Goal: Information Seeking & Learning: Learn about a topic

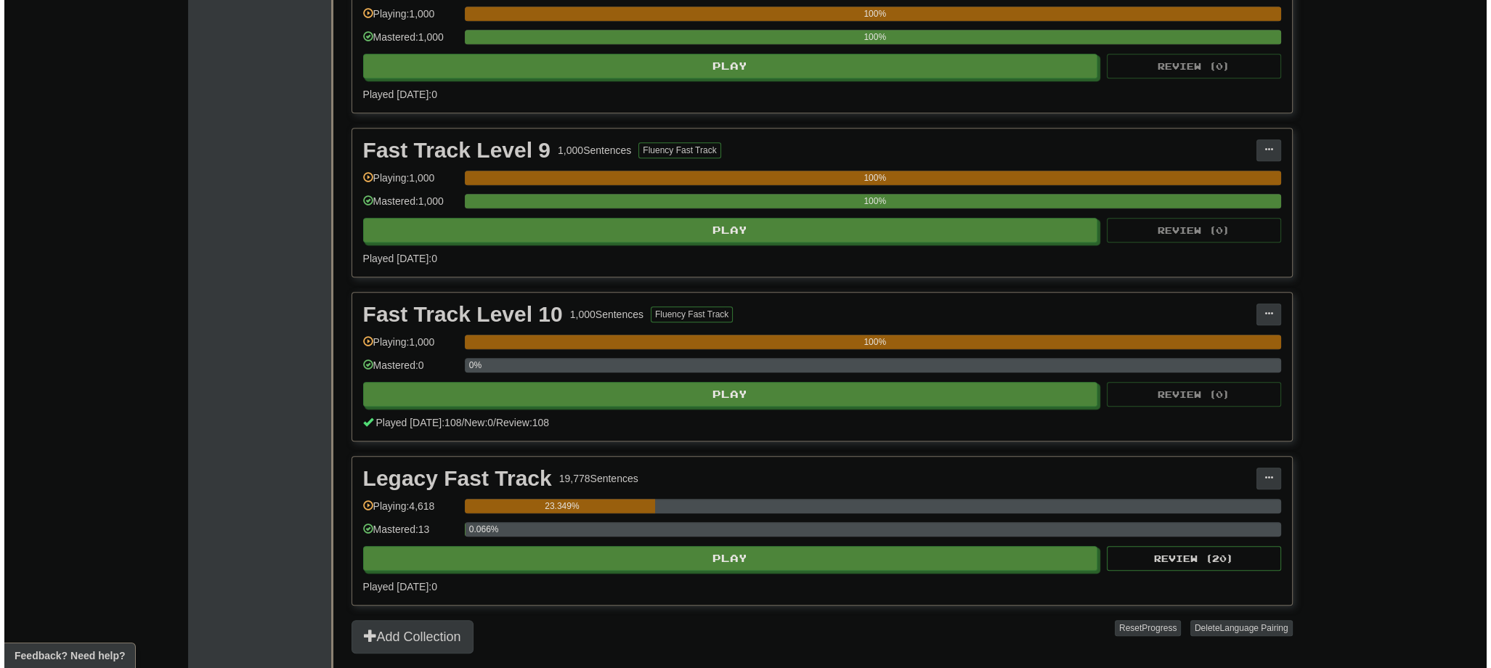
scroll to position [1860, 0]
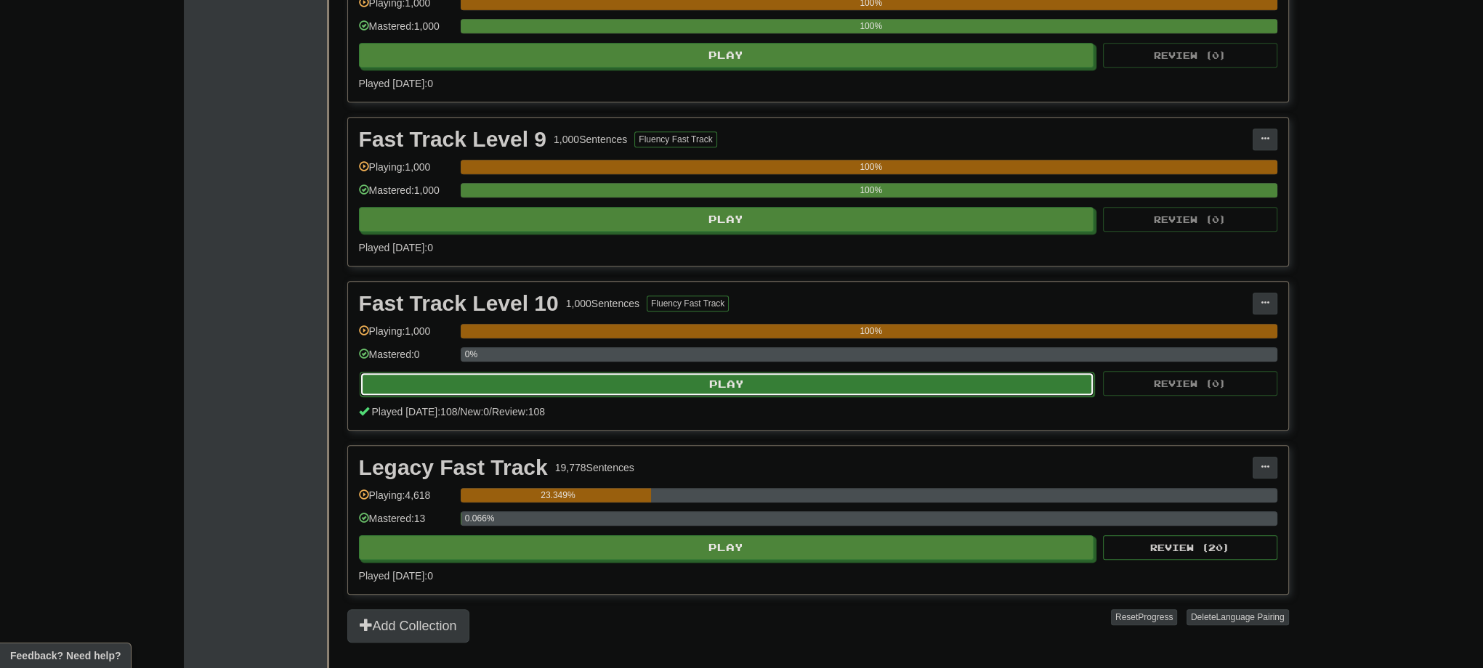
click at [735, 379] on button "Play" at bounding box center [727, 384] width 735 height 25
select select "***"
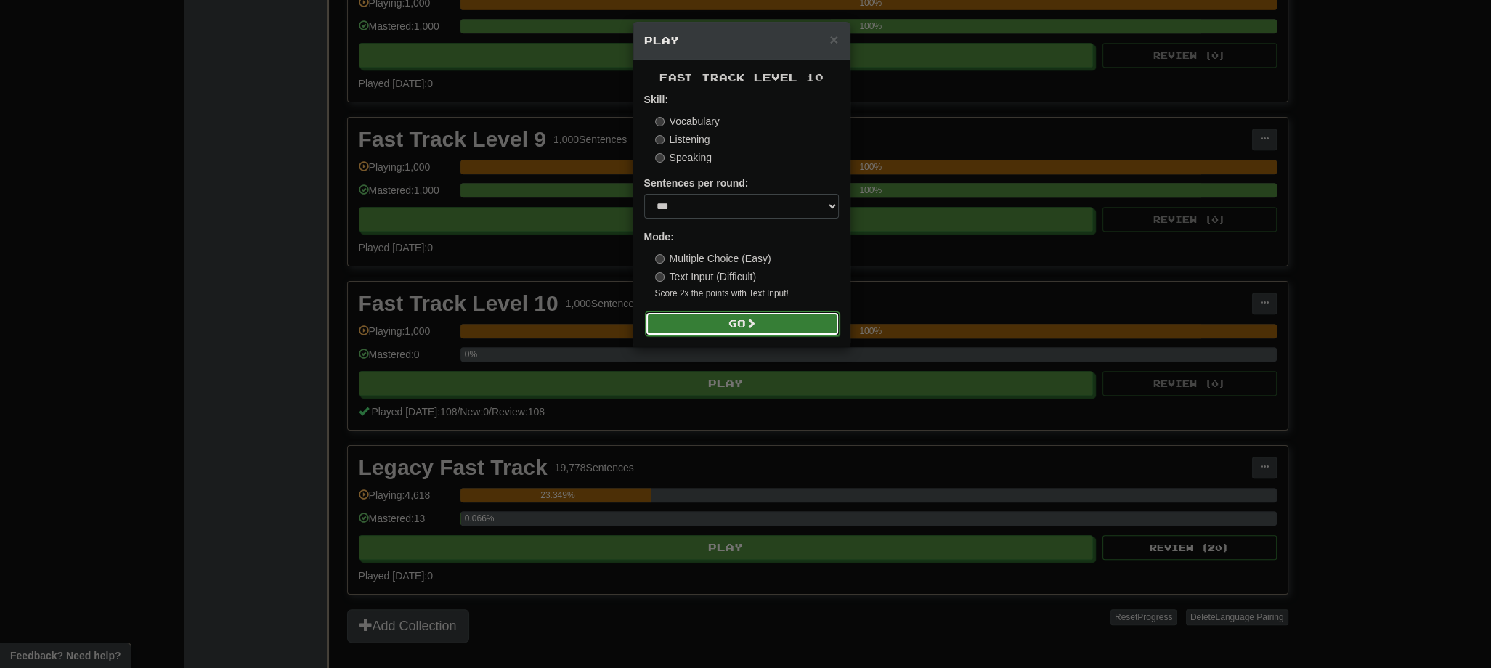
click at [747, 327] on button "Go" at bounding box center [742, 324] width 195 height 25
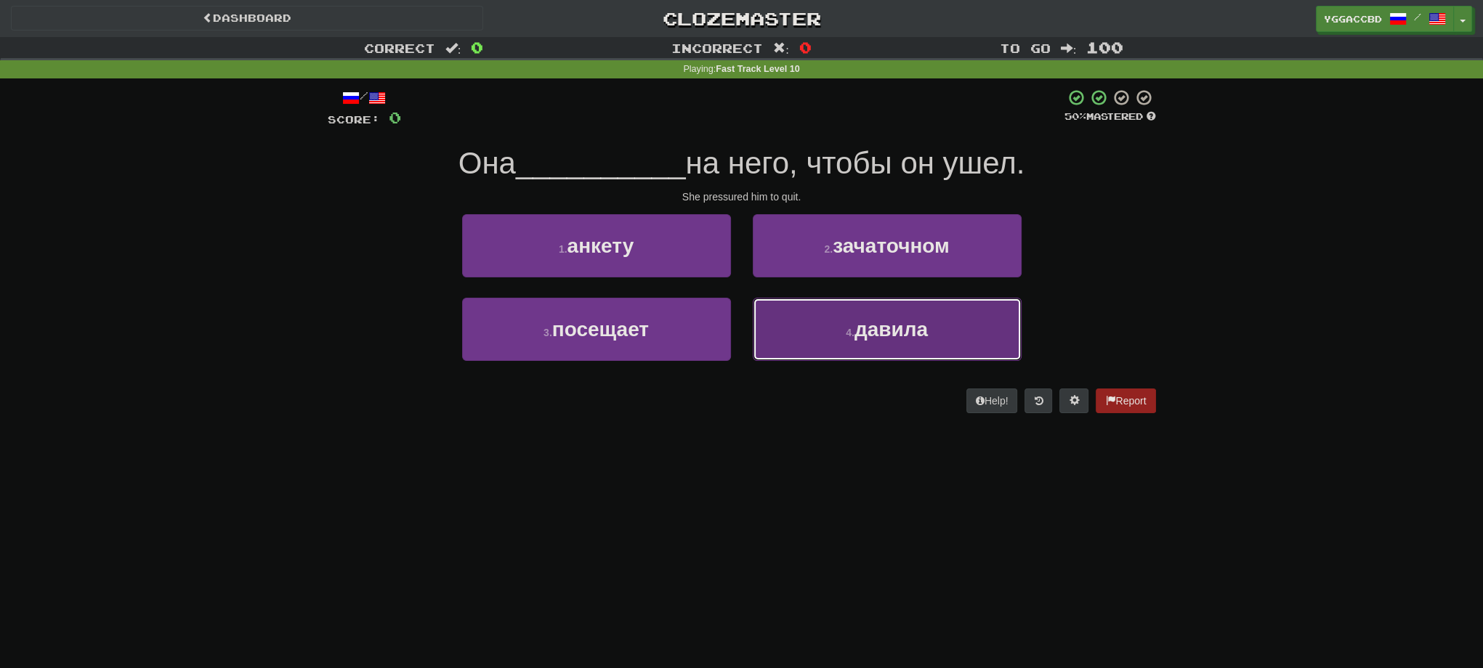
click at [811, 317] on button "4 . давила" at bounding box center [887, 329] width 269 height 63
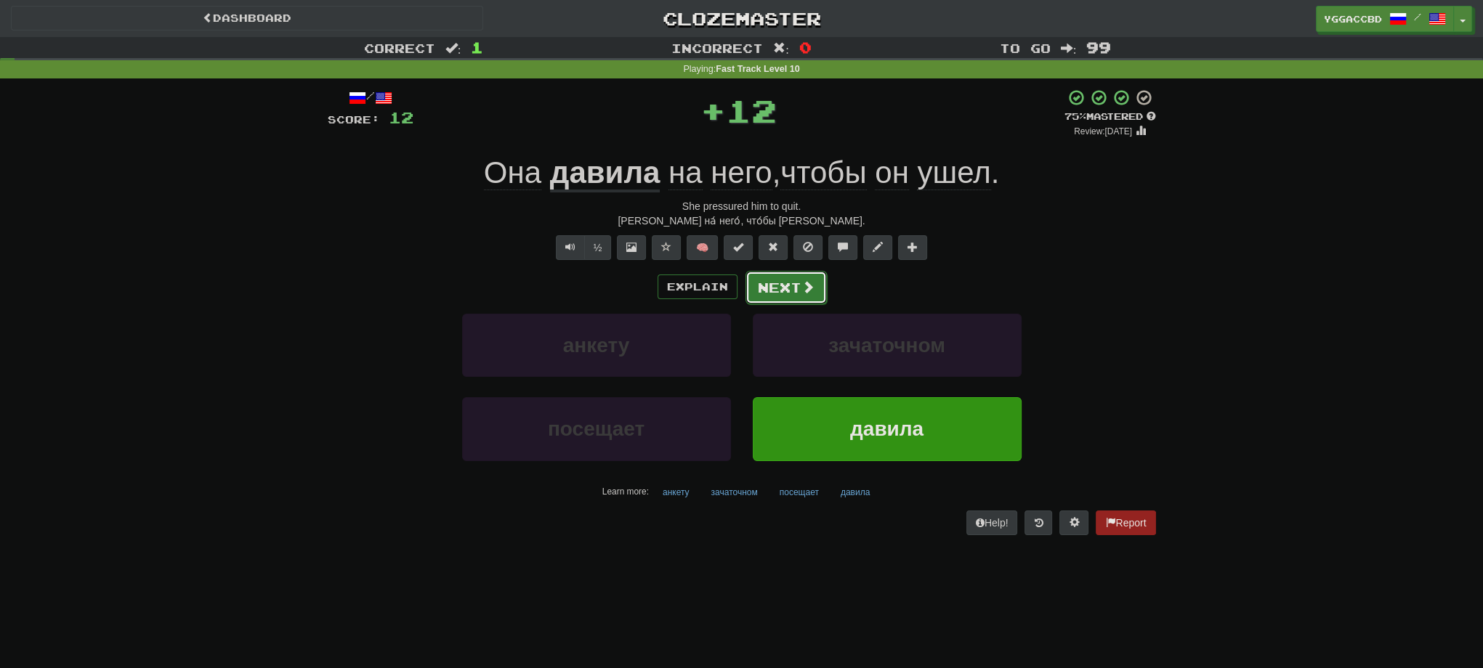
click at [776, 286] on button "Next" at bounding box center [785, 287] width 81 height 33
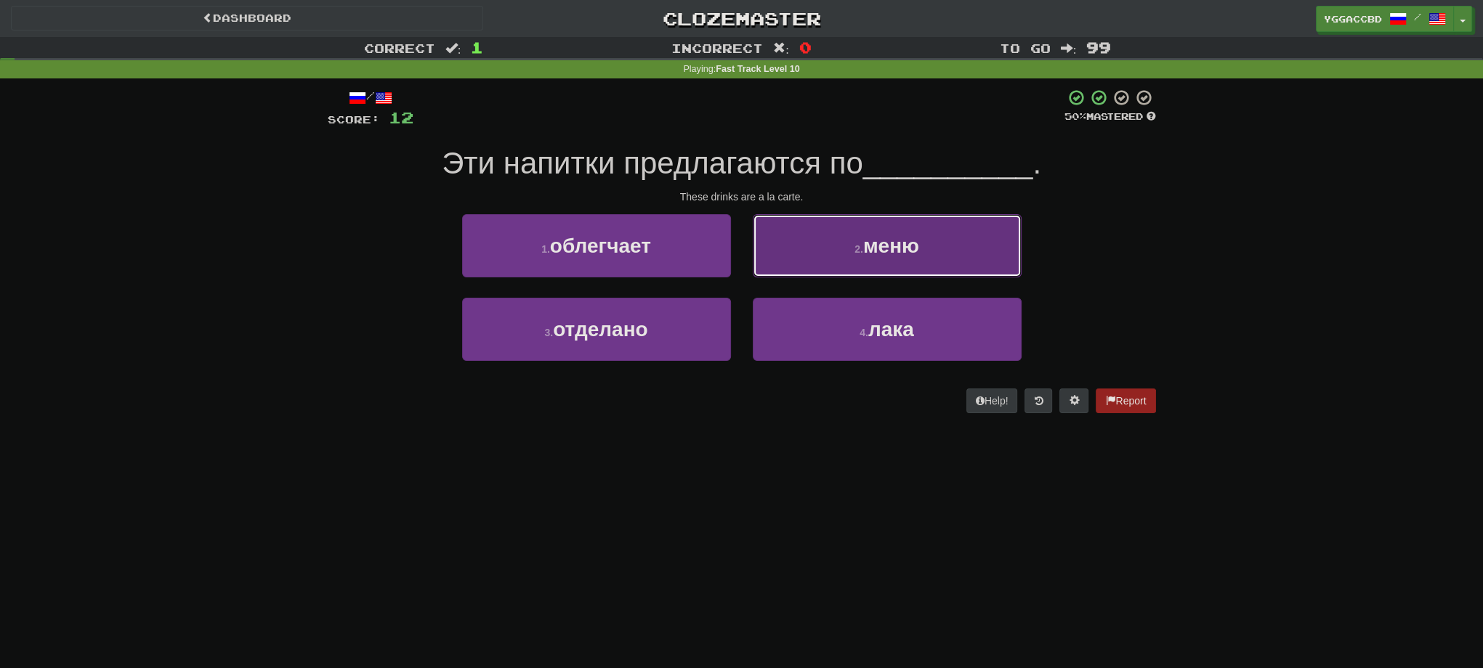
click at [828, 256] on button "2 . меню" at bounding box center [887, 245] width 269 height 63
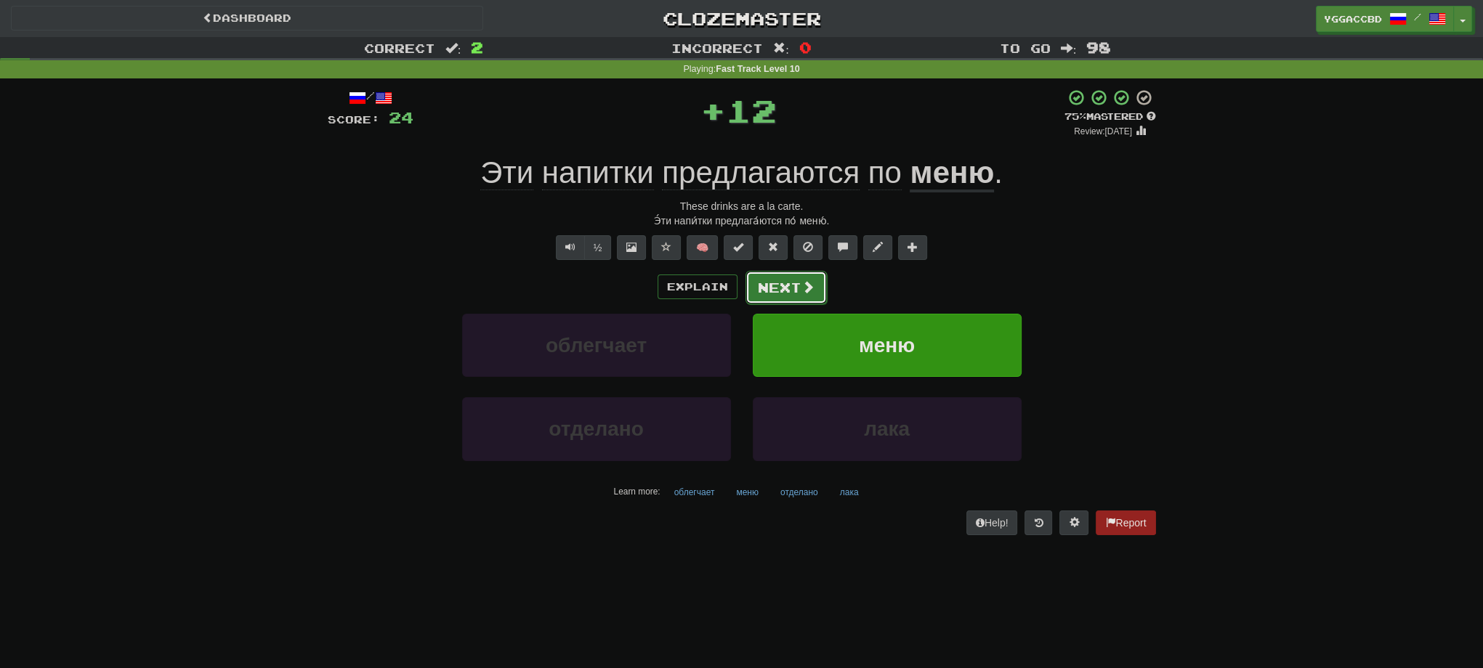
click at [796, 288] on button "Next" at bounding box center [785, 287] width 81 height 33
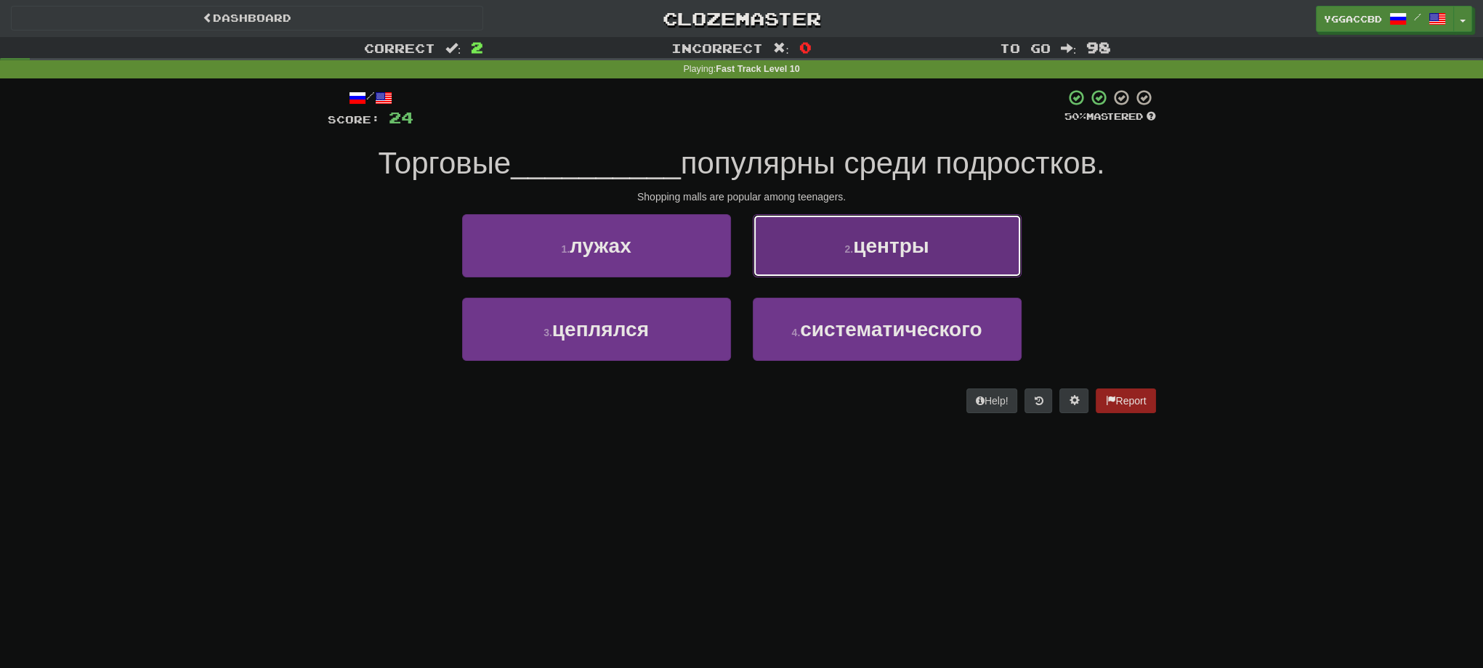
click at [786, 245] on button "2 . центры" at bounding box center [887, 245] width 269 height 63
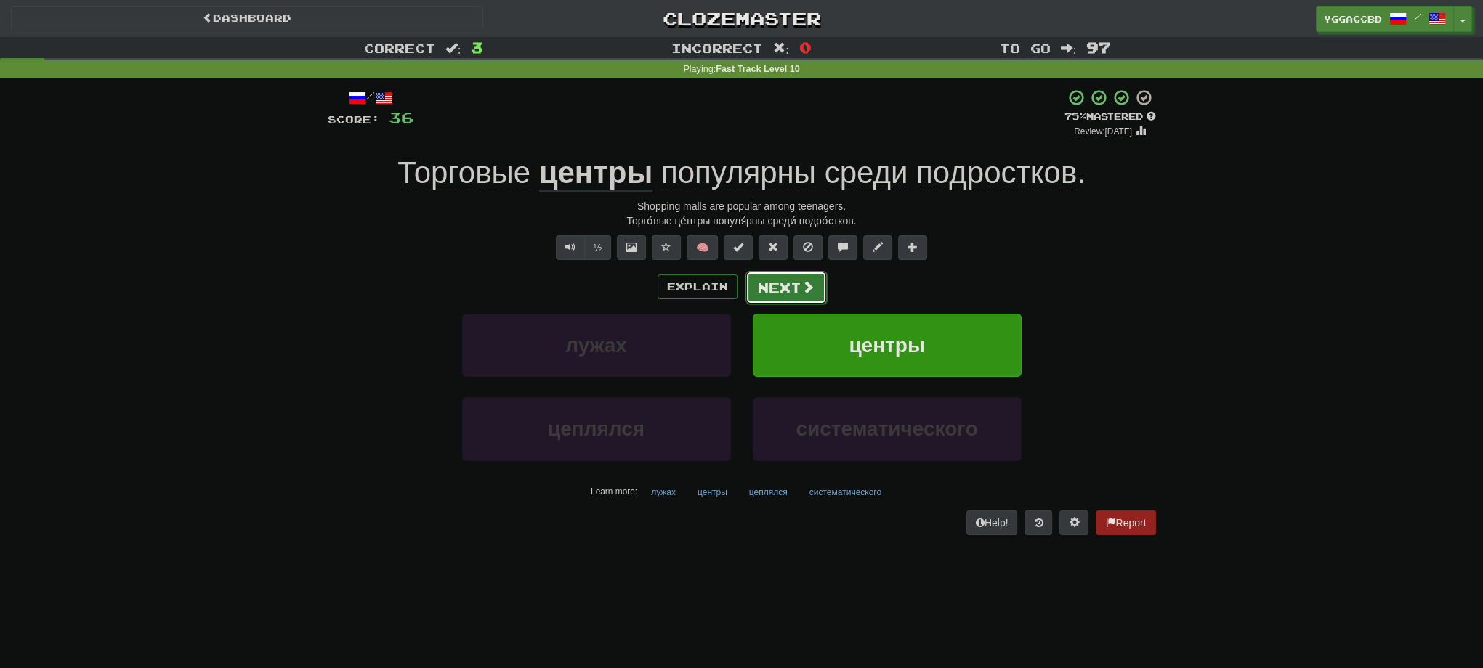
click at [774, 282] on button "Next" at bounding box center [785, 287] width 81 height 33
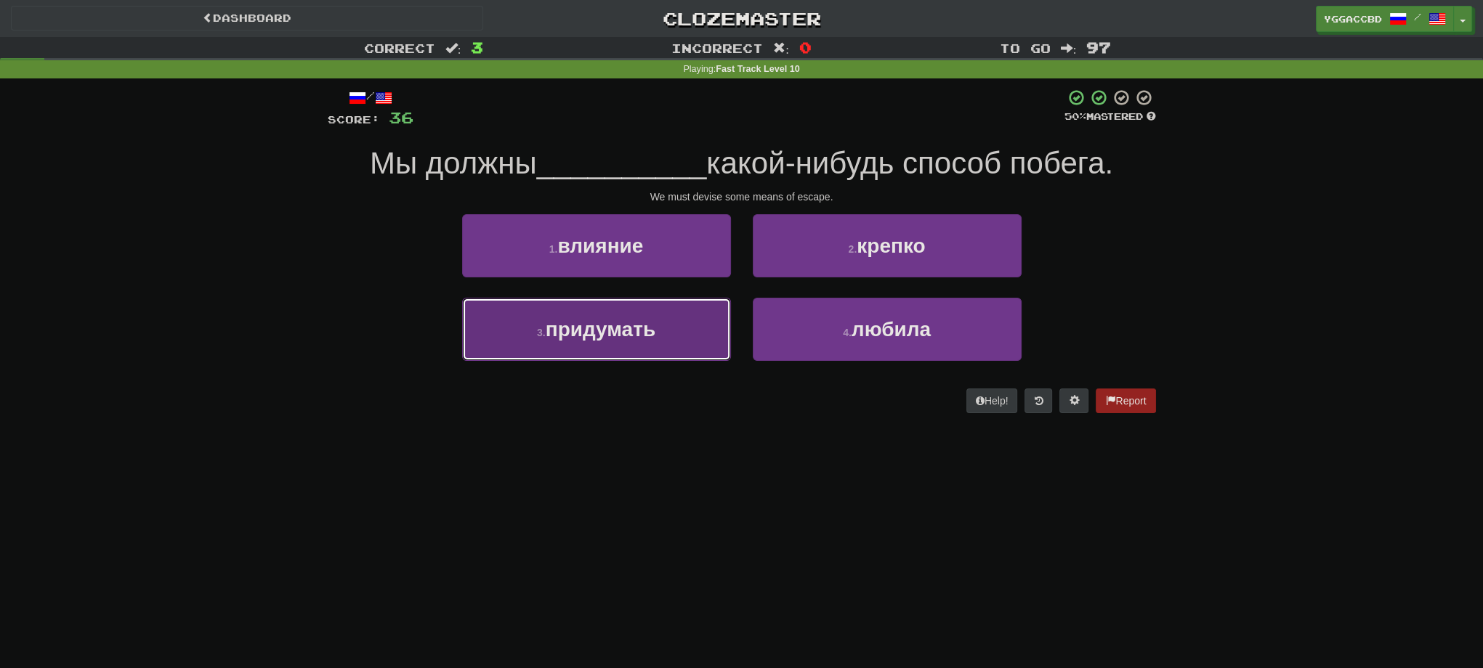
click at [622, 326] on span "придумать" at bounding box center [601, 329] width 110 height 23
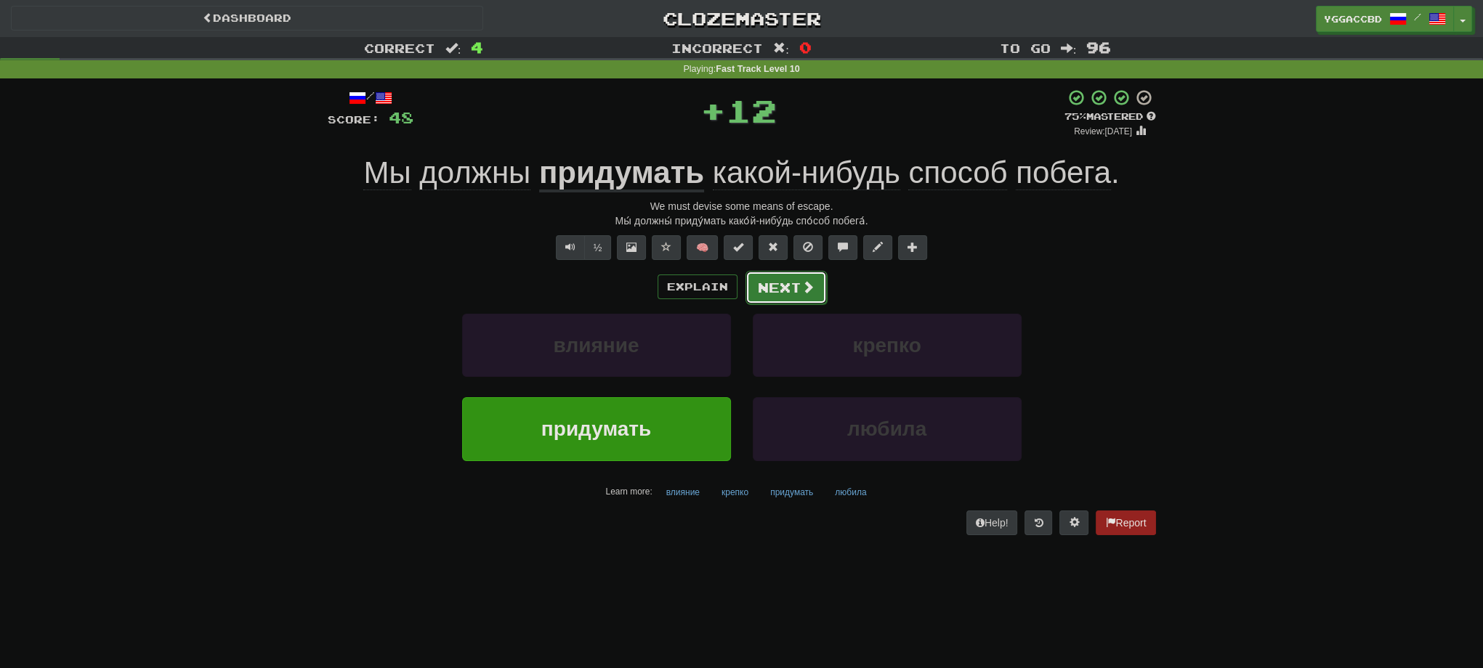
click at [779, 299] on button "Next" at bounding box center [785, 287] width 81 height 33
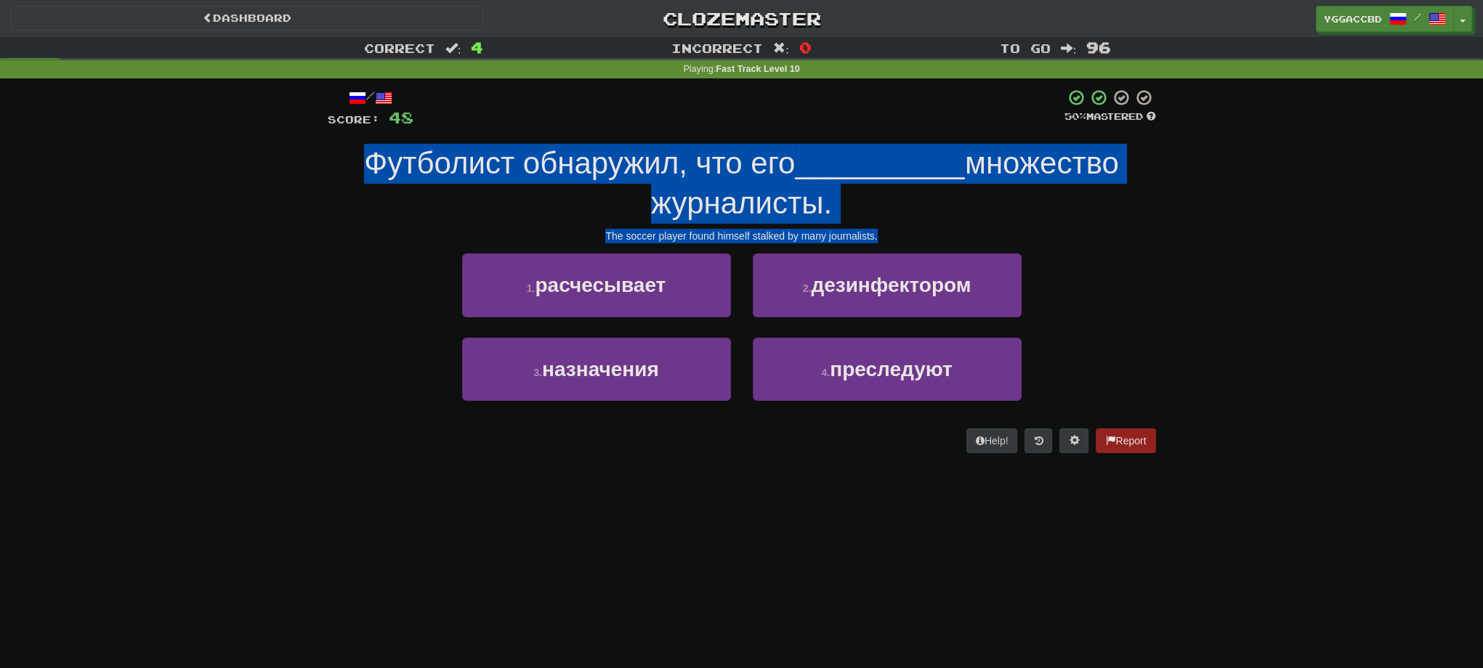
drag, startPoint x: 886, startPoint y: 238, endPoint x: 333, endPoint y: 158, distance: 558.7
click at [333, 158] on div "/ Score: 48 50 % Mastered Футболист обнаружил, что его __________ множество жур…" at bounding box center [742, 271] width 828 height 364
click at [332, 158] on div "Футболист обнаружил, что его __________ множество журналисты." at bounding box center [742, 183] width 828 height 79
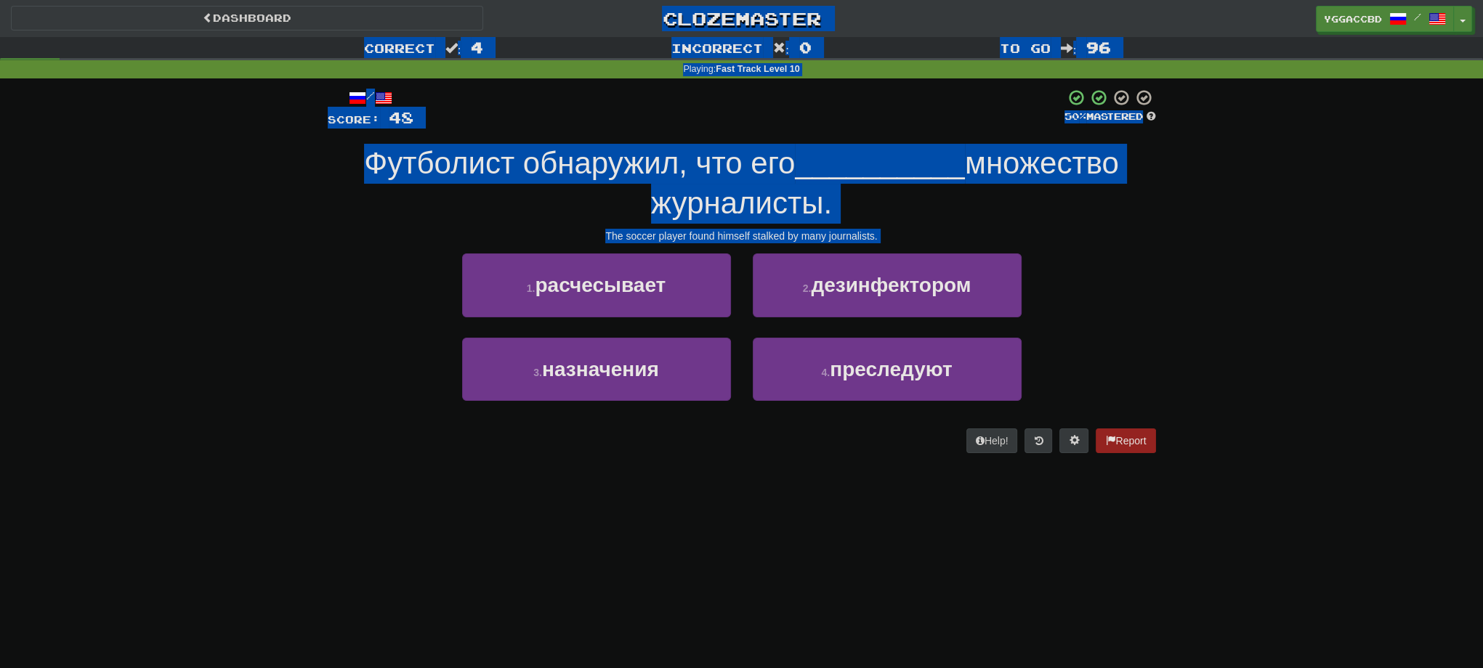
drag, startPoint x: 1263, startPoint y: 491, endPoint x: 175, endPoint y: 8, distance: 1190.0
click at [175, 8] on div "Dashboard Clozemaster yggaccBD / Toggle Dropdown Dashboard Leaderboard Activity…" at bounding box center [741, 334] width 1483 height 668
click at [1281, 283] on div "Correct : 4 Incorrect : 0 To go : 96 Playing : Fast Track Level 10 / Score: 48 …" at bounding box center [741, 255] width 1483 height 437
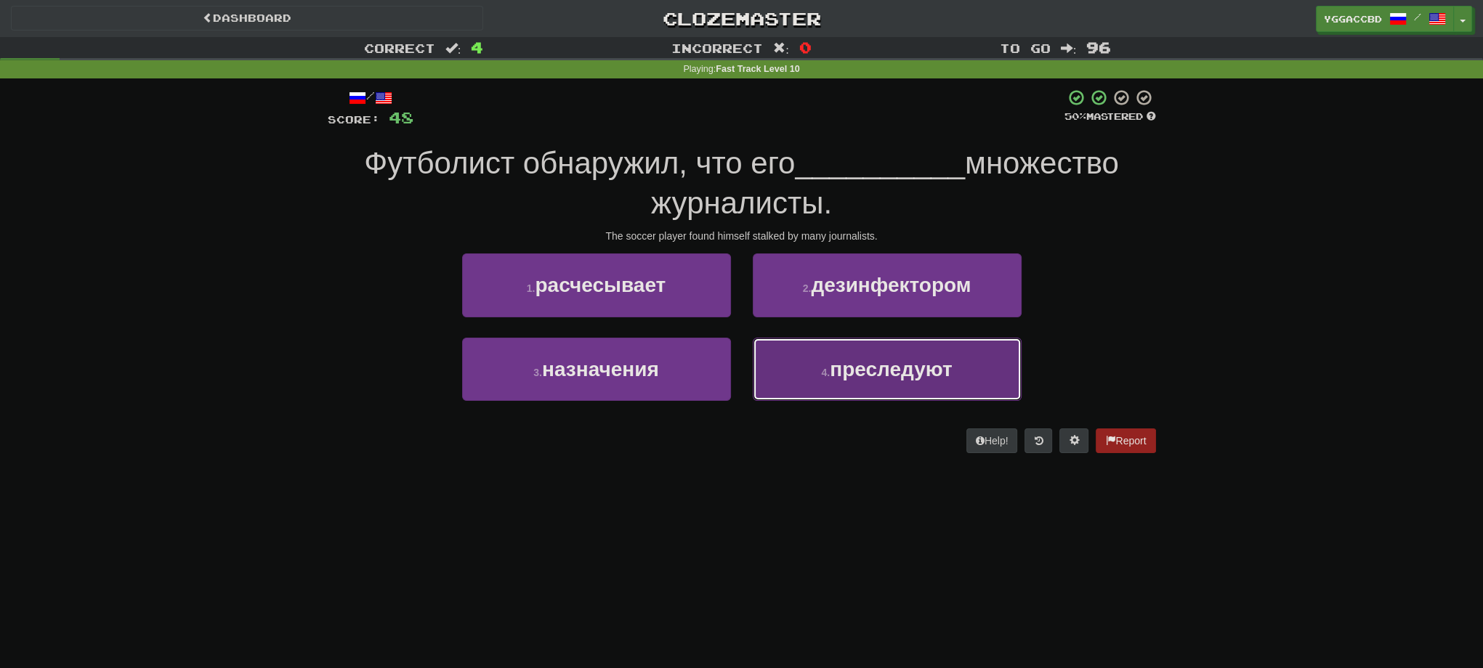
click at [957, 352] on button "4 . преследуют" at bounding box center [887, 369] width 269 height 63
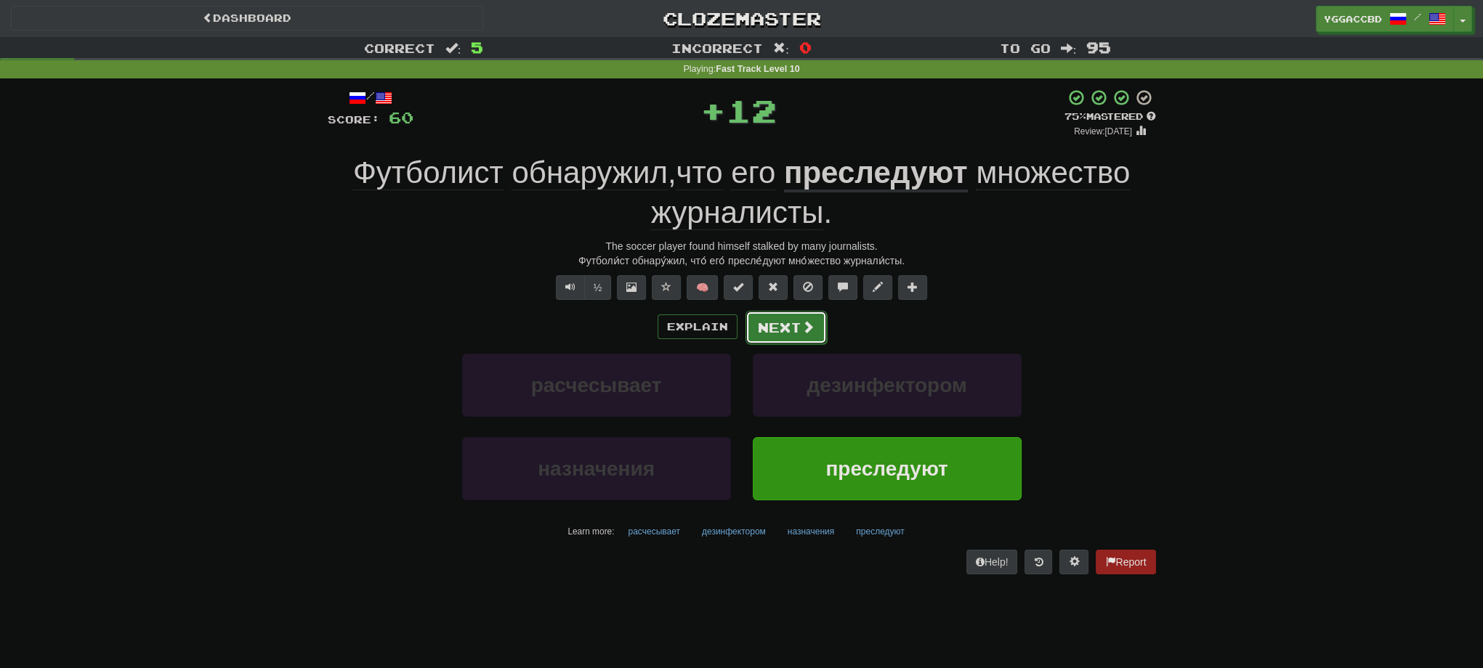
click at [785, 329] on button "Next" at bounding box center [785, 327] width 81 height 33
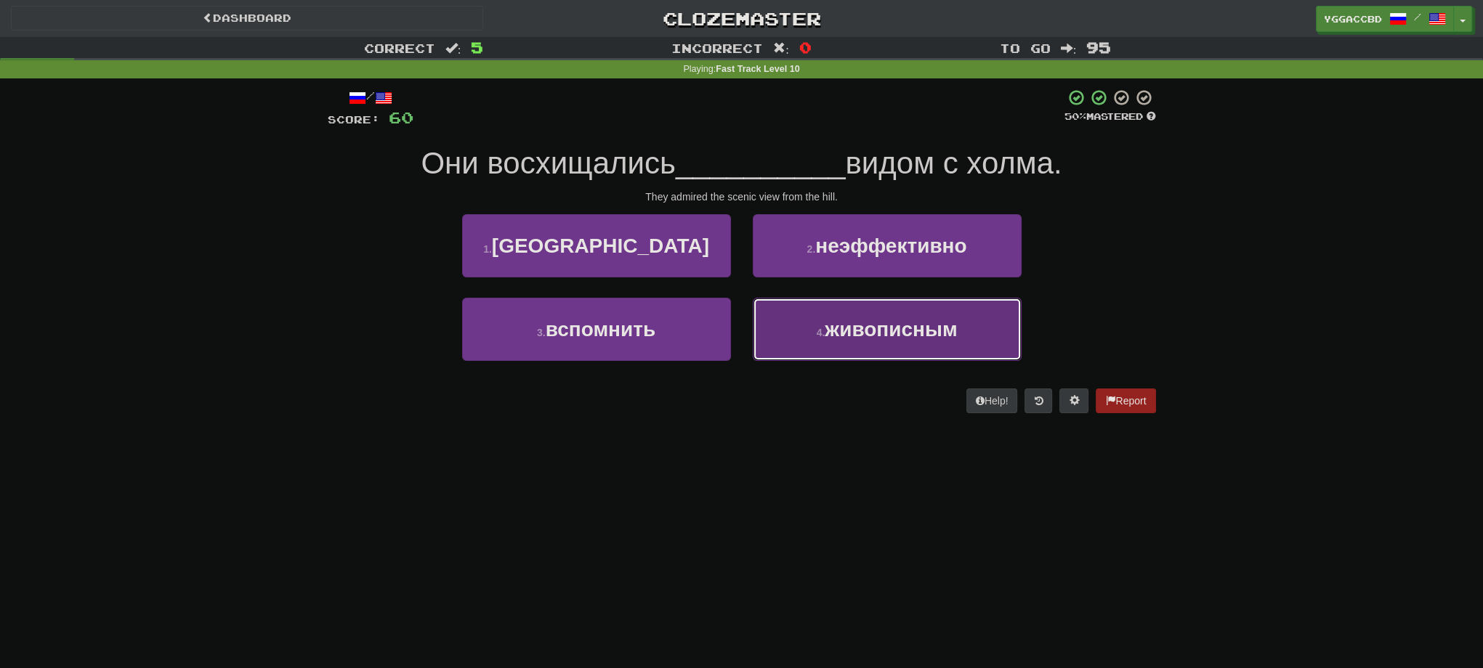
click at [899, 340] on button "4 . живописным" at bounding box center [887, 329] width 269 height 63
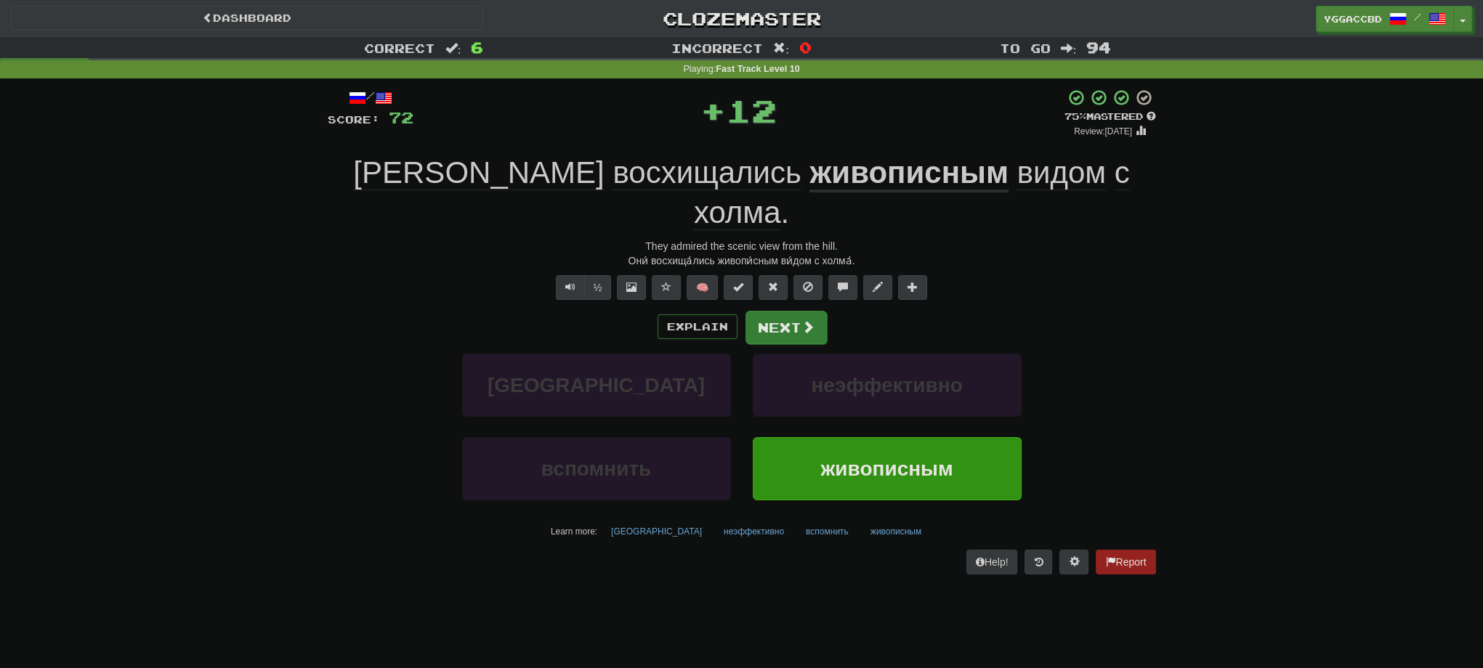
drag, startPoint x: 764, startPoint y: 270, endPoint x: 868, endPoint y: 268, distance: 103.9
click at [764, 310] on div "Explain Next" at bounding box center [742, 326] width 828 height 33
click at [772, 311] on button "Next" at bounding box center [785, 327] width 81 height 33
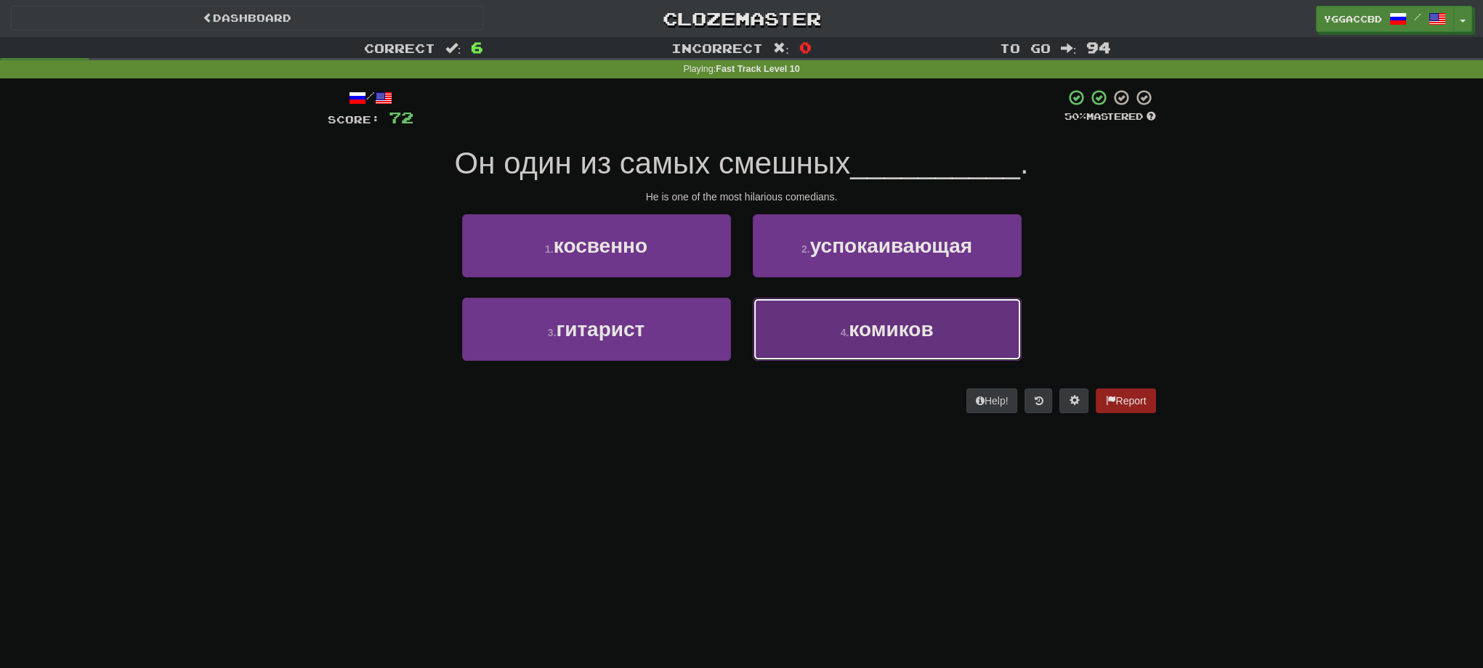
click at [894, 333] on span "комиков" at bounding box center [891, 329] width 84 height 23
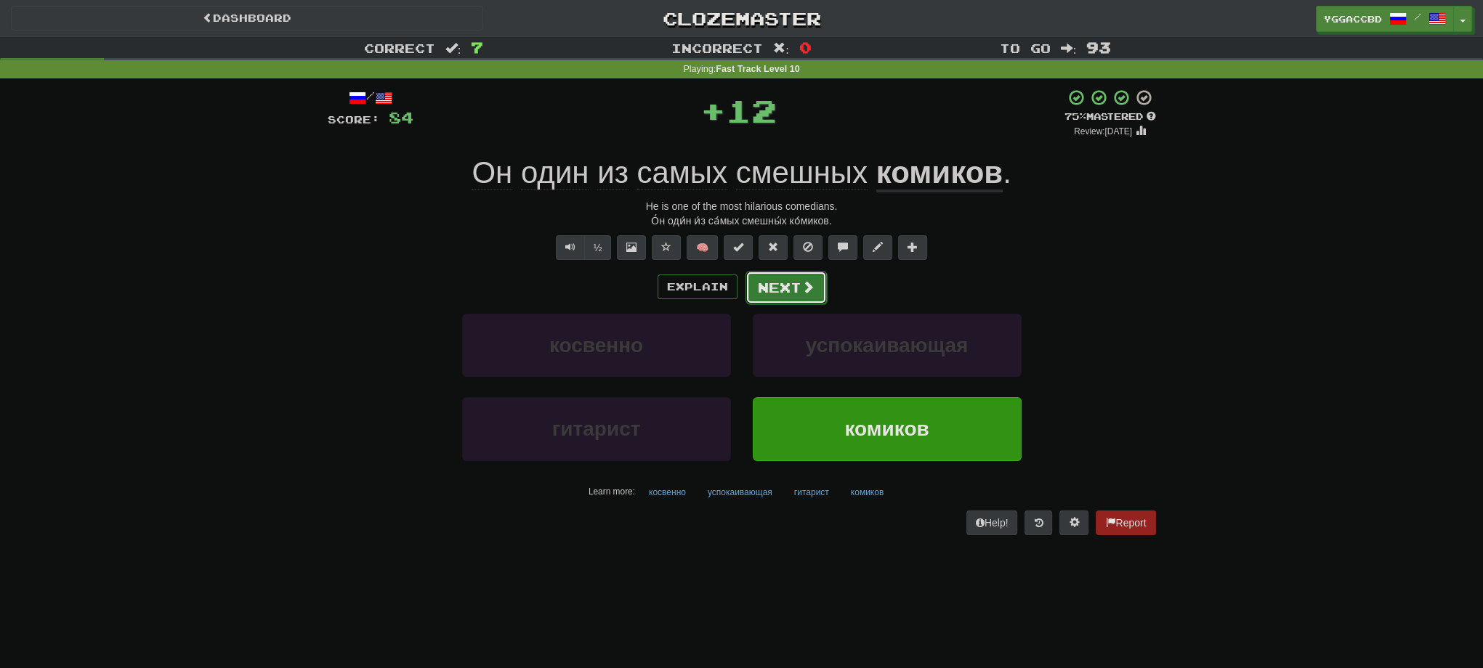
click at [765, 297] on button "Next" at bounding box center [785, 287] width 81 height 33
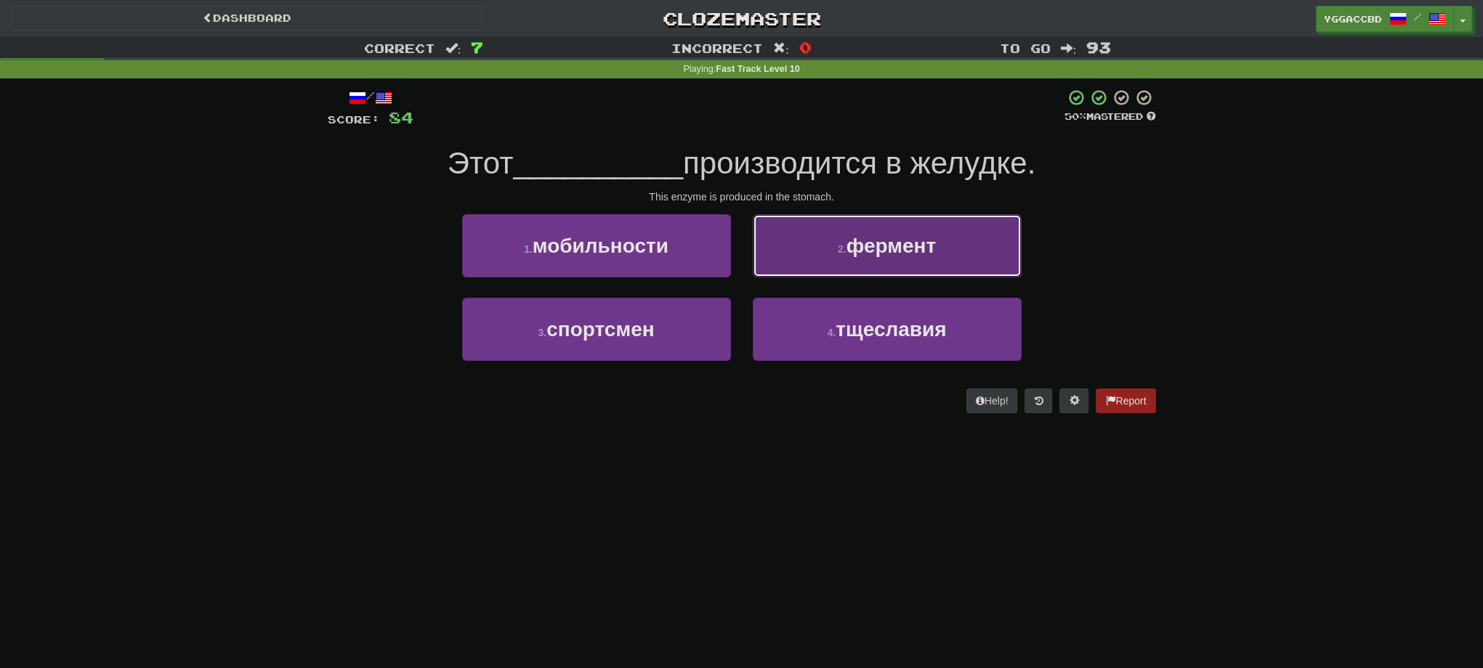
click at [891, 255] on span "фермент" at bounding box center [890, 246] width 89 height 23
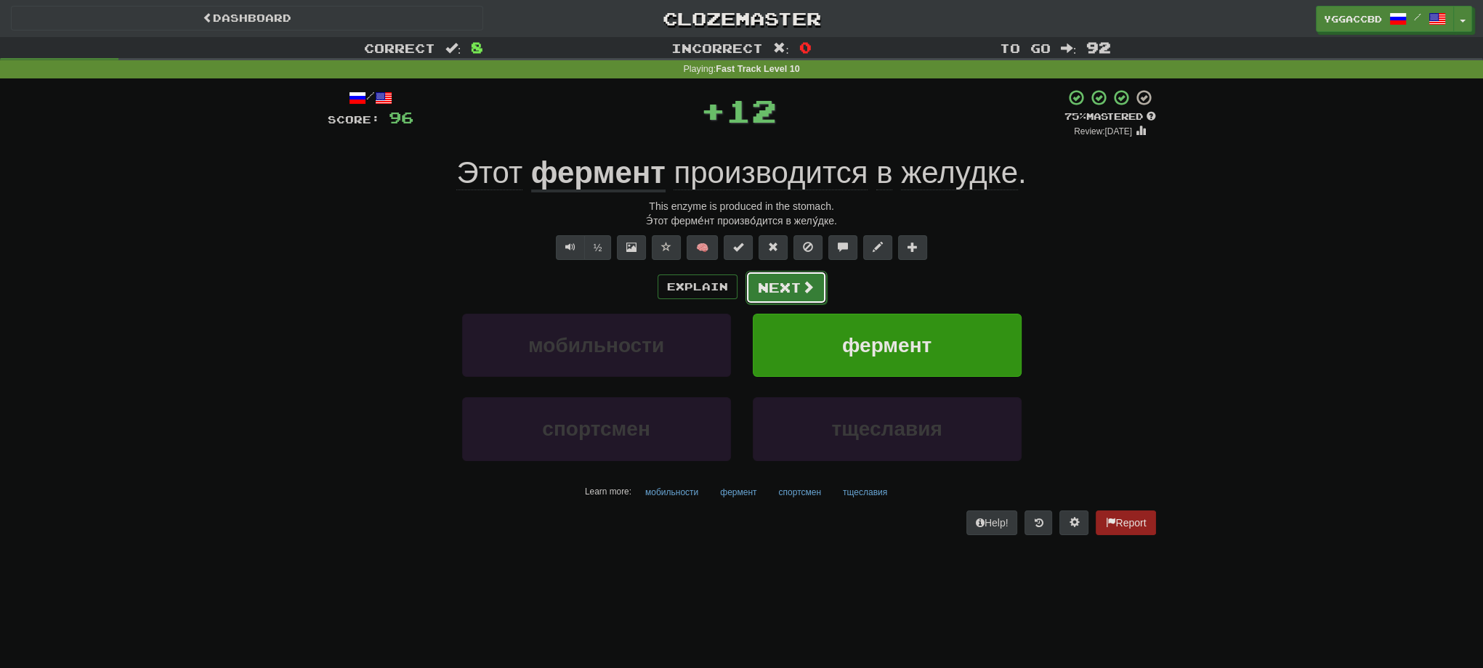
click at [796, 288] on button "Next" at bounding box center [785, 287] width 81 height 33
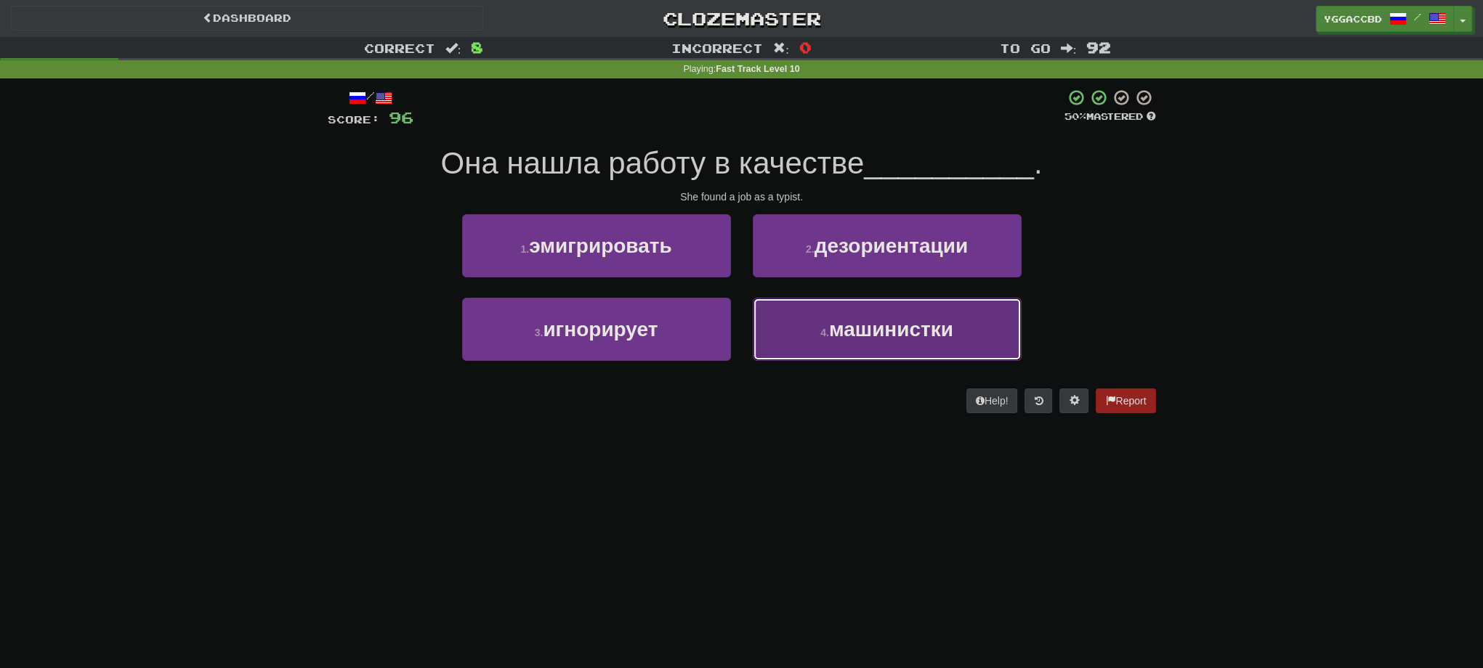
click at [827, 331] on small "4 ." at bounding box center [824, 333] width 9 height 12
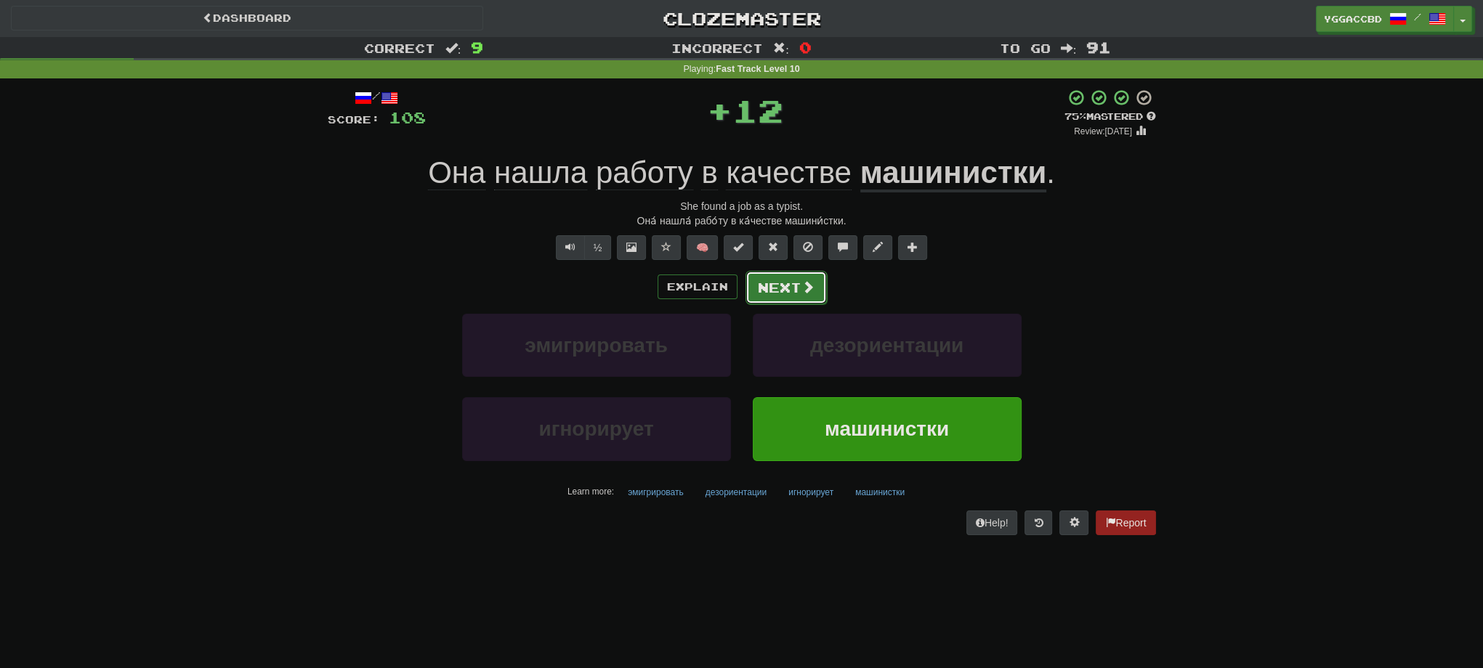
click at [768, 288] on button "Next" at bounding box center [785, 287] width 81 height 33
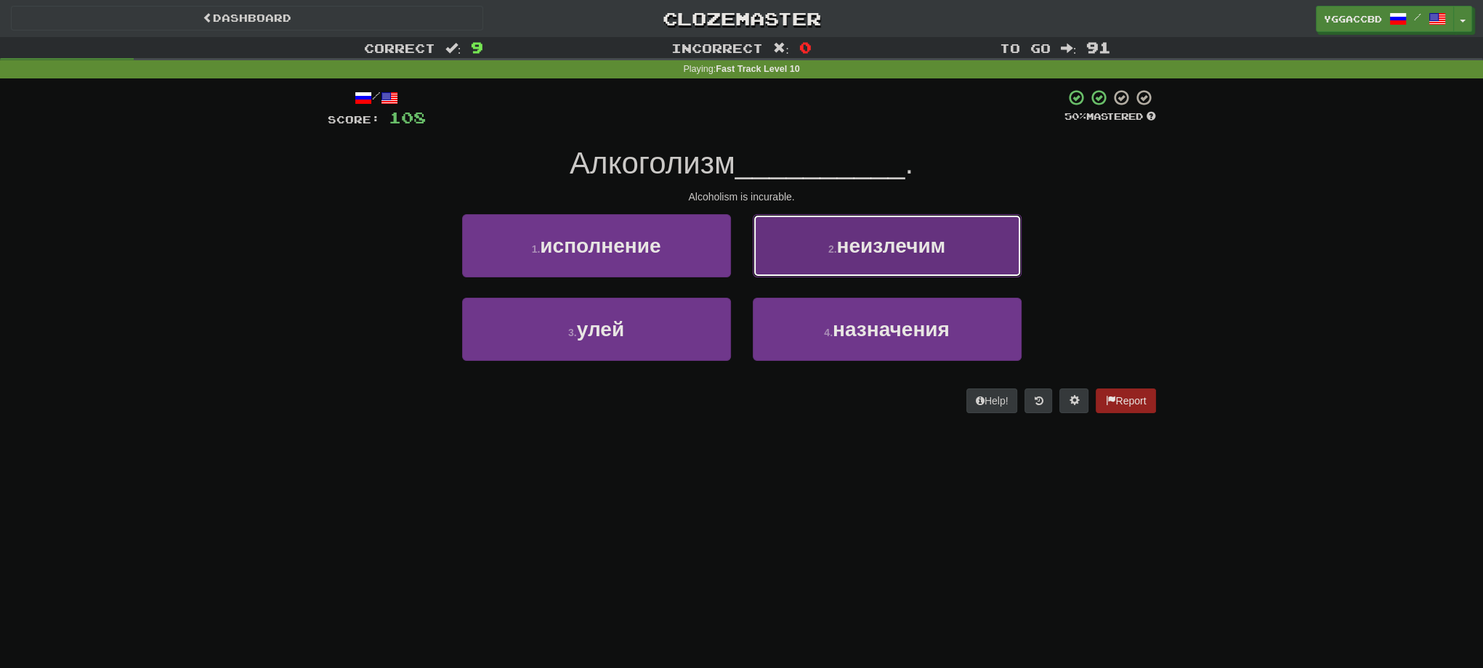
click at [817, 255] on button "2 . неизлечим" at bounding box center [887, 245] width 269 height 63
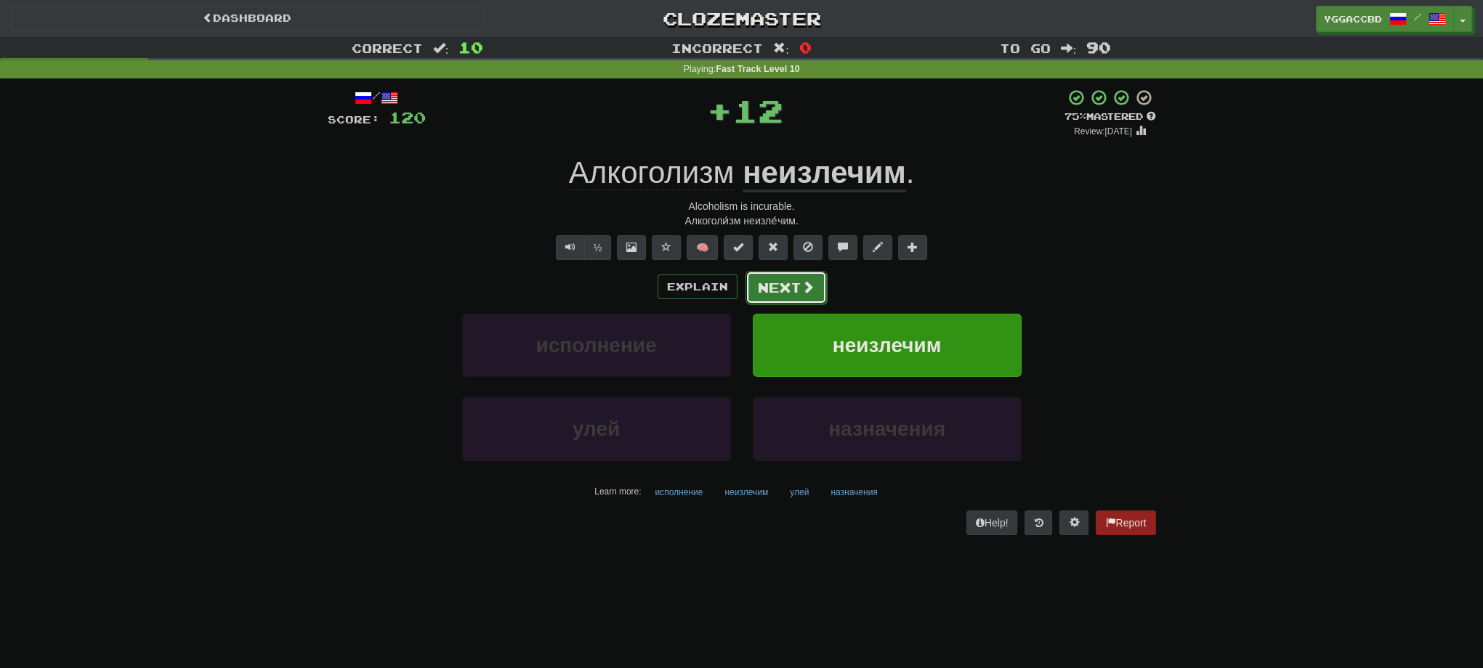
click at [764, 296] on button "Next" at bounding box center [785, 287] width 81 height 33
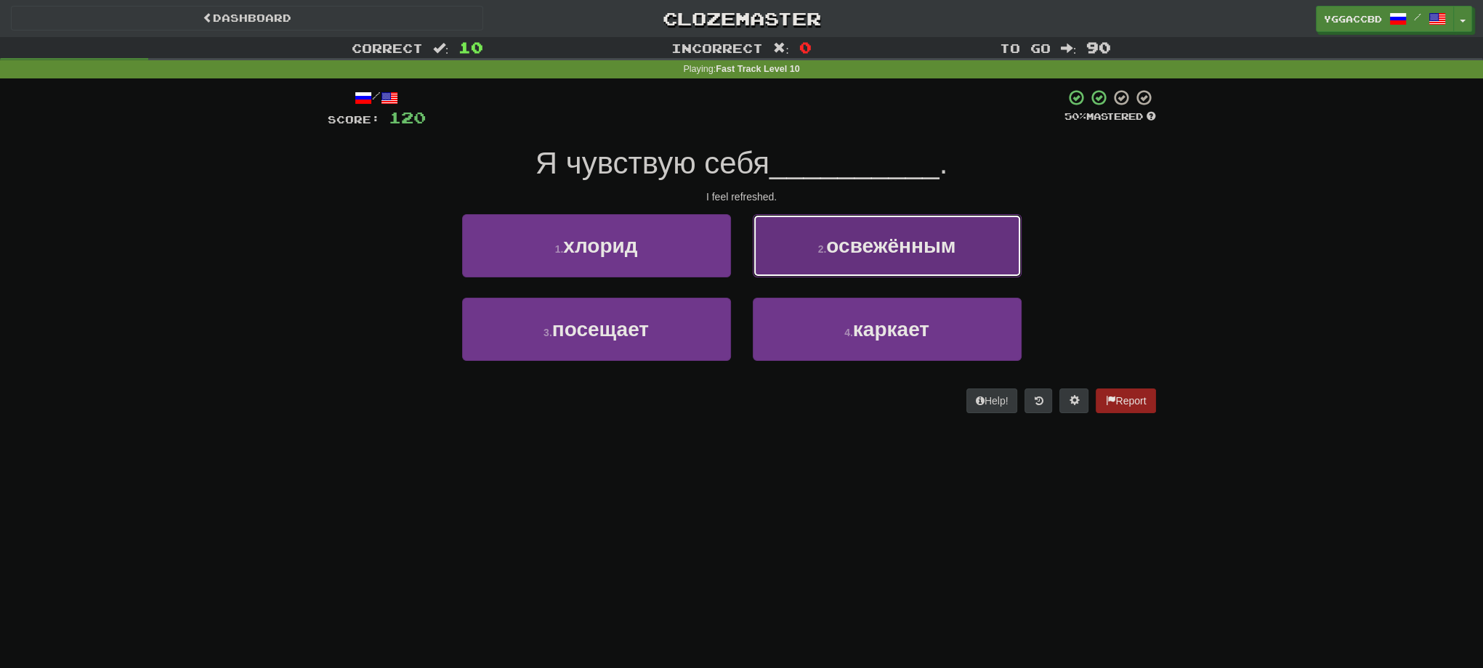
click at [804, 254] on button "2 . освежённым" at bounding box center [887, 245] width 269 height 63
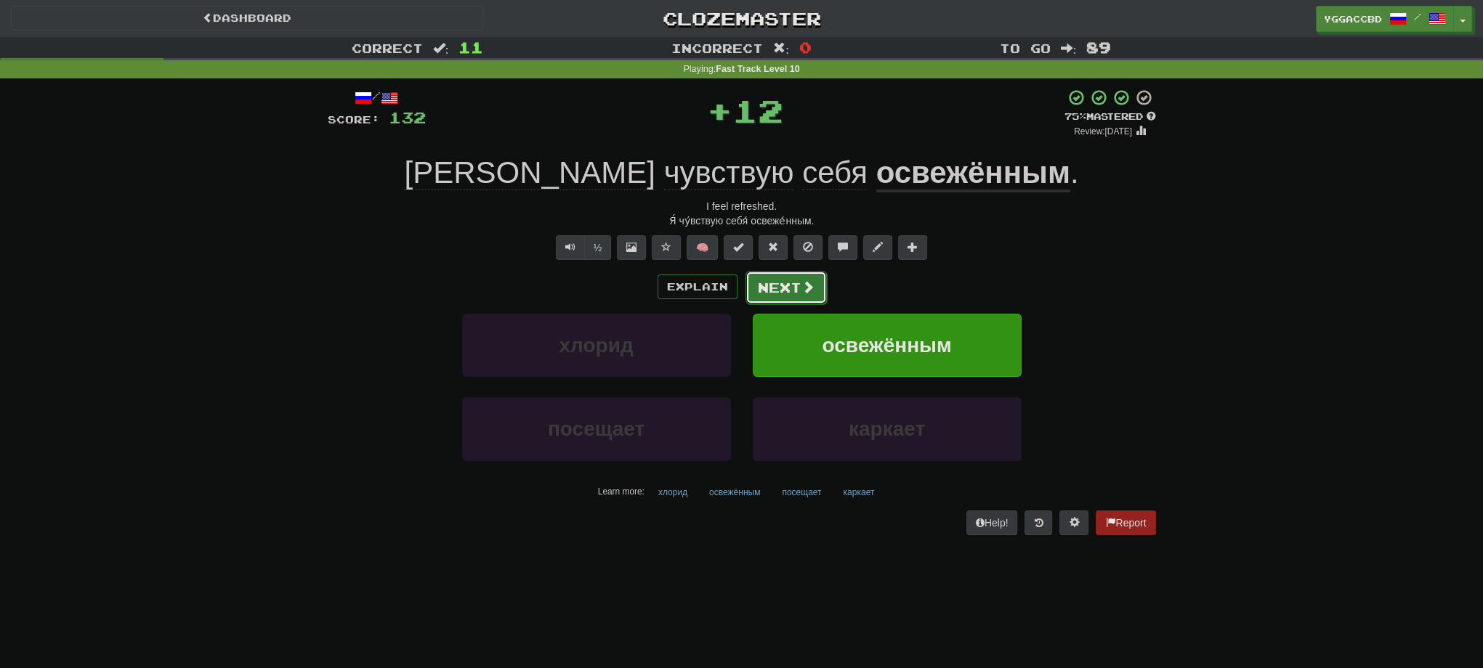
click at [773, 293] on button "Next" at bounding box center [785, 287] width 81 height 33
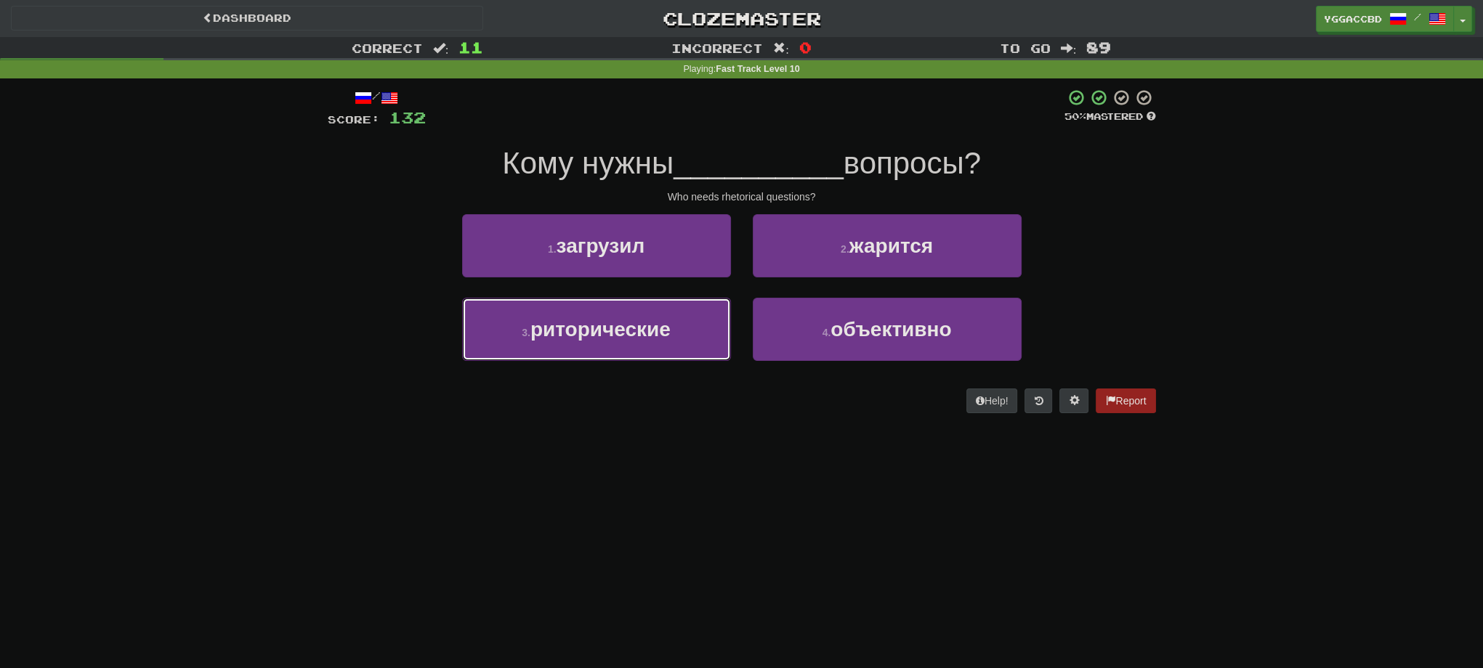
click at [622, 315] on button "3 . риторические" at bounding box center [596, 329] width 269 height 63
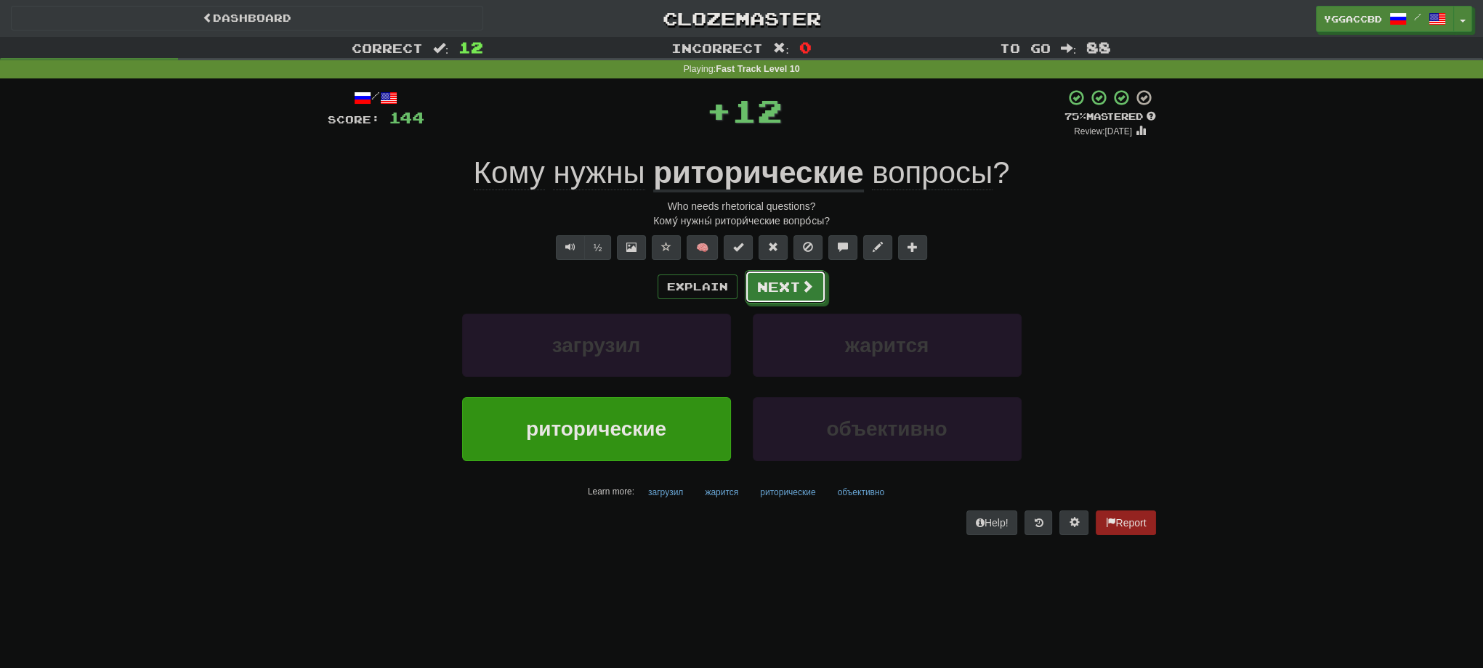
click at [787, 285] on button "Next" at bounding box center [785, 286] width 81 height 33
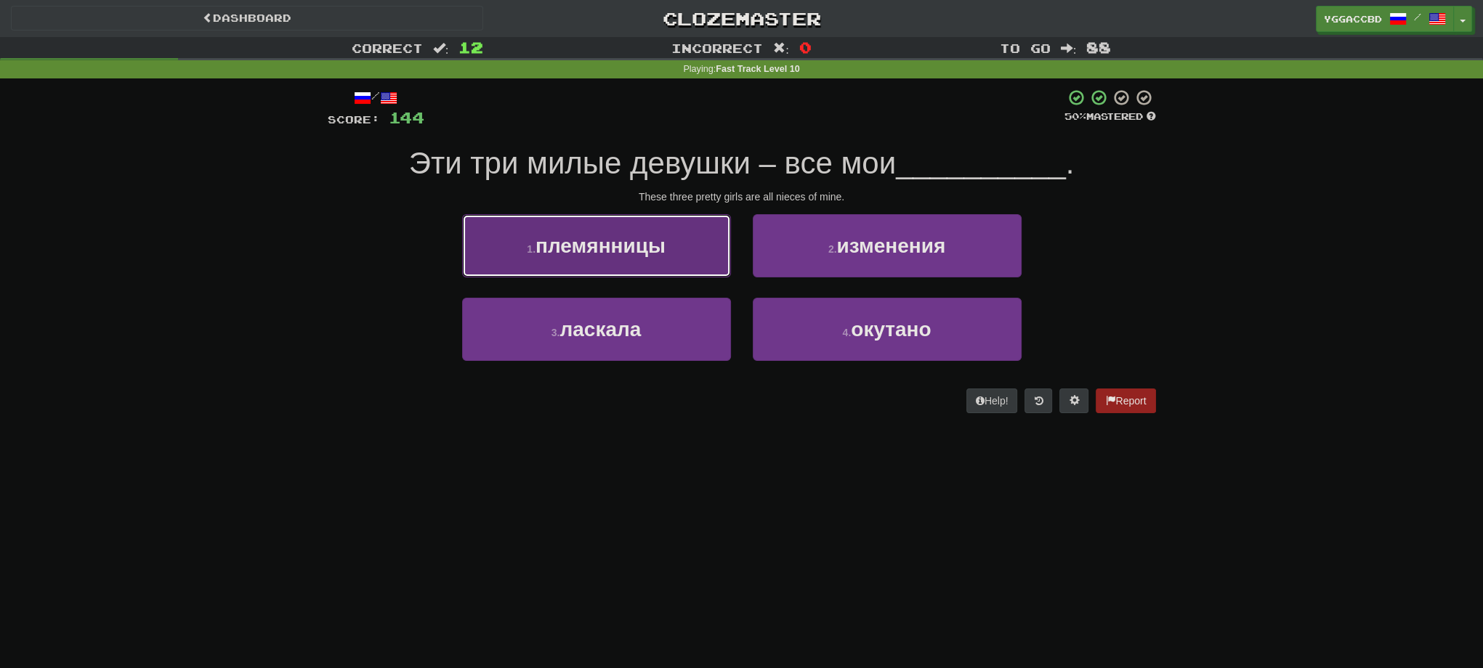
click at [636, 250] on span "племянницы" at bounding box center [600, 246] width 130 height 23
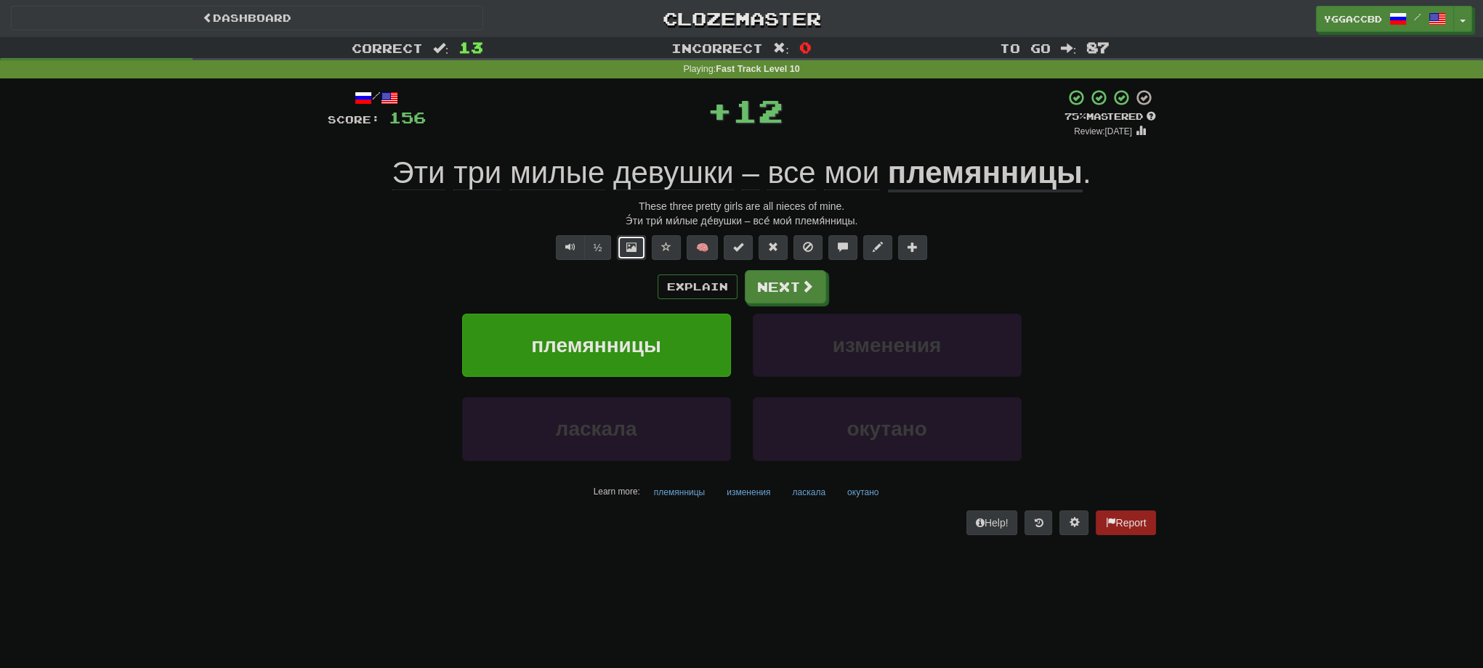
click at [627, 247] on span at bounding box center [631, 247] width 10 height 10
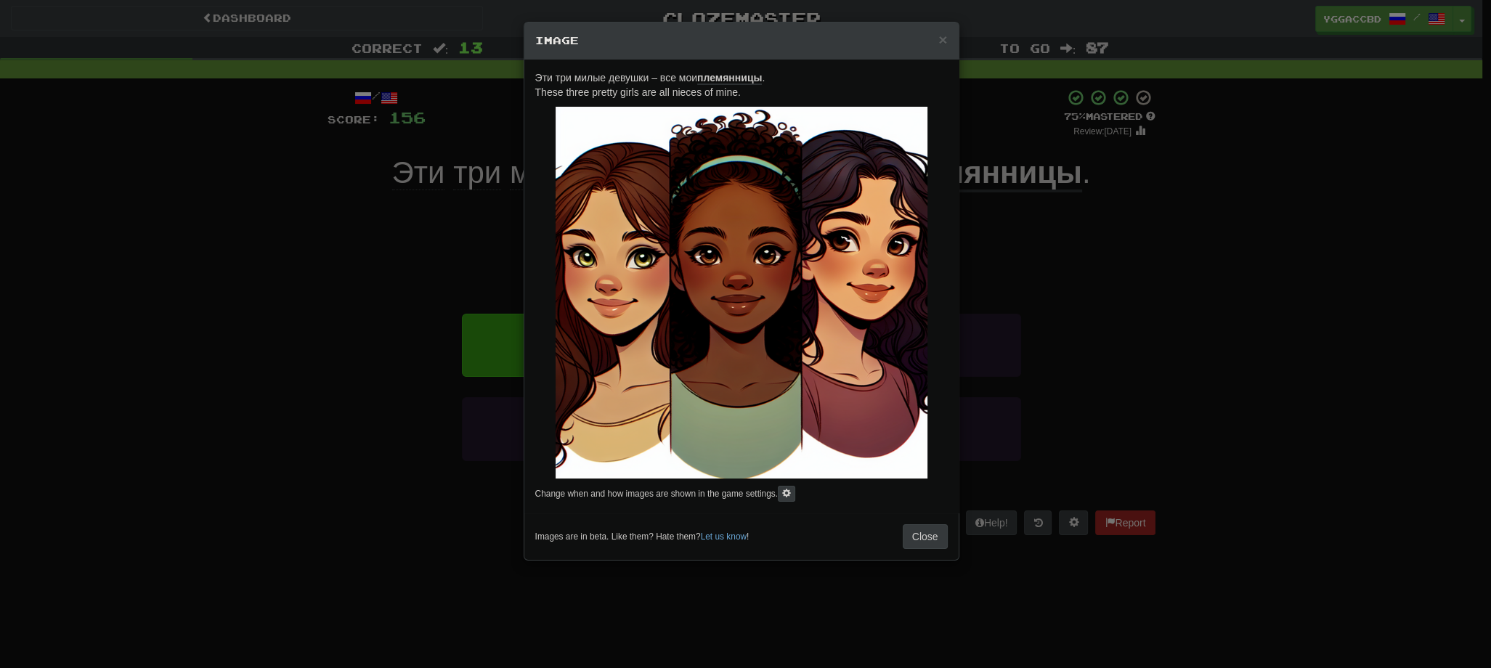
click at [1242, 207] on div "× Image Эти три милые девушки – все мои племянницы . These three pretty girls a…" at bounding box center [745, 334] width 1491 height 668
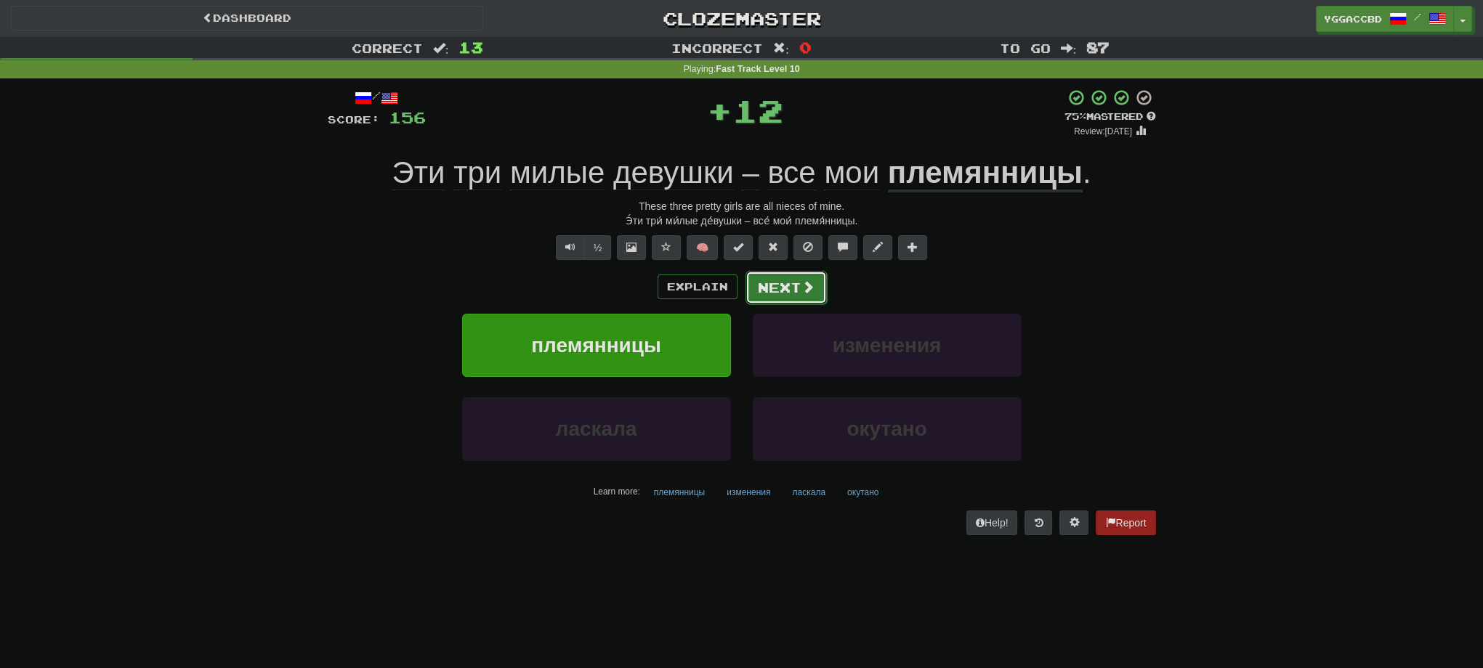
click at [755, 302] on button "Next" at bounding box center [785, 287] width 81 height 33
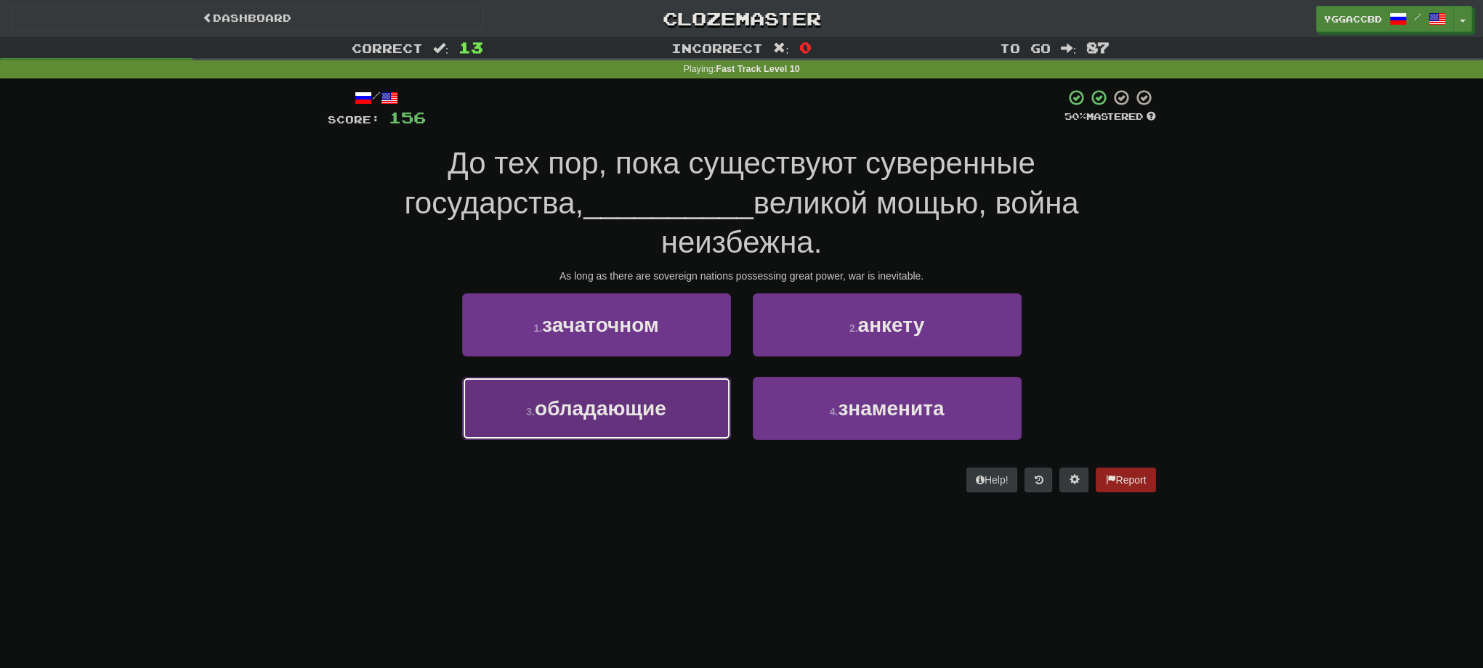
click at [645, 377] on button "3 . обладающие" at bounding box center [596, 408] width 269 height 63
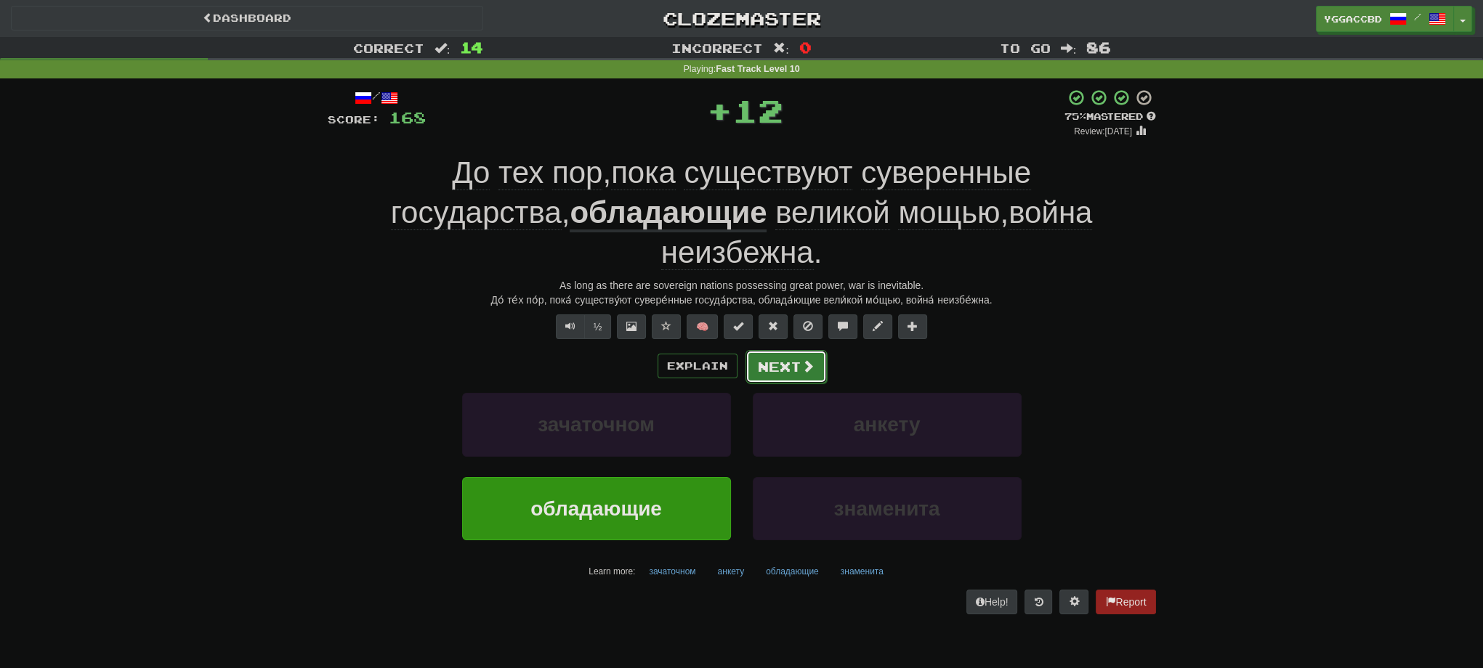
click at [801, 350] on button "Next" at bounding box center [785, 366] width 81 height 33
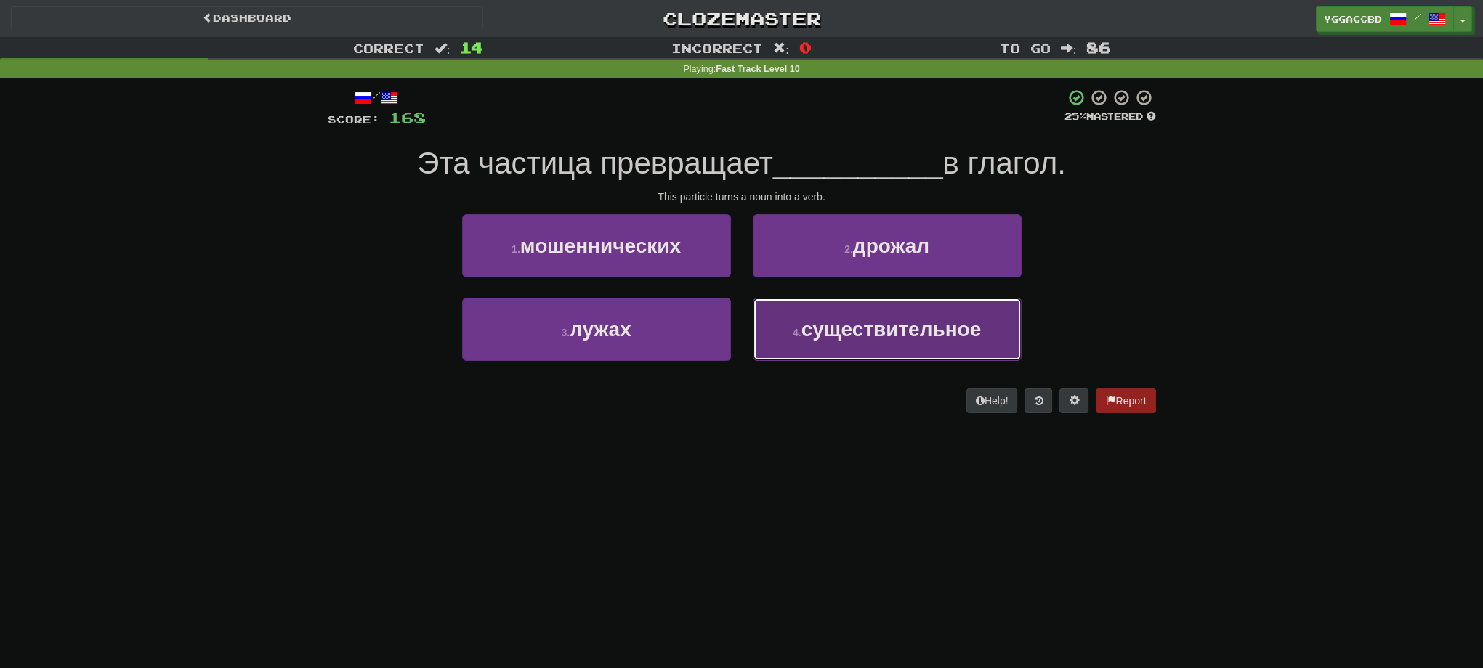
click at [866, 343] on button "4 . существительное" at bounding box center [887, 329] width 269 height 63
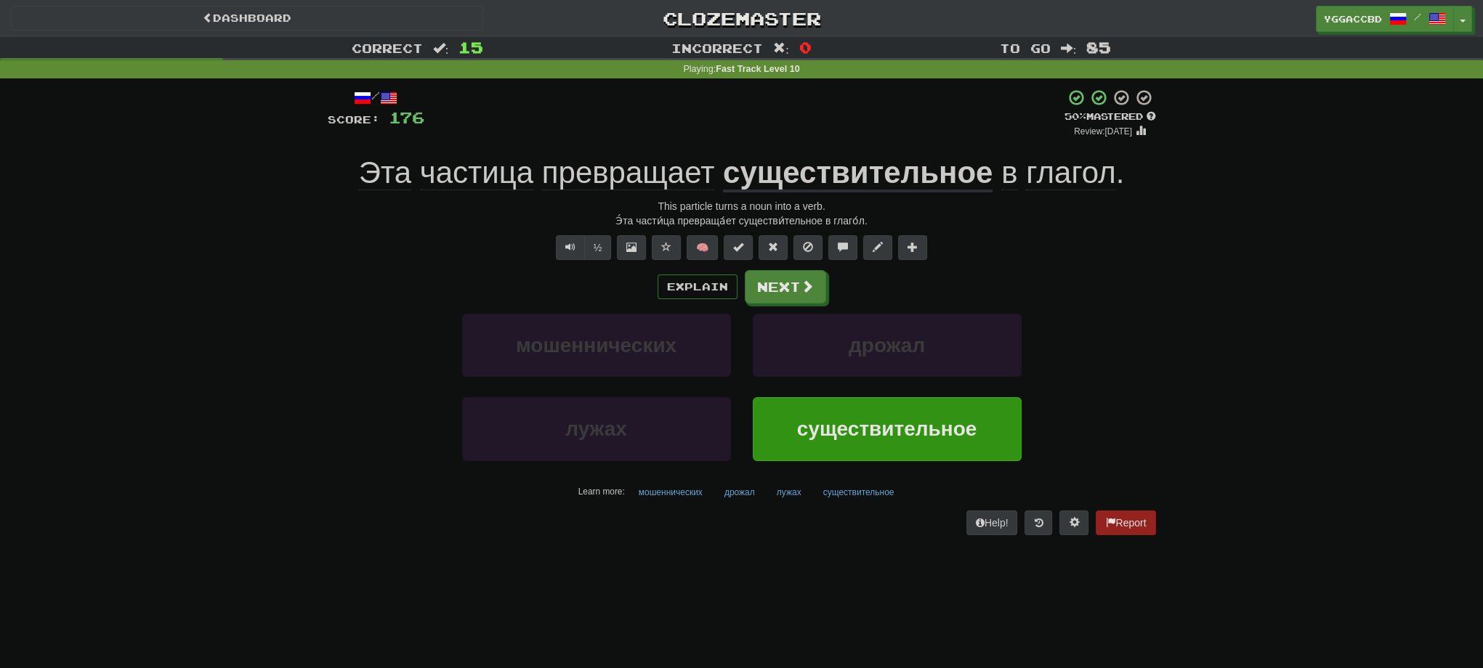
click at [801, 226] on div "Э́та части́ца превраща́ет существи́тельное в глаго́л." at bounding box center [742, 221] width 828 height 15
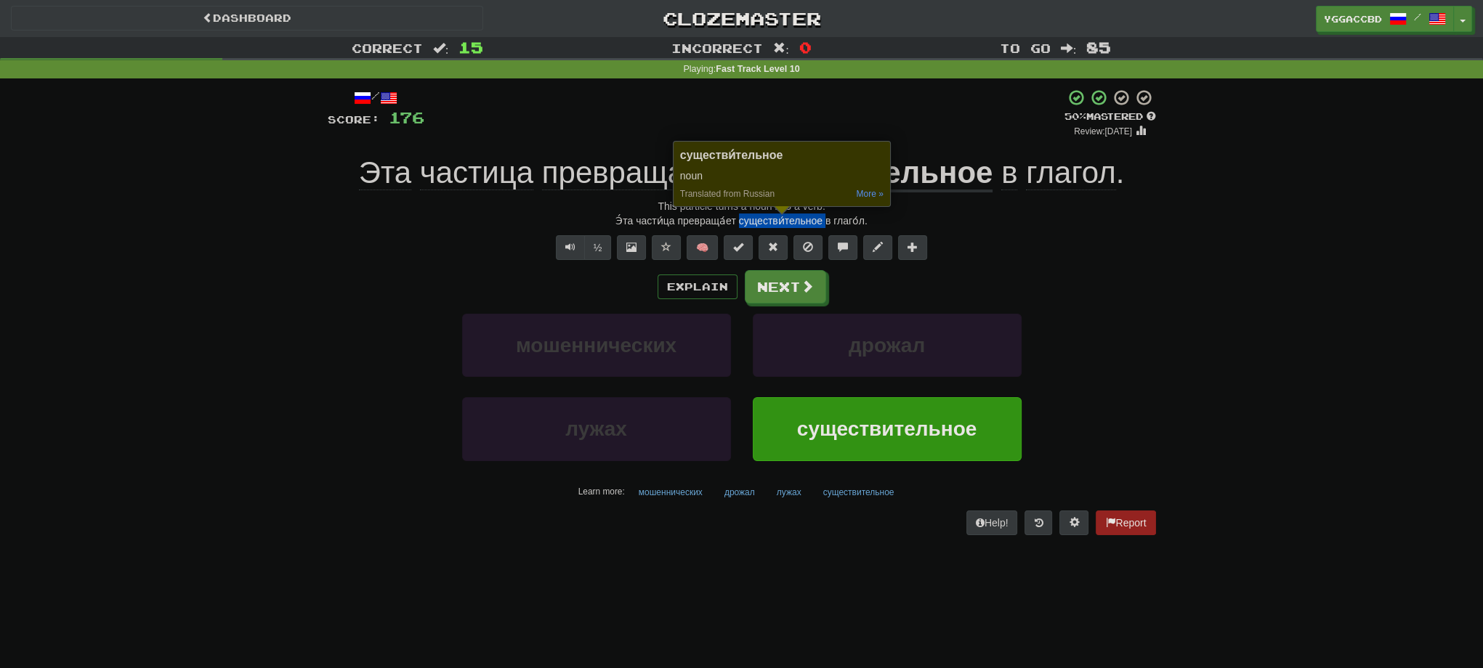
copy div "существи́тельное"
click at [763, 293] on button "Next" at bounding box center [785, 287] width 81 height 33
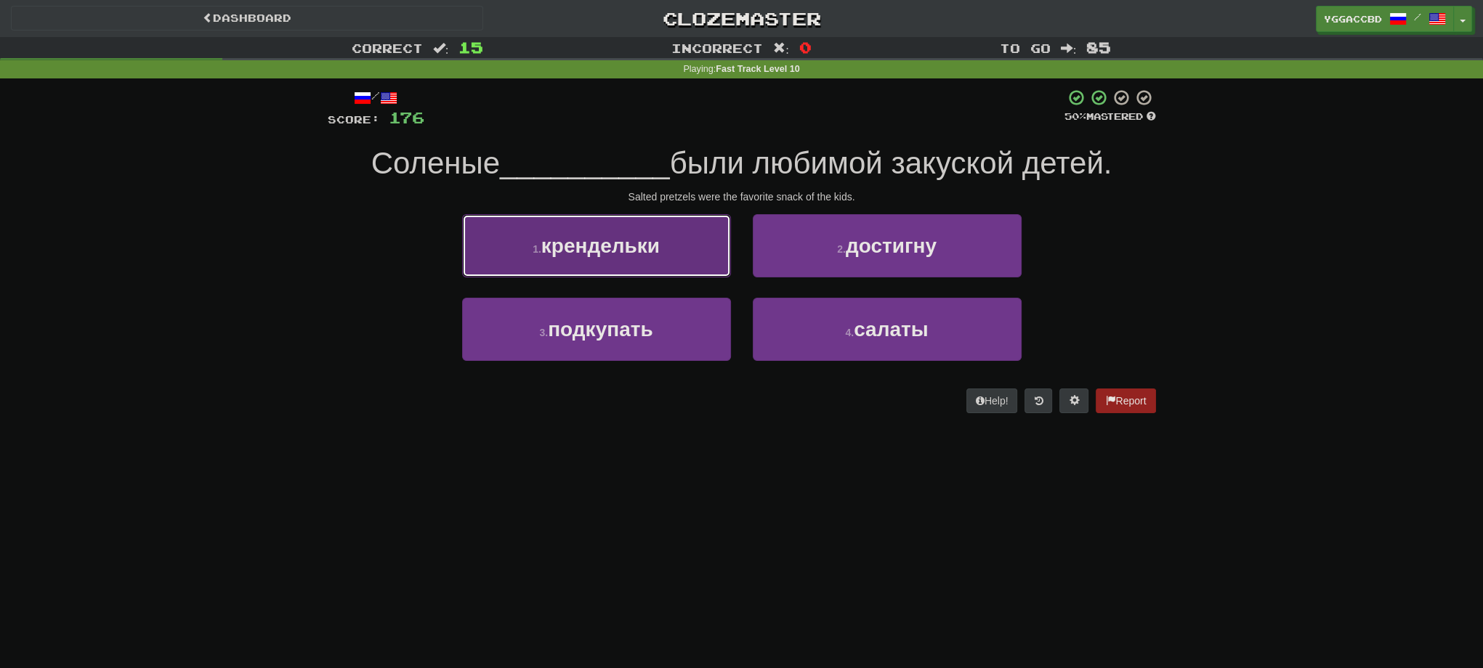
click at [653, 261] on button "1 . крендельки" at bounding box center [596, 245] width 269 height 63
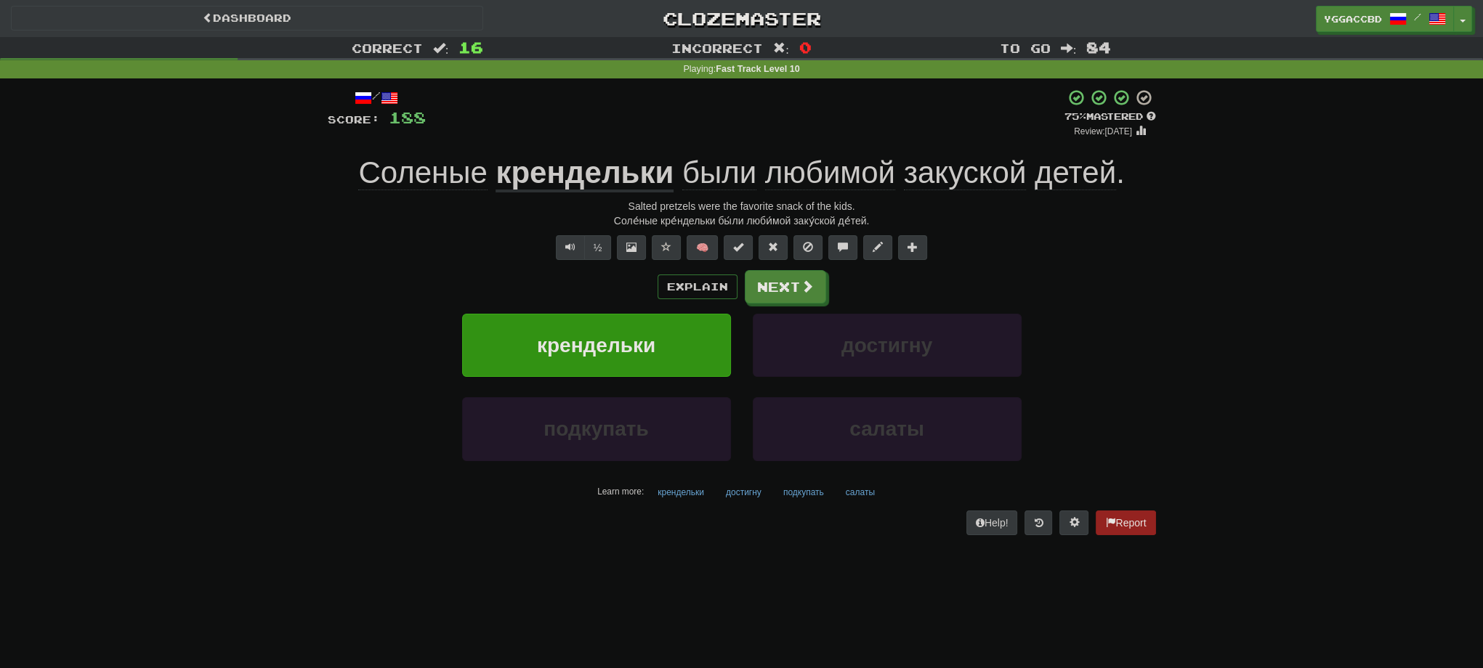
click at [276, 384] on div "Correct : 16 Incorrect : 0 To go : 84 Playing : Fast Track Level 10 / Score: 18…" at bounding box center [741, 296] width 1483 height 519
click at [687, 220] on div "Соле́ные кре́ндельки бы́ли люби́мой заку́ской де́тей." at bounding box center [742, 221] width 828 height 15
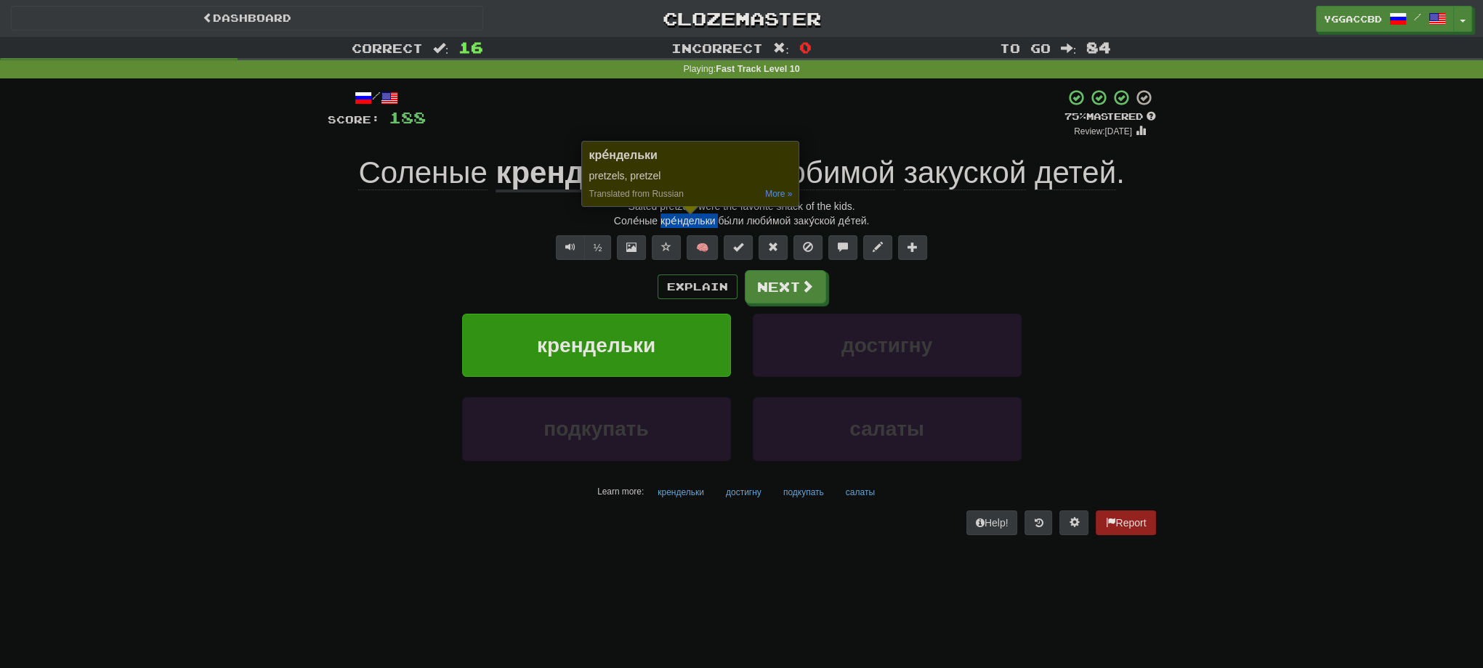
copy div "кре́ндельки"
click at [817, 280] on button "Next" at bounding box center [785, 287] width 81 height 33
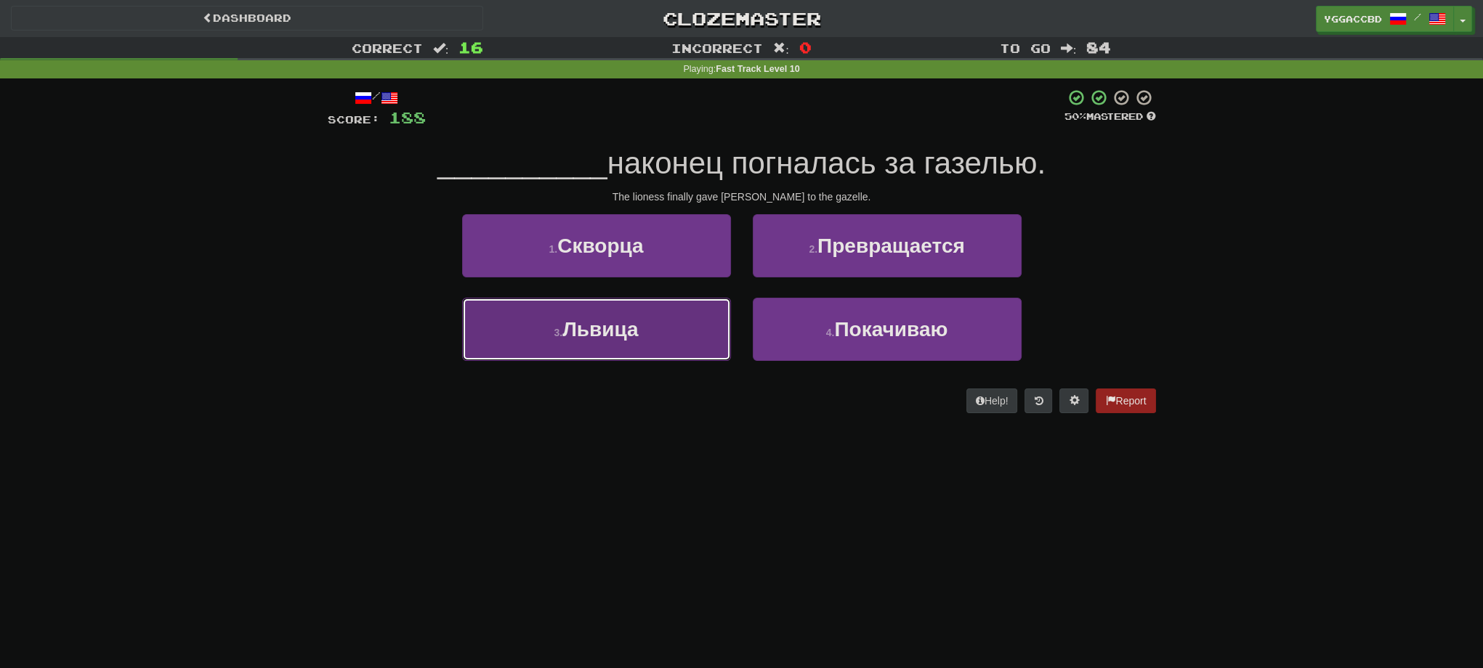
click at [655, 335] on button "3 . Львица" at bounding box center [596, 329] width 269 height 63
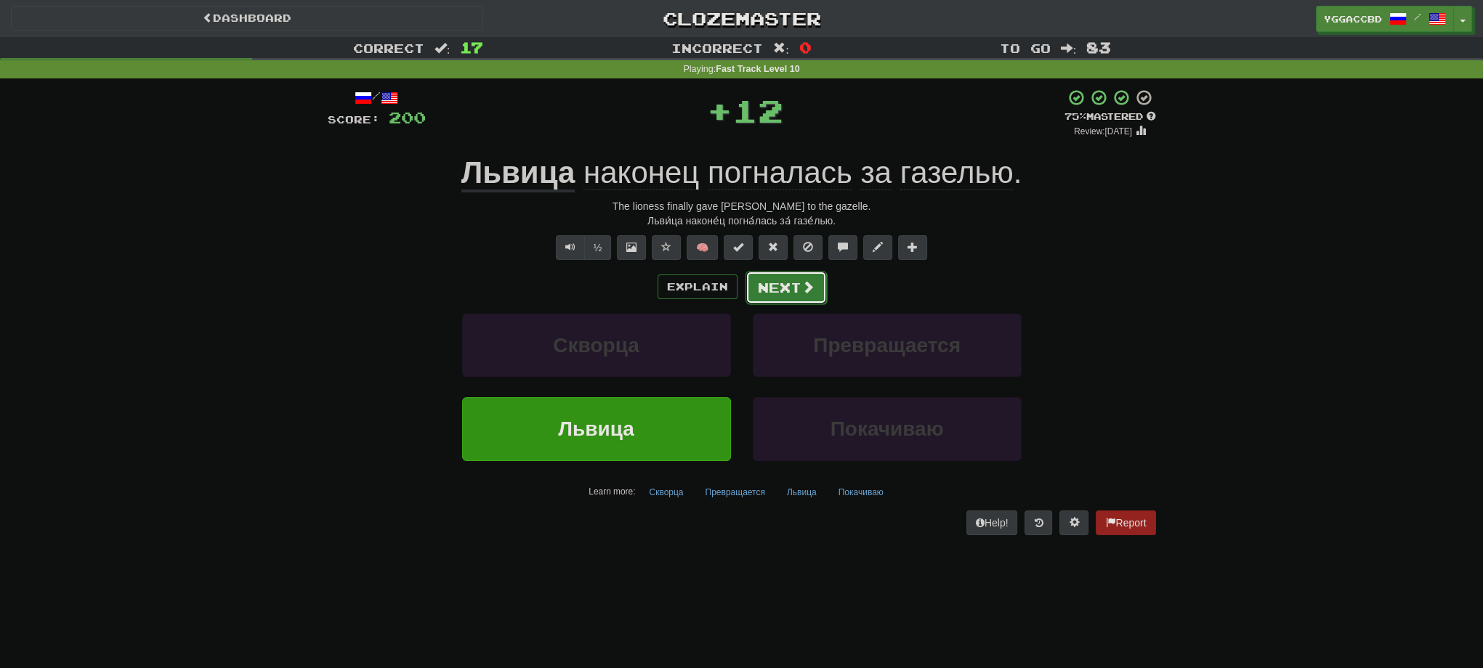
click at [773, 273] on button "Next" at bounding box center [785, 287] width 81 height 33
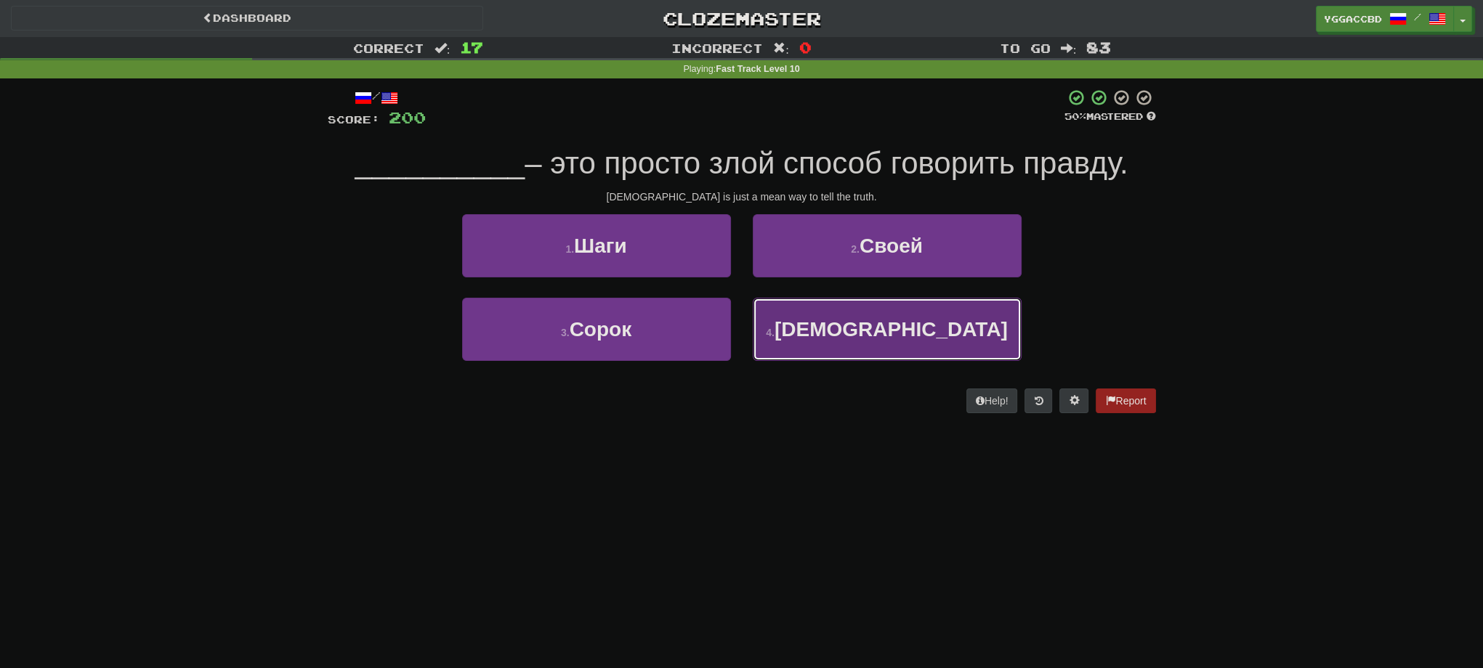
click at [867, 331] on span "Цинизм" at bounding box center [890, 329] width 233 height 23
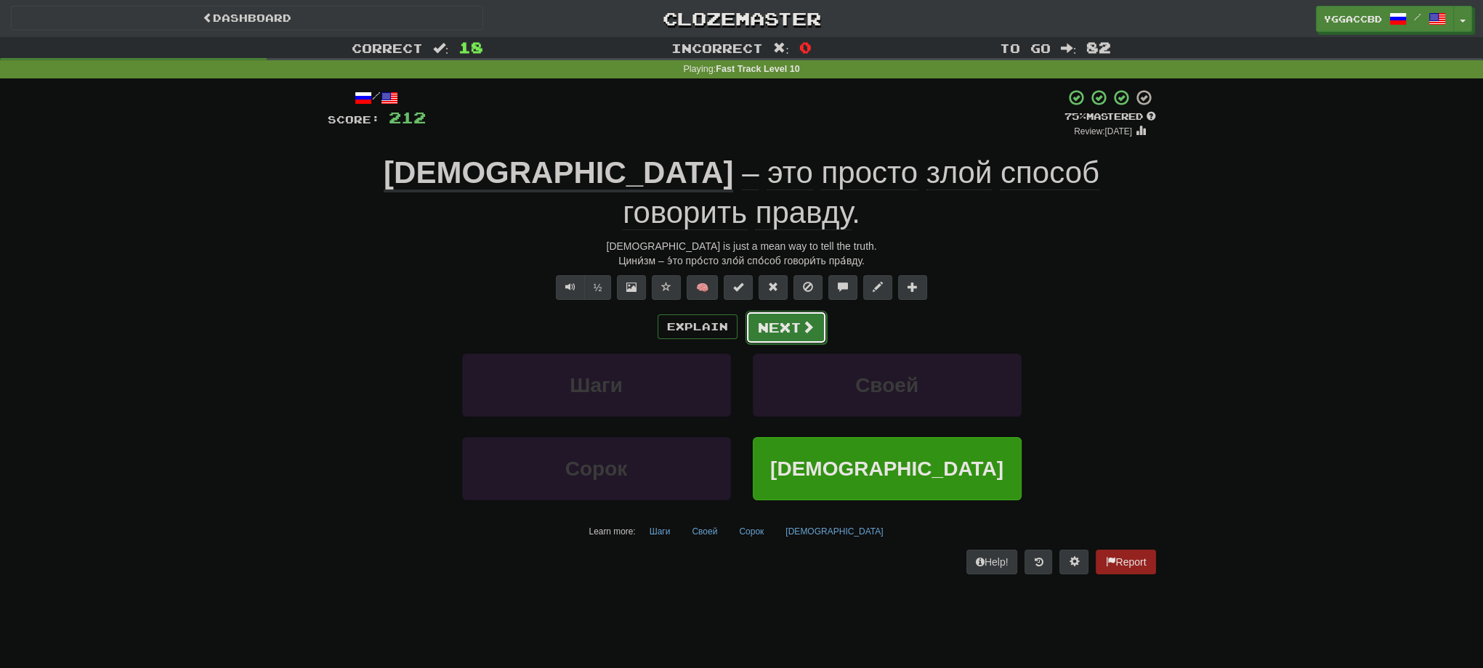
click at [790, 311] on button "Next" at bounding box center [785, 327] width 81 height 33
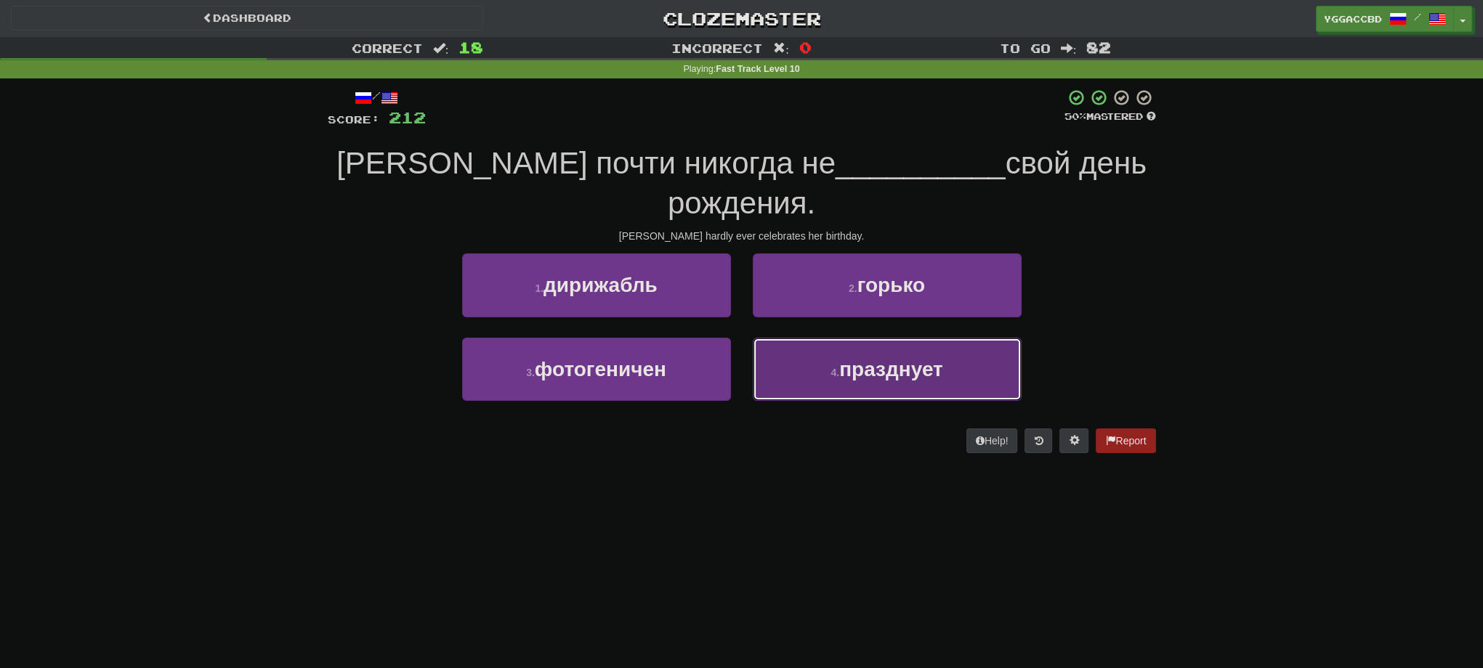
click at [880, 348] on button "4 . празднует" at bounding box center [887, 369] width 269 height 63
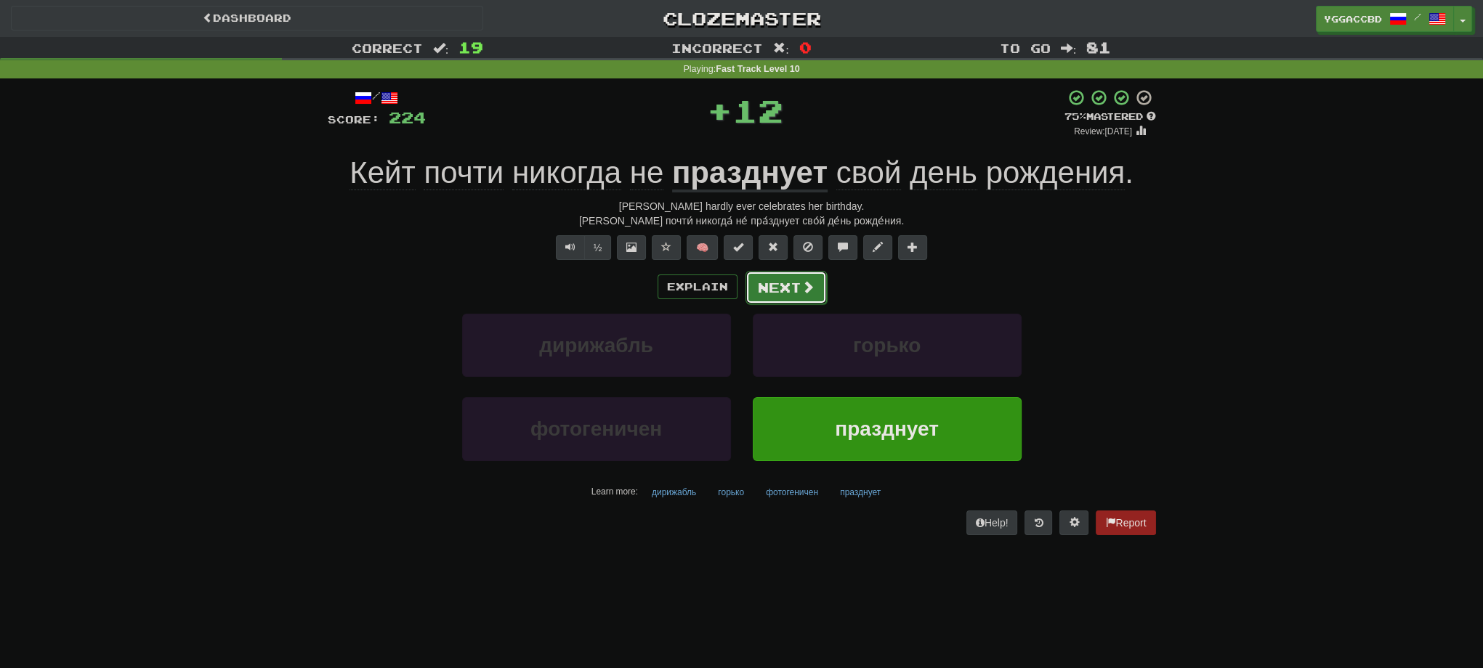
click at [789, 282] on button "Next" at bounding box center [785, 287] width 81 height 33
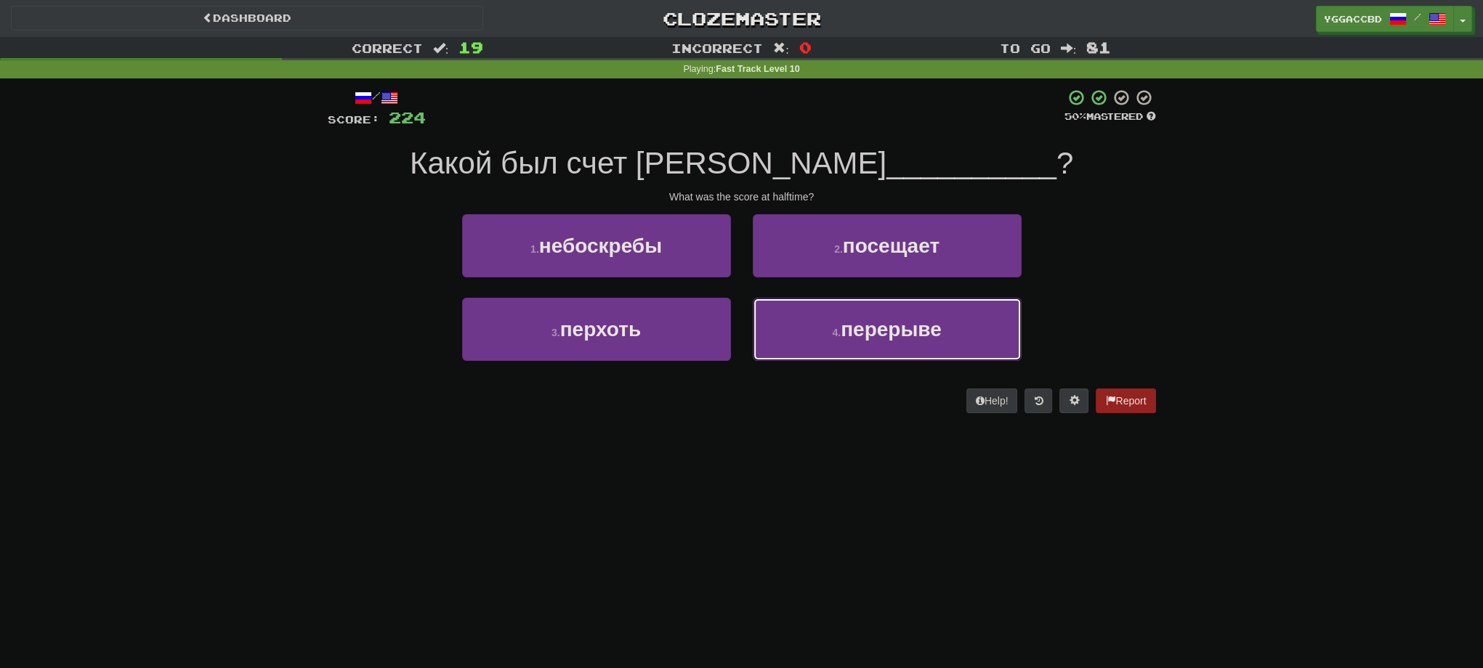
click at [923, 316] on button "4 . перерыве" at bounding box center [887, 329] width 269 height 63
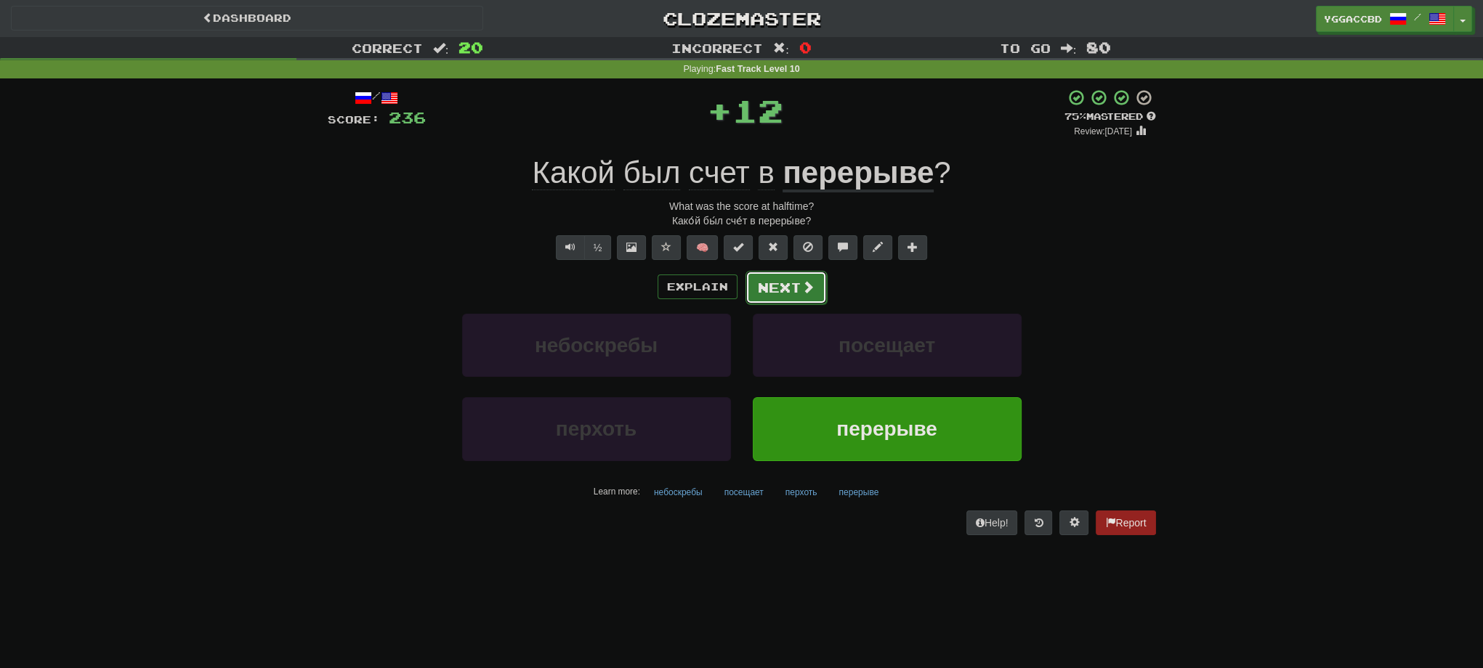
click at [781, 282] on button "Next" at bounding box center [785, 287] width 81 height 33
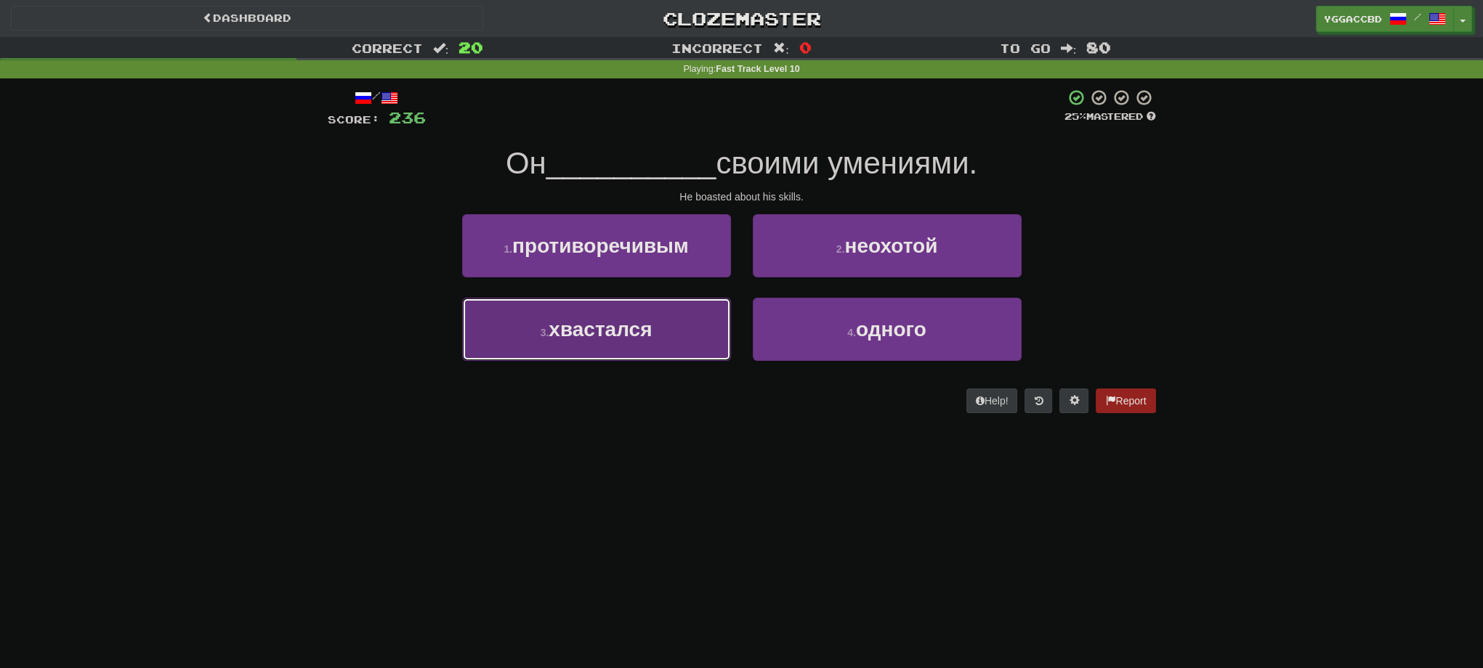
click at [674, 341] on button "3 . хвастался" at bounding box center [596, 329] width 269 height 63
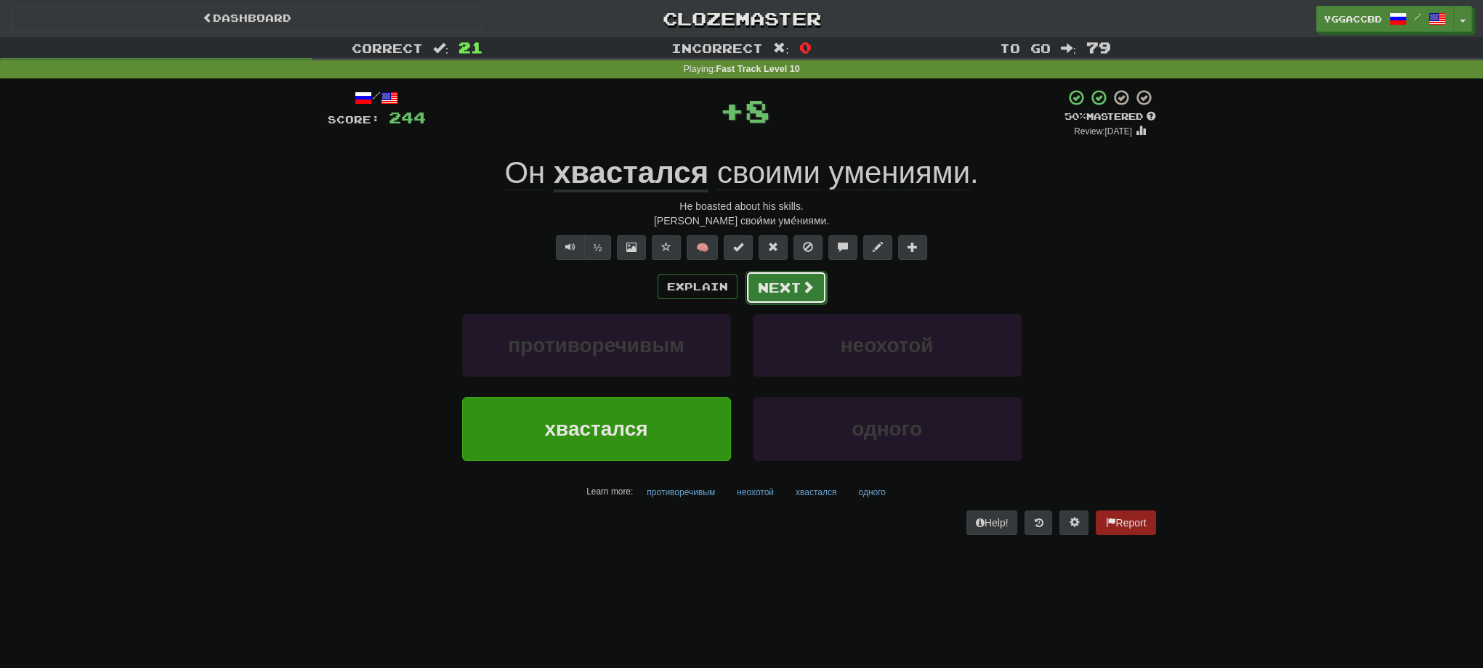
click at [763, 293] on button "Next" at bounding box center [785, 287] width 81 height 33
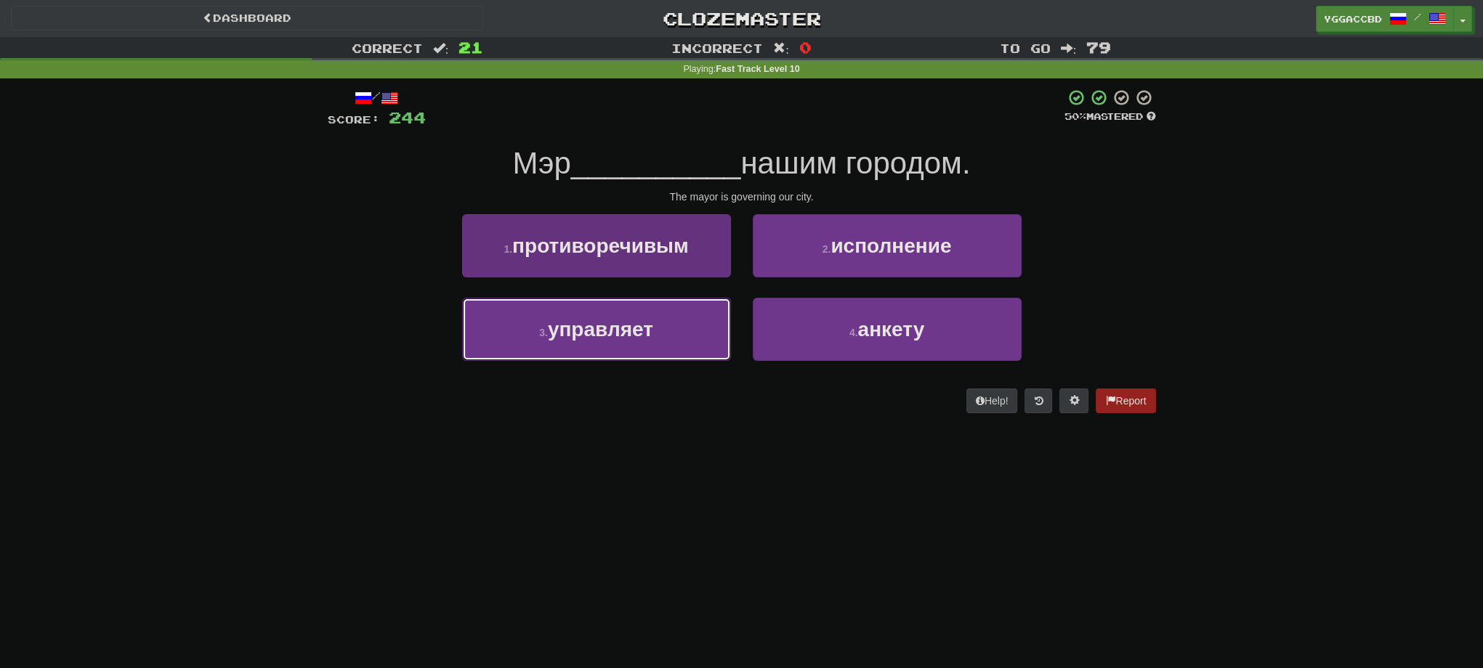
click at [665, 337] on button "3 . управляет" at bounding box center [596, 329] width 269 height 63
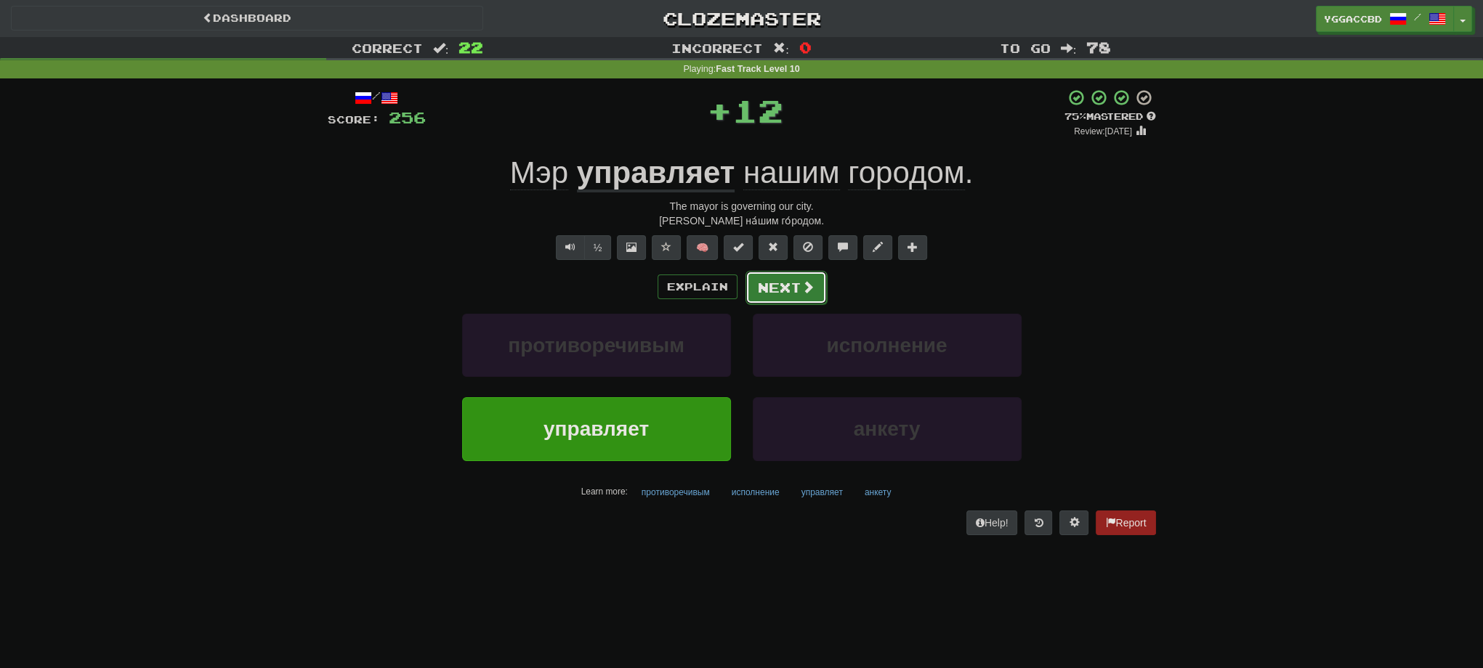
click at [783, 291] on button "Next" at bounding box center [785, 287] width 81 height 33
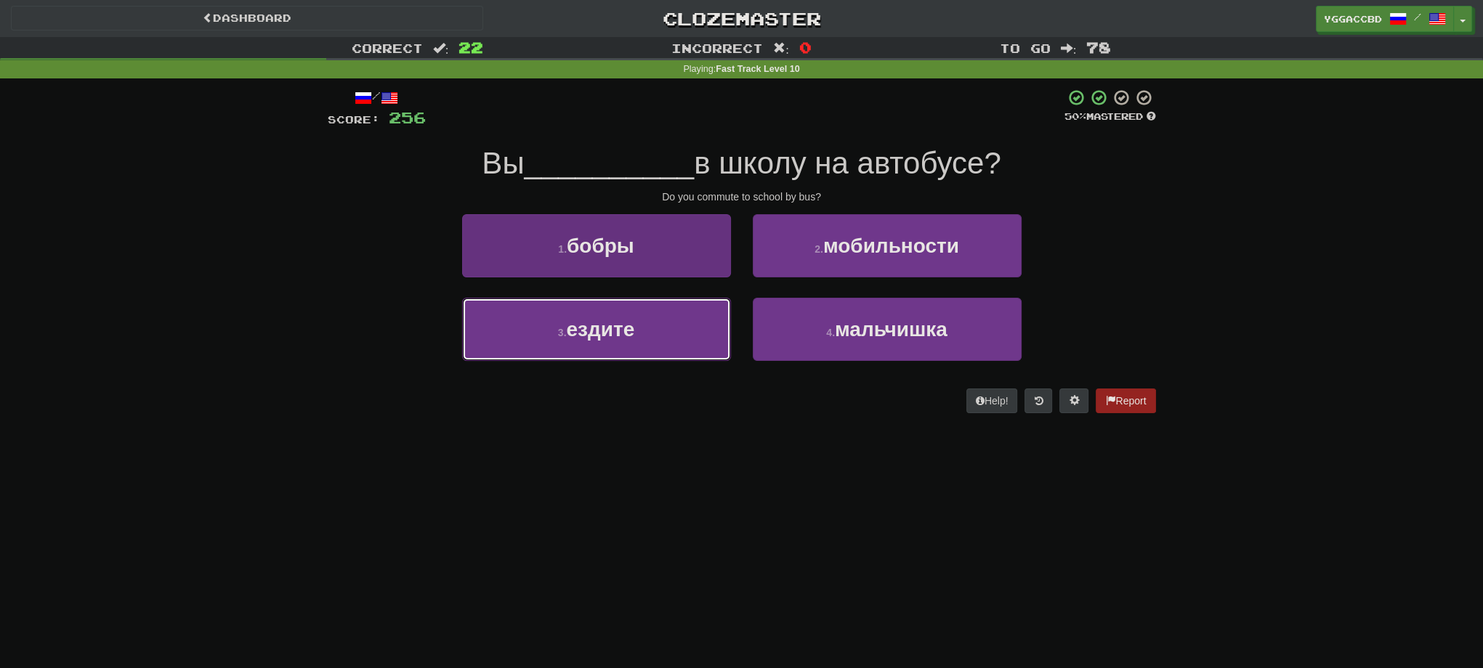
drag, startPoint x: 663, startPoint y: 332, endPoint x: 681, endPoint y: 320, distance: 21.0
click at [663, 333] on button "3 . ездите" at bounding box center [596, 329] width 269 height 63
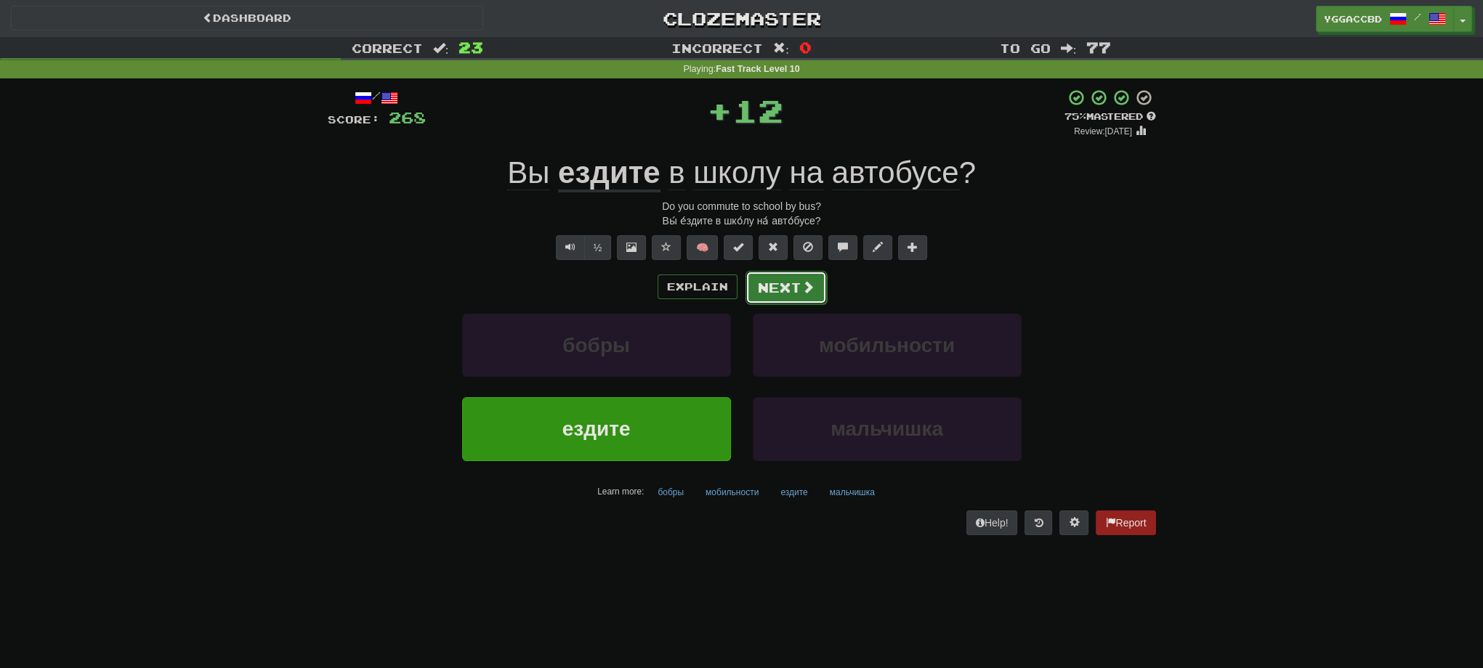
click at [758, 273] on button "Next" at bounding box center [785, 287] width 81 height 33
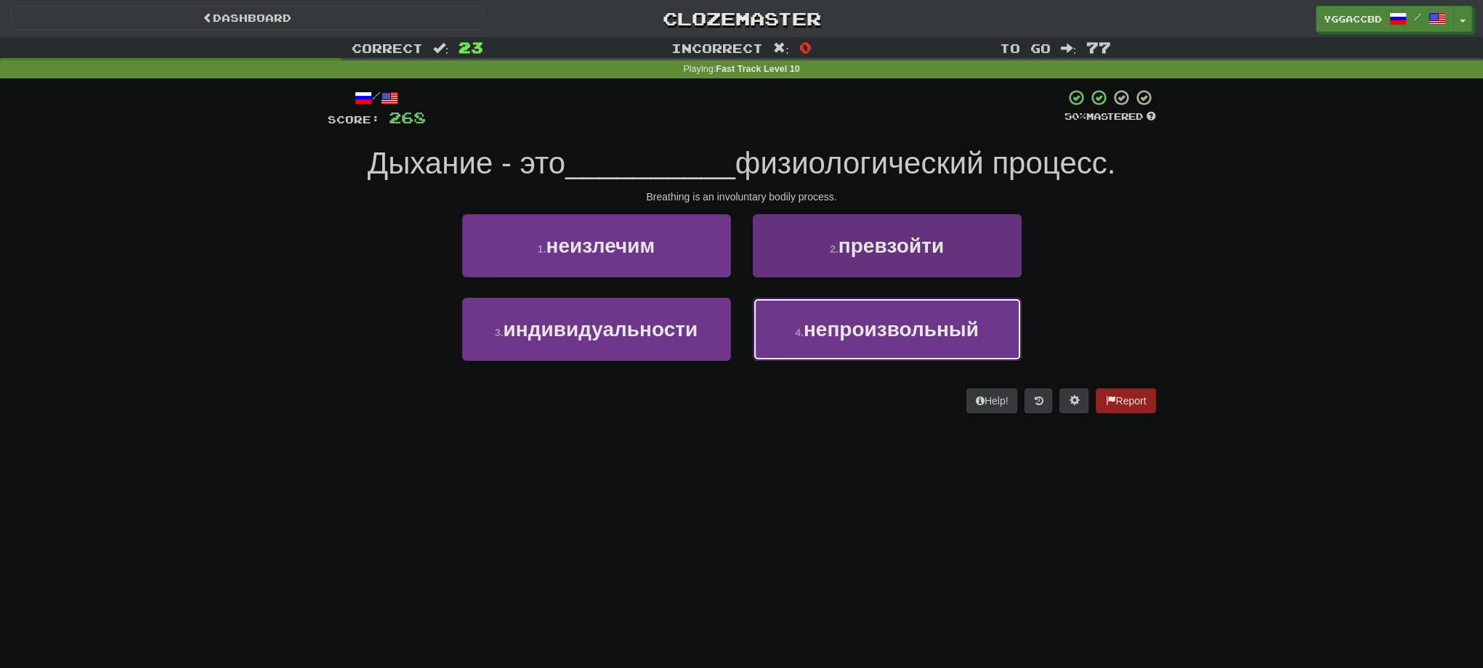
click at [827, 353] on button "4 . непроизвольный" at bounding box center [887, 329] width 269 height 63
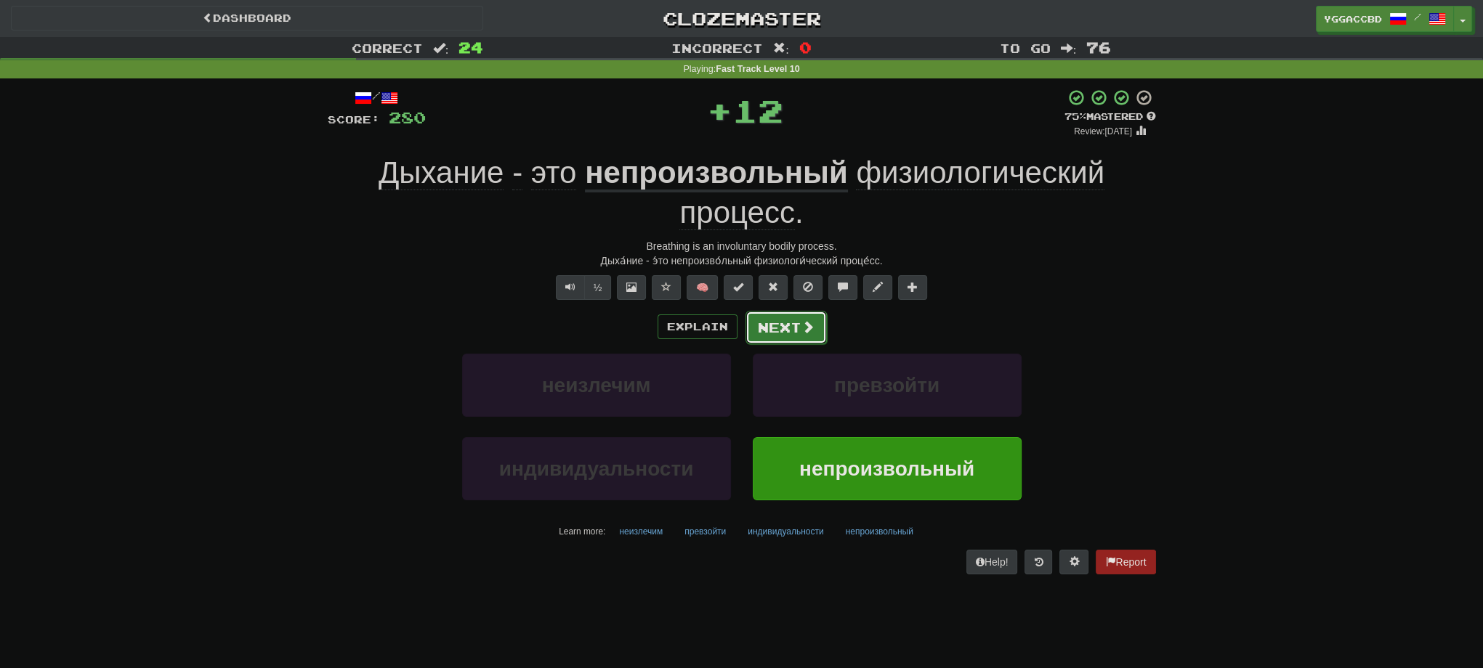
click at [783, 325] on button "Next" at bounding box center [785, 327] width 81 height 33
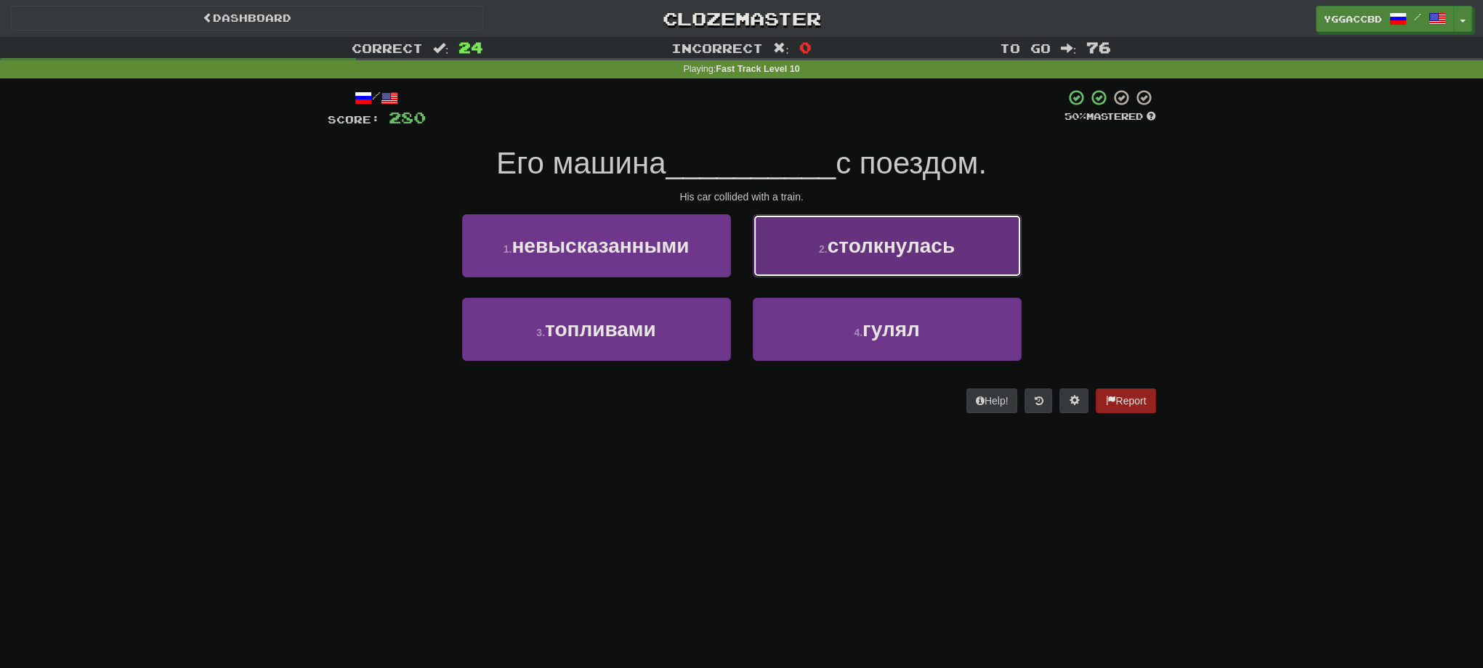
click at [858, 236] on span "столкнулась" at bounding box center [890, 246] width 127 height 23
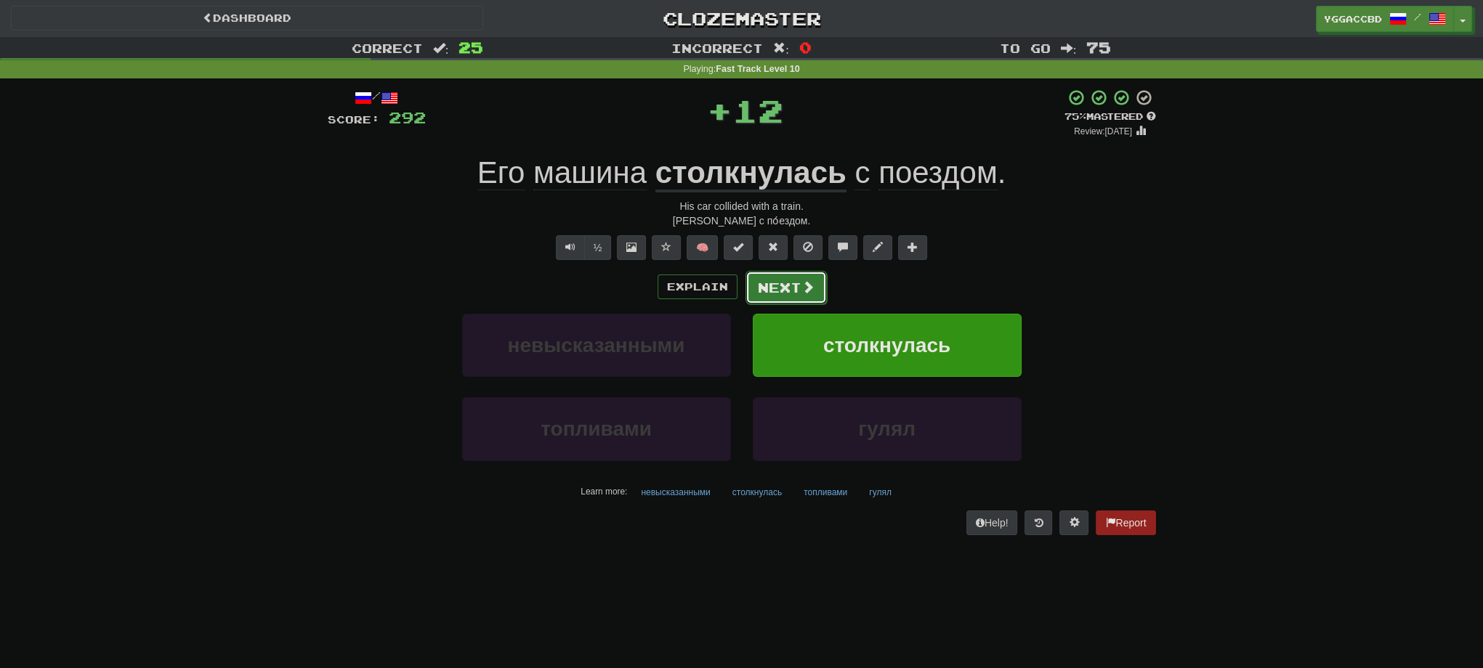
click at [790, 290] on button "Next" at bounding box center [785, 287] width 81 height 33
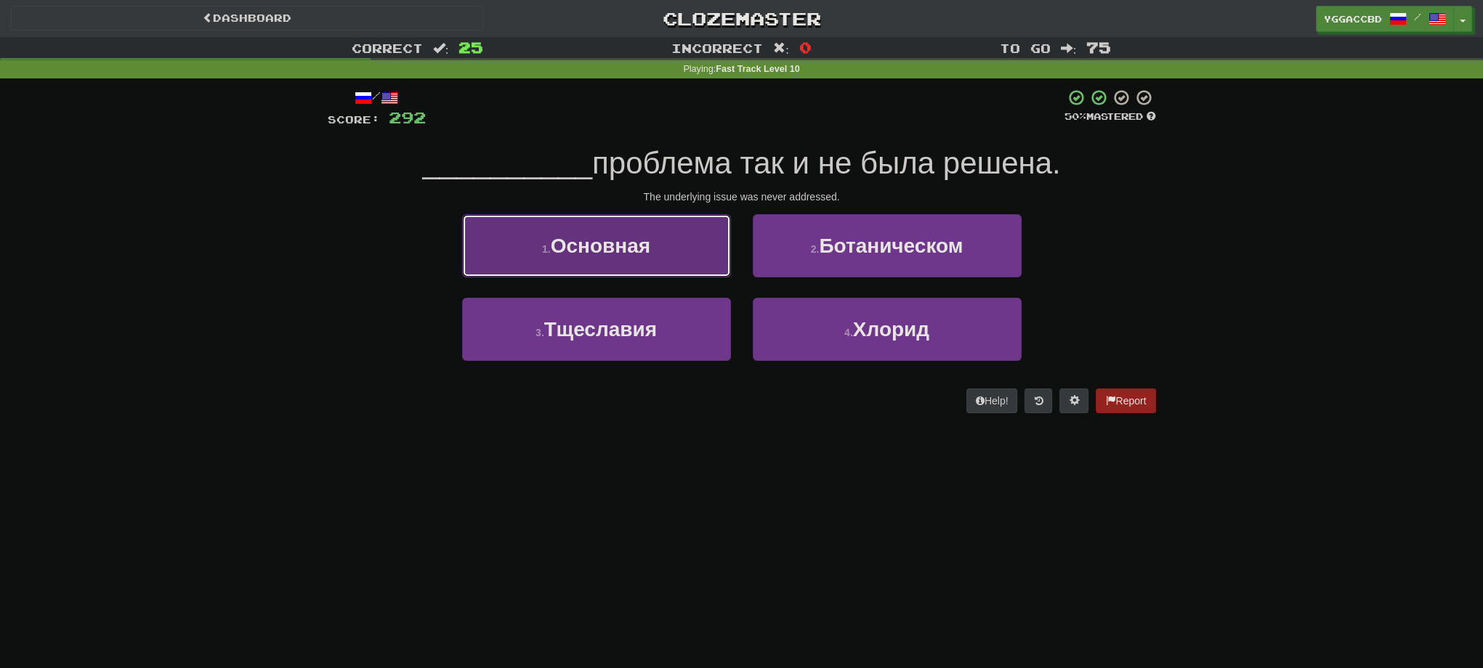
click at [663, 267] on button "1 . Основная" at bounding box center [596, 245] width 269 height 63
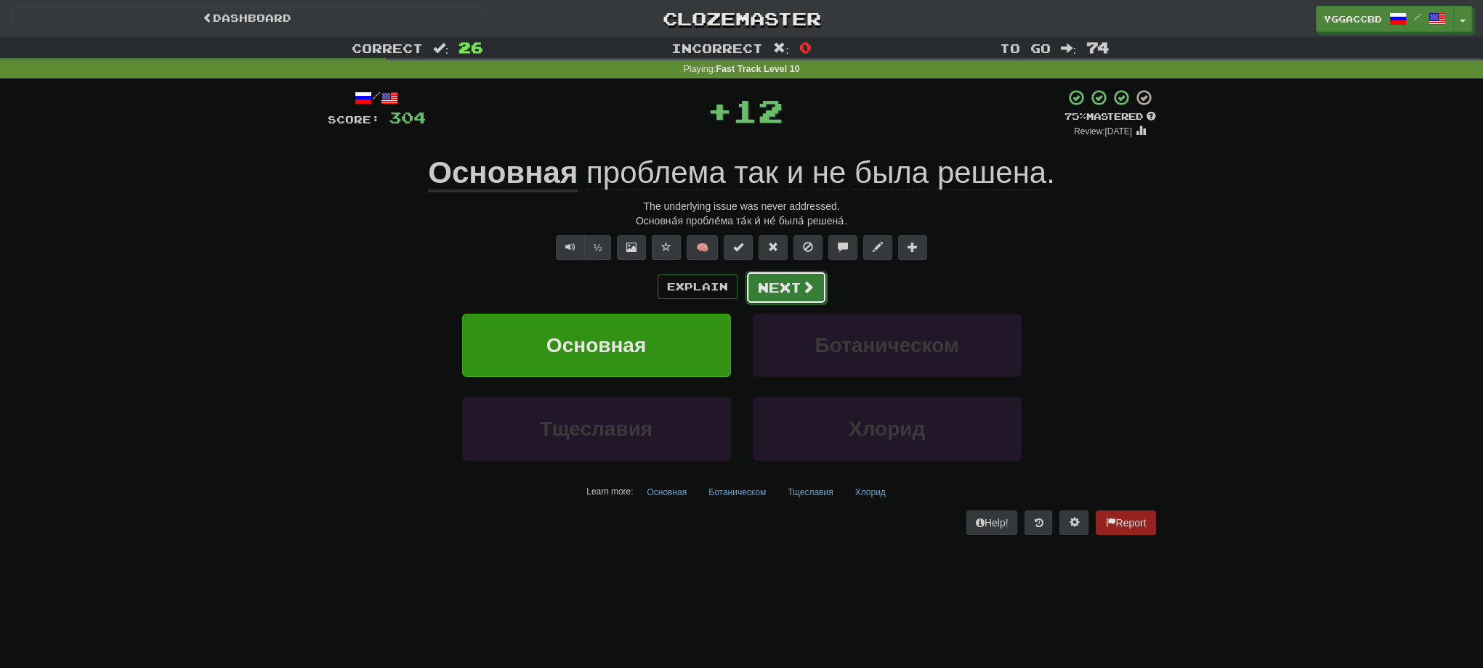
click at [782, 290] on button "Next" at bounding box center [785, 287] width 81 height 33
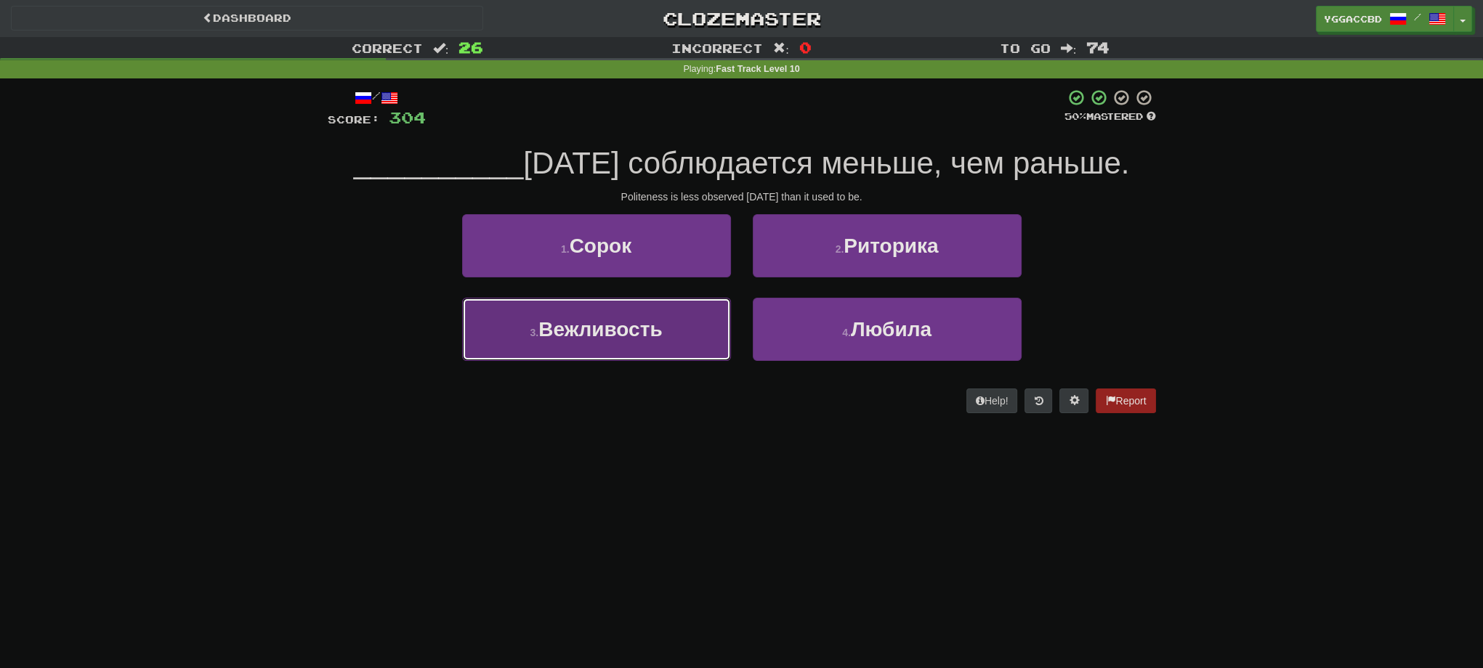
click at [647, 329] on span "Вежливость" at bounding box center [599, 329] width 123 height 23
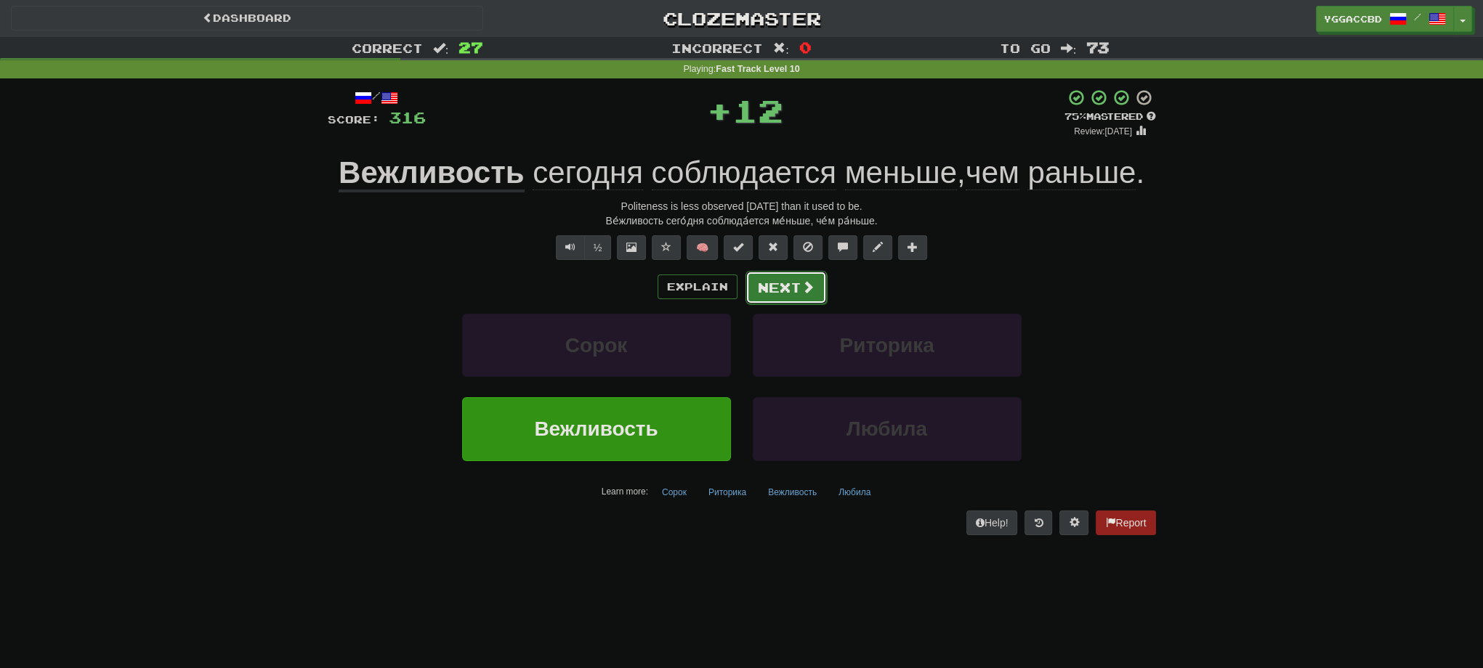
click at [770, 282] on button "Next" at bounding box center [785, 287] width 81 height 33
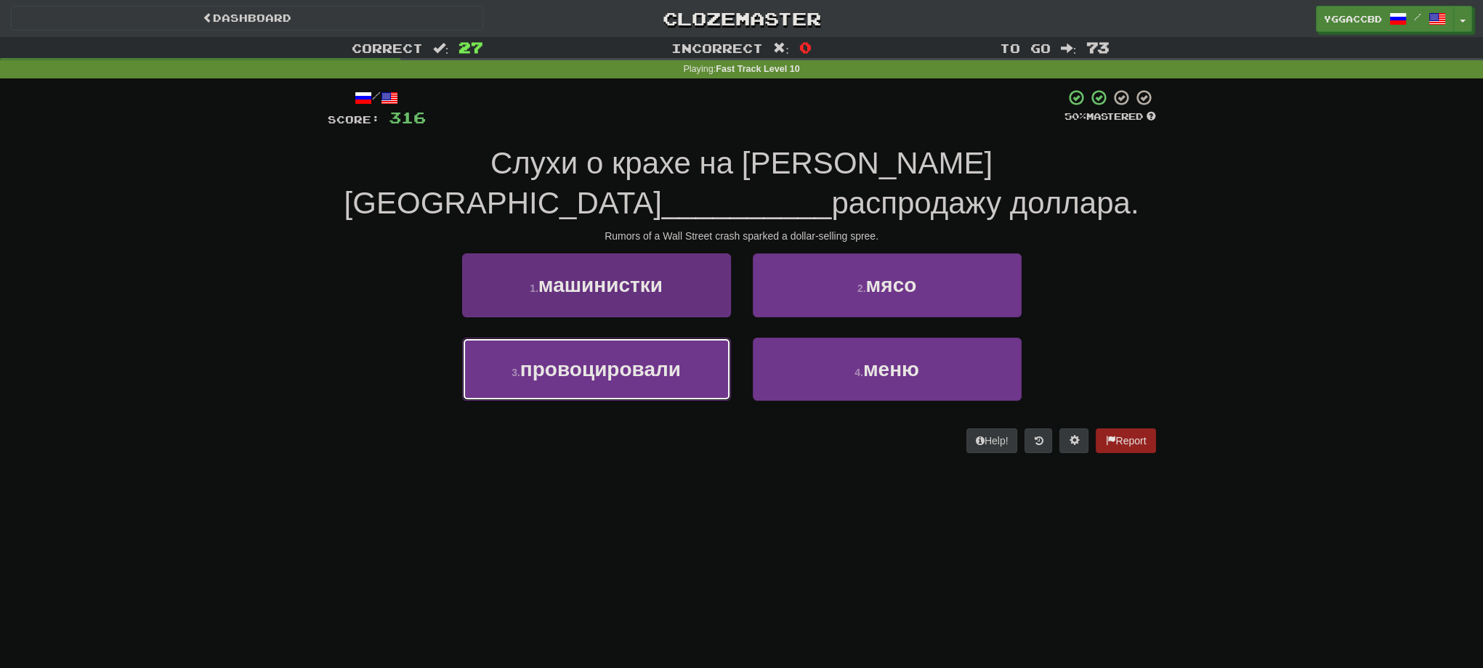
click at [616, 355] on button "3 . провоцировали" at bounding box center [596, 369] width 269 height 63
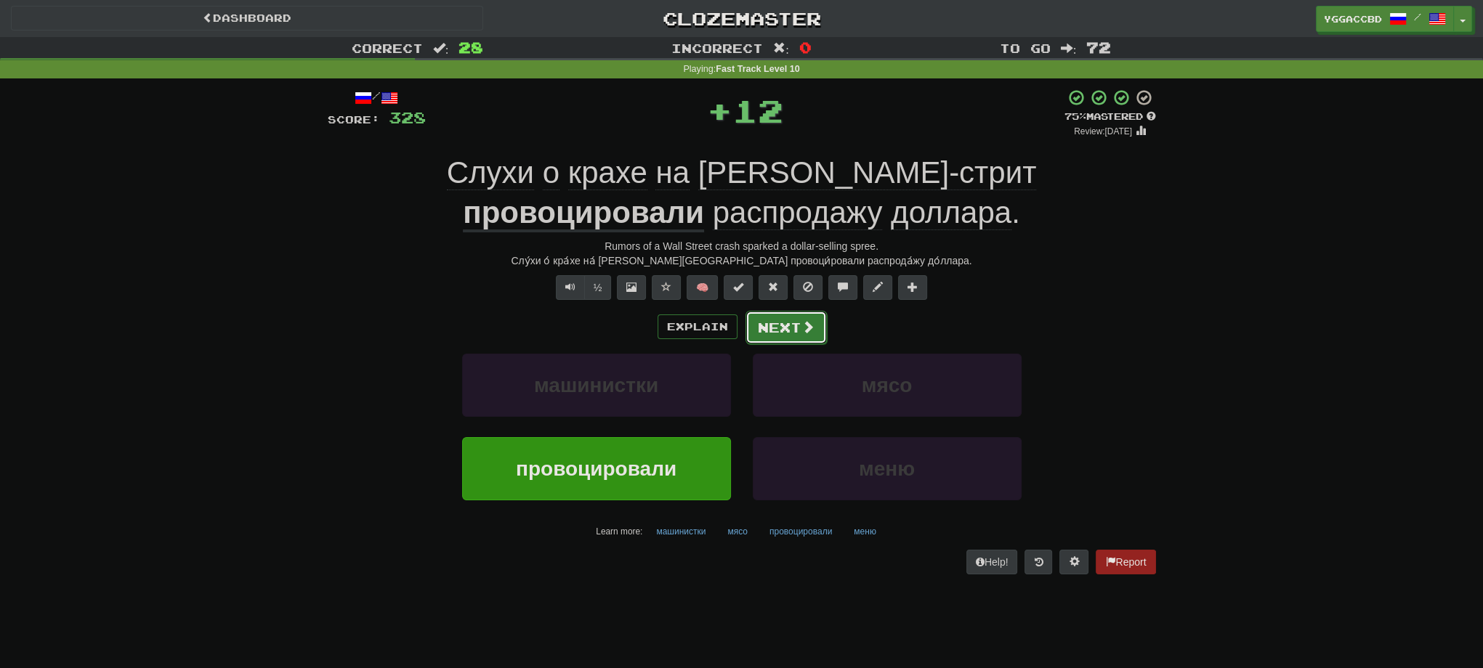
click at [792, 326] on button "Next" at bounding box center [785, 327] width 81 height 33
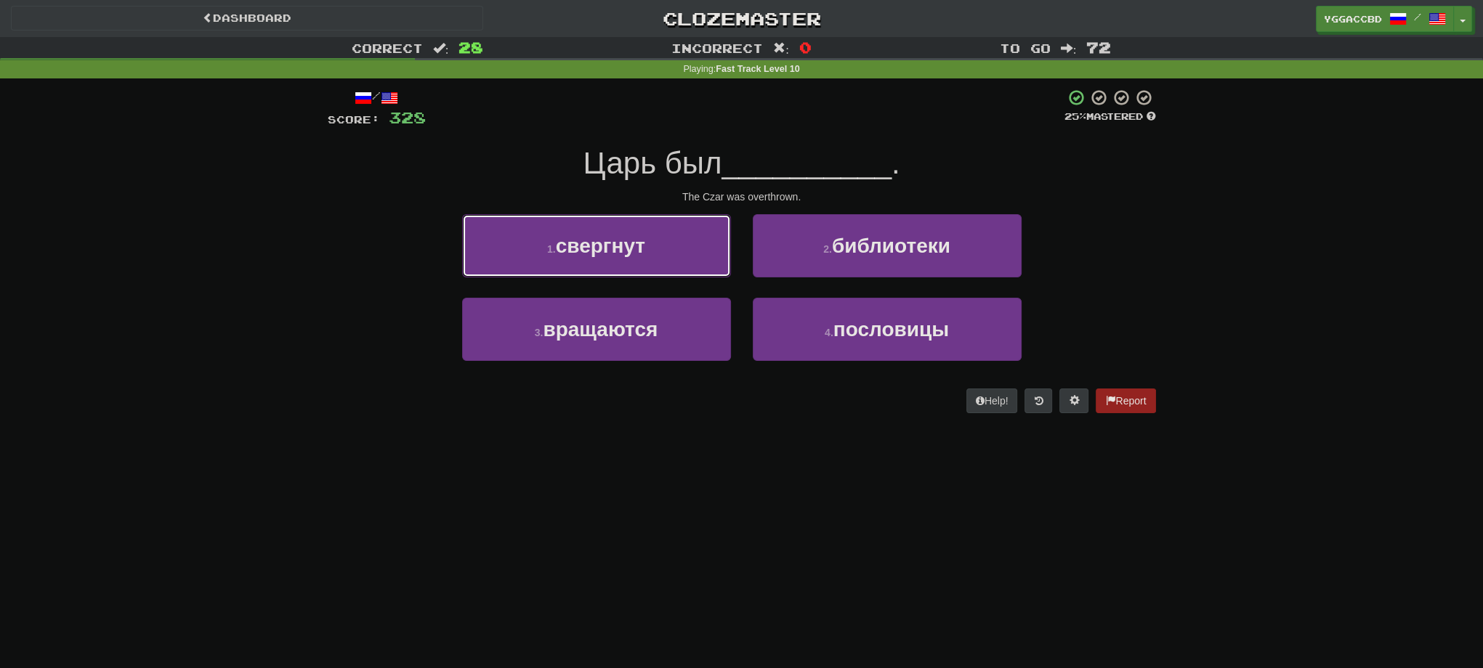
drag, startPoint x: 631, startPoint y: 267, endPoint x: 640, endPoint y: 267, distance: 9.4
click at [628, 263] on button "1 . свергнут" at bounding box center [596, 245] width 269 height 63
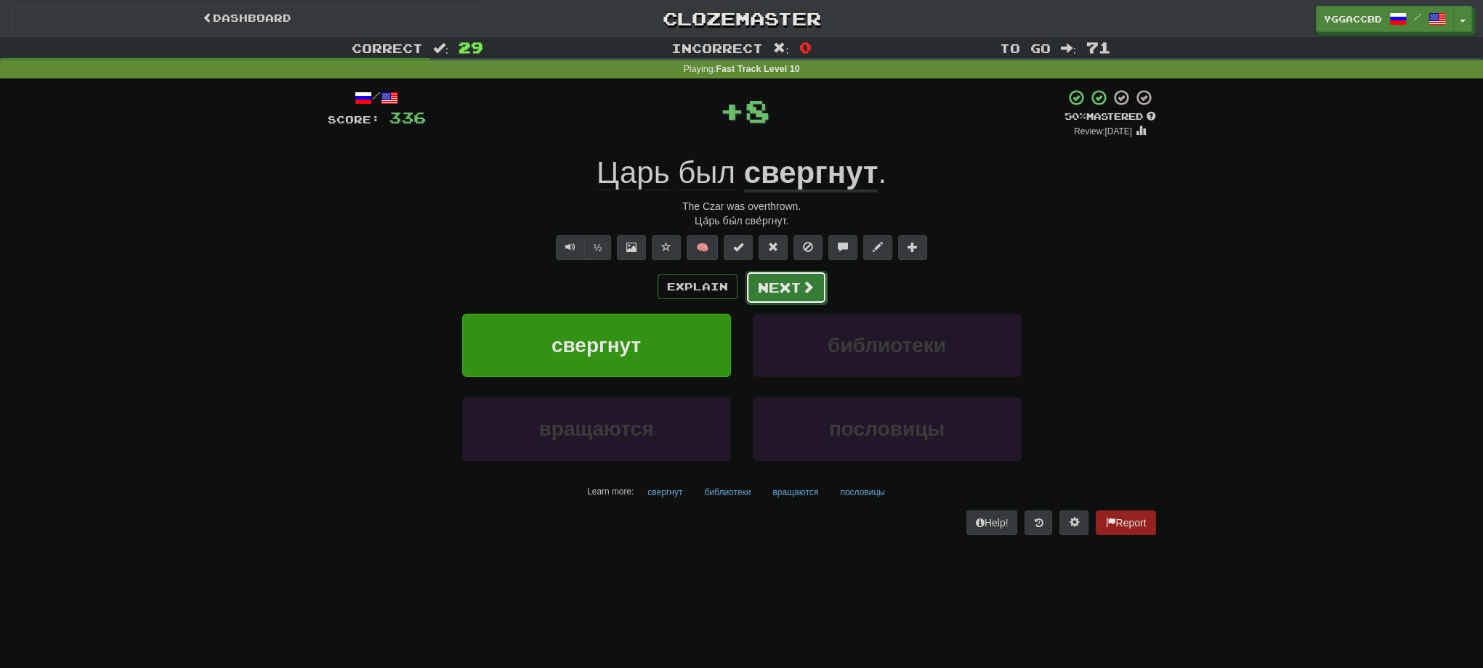
click at [778, 285] on button "Next" at bounding box center [785, 287] width 81 height 33
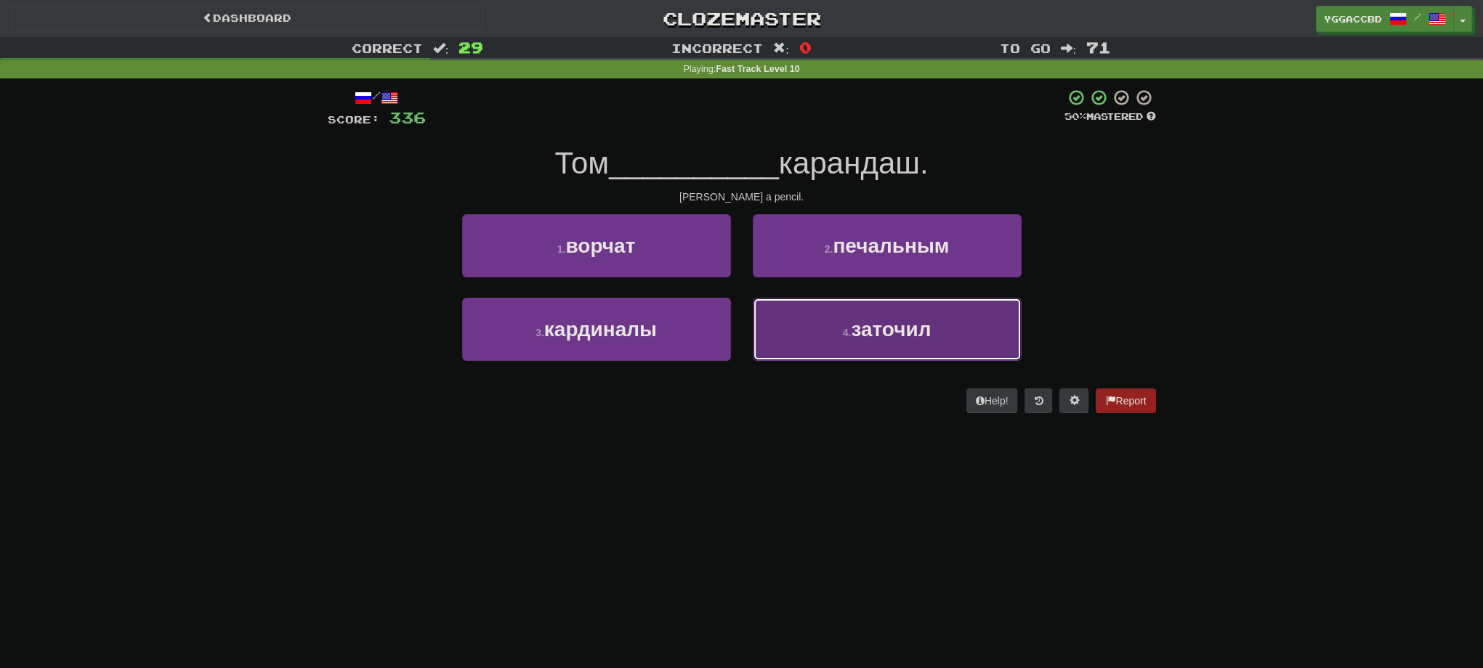
click at [825, 321] on button "4 . заточил" at bounding box center [887, 329] width 269 height 63
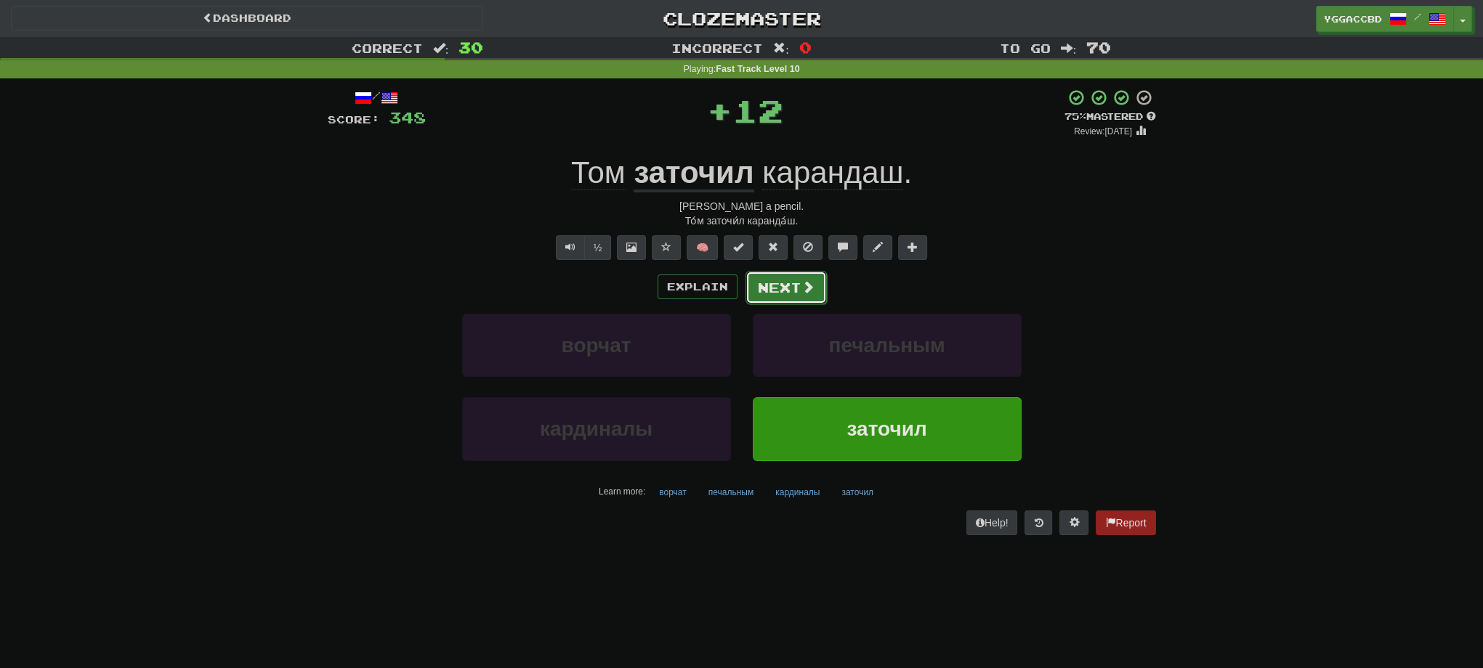
click at [785, 288] on button "Next" at bounding box center [785, 287] width 81 height 33
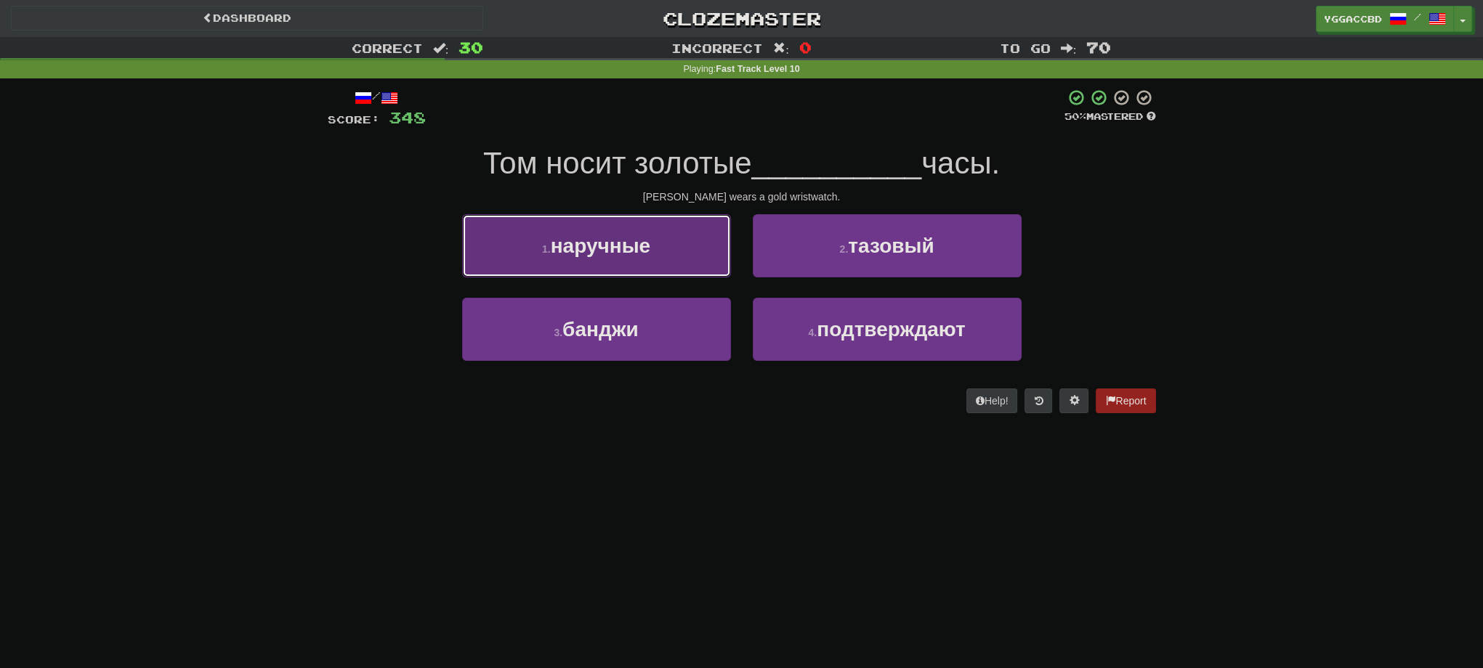
click at [633, 262] on button "1 . наручные" at bounding box center [596, 245] width 269 height 63
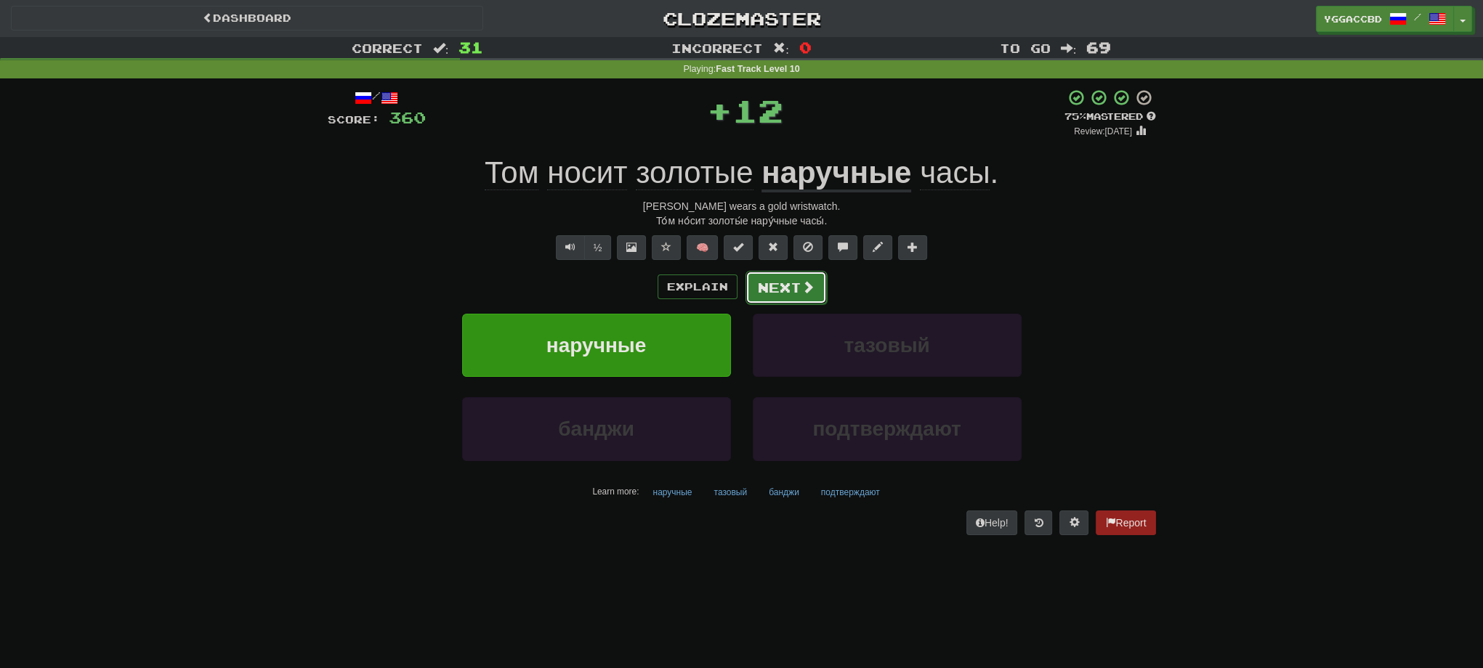
click at [805, 276] on button "Next" at bounding box center [785, 287] width 81 height 33
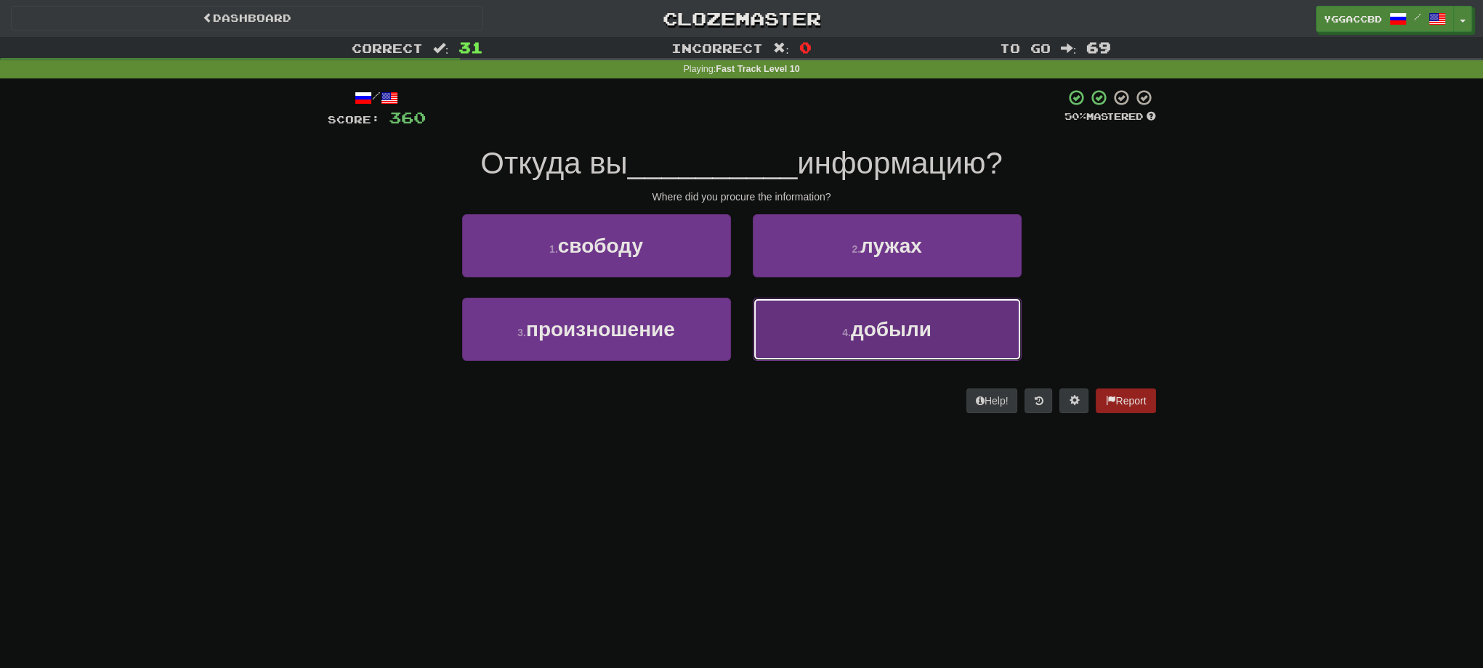
click at [888, 348] on button "4 . добыли" at bounding box center [887, 329] width 269 height 63
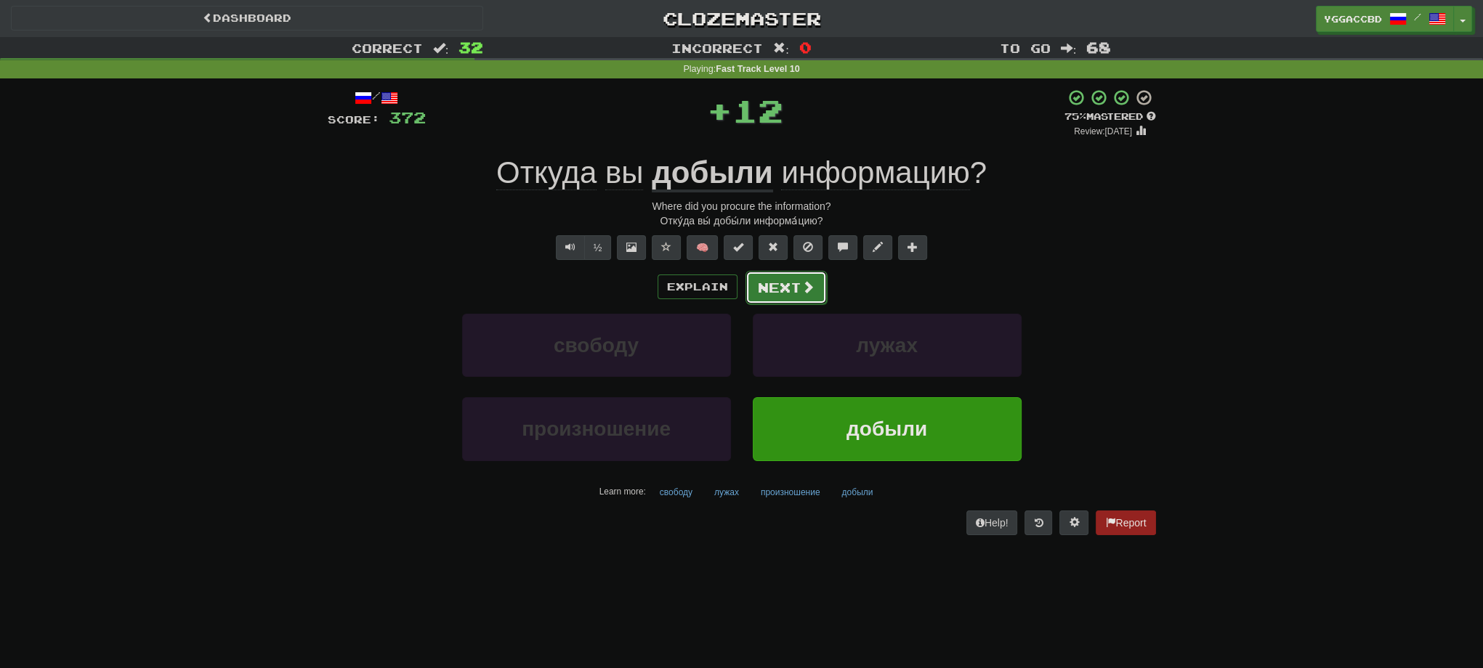
click at [801, 285] on span at bounding box center [807, 286] width 13 height 13
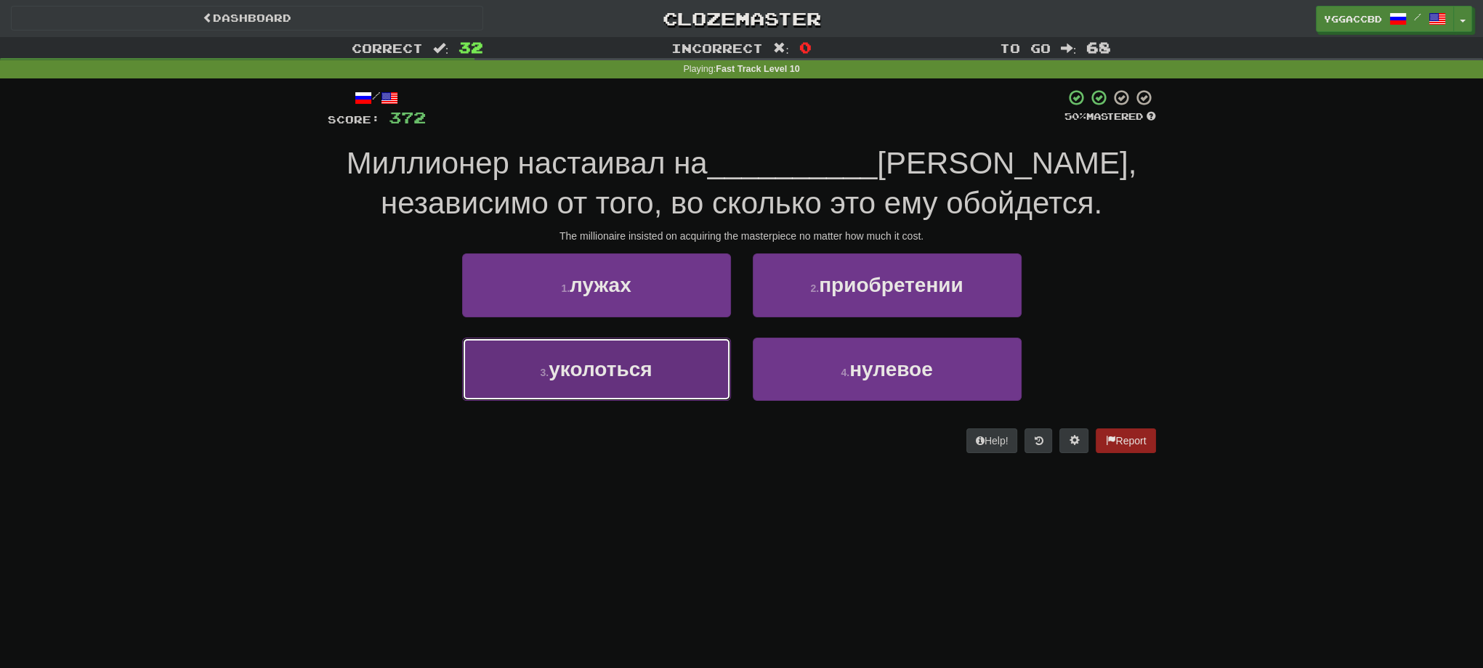
click at [603, 373] on span "уколоться" at bounding box center [599, 369] width 103 height 23
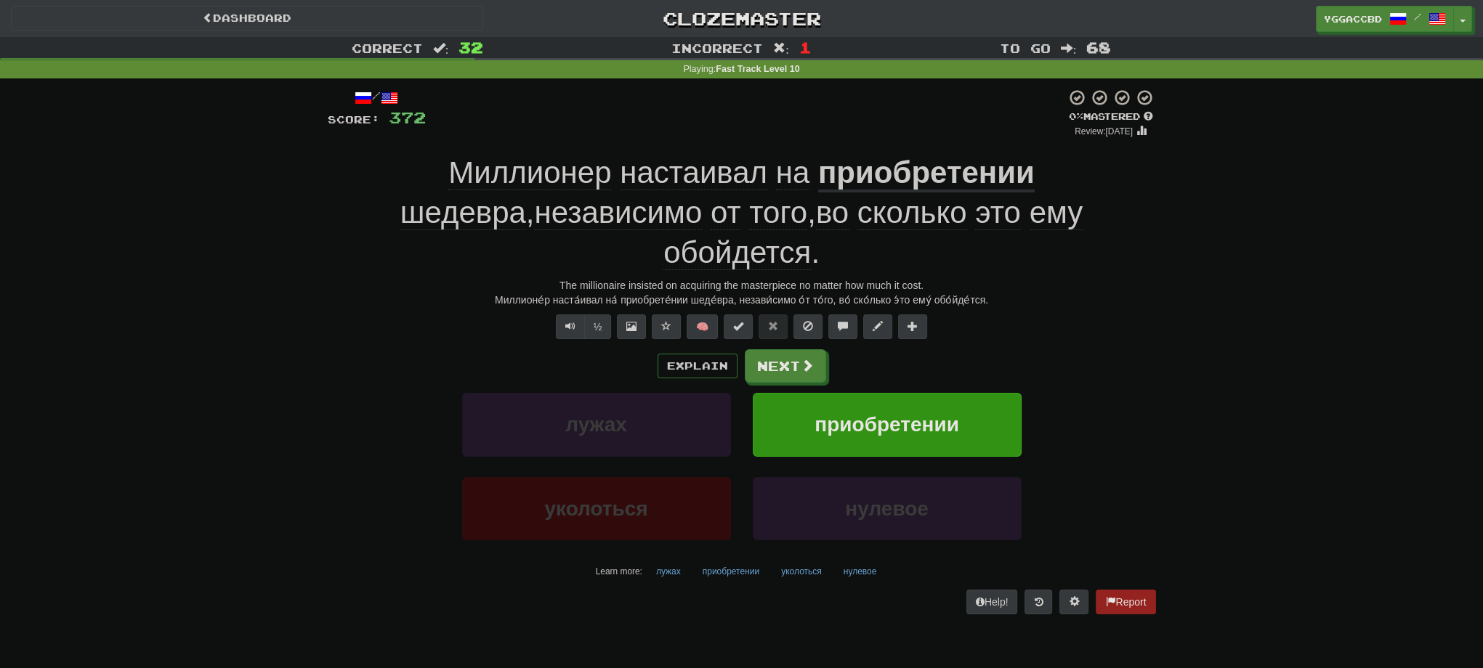
click at [833, 182] on u "приобретении" at bounding box center [926, 173] width 216 height 37
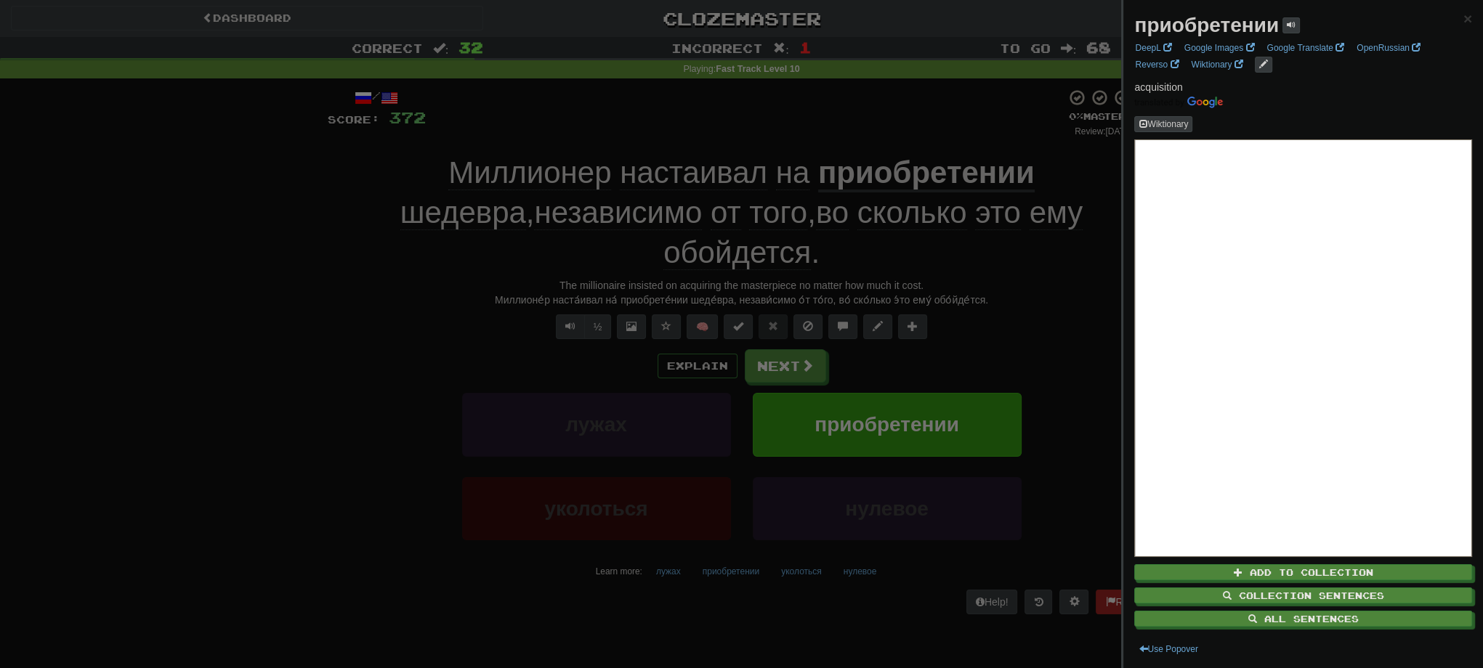
click at [870, 125] on div at bounding box center [741, 334] width 1483 height 668
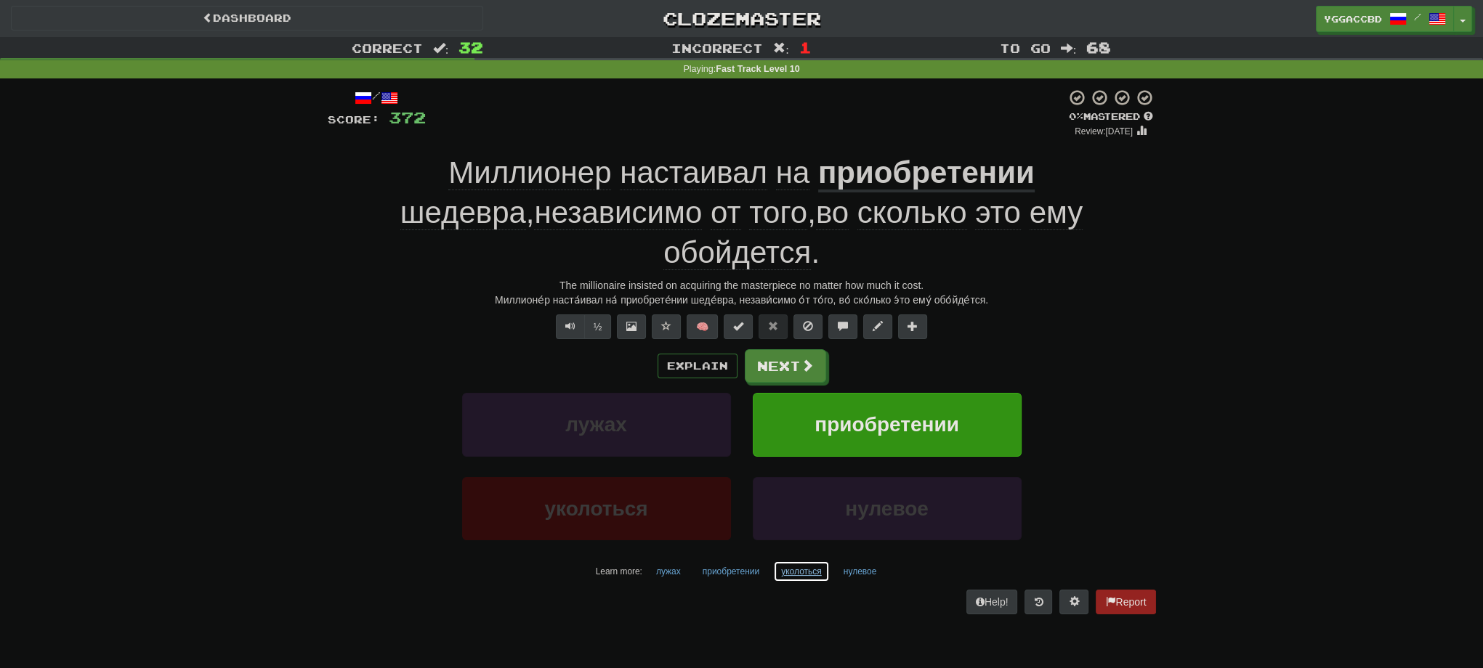
click at [809, 561] on button "уколоться" at bounding box center [801, 572] width 57 height 22
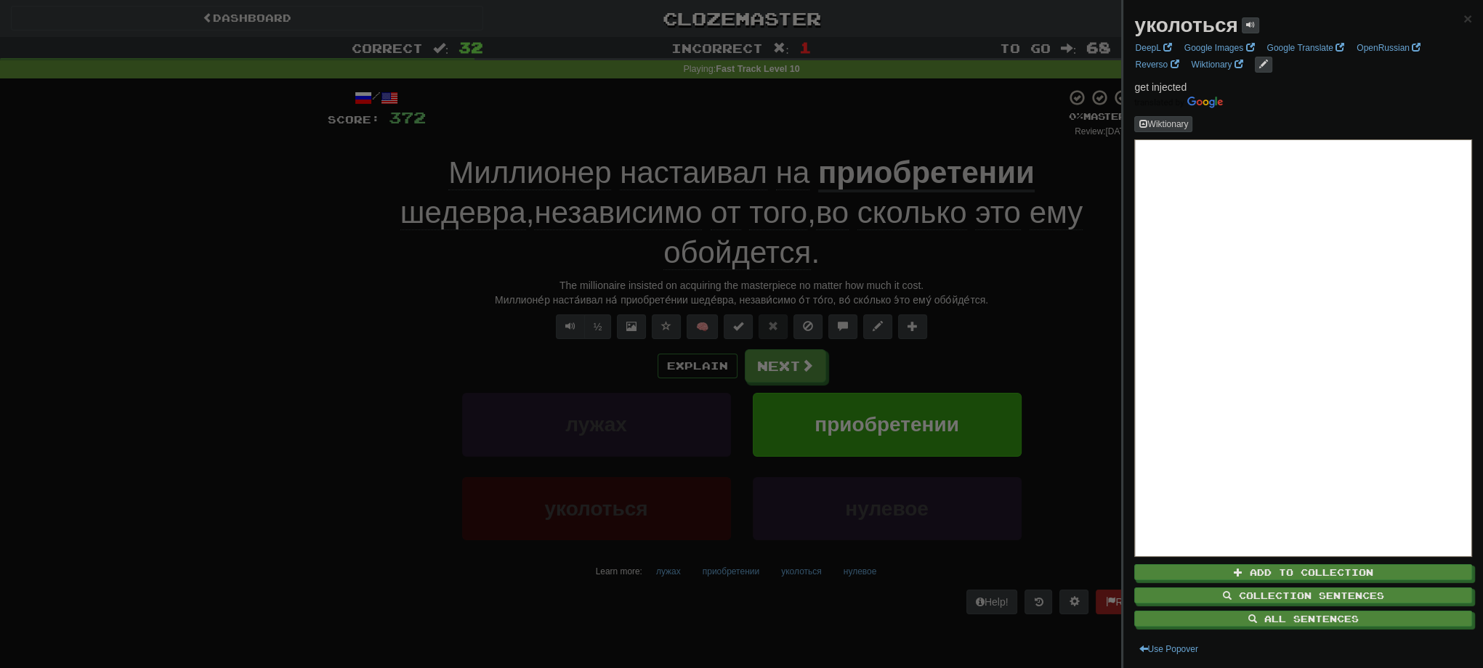
click at [317, 540] on div at bounding box center [741, 334] width 1483 height 668
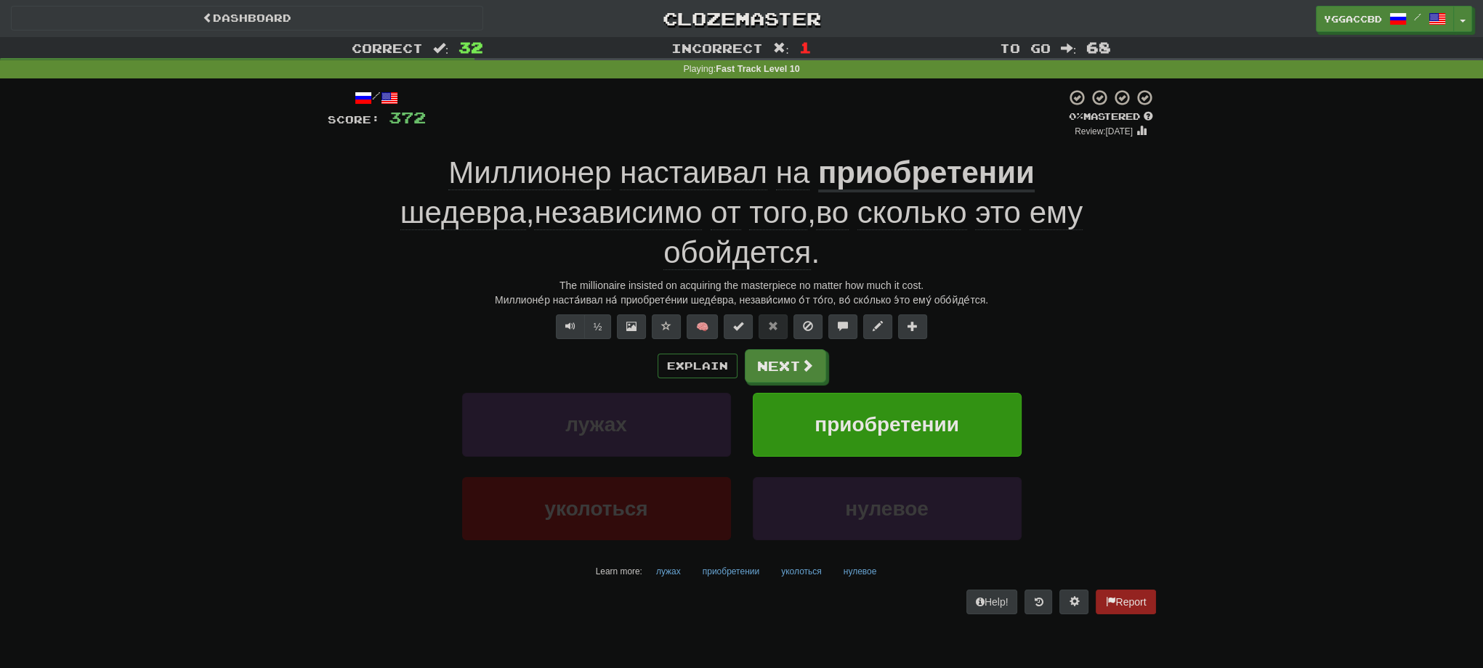
click at [663, 293] on div "Миллионе́р наста́ивал на́ приобрете́нии шеде́вра, незави́симо о́т то́го, во́ ск…" at bounding box center [742, 300] width 828 height 15
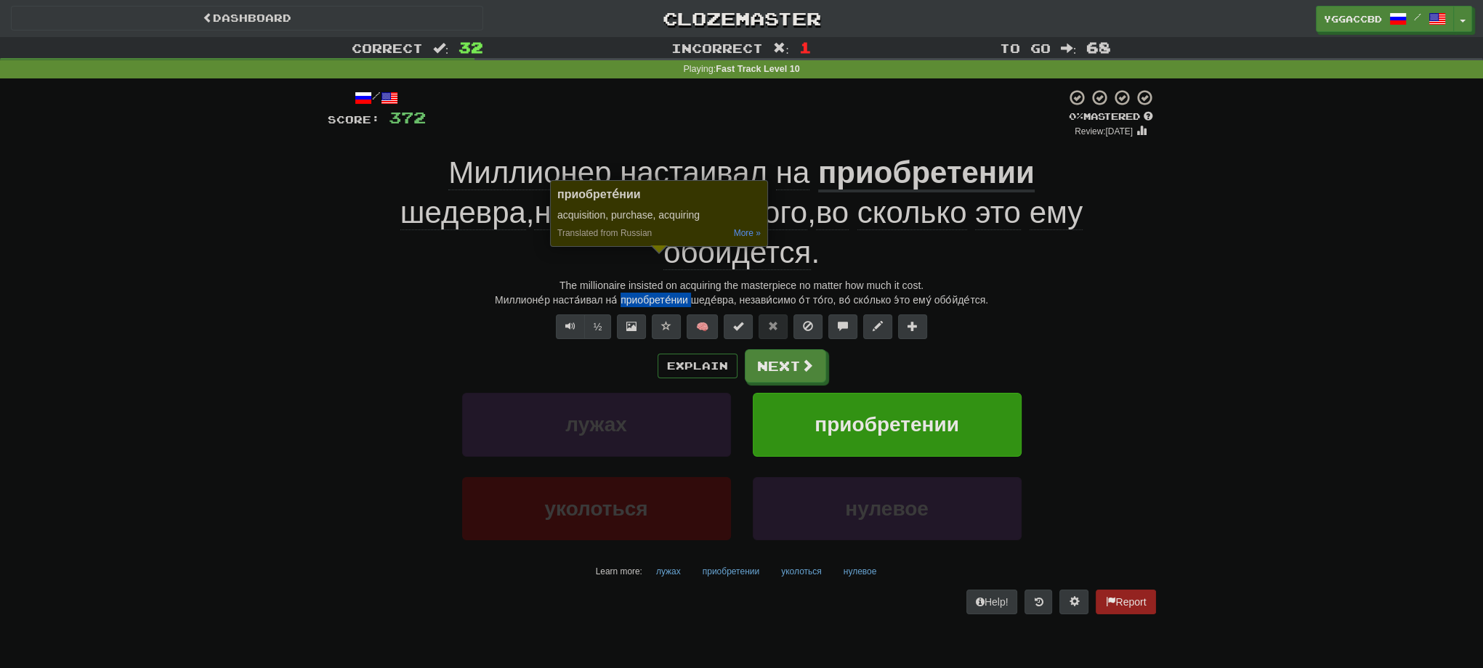
copy div "приобрете́нии"
click at [777, 350] on button "Next" at bounding box center [785, 366] width 81 height 33
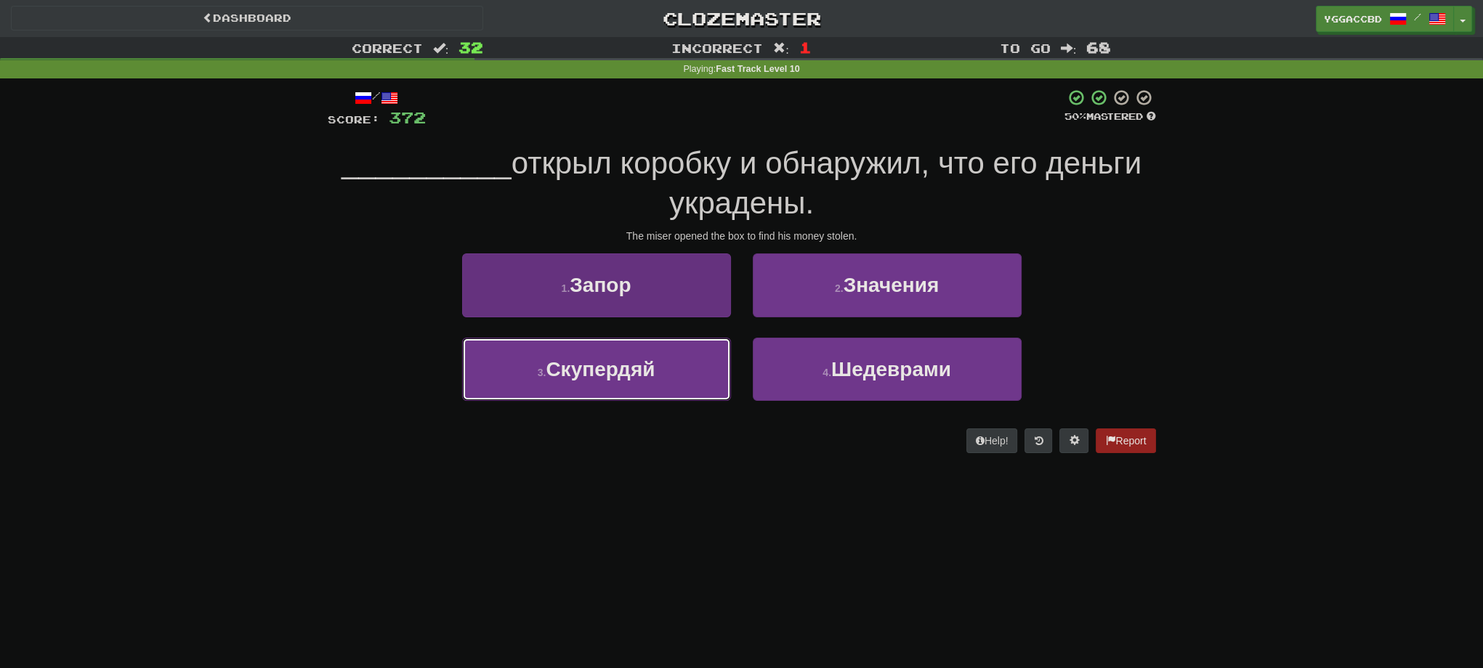
click at [664, 378] on button "3 . Скупердяй" at bounding box center [596, 369] width 269 height 63
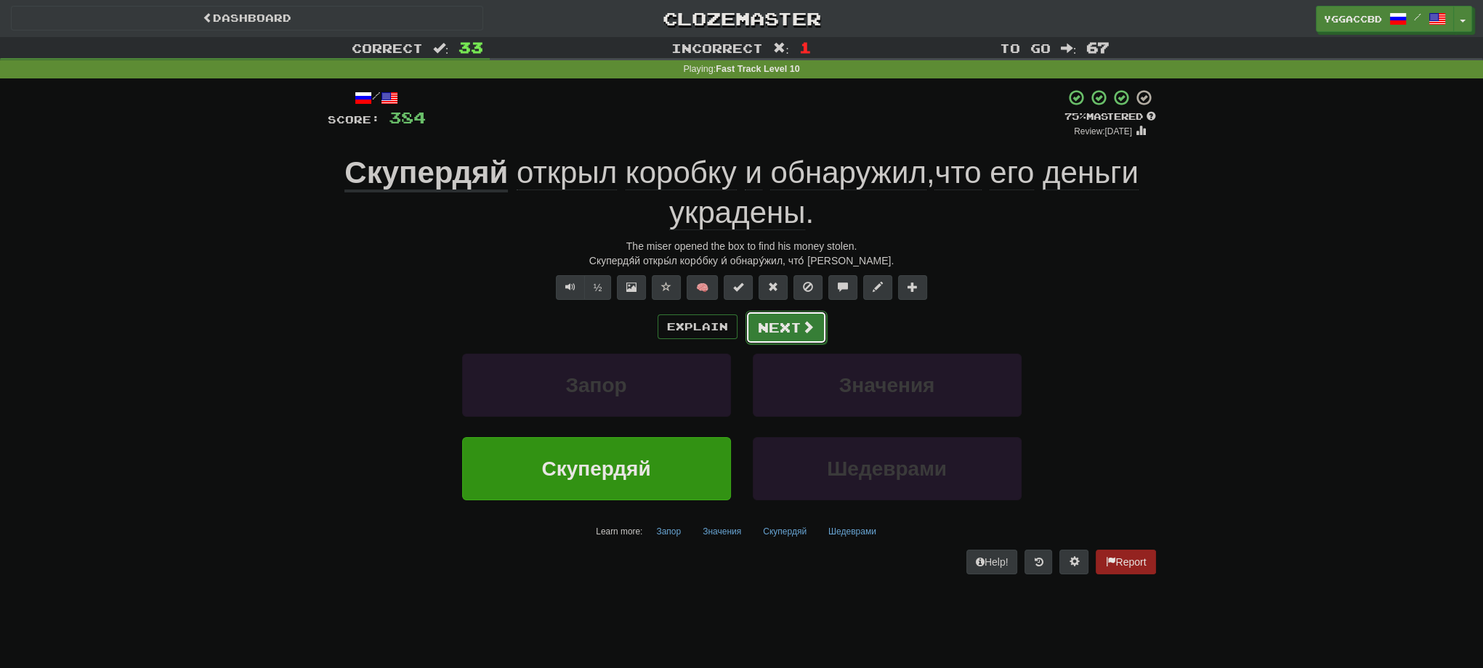
click at [754, 336] on button "Next" at bounding box center [785, 327] width 81 height 33
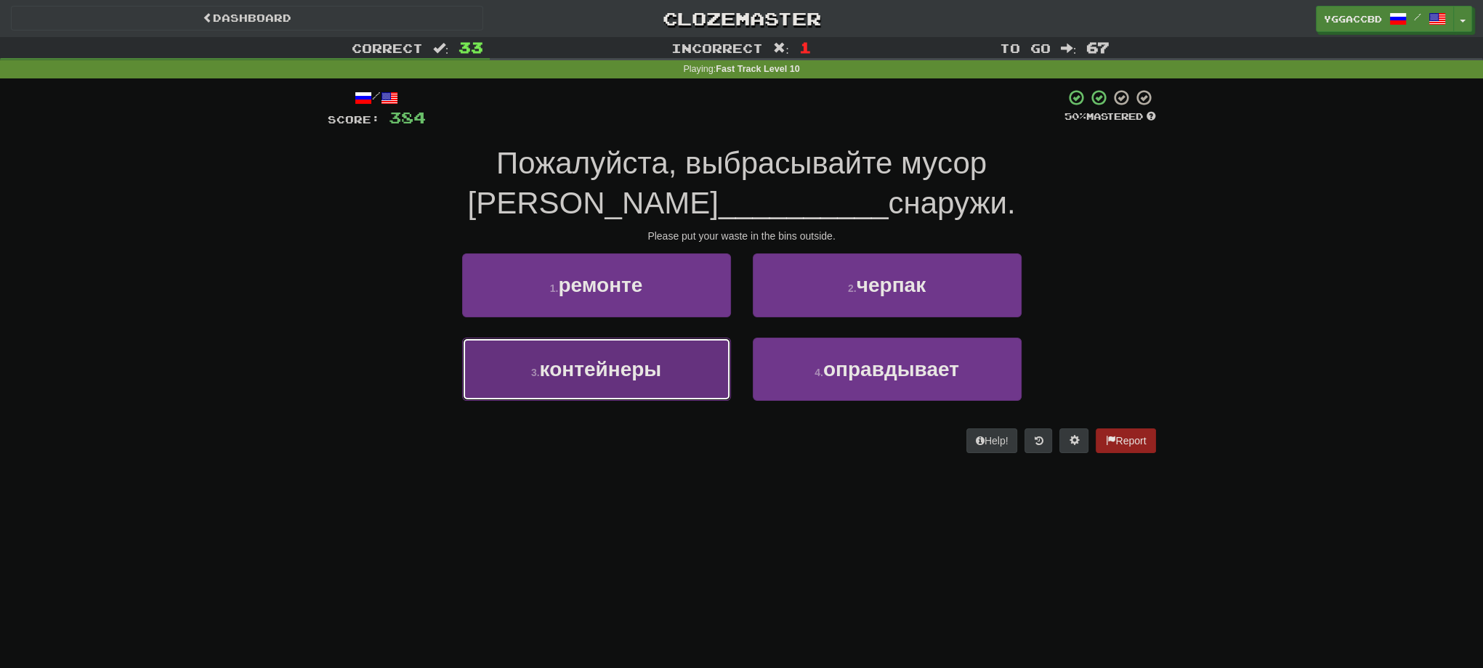
click at [474, 396] on button "3 . контейнеры" at bounding box center [596, 369] width 269 height 63
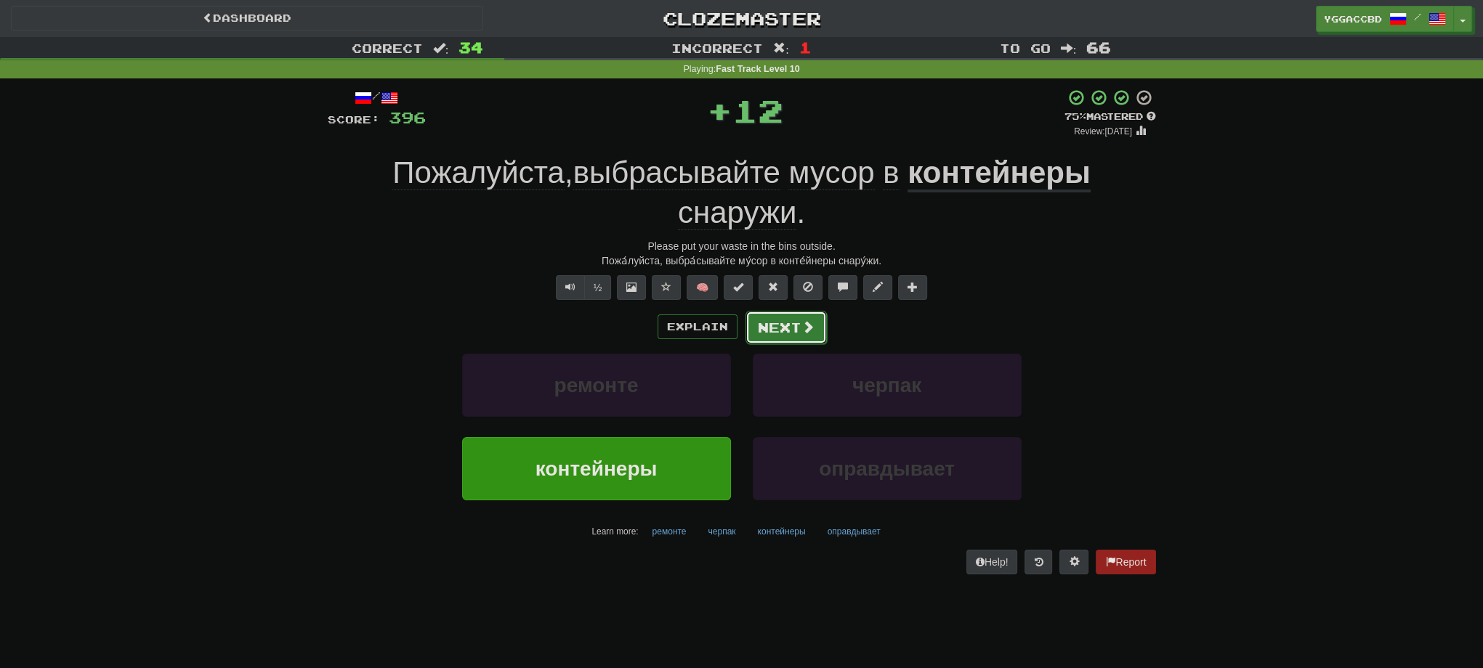
click at [793, 328] on button "Next" at bounding box center [785, 327] width 81 height 33
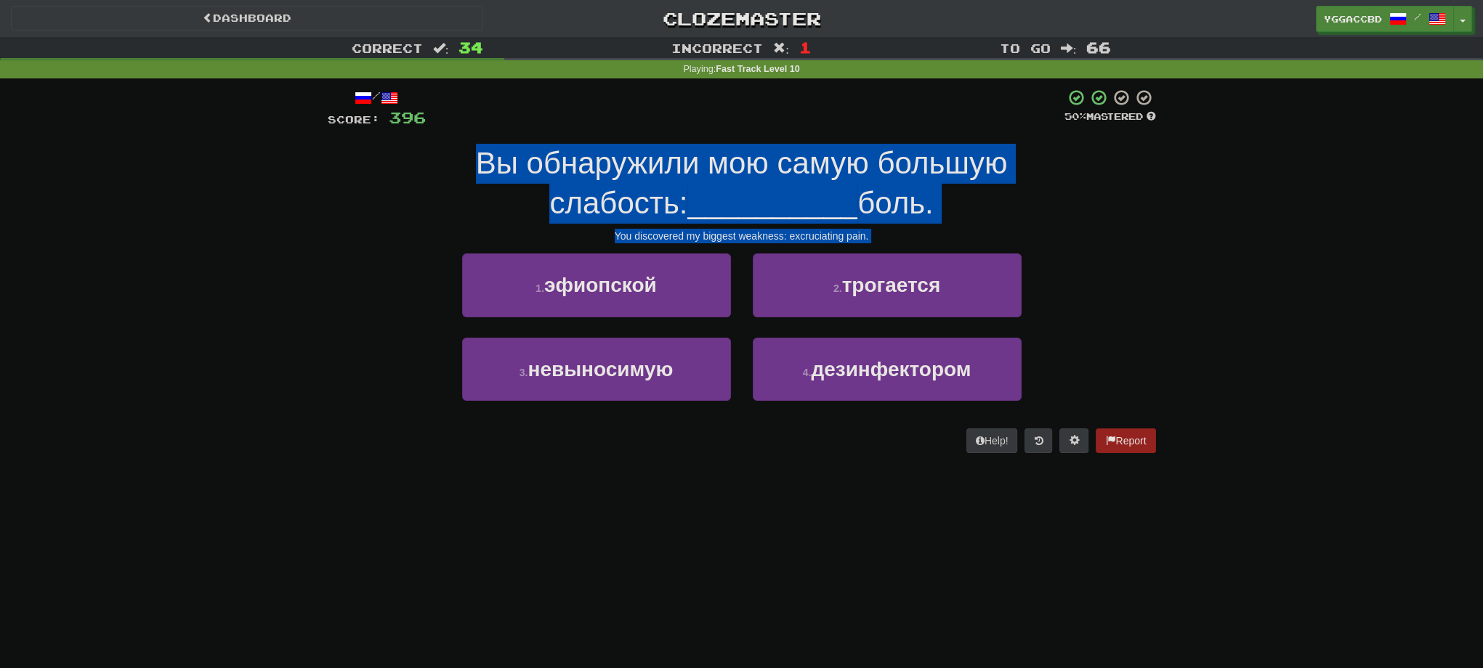
drag, startPoint x: 888, startPoint y: 245, endPoint x: 286, endPoint y: 163, distance: 607.7
click at [286, 163] on div "Correct : 34 Incorrect : 1 To go : 66 Playing : Fast Track Level 10 / Score: 39…" at bounding box center [741, 255] width 1483 height 437
drag, startPoint x: 342, startPoint y: 166, endPoint x: 1234, endPoint y: 477, distance: 945.0
click at [1186, 499] on div "Dashboard Clozemaster yggaccBD / Toggle Dropdown Dashboard Leaderboard Activity…" at bounding box center [741, 334] width 1483 height 668
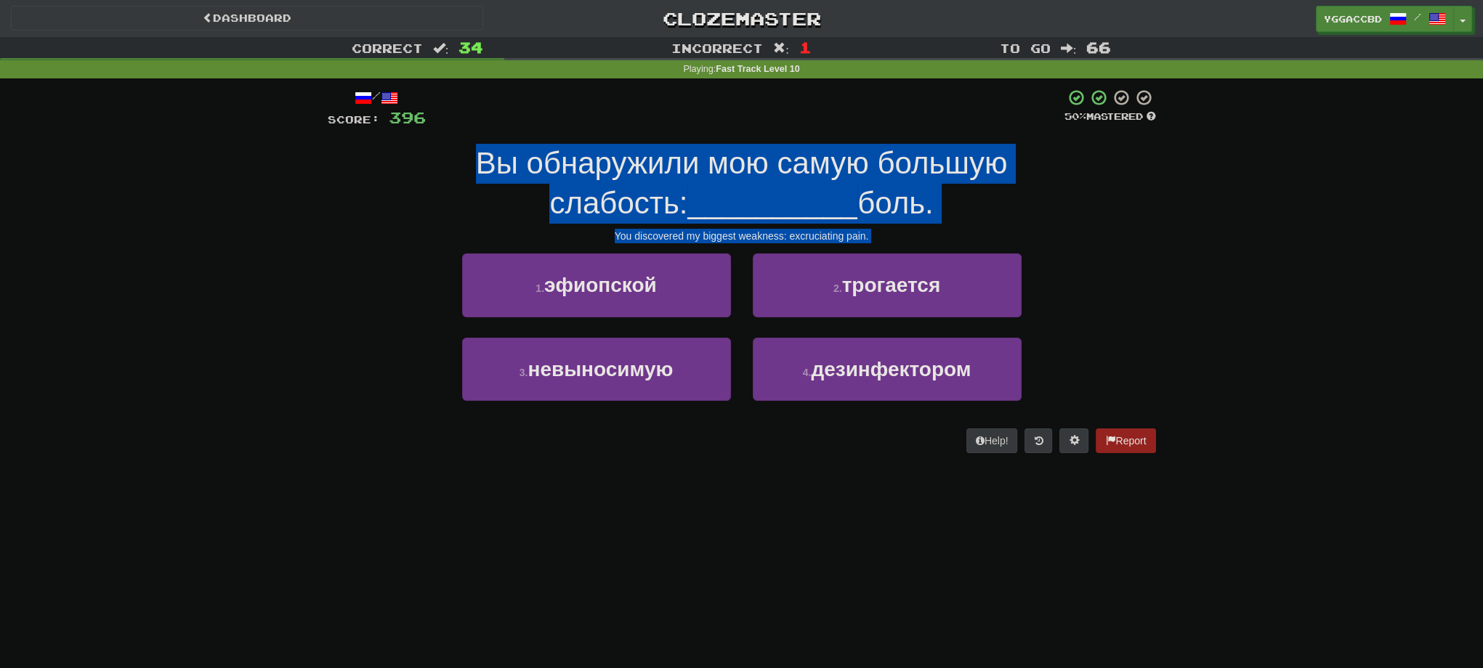
click at [1255, 466] on div "Correct : 34 Incorrect : 1 To go : 66 Playing : Fast Track Level 10 / Score: 39…" at bounding box center [741, 255] width 1483 height 437
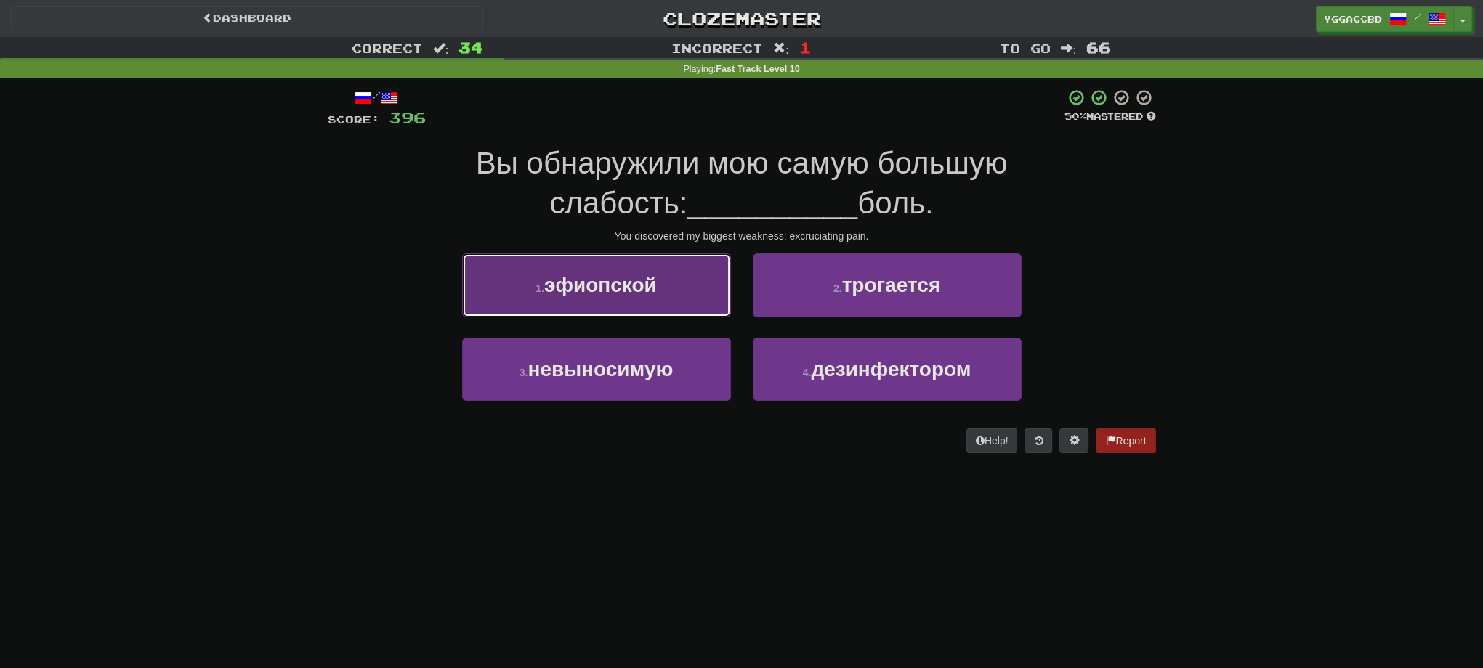
click at [588, 293] on span "эфиопской" at bounding box center [600, 285] width 113 height 23
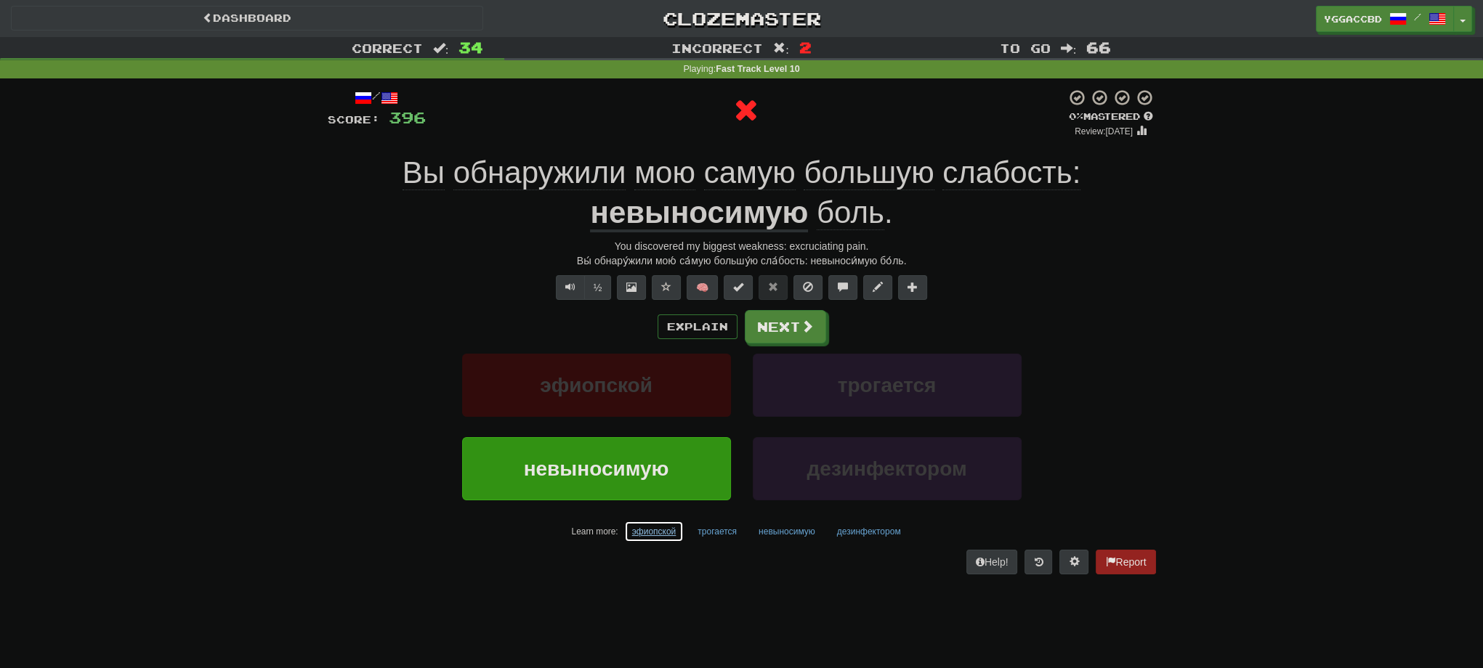
click at [665, 523] on button "эфиопской" at bounding box center [654, 532] width 60 height 22
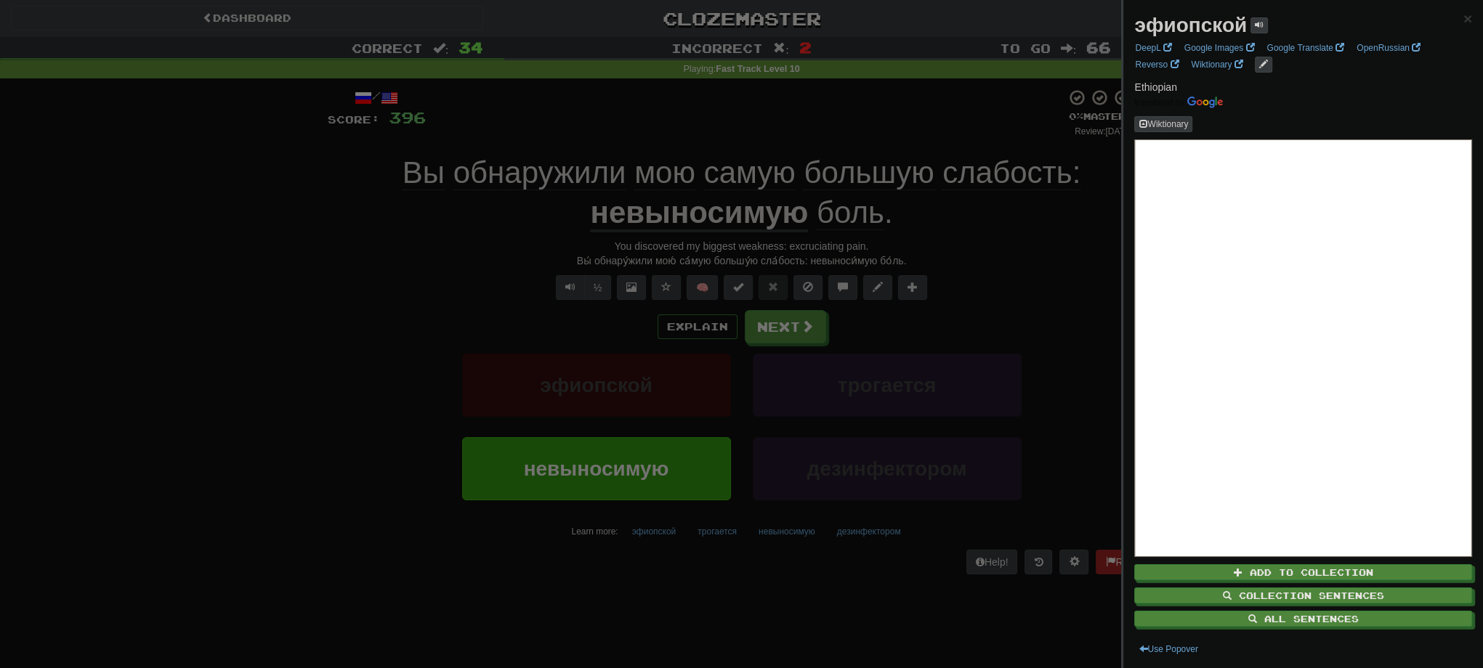
click at [317, 363] on div at bounding box center [741, 334] width 1483 height 668
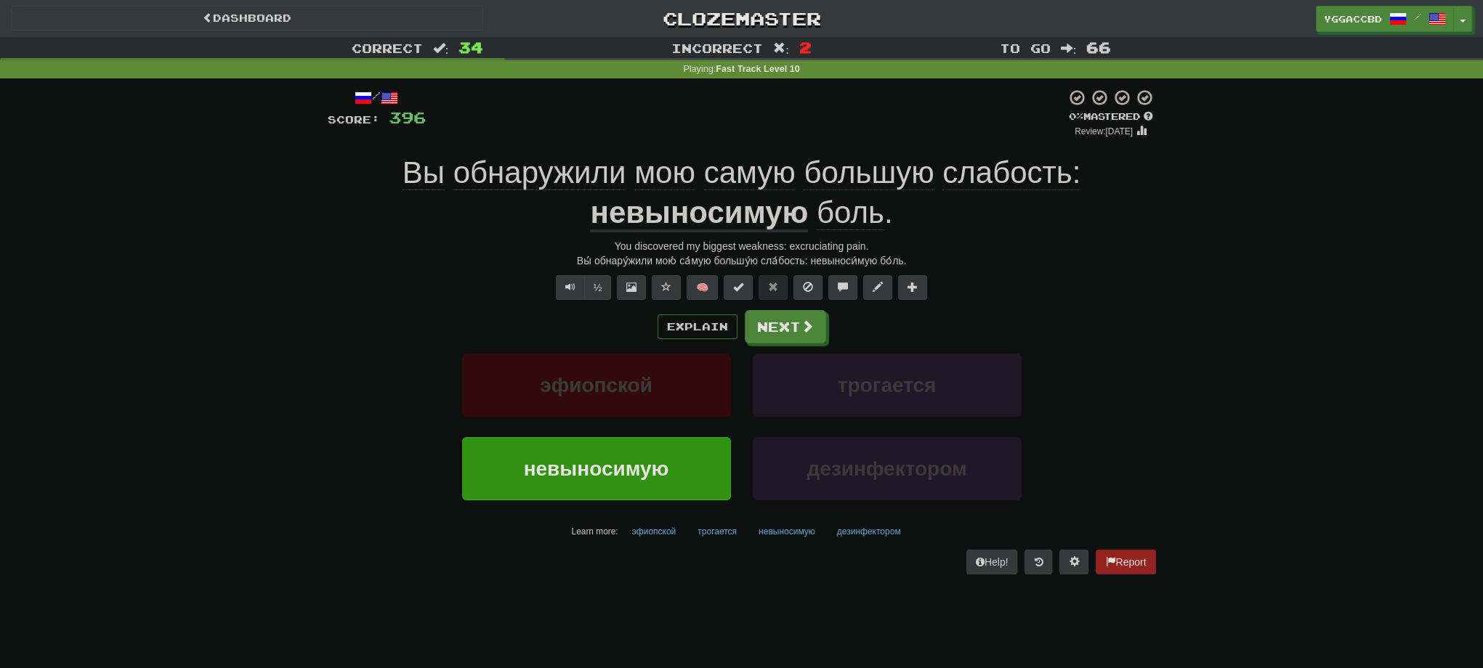
drag, startPoint x: 259, startPoint y: 345, endPoint x: 276, endPoint y: 336, distance: 19.5
click at [259, 345] on div "Correct : 34 Incorrect : 2 To go : 66 Playing : Fast Track Level 10 / Score: 39…" at bounding box center [741, 316] width 1483 height 558
click at [773, 331] on button "Next" at bounding box center [785, 327] width 81 height 33
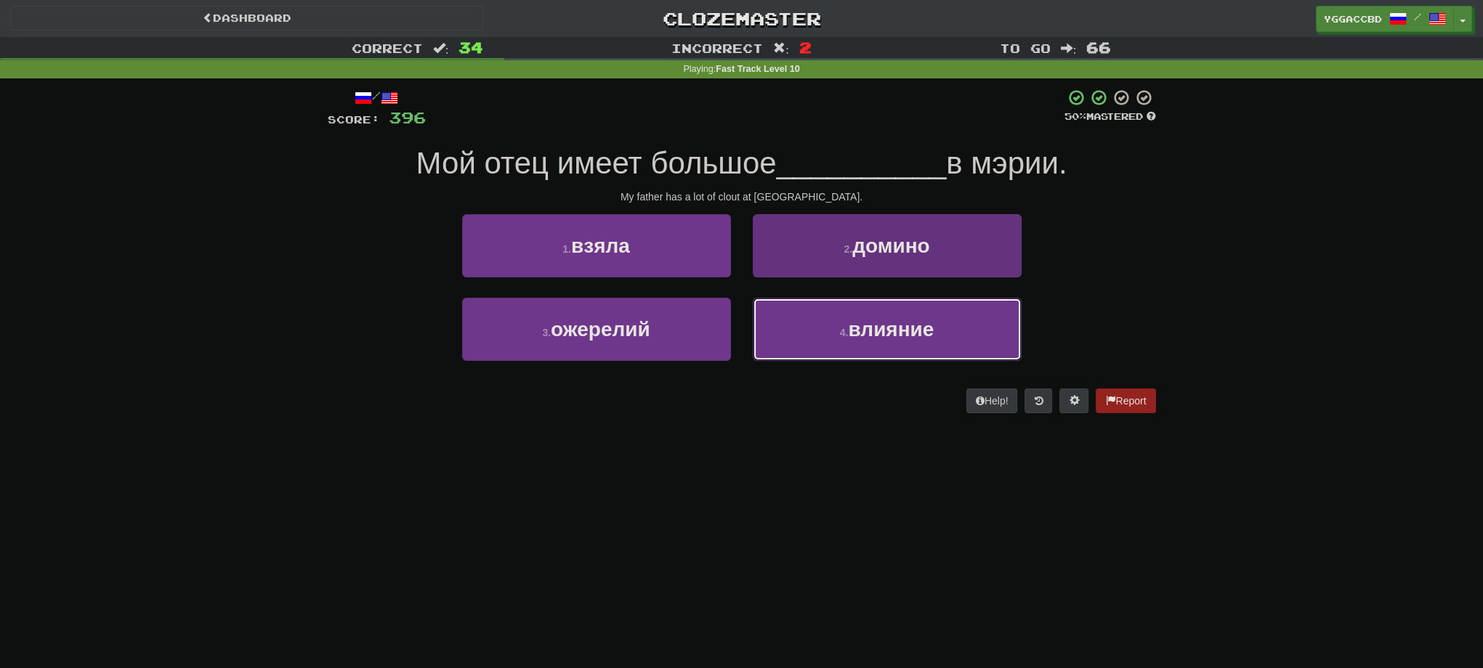
drag, startPoint x: 918, startPoint y: 344, endPoint x: 929, endPoint y: 343, distance: 10.9
click at [918, 344] on button "4 . влияние" at bounding box center [887, 329] width 269 height 63
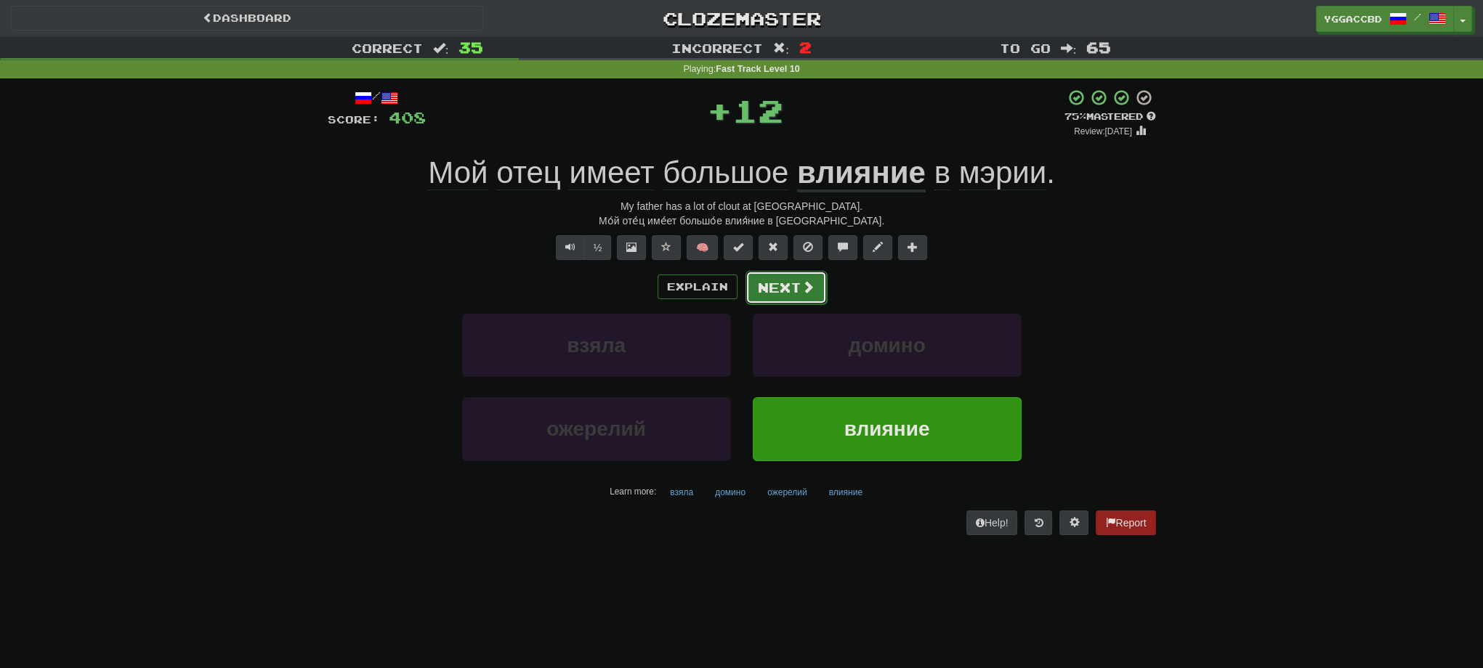
click at [798, 284] on button "Next" at bounding box center [785, 287] width 81 height 33
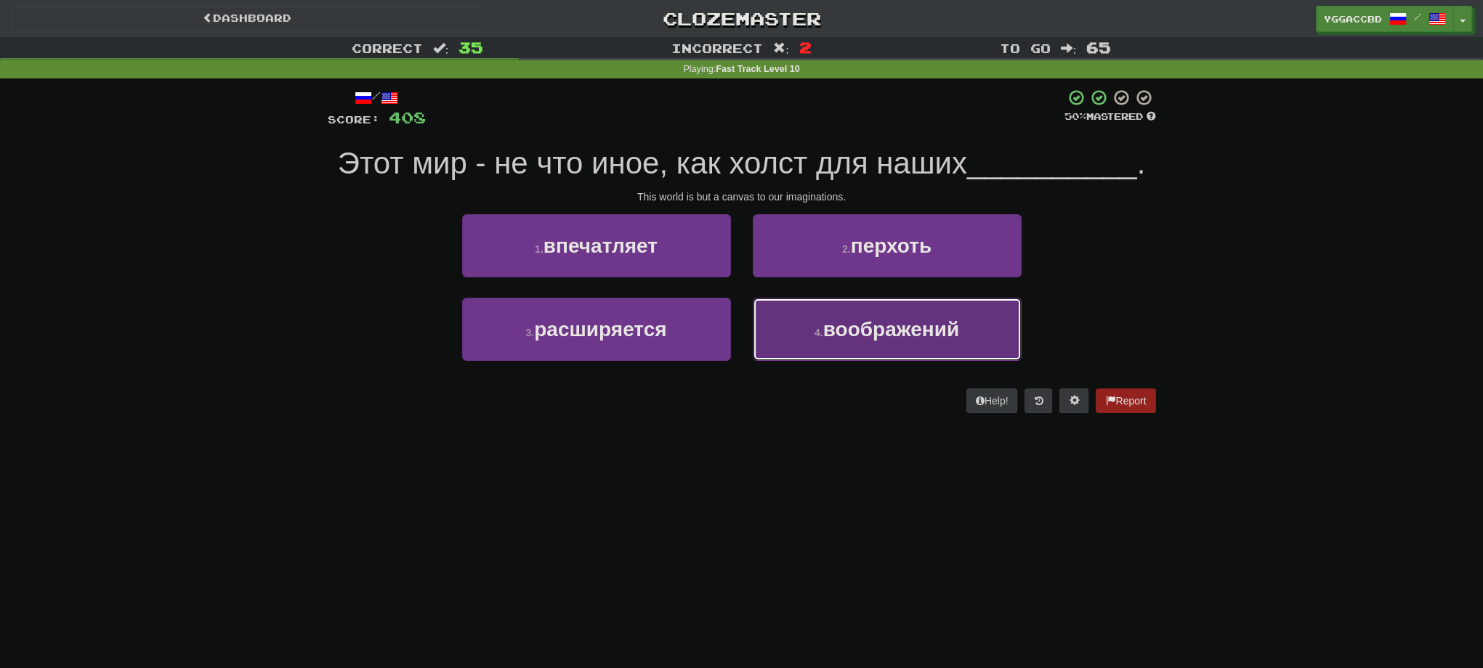
click at [907, 336] on span "воображений" at bounding box center [891, 329] width 136 height 23
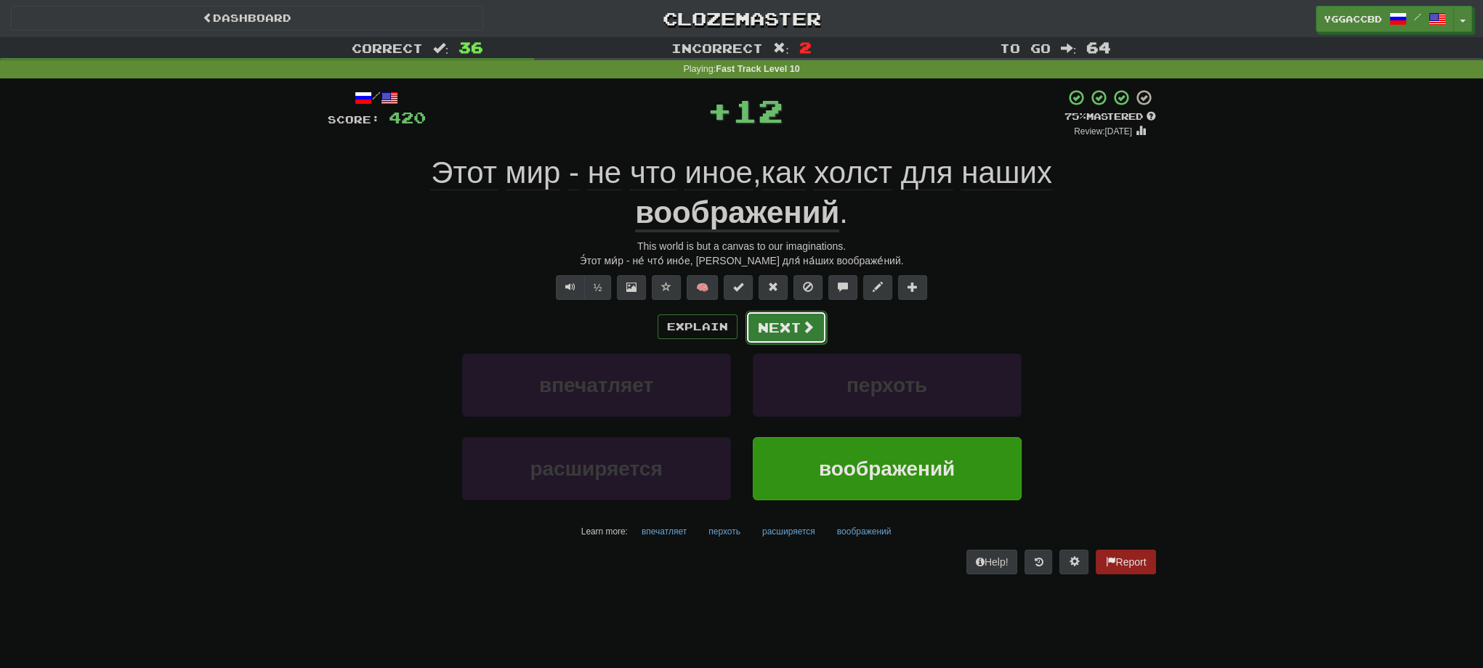
click at [780, 328] on button "Next" at bounding box center [785, 327] width 81 height 33
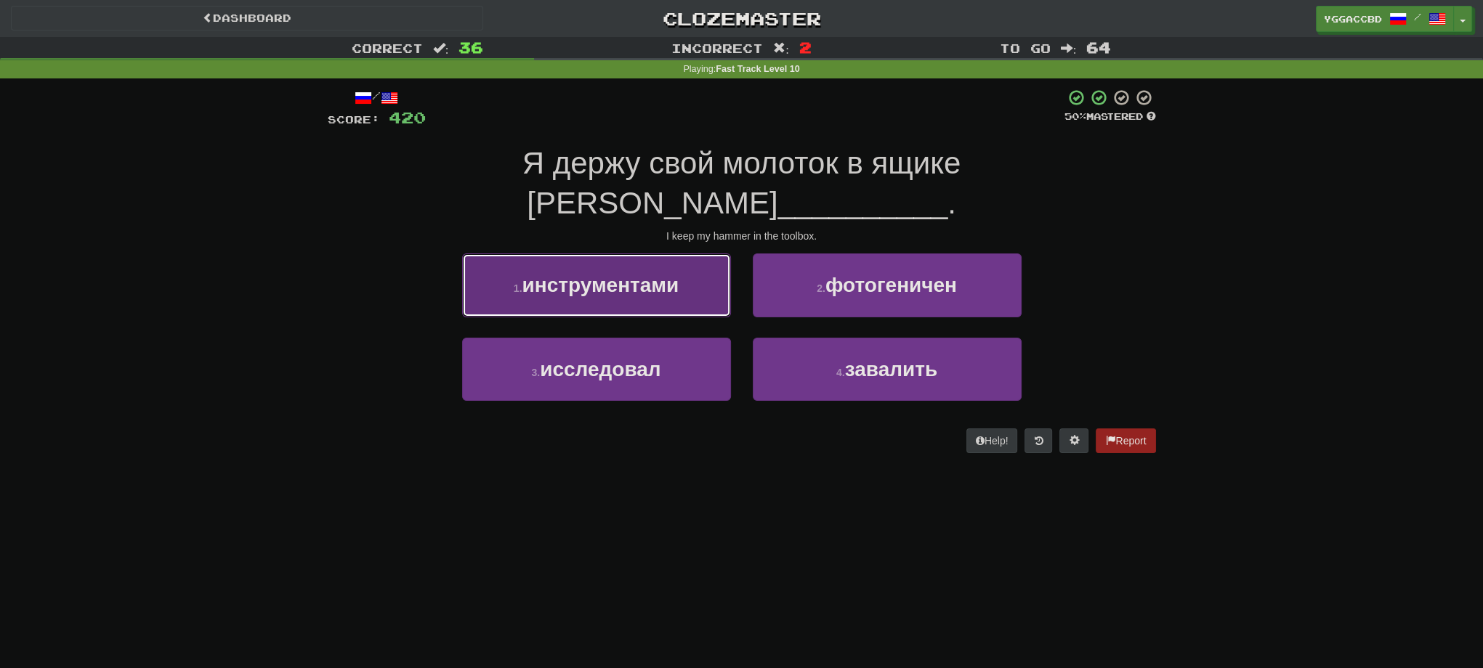
click at [659, 259] on button "1 . инструментами" at bounding box center [596, 285] width 269 height 63
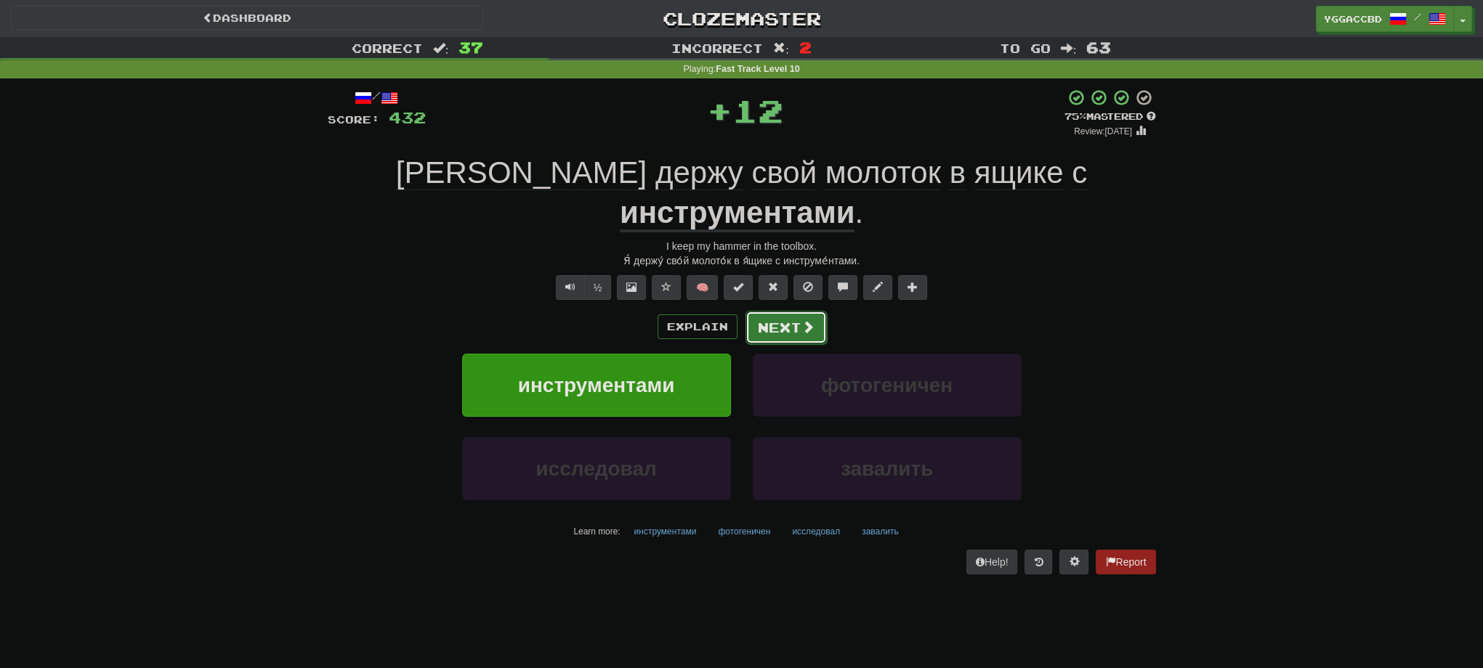
click at [796, 311] on button "Next" at bounding box center [785, 327] width 81 height 33
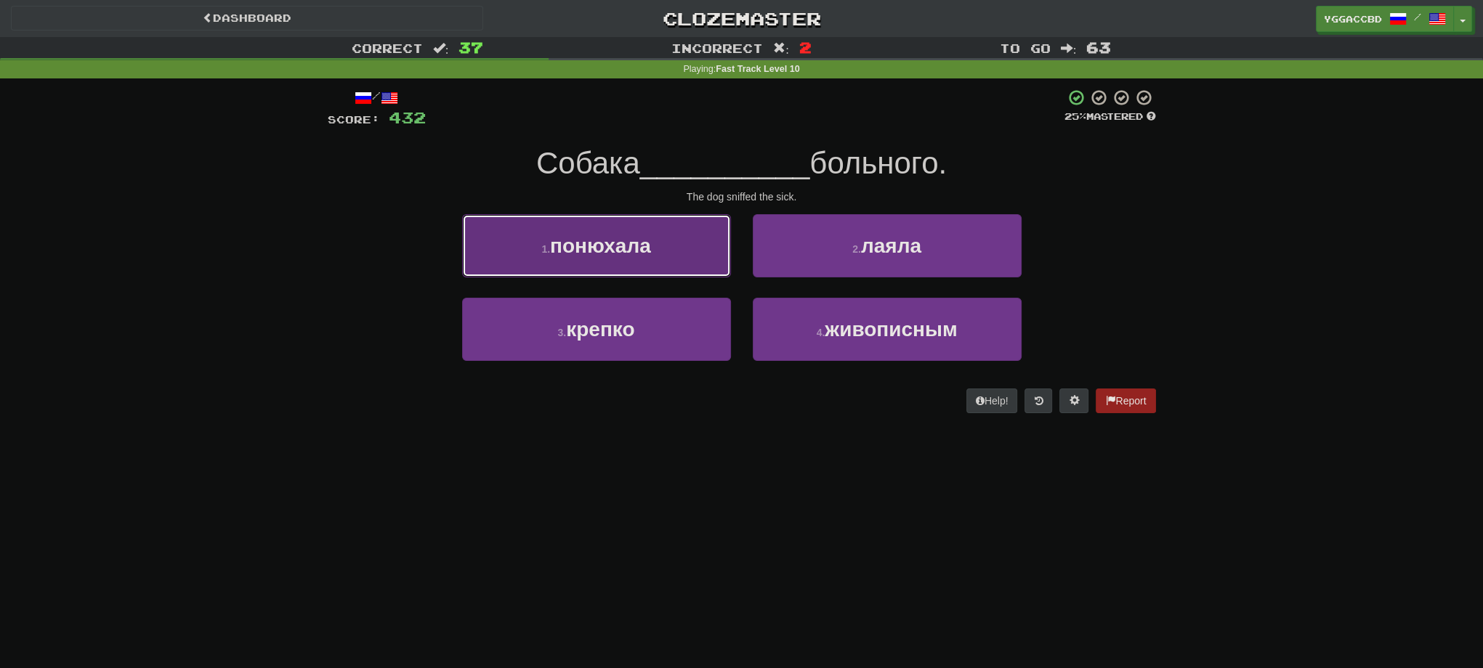
click at [704, 256] on button "1 . понюхала" at bounding box center [596, 245] width 269 height 63
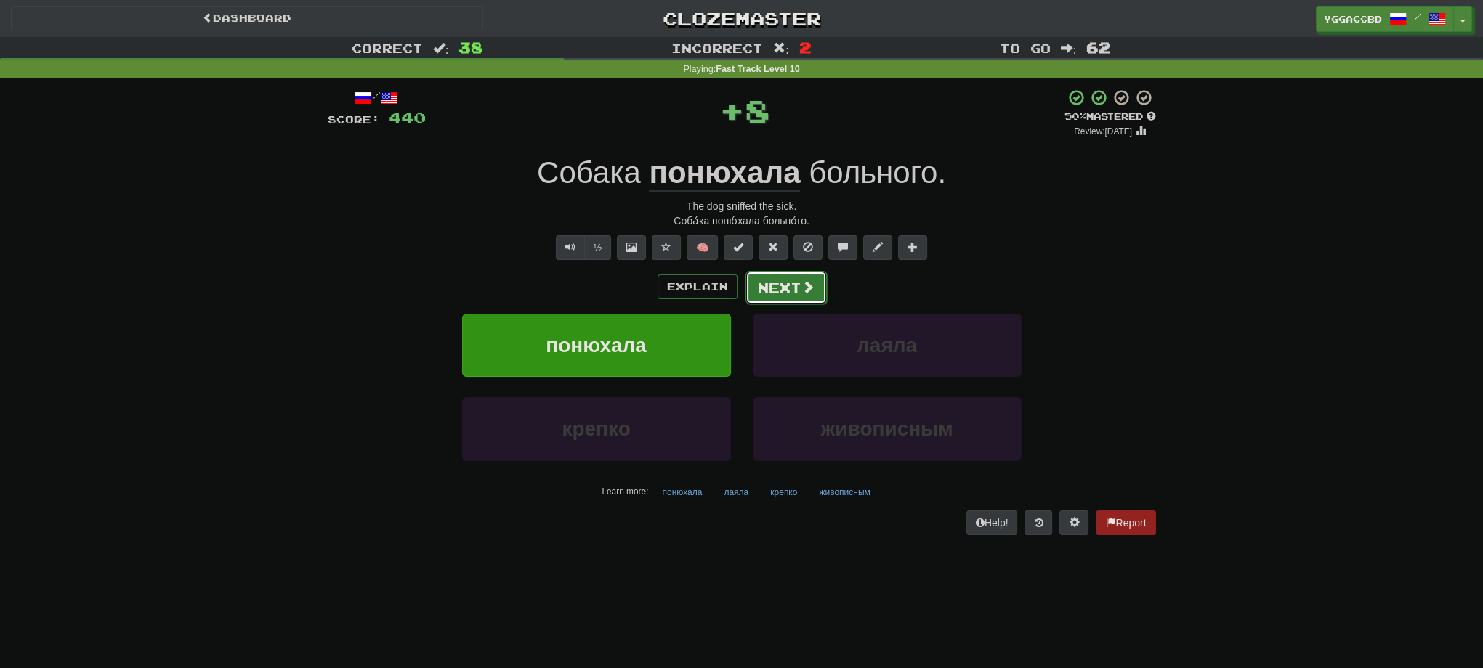
click at [781, 286] on button "Next" at bounding box center [785, 287] width 81 height 33
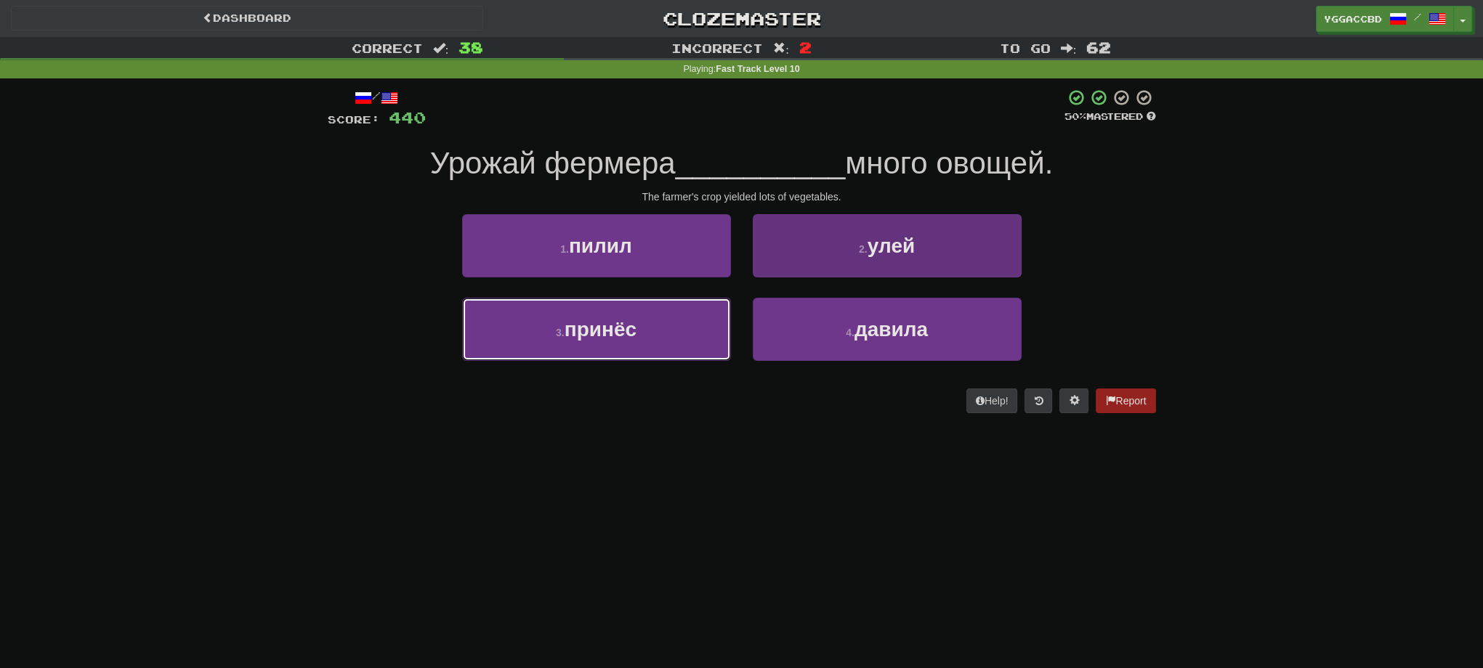
drag, startPoint x: 660, startPoint y: 319, endPoint x: 795, endPoint y: 321, distance: 135.1
click at [663, 317] on button "3 . принёс" at bounding box center [596, 329] width 269 height 63
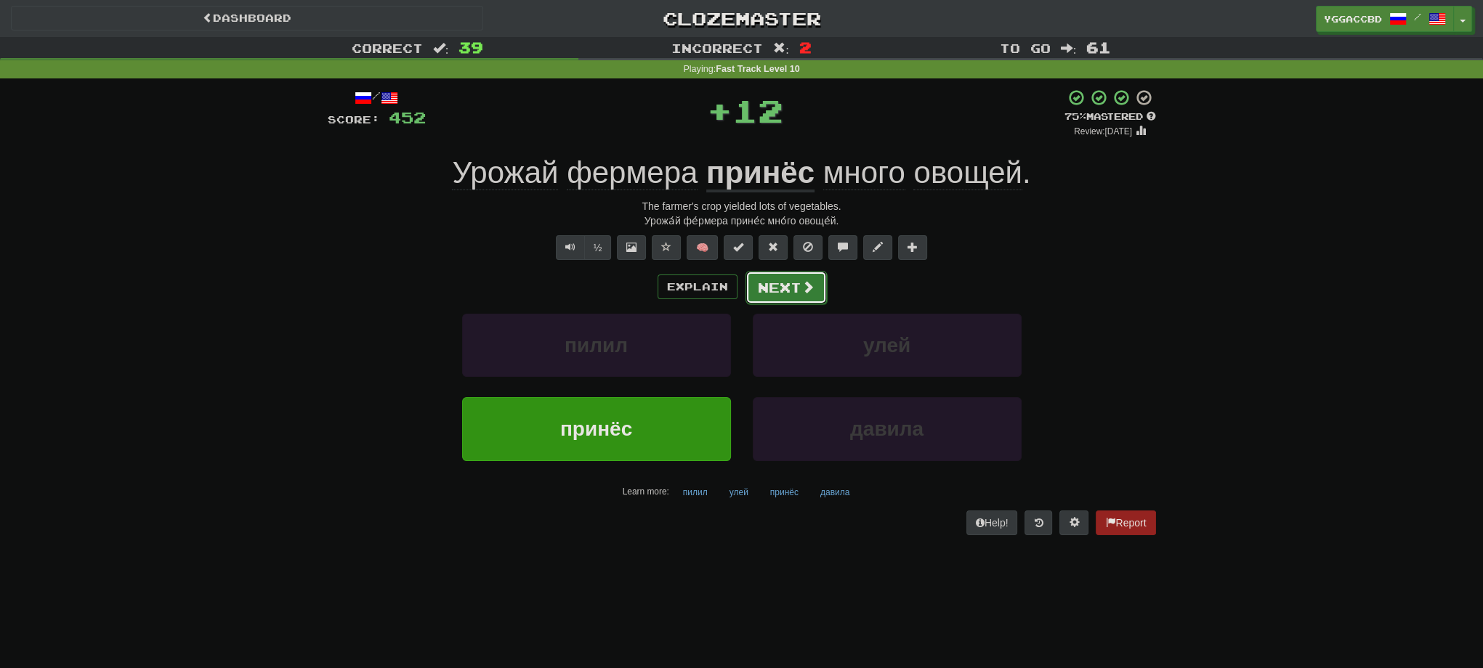
click at [778, 288] on button "Next" at bounding box center [785, 287] width 81 height 33
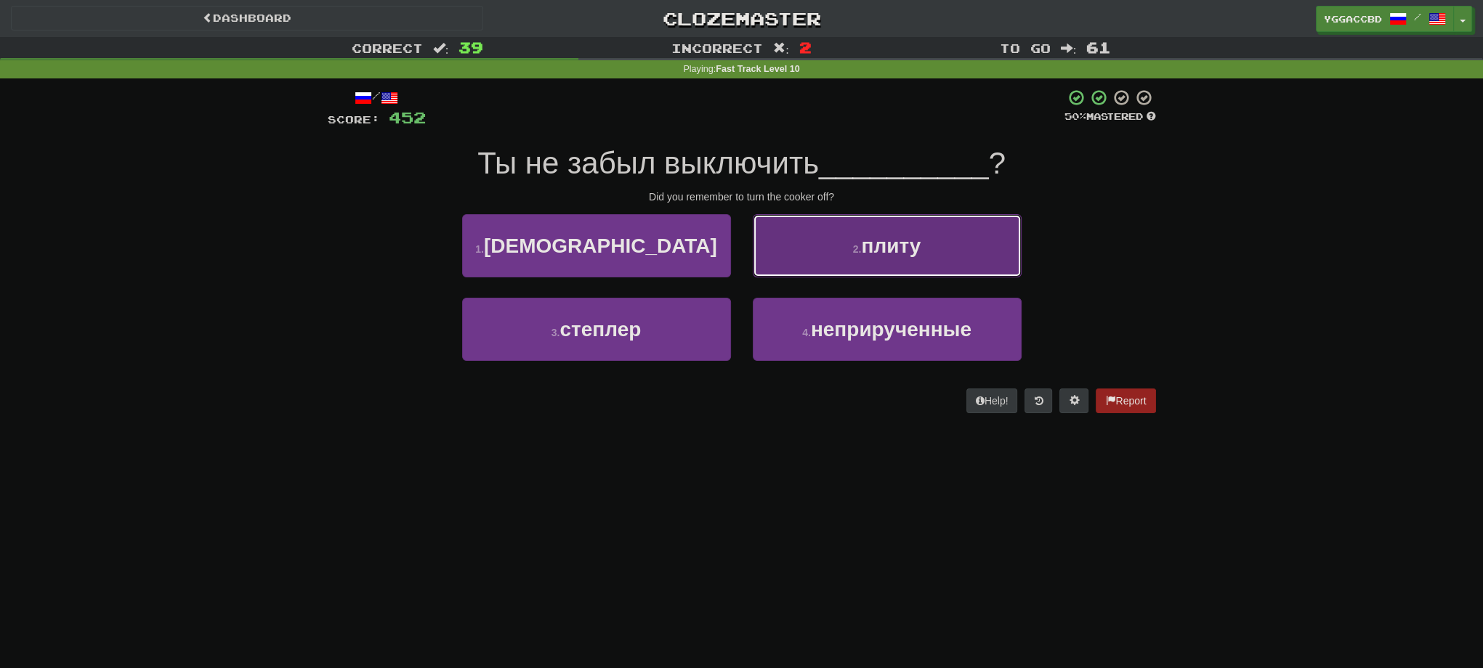
click at [877, 259] on button "2 . плиту" at bounding box center [887, 245] width 269 height 63
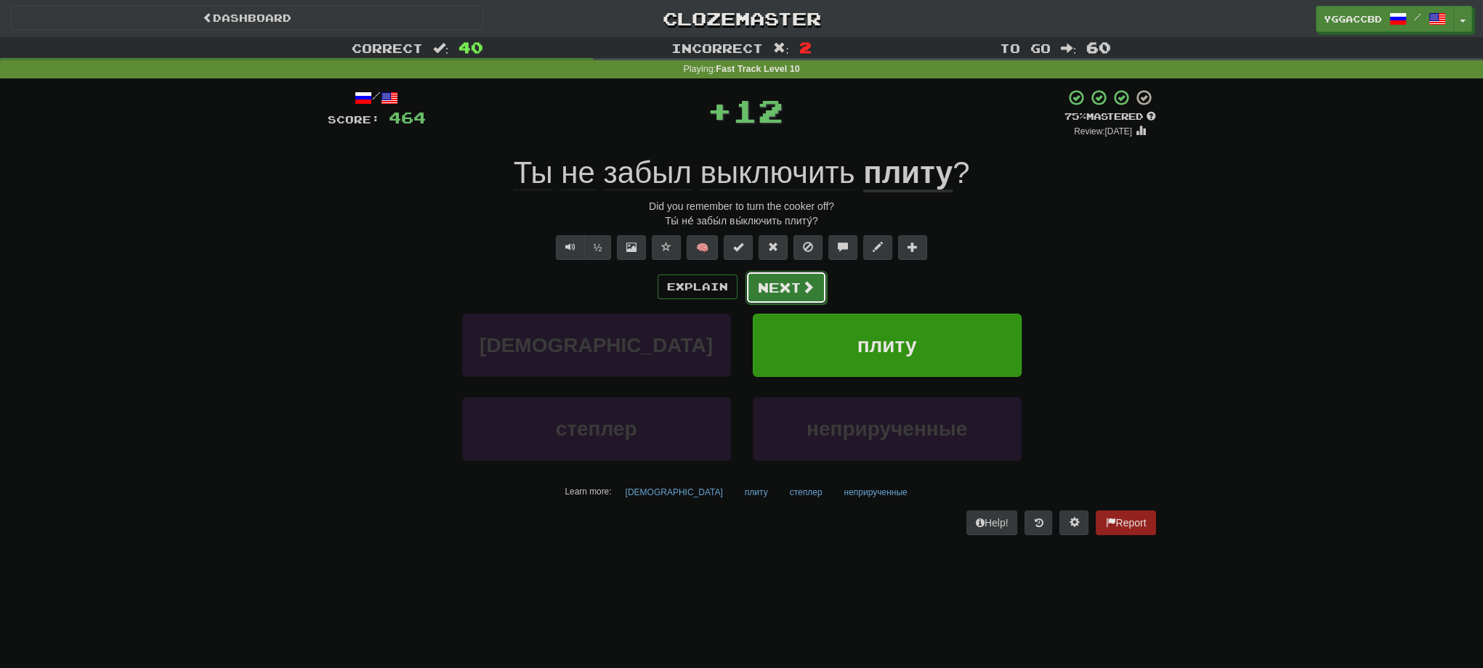
click at [790, 291] on button "Next" at bounding box center [785, 287] width 81 height 33
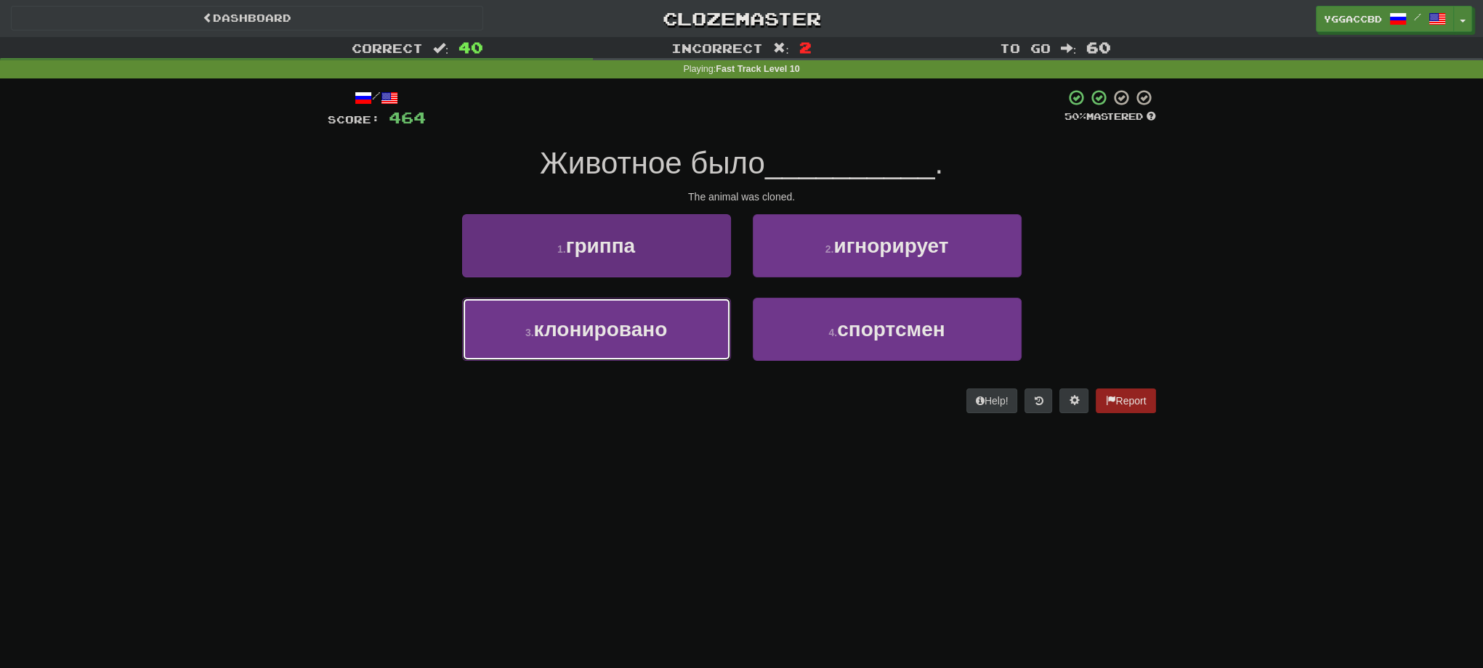
click at [627, 321] on span "клонировано" at bounding box center [601, 329] width 134 height 23
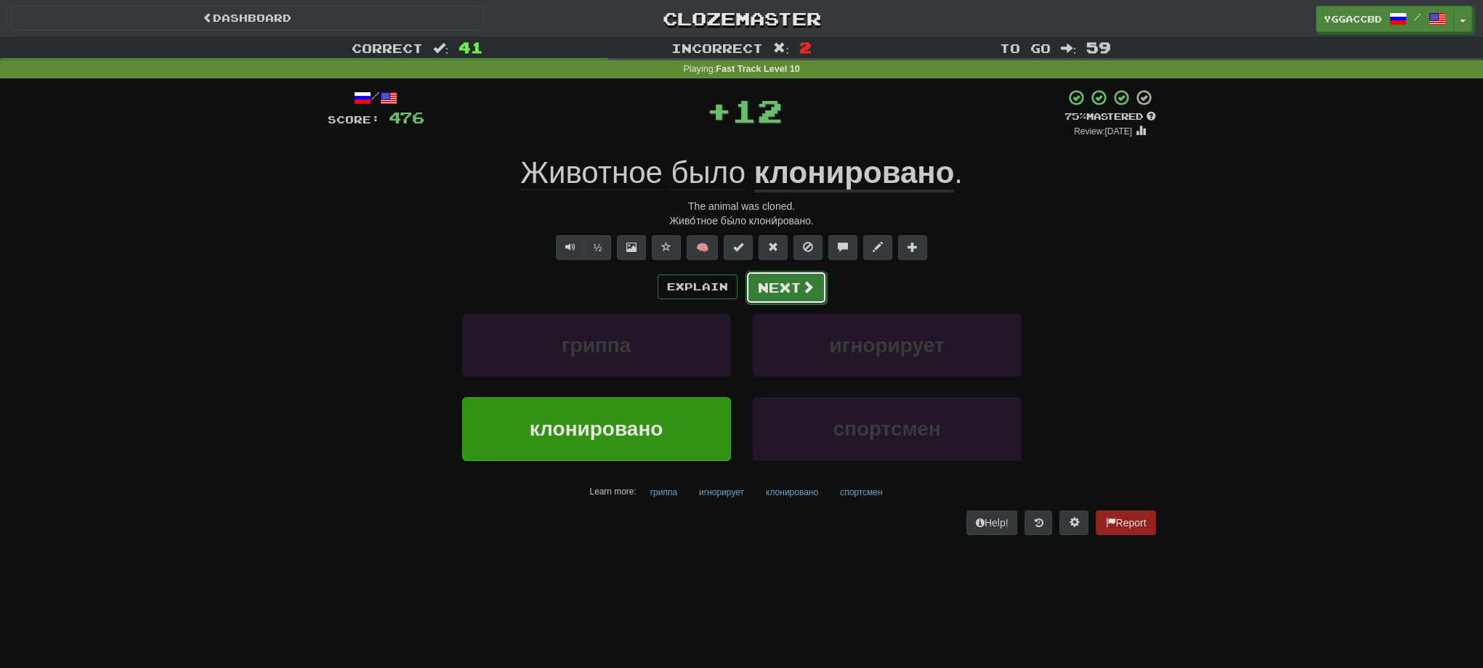
click at [764, 288] on button "Next" at bounding box center [785, 287] width 81 height 33
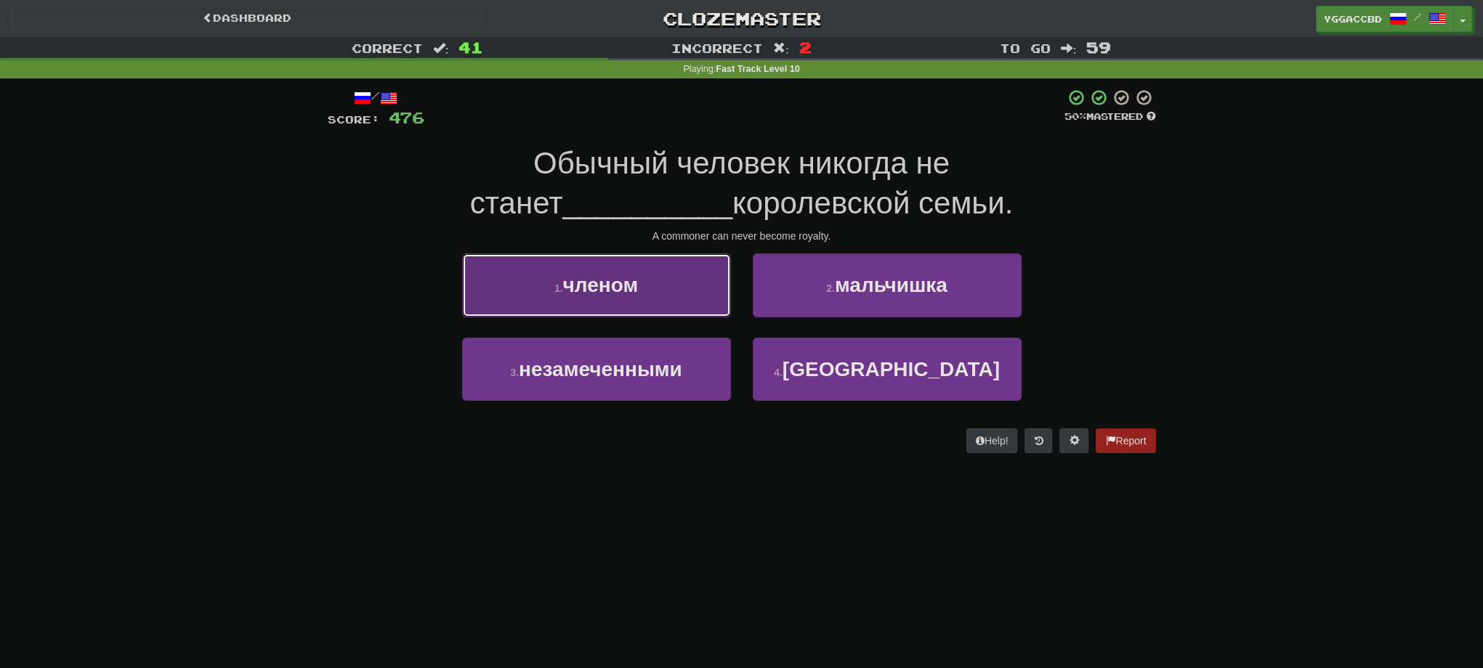
click at [581, 286] on span "членом" at bounding box center [601, 285] width 76 height 23
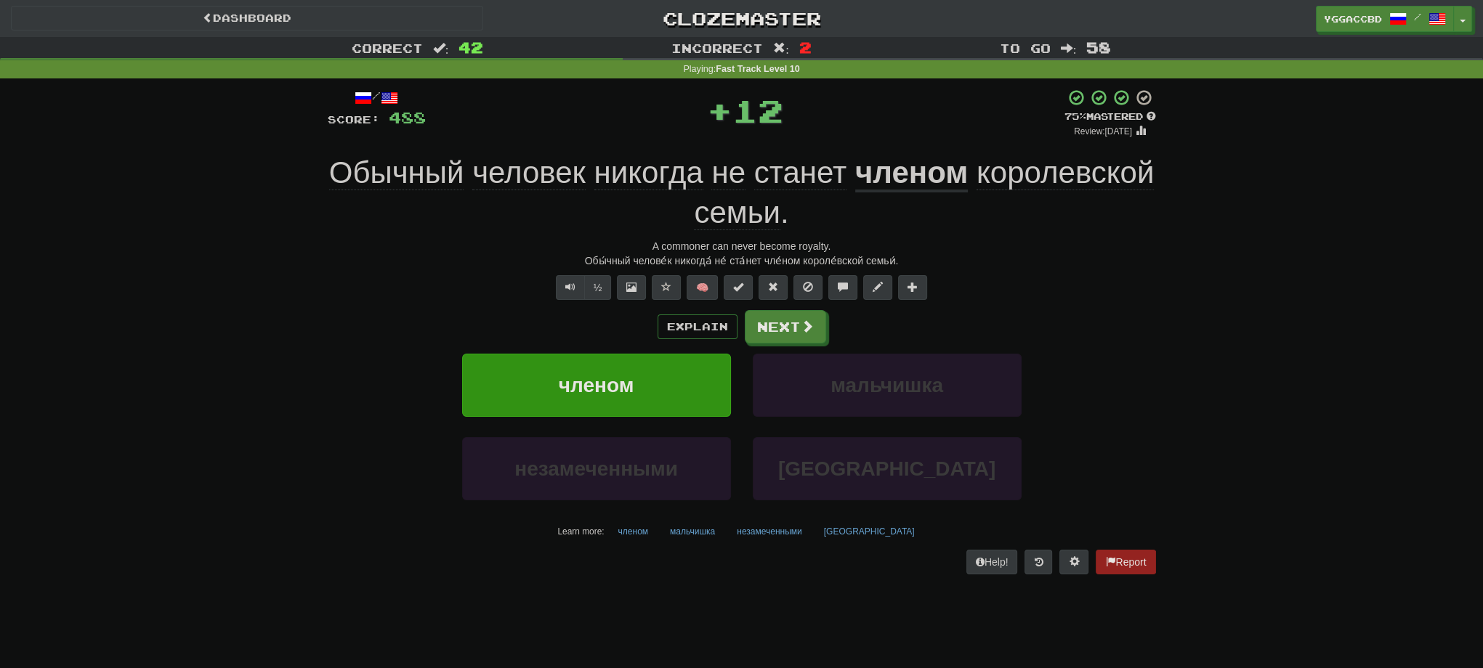
click at [795, 345] on div "Explain Next членом мальчишка незамеченными америке Learn more: членом мальчишк…" at bounding box center [742, 426] width 828 height 233
click at [795, 332] on button "Next" at bounding box center [785, 327] width 81 height 33
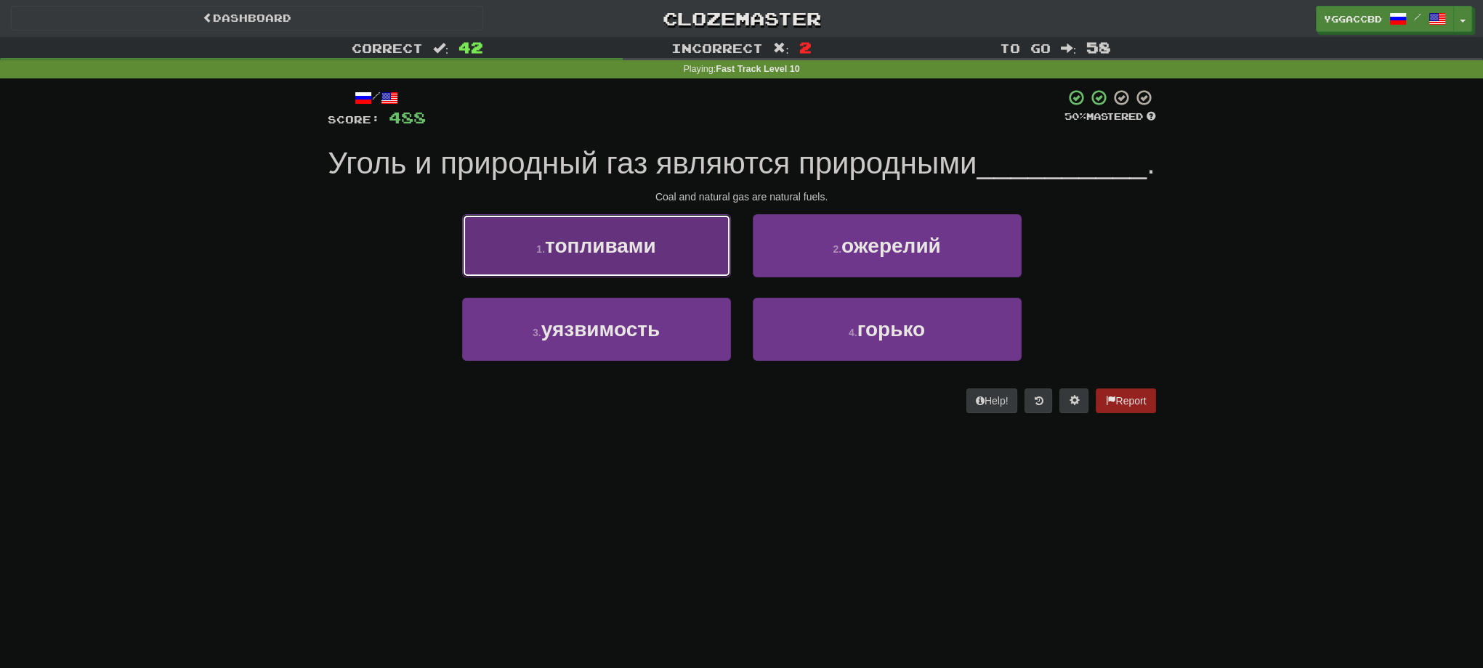
click at [645, 257] on span "топливами" at bounding box center [600, 246] width 111 height 23
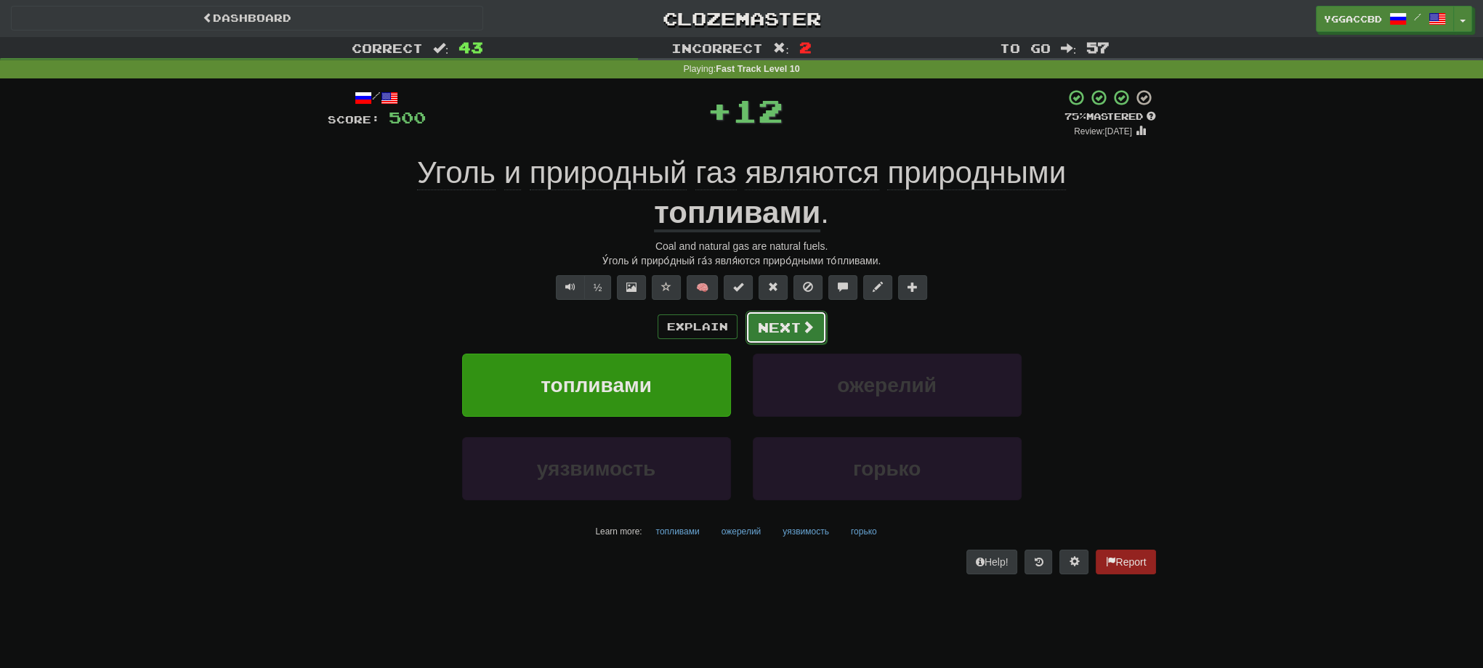
click at [763, 322] on button "Next" at bounding box center [785, 327] width 81 height 33
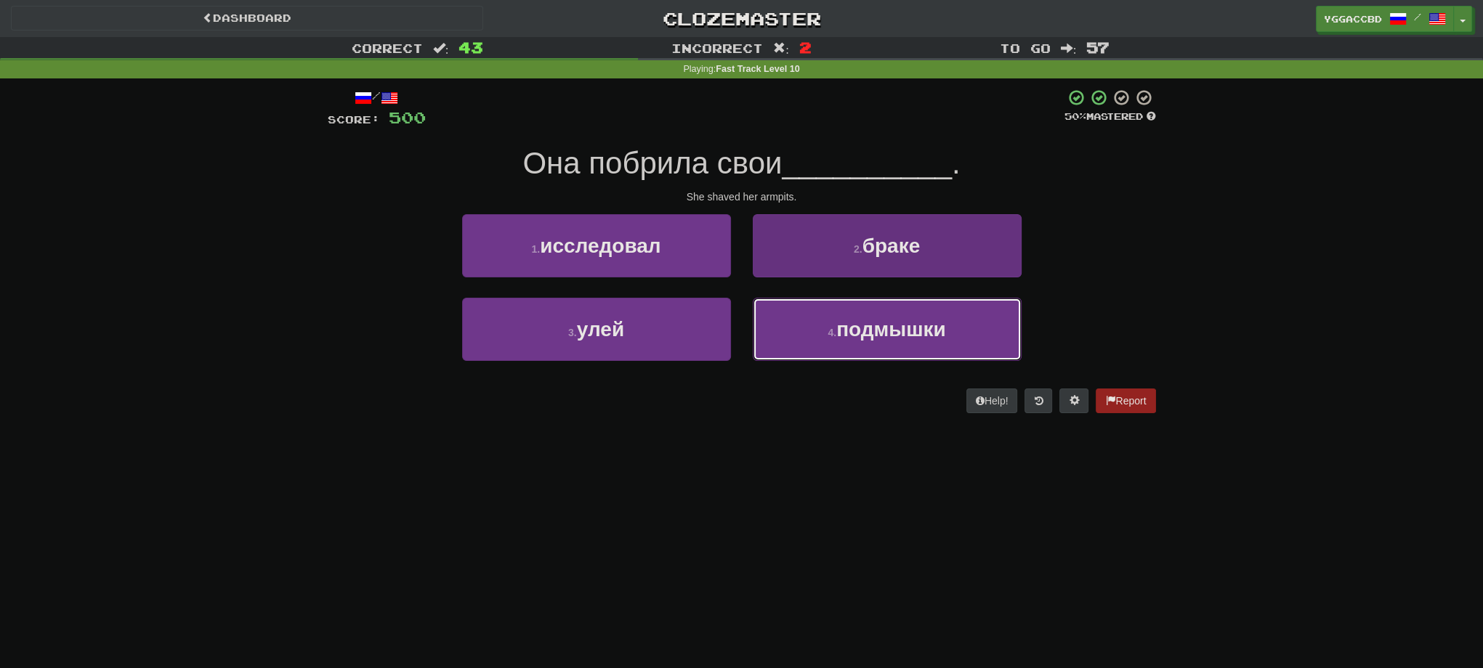
click at [866, 341] on button "4 . подмышки" at bounding box center [887, 329] width 269 height 63
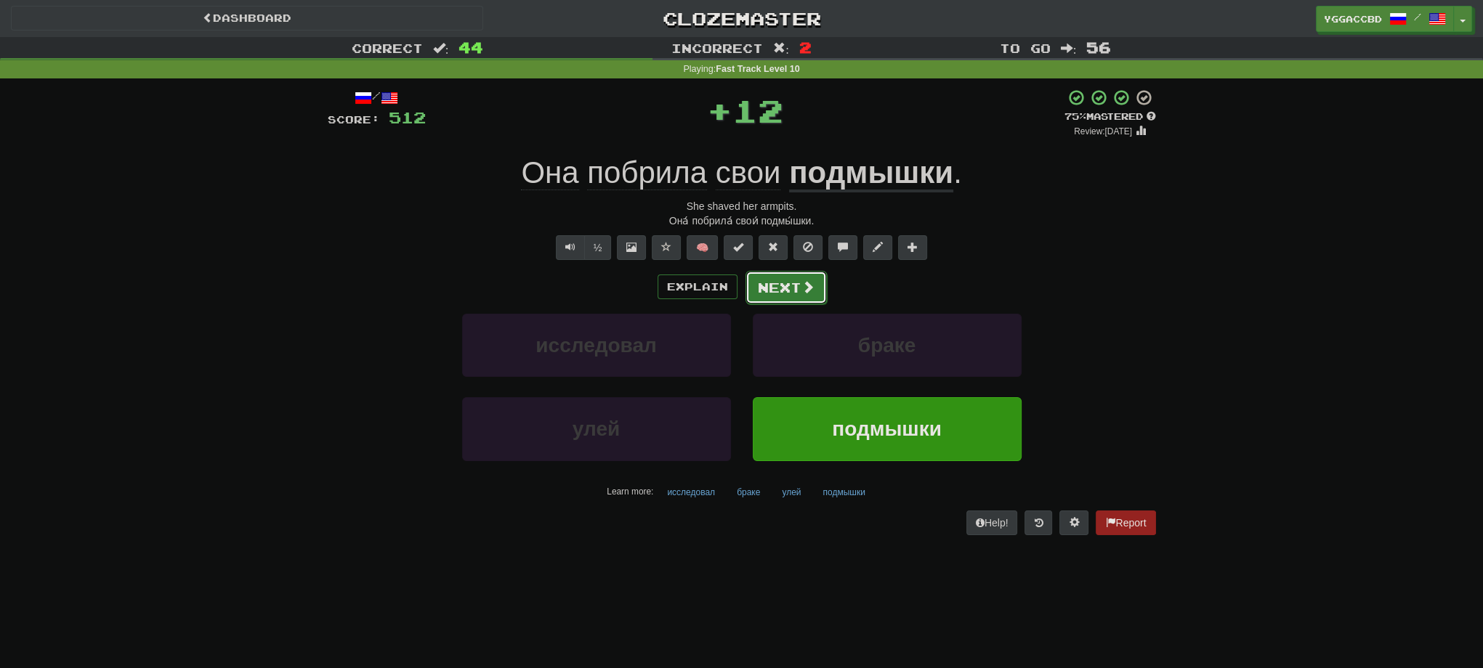
click at [785, 283] on button "Next" at bounding box center [785, 287] width 81 height 33
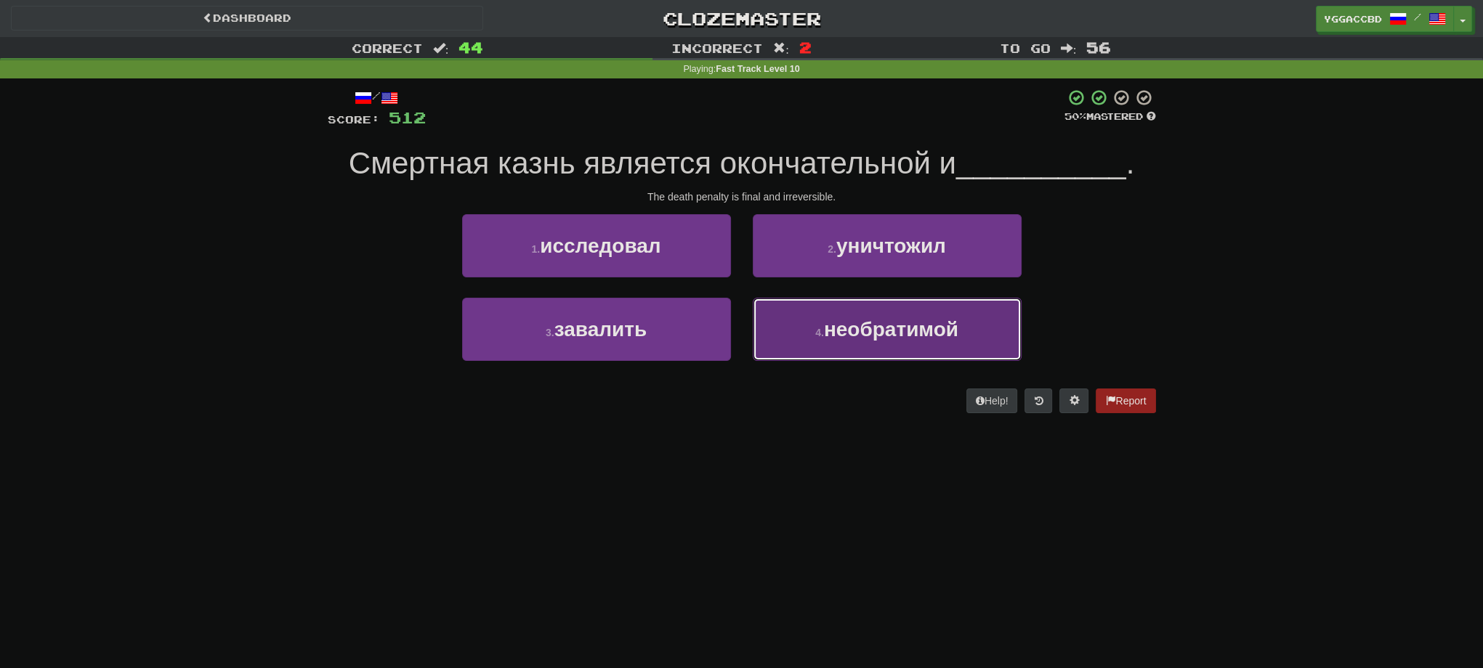
click at [872, 345] on button "4 . необратимой" at bounding box center [887, 329] width 269 height 63
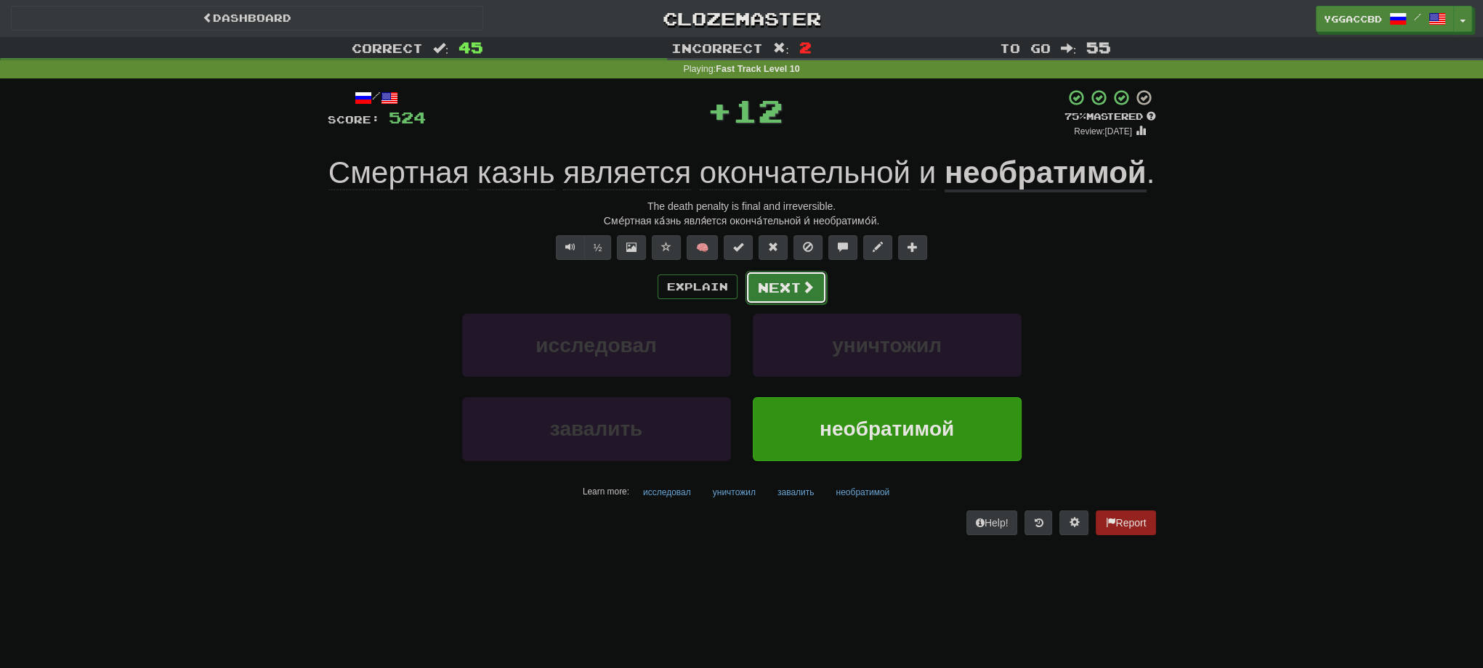
click at [786, 279] on button "Next" at bounding box center [785, 287] width 81 height 33
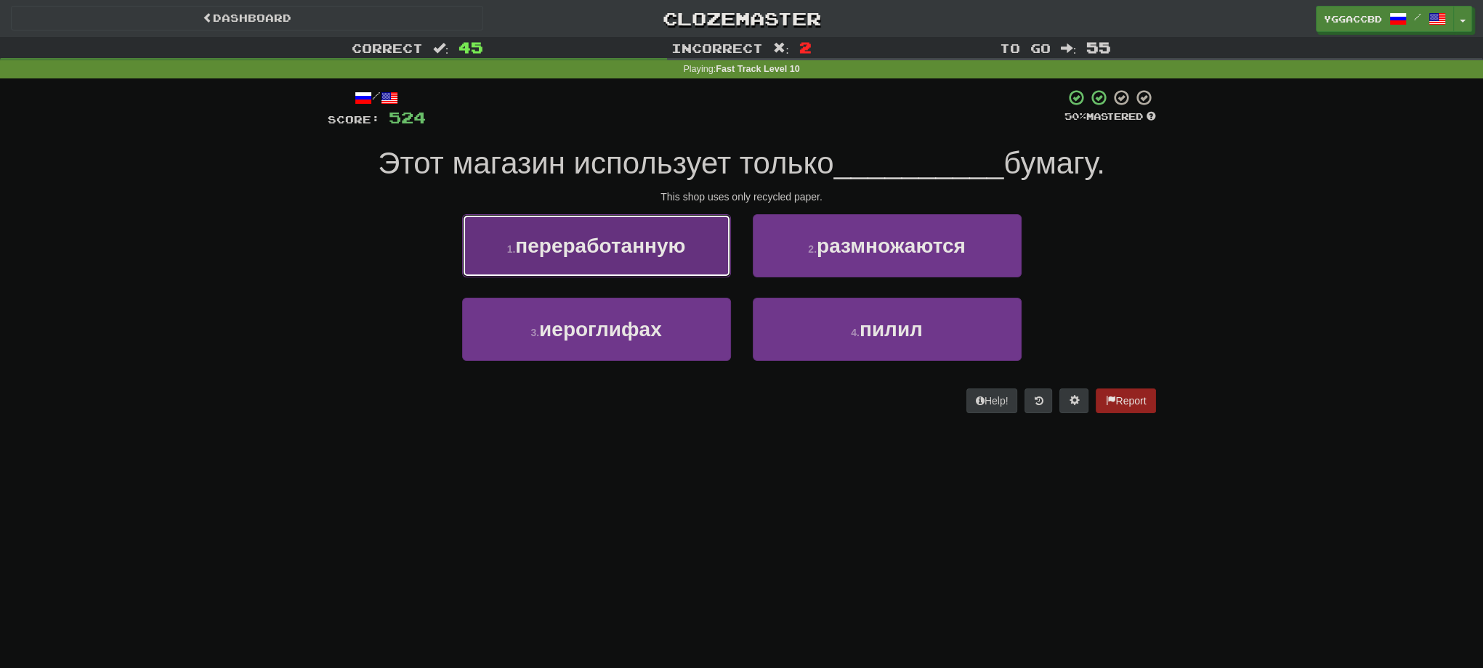
click at [558, 247] on span "переработанную" at bounding box center [600, 246] width 170 height 23
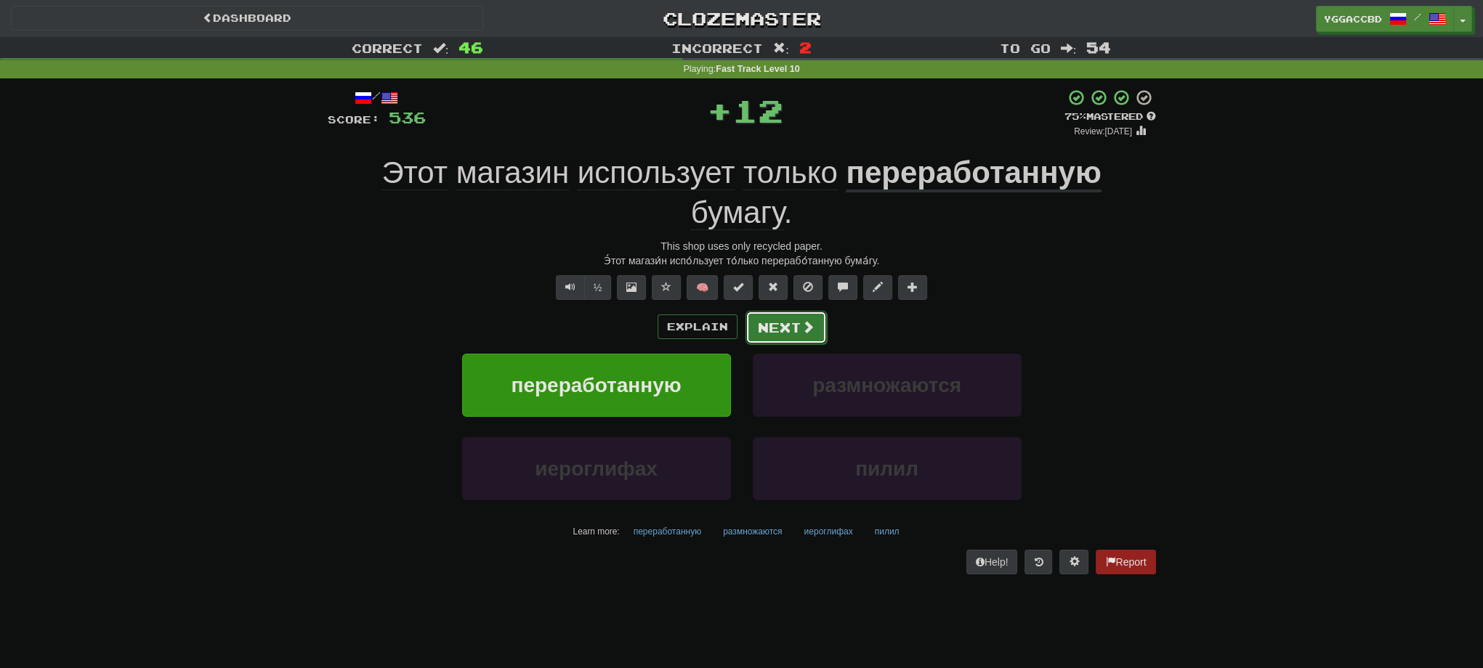
click at [801, 320] on span at bounding box center [807, 326] width 13 height 13
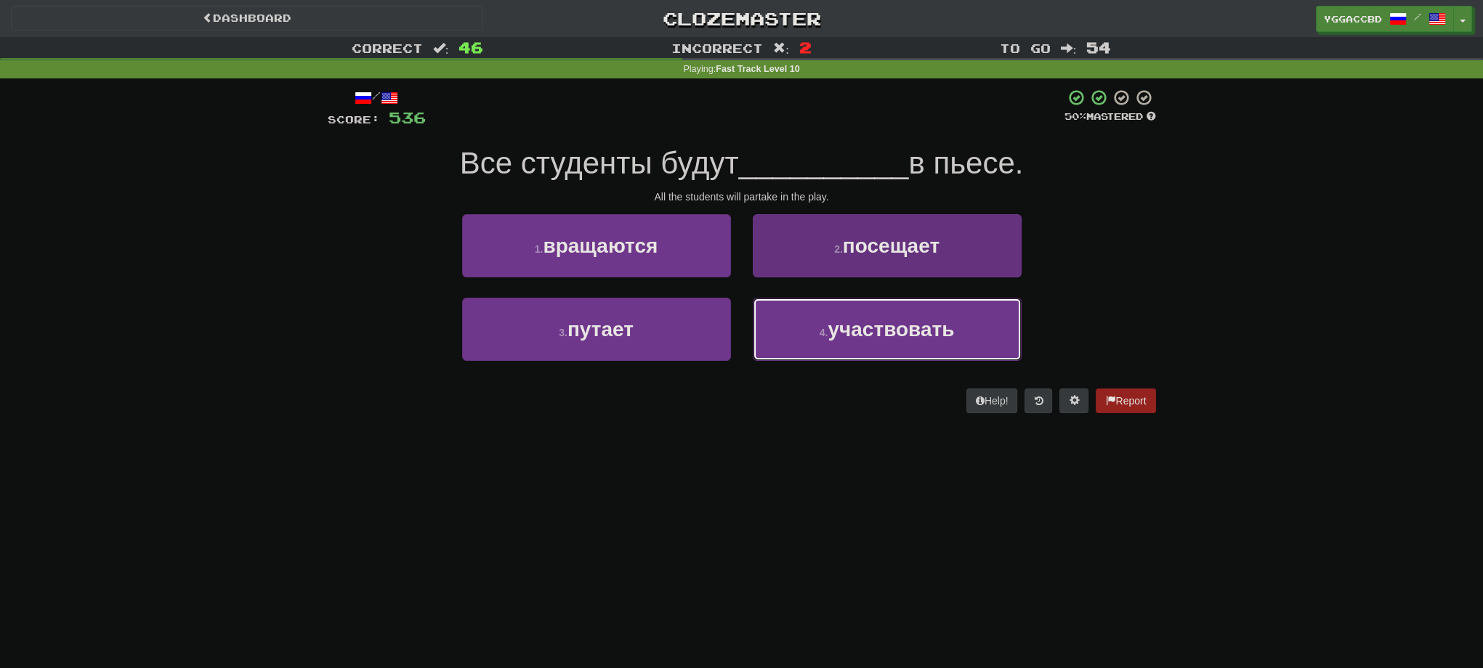
click at [899, 321] on span "участвовать" at bounding box center [890, 329] width 126 height 23
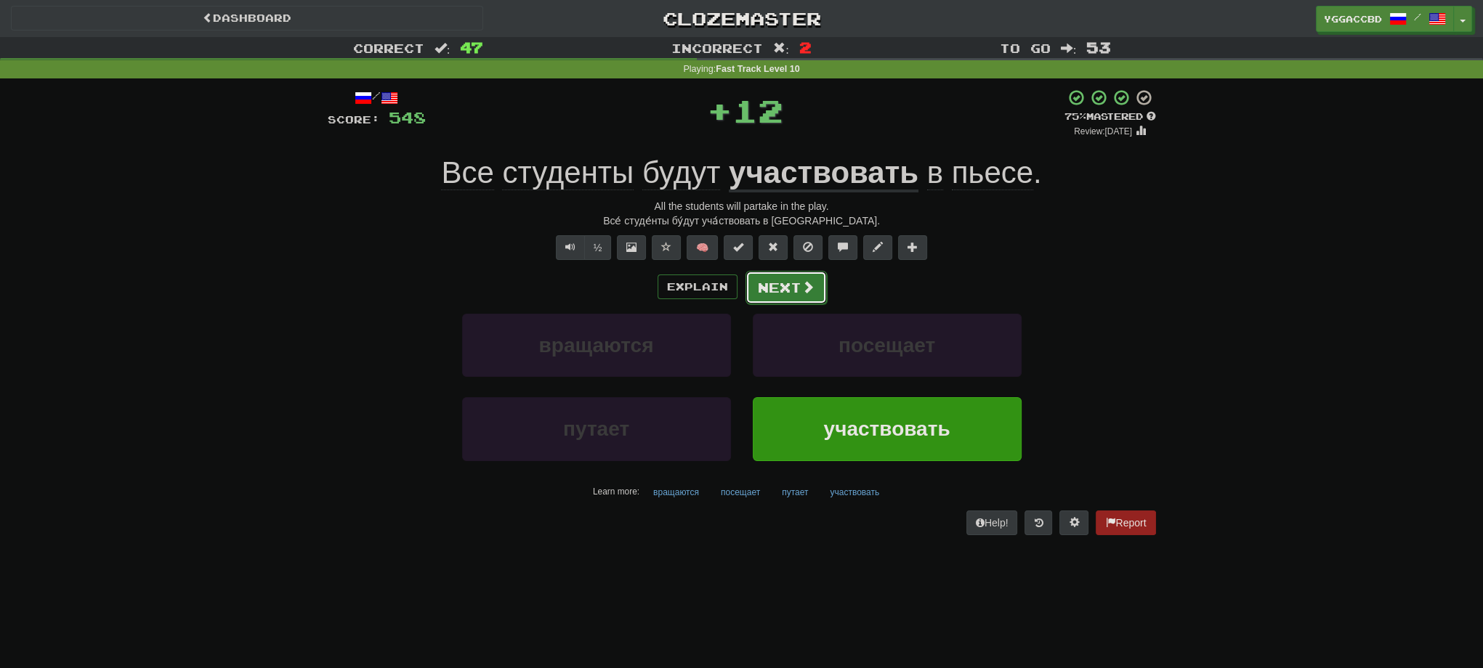
click at [778, 292] on button "Next" at bounding box center [785, 287] width 81 height 33
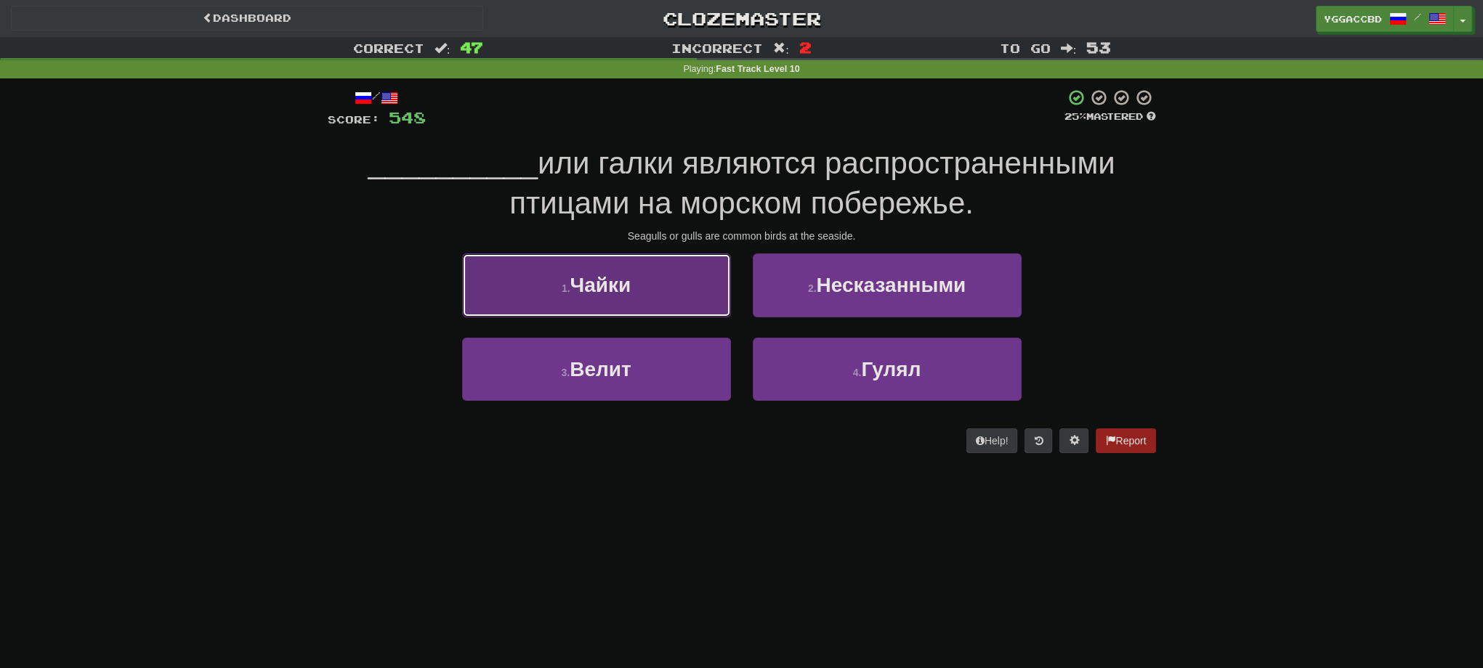
click at [661, 279] on button "1 . Чайки" at bounding box center [596, 285] width 269 height 63
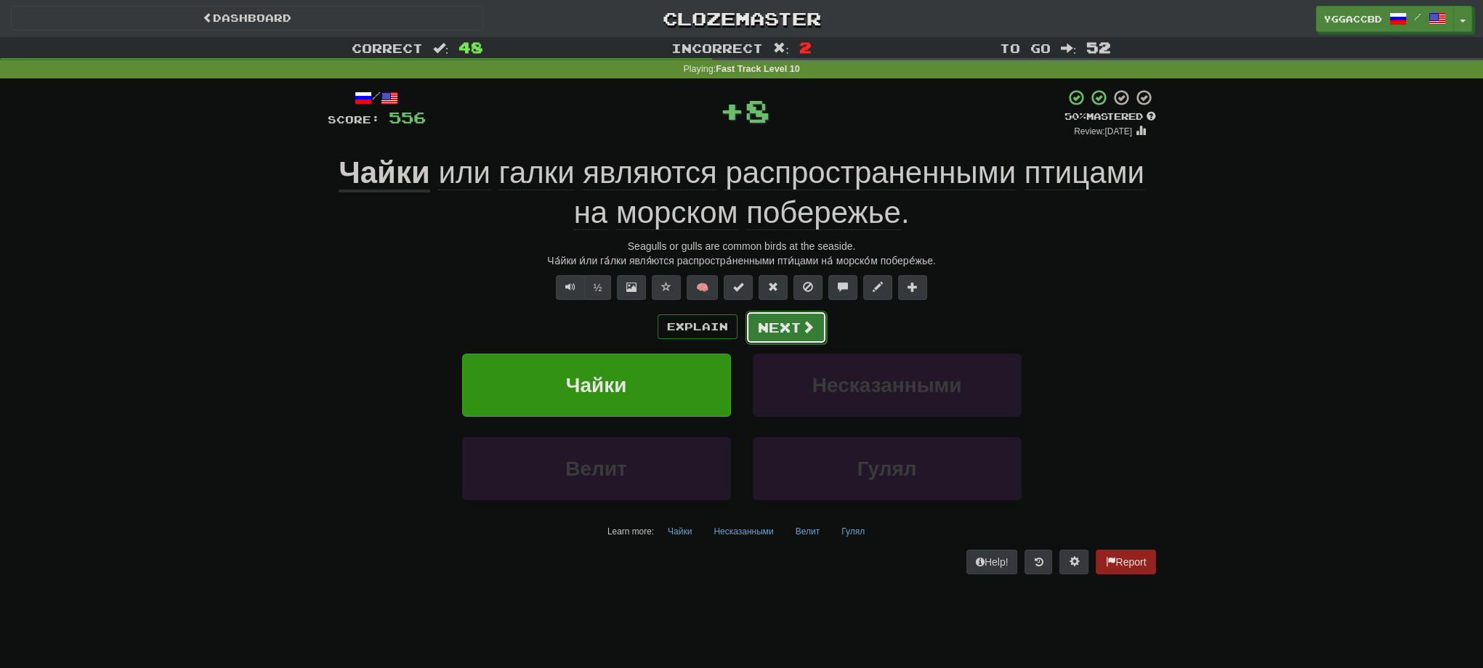
click at [793, 317] on button "Next" at bounding box center [785, 327] width 81 height 33
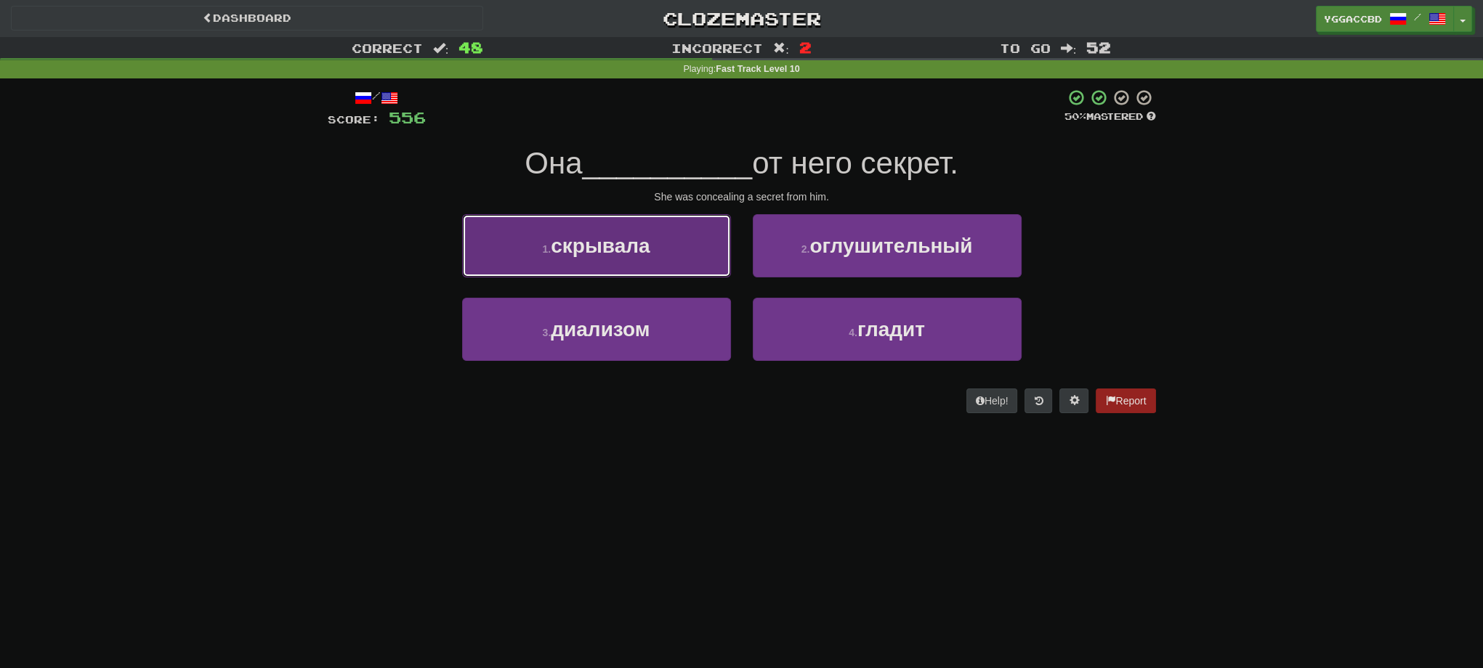
click at [604, 262] on button "1 . скрывала" at bounding box center [596, 245] width 269 height 63
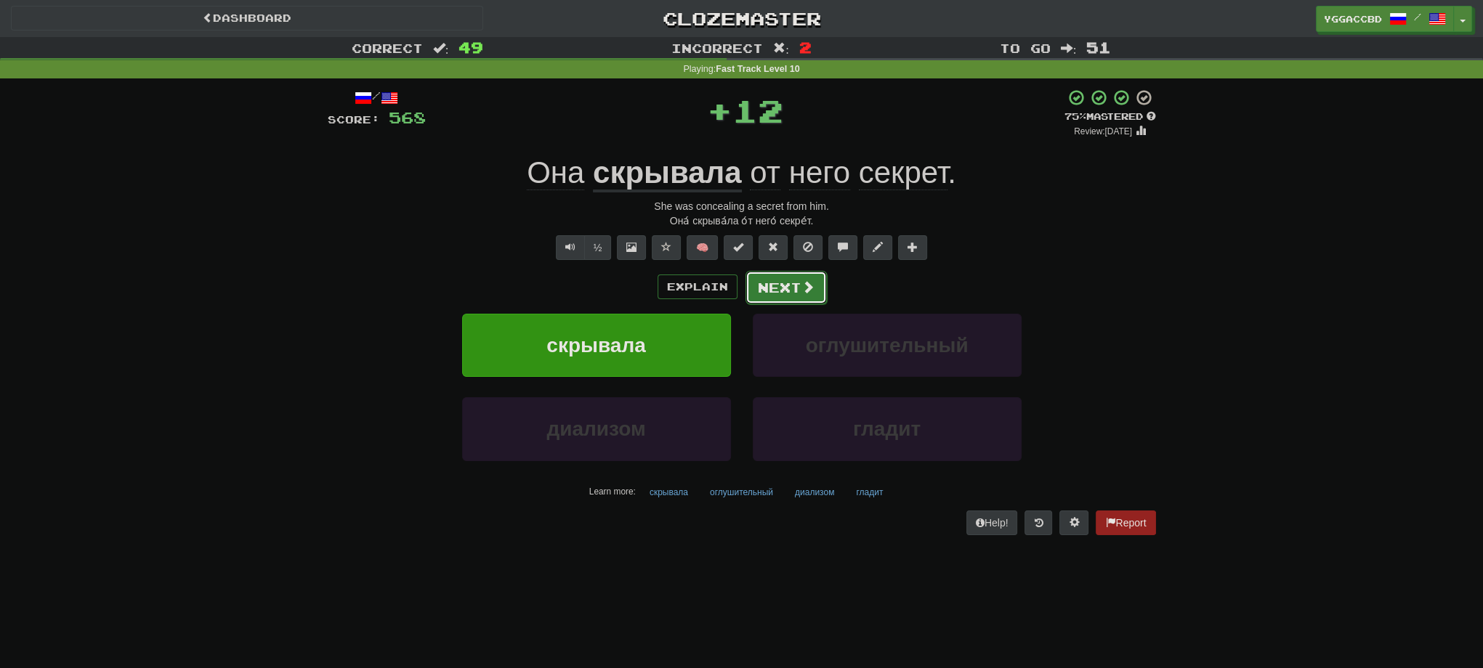
click at [790, 288] on button "Next" at bounding box center [785, 287] width 81 height 33
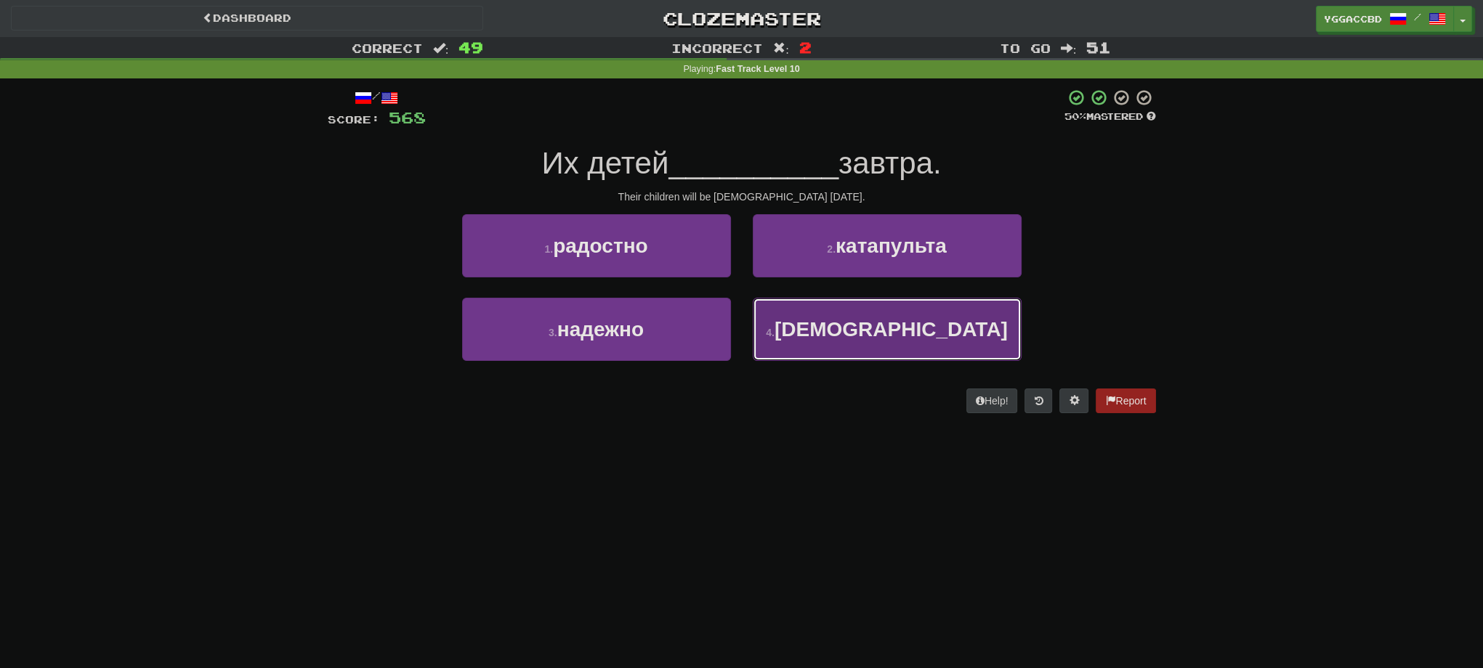
click at [875, 339] on span "крестят" at bounding box center [890, 329] width 233 height 23
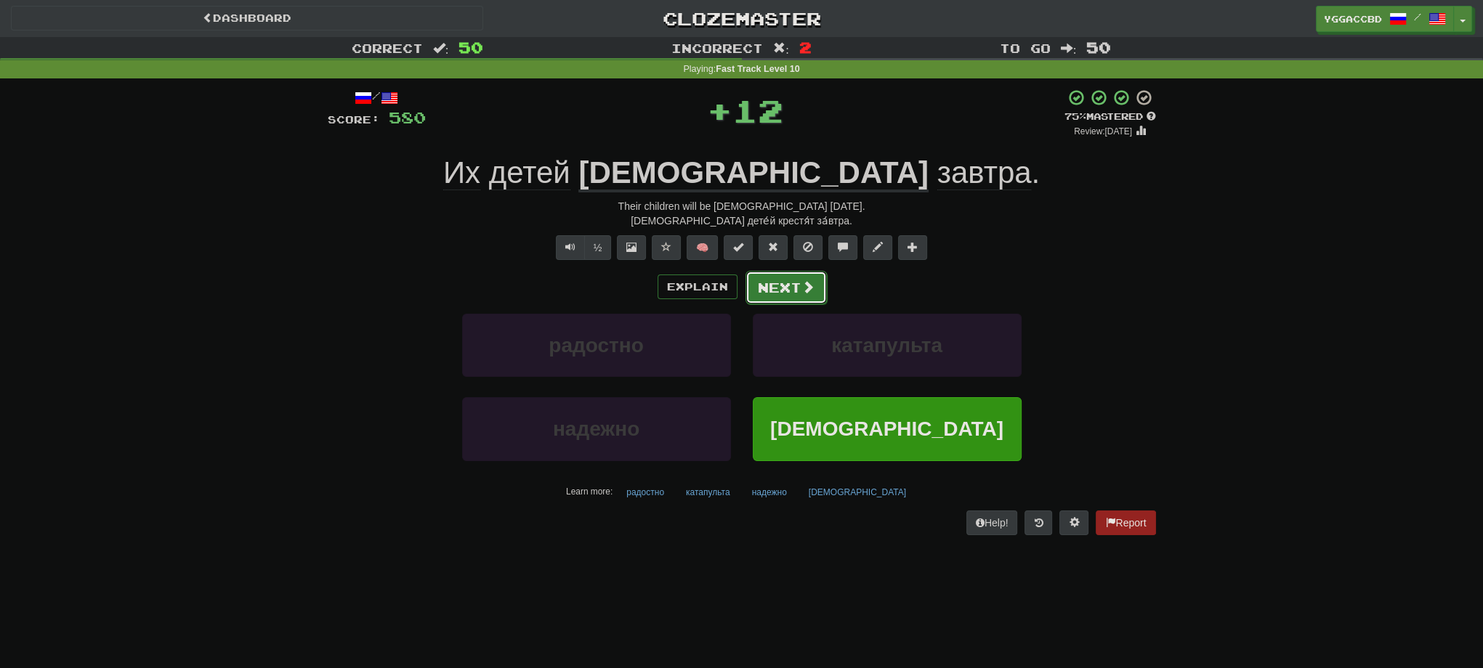
click at [767, 285] on button "Next" at bounding box center [785, 287] width 81 height 33
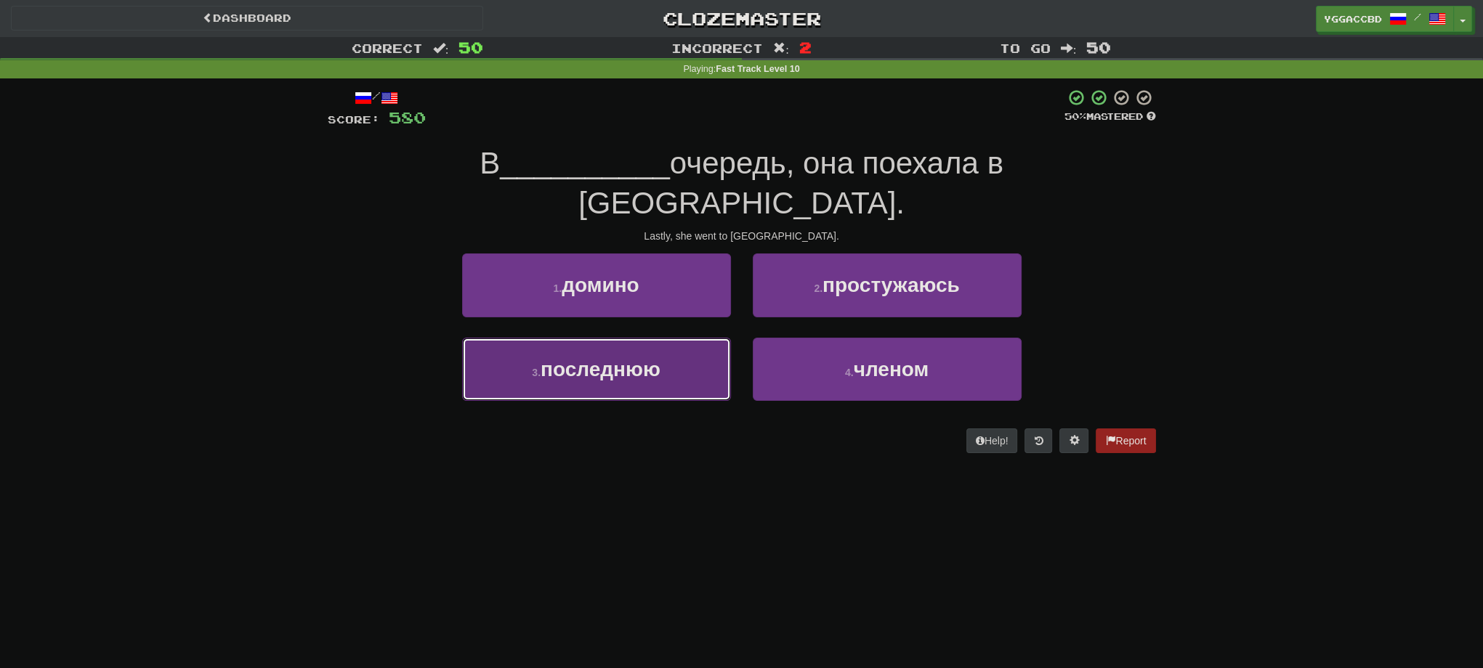
click at [625, 342] on button "3 . последнюю" at bounding box center [596, 369] width 269 height 63
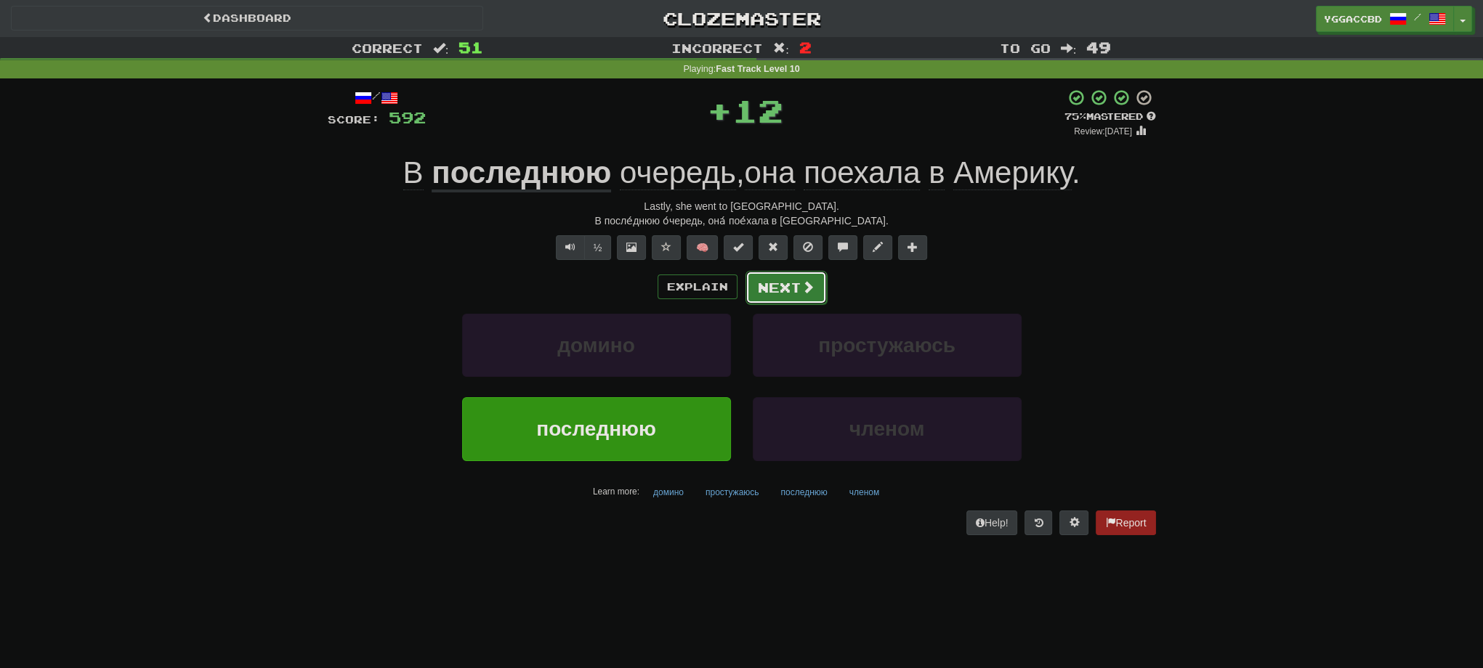
click at [756, 285] on button "Next" at bounding box center [785, 287] width 81 height 33
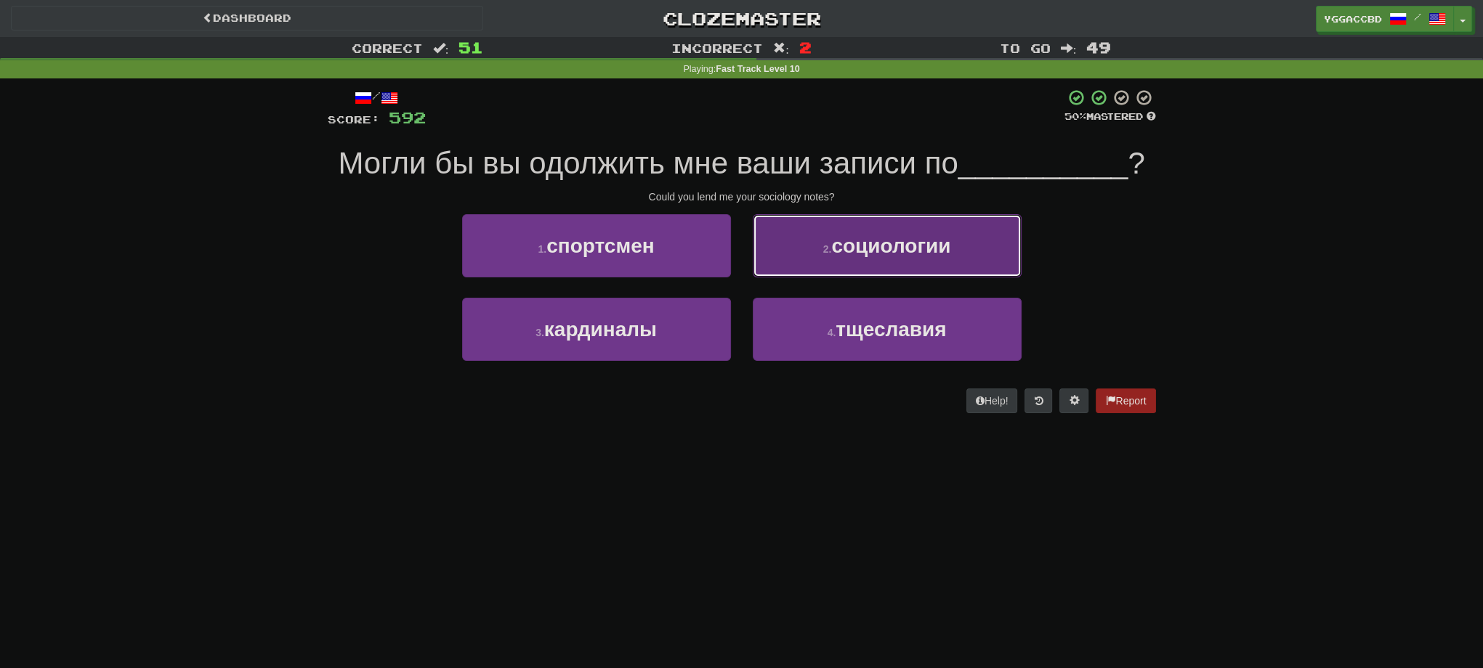
click at [850, 255] on span "социологии" at bounding box center [890, 246] width 119 height 23
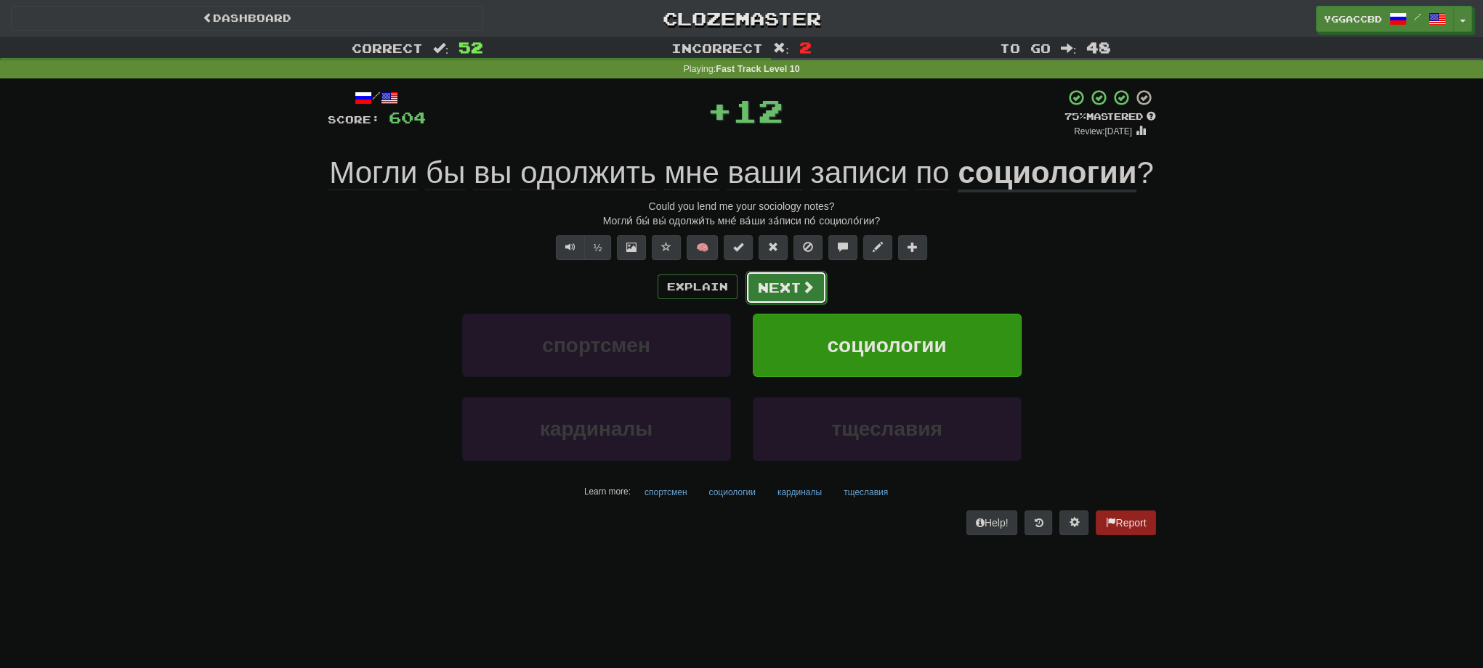
click at [758, 289] on button "Next" at bounding box center [785, 287] width 81 height 33
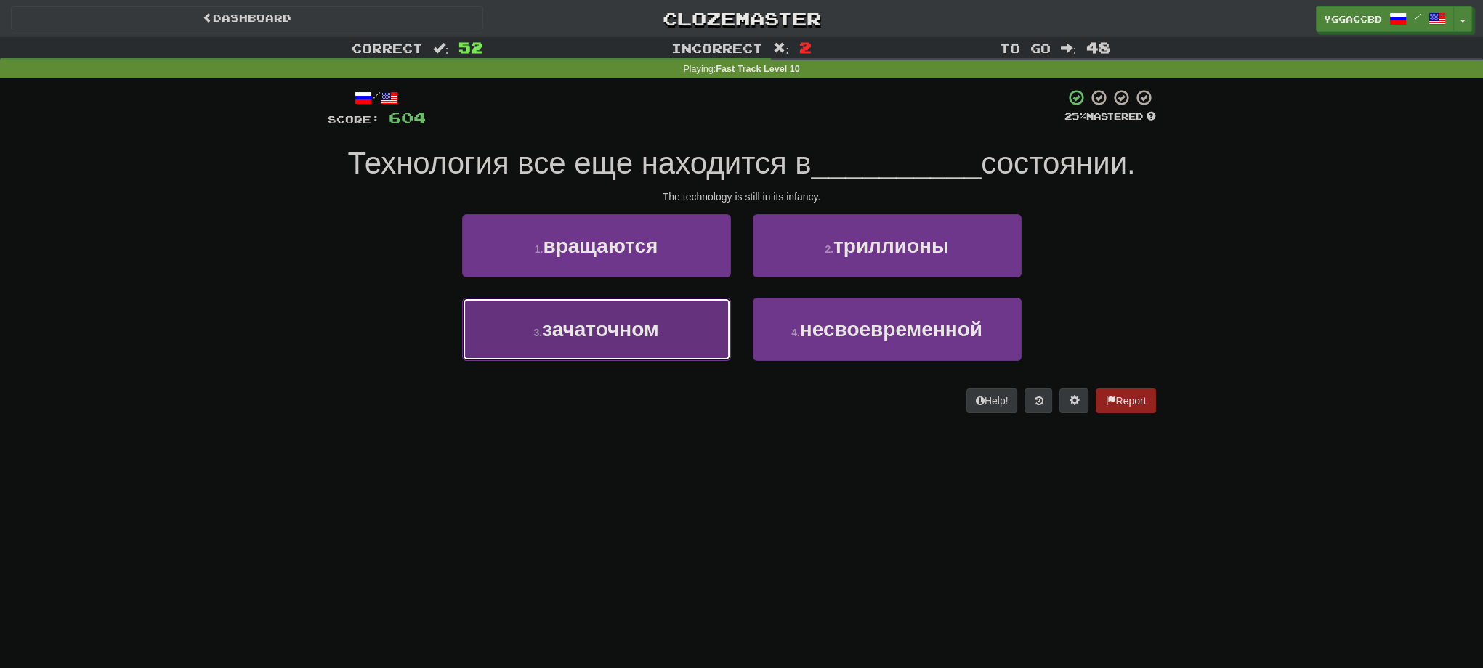
click at [602, 345] on button "3 . зачаточном" at bounding box center [596, 329] width 269 height 63
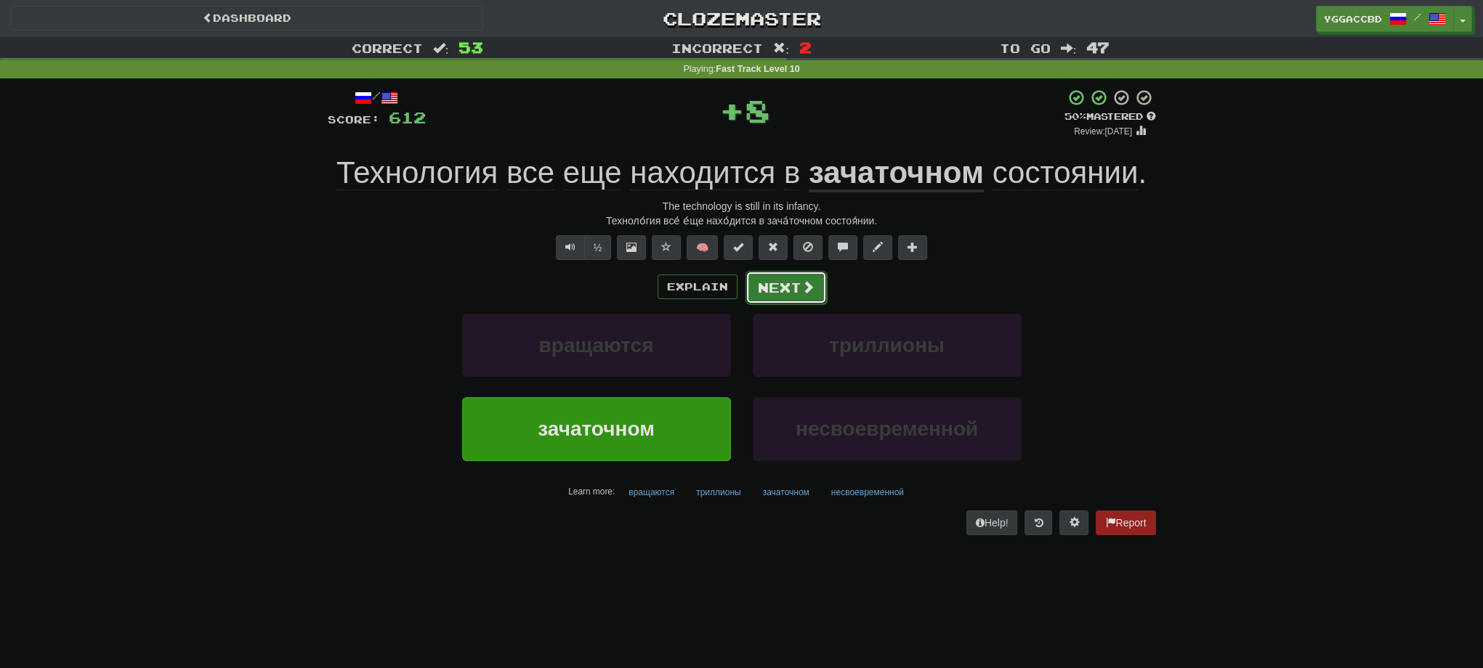
click at [808, 282] on span at bounding box center [807, 286] width 13 height 13
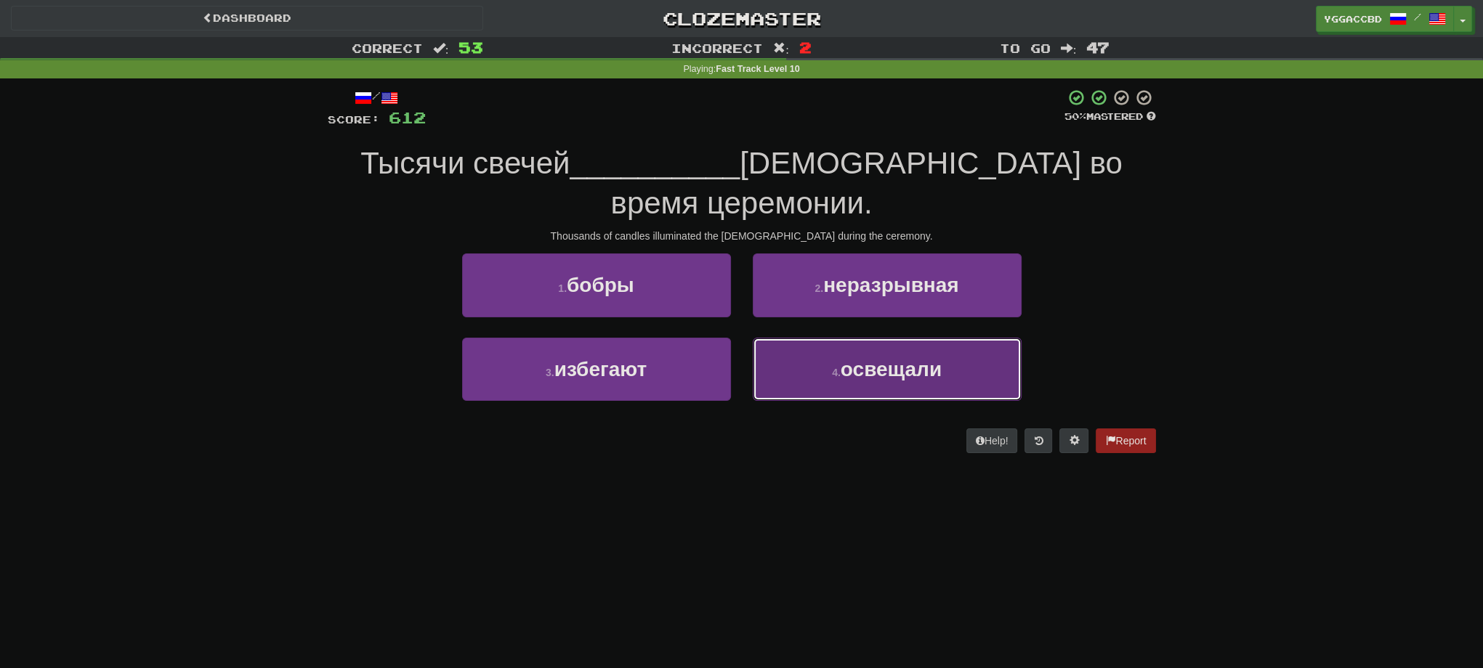
click at [860, 350] on button "4 . освещали" at bounding box center [887, 369] width 269 height 63
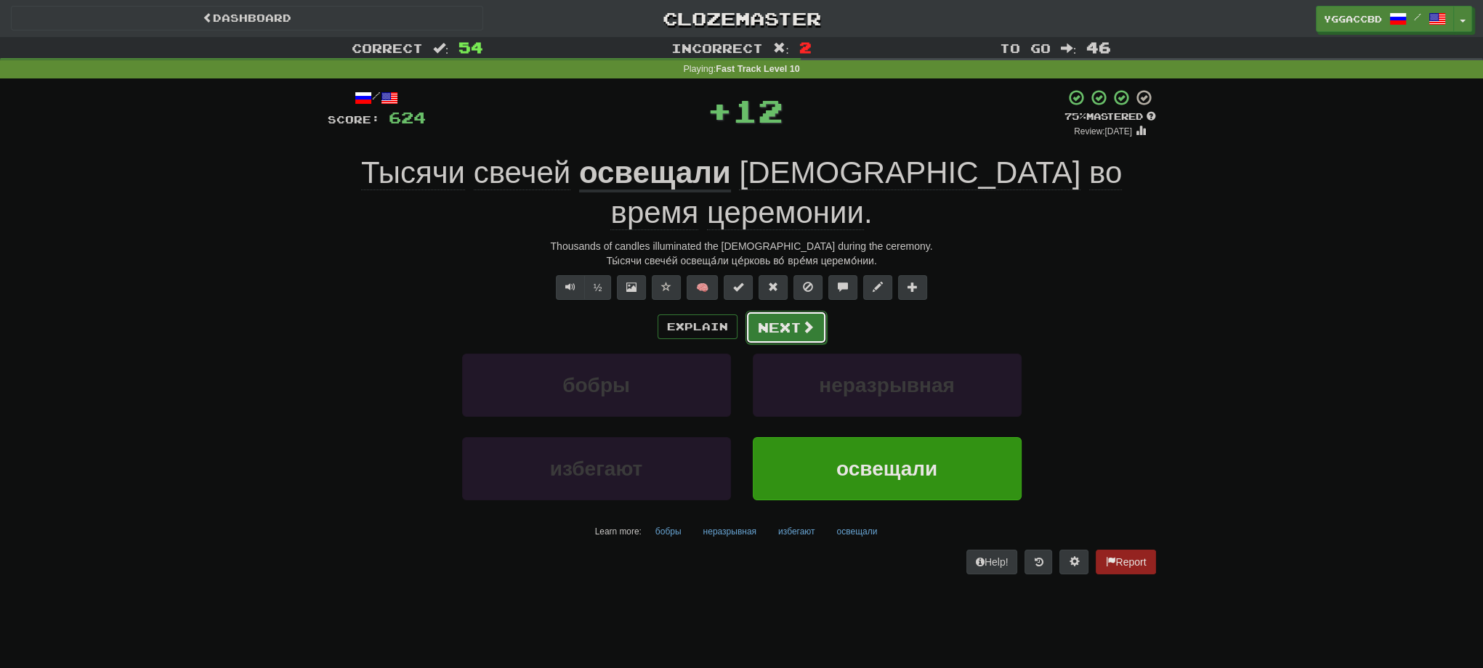
click at [787, 311] on button "Next" at bounding box center [785, 327] width 81 height 33
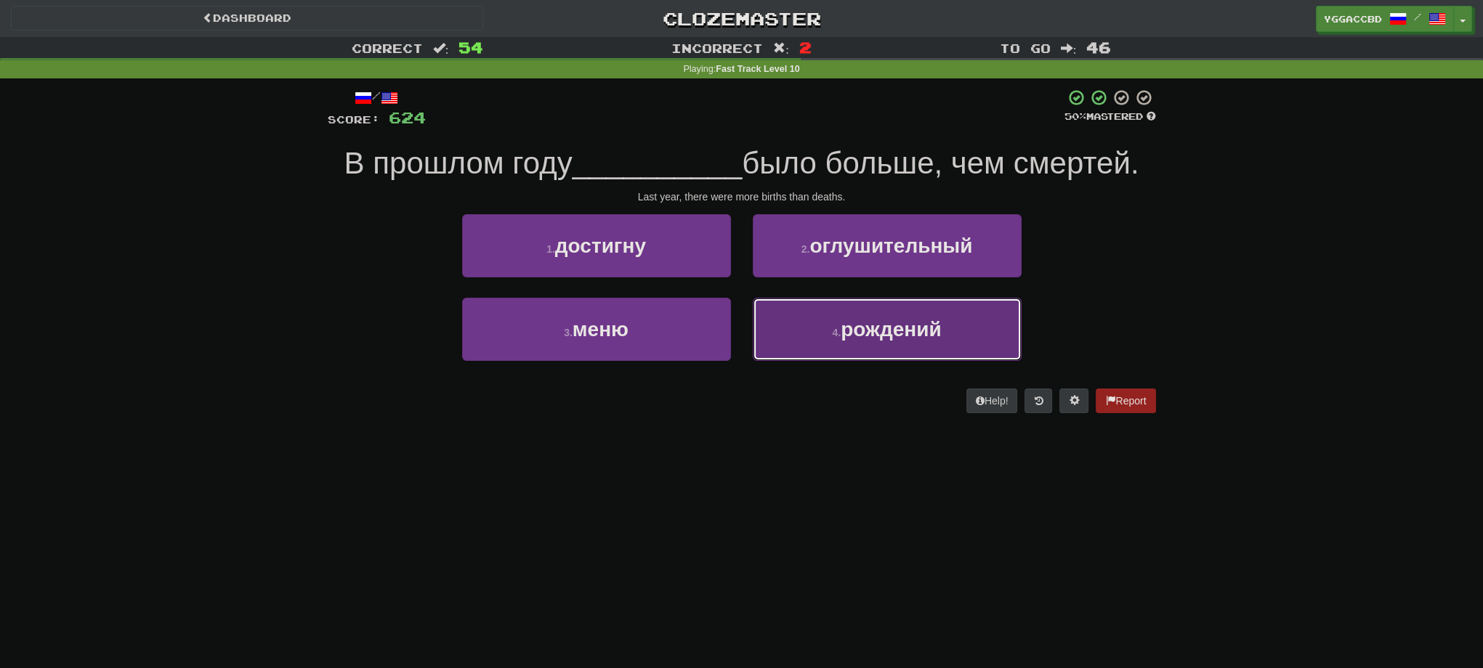
click at [910, 321] on span "рождений" at bounding box center [891, 329] width 100 height 23
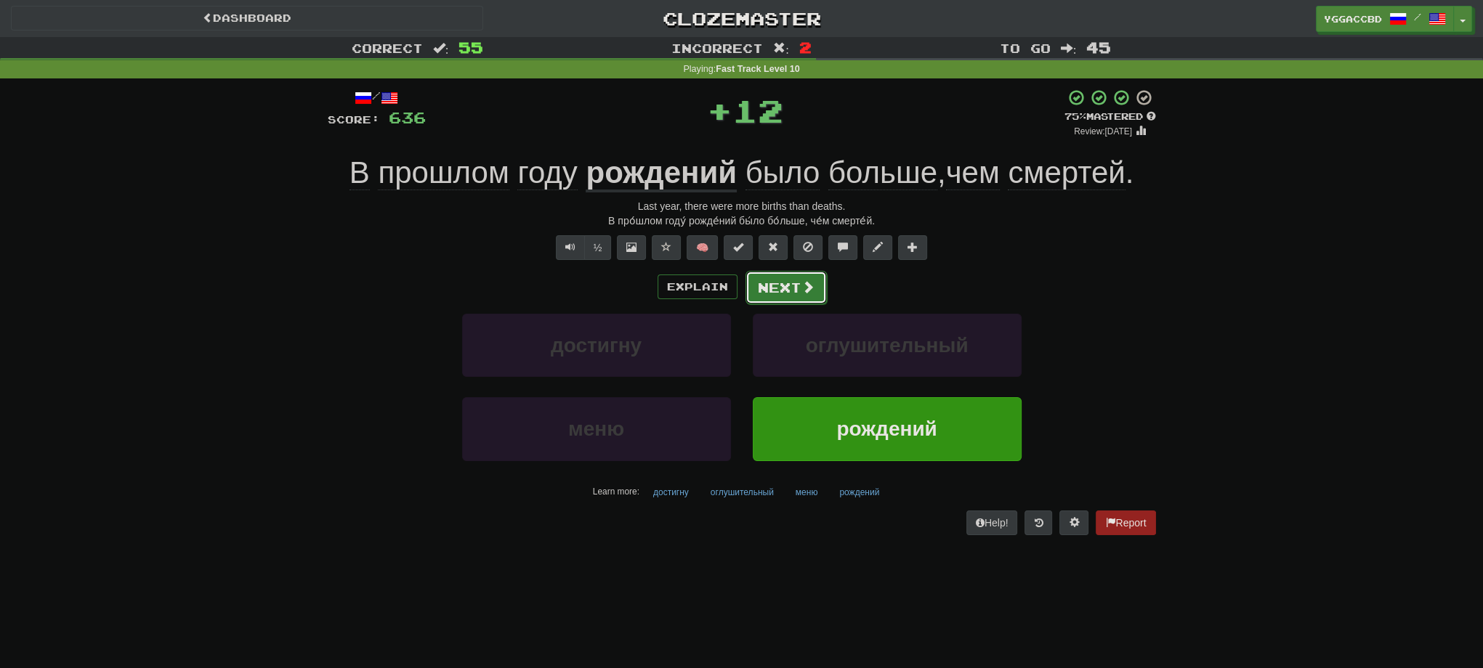
click at [790, 287] on button "Next" at bounding box center [785, 287] width 81 height 33
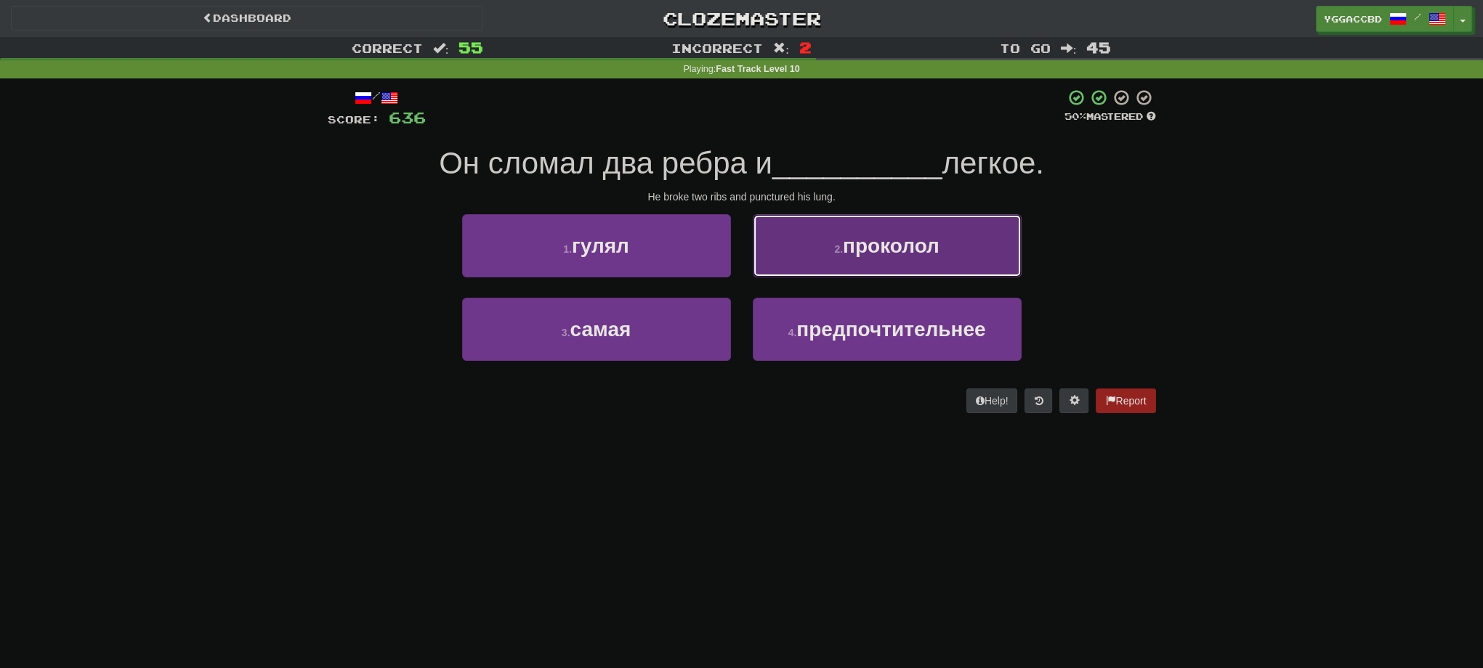
click at [910, 267] on button "2 . проколол" at bounding box center [887, 245] width 269 height 63
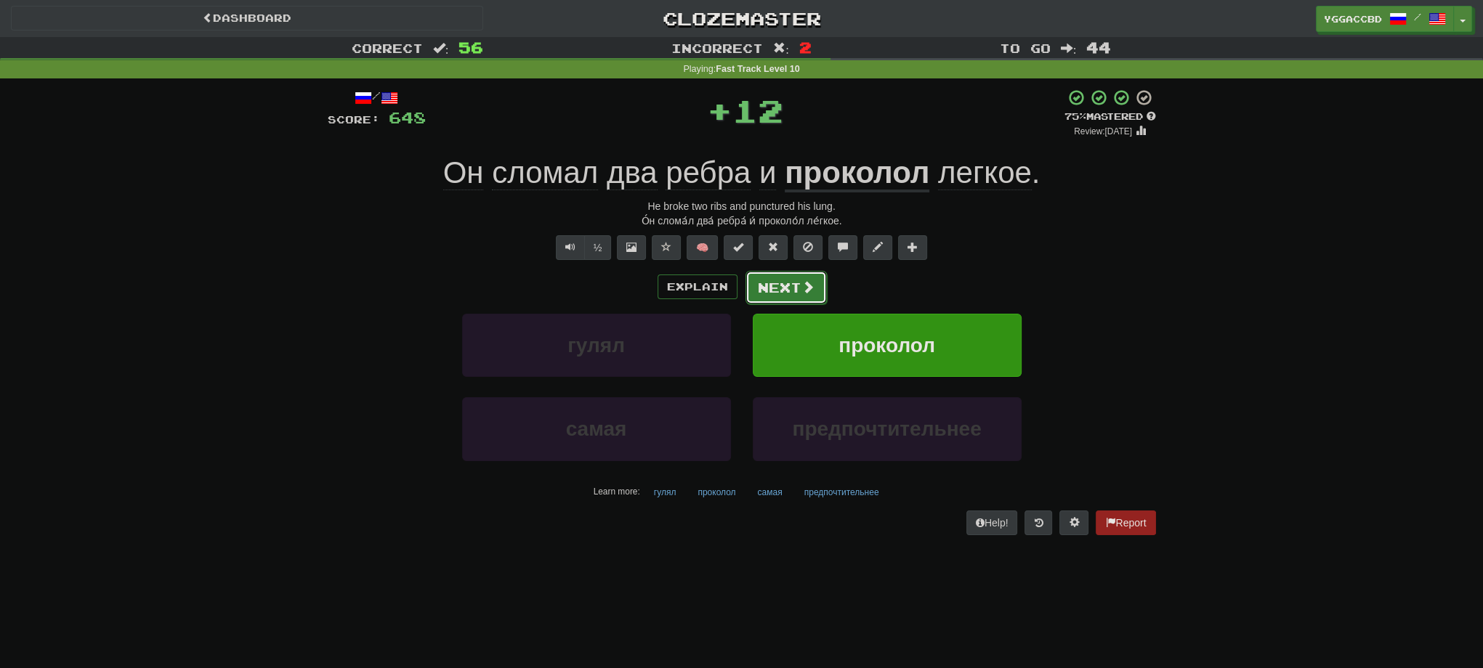
click at [772, 283] on button "Next" at bounding box center [785, 287] width 81 height 33
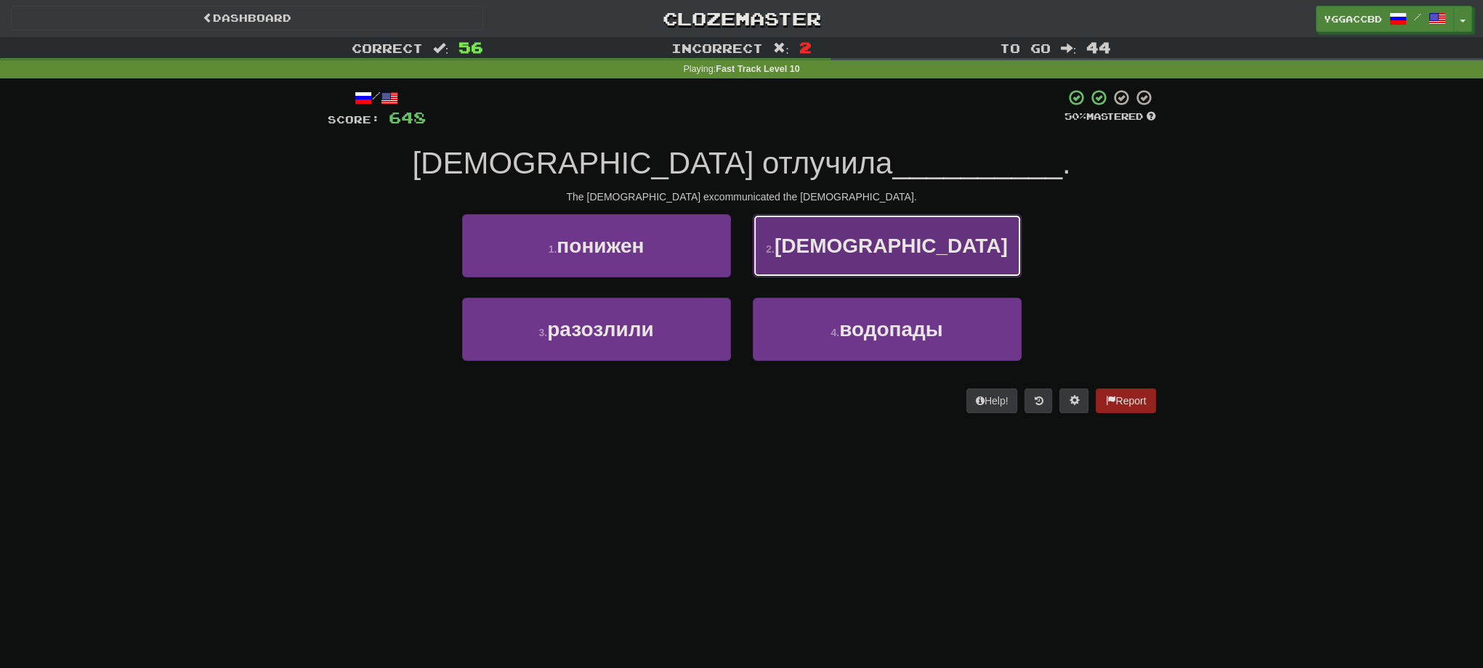
click at [803, 252] on button "2 . еретиков" at bounding box center [887, 245] width 269 height 63
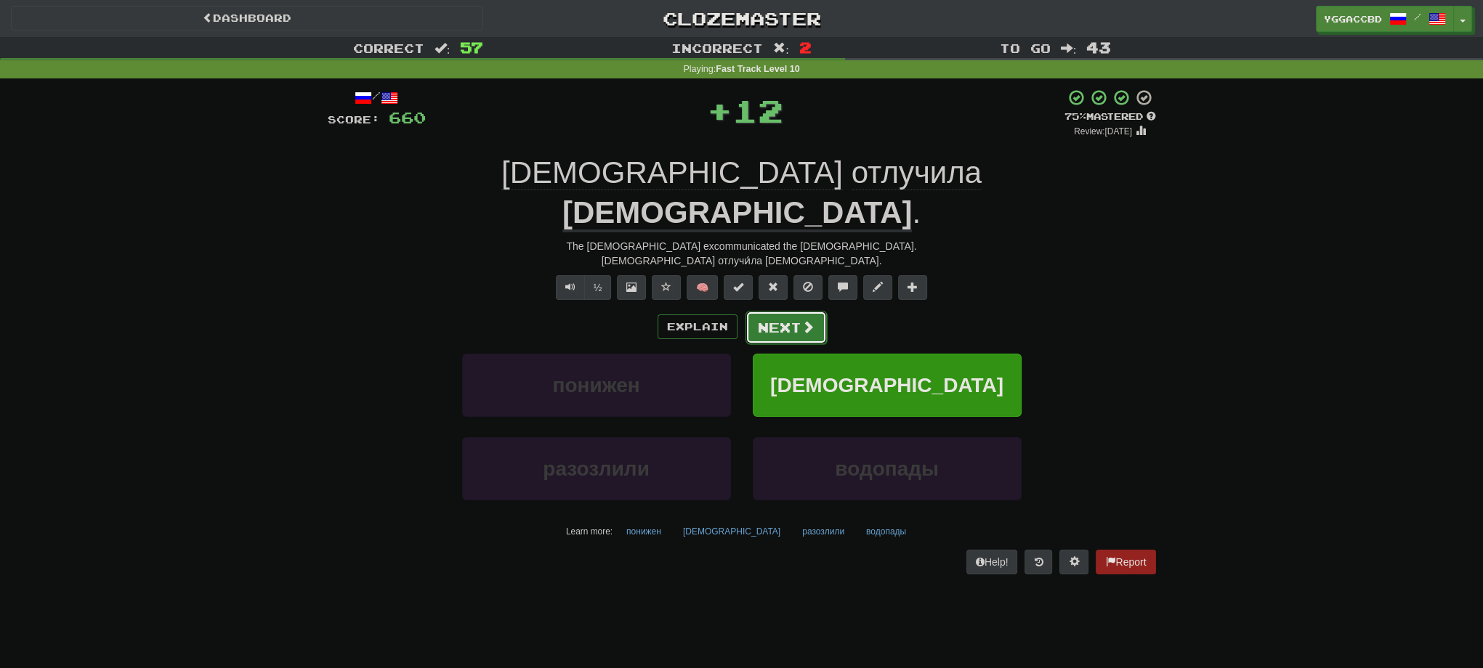
click at [792, 311] on button "Next" at bounding box center [785, 327] width 81 height 33
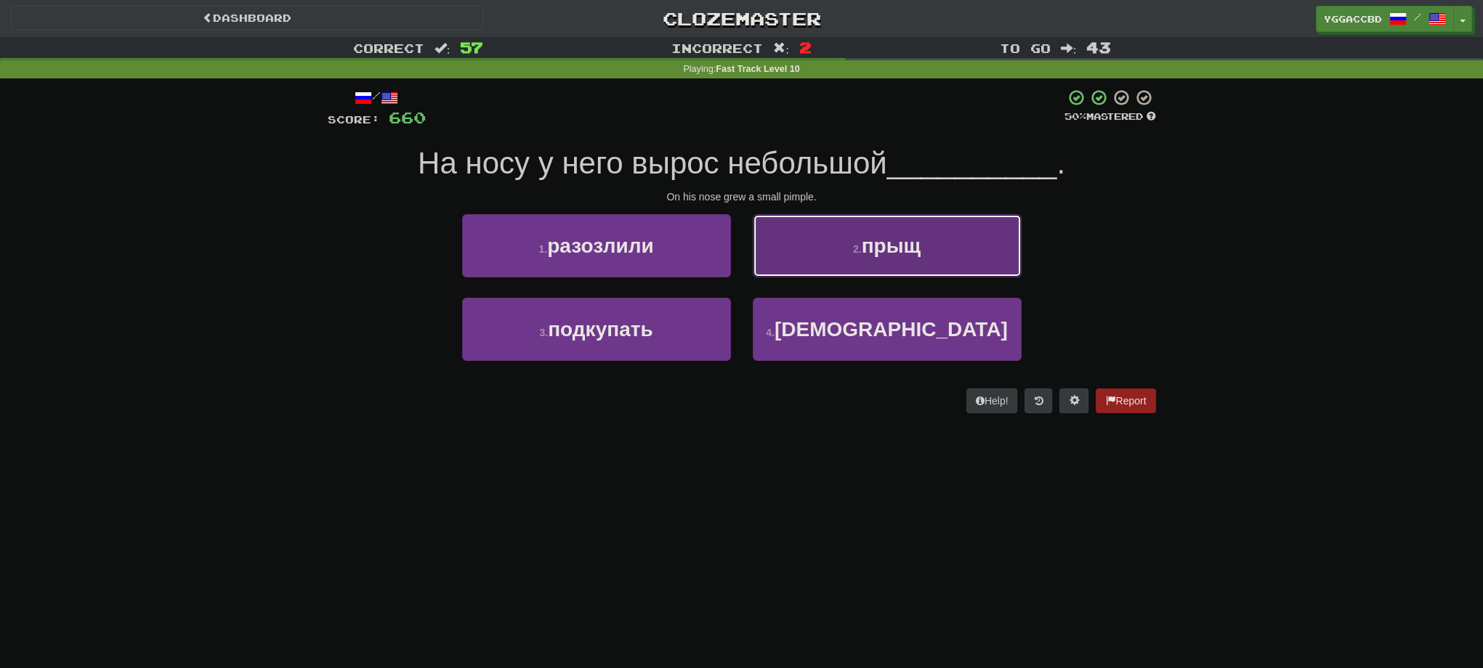
click at [812, 256] on button "2 . прыщ" at bounding box center [887, 245] width 269 height 63
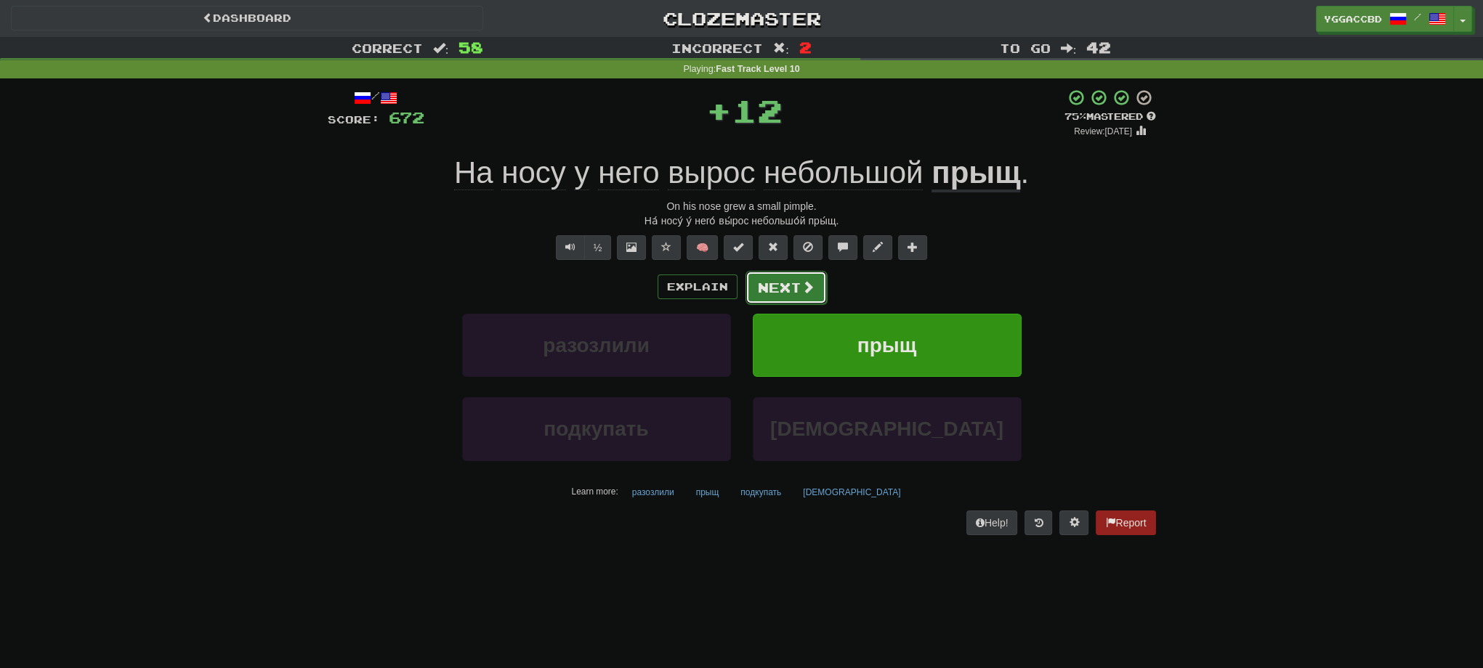
click at [785, 290] on button "Next" at bounding box center [785, 287] width 81 height 33
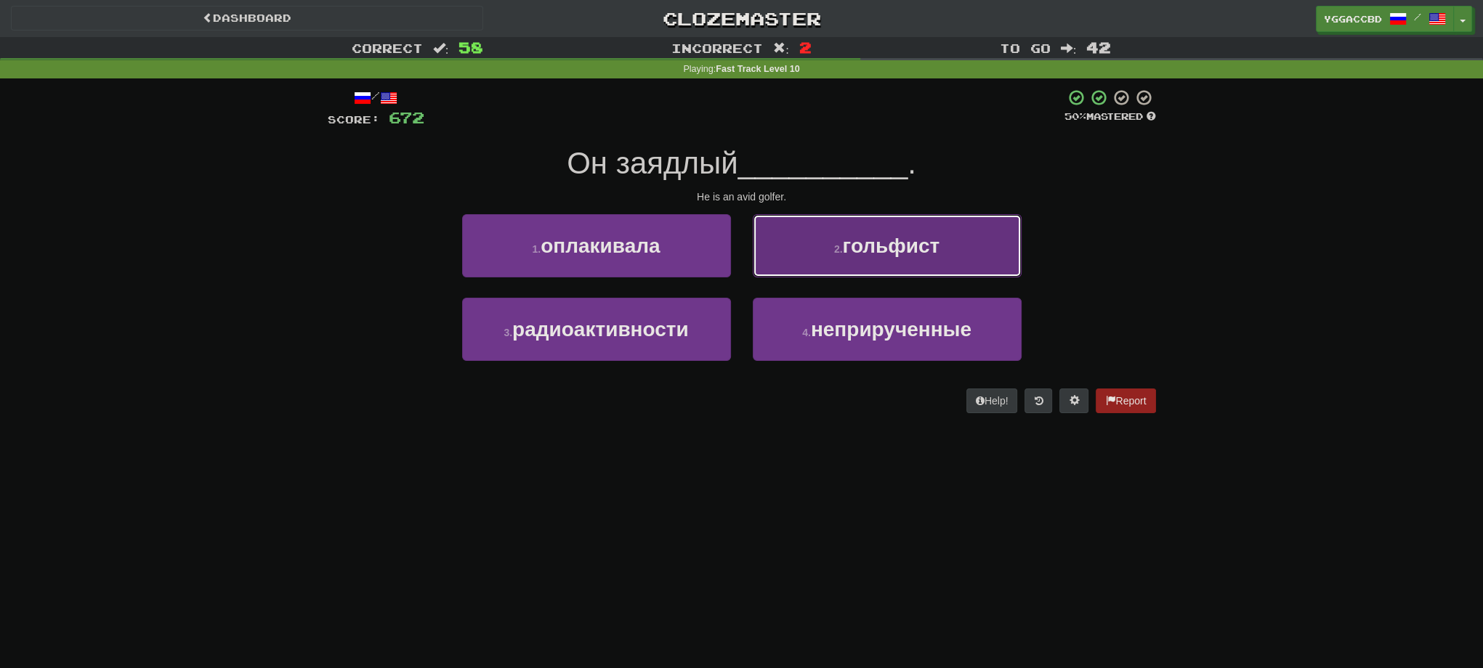
click at [831, 262] on button "2 . гольфист" at bounding box center [887, 245] width 269 height 63
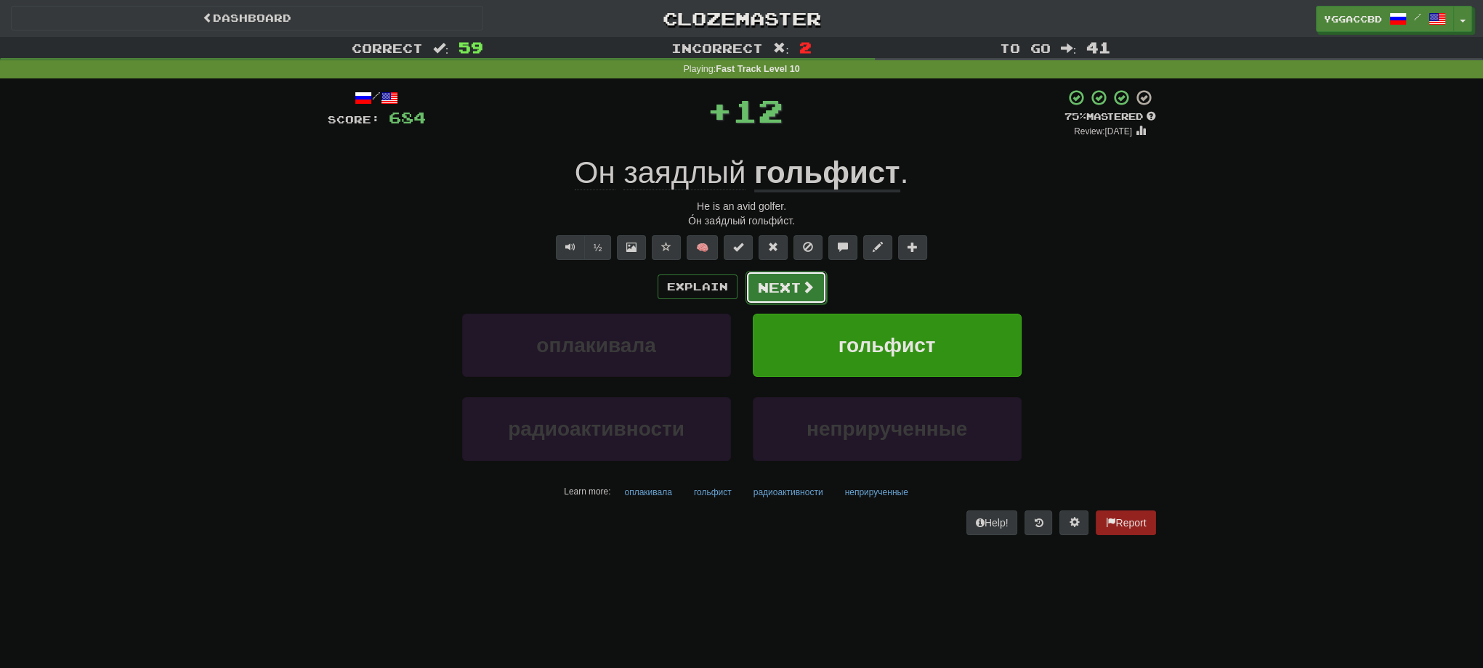
click at [796, 285] on button "Next" at bounding box center [785, 287] width 81 height 33
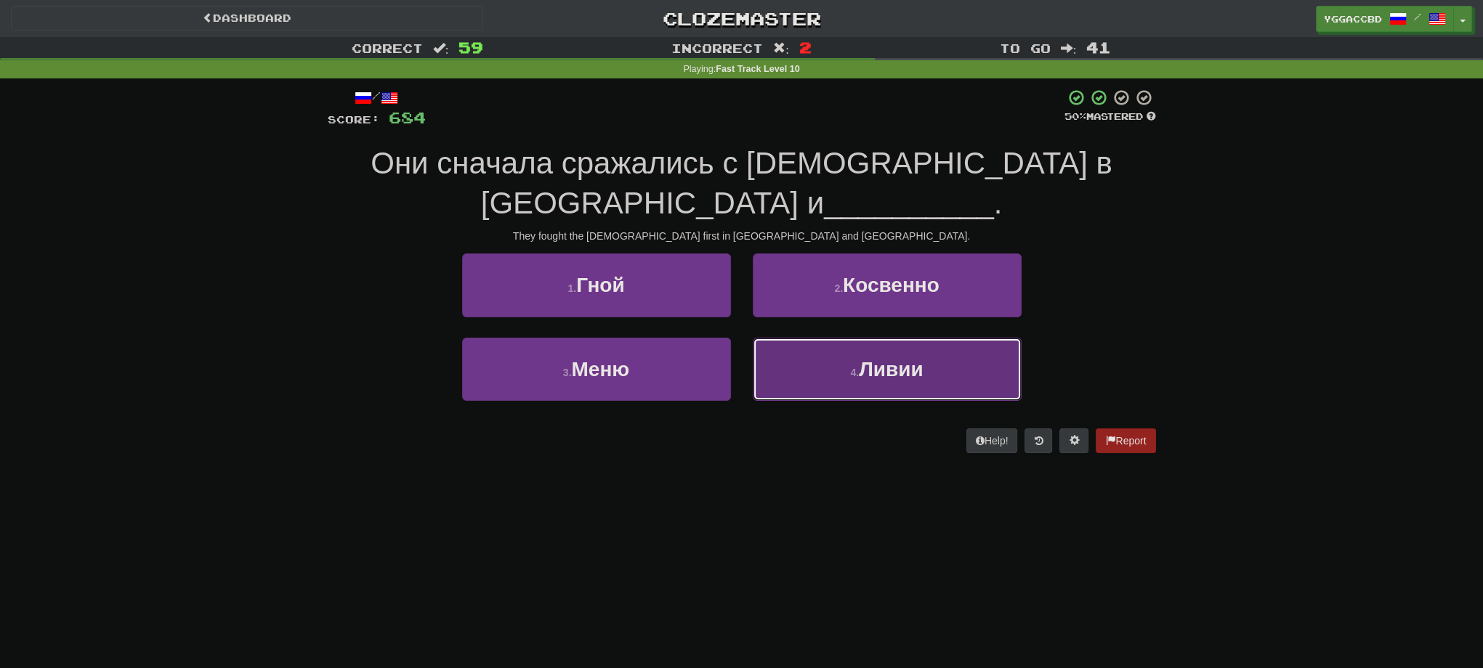
click at [811, 377] on button "4 . Ливии" at bounding box center [887, 369] width 269 height 63
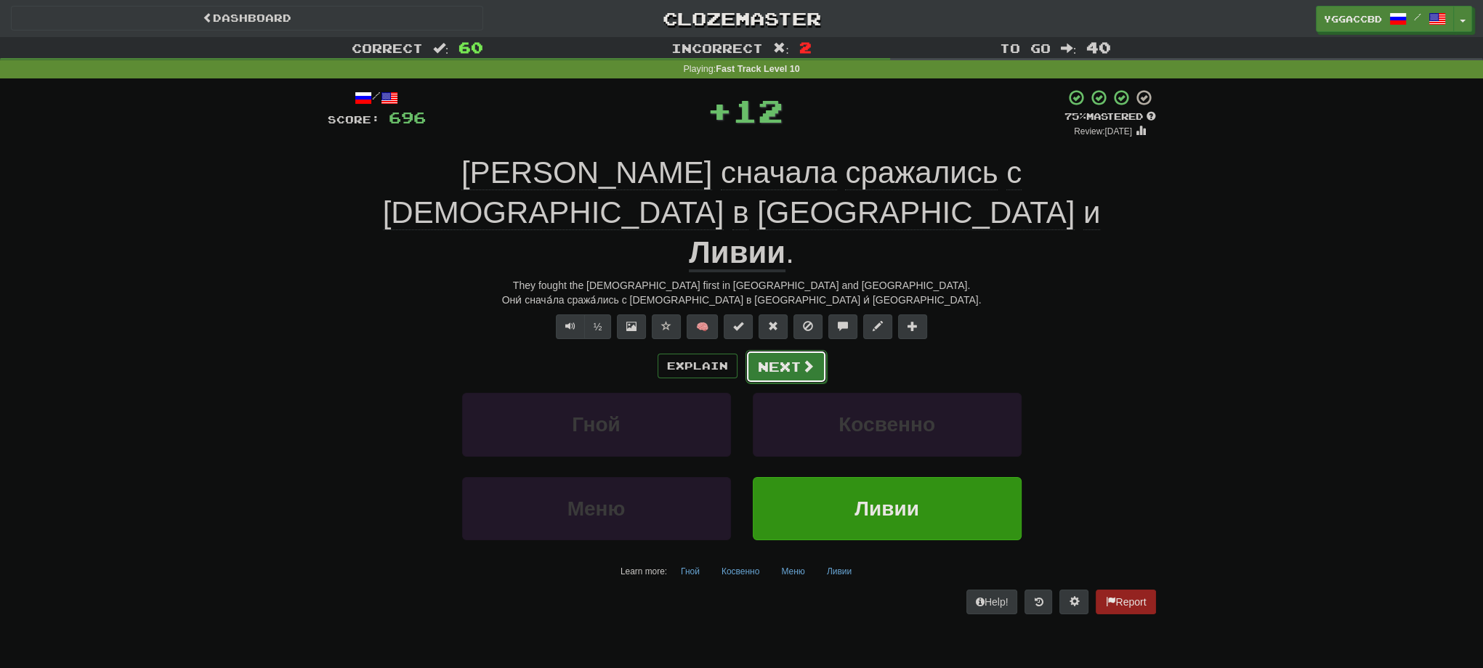
click at [787, 350] on button "Next" at bounding box center [785, 366] width 81 height 33
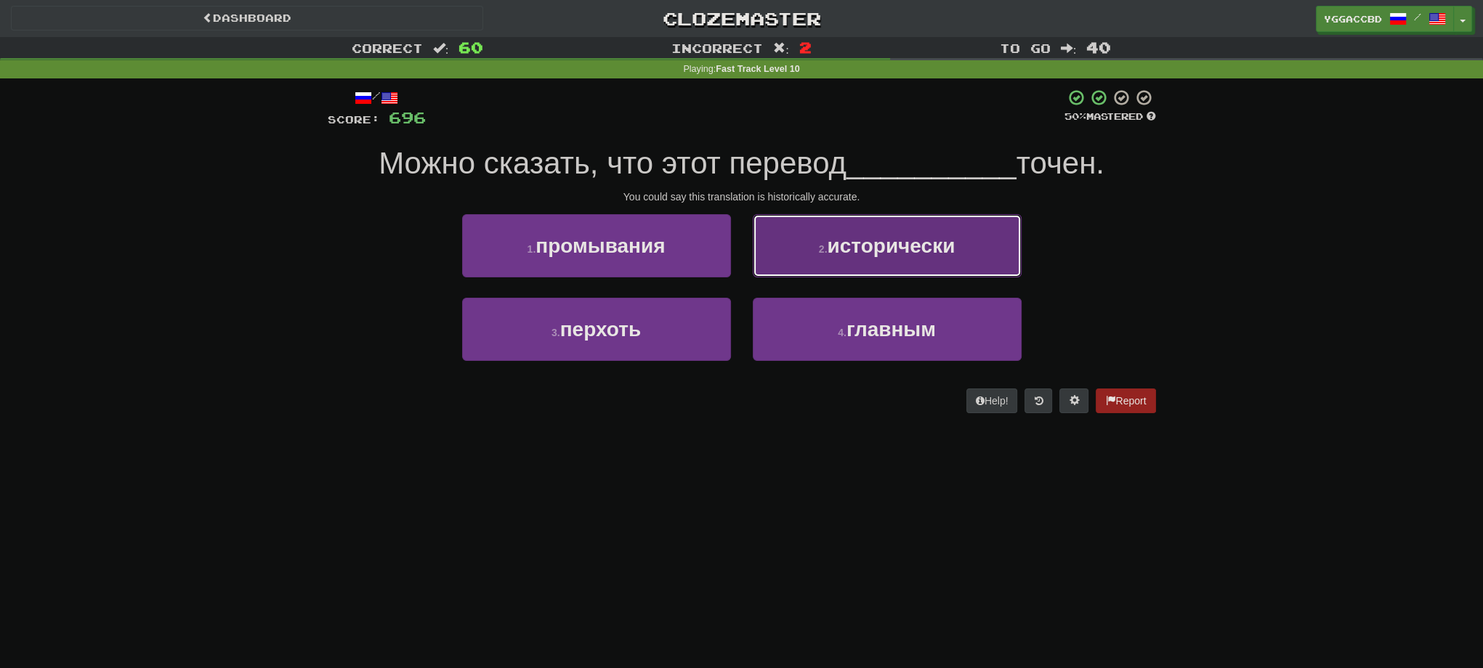
click at [863, 262] on button "2 . исторически" at bounding box center [887, 245] width 269 height 63
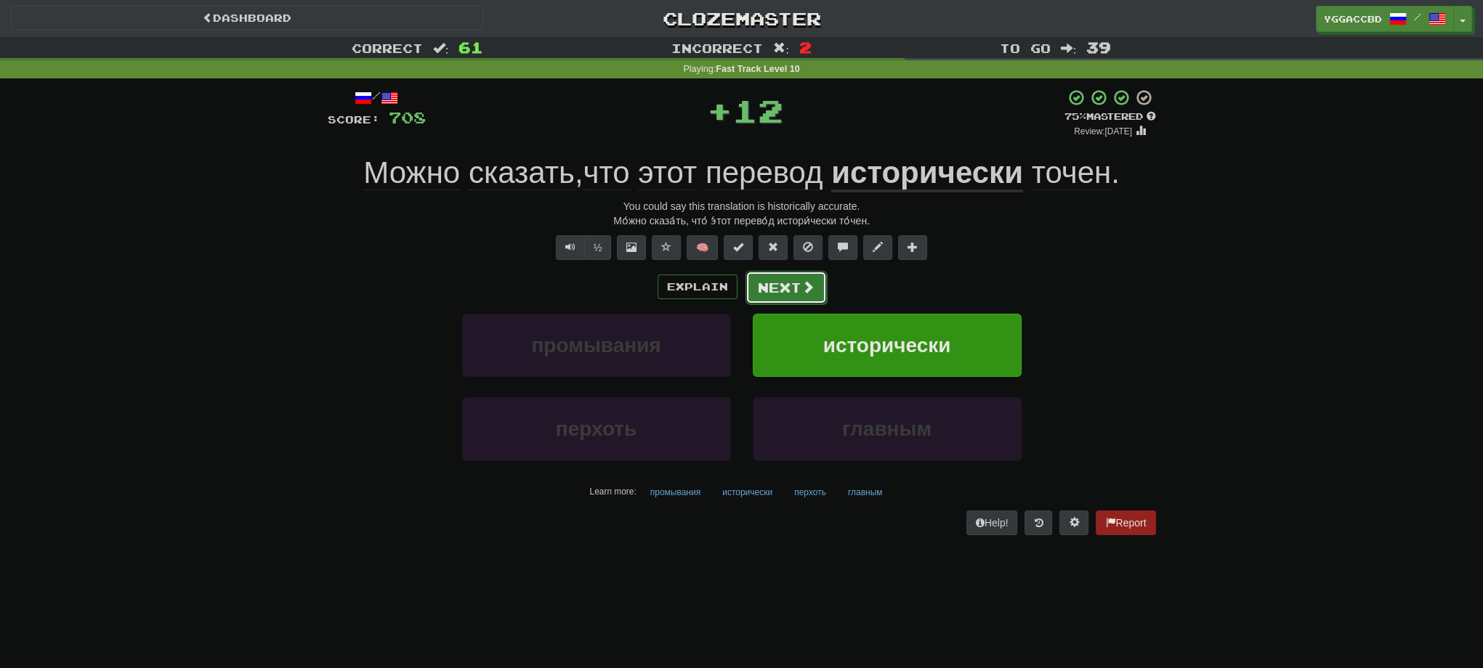
click at [783, 285] on button "Next" at bounding box center [785, 287] width 81 height 33
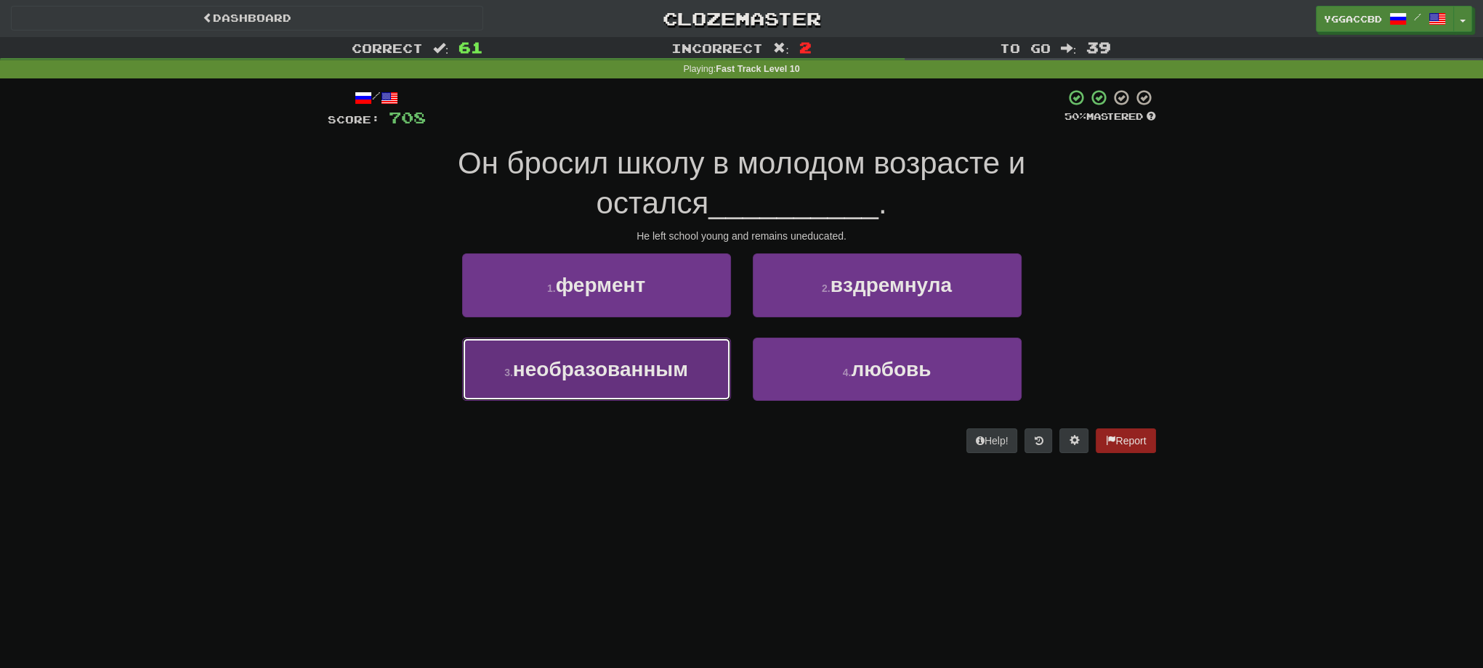
click at [660, 349] on button "3 . необразованным" at bounding box center [596, 369] width 269 height 63
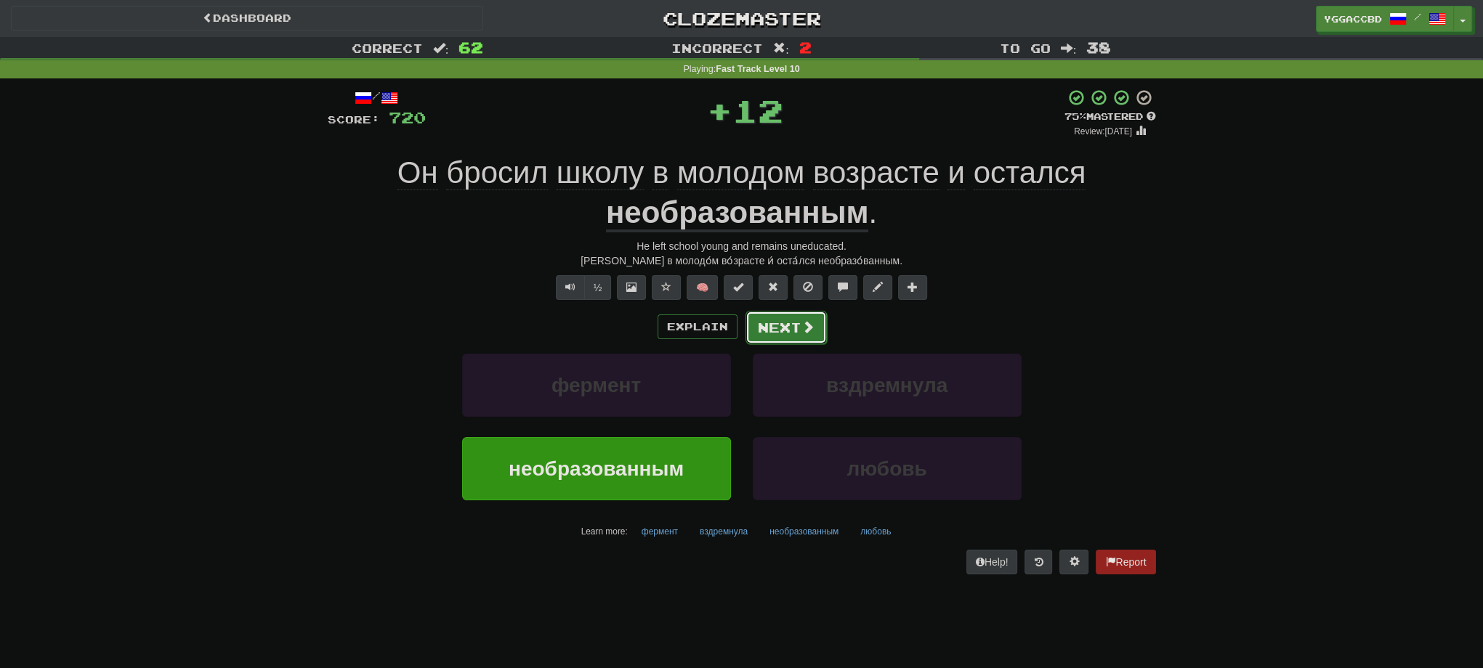
click at [781, 323] on button "Next" at bounding box center [785, 327] width 81 height 33
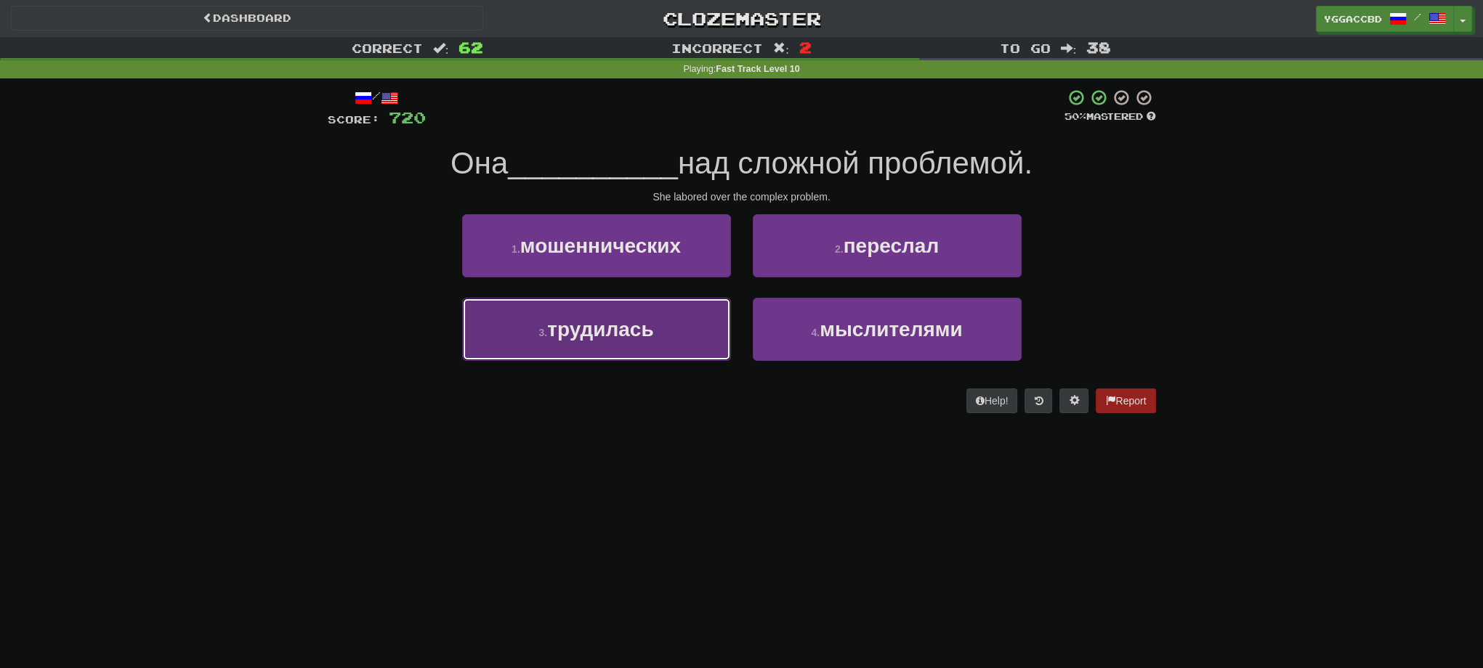
click at [569, 302] on button "3 . трудилась" at bounding box center [596, 329] width 269 height 63
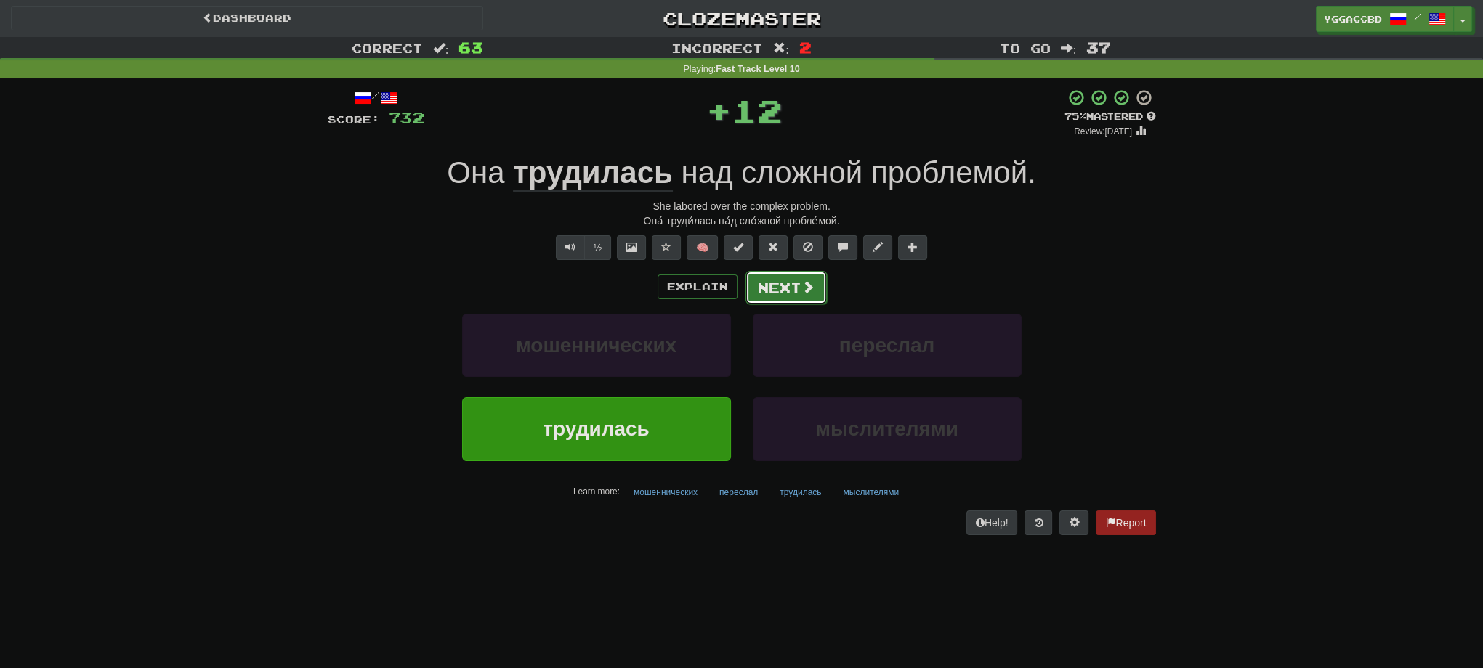
click at [762, 285] on button "Next" at bounding box center [785, 287] width 81 height 33
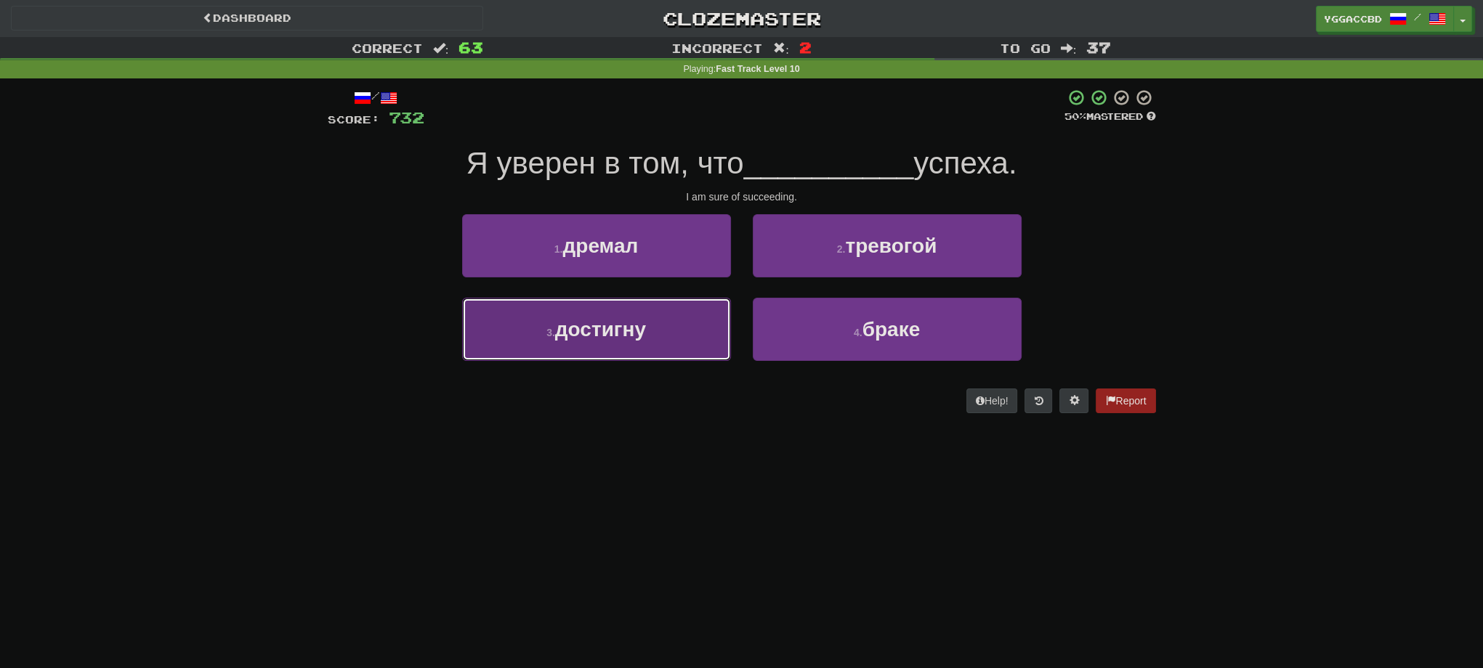
click at [669, 338] on button "3 . достигну" at bounding box center [596, 329] width 269 height 63
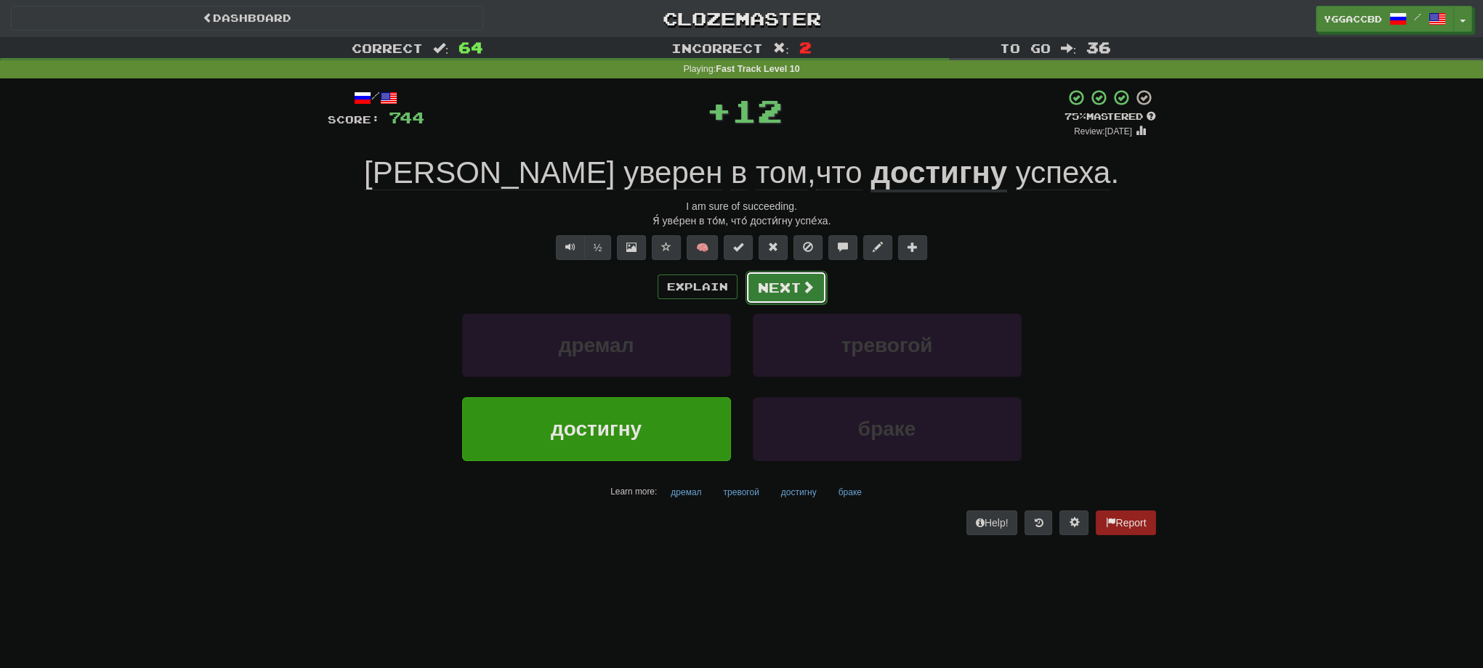
click at [790, 288] on button "Next" at bounding box center [785, 287] width 81 height 33
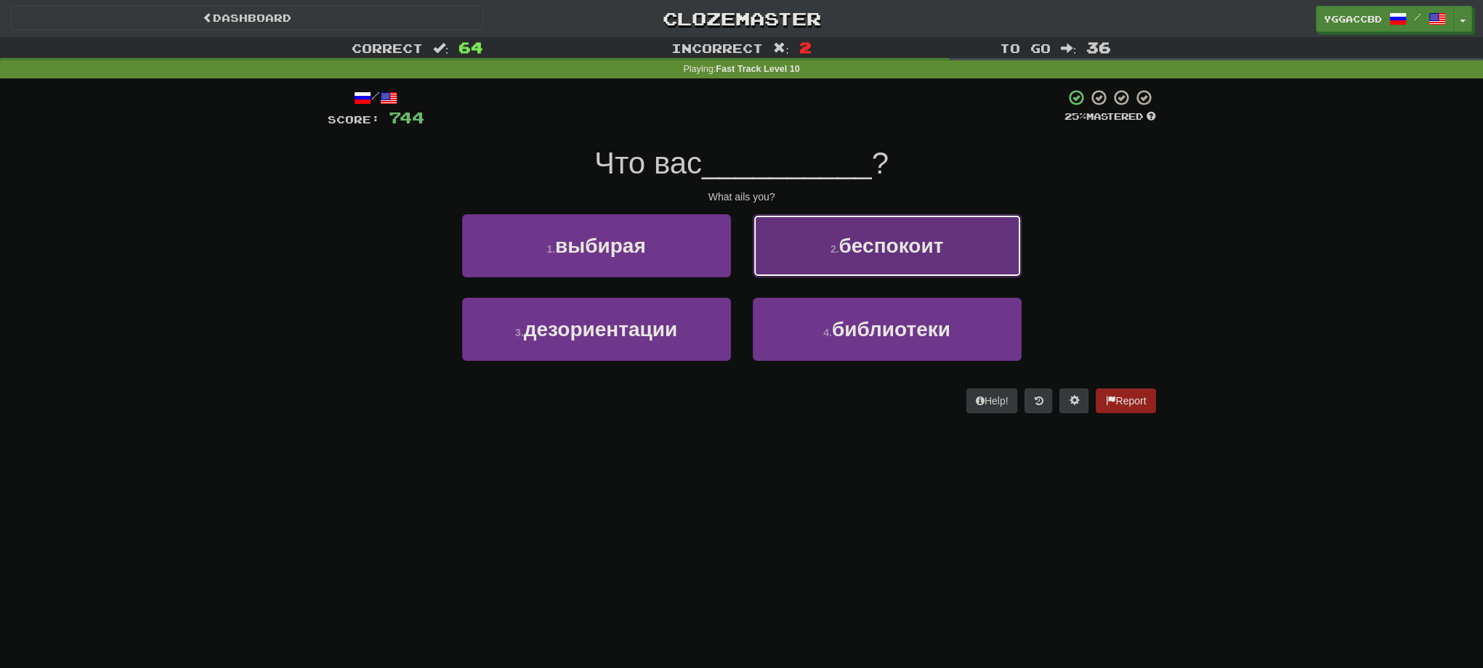
click at [866, 224] on button "2 . беспокоит" at bounding box center [887, 245] width 269 height 63
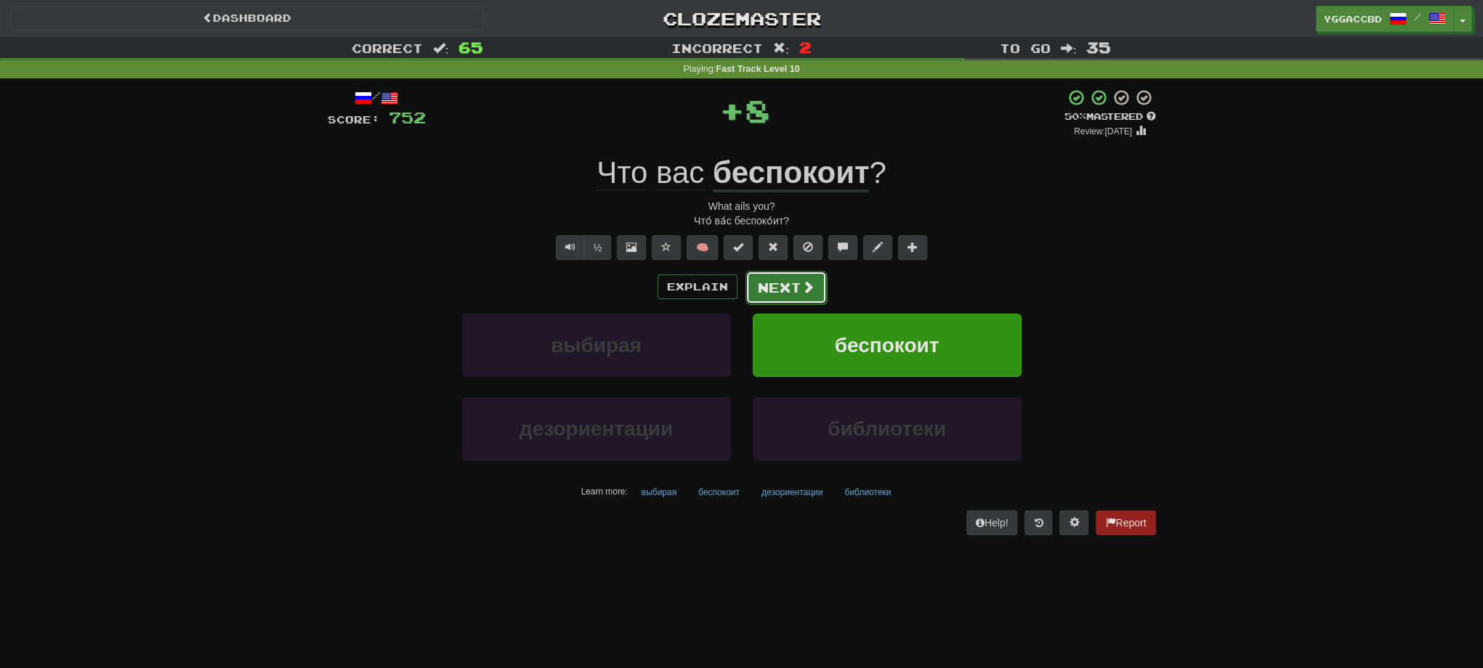
click at [771, 283] on button "Next" at bounding box center [785, 287] width 81 height 33
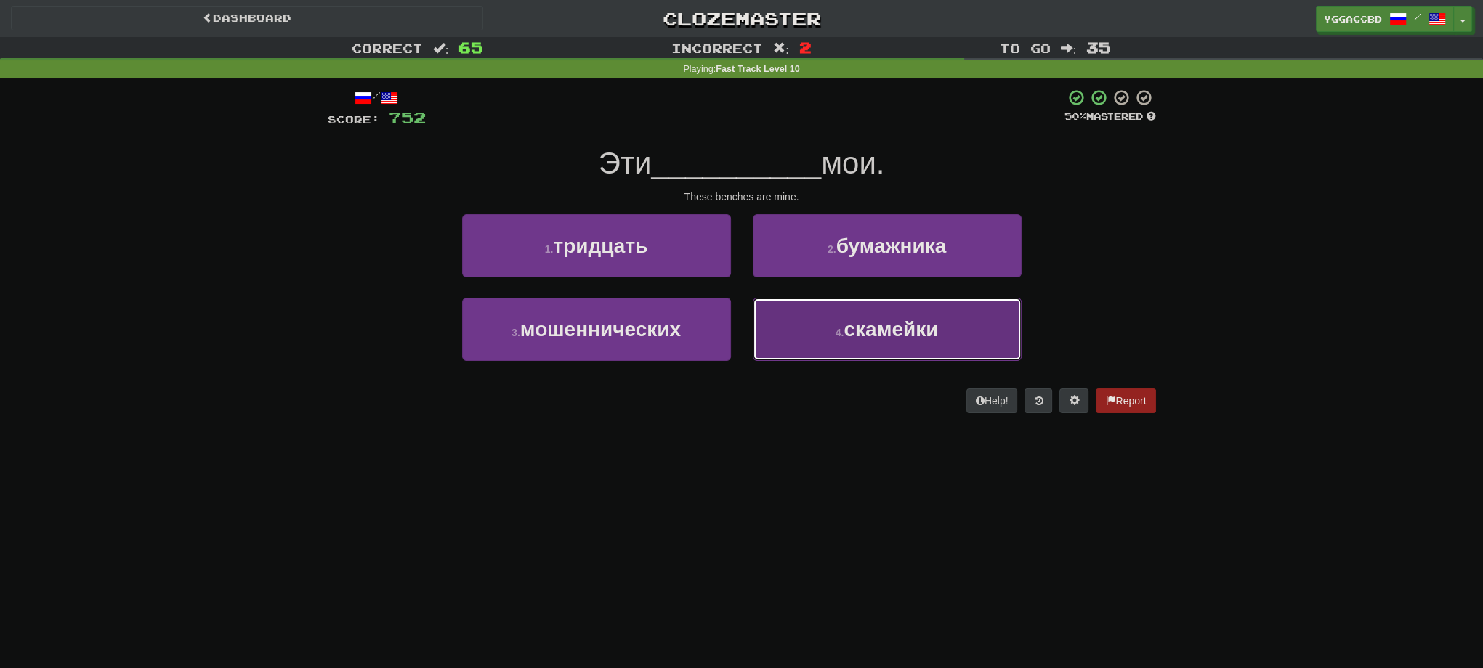
click at [801, 331] on button "4 . скамейки" at bounding box center [887, 329] width 269 height 63
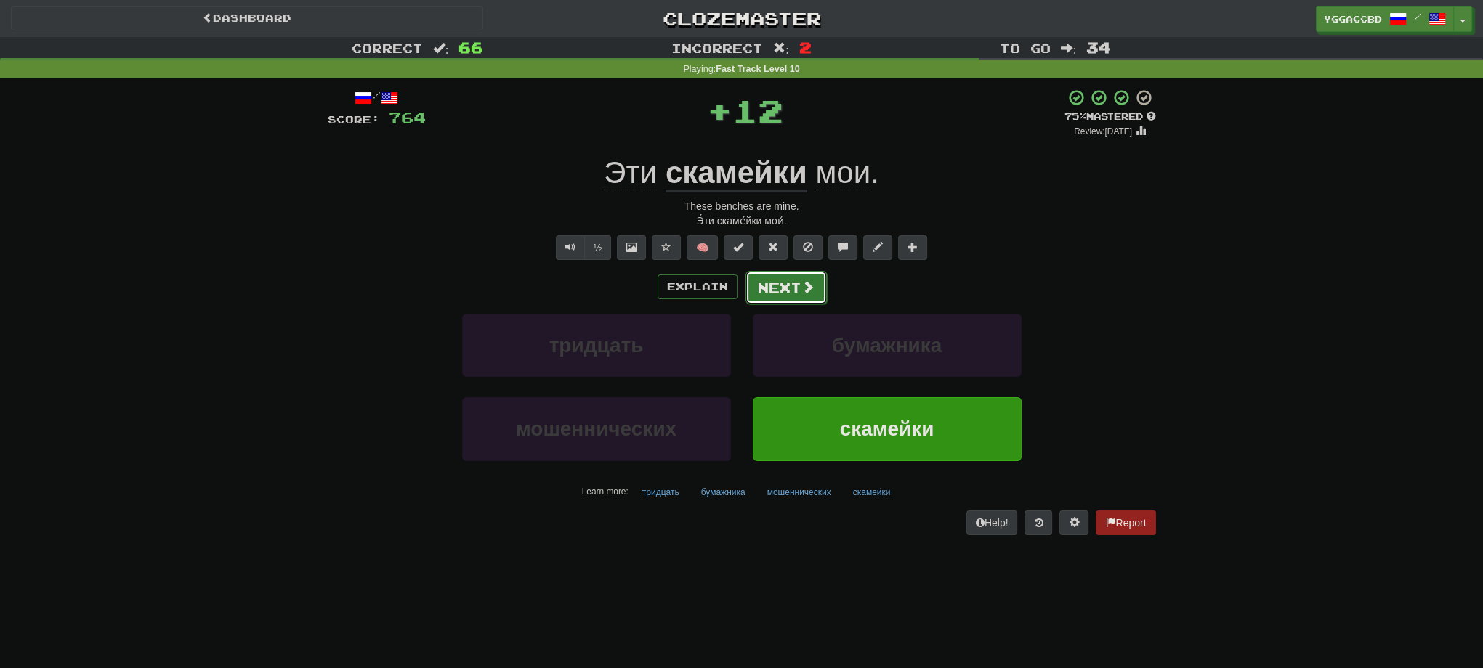
click at [769, 282] on button "Next" at bounding box center [785, 287] width 81 height 33
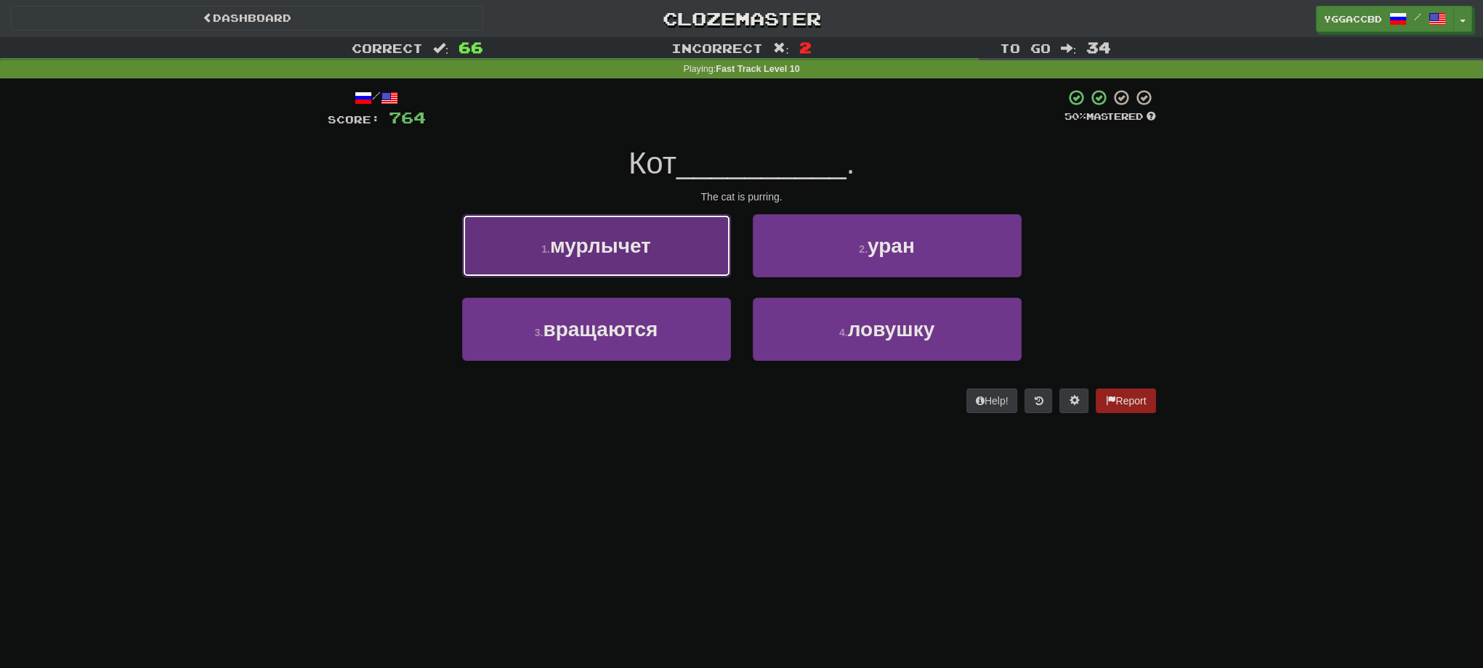
click at [657, 256] on button "1 . мурлычет" at bounding box center [596, 245] width 269 height 63
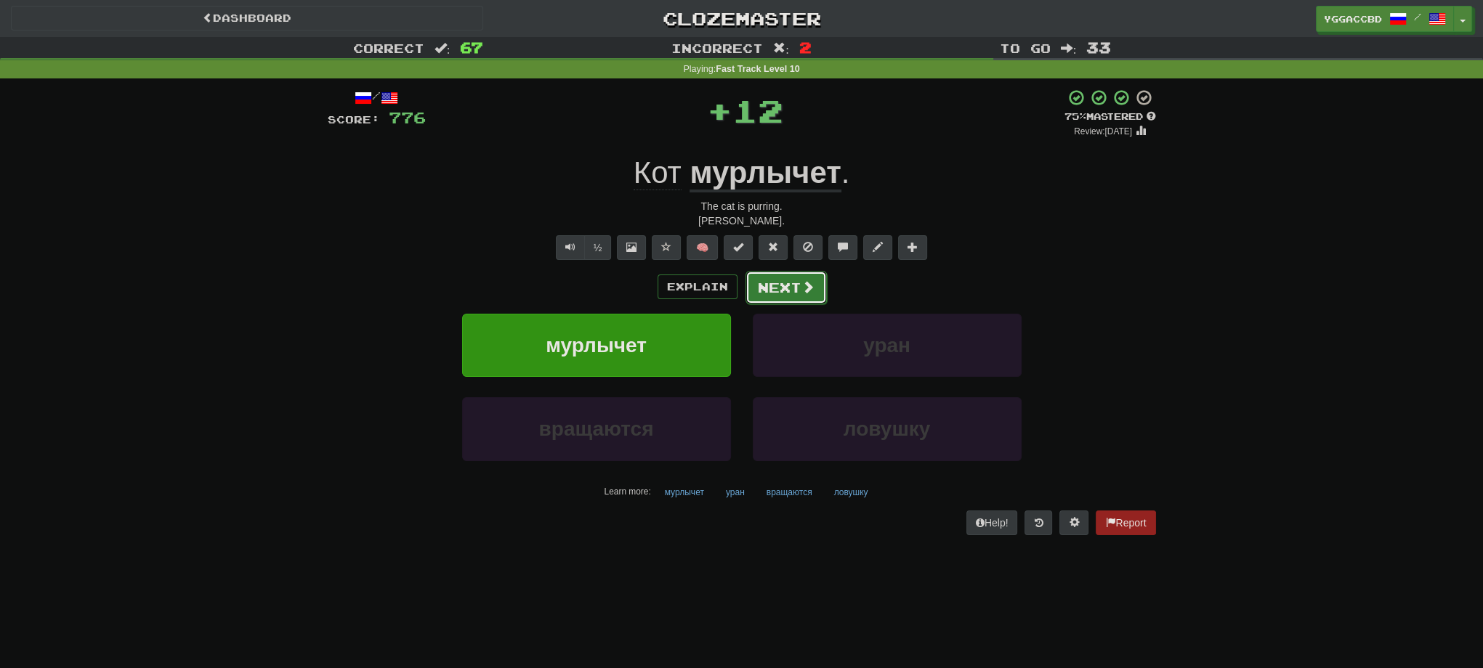
click at [758, 279] on button "Next" at bounding box center [785, 287] width 81 height 33
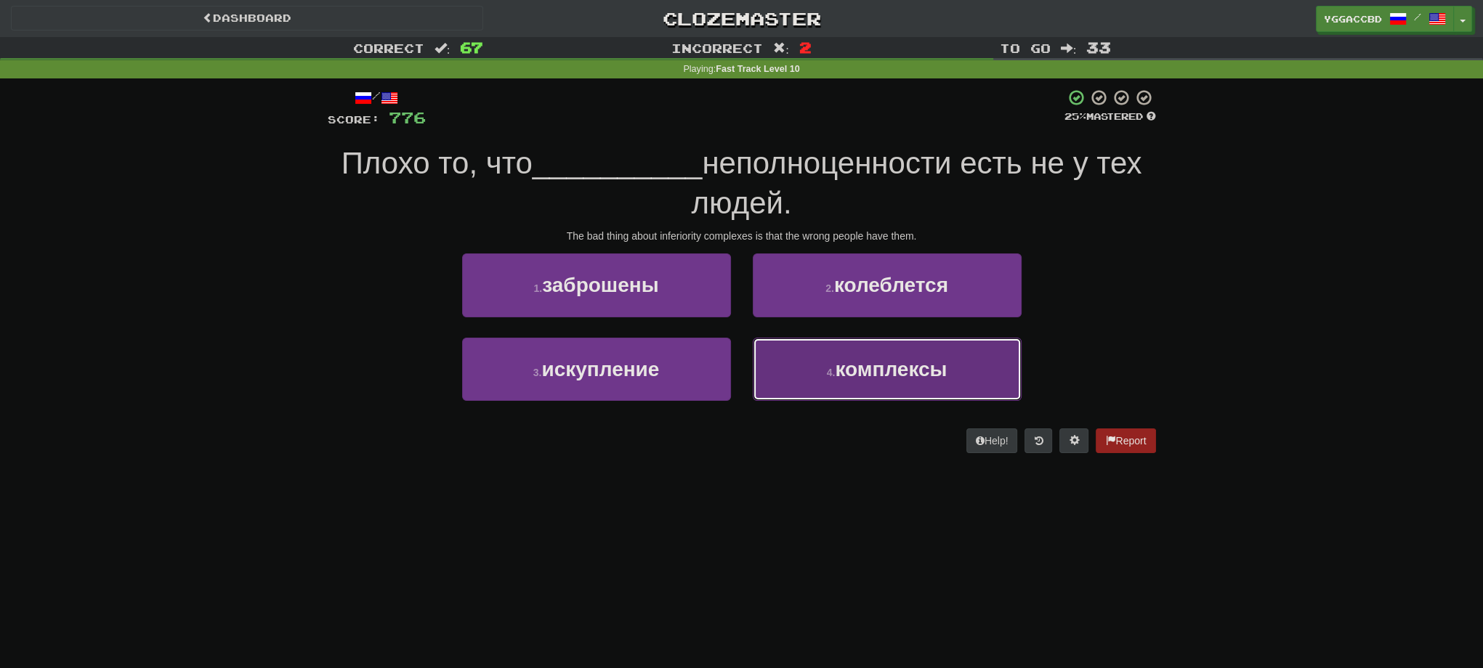
click at [833, 347] on button "4 . комплексы" at bounding box center [887, 369] width 269 height 63
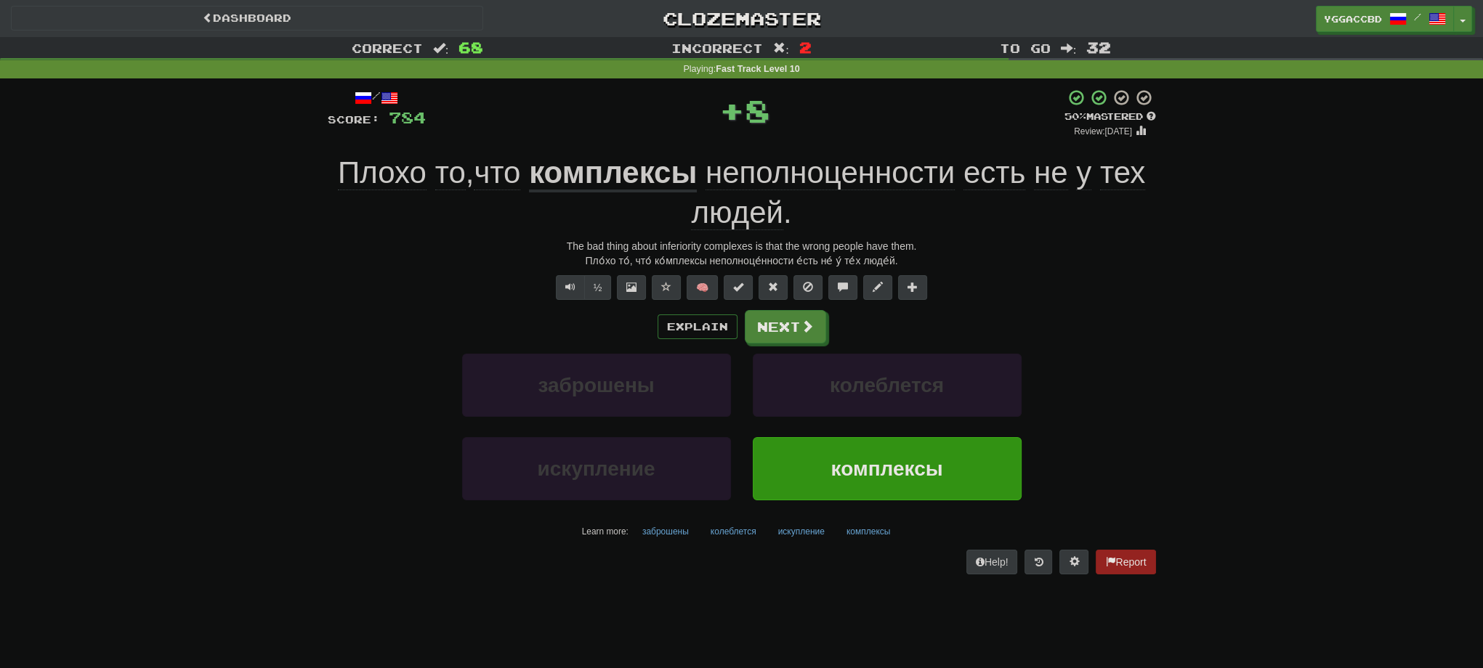
click at [774, 304] on div "/ Score: 784 + 8 50 % Mastered Review: 2025-08-25 Плохо то , что комплексы непо…" at bounding box center [742, 332] width 828 height 486
click at [777, 322] on button "Next" at bounding box center [785, 327] width 81 height 33
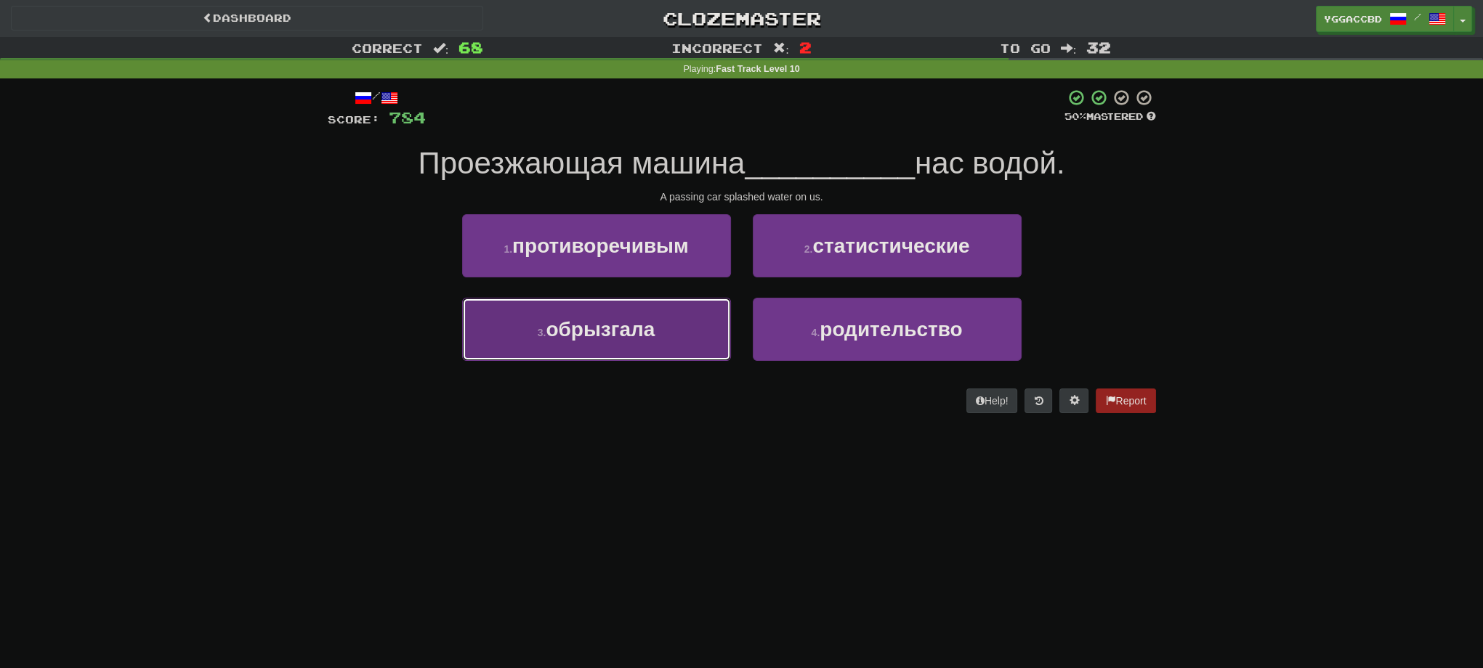
click at [655, 331] on span "обрызгала" at bounding box center [600, 329] width 109 height 23
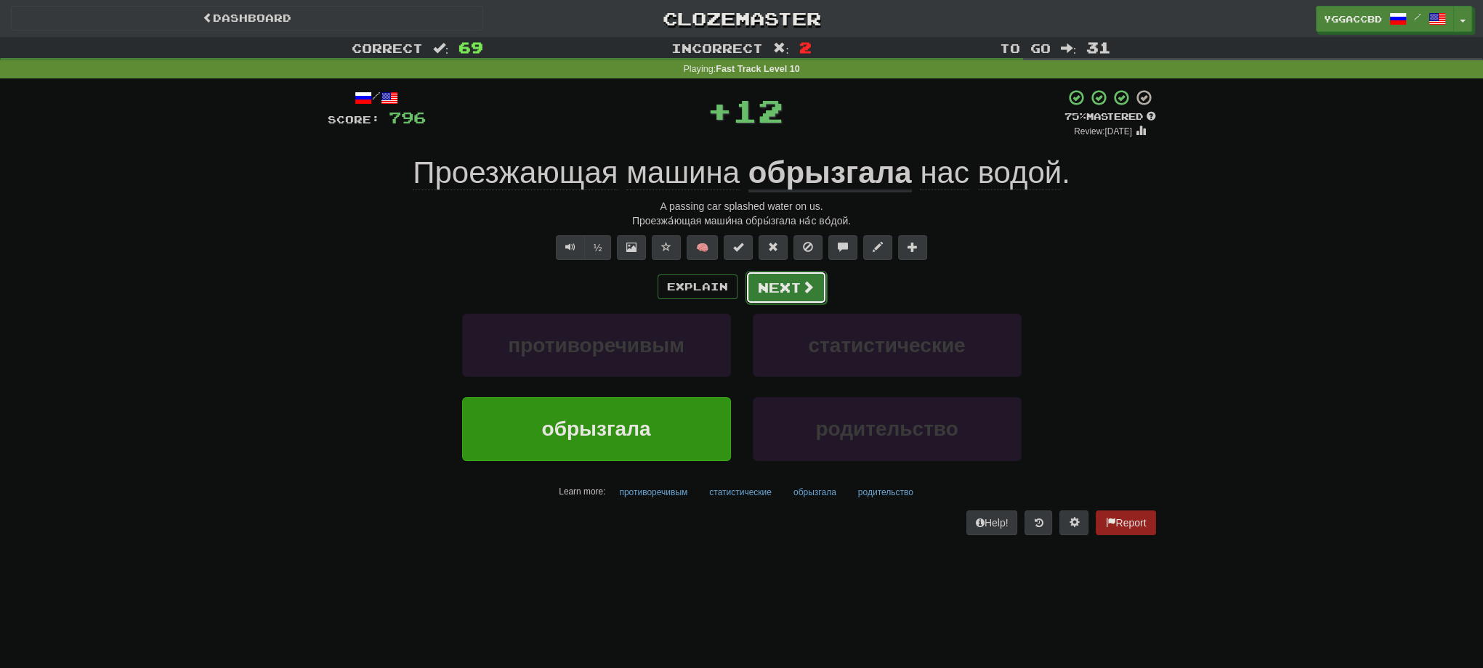
click at [774, 287] on button "Next" at bounding box center [785, 287] width 81 height 33
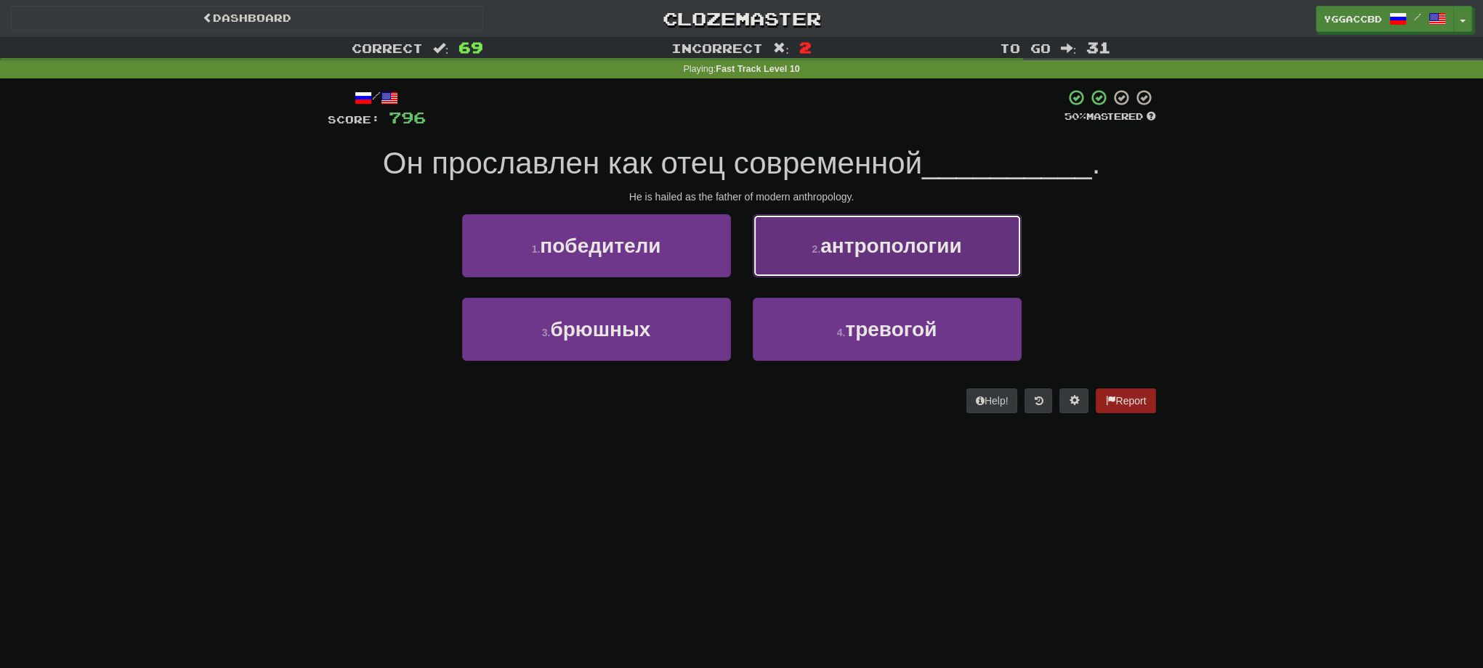
click at [827, 253] on span "антропологии" at bounding box center [890, 246] width 141 height 23
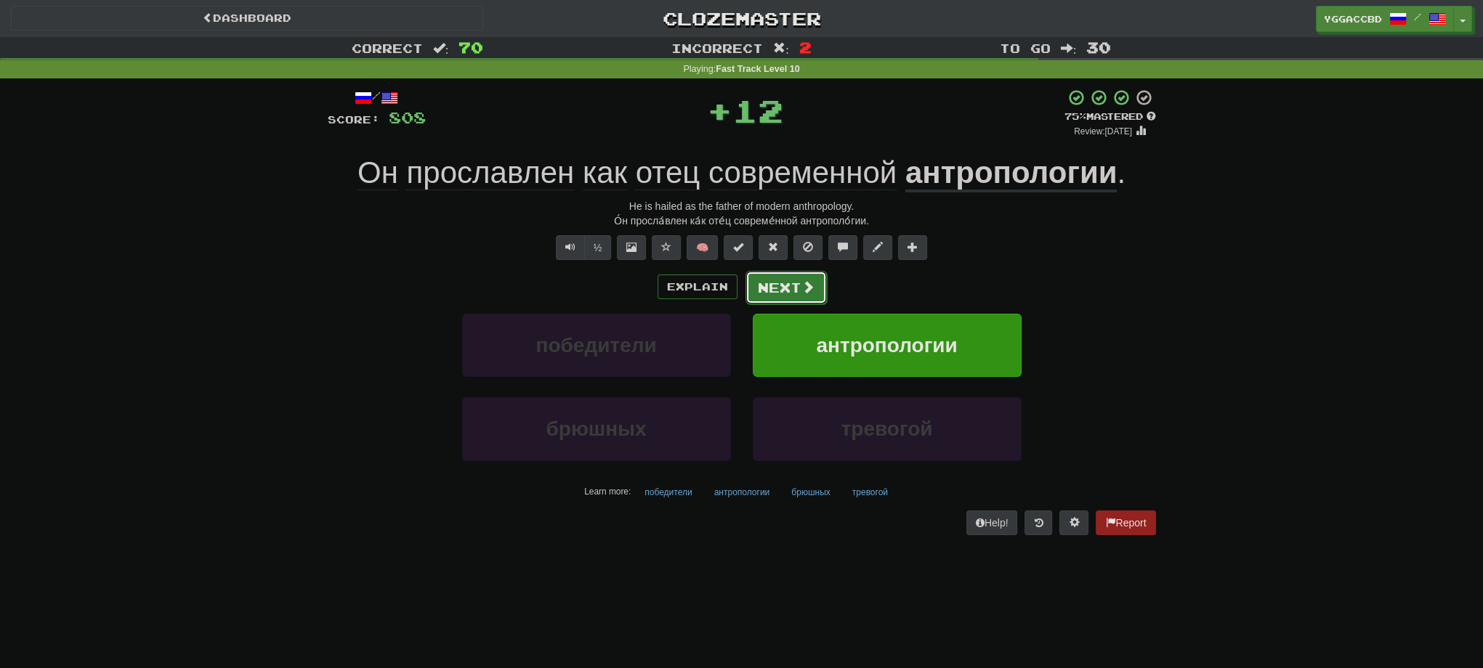
click at [801, 287] on span at bounding box center [807, 286] width 13 height 13
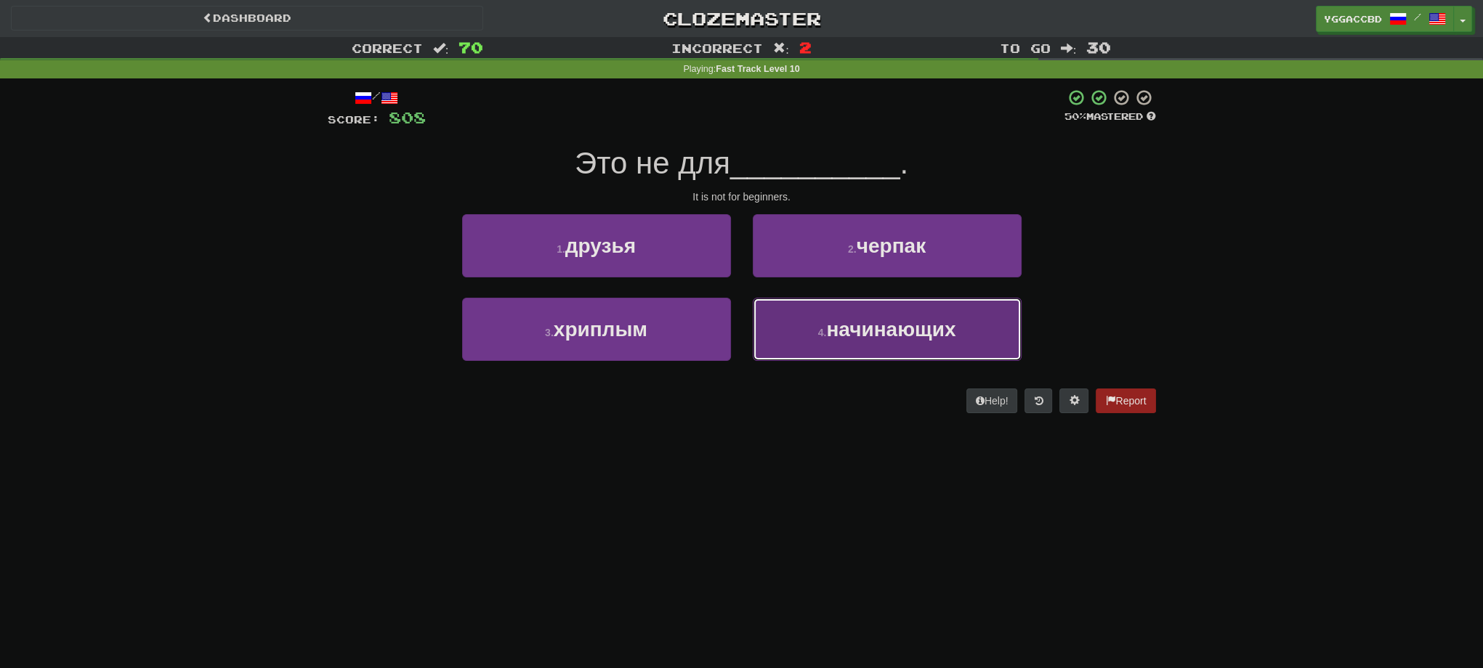
click at [831, 314] on button "4 . начинающих" at bounding box center [887, 329] width 269 height 63
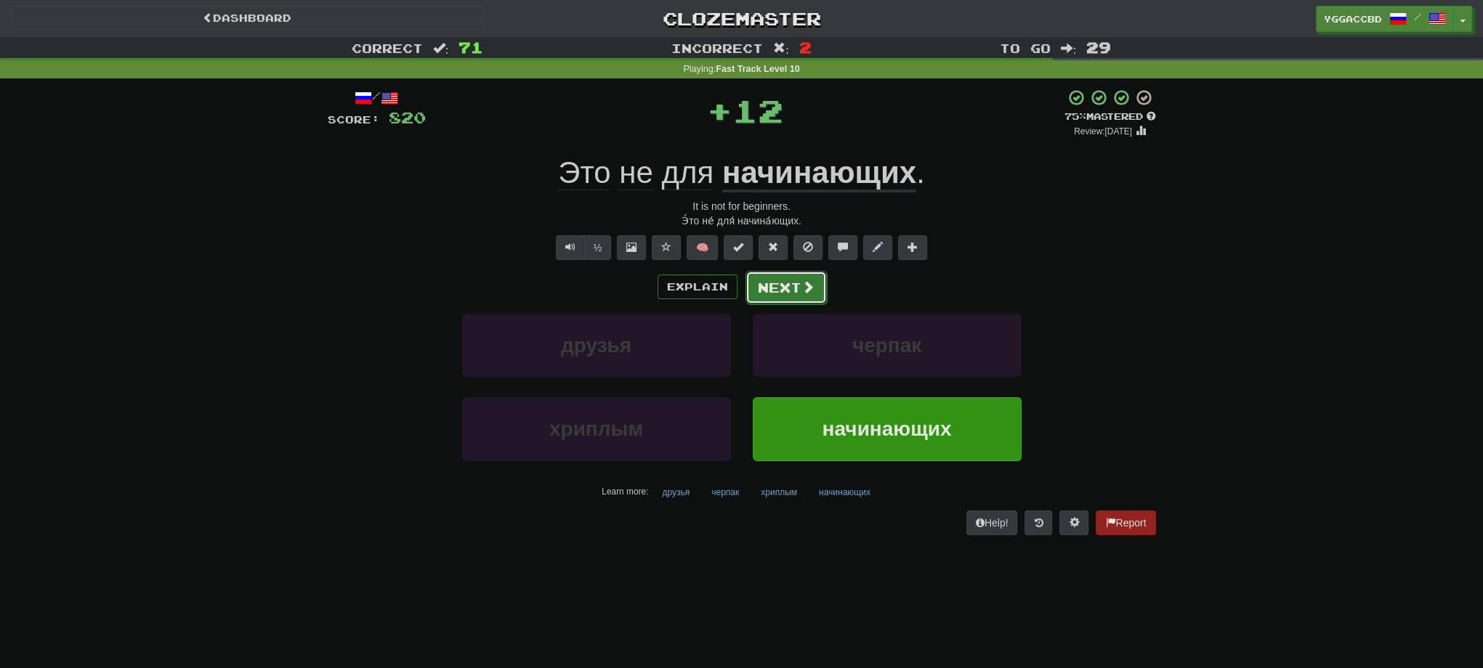
click at [770, 275] on button "Next" at bounding box center [785, 287] width 81 height 33
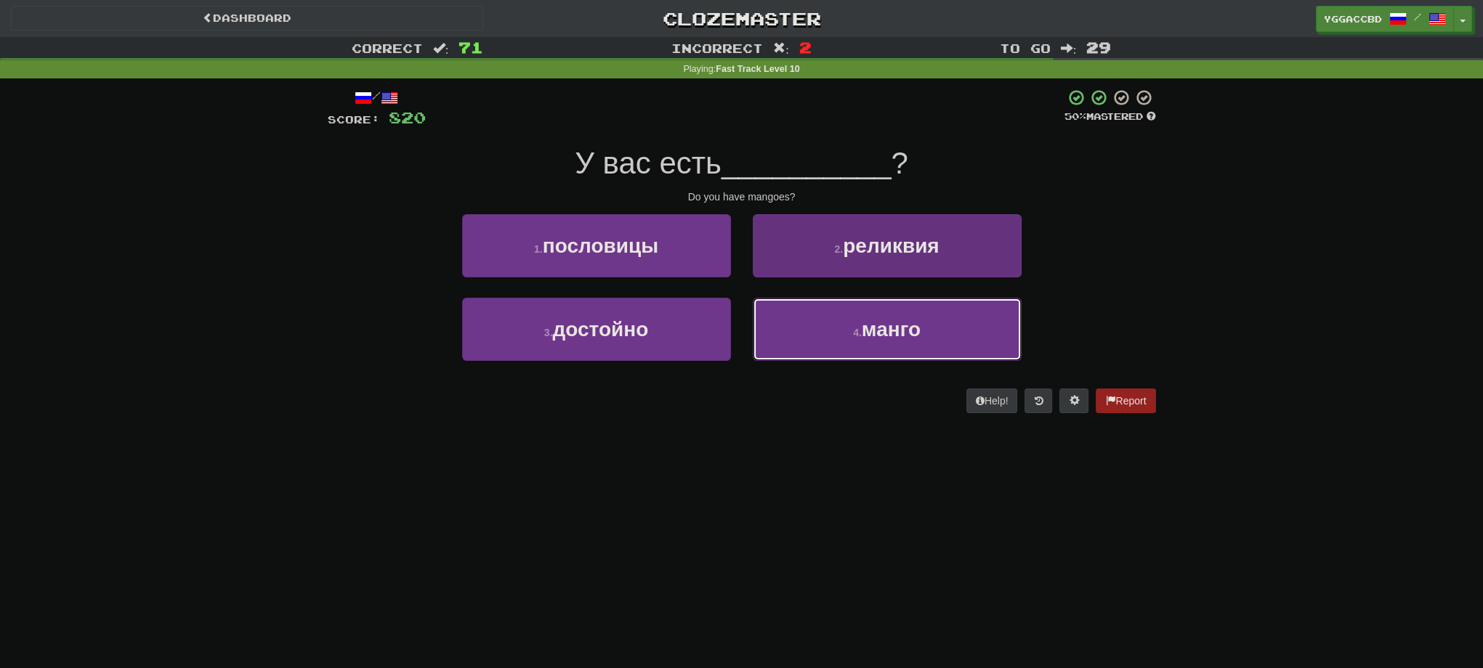
click at [830, 334] on button "4 . манго" at bounding box center [887, 329] width 269 height 63
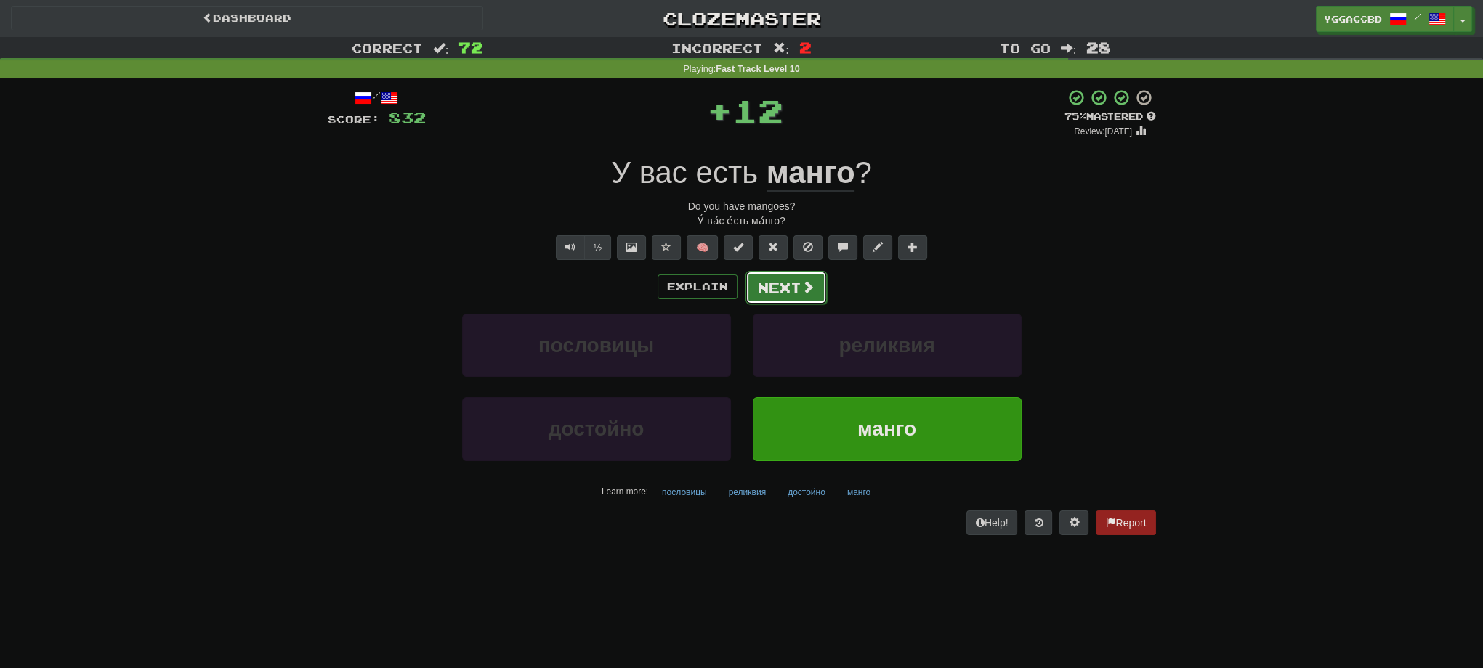
click at [801, 293] on span at bounding box center [807, 286] width 13 height 13
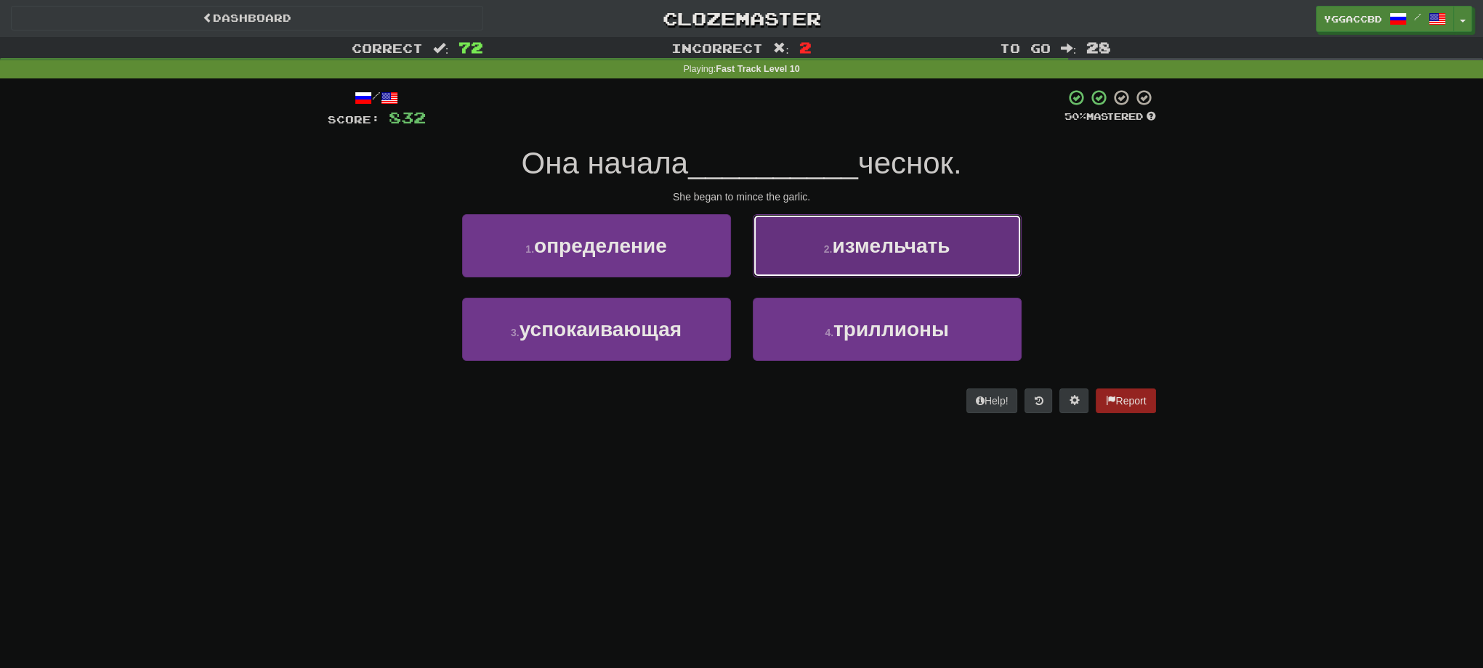
click at [831, 256] on button "2 . измельчать" at bounding box center [887, 245] width 269 height 63
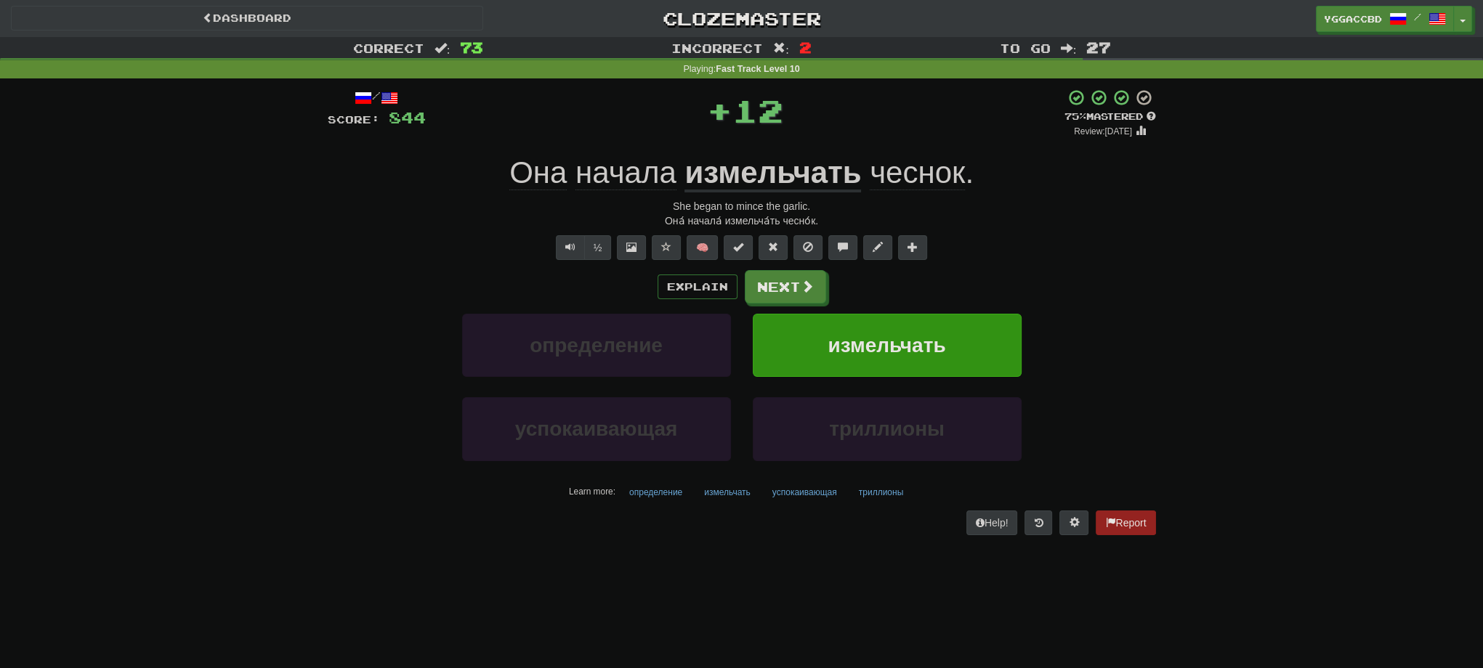
click at [764, 179] on u "измельчать" at bounding box center [772, 173] width 177 height 37
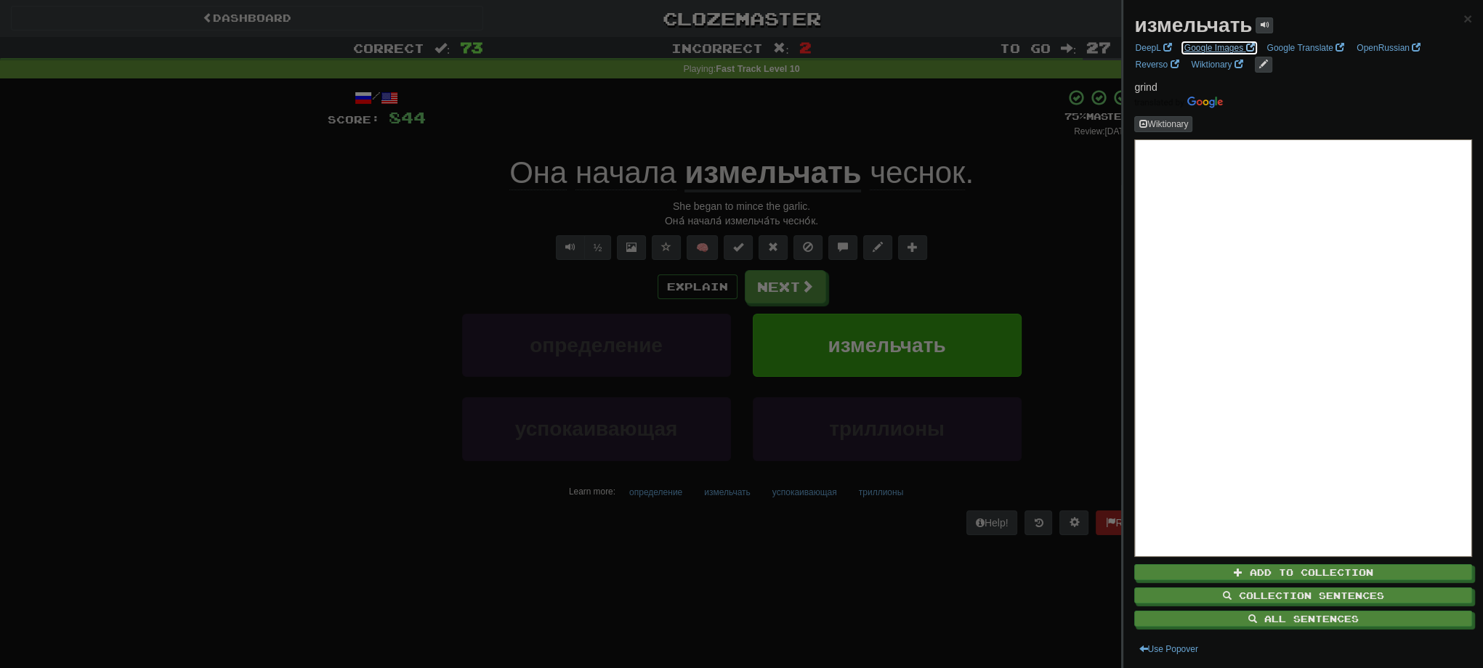
click at [1203, 44] on link "Google Images" at bounding box center [1219, 48] width 79 height 16
click at [762, 276] on div at bounding box center [741, 334] width 1483 height 668
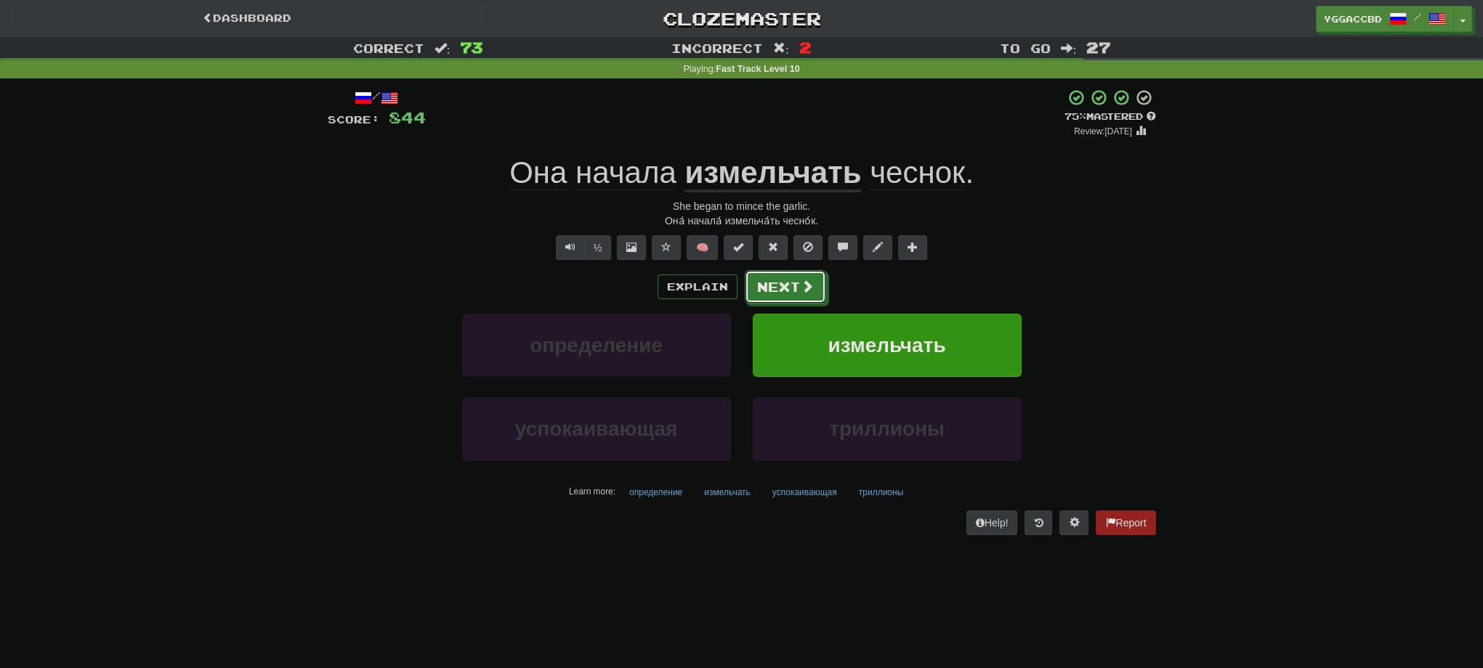
click at [786, 282] on button "Next" at bounding box center [785, 286] width 81 height 33
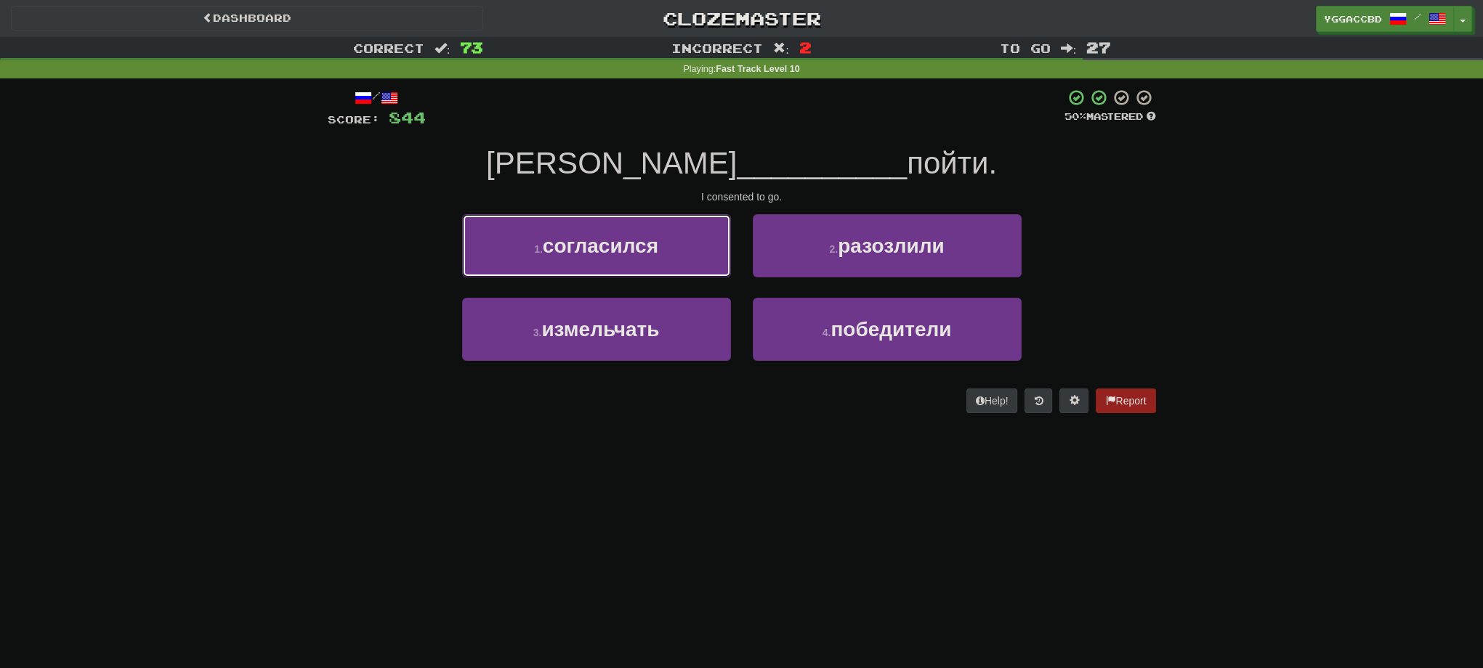
drag, startPoint x: 602, startPoint y: 253, endPoint x: 615, endPoint y: 249, distance: 13.6
click at [604, 251] on span "согласился" at bounding box center [601, 246] width 116 height 23
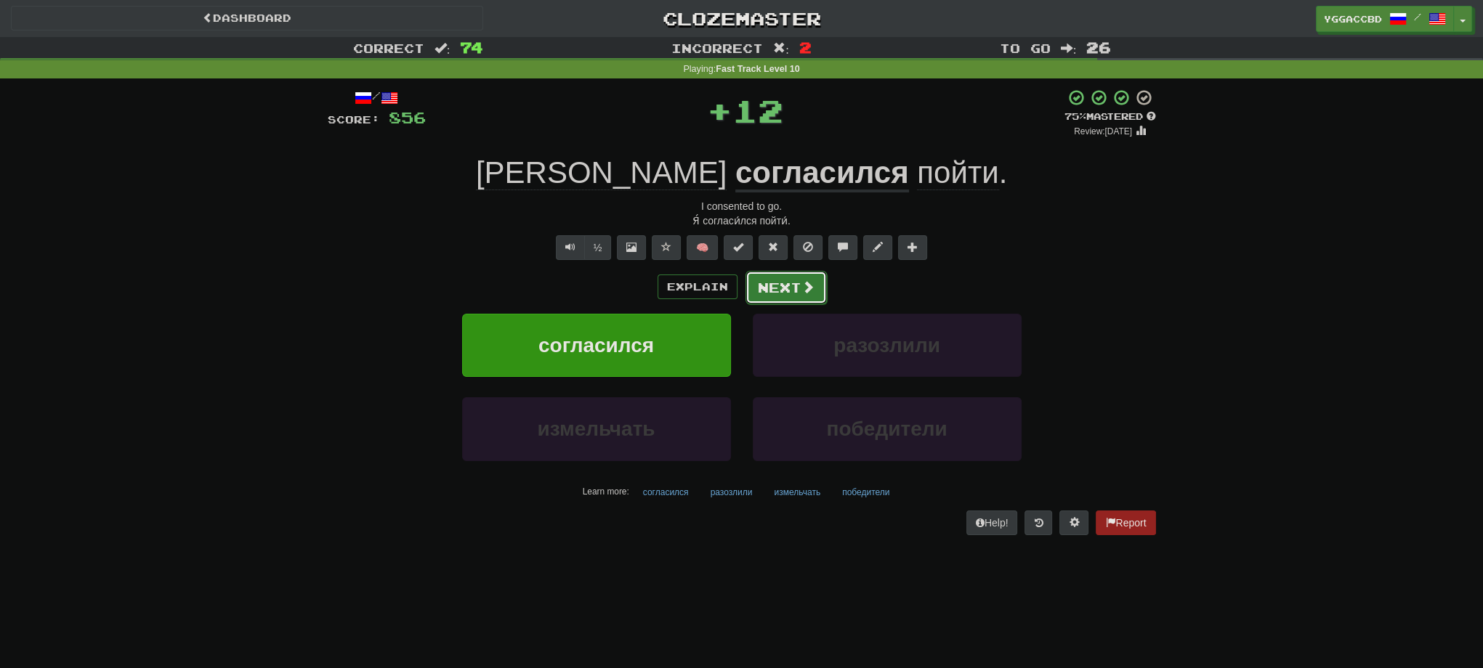
click at [768, 288] on button "Next" at bounding box center [785, 287] width 81 height 33
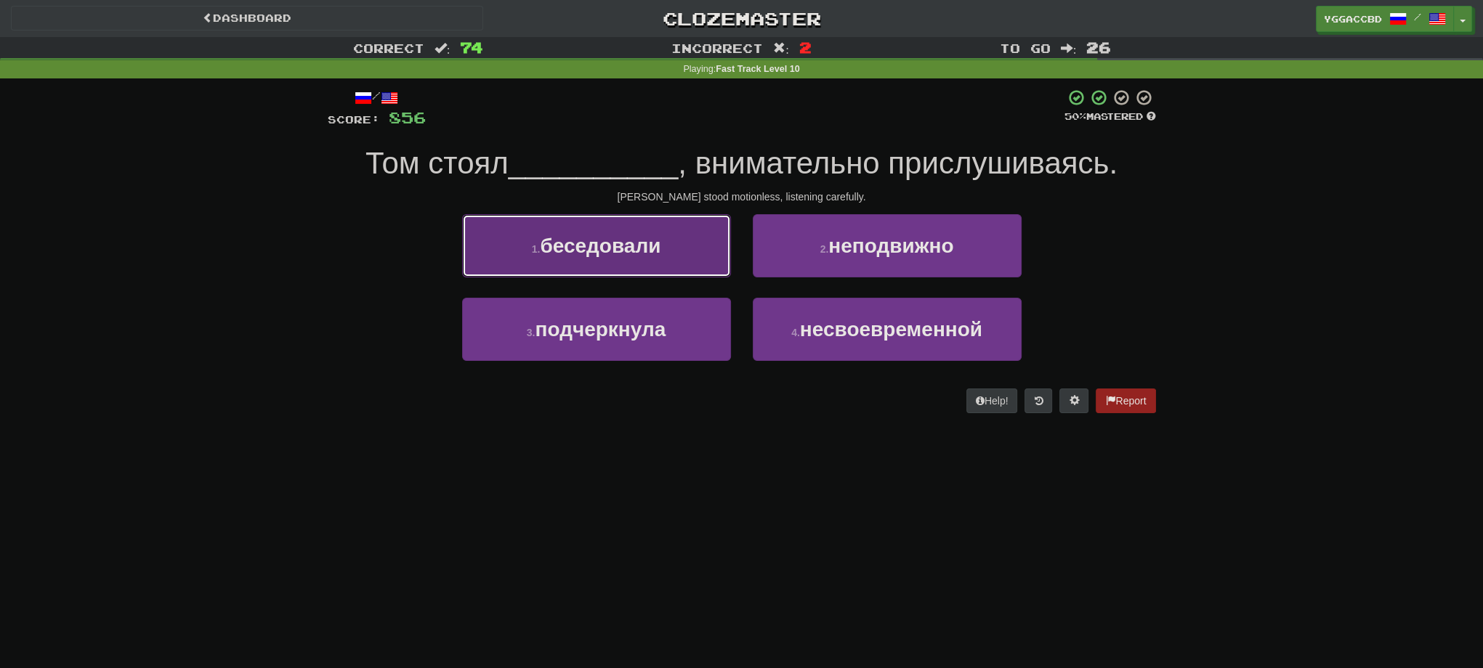
click at [575, 248] on span "беседовали" at bounding box center [600, 246] width 121 height 23
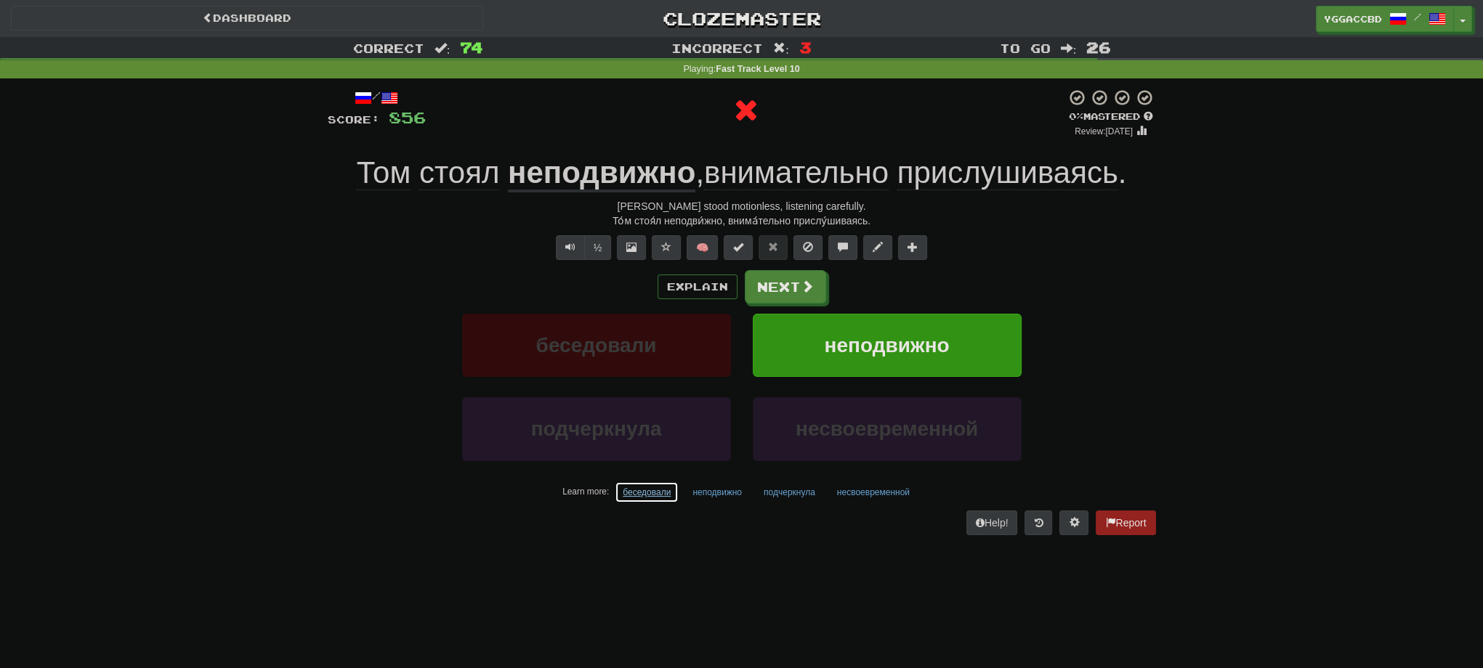
click at [636, 494] on button "беседовали" at bounding box center [647, 493] width 64 height 22
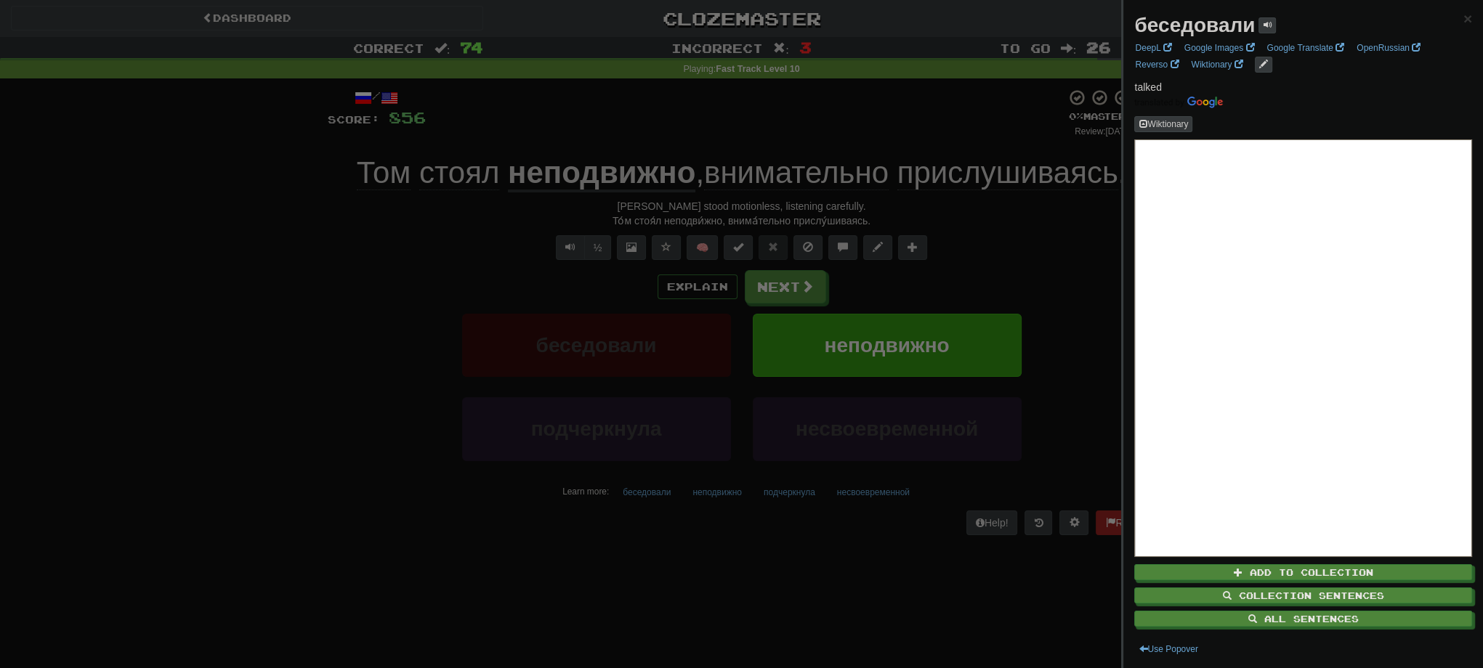
click at [915, 545] on div at bounding box center [741, 334] width 1483 height 668
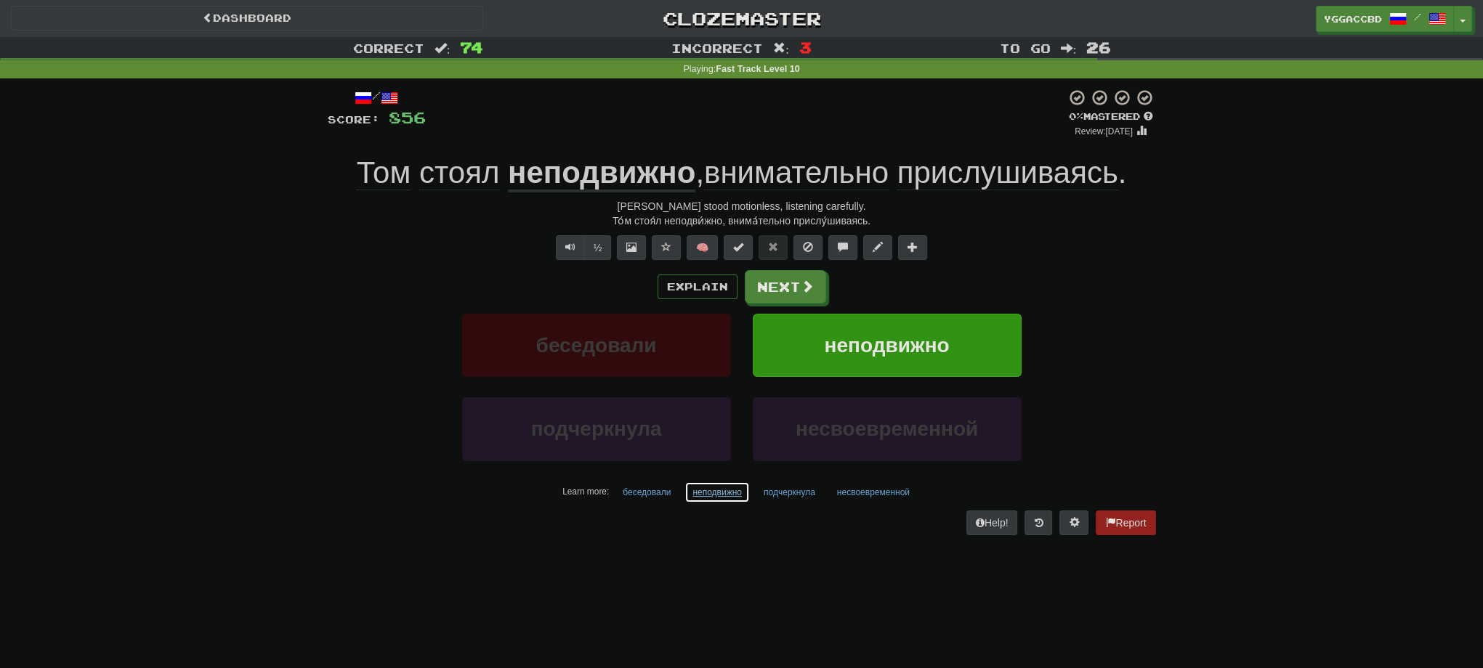
click at [722, 493] on button "неподвижно" at bounding box center [716, 493] width 65 height 22
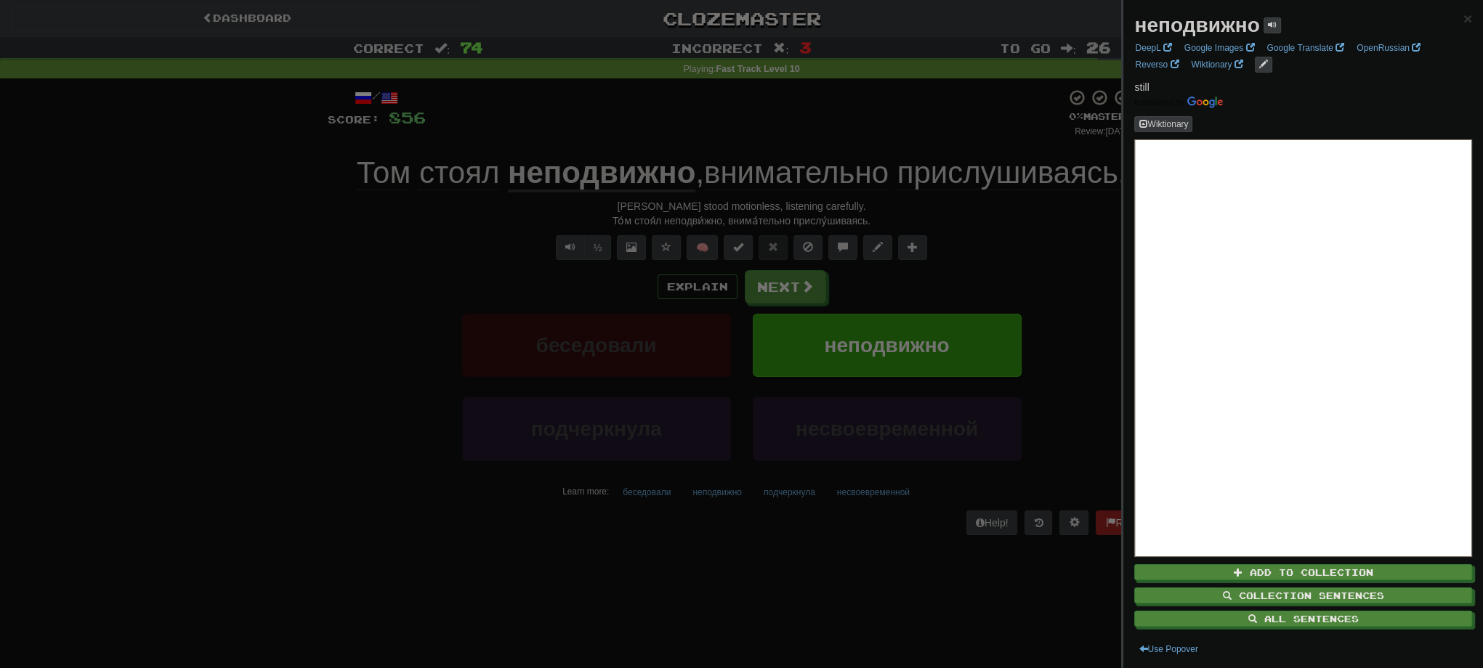
click at [1002, 289] on div at bounding box center [741, 334] width 1483 height 668
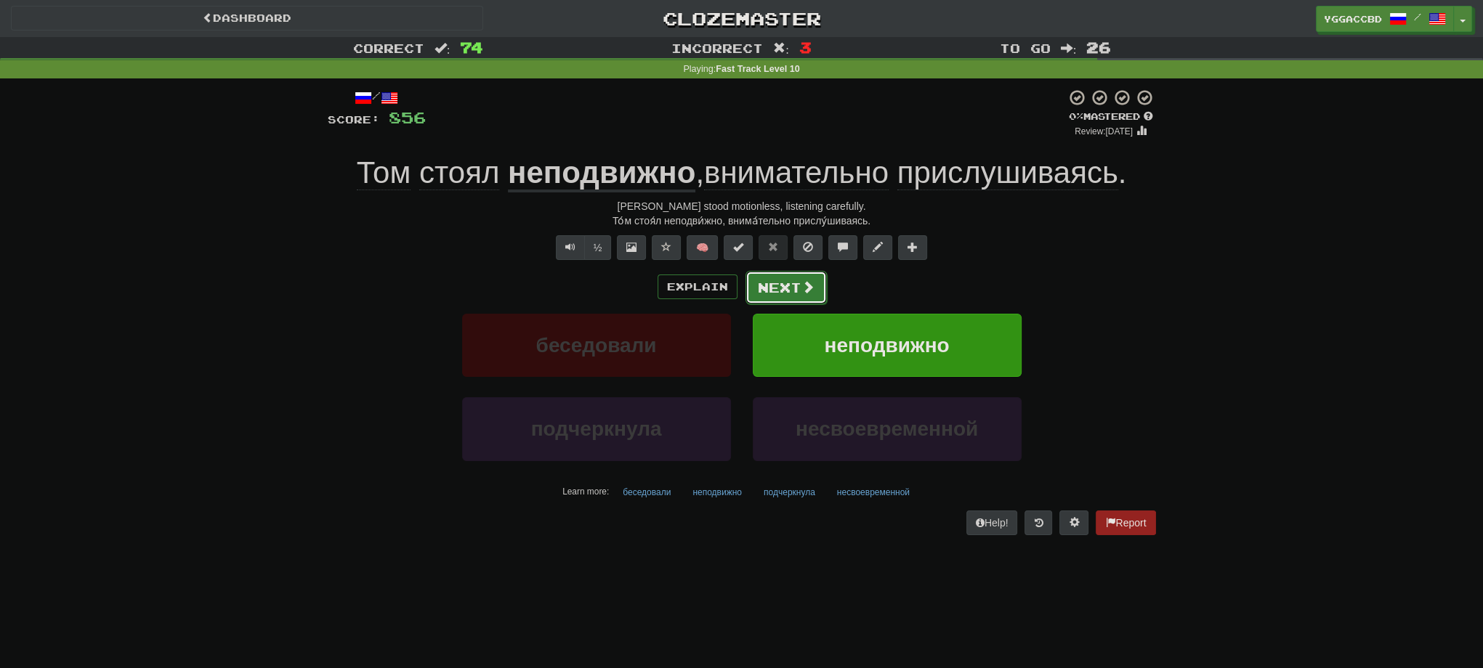
click at [801, 293] on span at bounding box center [807, 286] width 13 height 13
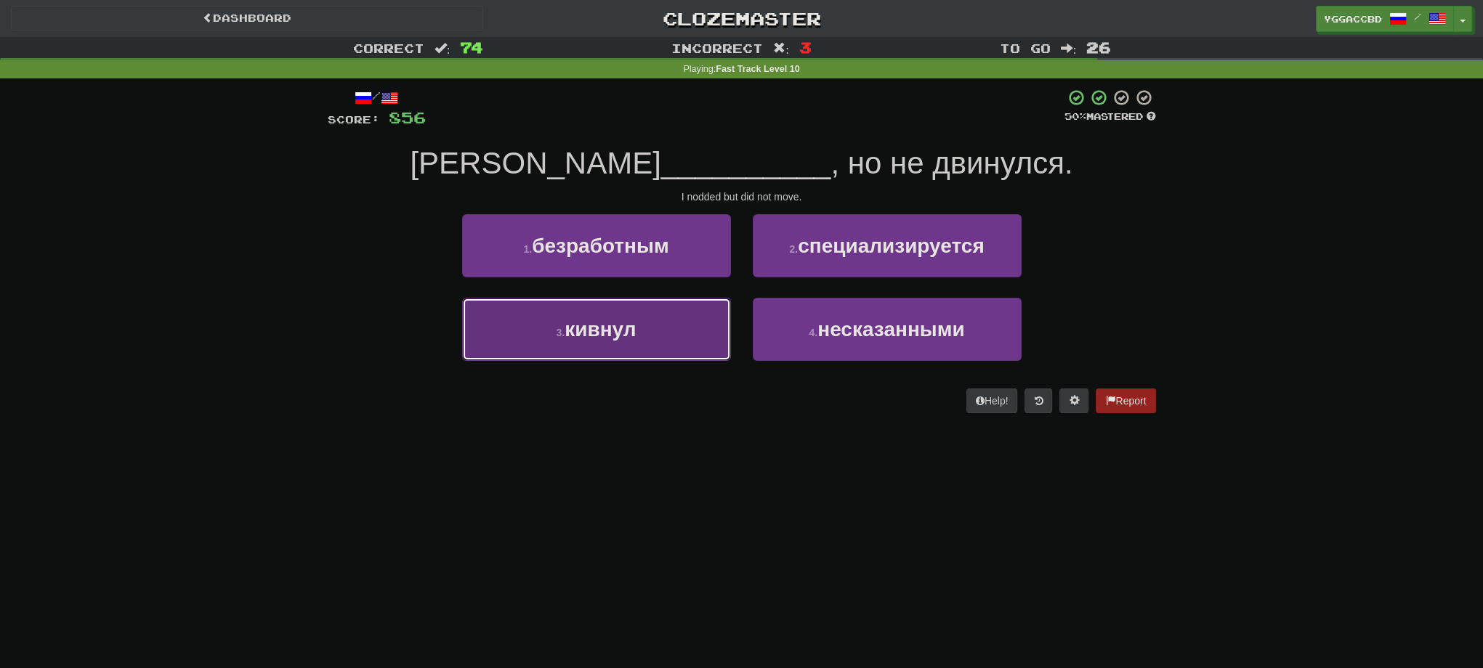
click at [686, 351] on button "3 . кивнул" at bounding box center [596, 329] width 269 height 63
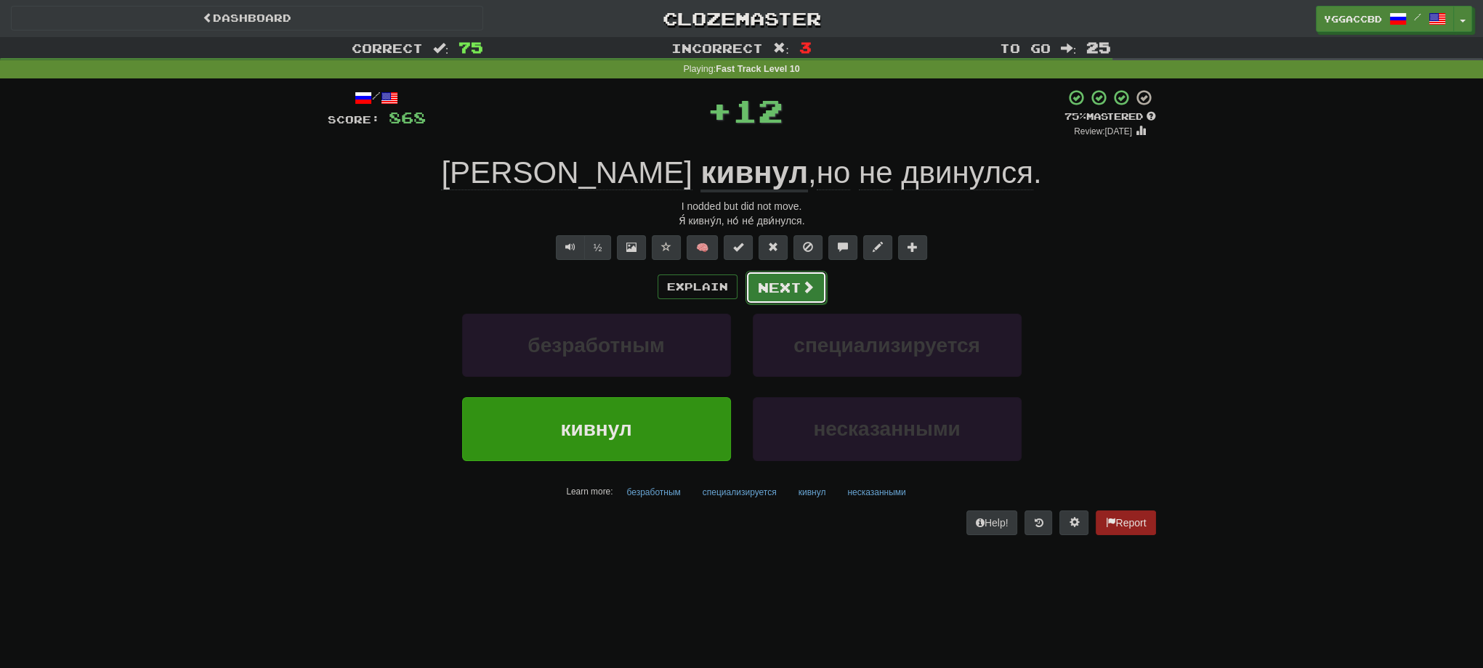
click at [774, 296] on button "Next" at bounding box center [785, 287] width 81 height 33
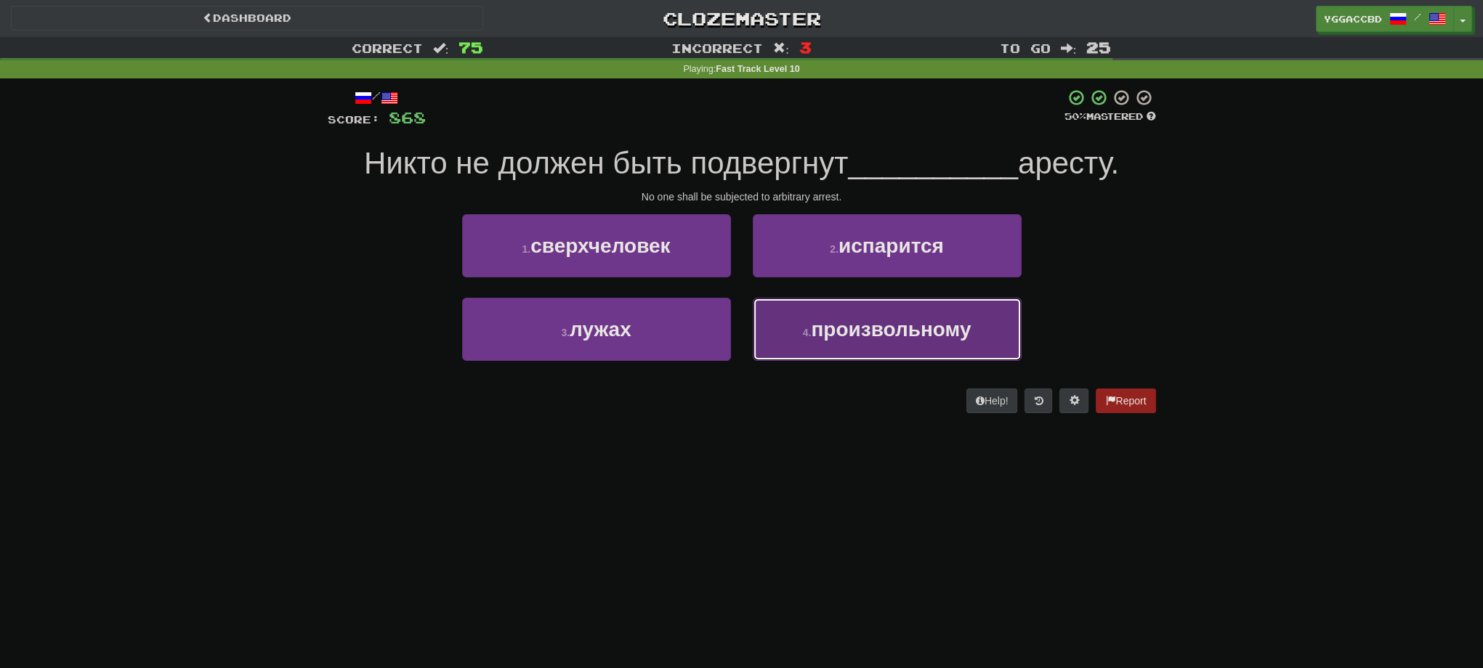
click at [828, 337] on span "произвольному" at bounding box center [891, 329] width 160 height 23
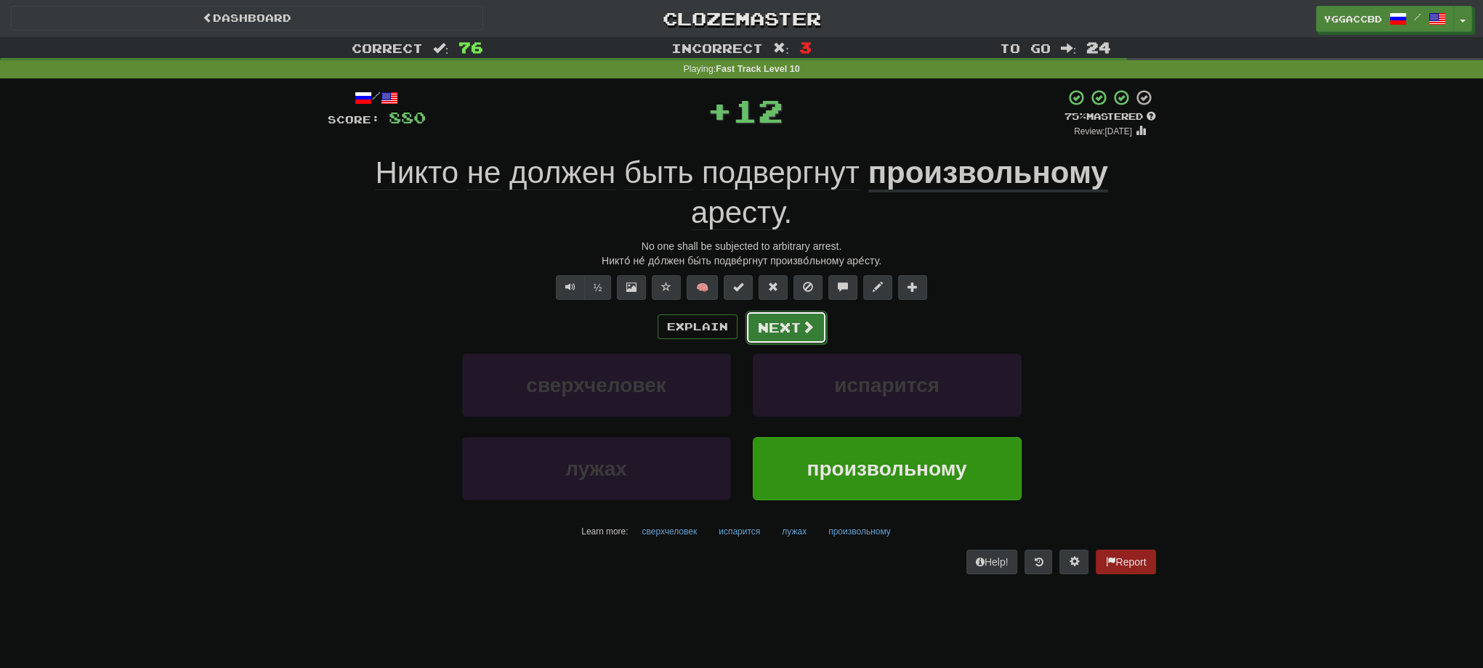
click at [770, 323] on button "Next" at bounding box center [785, 327] width 81 height 33
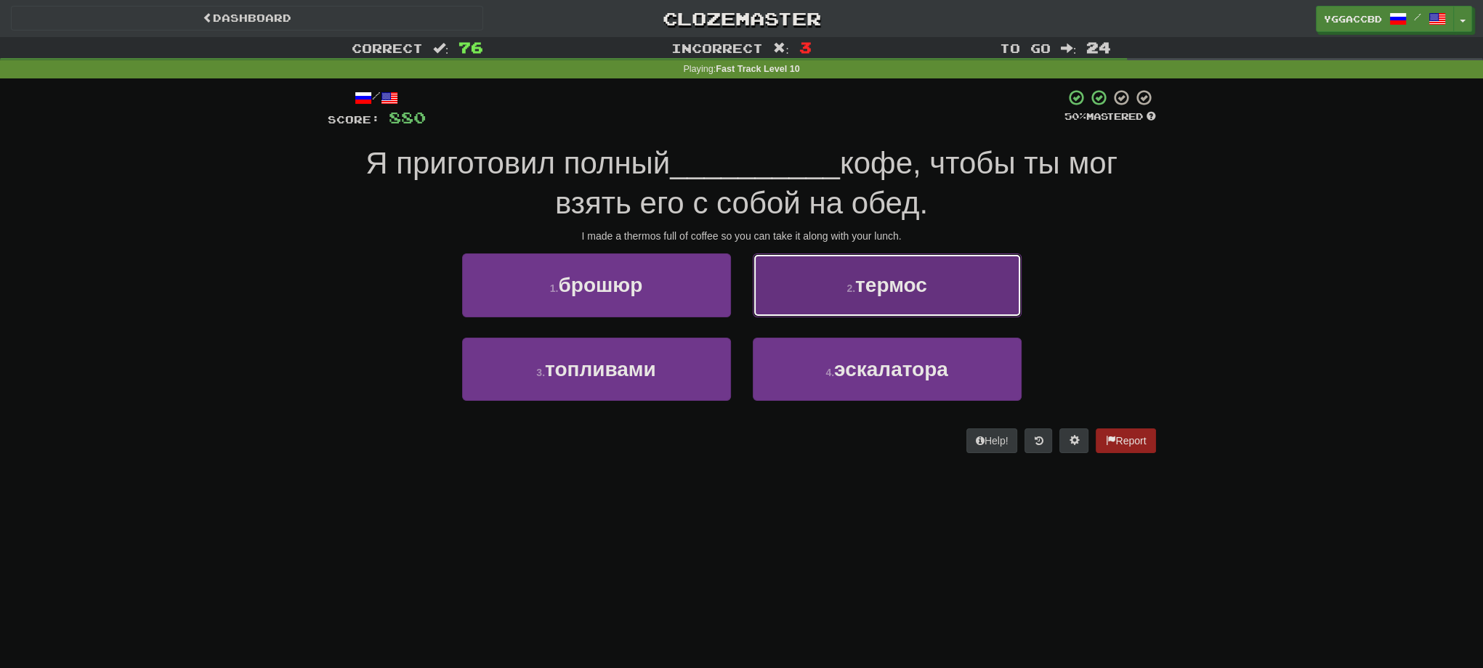
click at [847, 305] on button "2 . термос" at bounding box center [887, 285] width 269 height 63
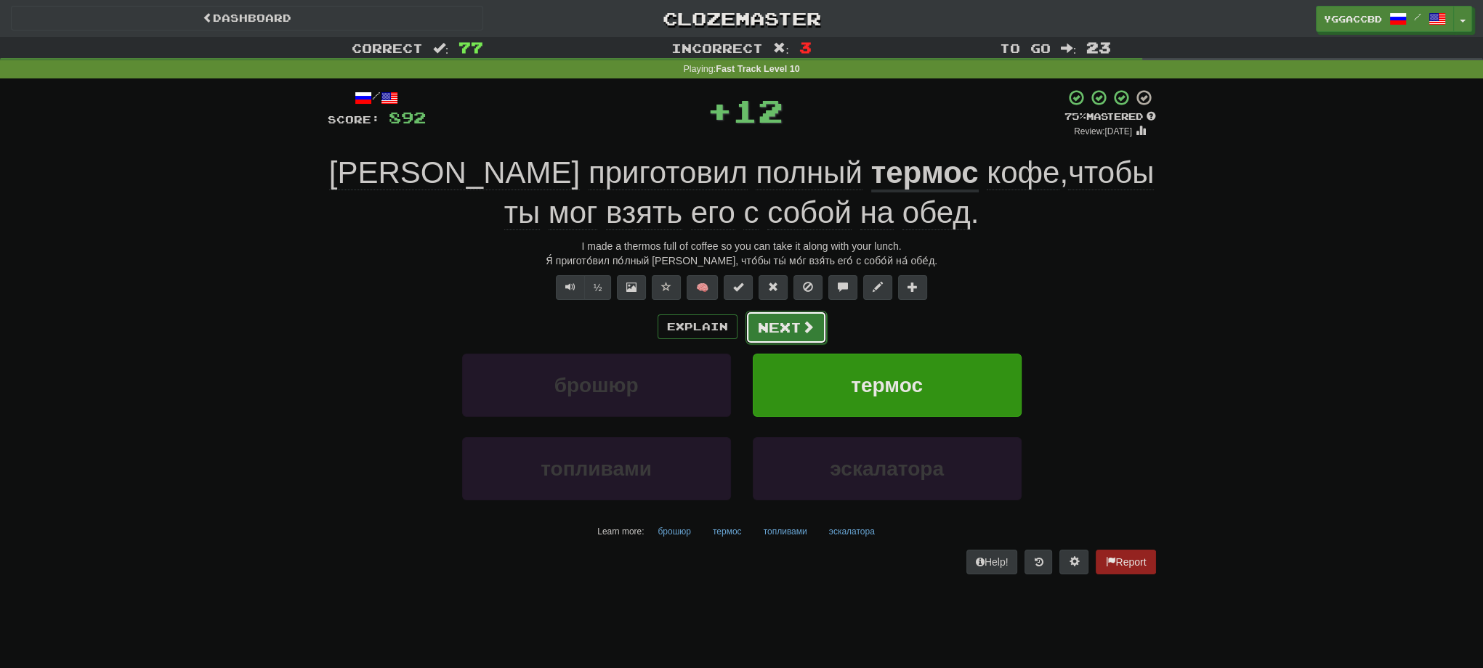
click at [796, 331] on button "Next" at bounding box center [785, 327] width 81 height 33
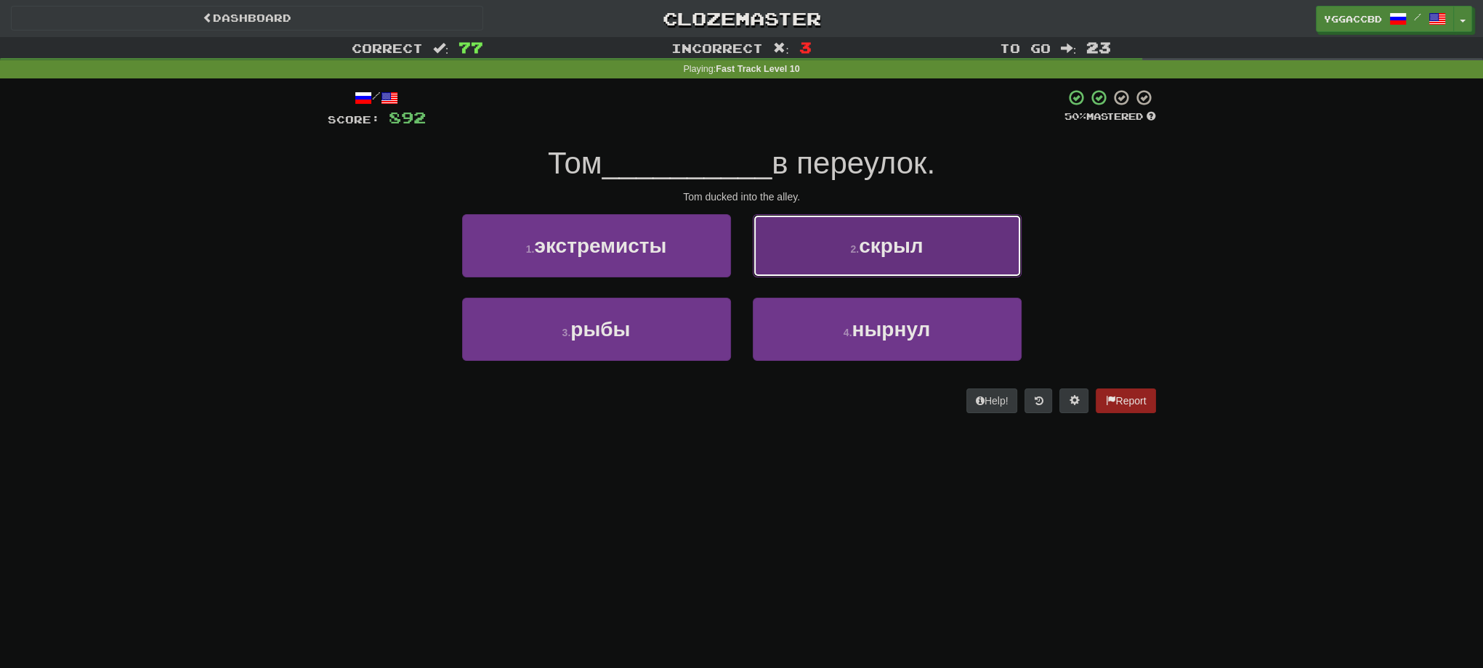
click at [831, 272] on button "2 . скрыл" at bounding box center [887, 245] width 269 height 63
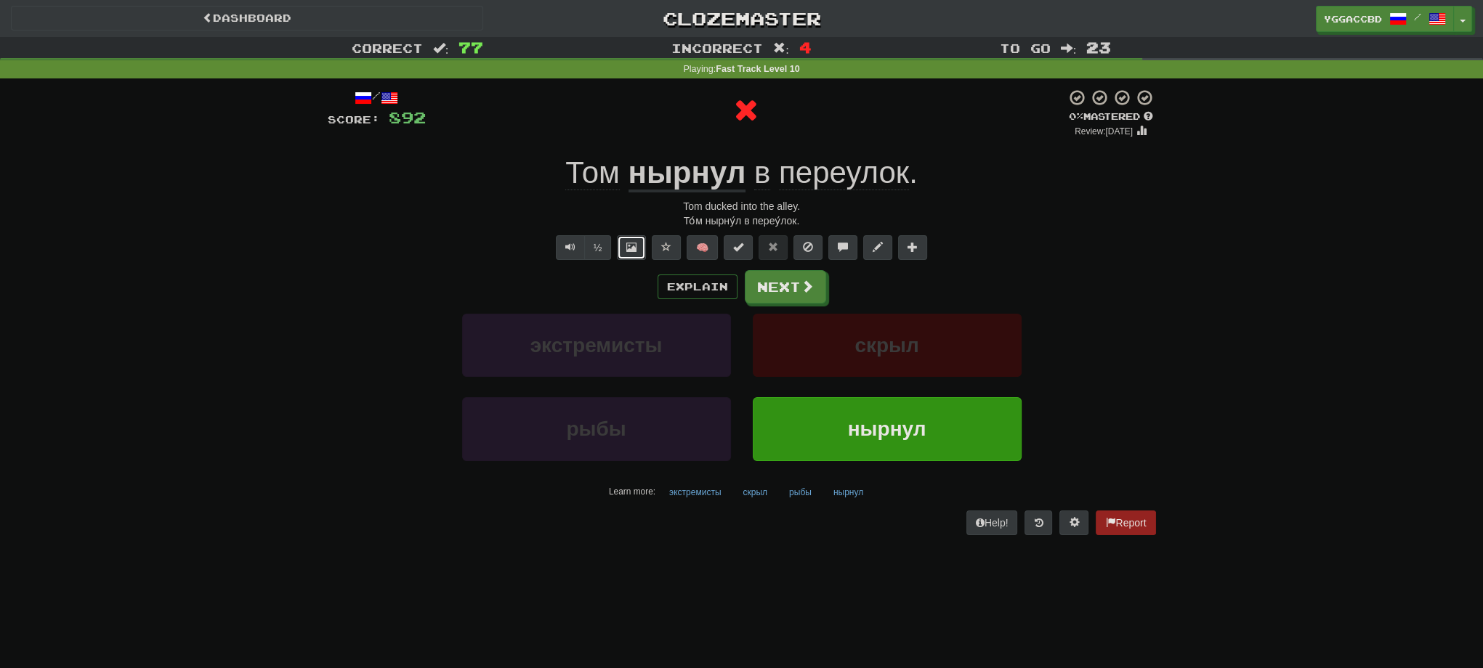
click at [622, 248] on button at bounding box center [631, 247] width 29 height 25
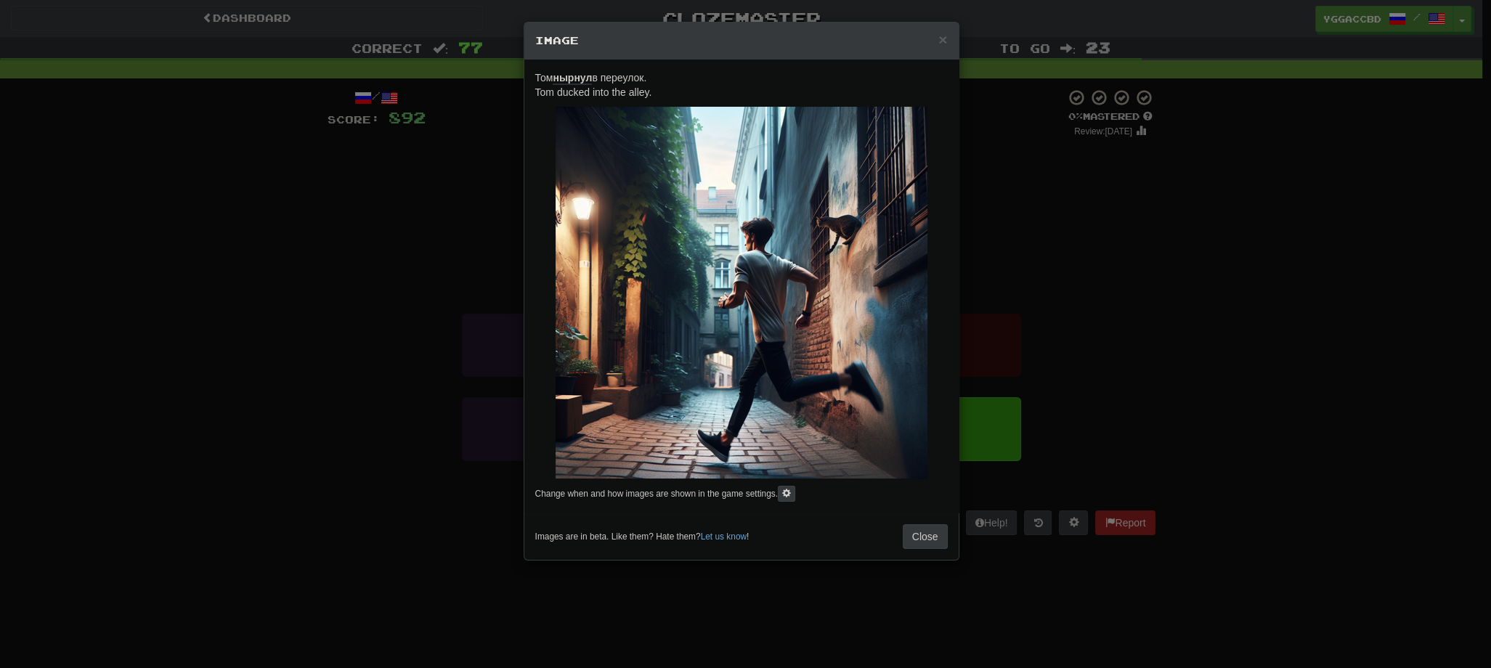
click at [1150, 216] on div "× Image Том нырнул в переулок. Tom ducked into the alley. Change when and how i…" at bounding box center [745, 334] width 1491 height 668
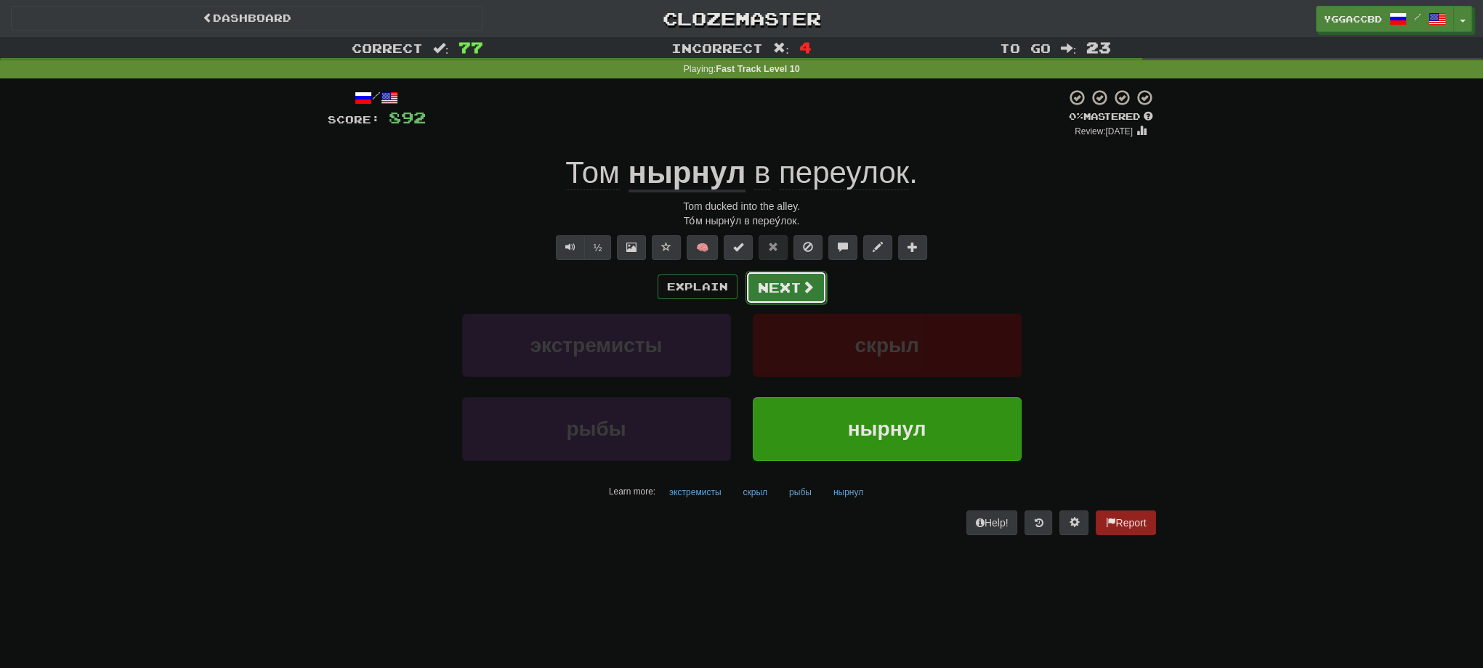
click at [802, 290] on span at bounding box center [807, 286] width 13 height 13
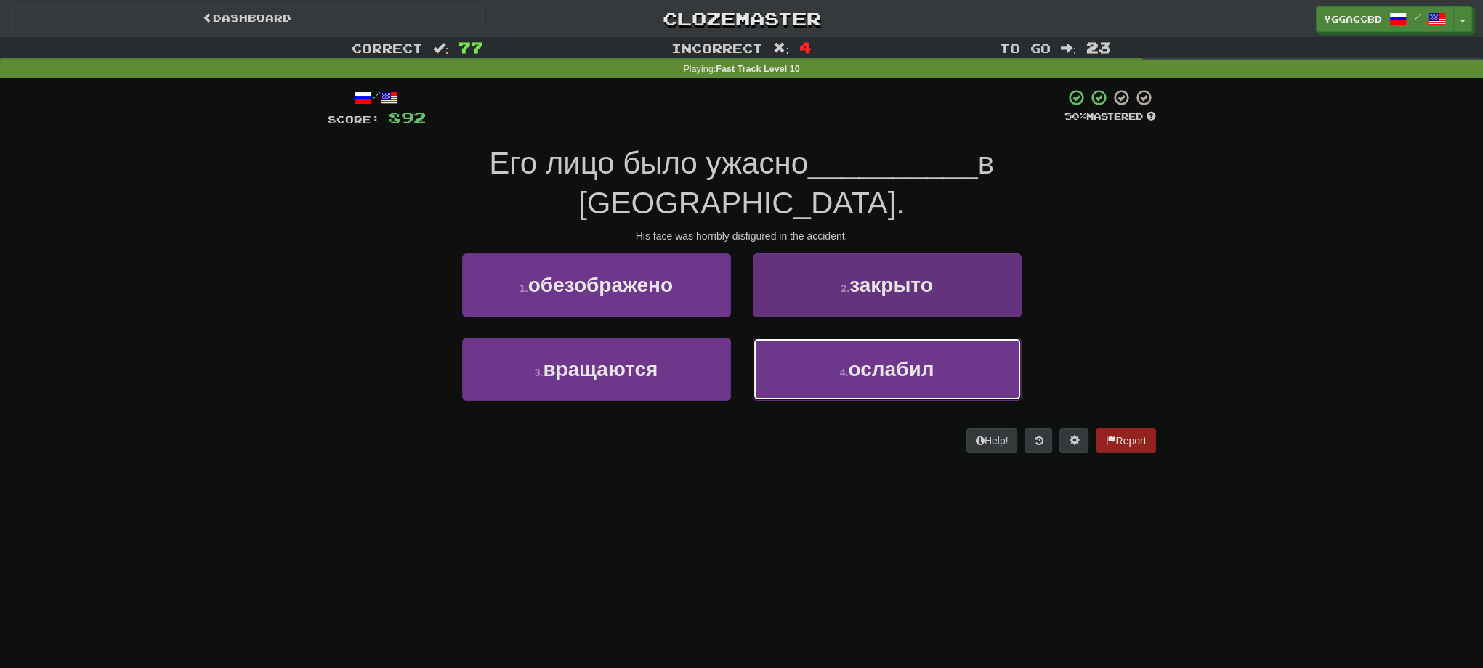
drag, startPoint x: 880, startPoint y: 355, endPoint x: 872, endPoint y: 336, distance: 20.5
click at [880, 354] on button "4 . ослабил" at bounding box center [887, 369] width 269 height 63
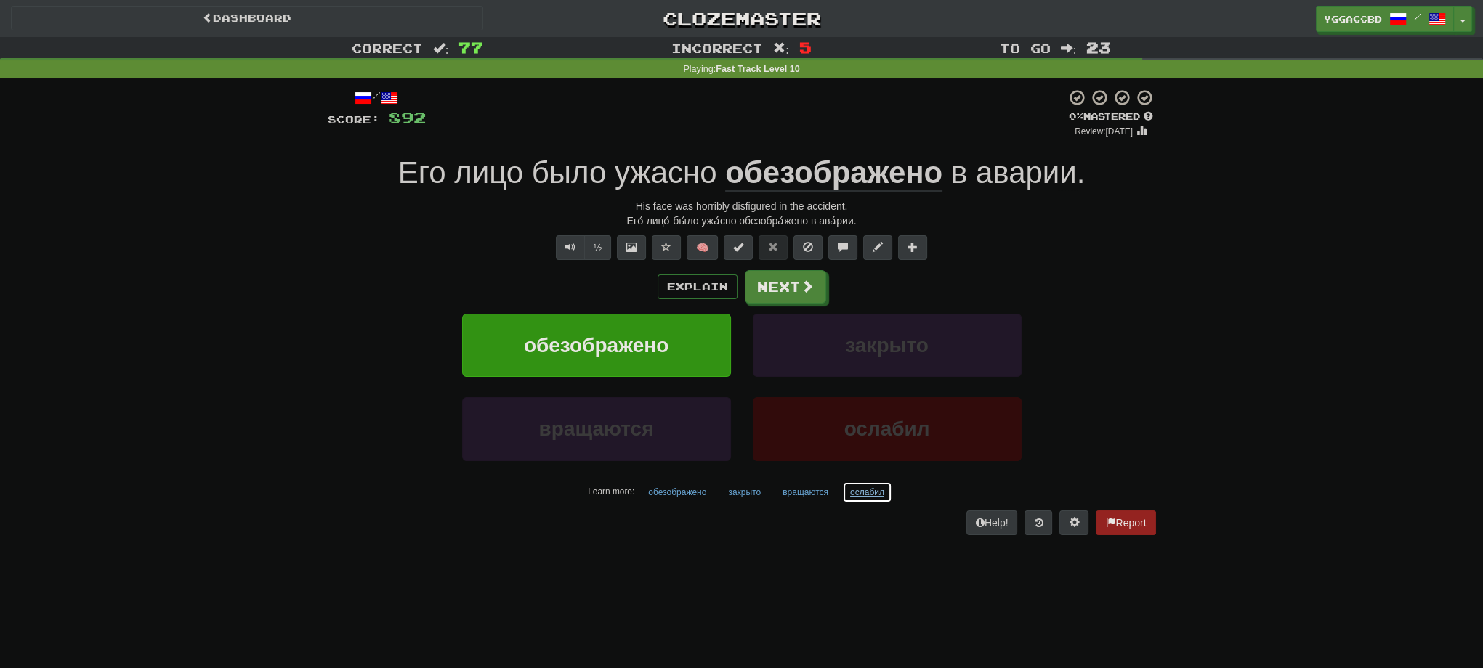
click at [871, 488] on button "ослабил" at bounding box center [867, 493] width 50 height 22
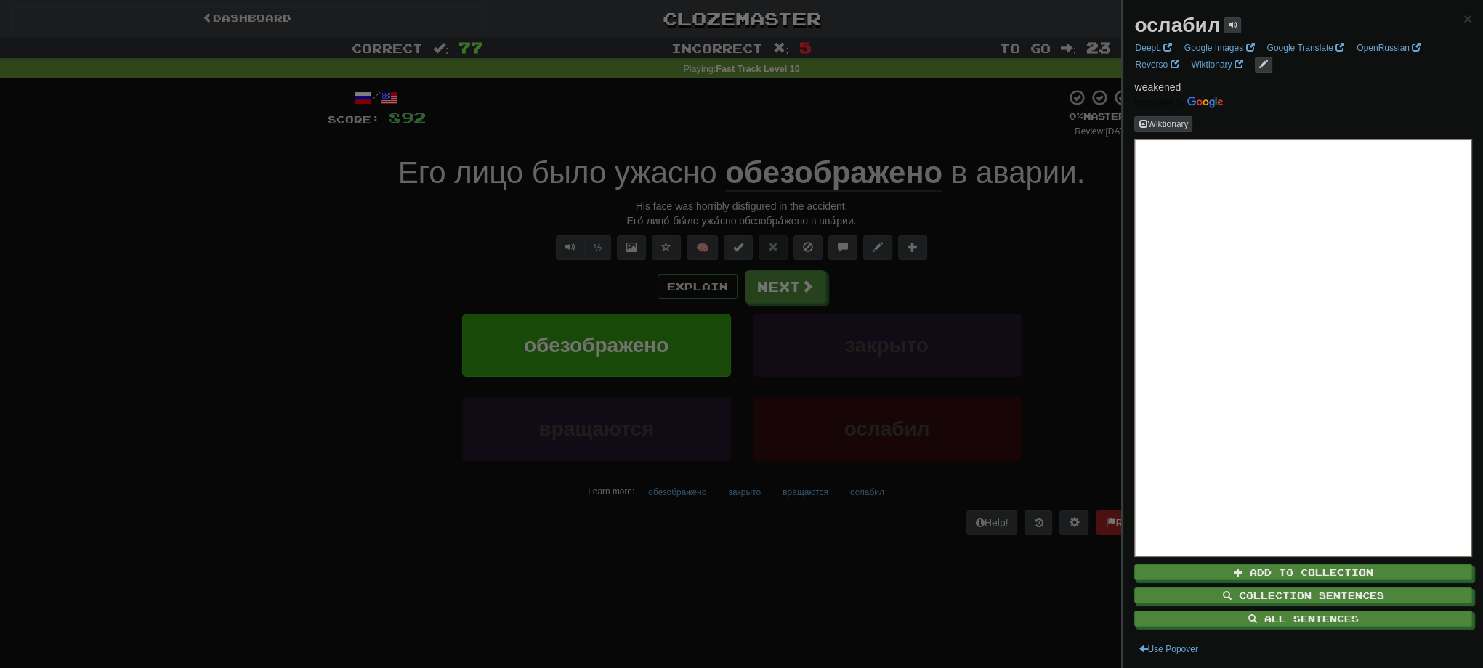
click at [791, 278] on div at bounding box center [741, 334] width 1483 height 668
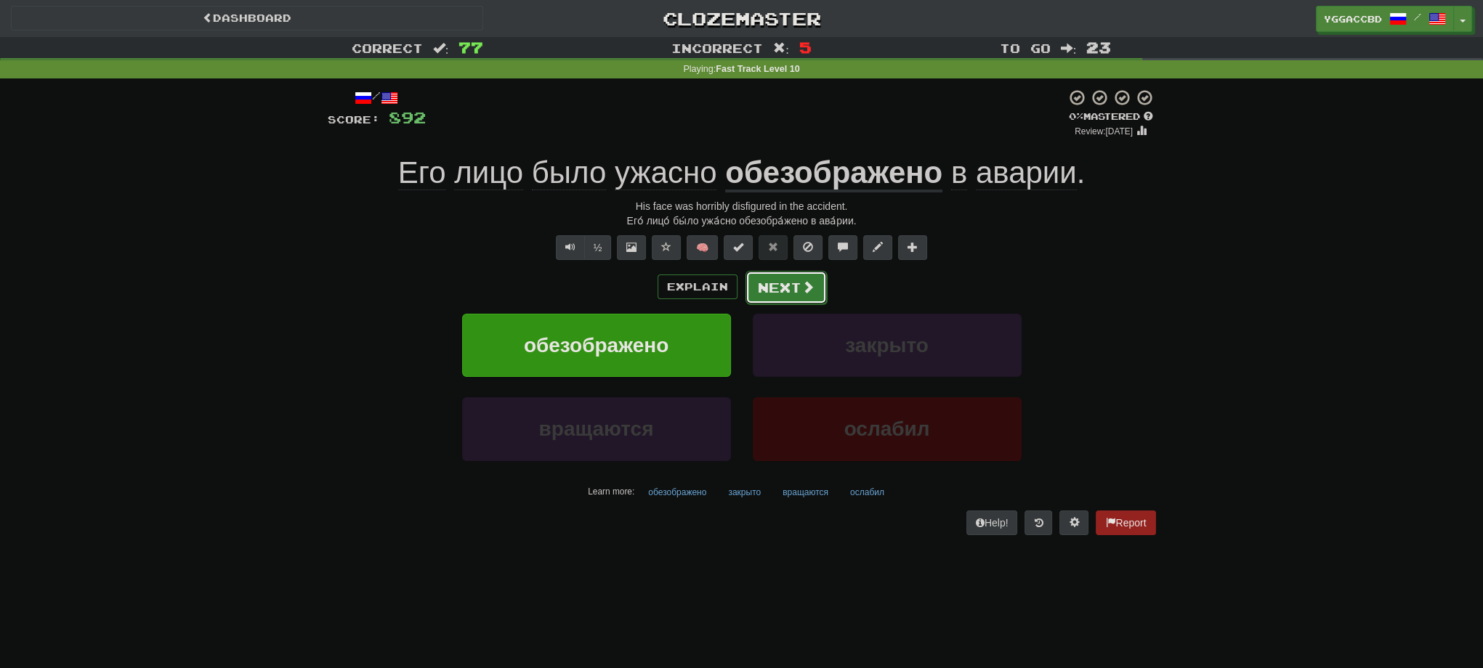
click at [783, 291] on button "Next" at bounding box center [785, 287] width 81 height 33
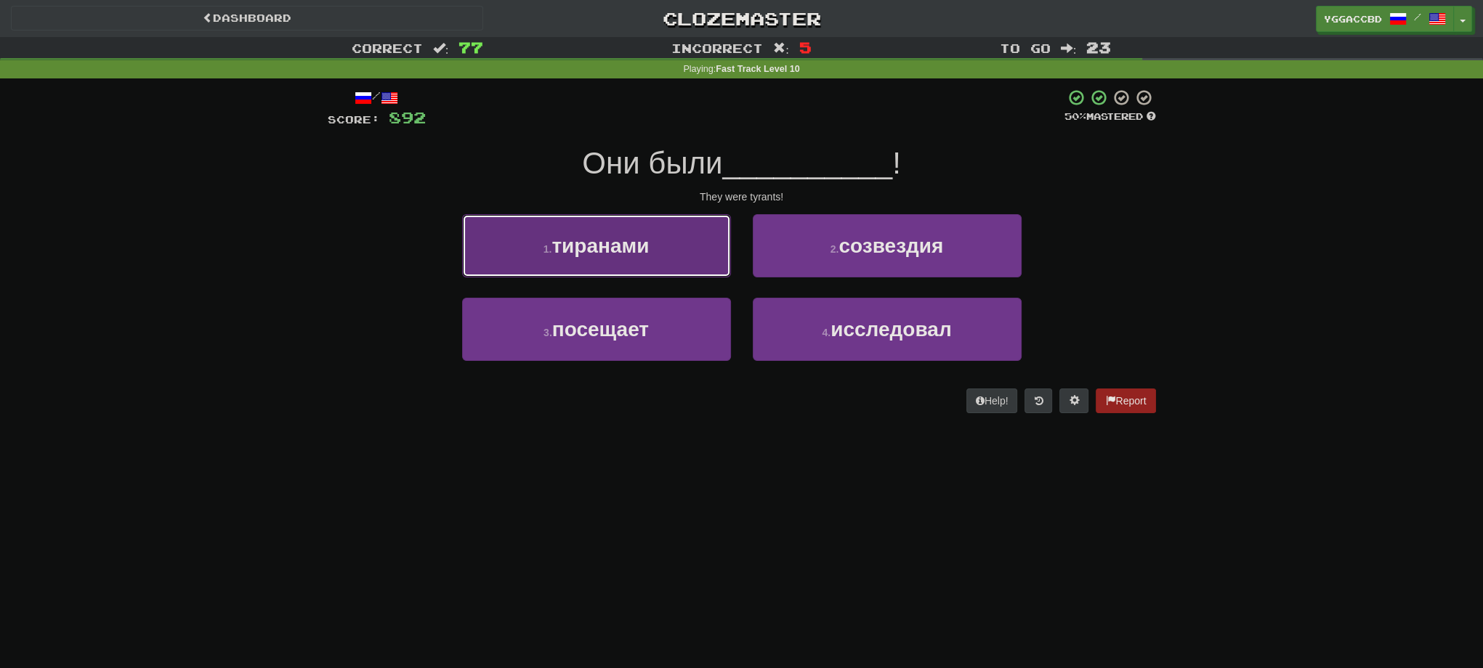
click at [660, 262] on button "1 . тиранами" at bounding box center [596, 245] width 269 height 63
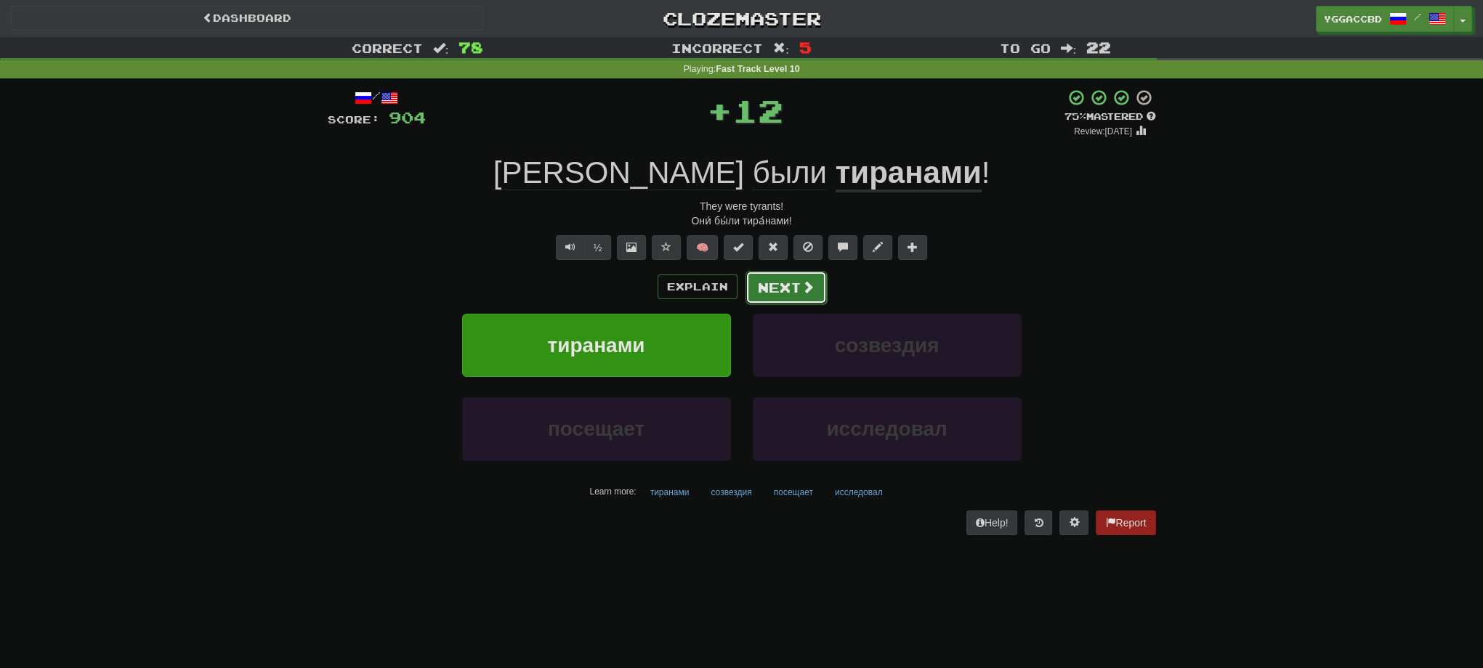
click at [774, 282] on button "Next" at bounding box center [785, 287] width 81 height 33
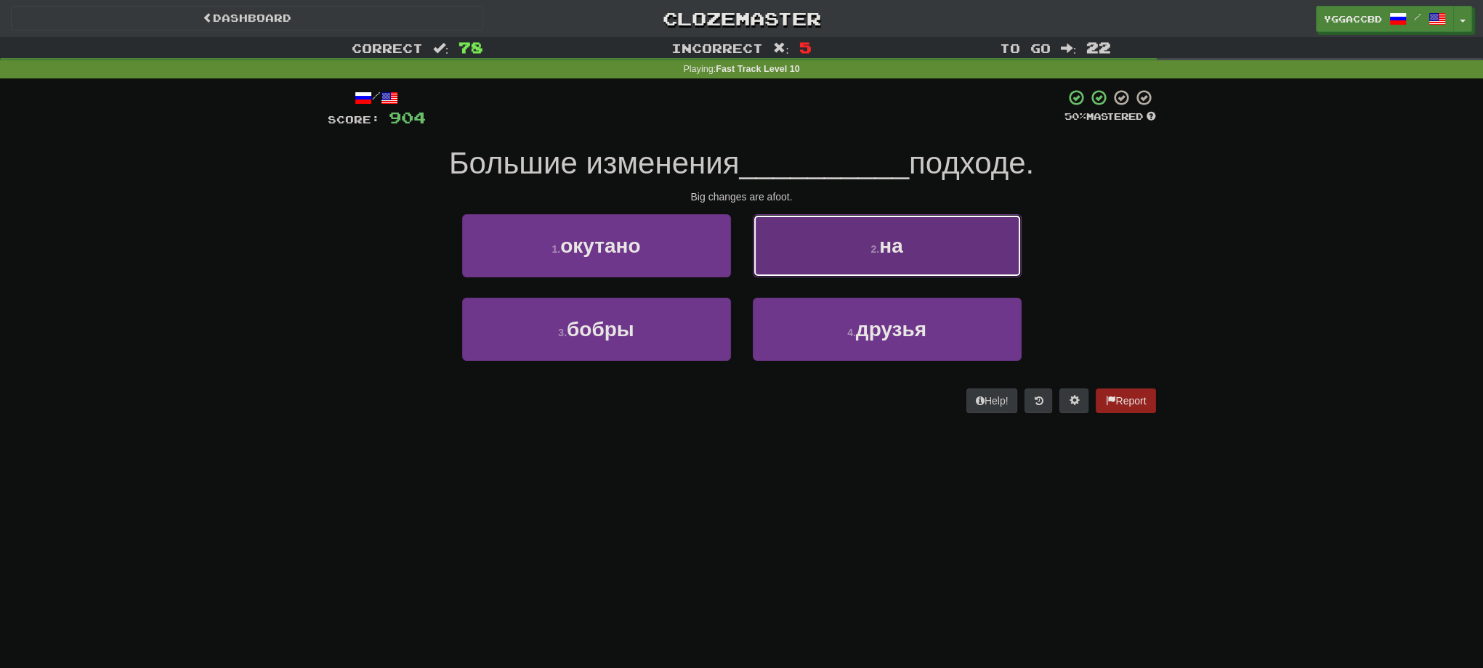
click at [883, 235] on span "на" at bounding box center [890, 246] width 23 height 23
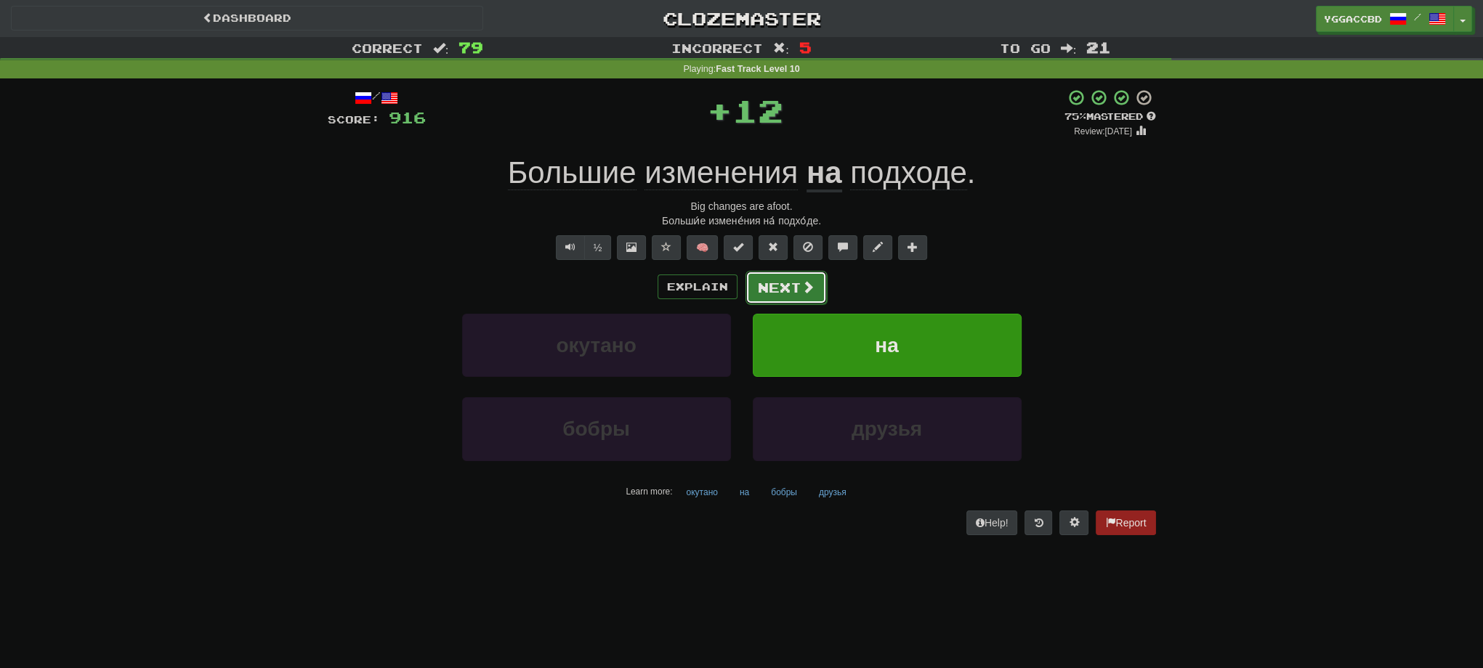
click at [787, 285] on button "Next" at bounding box center [785, 287] width 81 height 33
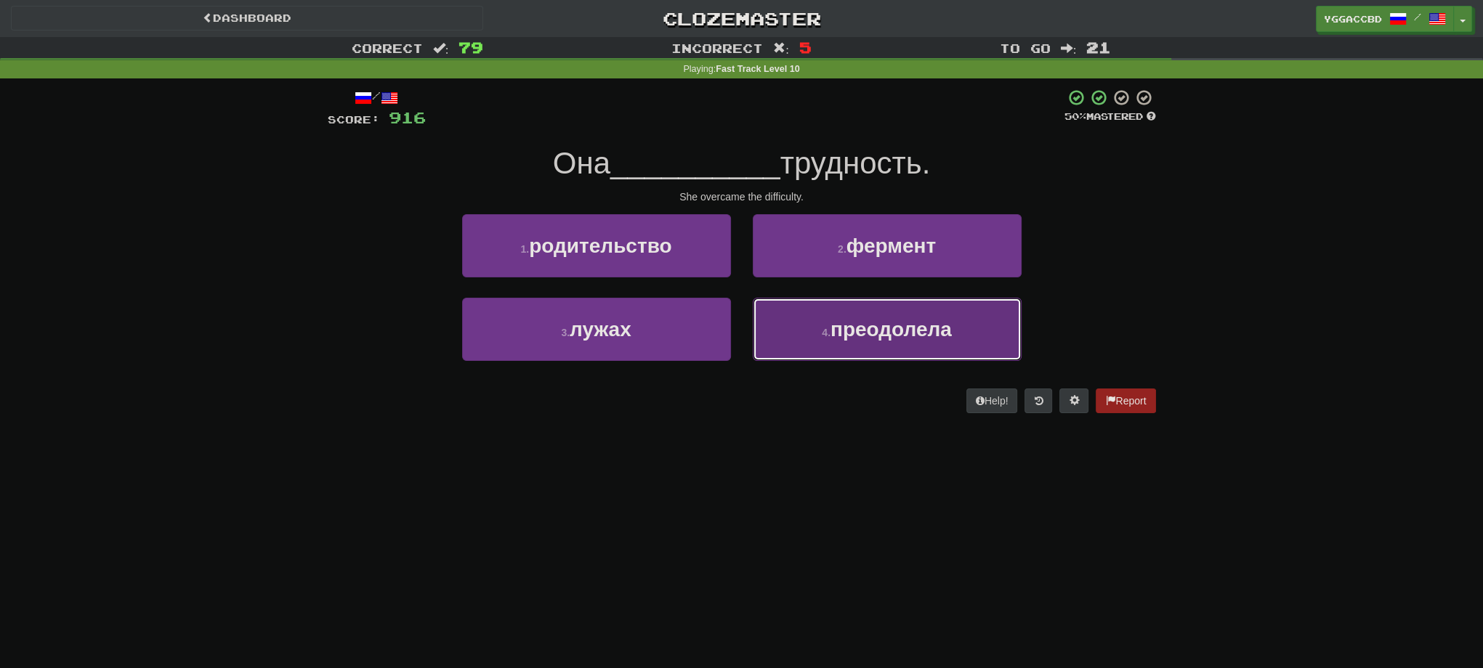
click at [880, 323] on span "преодолела" at bounding box center [890, 329] width 121 height 23
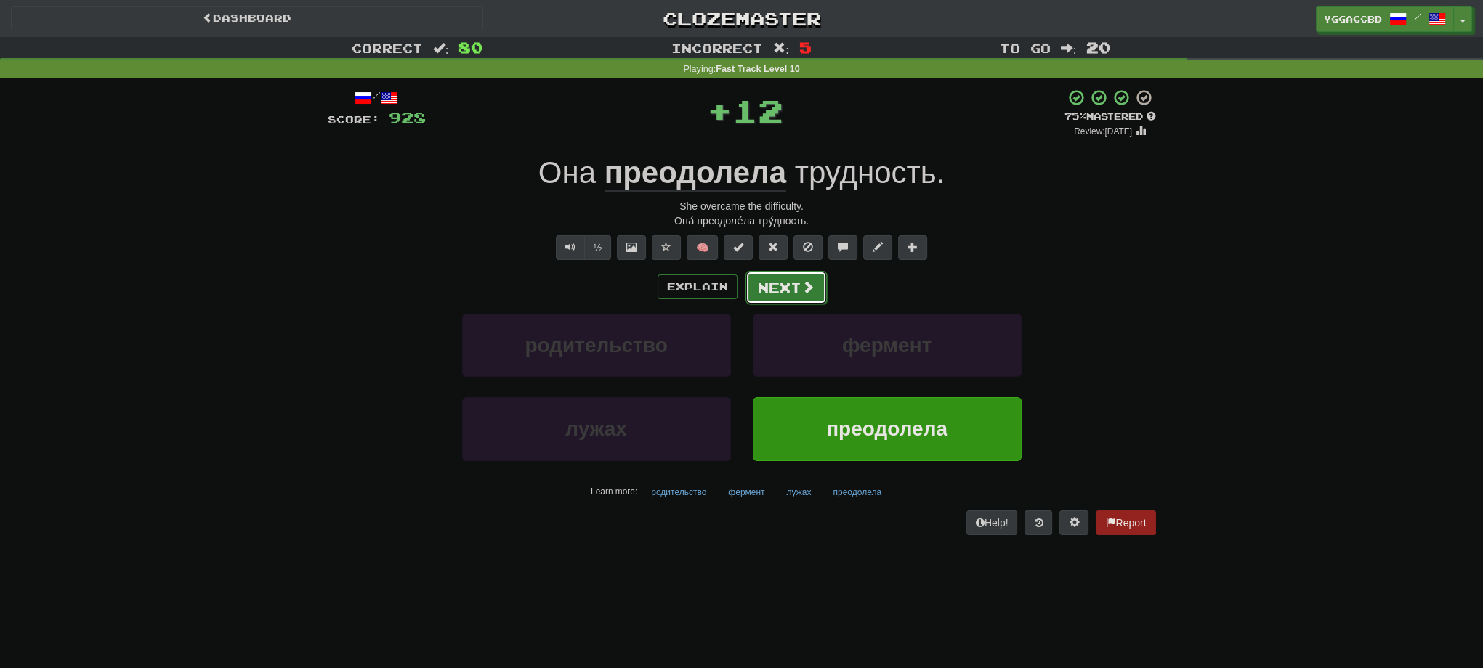
click at [802, 289] on span at bounding box center [807, 286] width 13 height 13
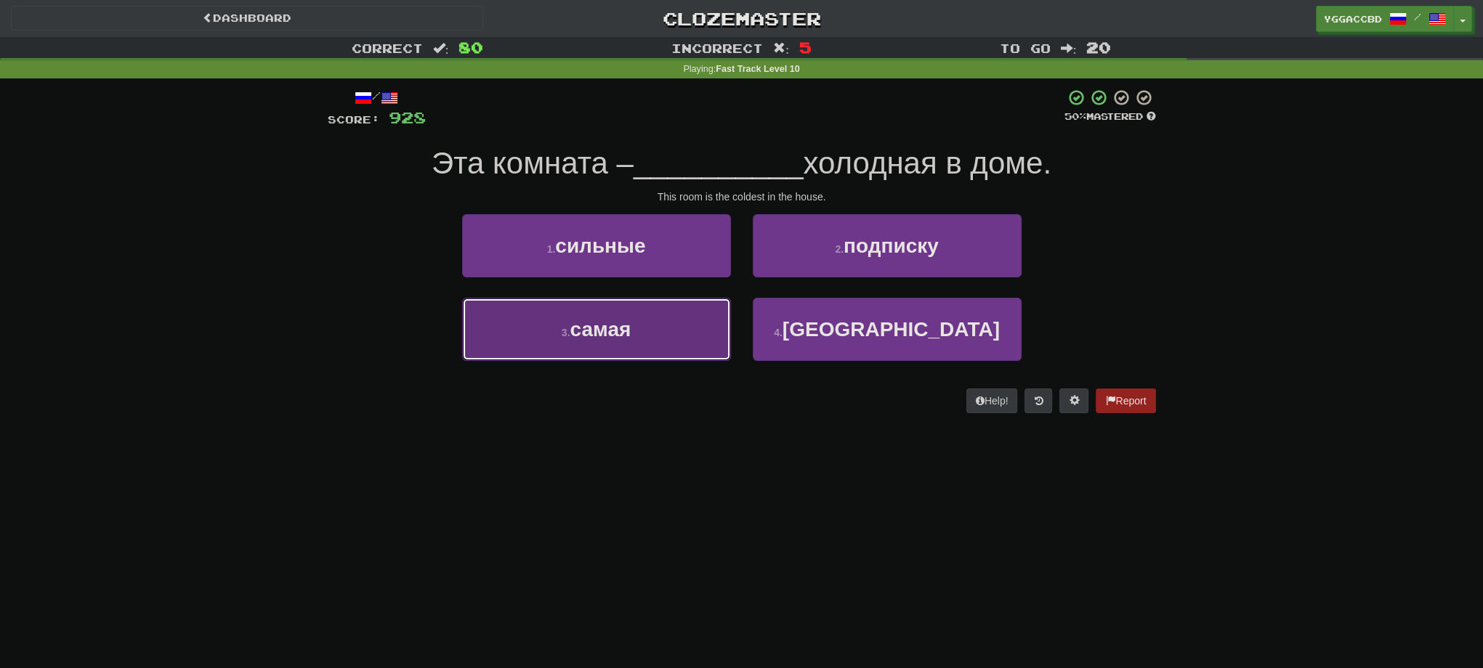
click at [590, 350] on button "3 . самая" at bounding box center [596, 329] width 269 height 63
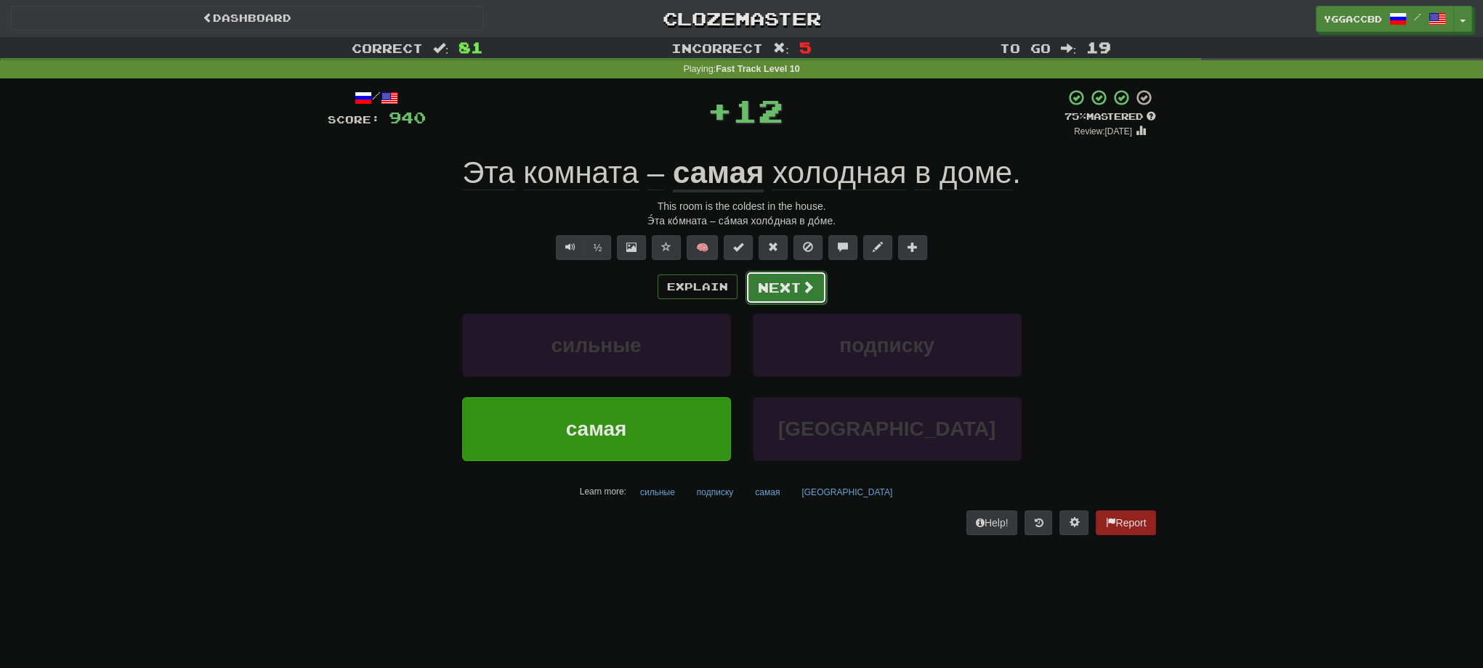
click at [779, 283] on button "Next" at bounding box center [785, 287] width 81 height 33
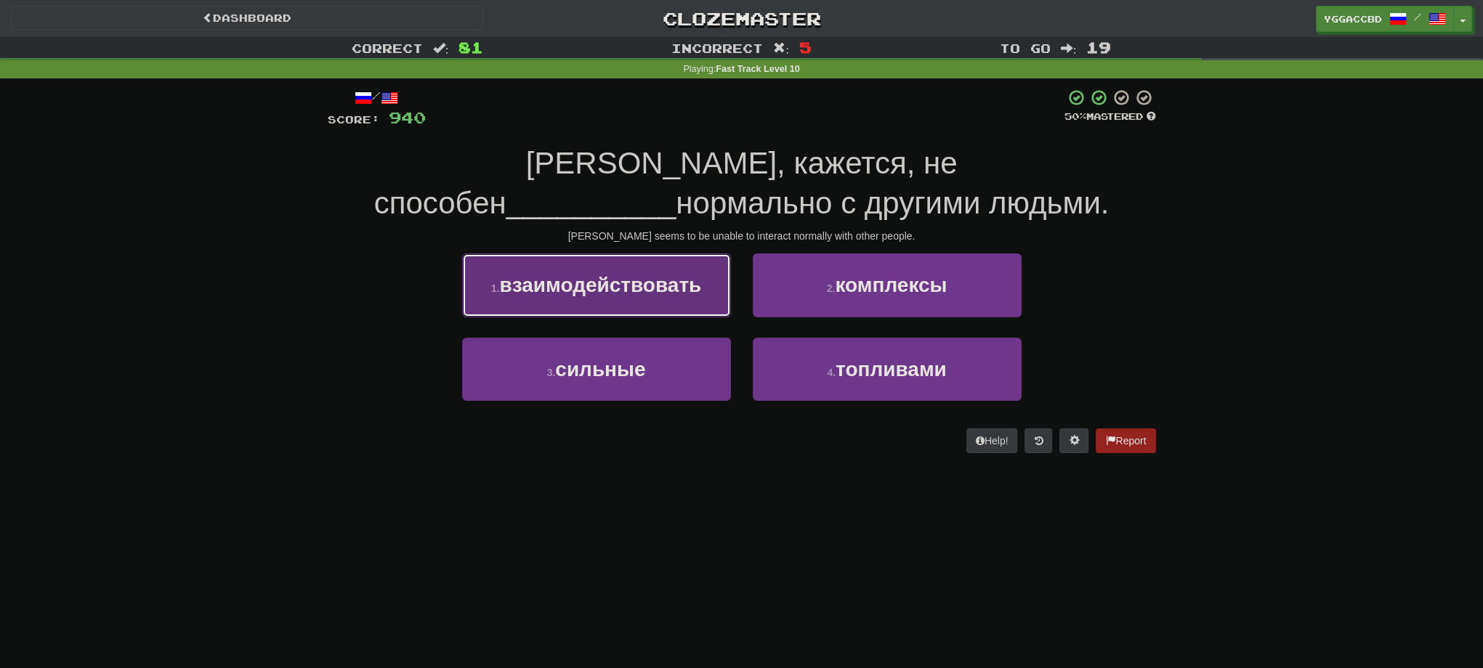
click at [698, 314] on button "1 . взаимодействовать" at bounding box center [596, 285] width 269 height 63
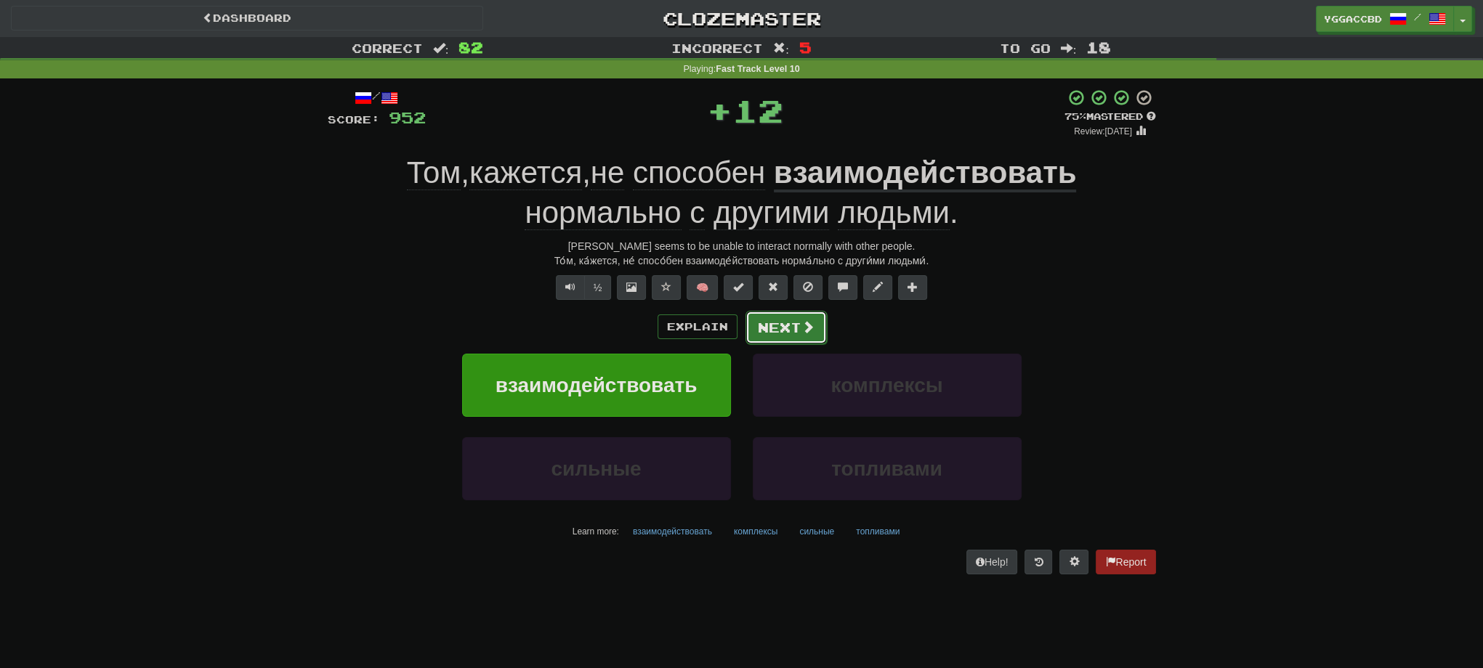
click at [811, 323] on span at bounding box center [807, 326] width 13 height 13
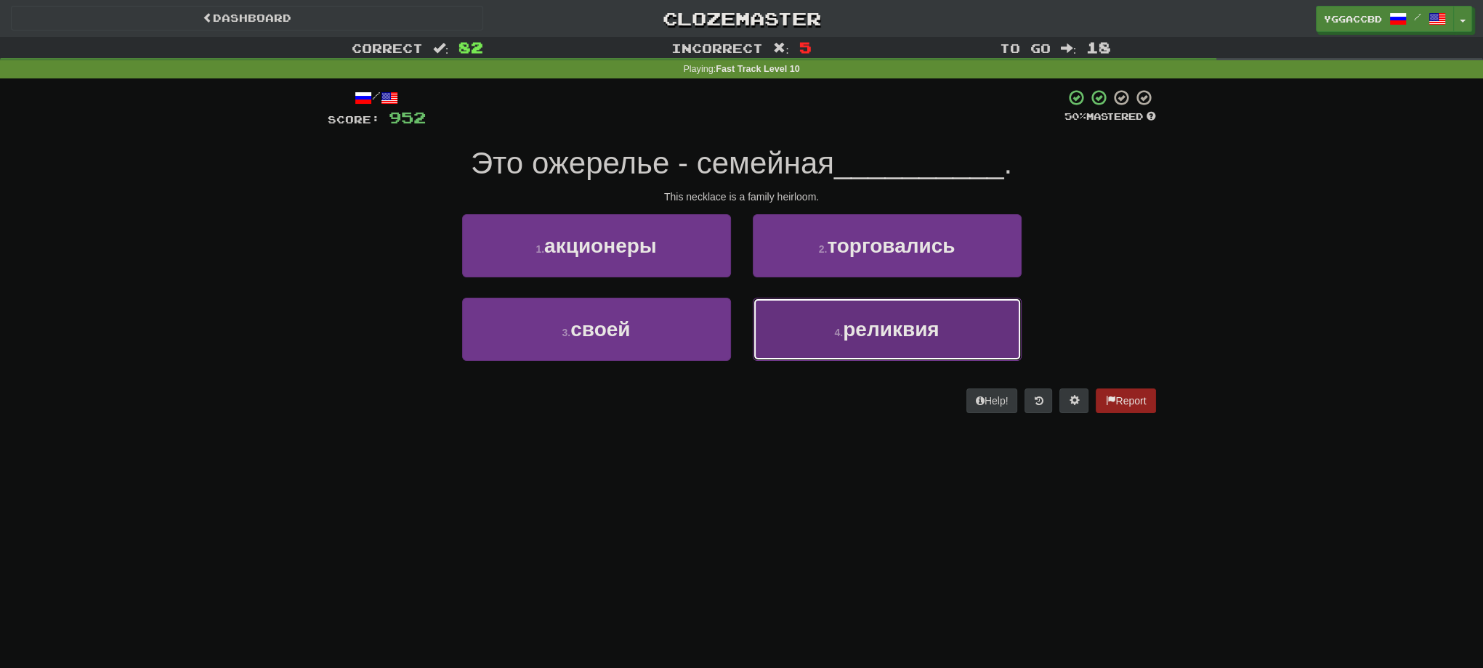
click at [872, 334] on span "реликвия" at bounding box center [891, 329] width 96 height 23
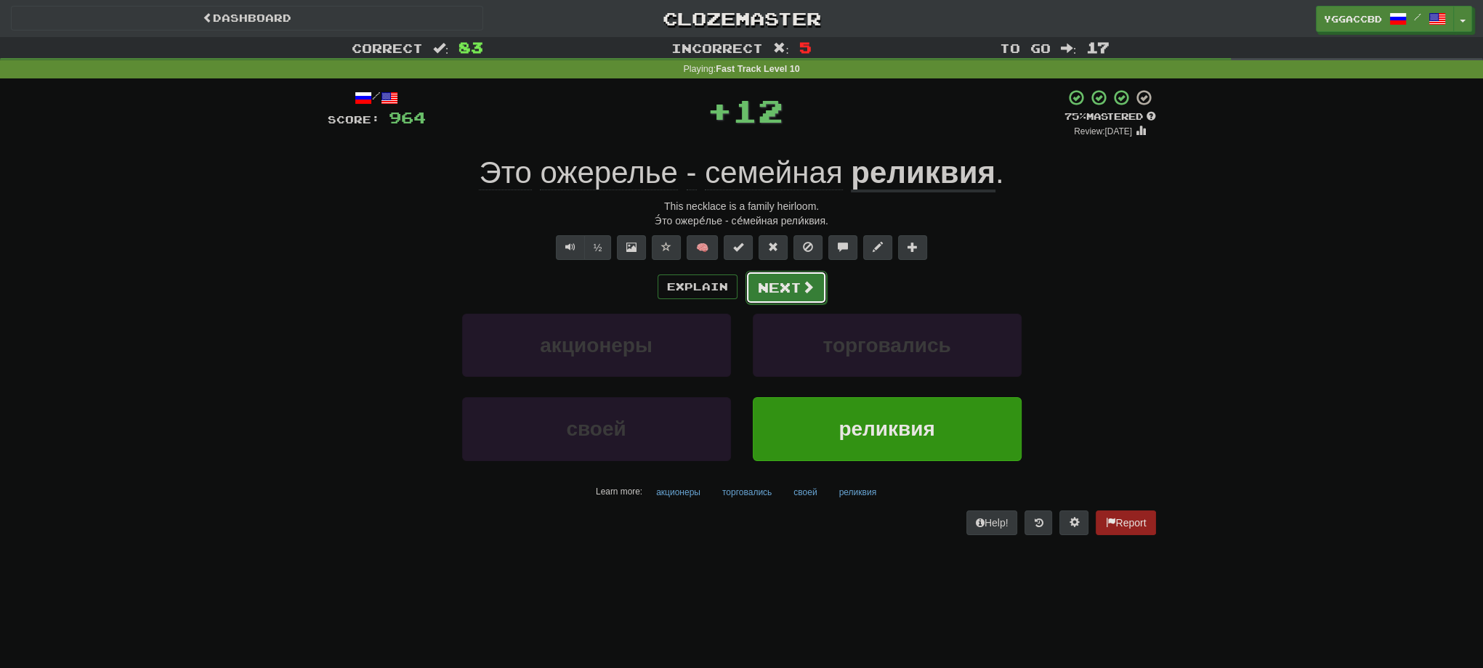
click at [776, 292] on button "Next" at bounding box center [785, 287] width 81 height 33
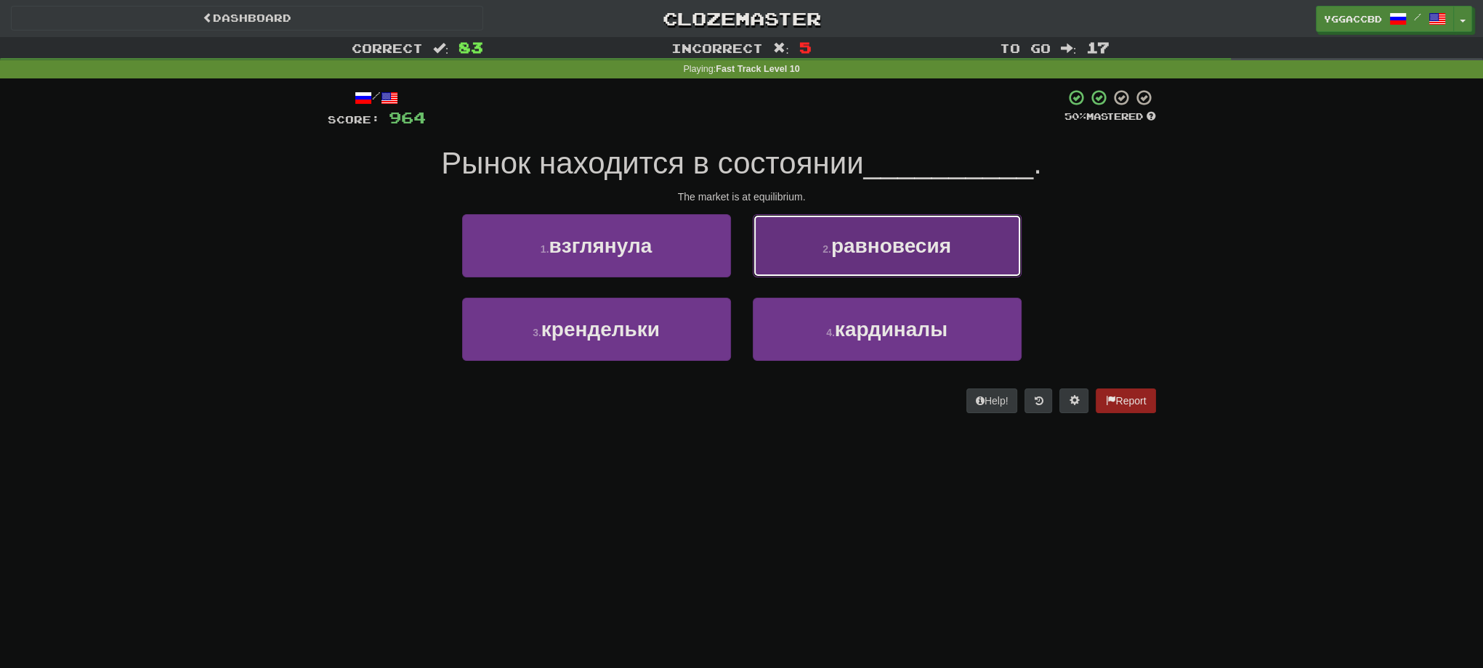
click at [888, 241] on span "равновесия" at bounding box center [891, 246] width 120 height 23
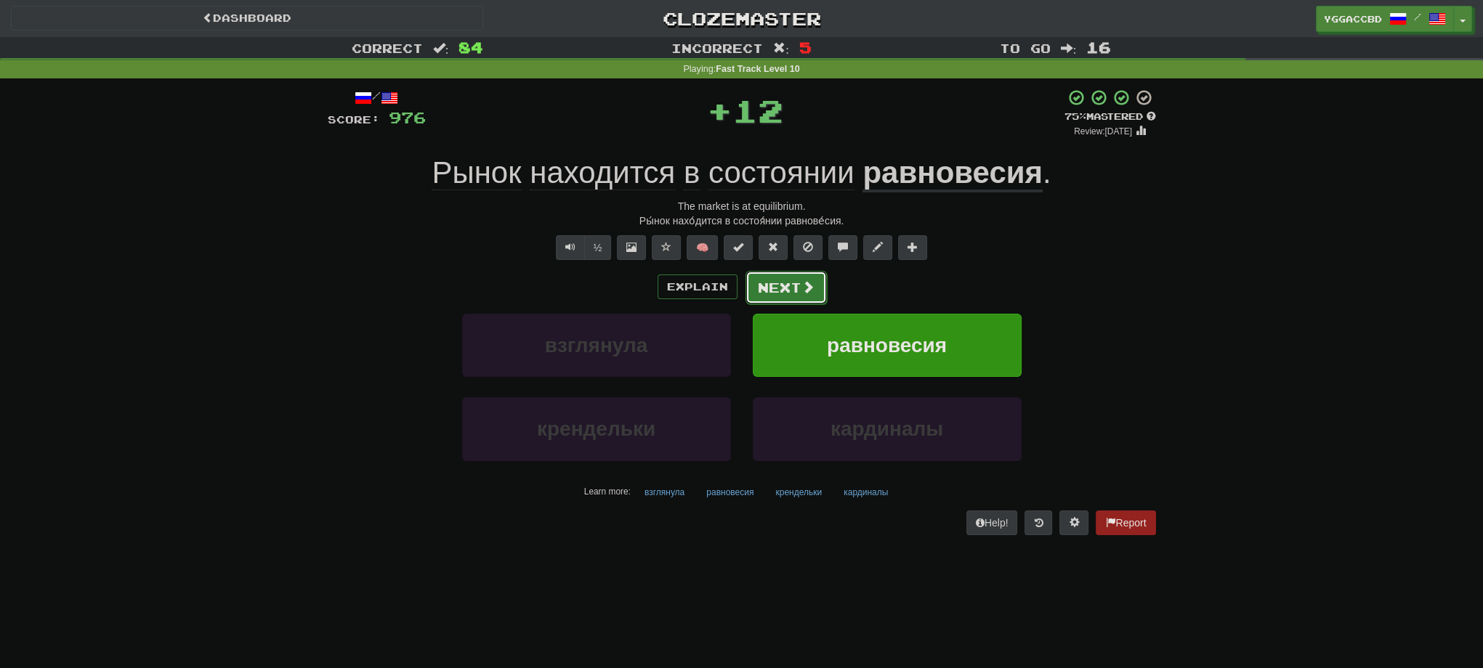
click at [785, 291] on button "Next" at bounding box center [785, 287] width 81 height 33
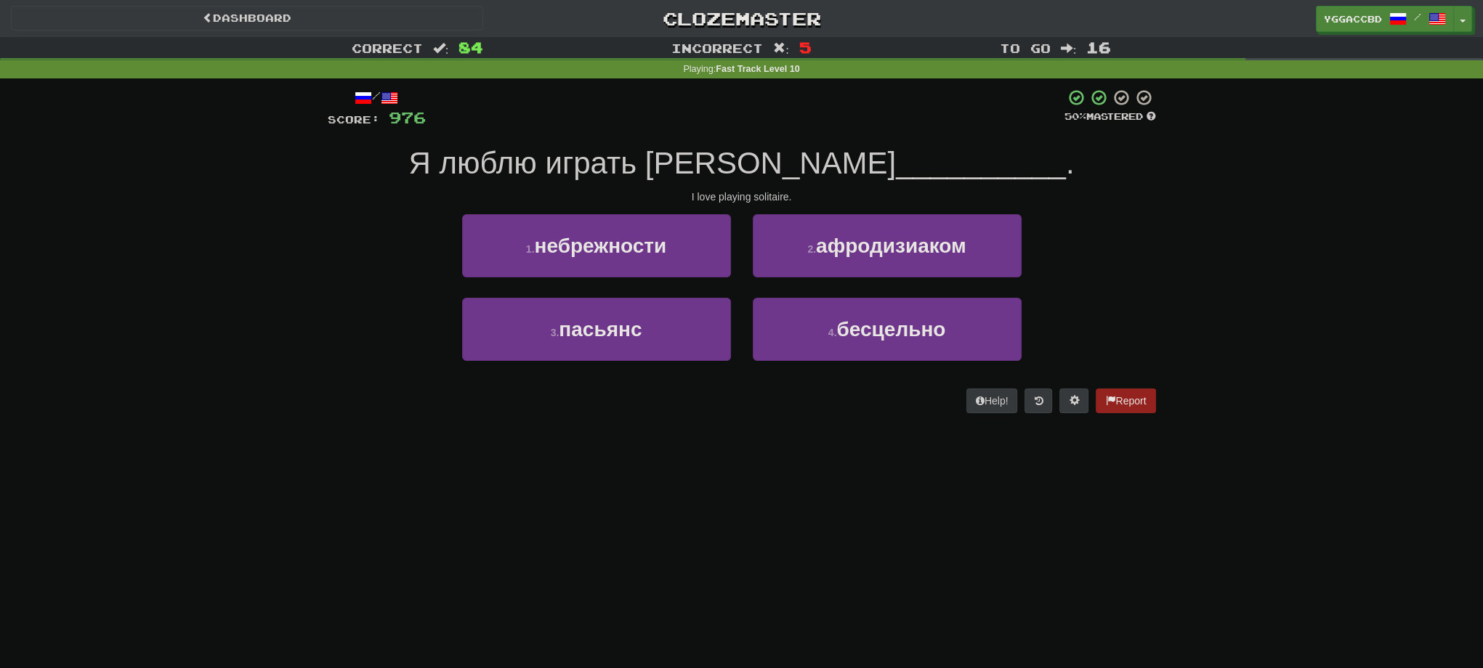
click at [575, 375] on div "3 . пасьянс" at bounding box center [596, 340] width 291 height 84
click at [586, 361] on div "3 . пасьянс" at bounding box center [596, 340] width 291 height 84
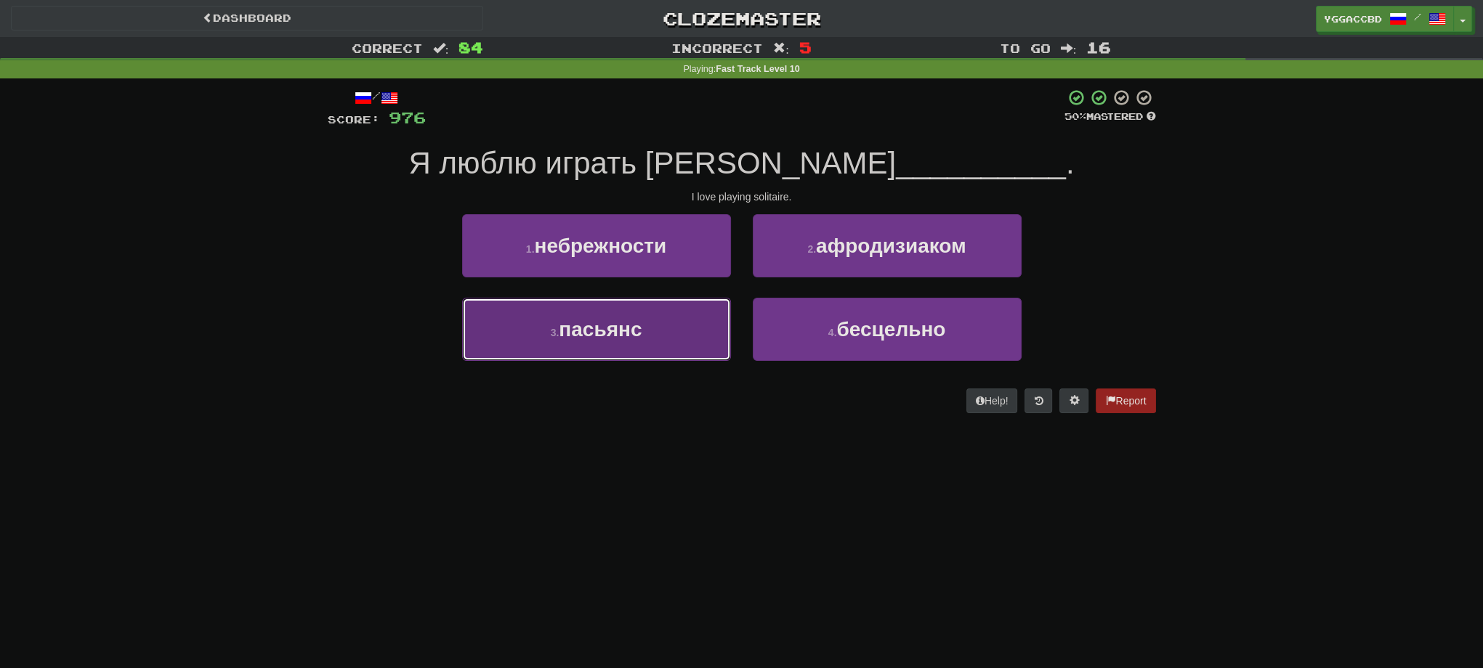
click at [605, 354] on button "3 . пасьянс" at bounding box center [596, 329] width 269 height 63
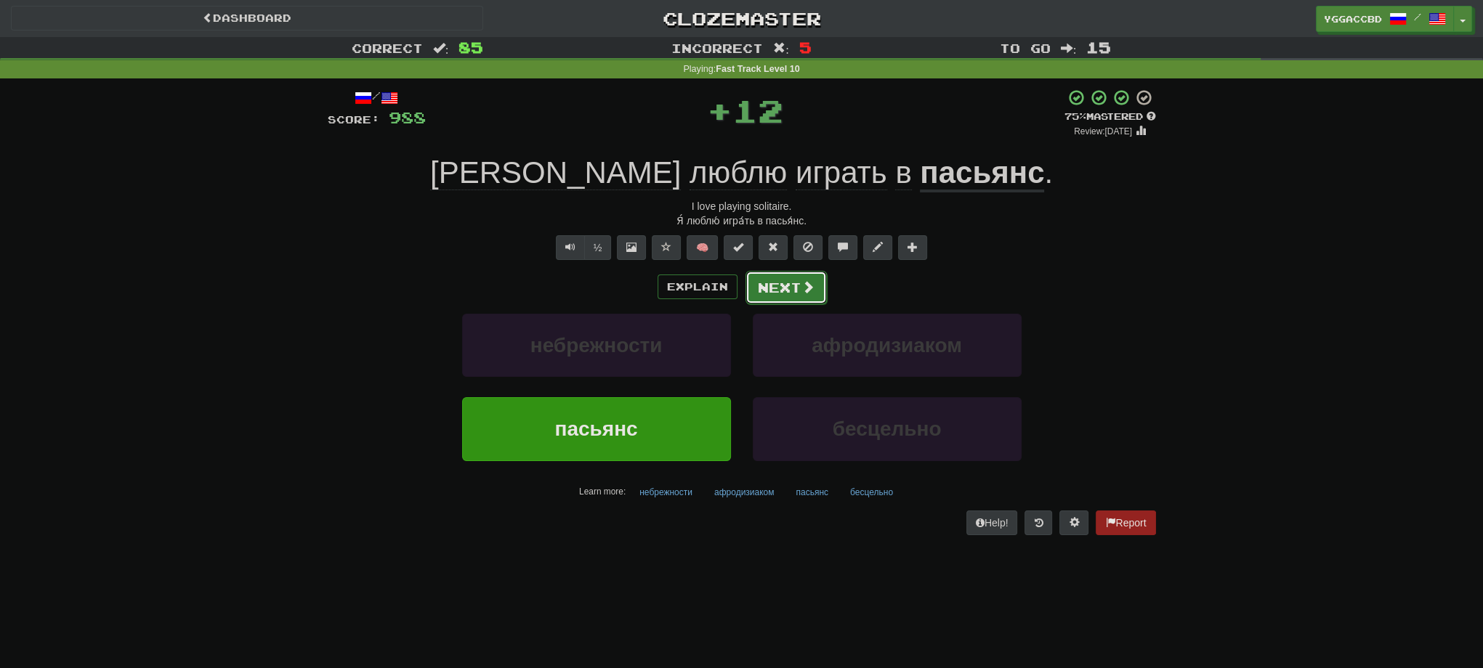
click at [756, 291] on button "Next" at bounding box center [785, 287] width 81 height 33
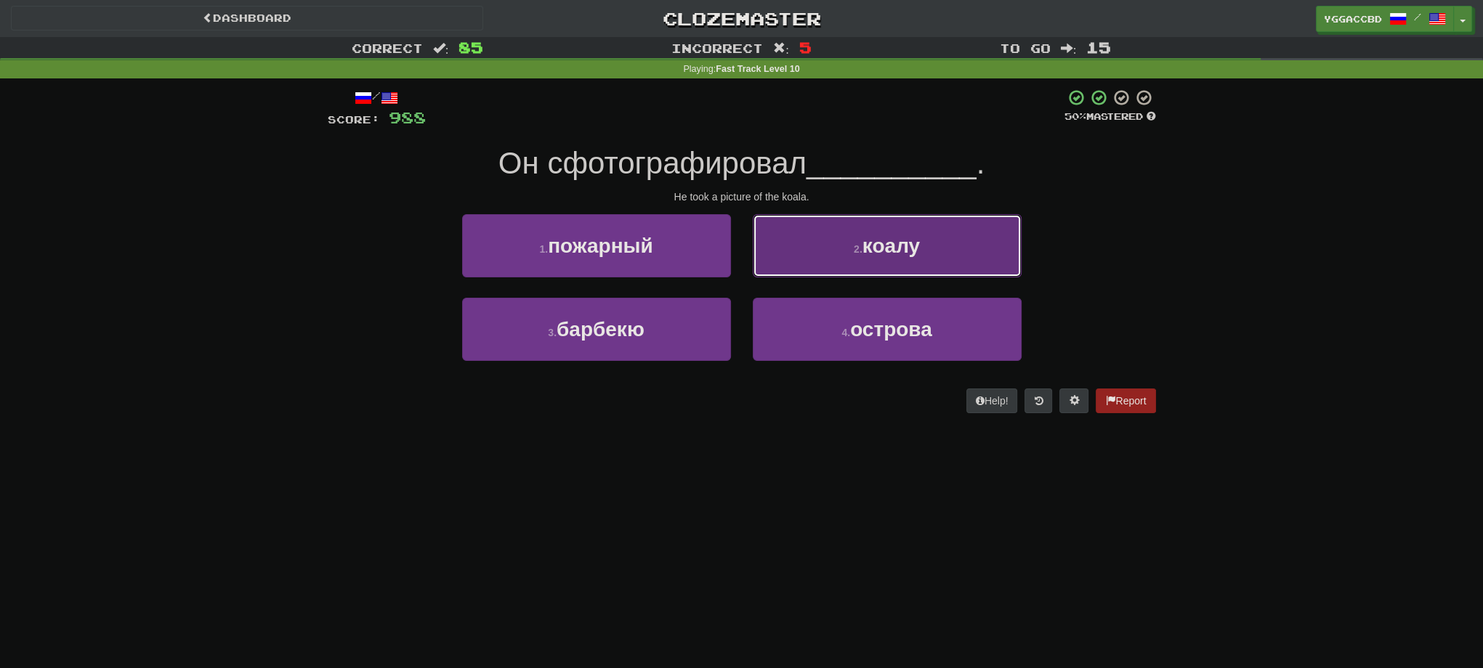
click at [806, 259] on button "2 . коалу" at bounding box center [887, 245] width 269 height 63
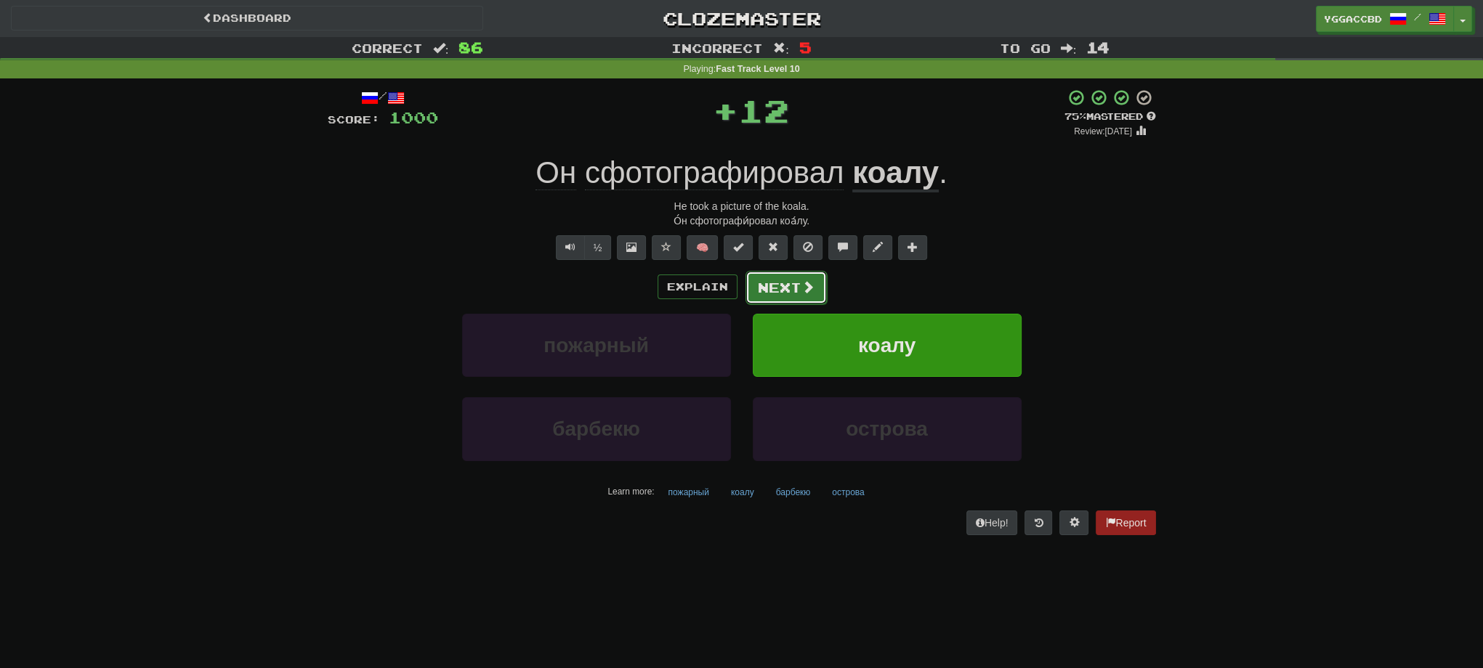
click at [764, 295] on button "Next" at bounding box center [785, 287] width 81 height 33
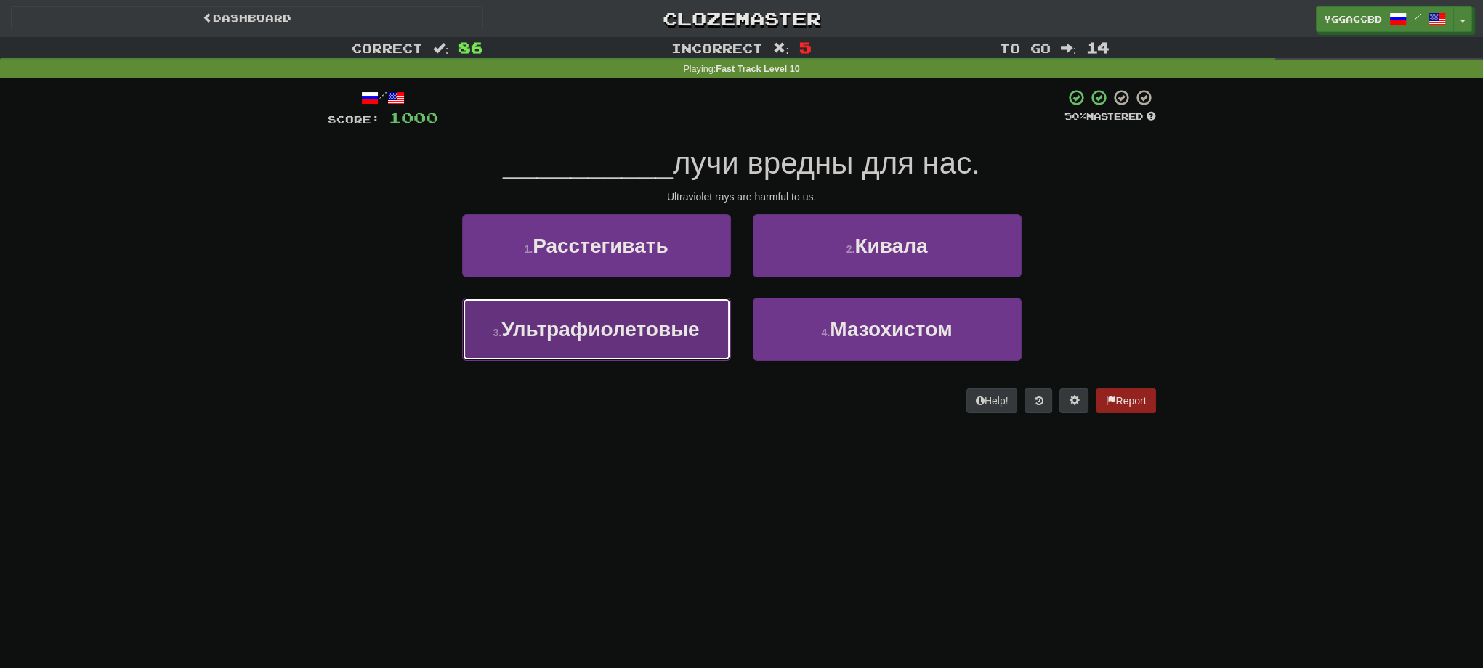
click at [628, 328] on span "Ультрафиолетовые" at bounding box center [600, 329] width 198 height 23
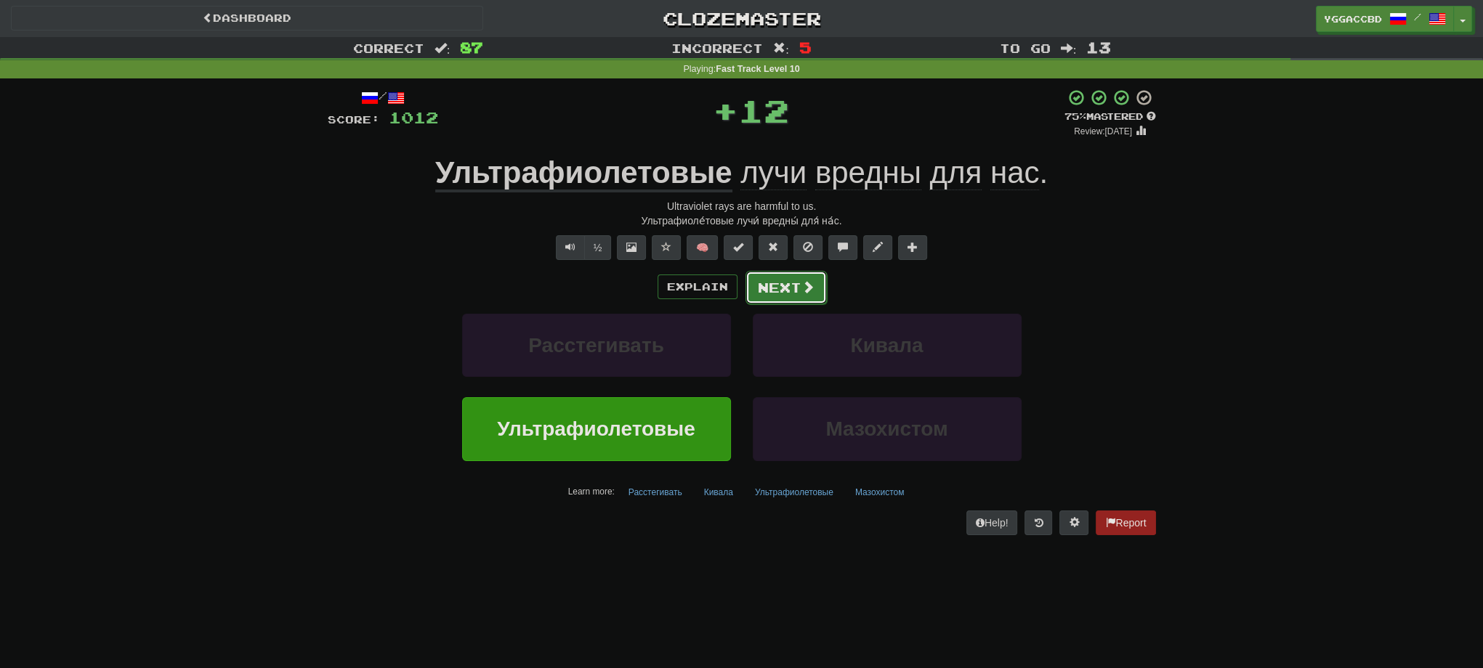
click at [779, 291] on button "Next" at bounding box center [785, 287] width 81 height 33
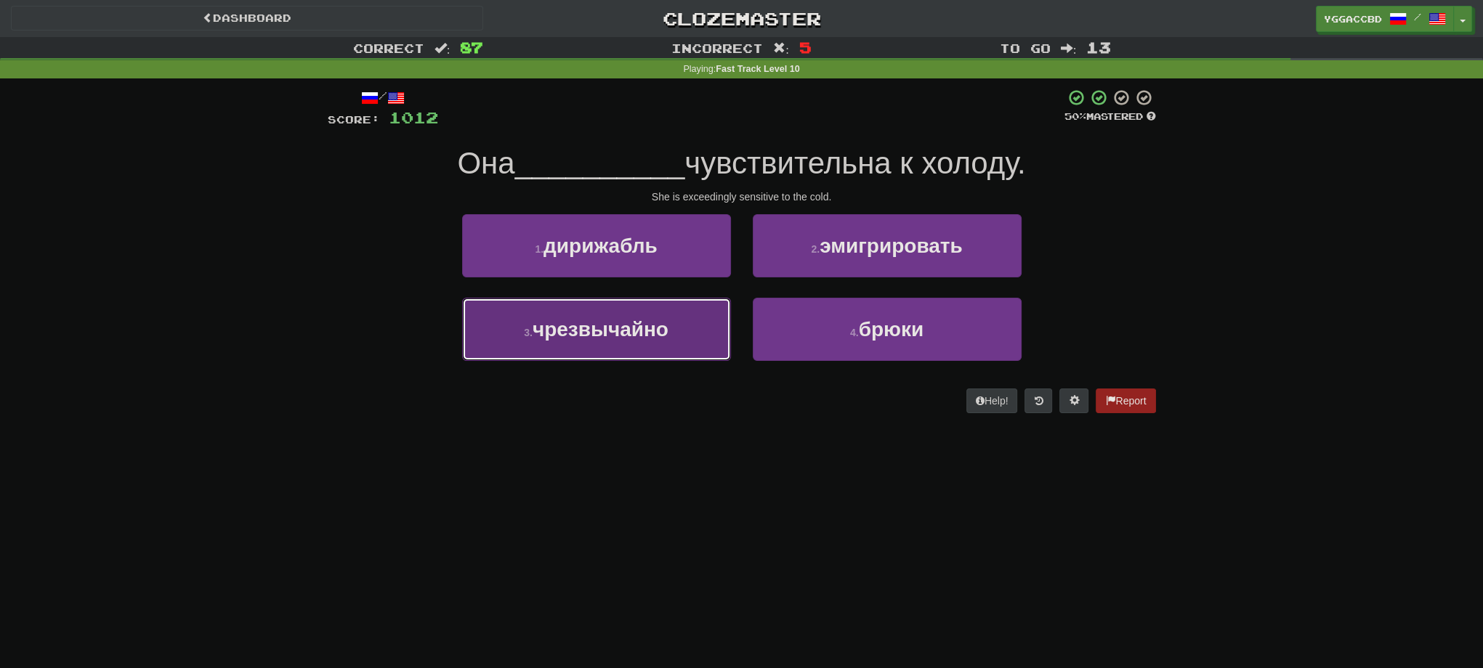
drag, startPoint x: 660, startPoint y: 335, endPoint x: 687, endPoint y: 320, distance: 30.6
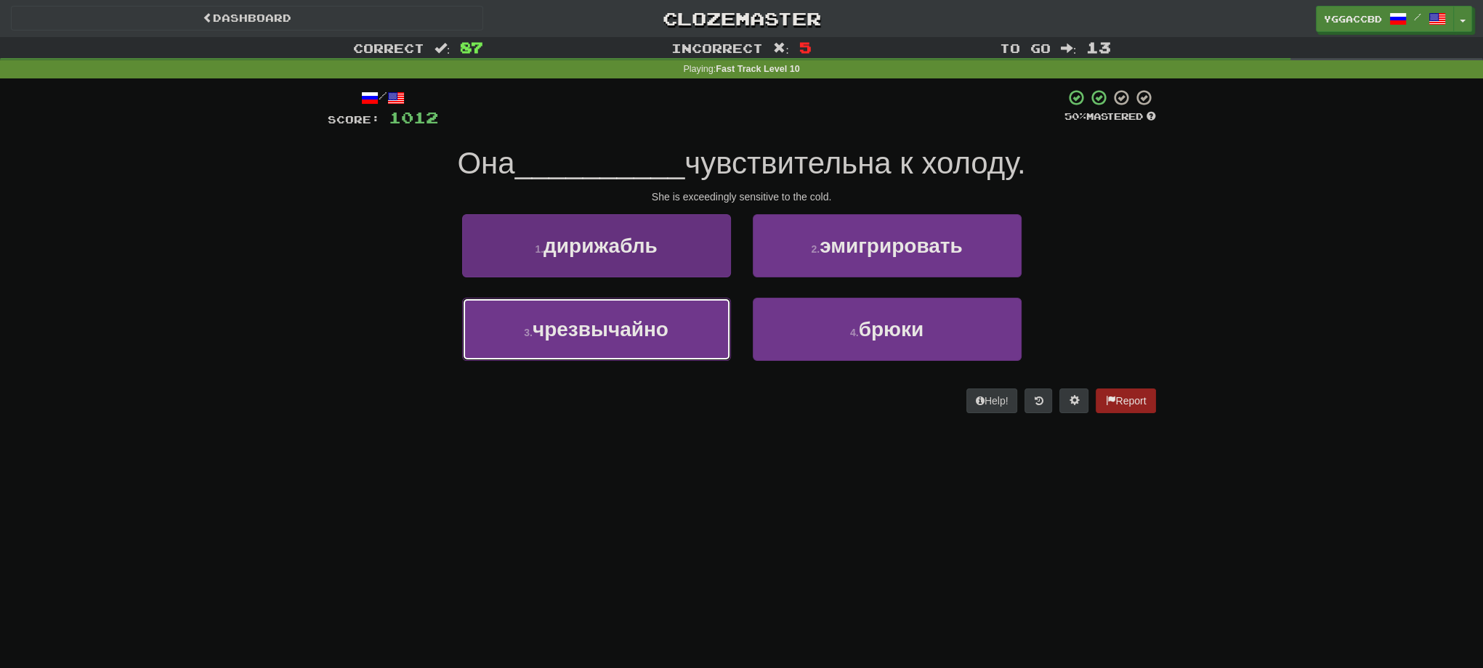
click at [661, 334] on span "чрезвычайно" at bounding box center [600, 329] width 136 height 23
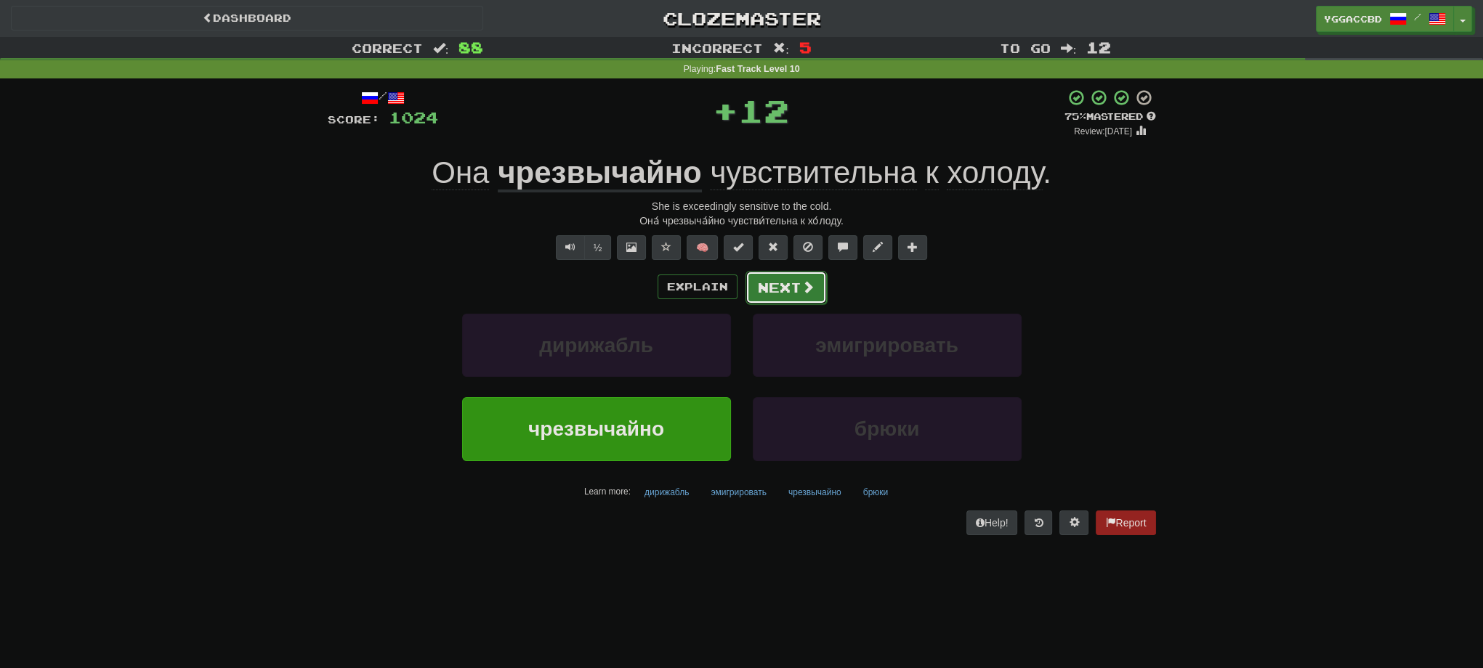
click at [795, 288] on button "Next" at bounding box center [785, 287] width 81 height 33
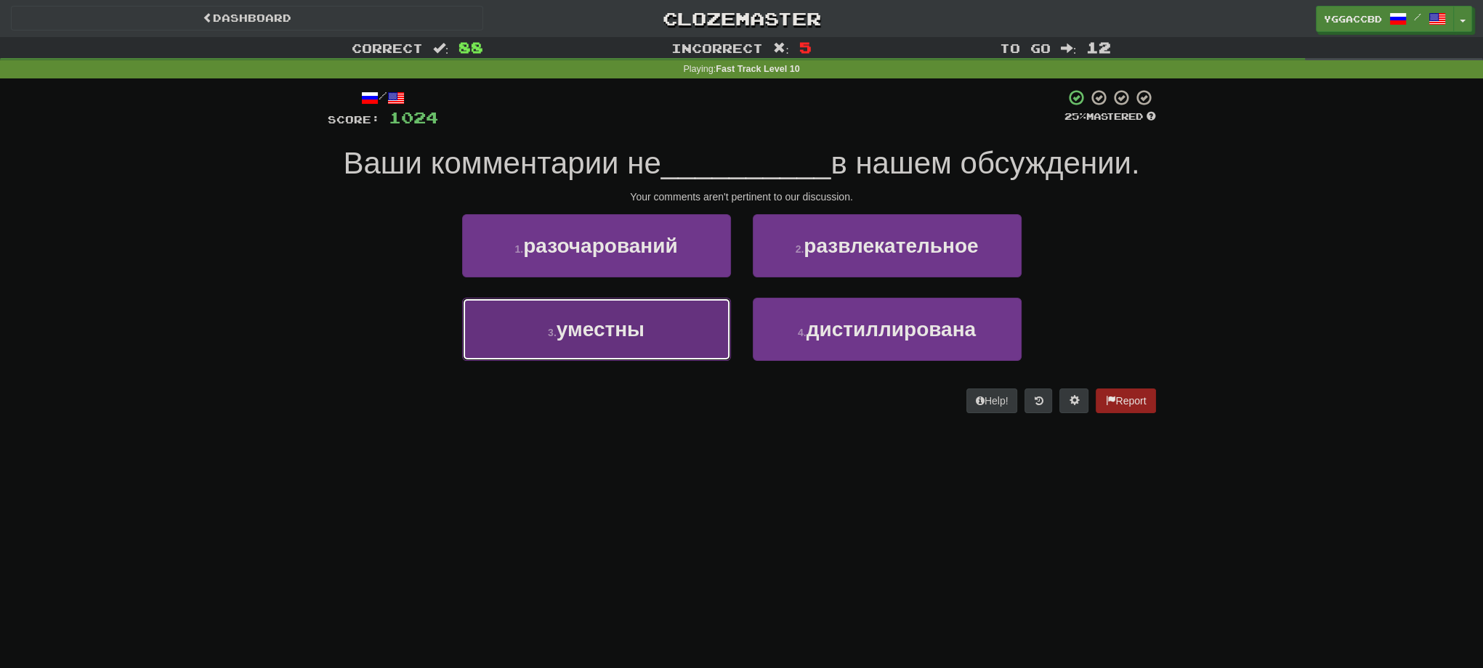
click at [670, 331] on button "3 . уместны" at bounding box center [596, 329] width 269 height 63
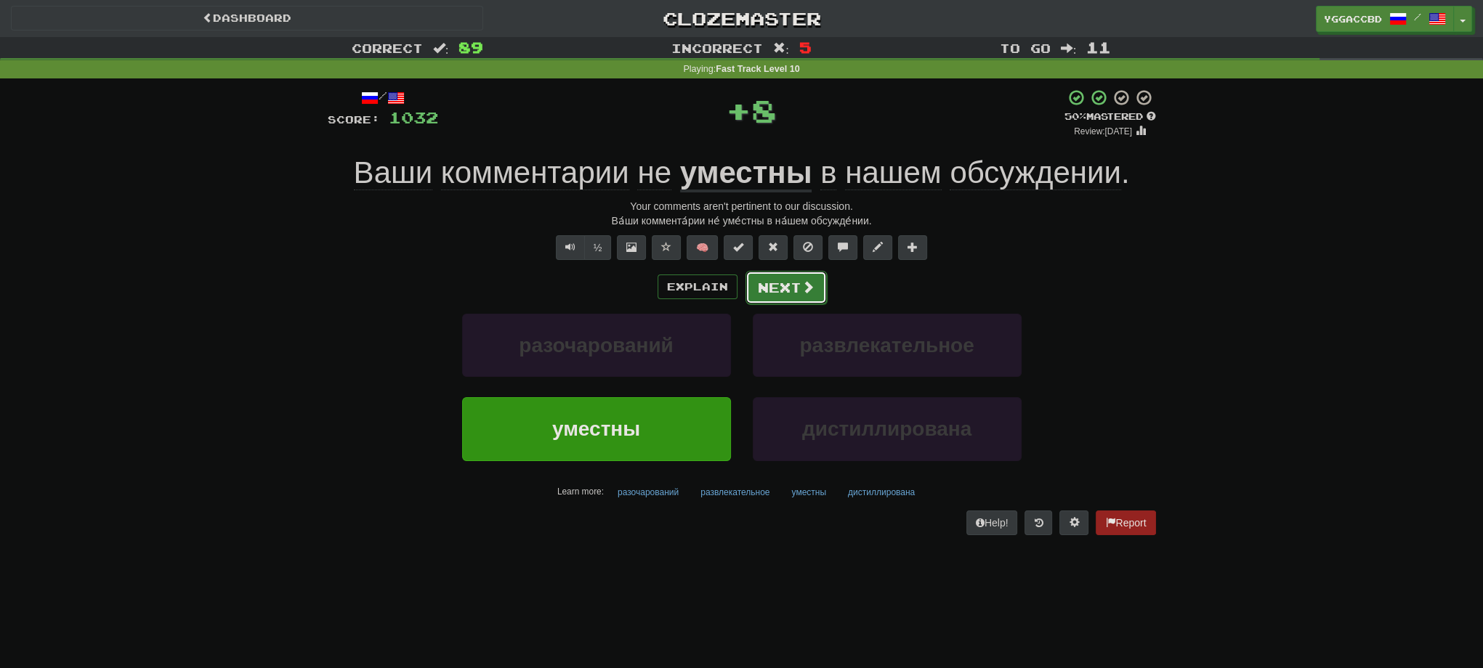
click at [785, 292] on button "Next" at bounding box center [785, 287] width 81 height 33
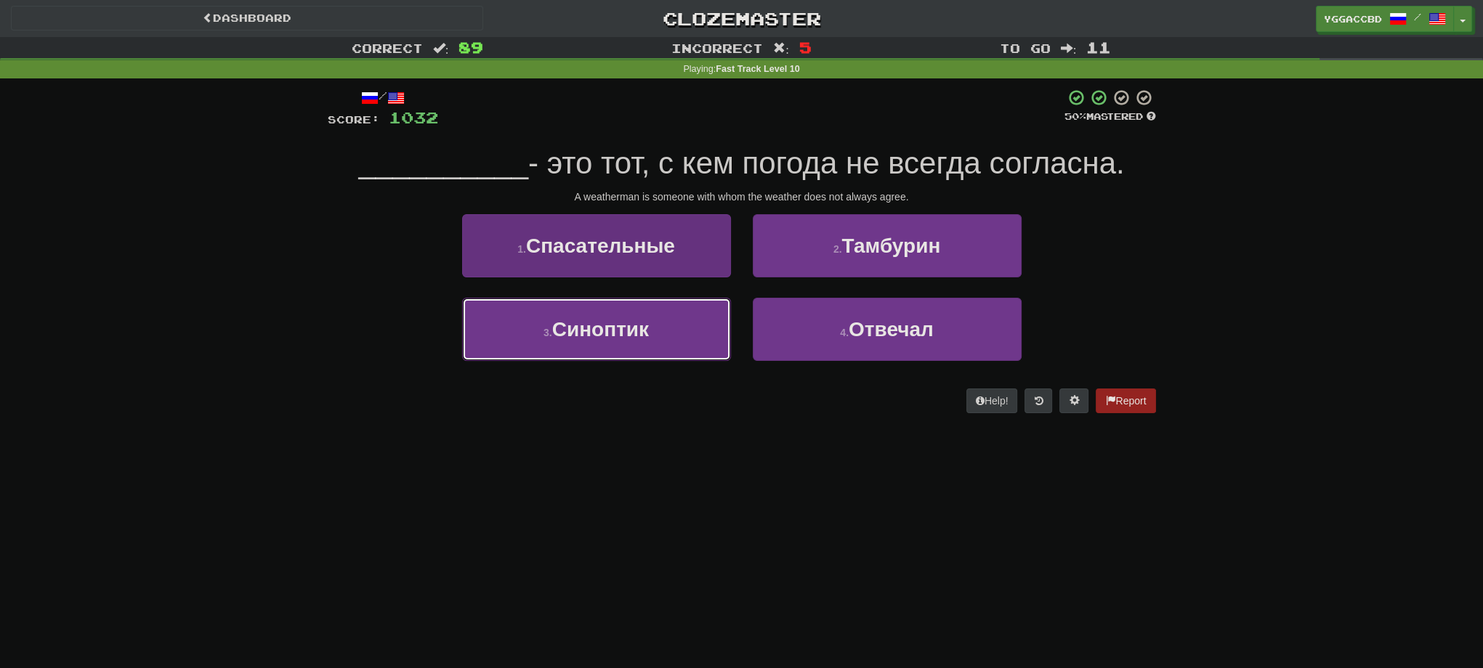
click at [665, 333] on button "3 . Синоптик" at bounding box center [596, 329] width 269 height 63
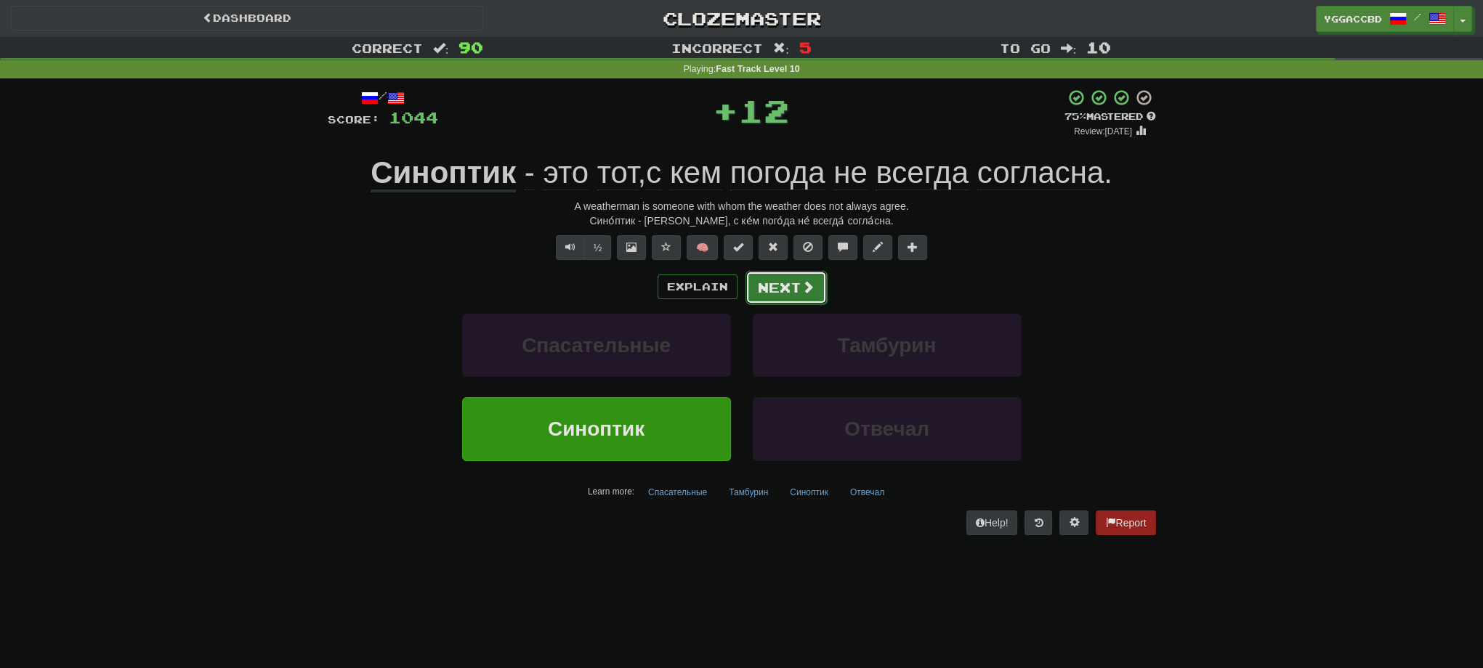
click at [769, 291] on button "Next" at bounding box center [785, 287] width 81 height 33
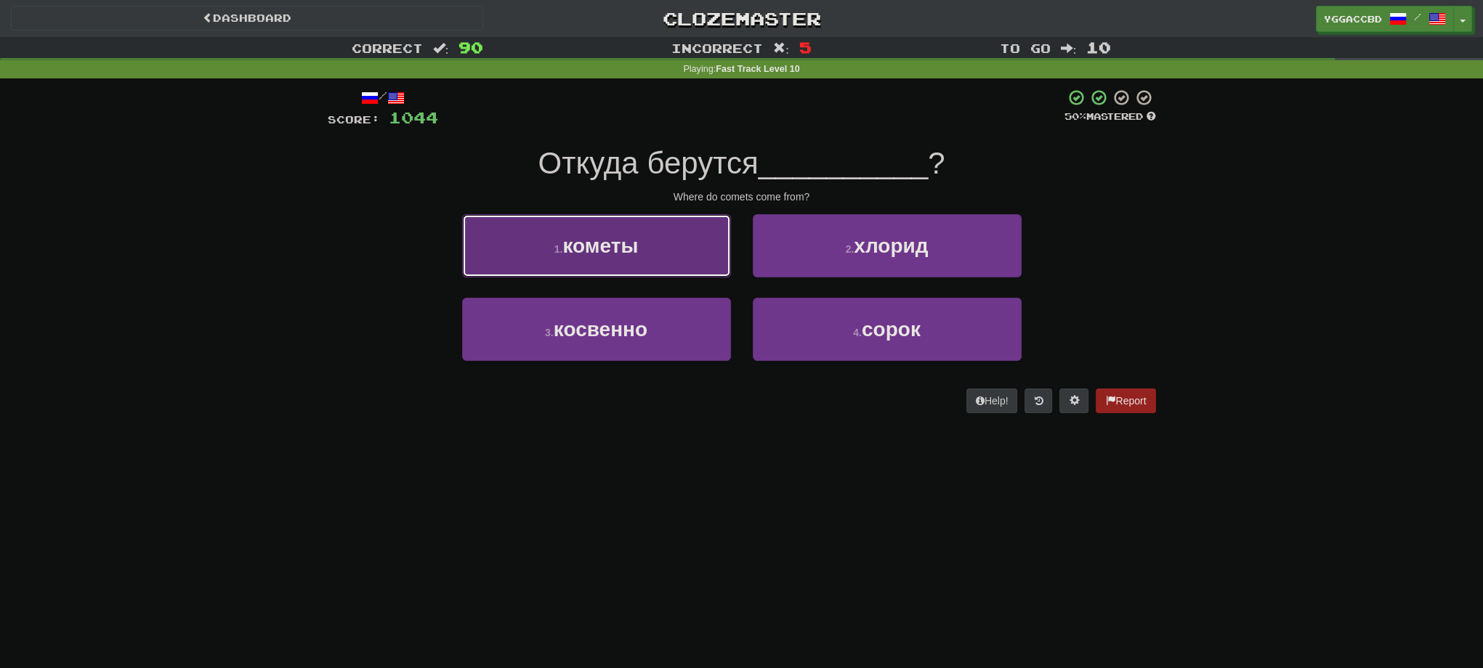
click at [625, 254] on span "кометы" at bounding box center [600, 246] width 76 height 23
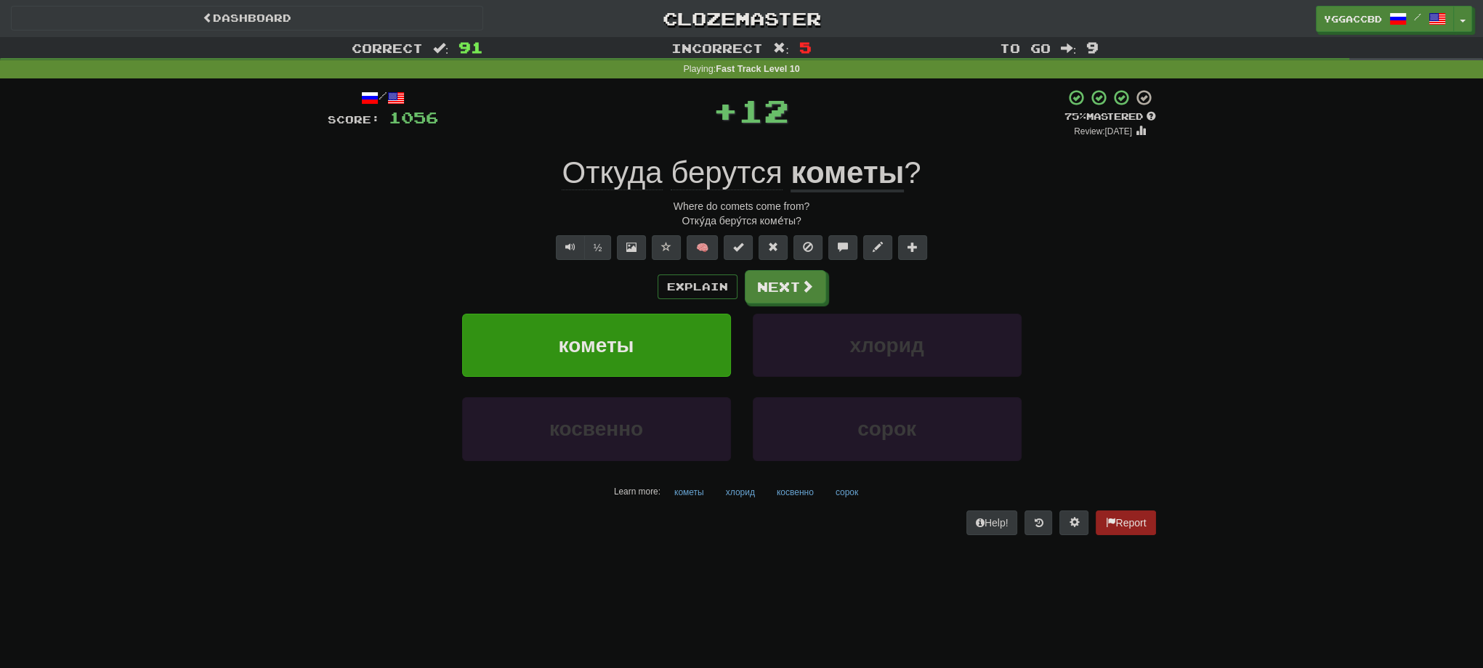
click at [741, 292] on div "Explain Next" at bounding box center [742, 286] width 828 height 33
click at [767, 290] on button "Next" at bounding box center [785, 287] width 81 height 33
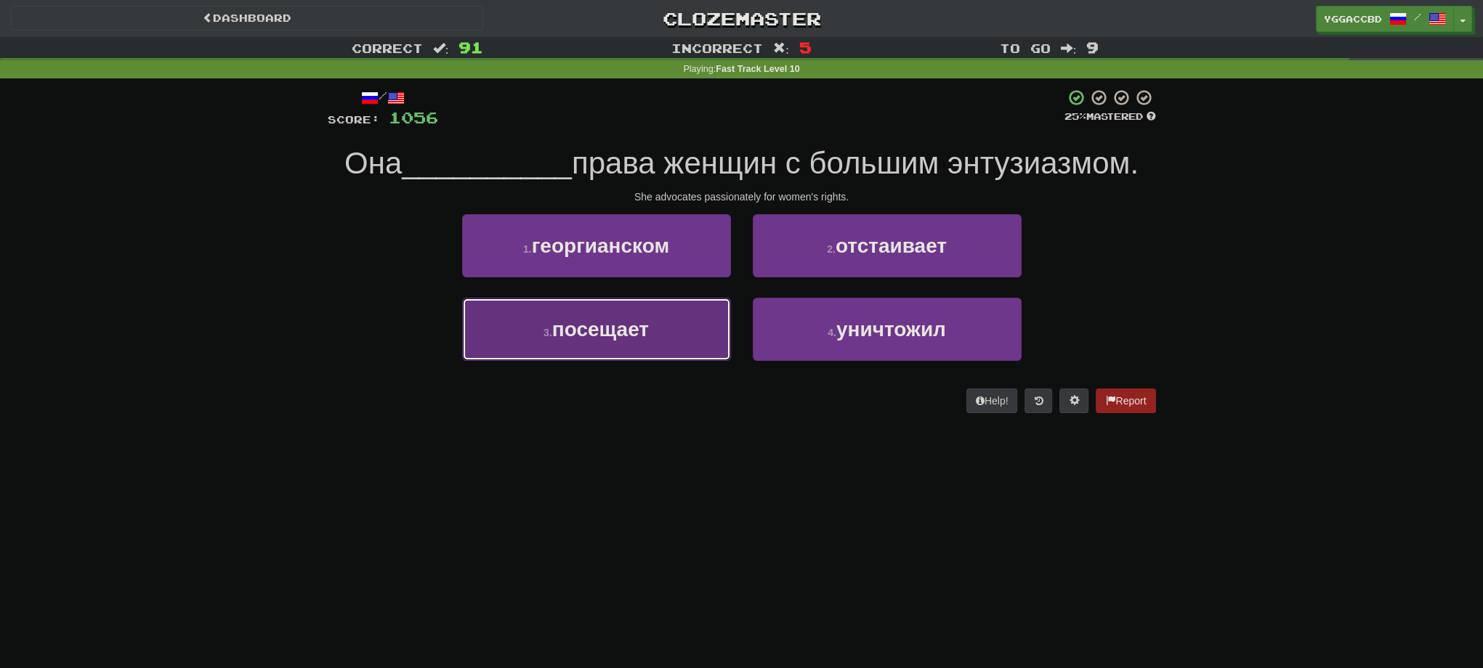
click at [617, 340] on span "посещает" at bounding box center [600, 329] width 97 height 23
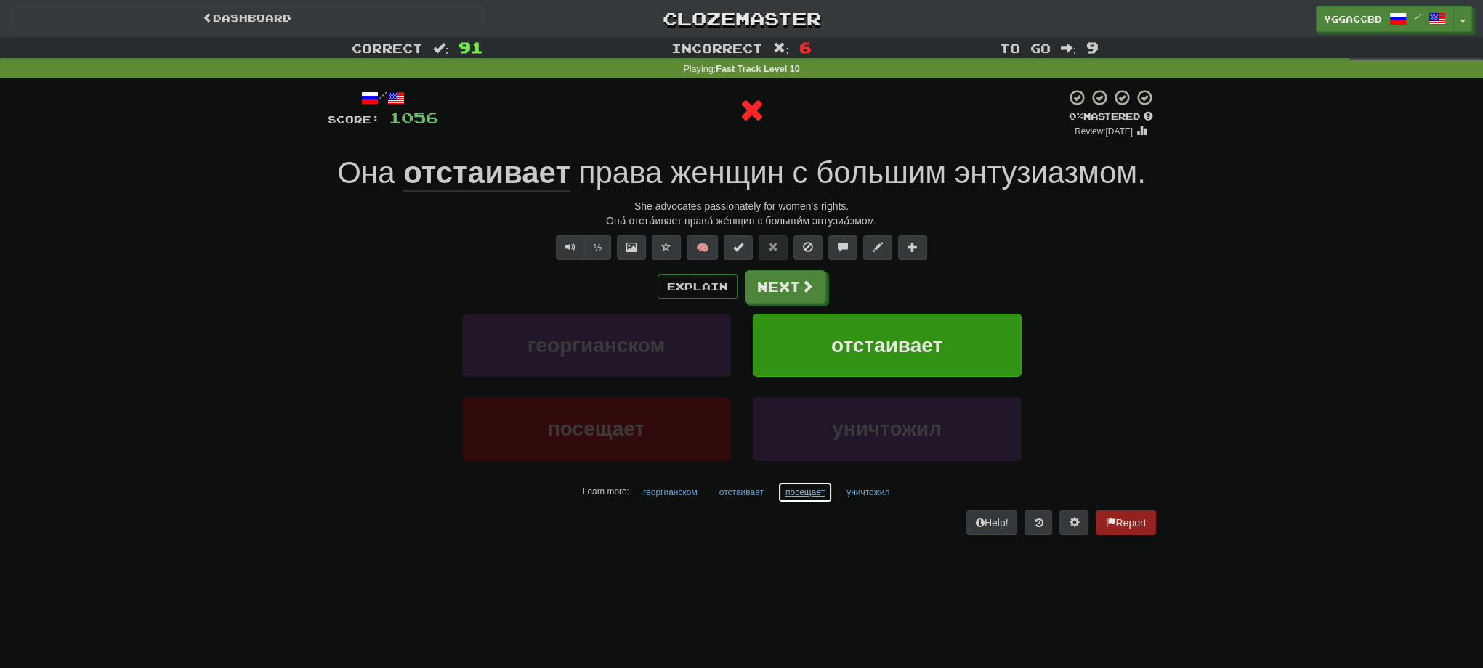
click at [802, 487] on button "посещает" at bounding box center [804, 493] width 55 height 22
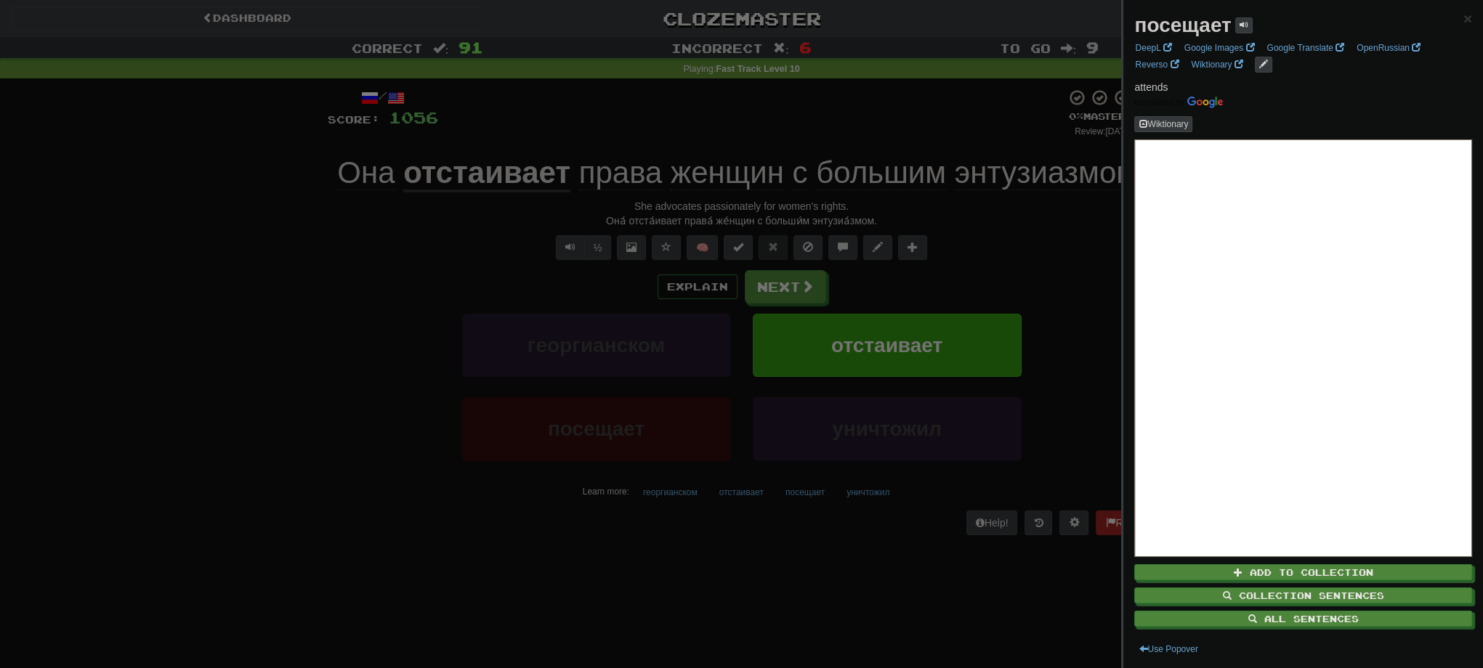
click at [1002, 219] on div at bounding box center [741, 334] width 1483 height 668
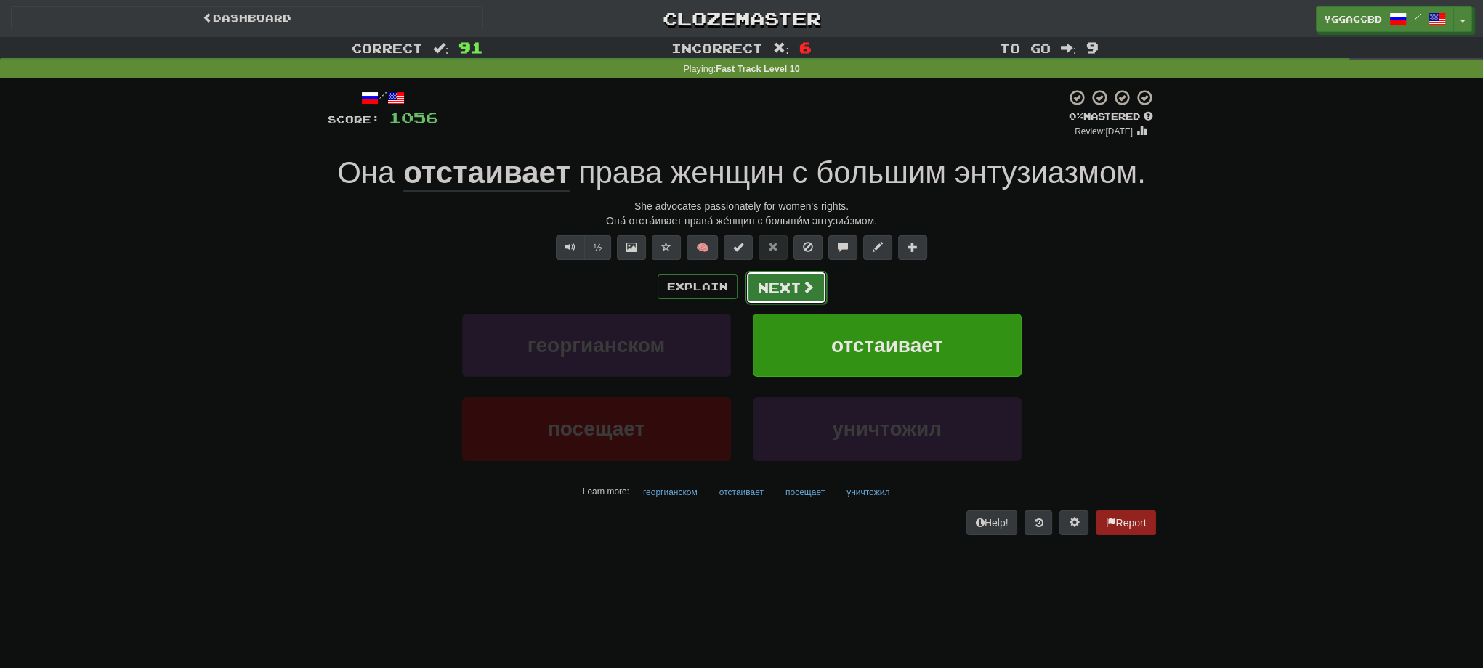
click at [775, 289] on button "Next" at bounding box center [785, 287] width 81 height 33
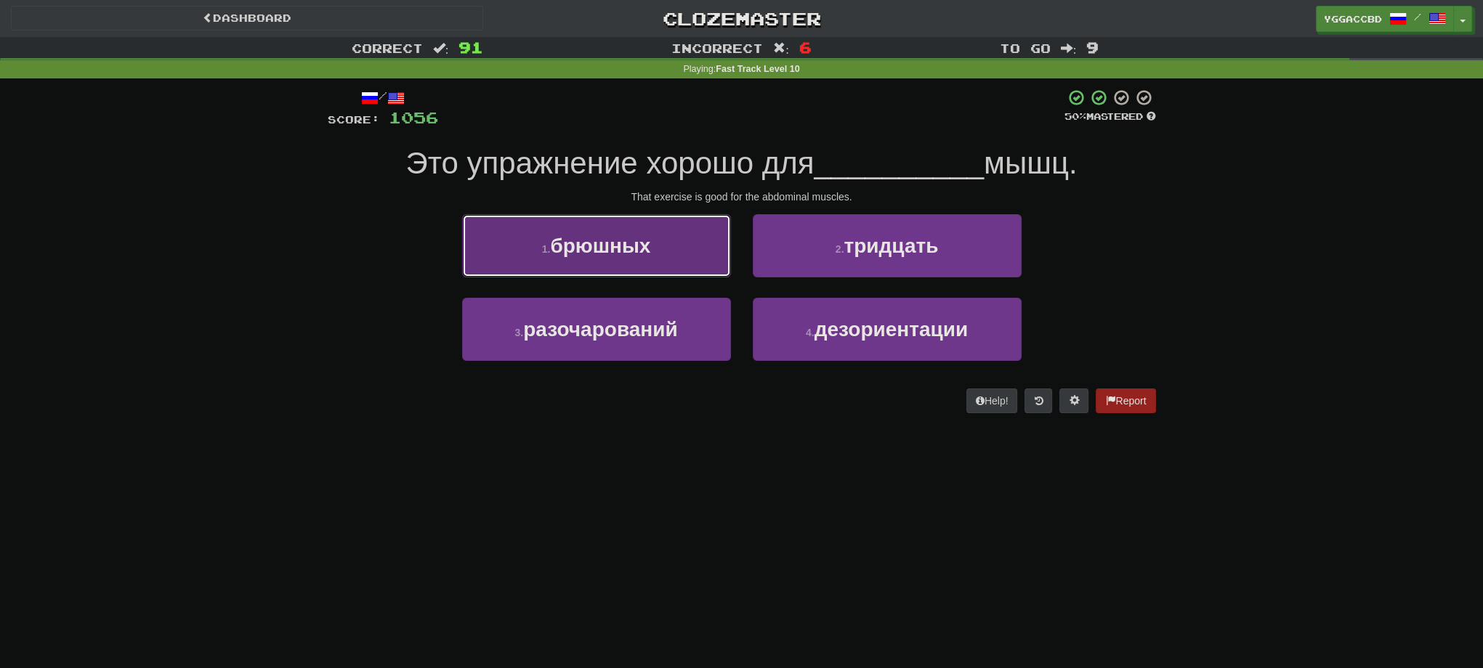
click at [681, 241] on button "1 . брюшных" at bounding box center [596, 245] width 269 height 63
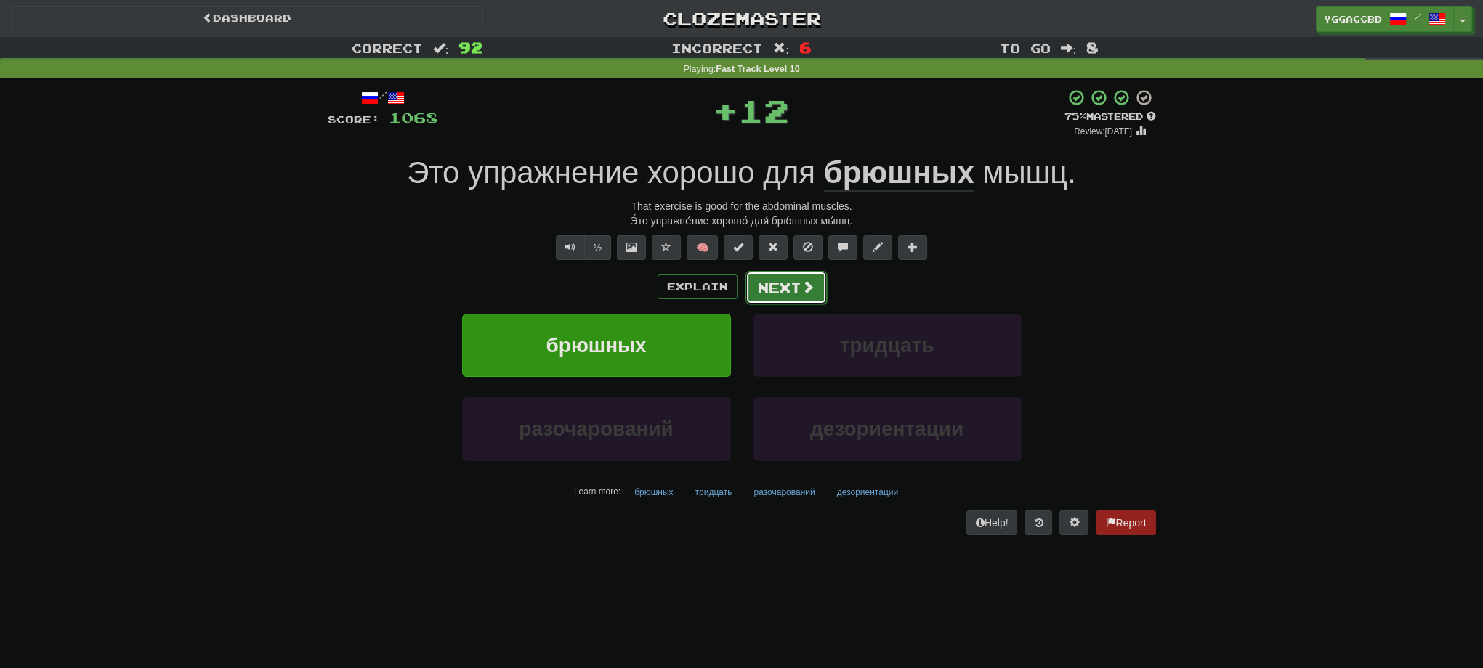
click at [779, 285] on button "Next" at bounding box center [785, 287] width 81 height 33
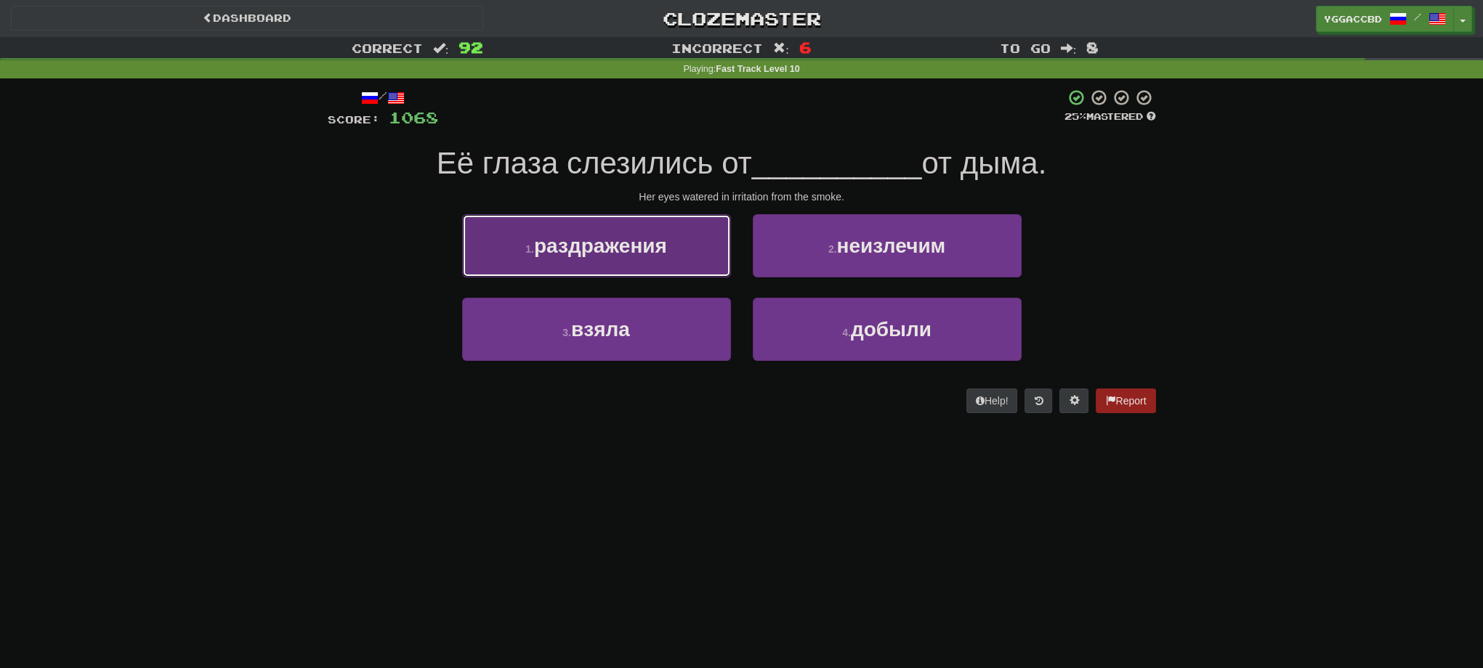
click at [622, 264] on button "1 . раздражения" at bounding box center [596, 245] width 269 height 63
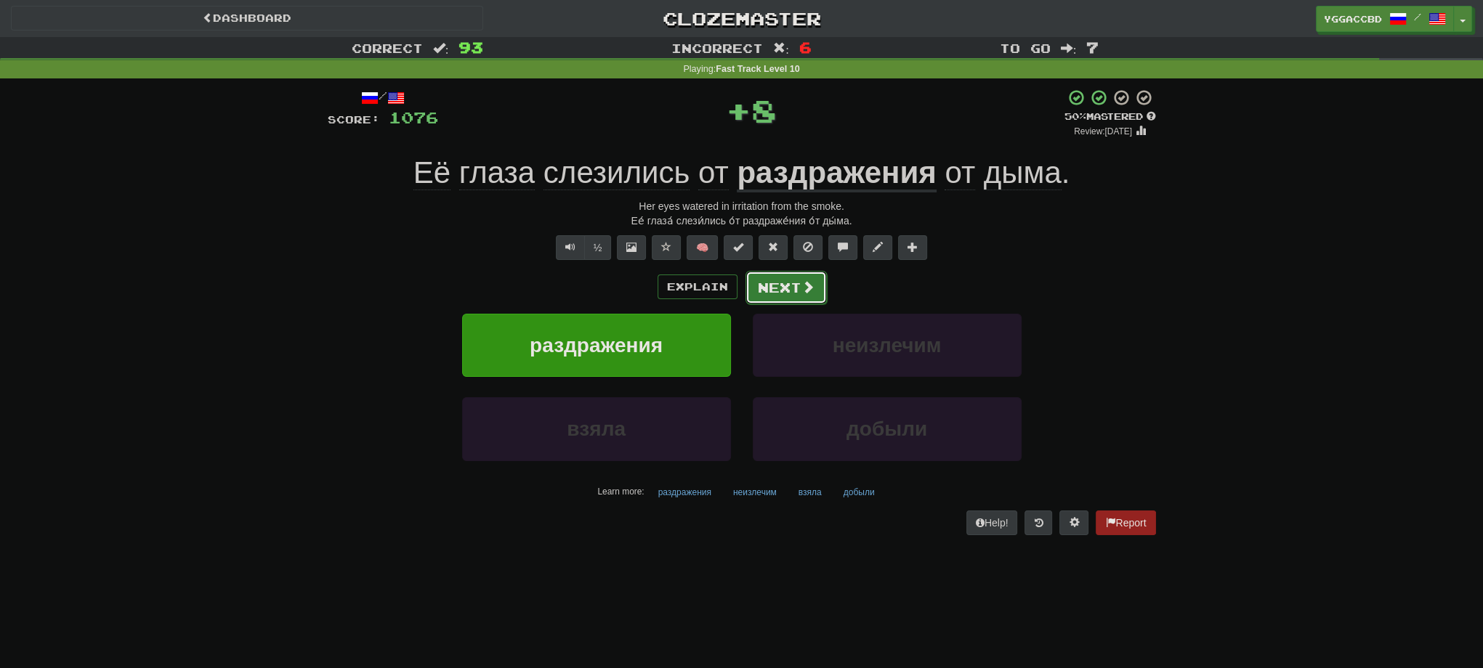
click at [795, 273] on button "Next" at bounding box center [785, 287] width 81 height 33
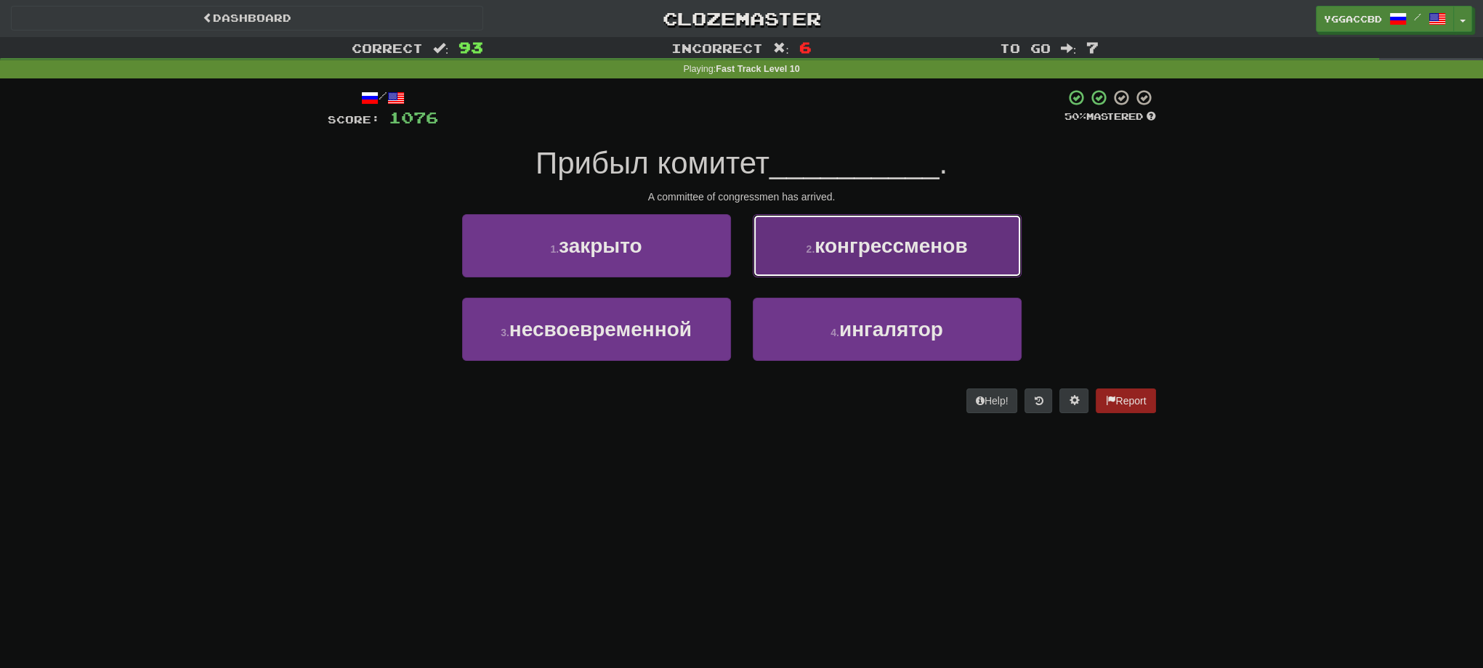
click at [811, 256] on button "2 . конгрессменов" at bounding box center [887, 245] width 269 height 63
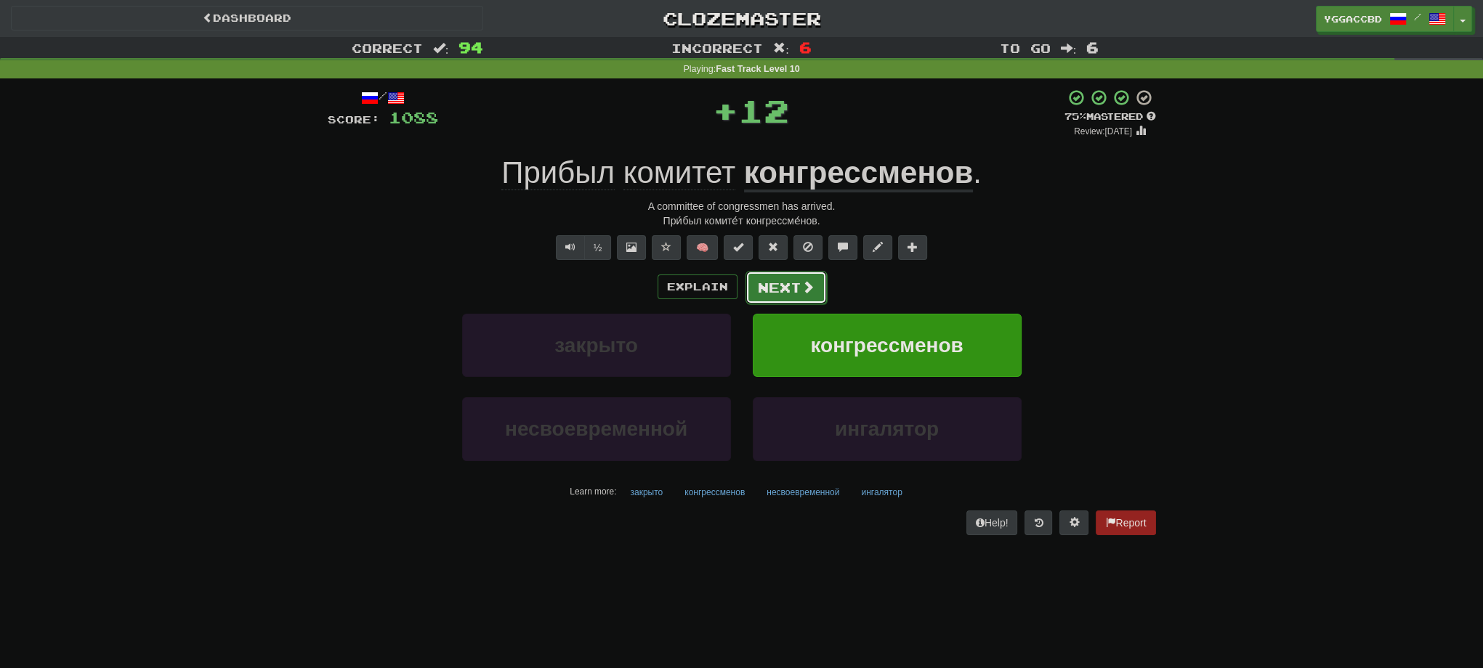
click at [788, 280] on button "Next" at bounding box center [785, 287] width 81 height 33
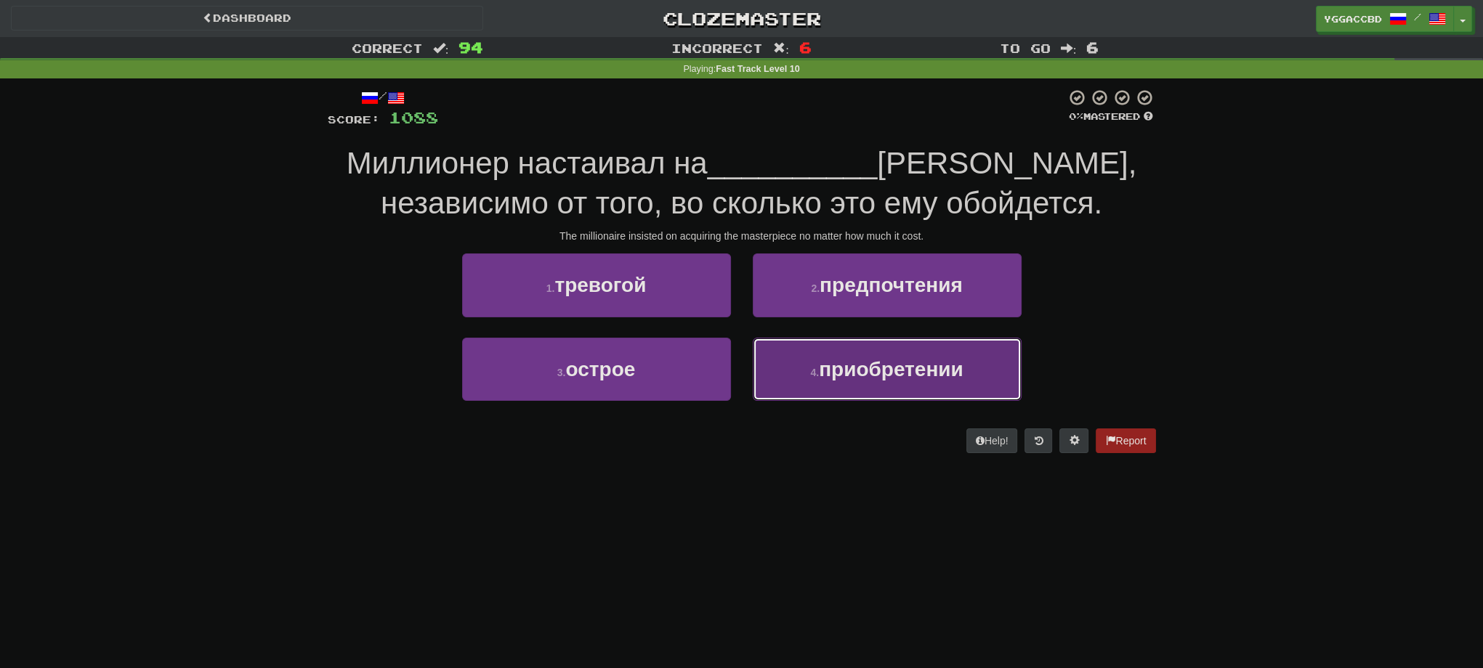
click at [929, 375] on span "приобретении" at bounding box center [891, 369] width 145 height 23
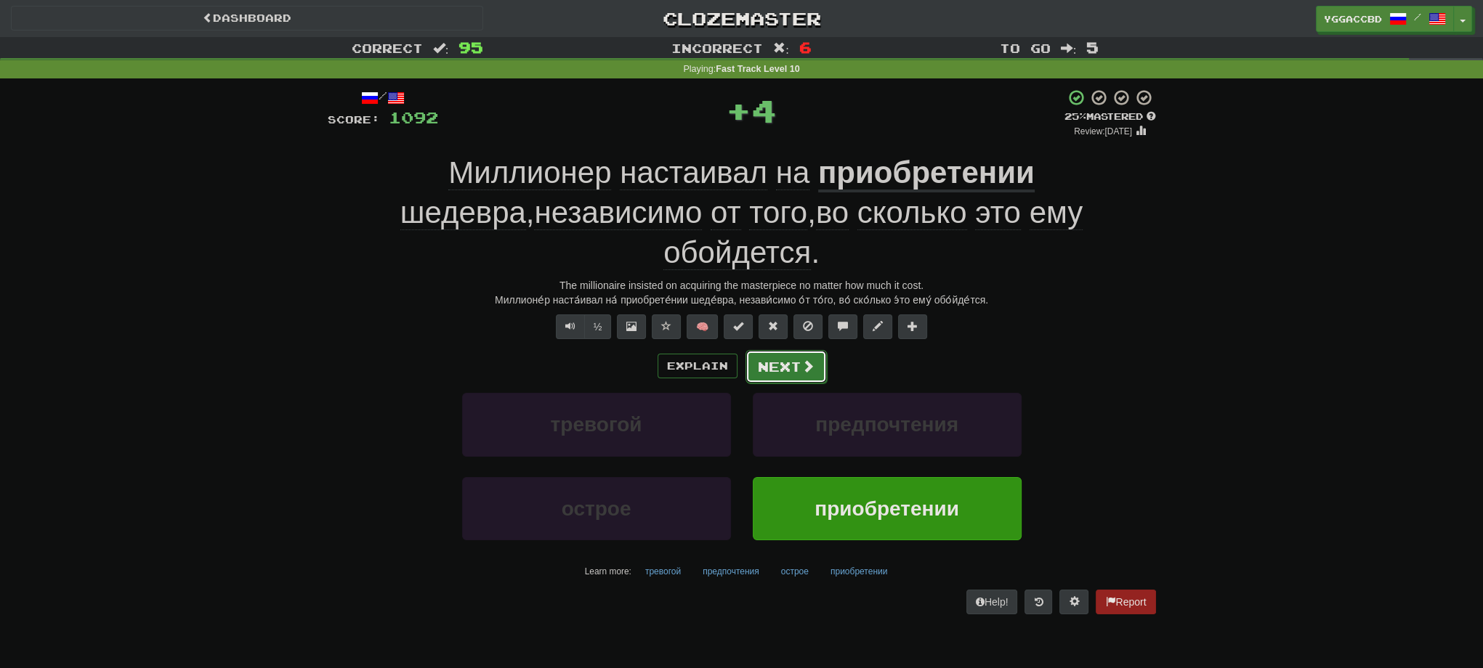
click at [801, 360] on span at bounding box center [807, 366] width 13 height 13
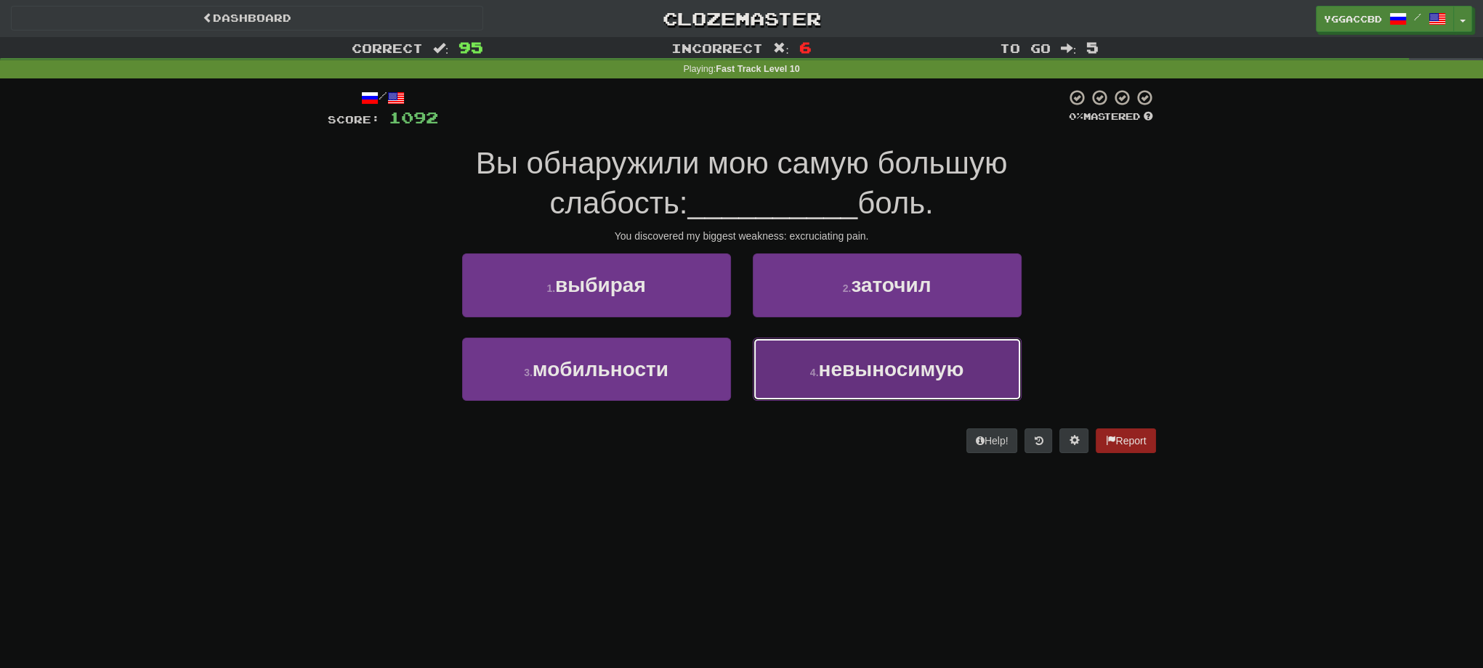
click at [863, 370] on span "невыносимую" at bounding box center [890, 369] width 145 height 23
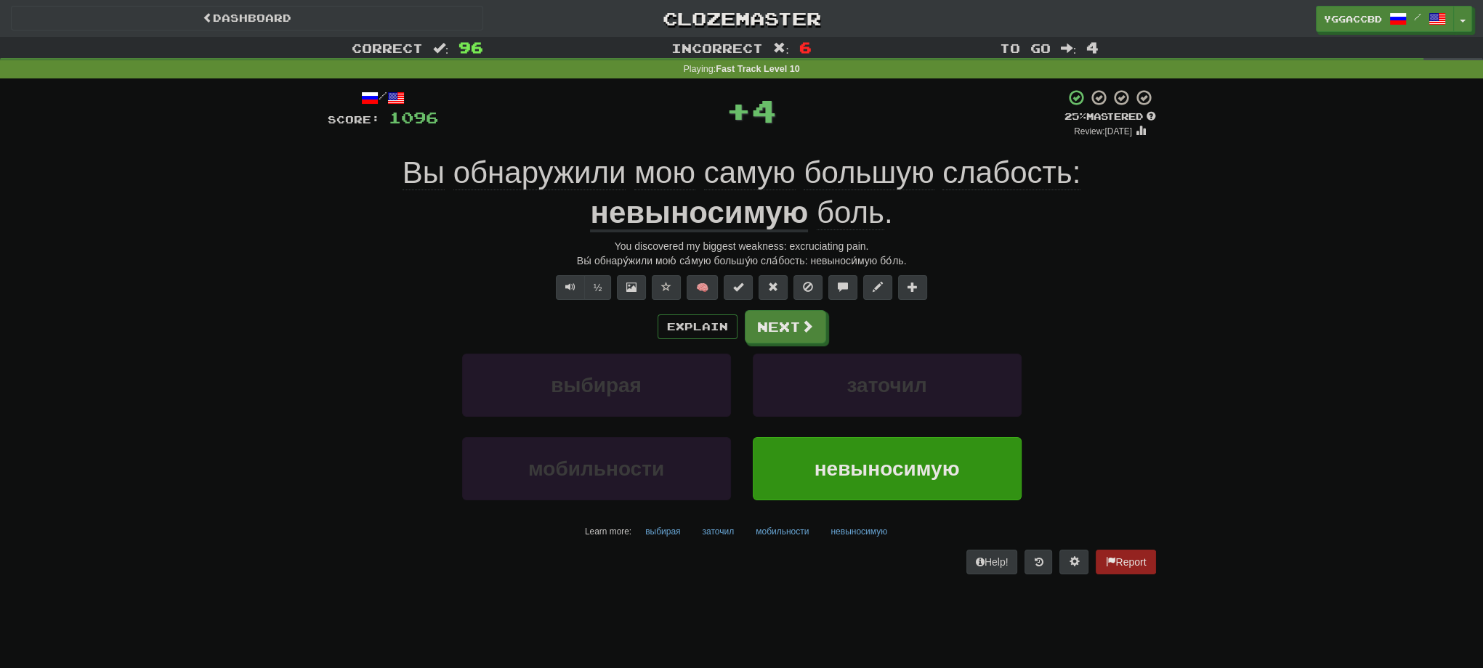
click at [651, 215] on u "невыносимую" at bounding box center [699, 213] width 218 height 37
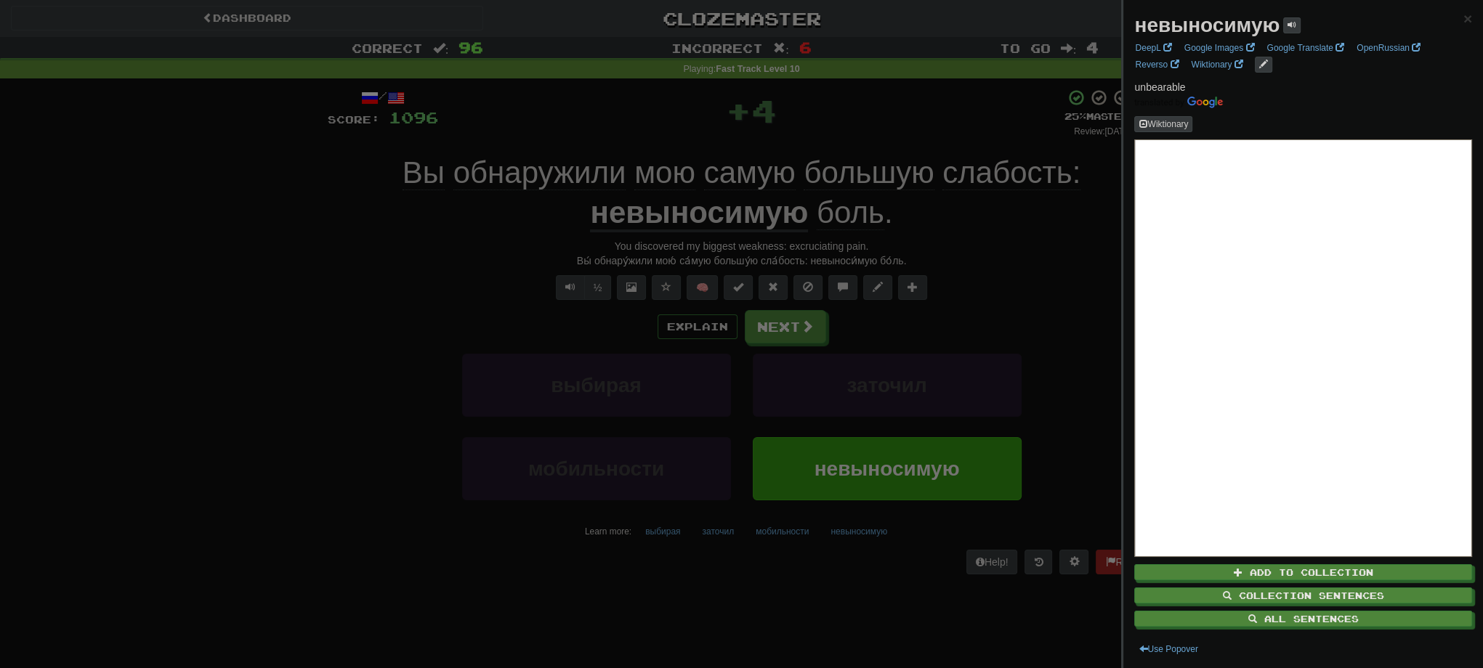
drag, startPoint x: 369, startPoint y: 267, endPoint x: 711, endPoint y: 272, distance: 342.2
click at [378, 267] on div at bounding box center [741, 334] width 1483 height 668
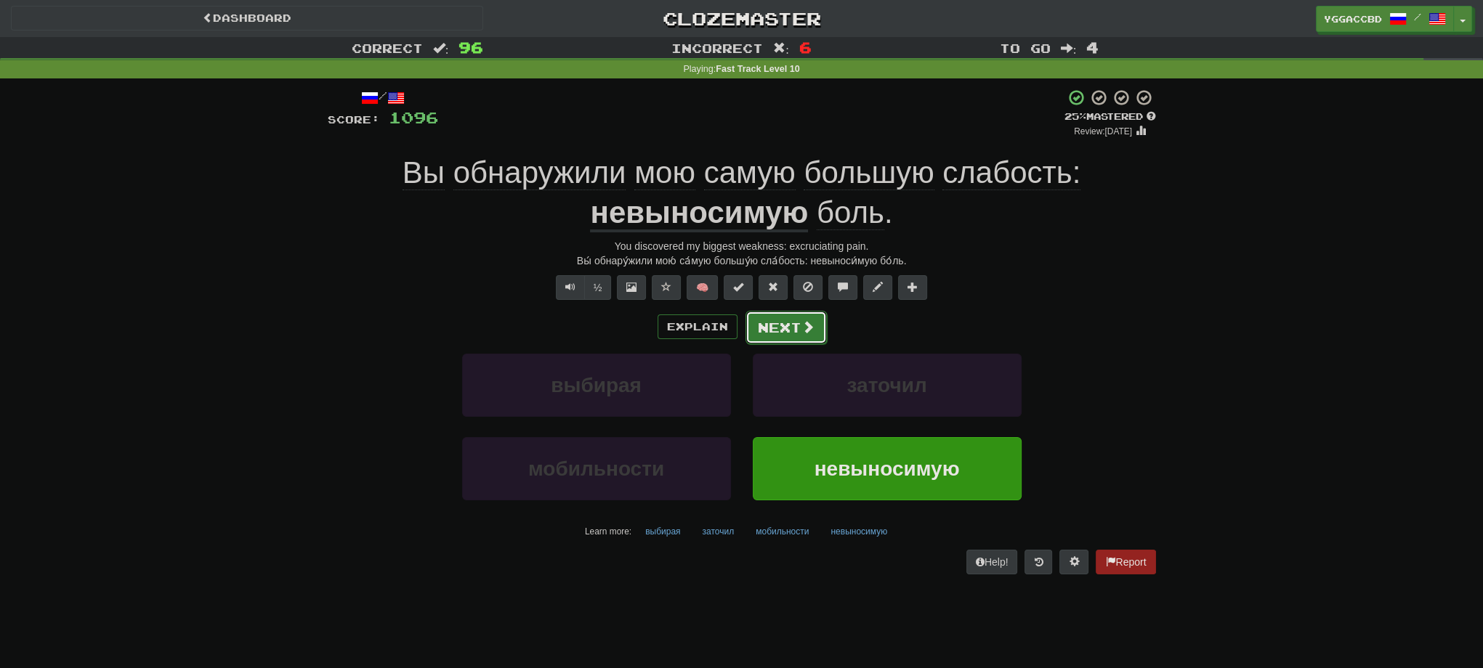
click at [755, 333] on button "Next" at bounding box center [785, 327] width 81 height 33
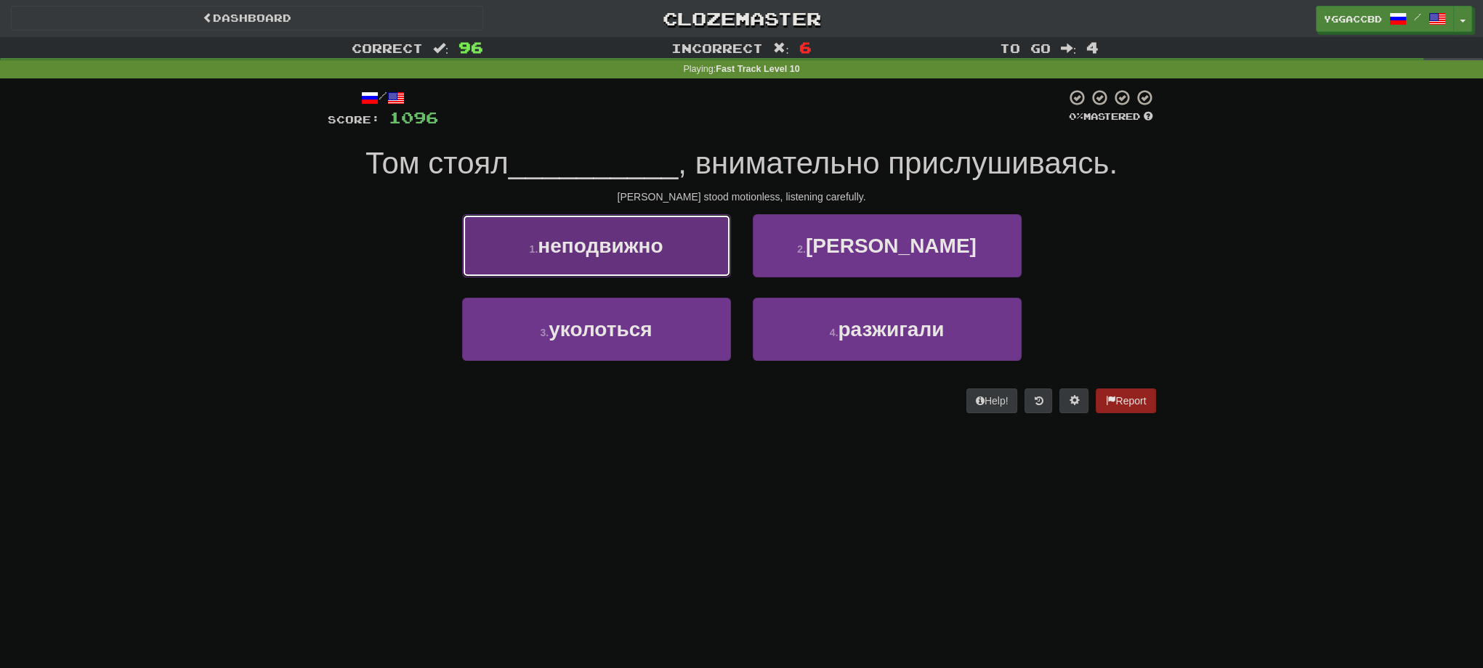
click at [649, 259] on button "1 . неподвижно" at bounding box center [596, 245] width 269 height 63
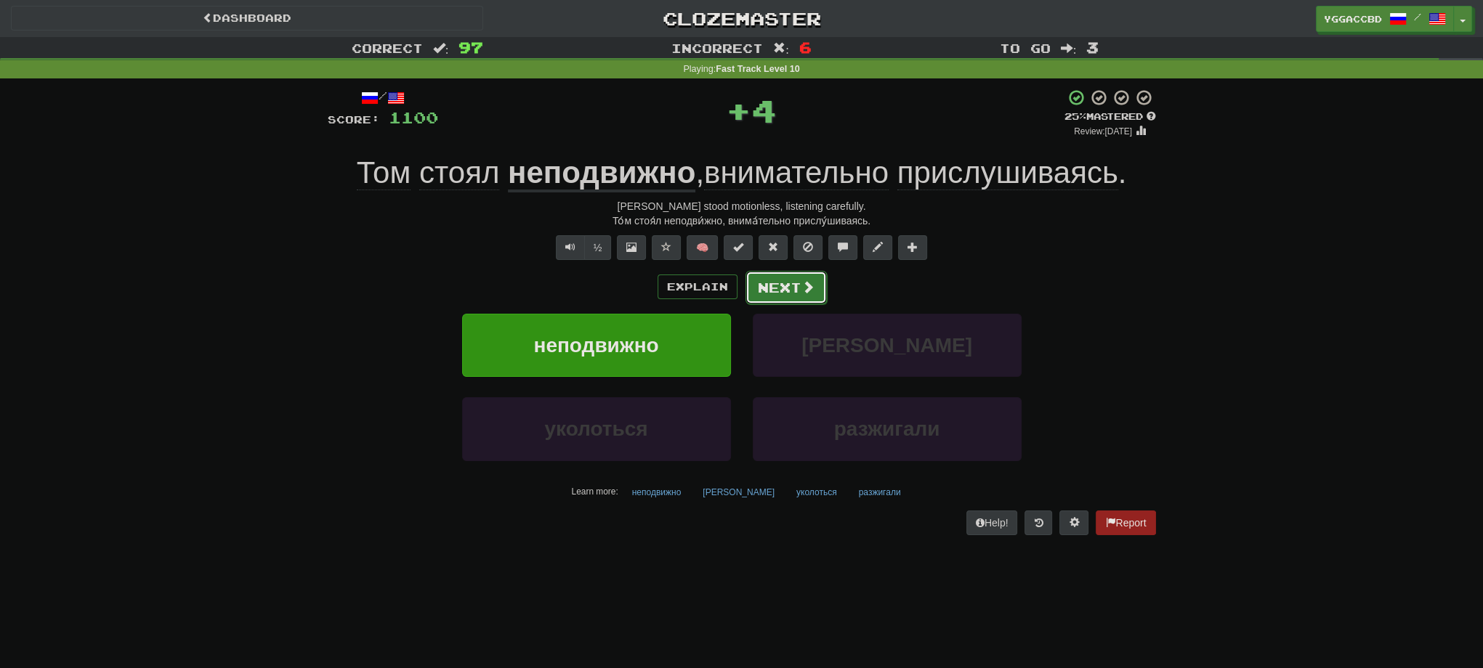
click at [764, 291] on button "Next" at bounding box center [785, 287] width 81 height 33
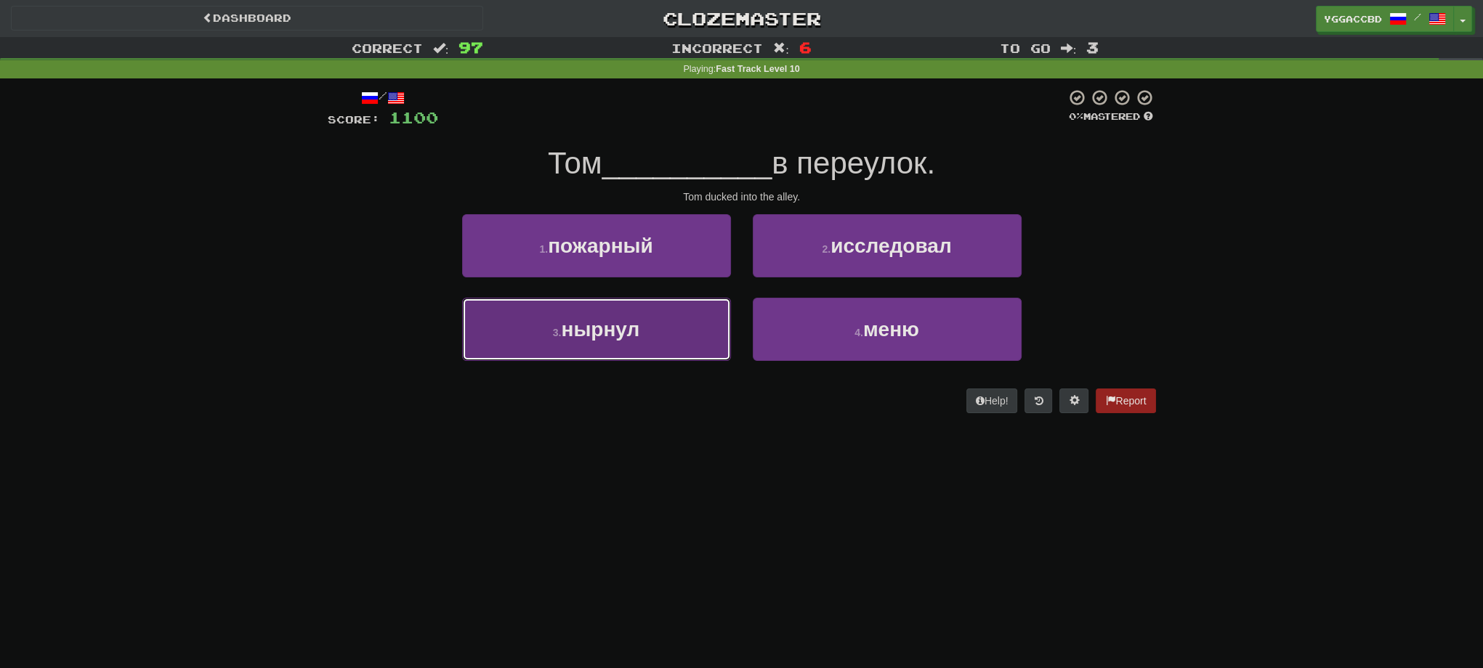
click at [628, 332] on span "нырнул" at bounding box center [600, 329] width 78 height 23
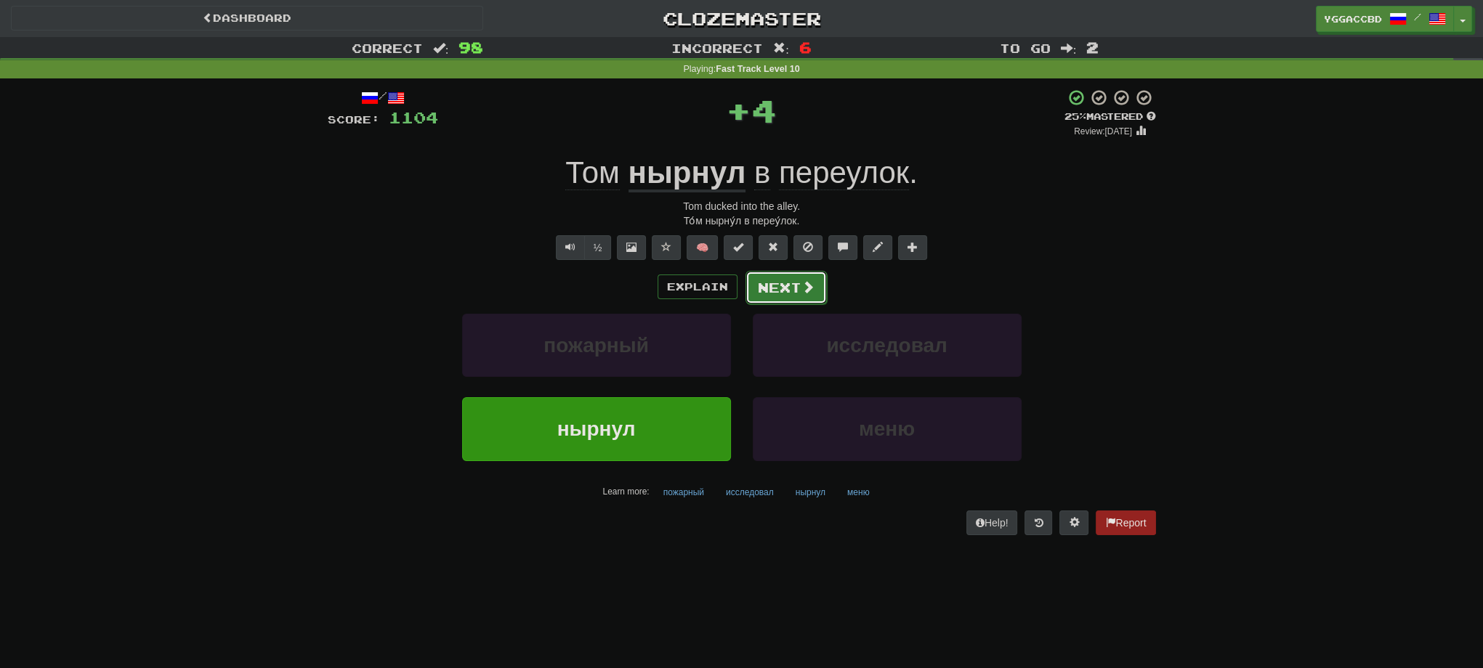
click at [773, 290] on button "Next" at bounding box center [785, 287] width 81 height 33
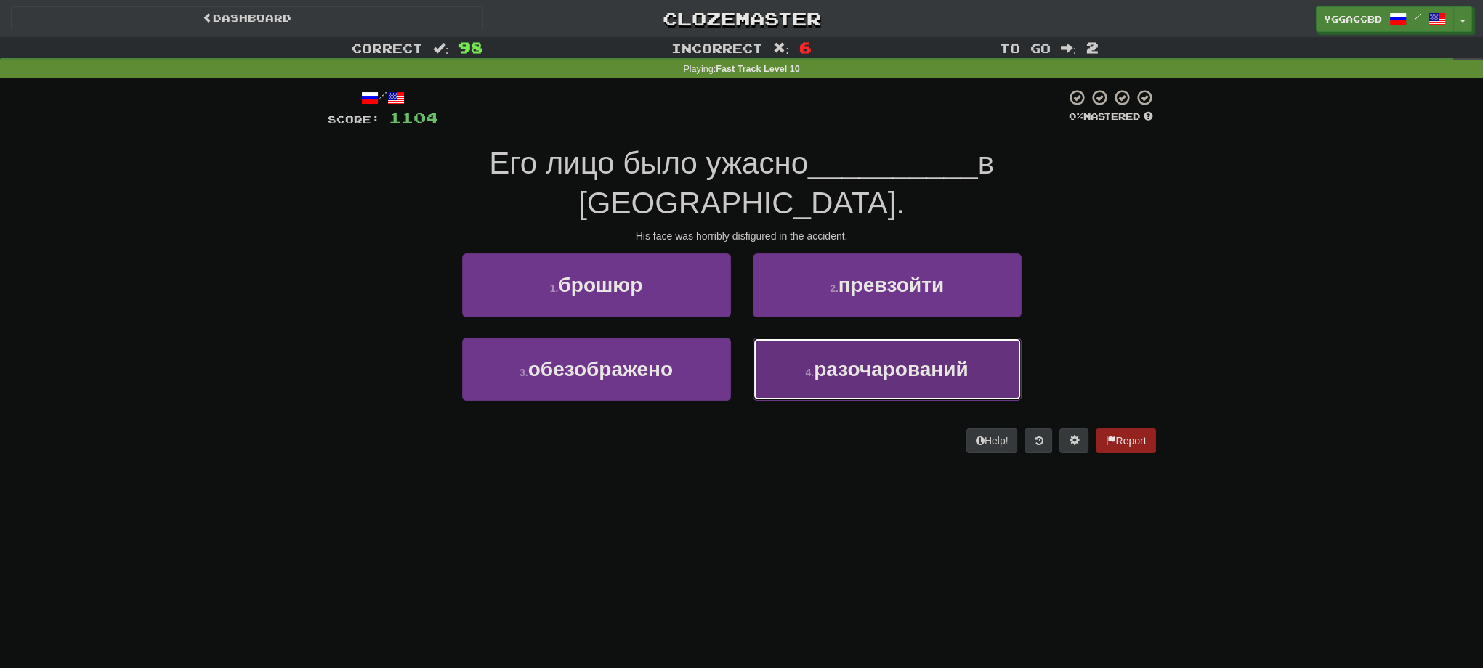
click at [850, 358] on span "разочарований" at bounding box center [891, 369] width 154 height 23
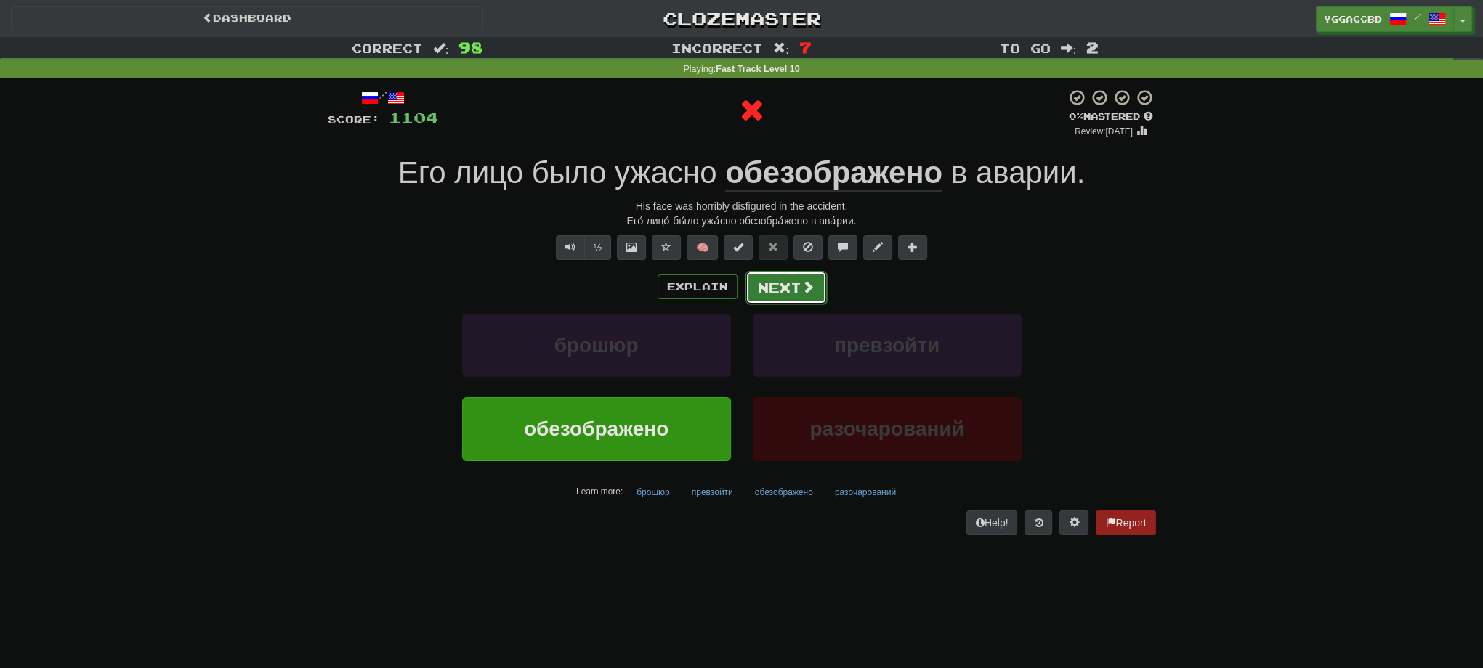
click at [787, 295] on button "Next" at bounding box center [785, 287] width 81 height 33
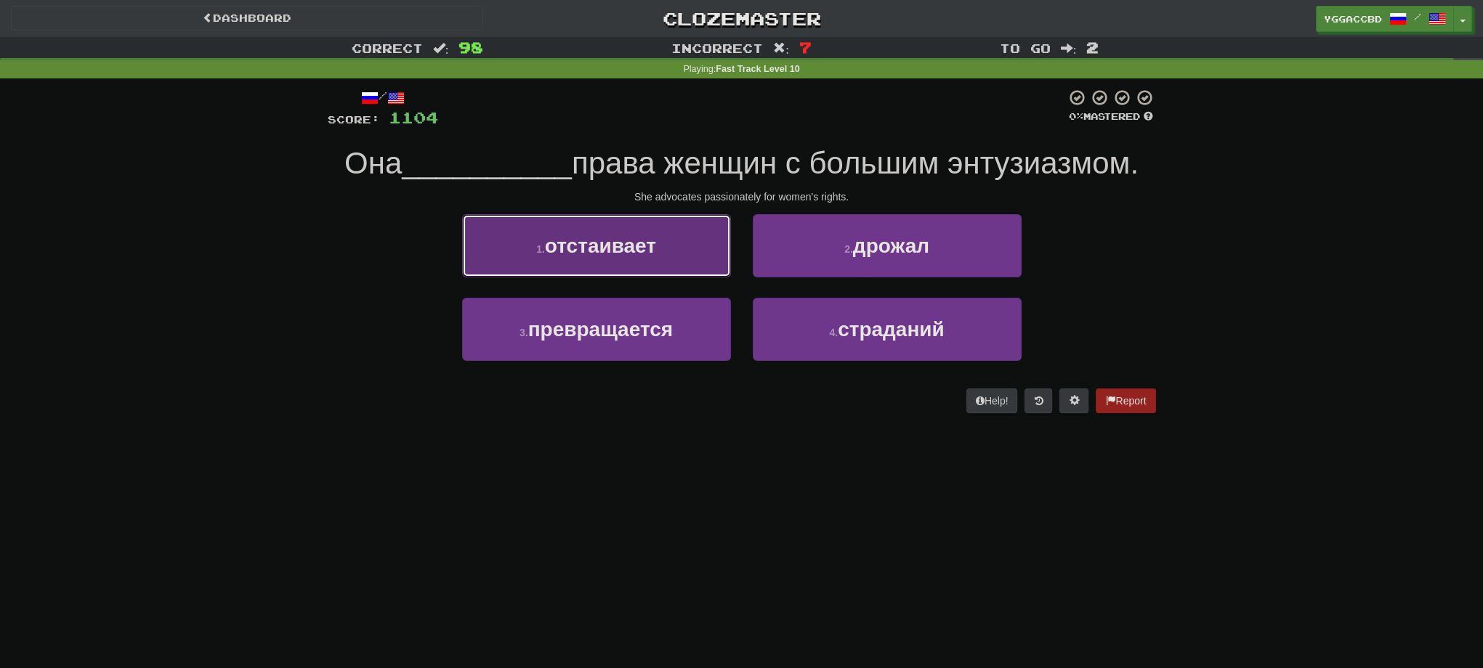
click at [684, 255] on button "1 . отстаивает" at bounding box center [596, 245] width 269 height 63
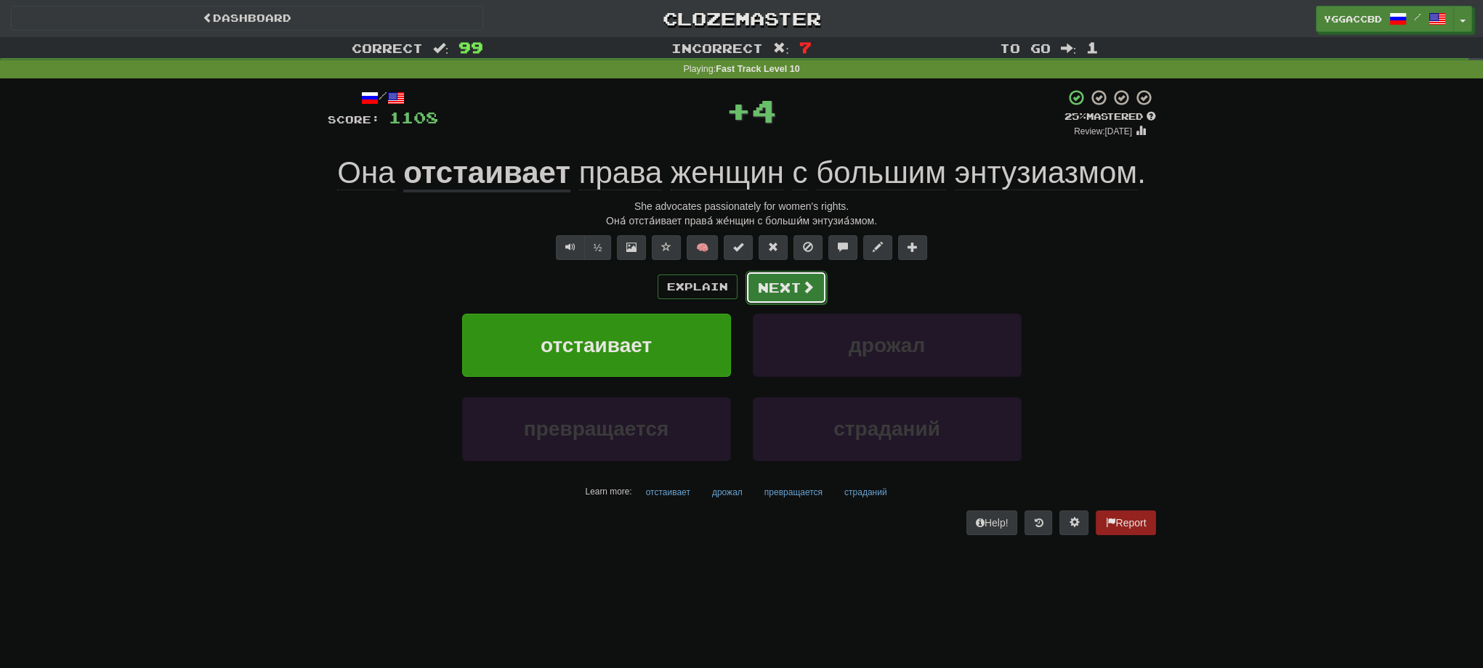
click at [795, 285] on button "Next" at bounding box center [785, 287] width 81 height 33
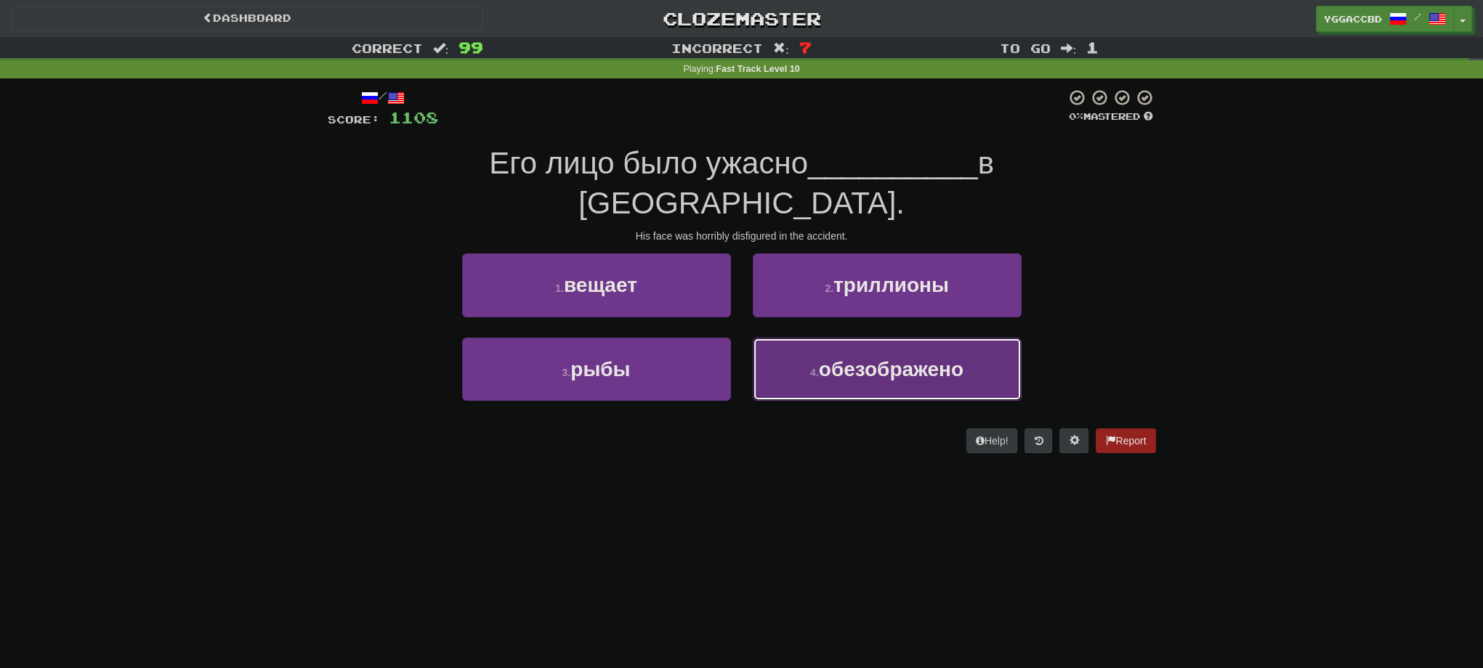
click at [846, 358] on span "обезображено" at bounding box center [891, 369] width 145 height 23
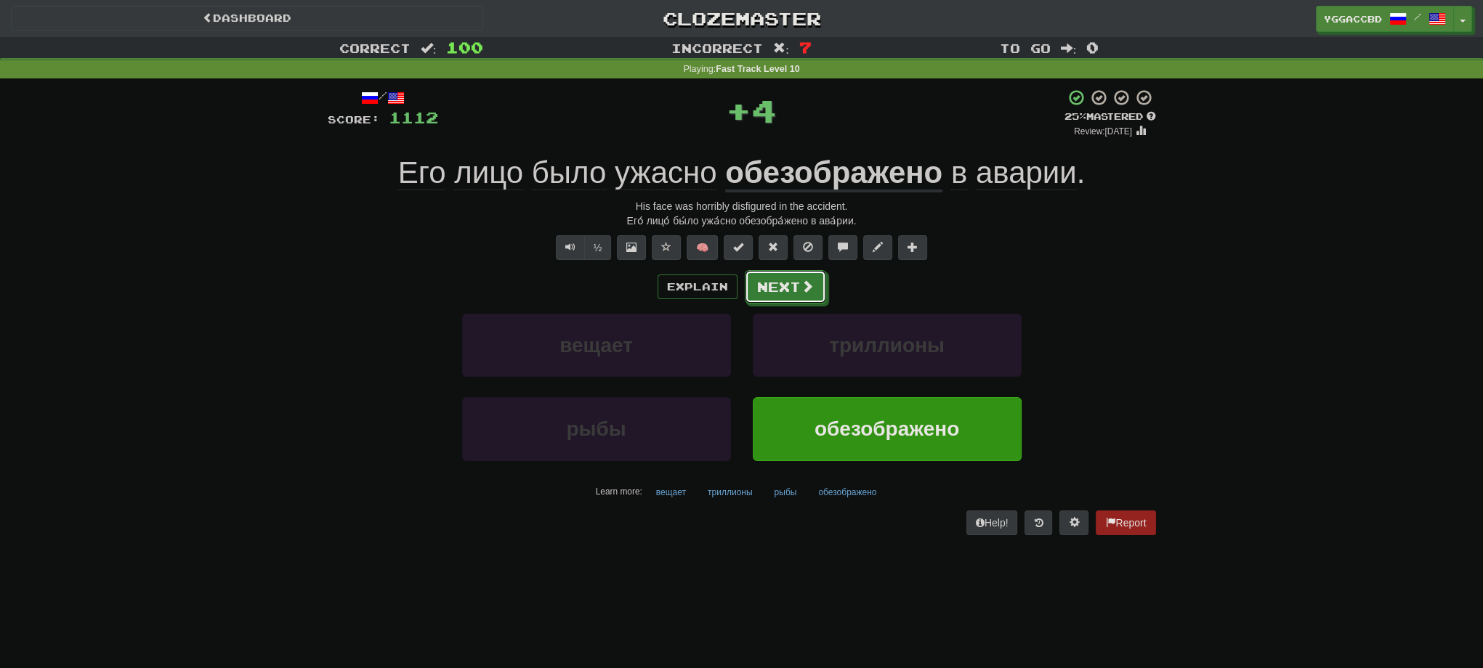
click at [798, 291] on button "Next" at bounding box center [785, 286] width 81 height 33
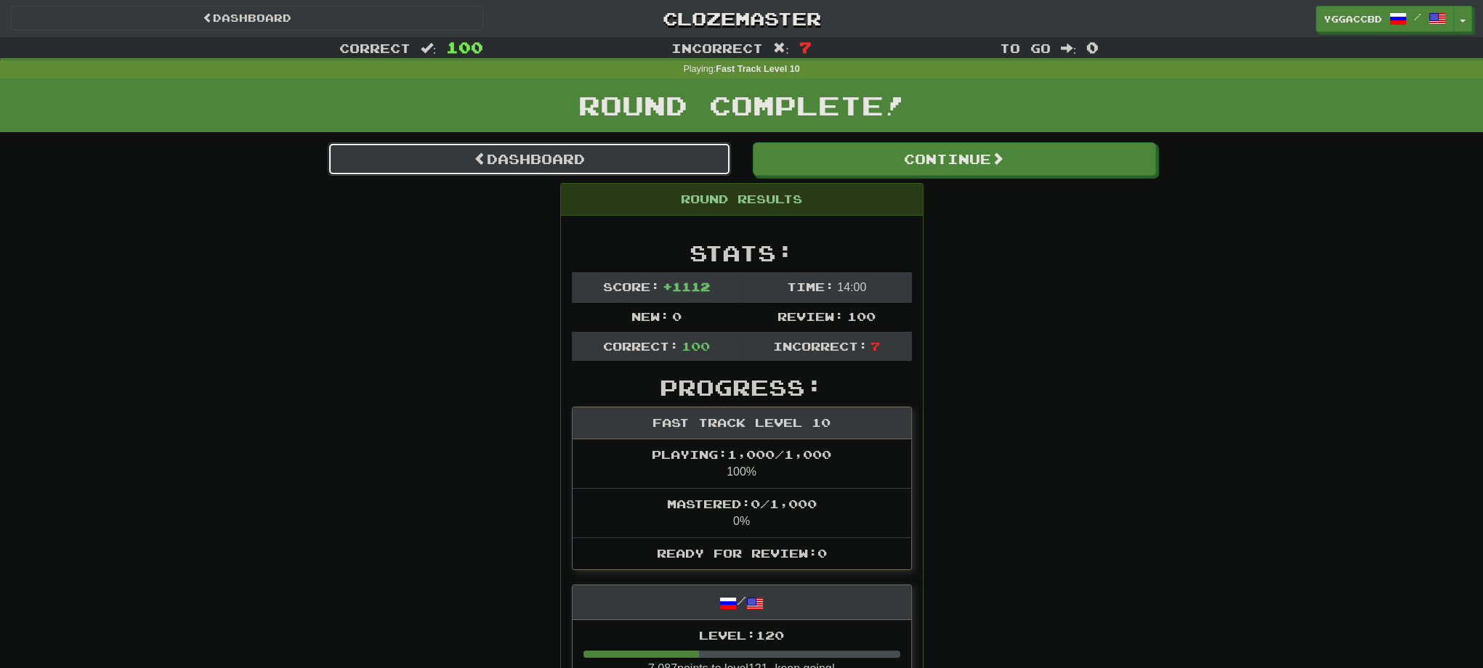
click at [522, 167] on link "Dashboard" at bounding box center [529, 158] width 403 height 33
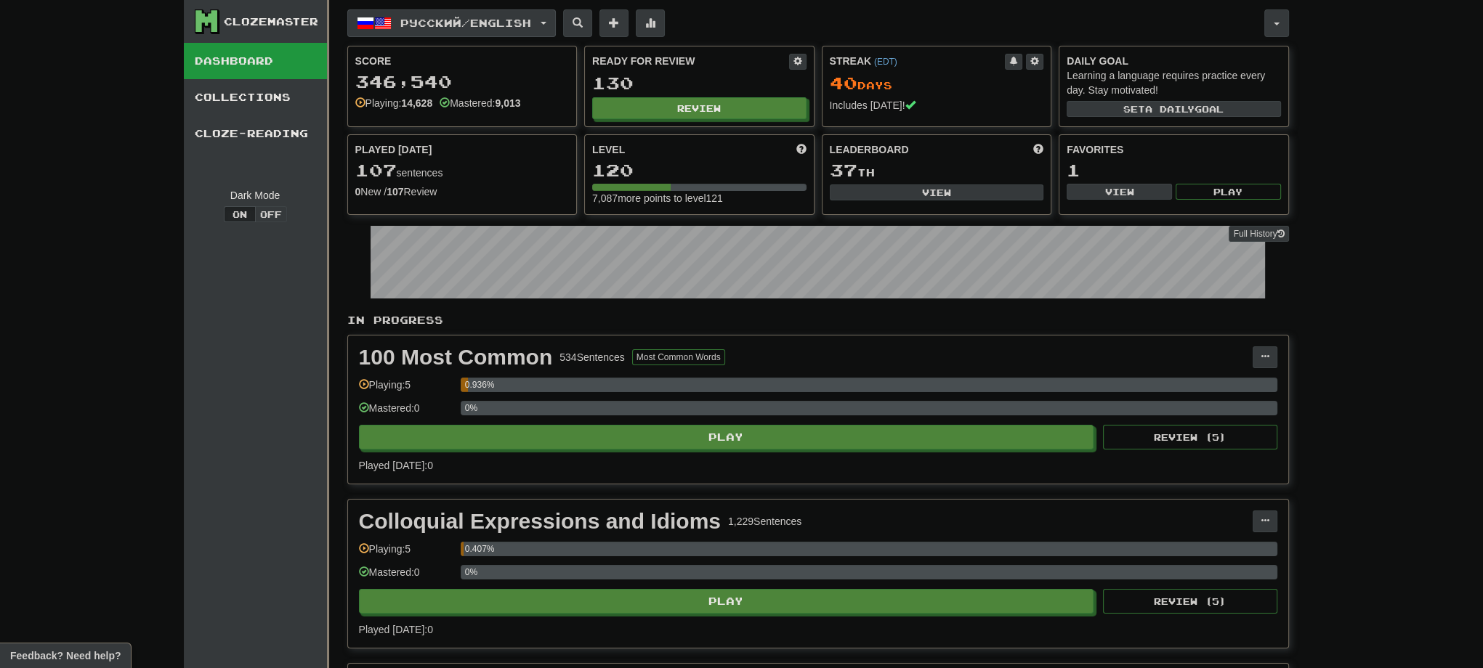
click at [459, 17] on span "Русский / English" at bounding box center [465, 23] width 131 height 12
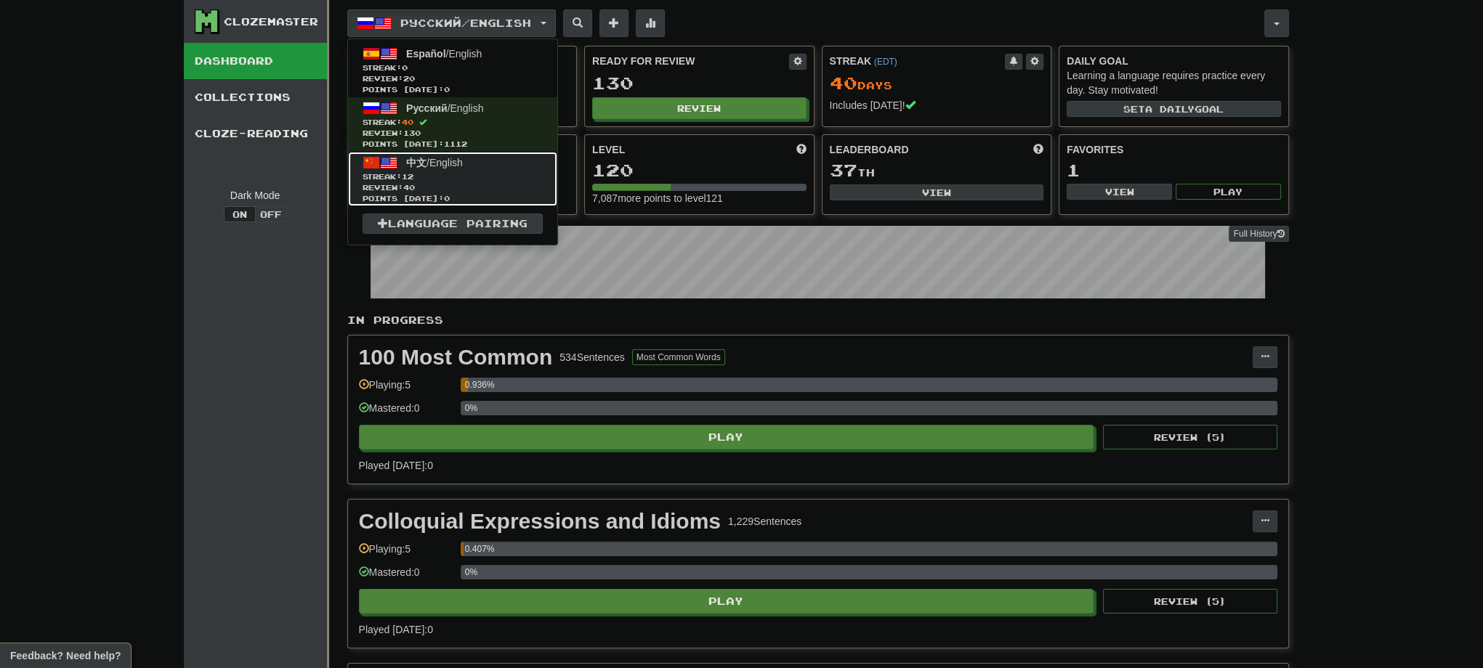
click at [422, 171] on span "Streak: 12" at bounding box center [453, 176] width 180 height 11
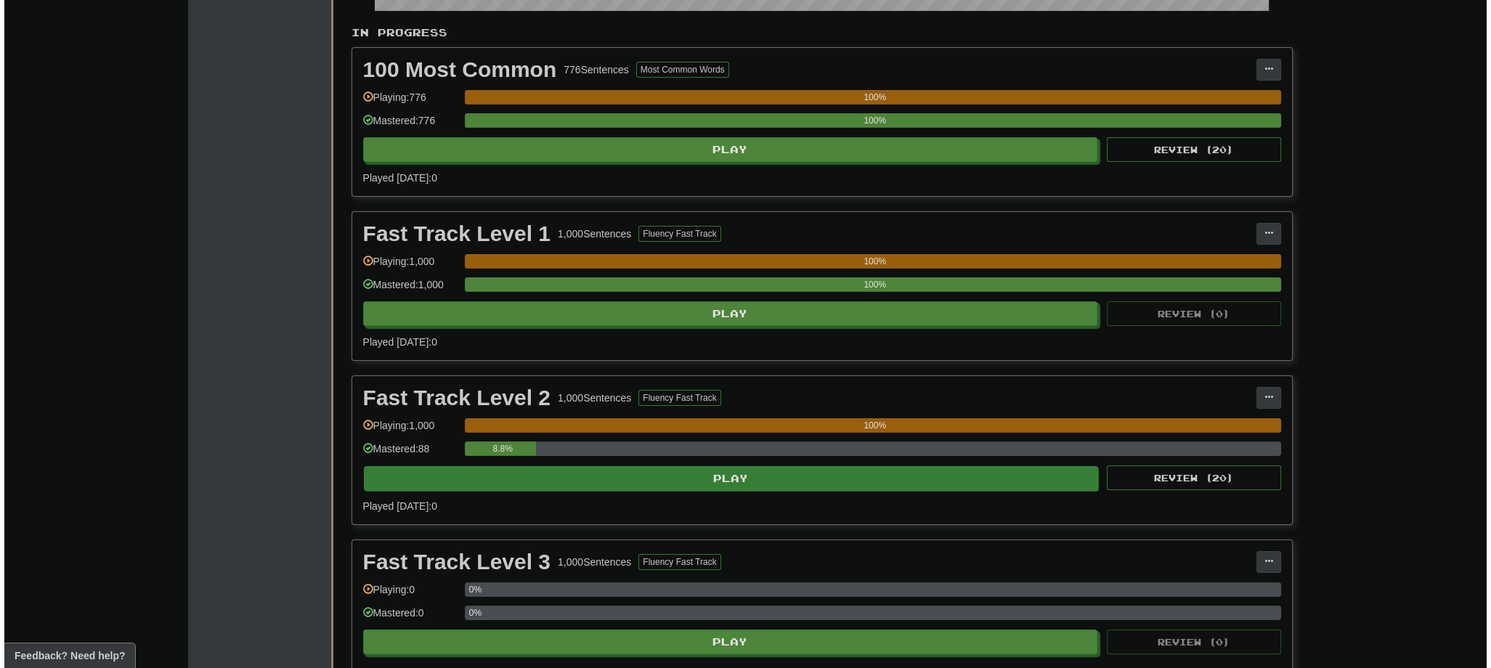
scroll to position [291, 0]
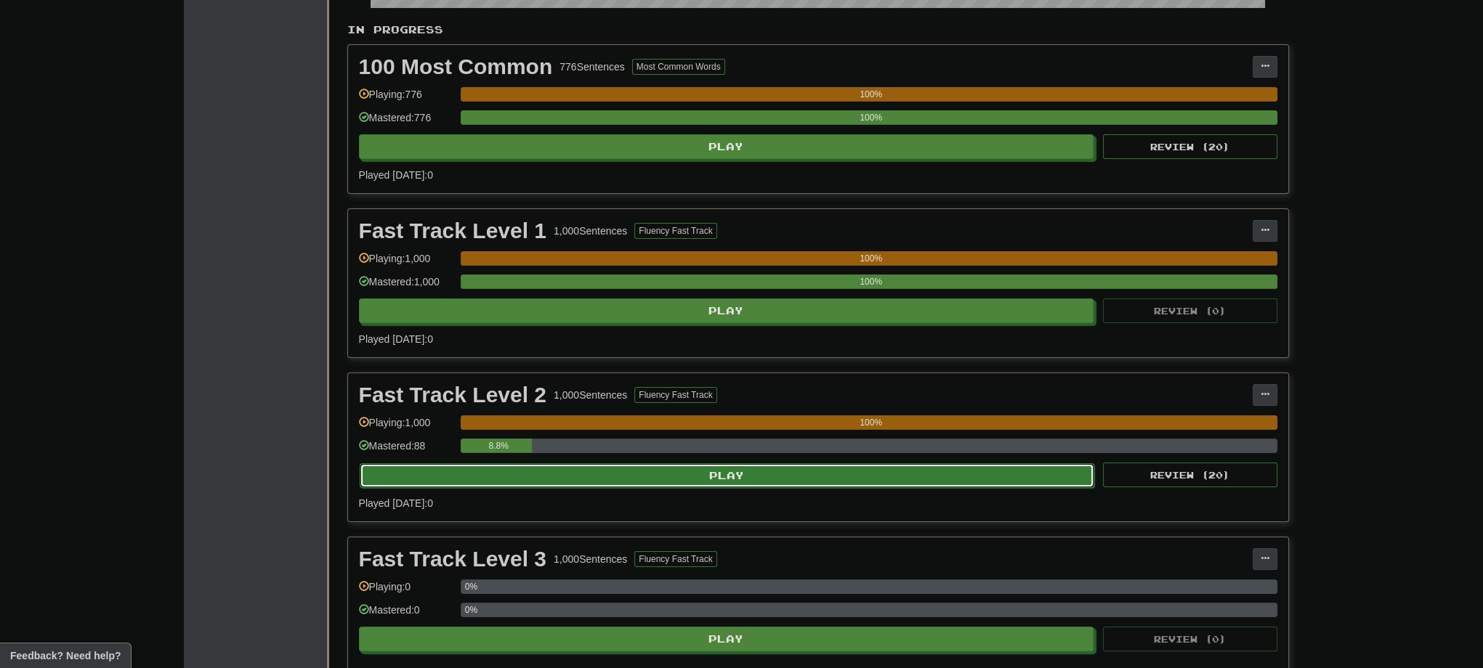
click at [663, 479] on button "Play" at bounding box center [727, 475] width 735 height 25
select select "**"
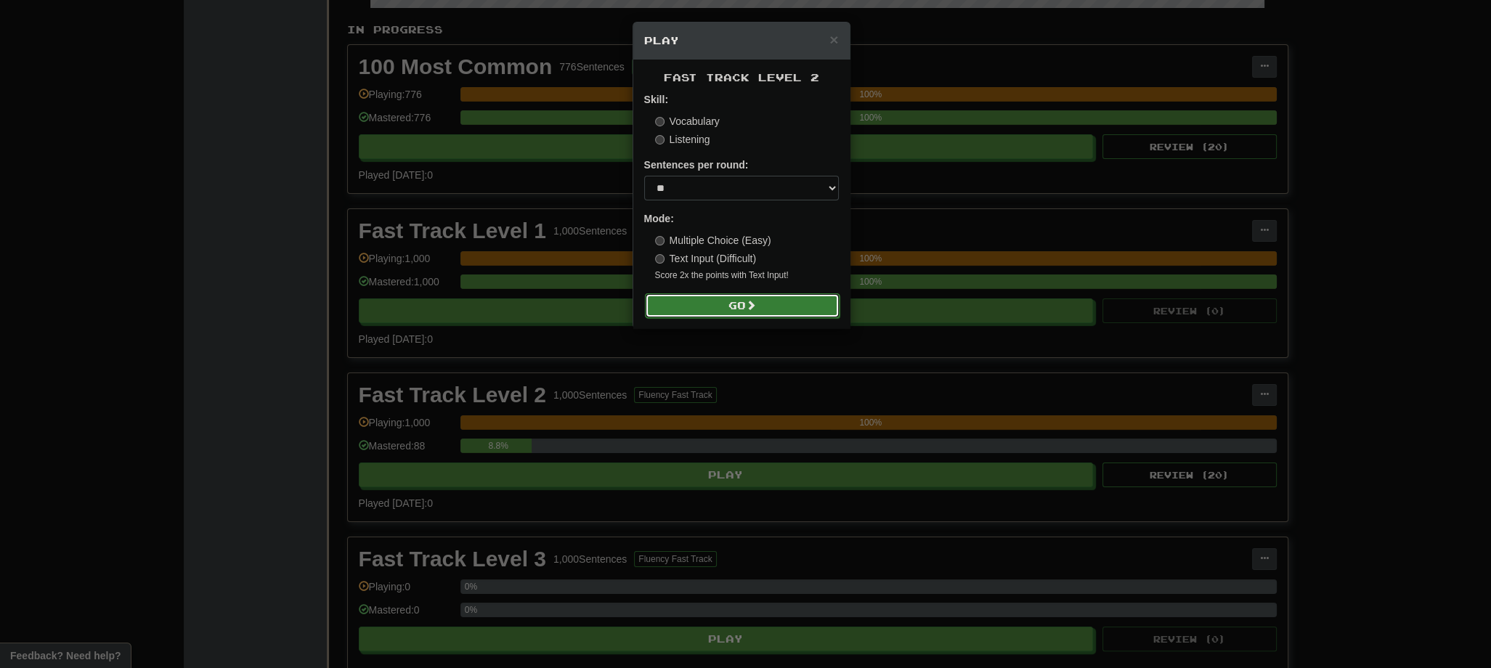
click at [750, 313] on button "Go" at bounding box center [742, 305] width 195 height 25
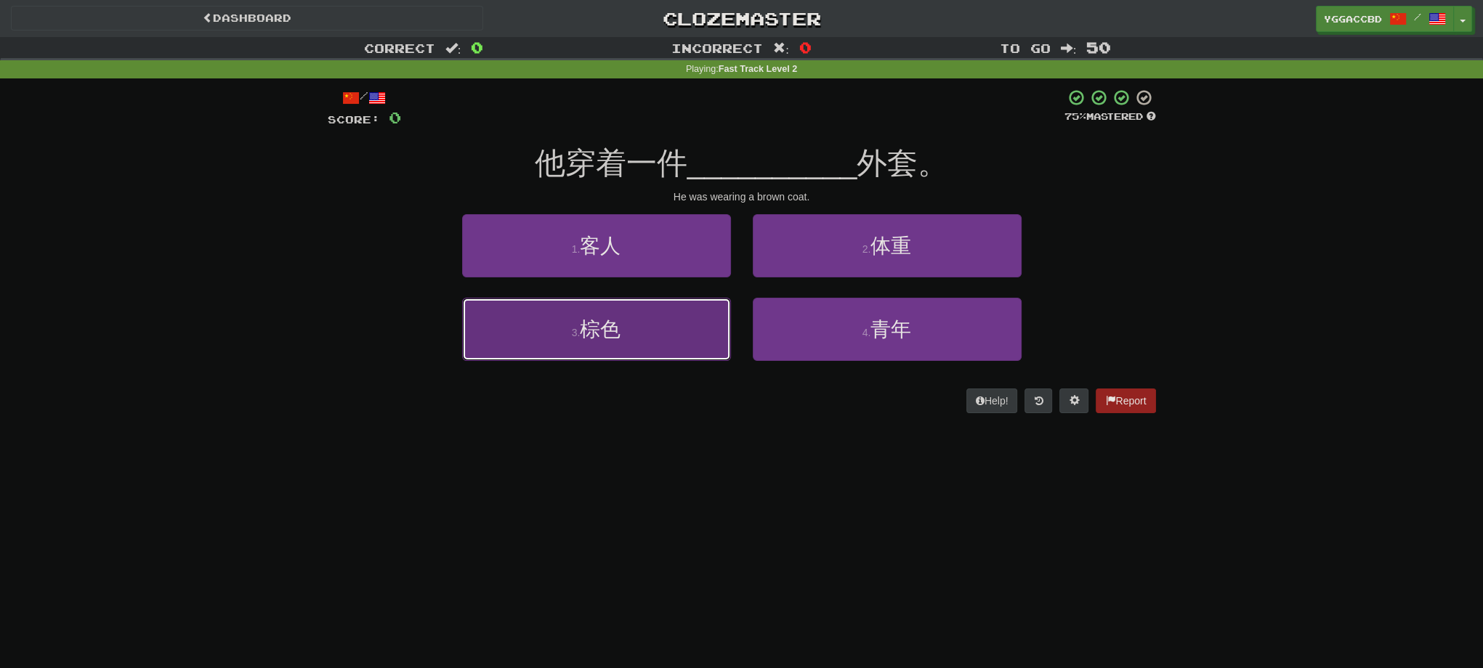
click at [672, 334] on button "3 . 棕色" at bounding box center [596, 329] width 269 height 63
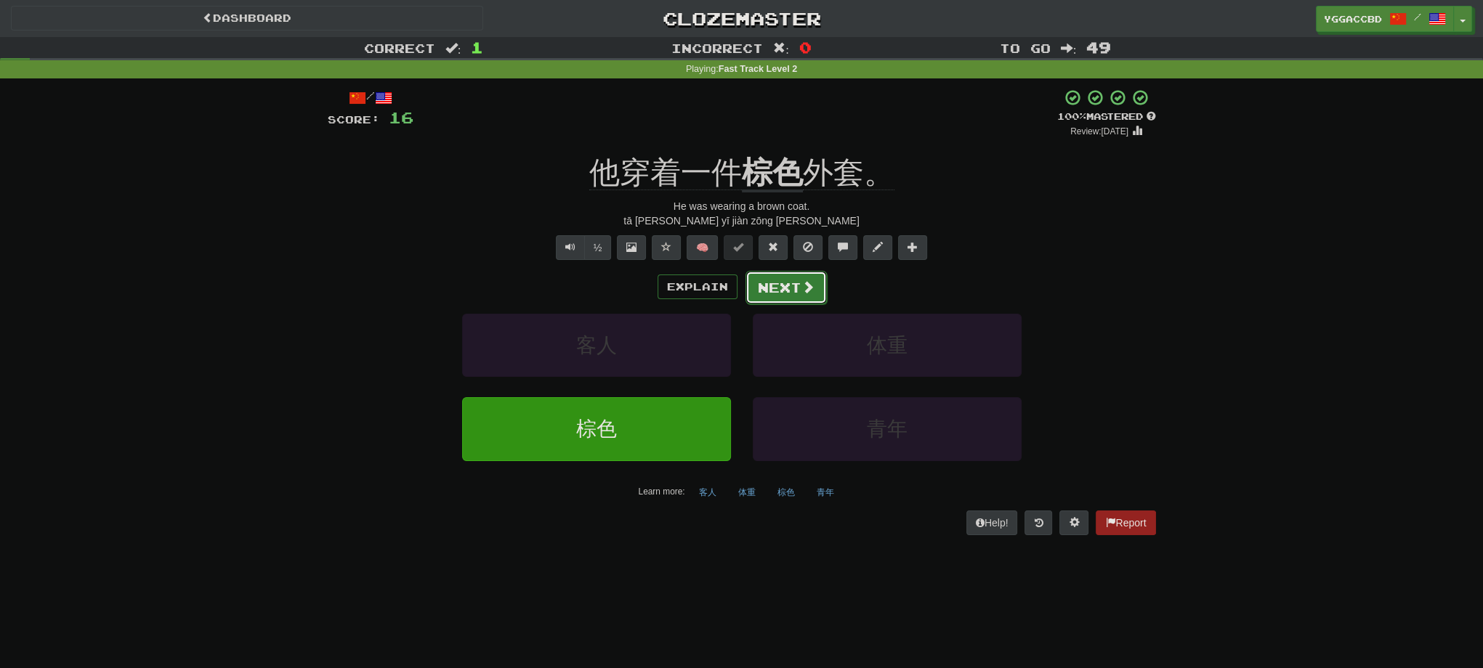
click at [750, 300] on button "Next" at bounding box center [785, 287] width 81 height 33
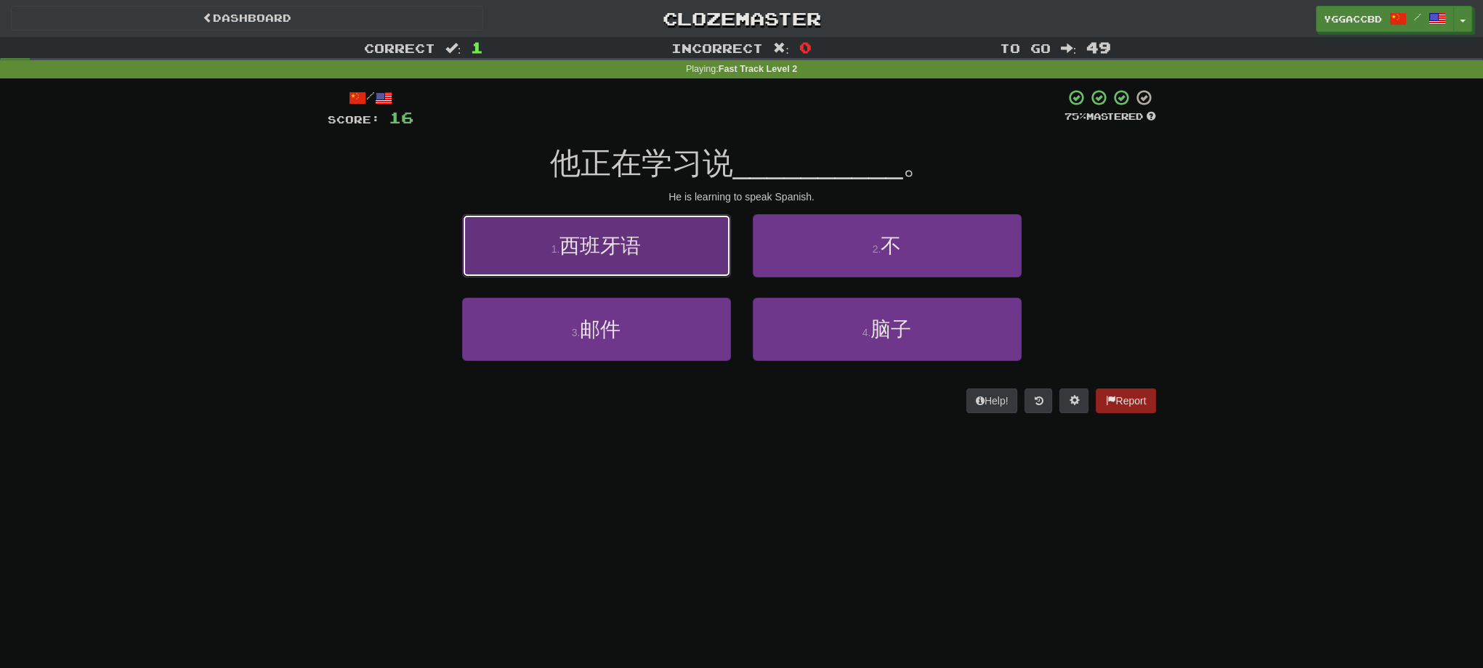
click at [654, 249] on button "1 . 西班牙语" at bounding box center [596, 245] width 269 height 63
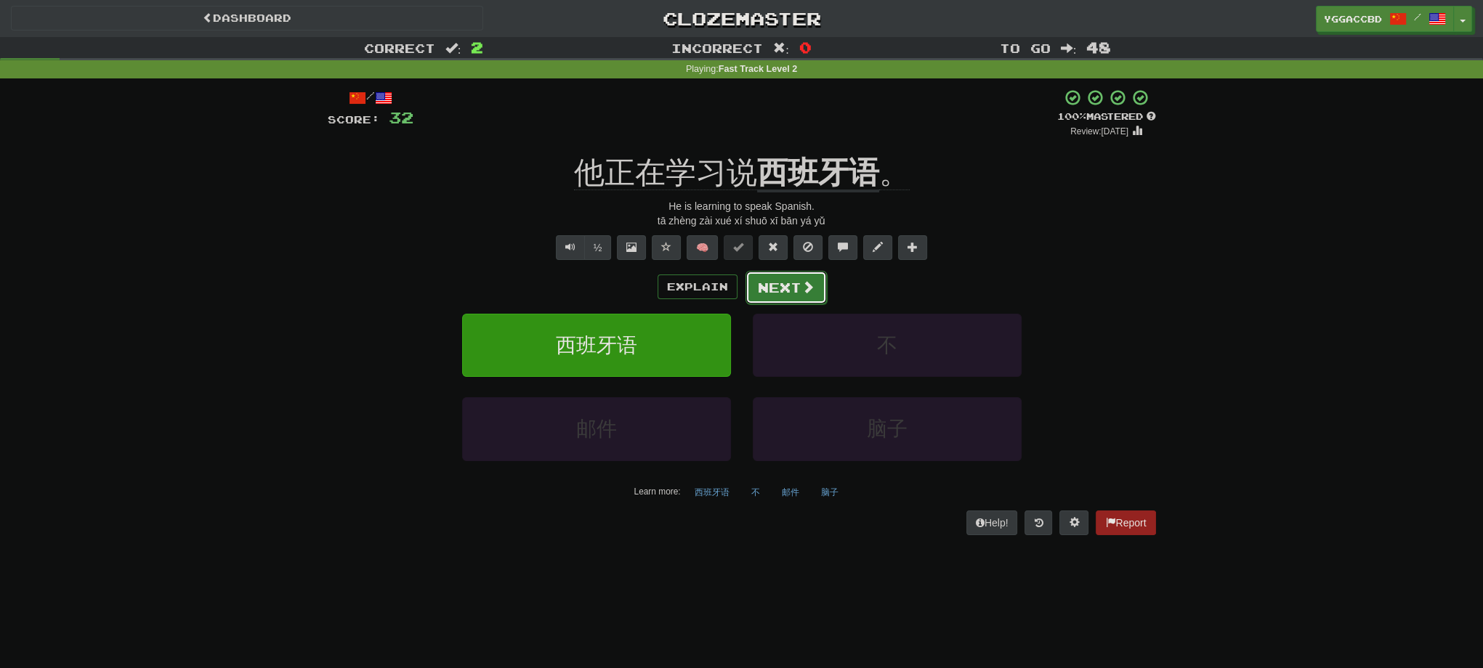
click at [791, 283] on button "Next" at bounding box center [785, 287] width 81 height 33
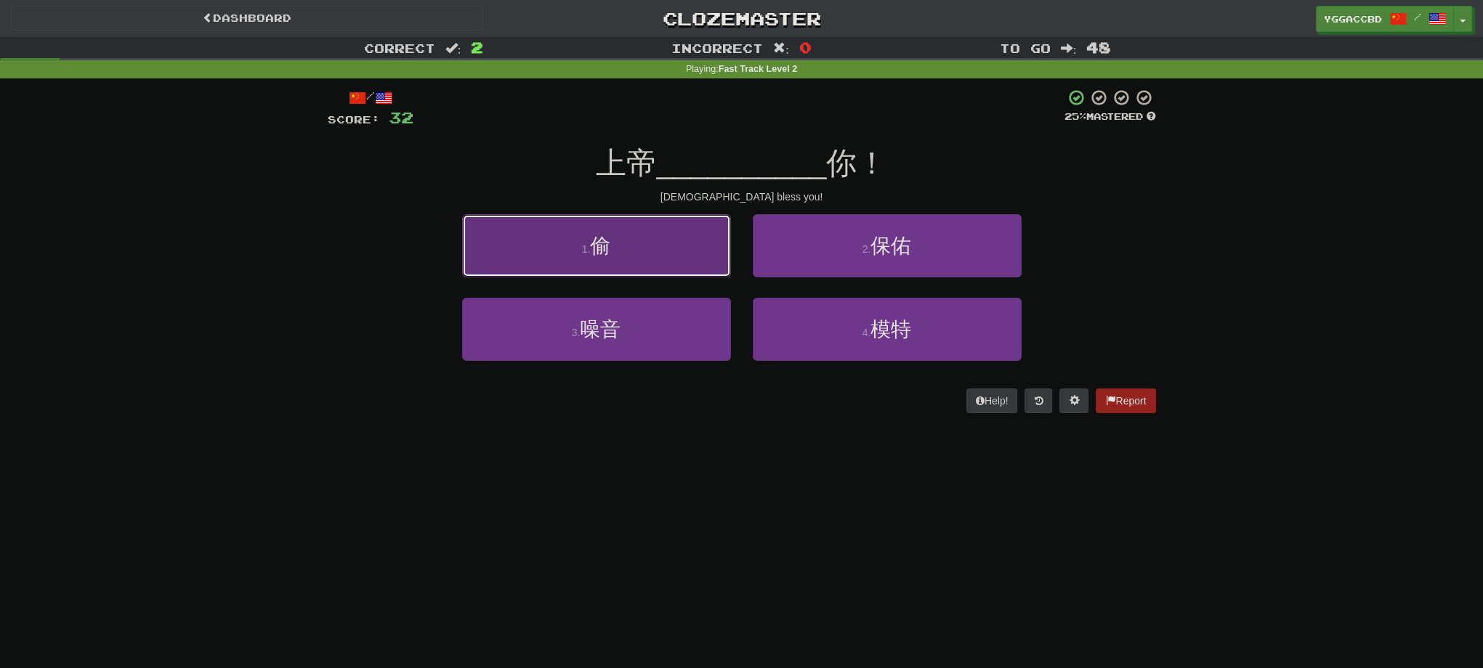
click at [625, 235] on button "1 . 偷" at bounding box center [596, 245] width 269 height 63
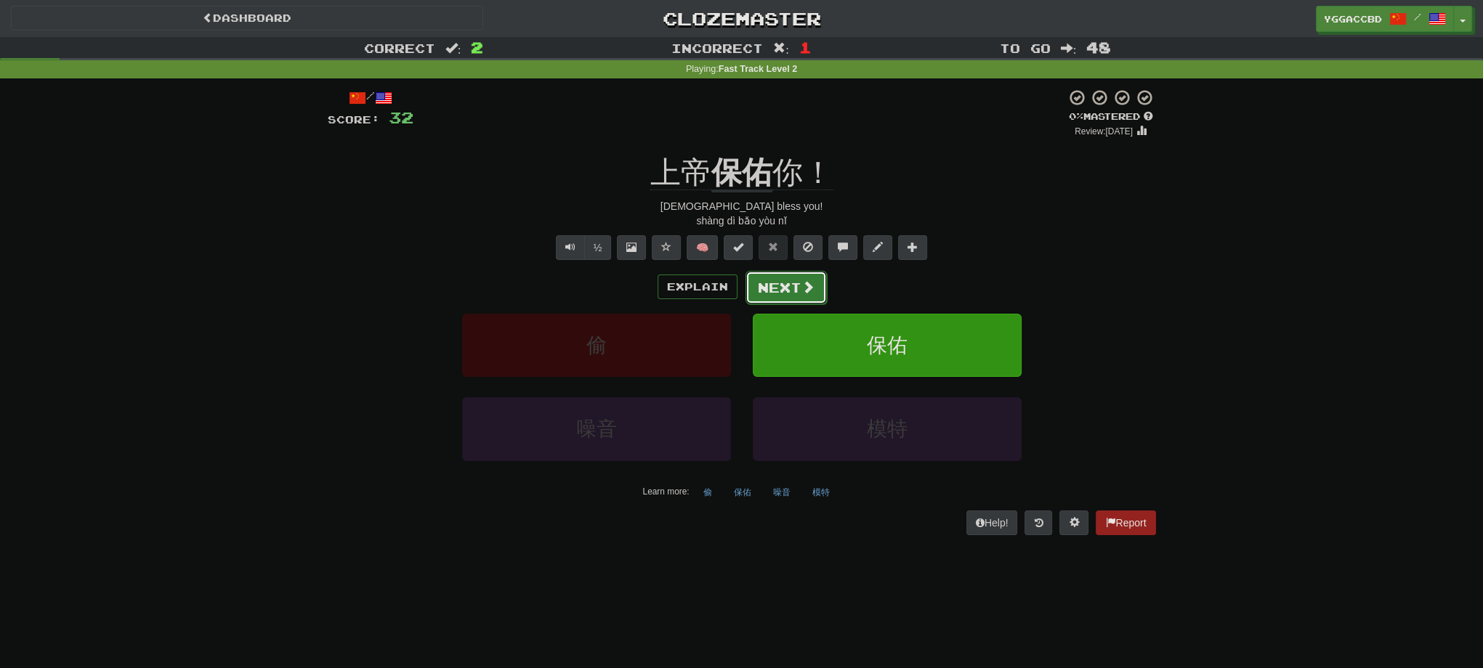
click at [772, 295] on button "Next" at bounding box center [785, 287] width 81 height 33
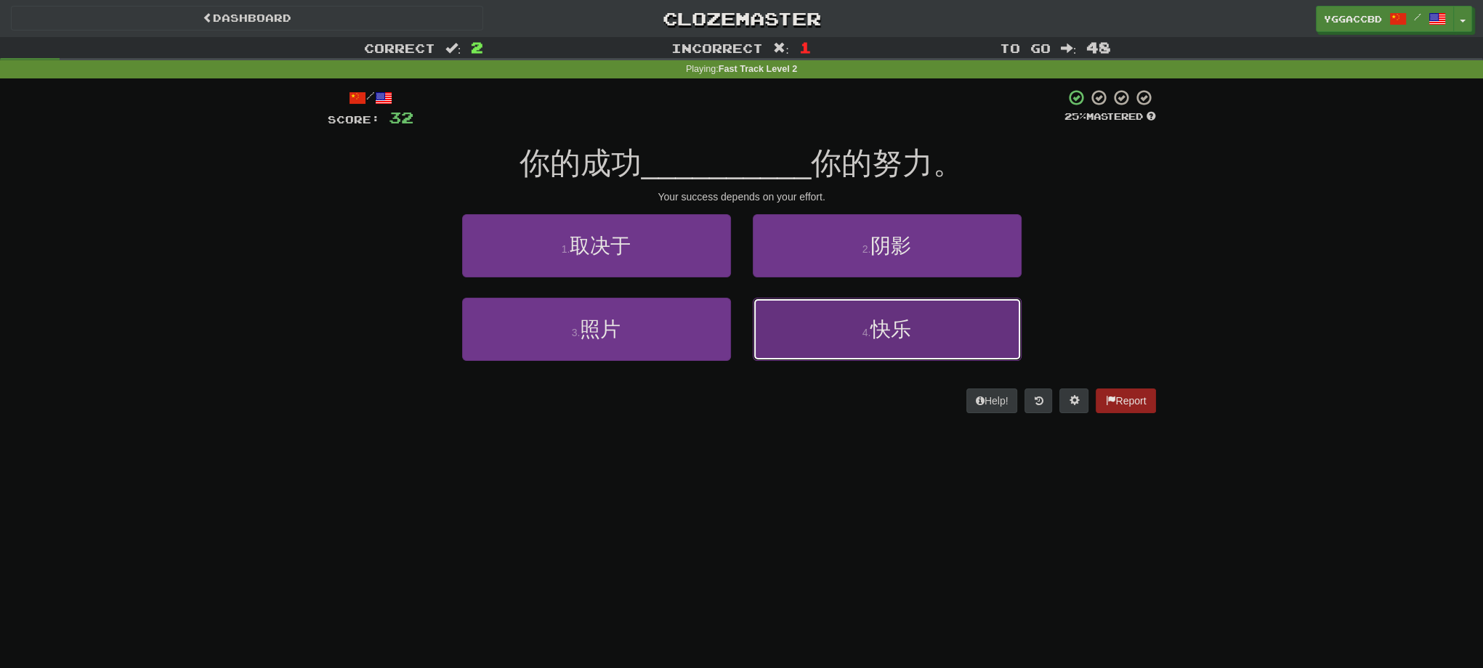
drag, startPoint x: 782, startPoint y: 334, endPoint x: 993, endPoint y: 412, distance: 225.2
click at [782, 333] on button "4 . 快乐" at bounding box center [887, 329] width 269 height 63
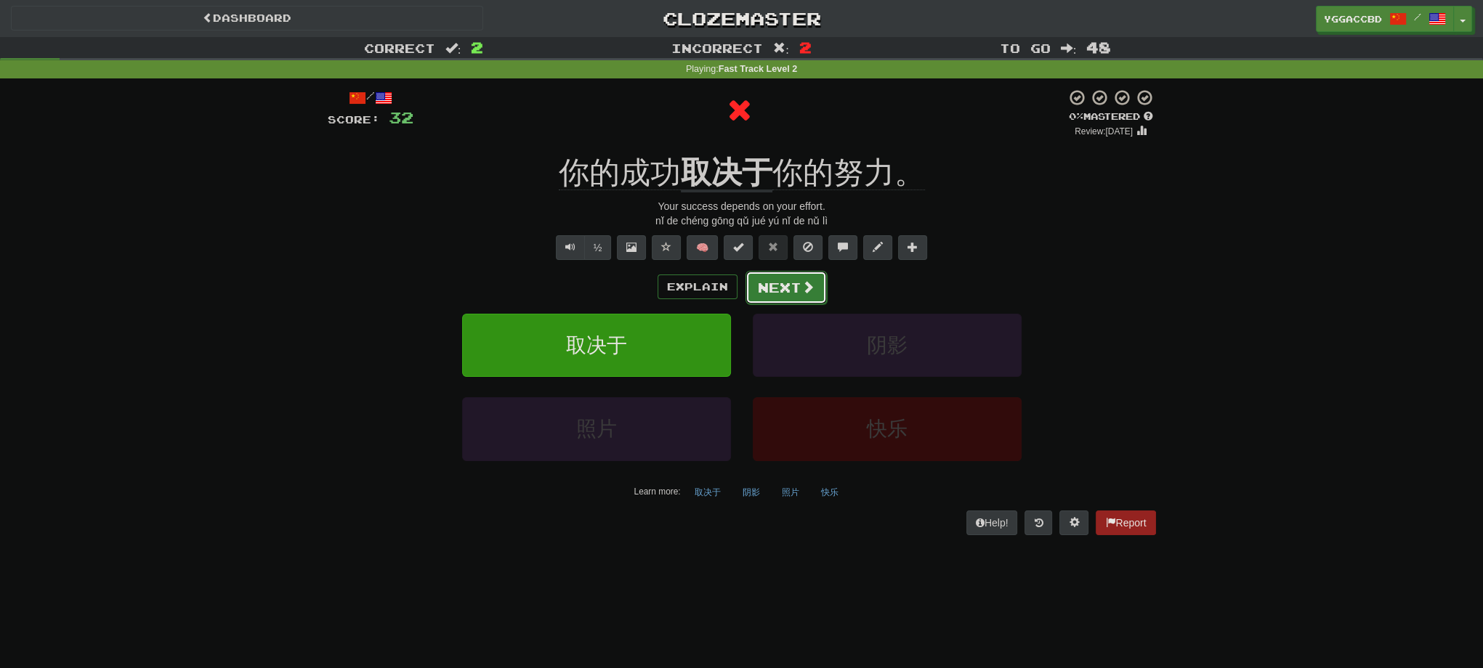
click at [777, 291] on button "Next" at bounding box center [785, 287] width 81 height 33
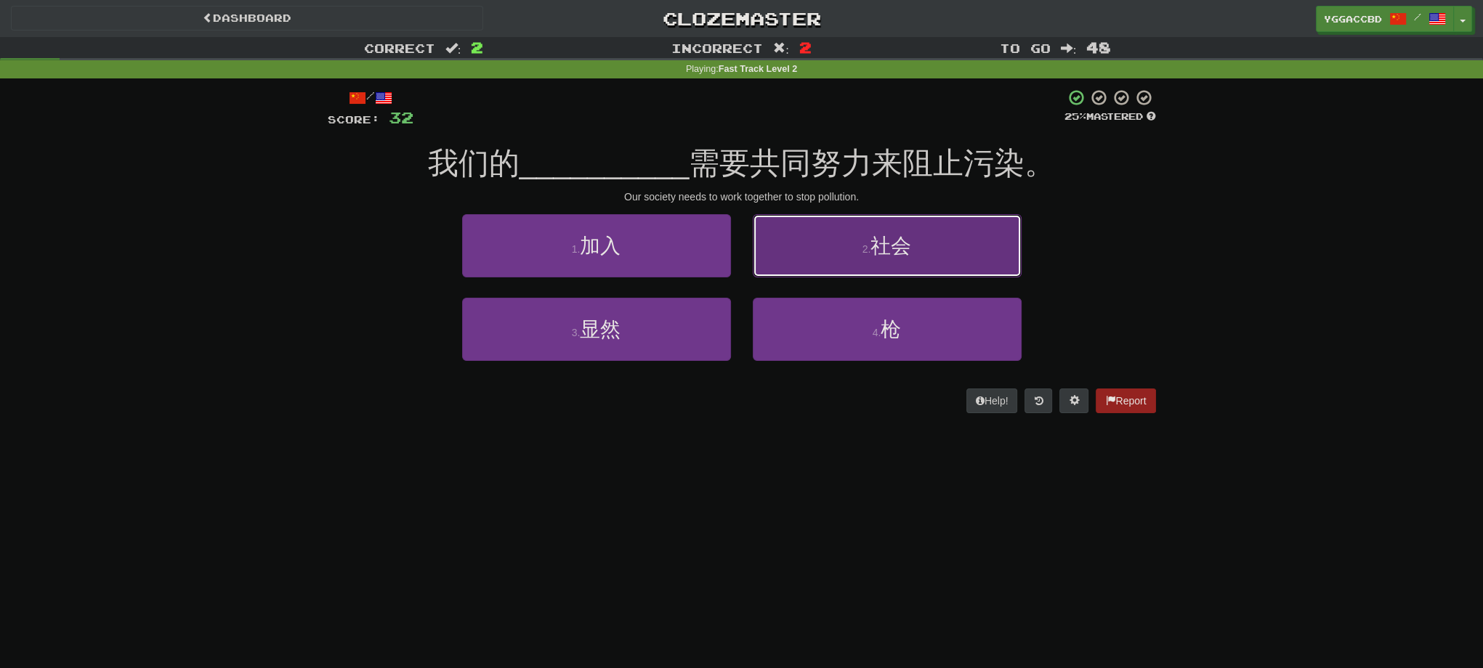
click at [894, 266] on button "2 . 社会" at bounding box center [887, 245] width 269 height 63
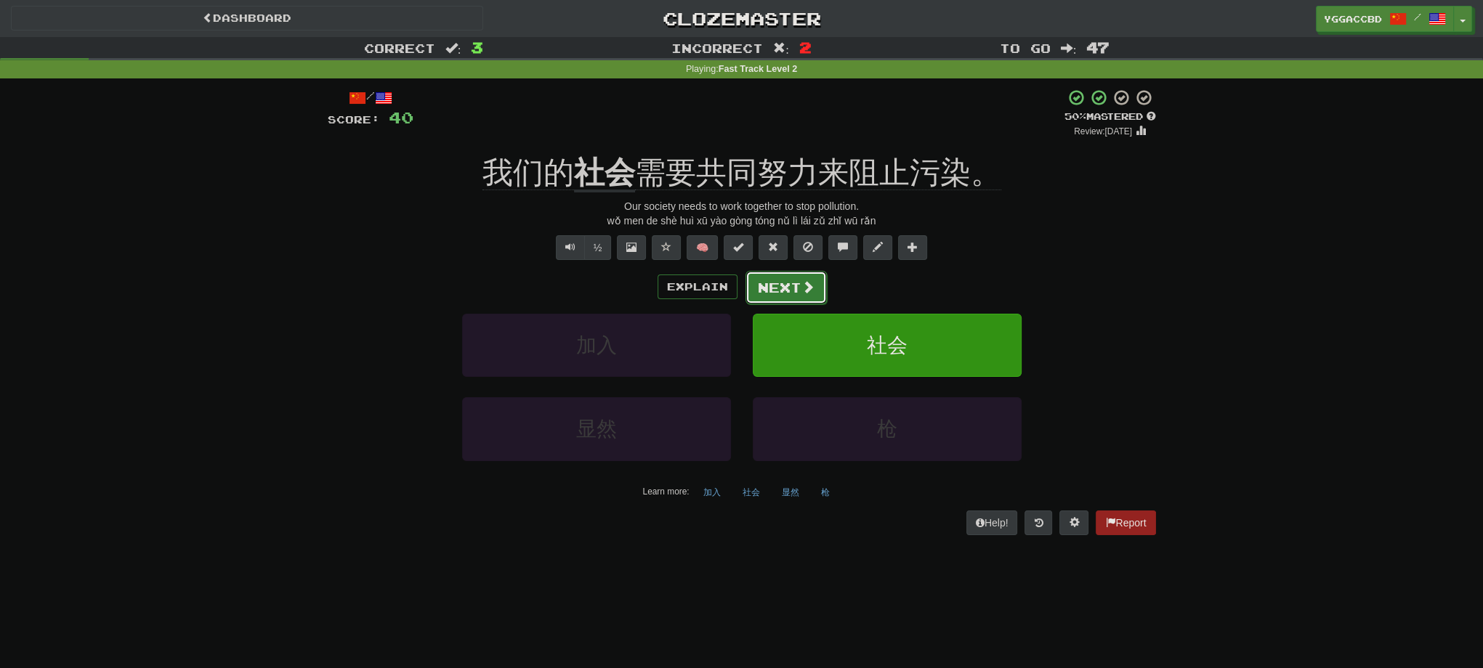
click at [774, 288] on button "Next" at bounding box center [785, 287] width 81 height 33
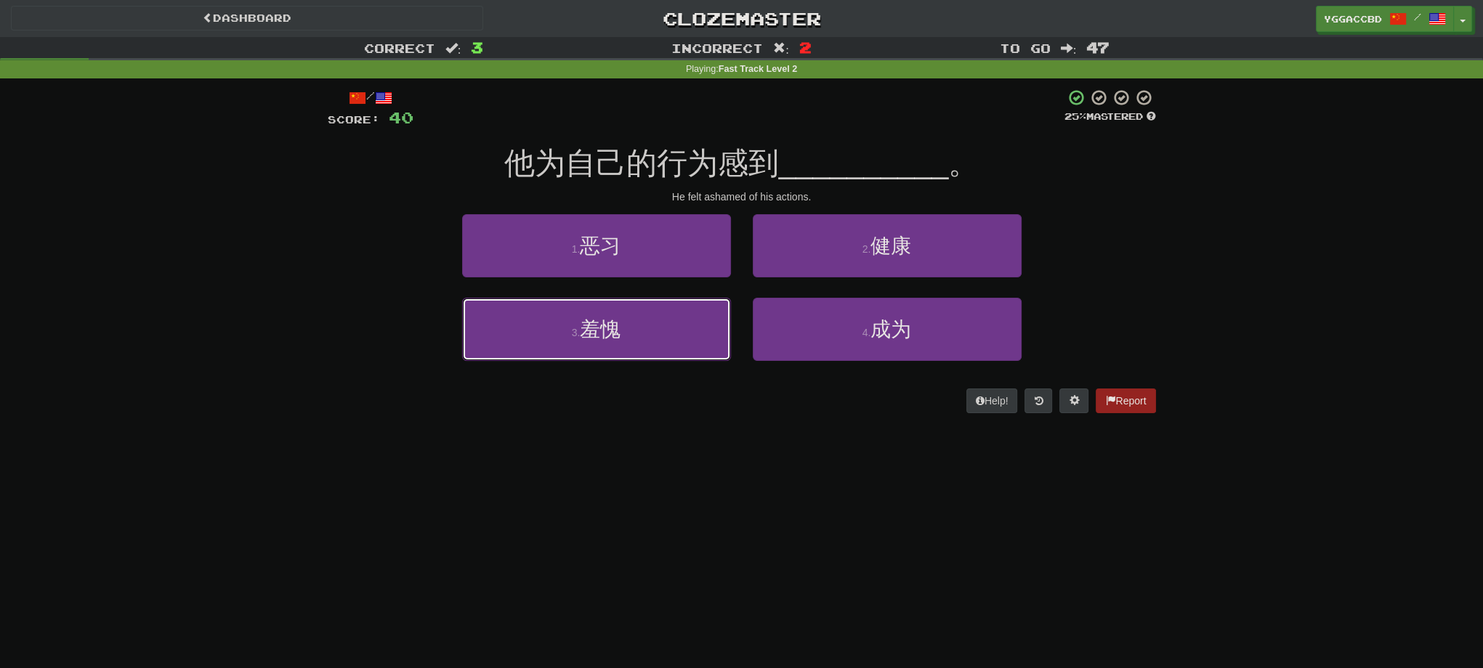
click at [627, 307] on button "3 . 羞愧" at bounding box center [596, 329] width 269 height 63
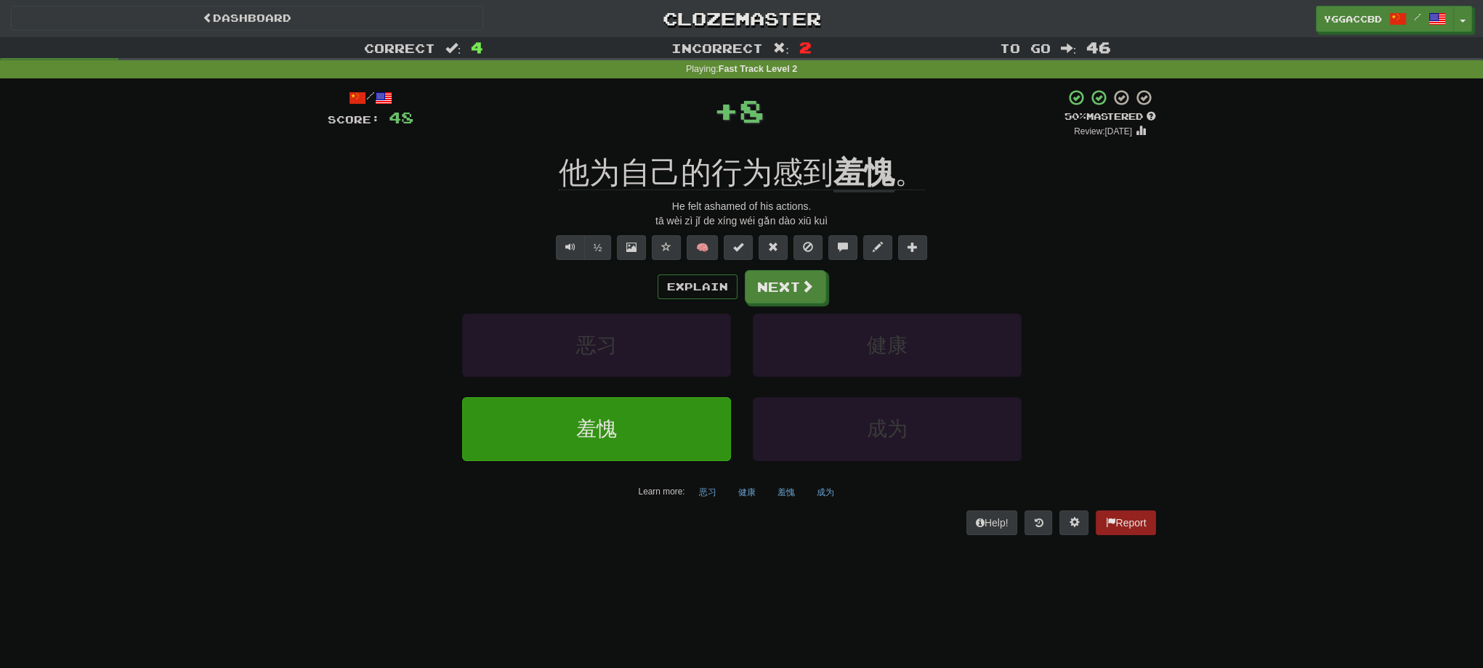
click at [856, 142] on div "/ Score: 48 + 8 50 % Mastered Review: [DATE] 他为自己的行为感到 羞愧 。 He felt ashamed of …" at bounding box center [742, 312] width 828 height 446
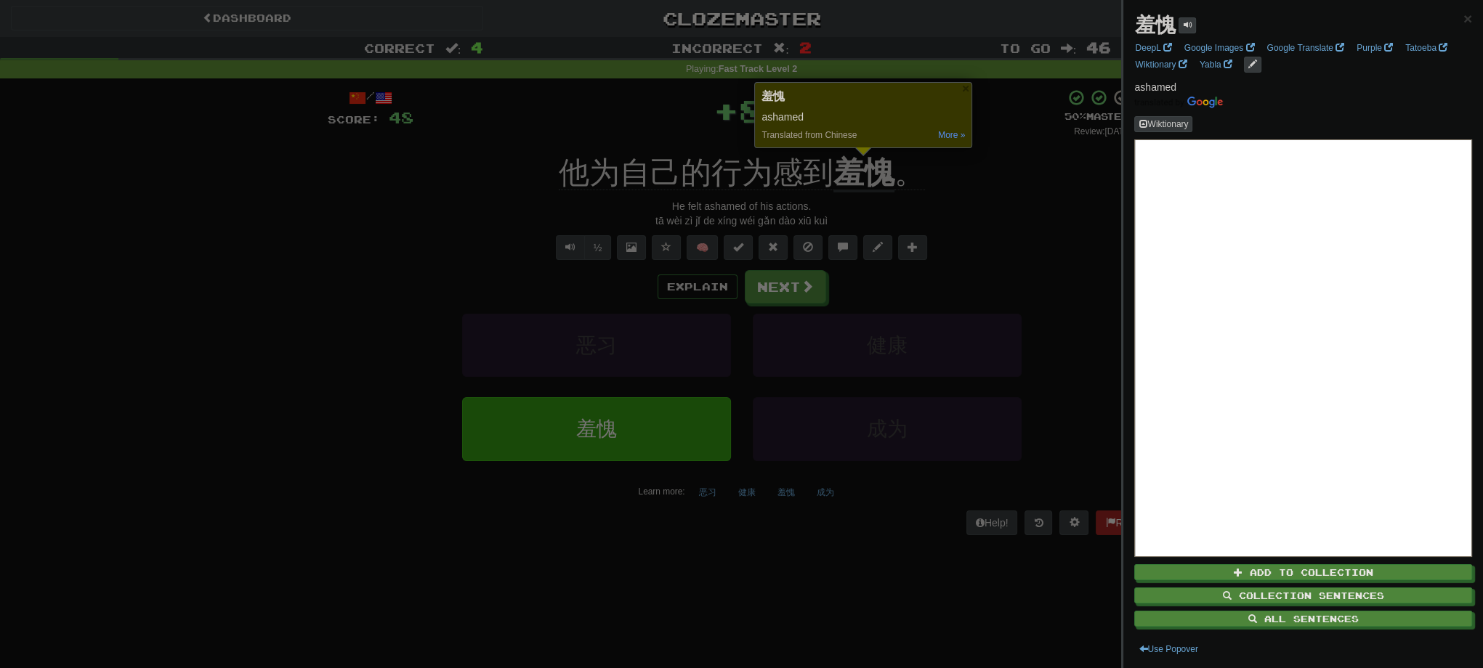
click at [997, 243] on div at bounding box center [741, 334] width 1483 height 668
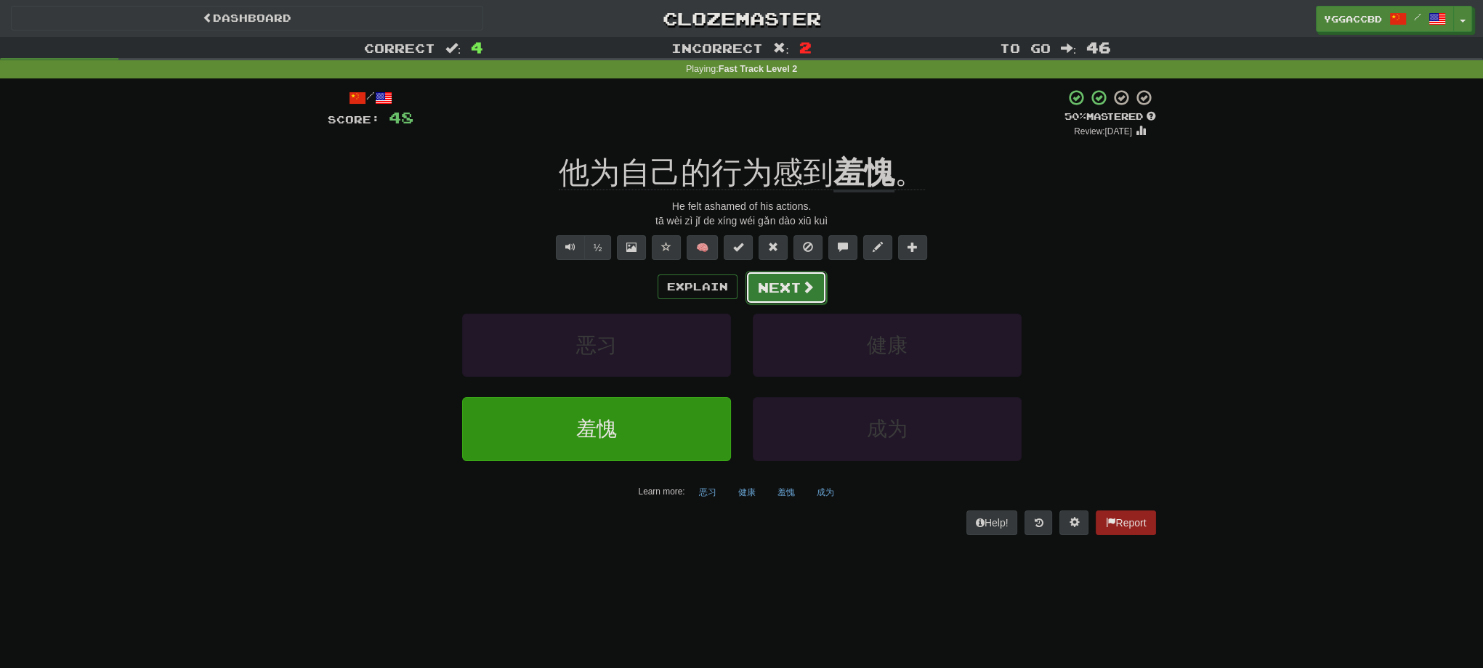
click at [793, 282] on button "Next" at bounding box center [785, 287] width 81 height 33
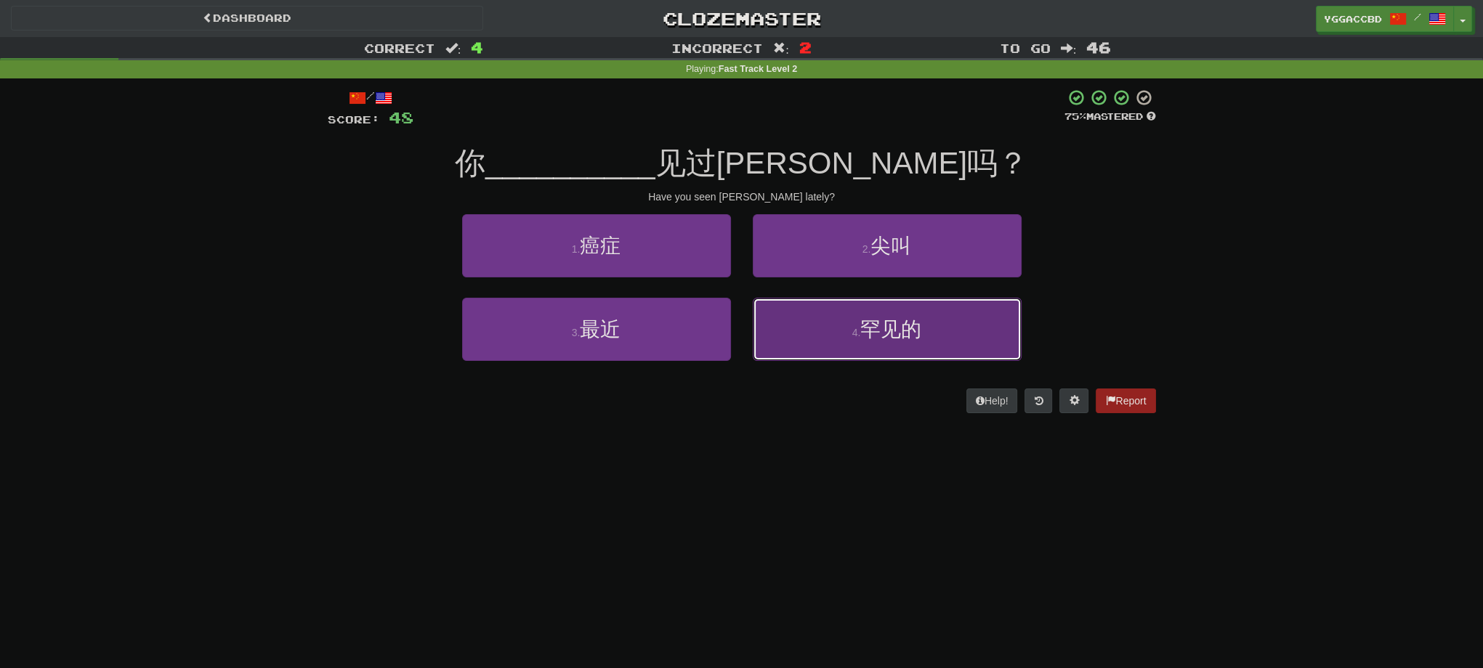
click at [907, 343] on button "4 . 罕见的" at bounding box center [887, 329] width 269 height 63
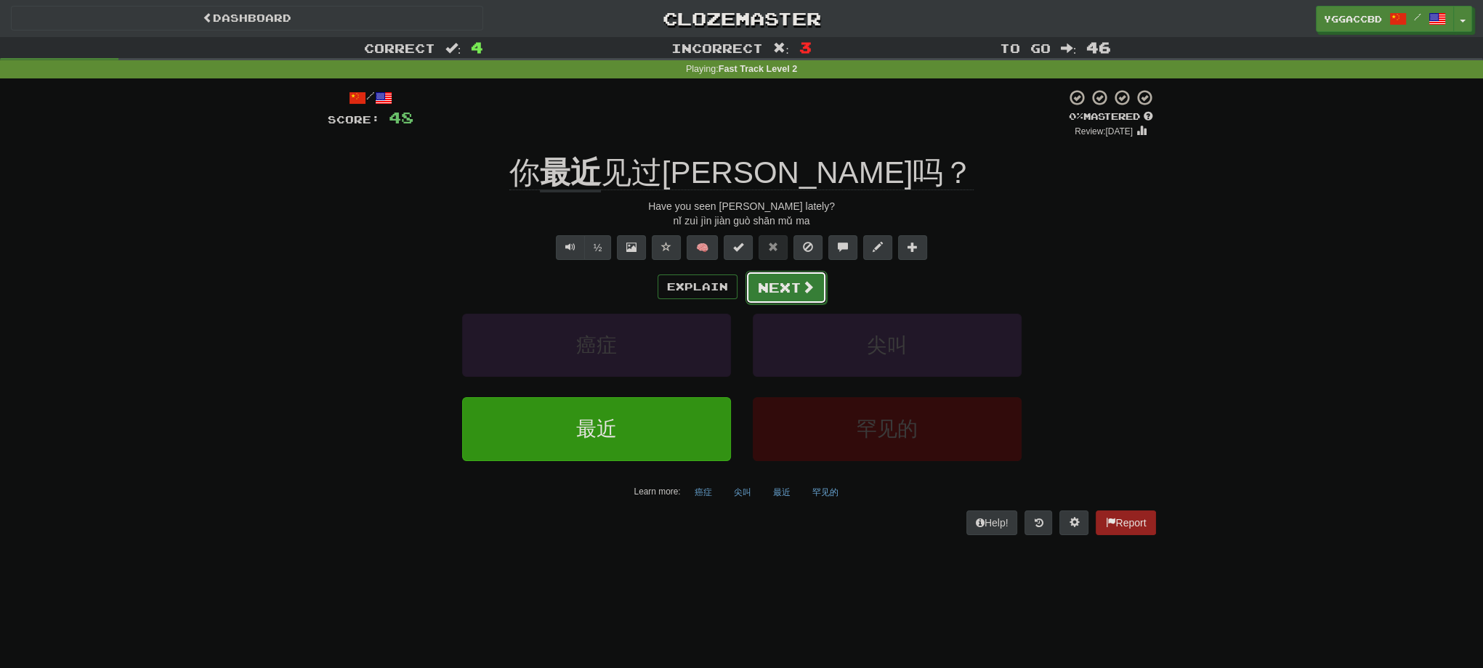
click at [785, 291] on button "Next" at bounding box center [785, 287] width 81 height 33
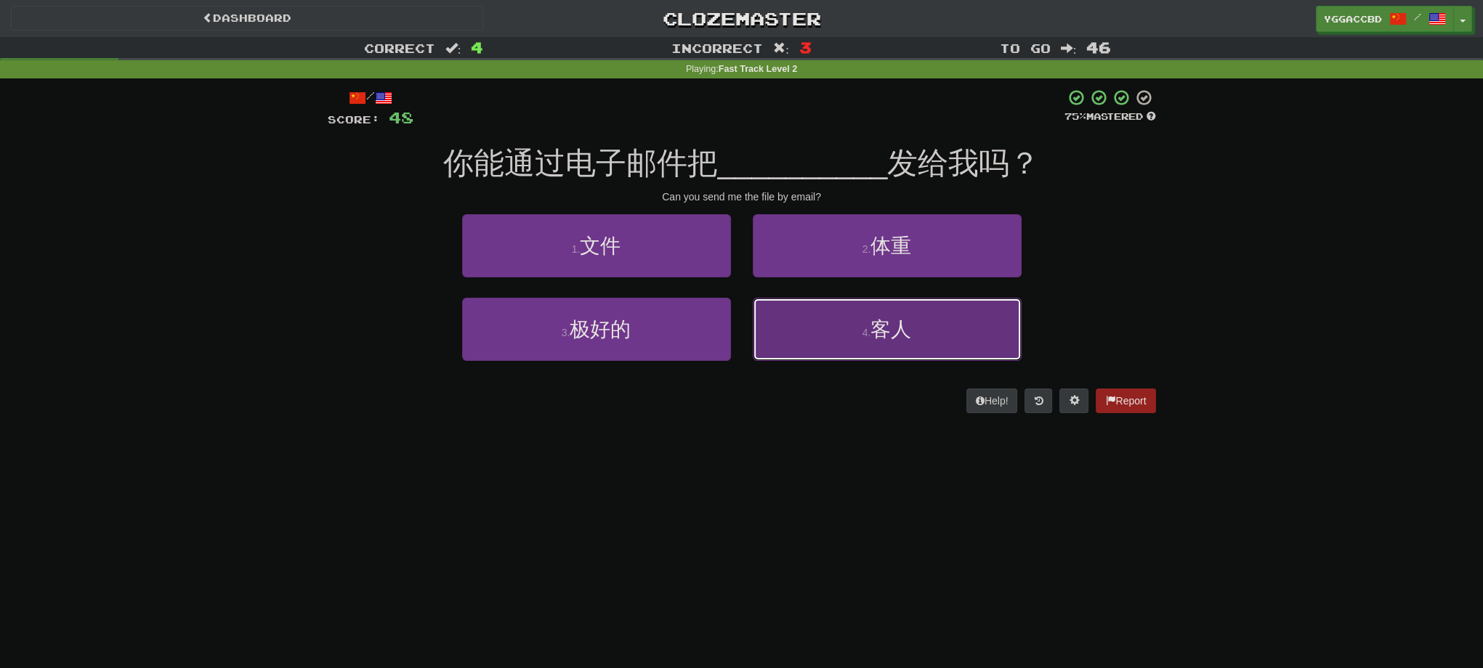
click at [883, 346] on button "4 . 客人" at bounding box center [887, 329] width 269 height 63
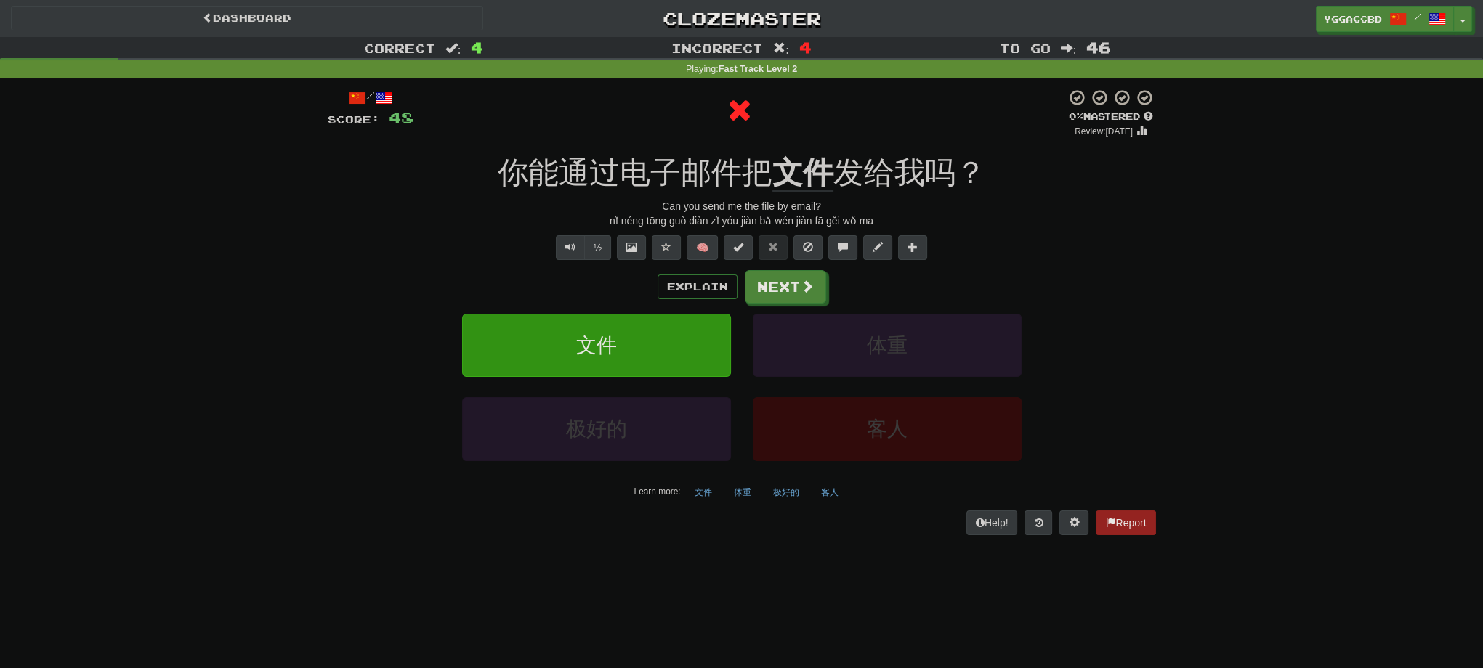
click at [792, 142] on div "/ Score: 48 0 % Mastered Review: [DATE] 你能通过电子邮件把 文件 发给我吗？ Can you send me the …" at bounding box center [742, 312] width 828 height 446
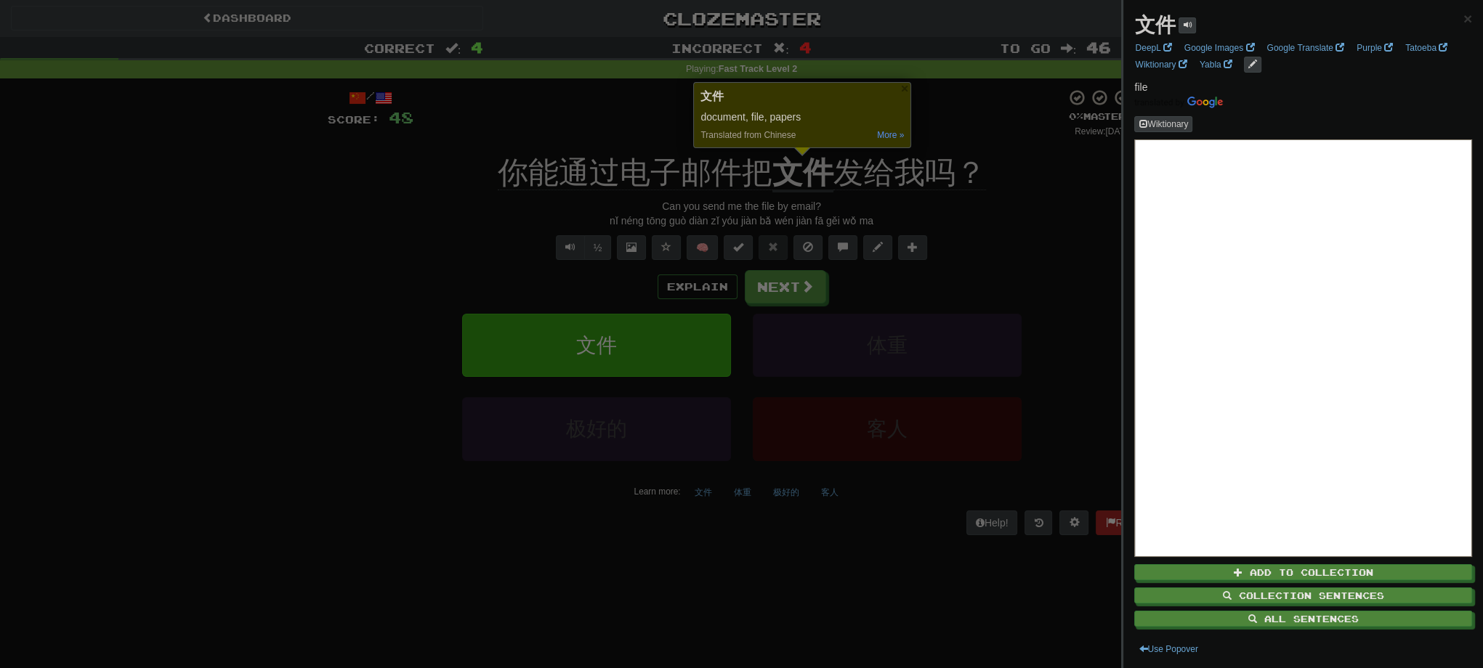
click at [1064, 281] on div at bounding box center [741, 334] width 1483 height 668
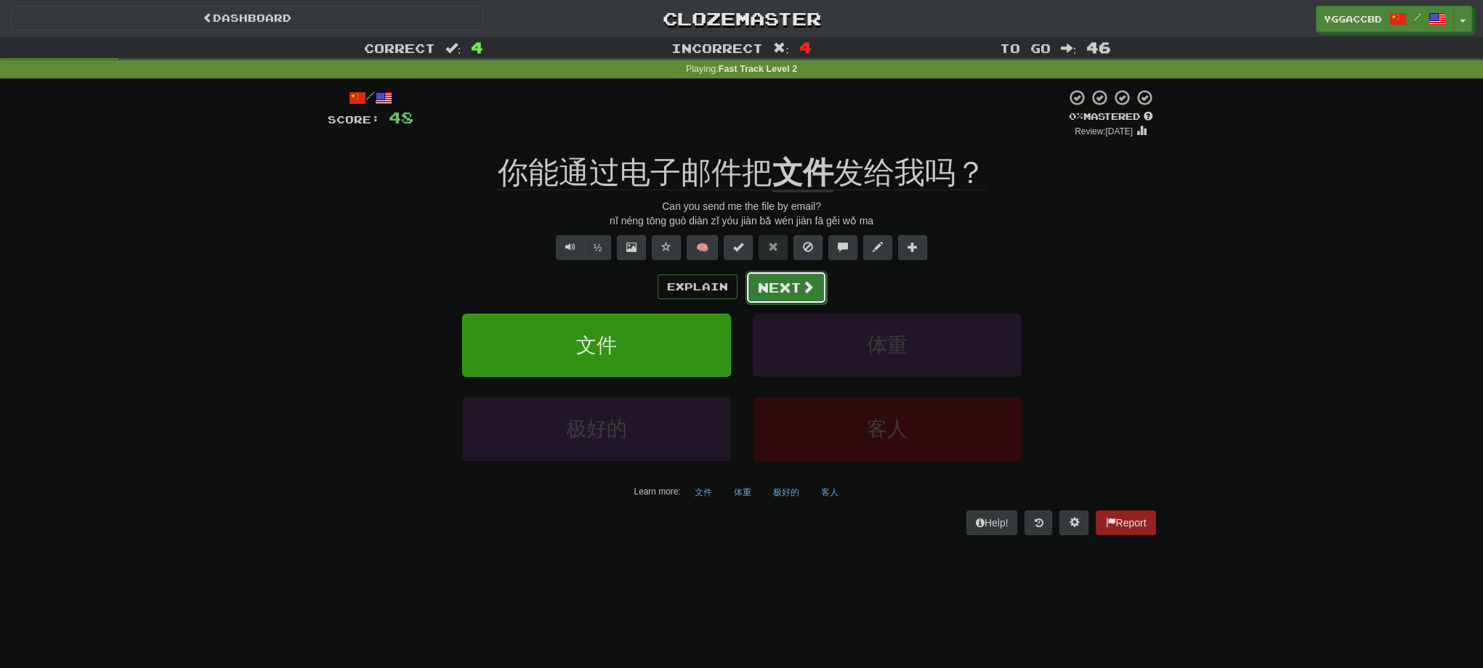
click at [761, 292] on button "Next" at bounding box center [785, 287] width 81 height 33
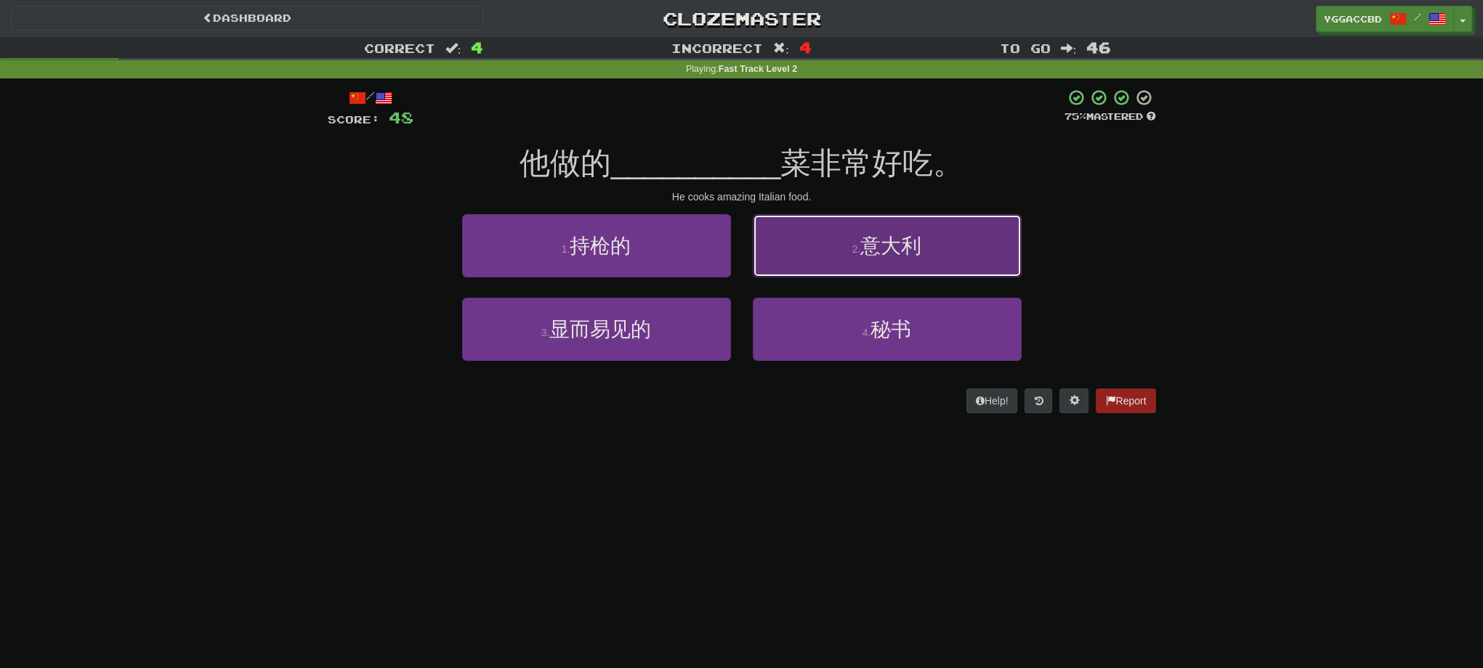
click at [898, 264] on button "2 . 意大利" at bounding box center [887, 245] width 269 height 63
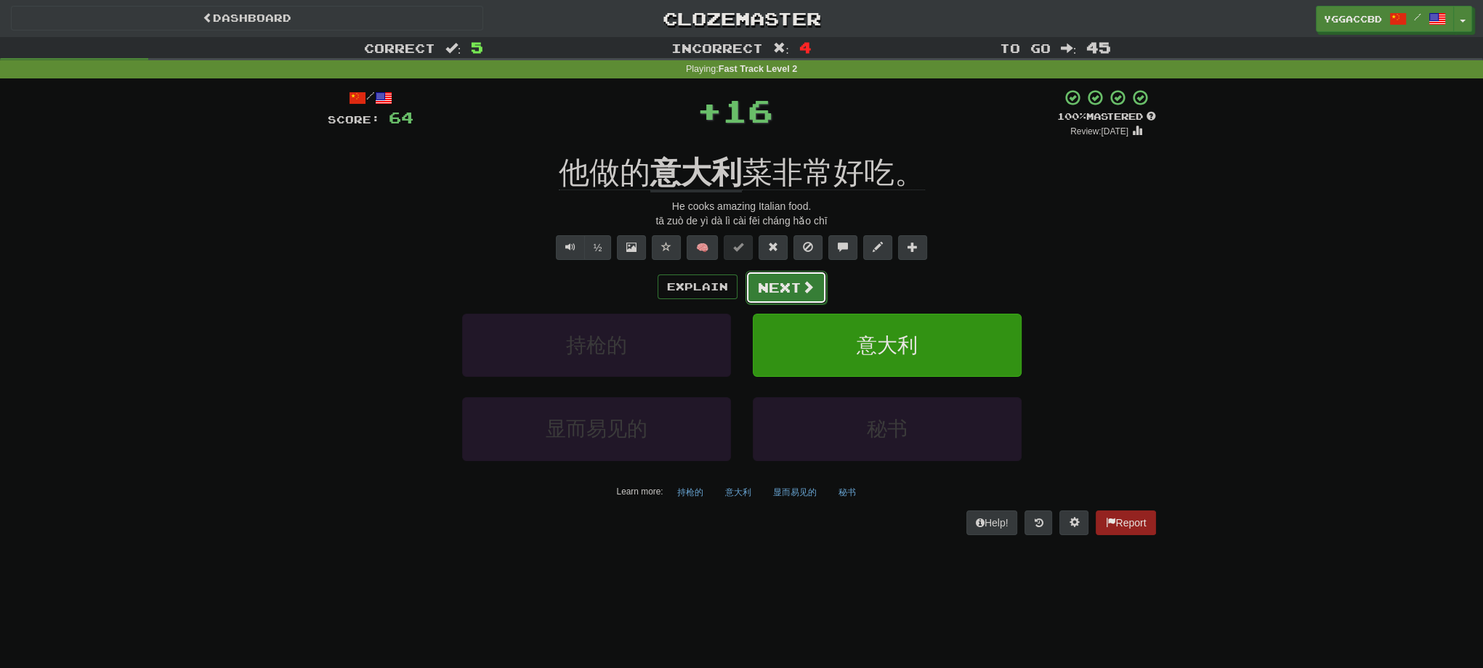
click at [807, 288] on span at bounding box center [807, 286] width 13 height 13
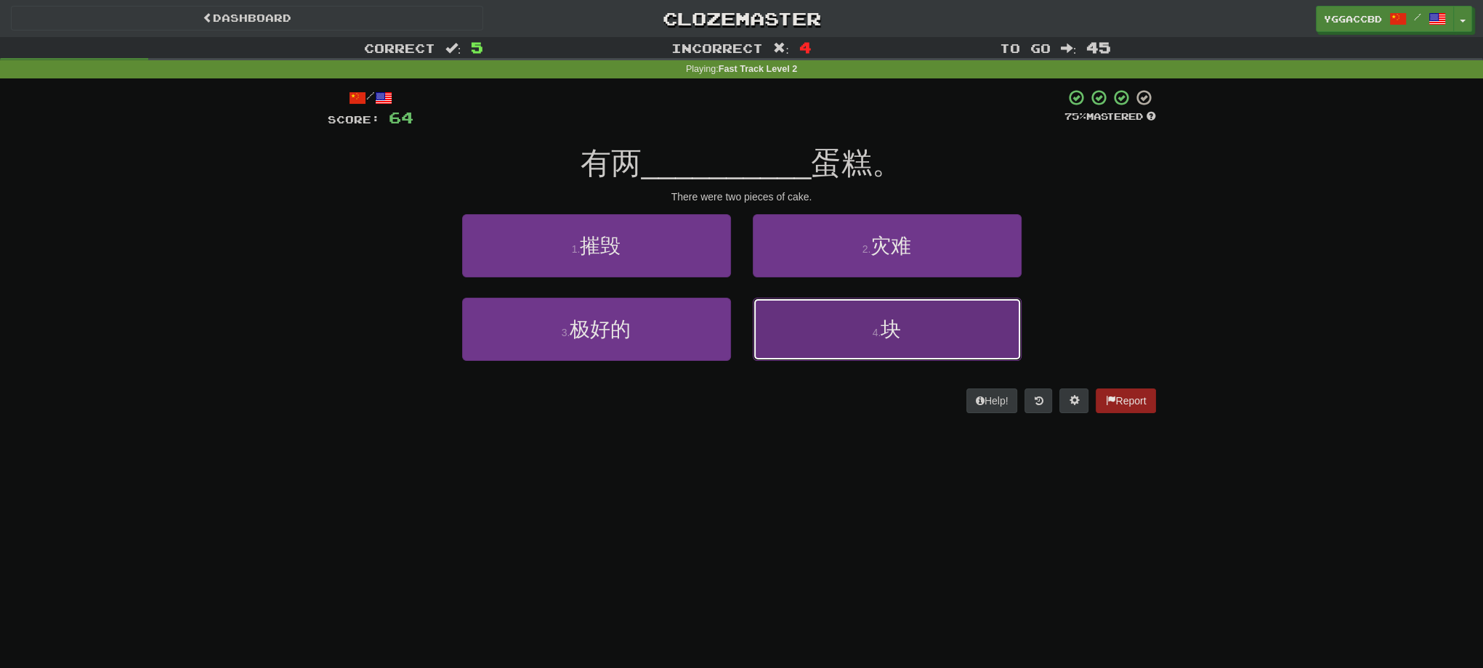
click at [915, 328] on button "4 . 块" at bounding box center [887, 329] width 269 height 63
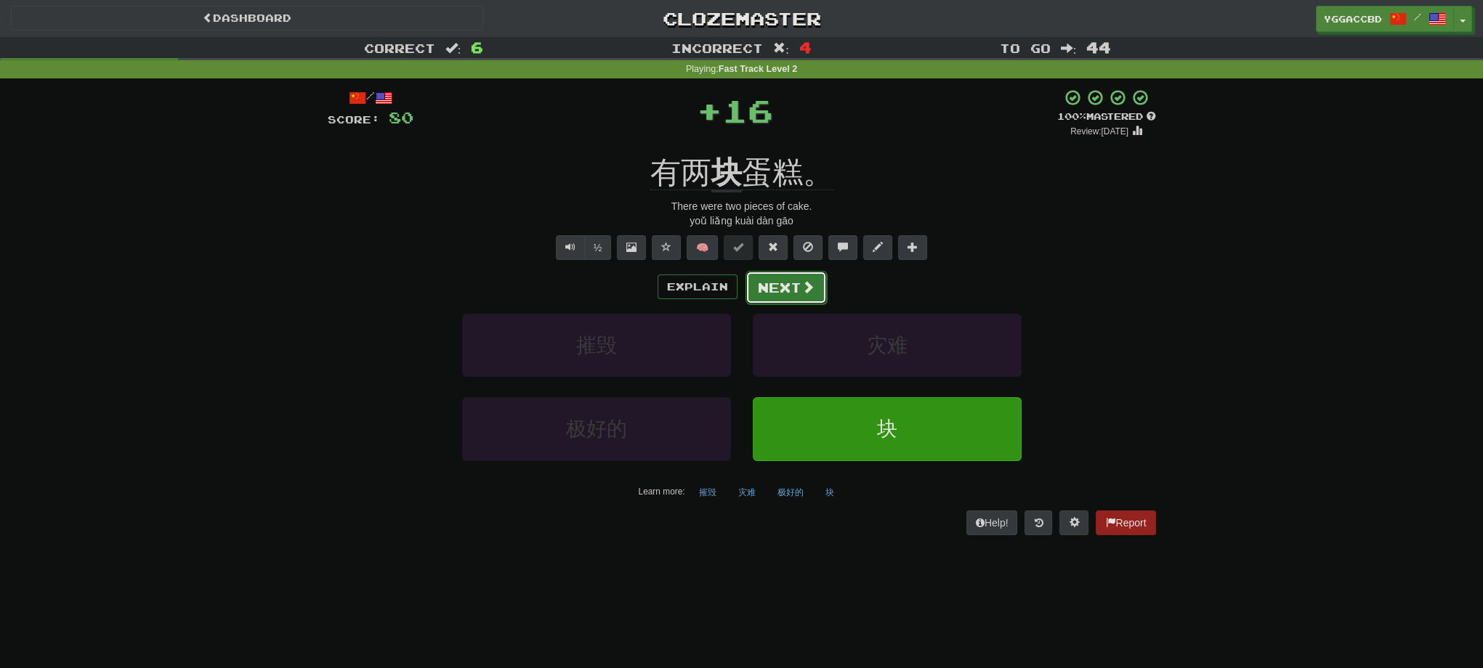
click at [777, 296] on button "Next" at bounding box center [785, 287] width 81 height 33
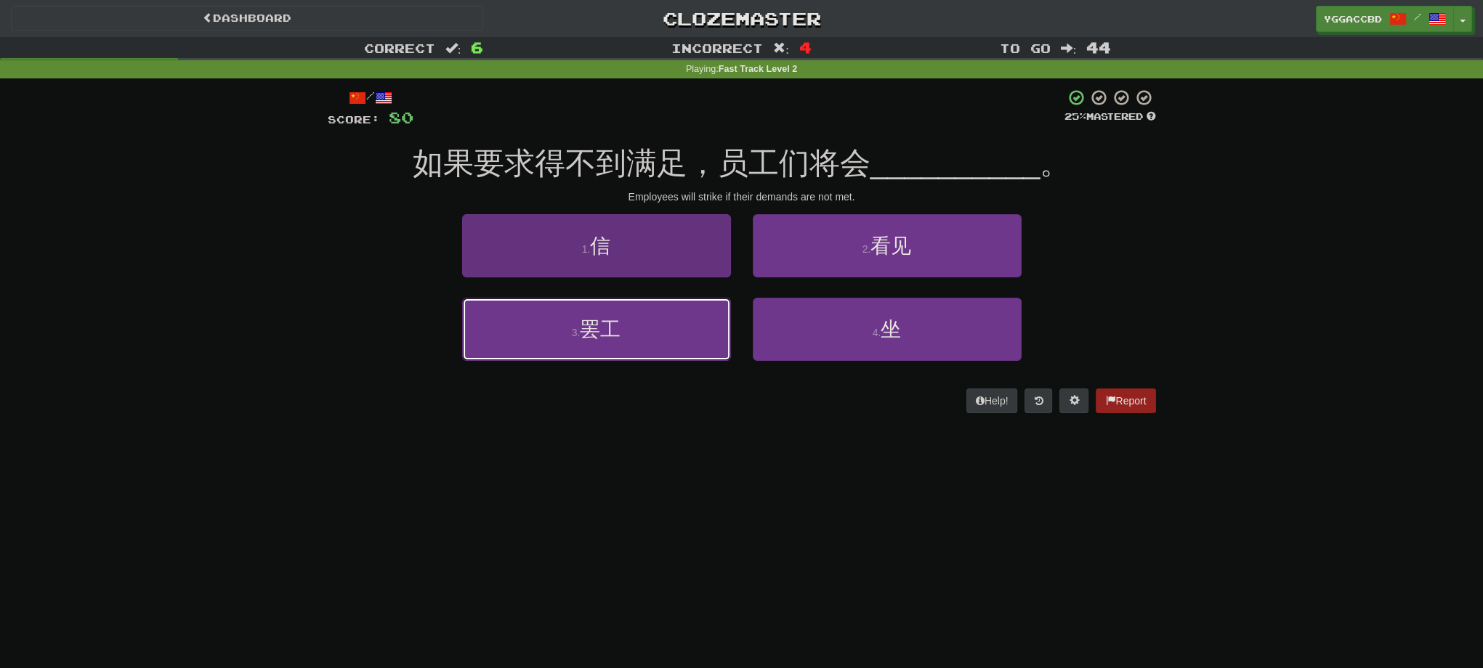
click at [617, 325] on span "罢工" at bounding box center [600, 329] width 41 height 23
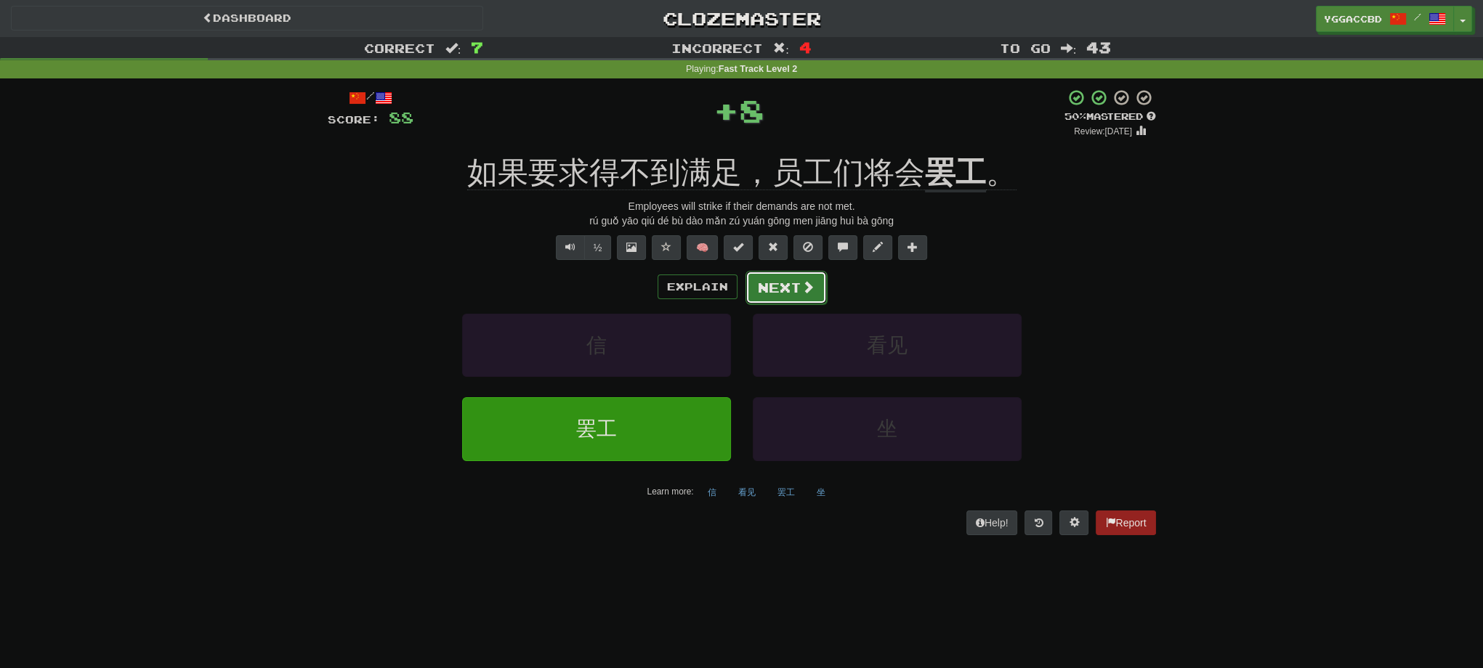
click at [757, 296] on button "Next" at bounding box center [785, 287] width 81 height 33
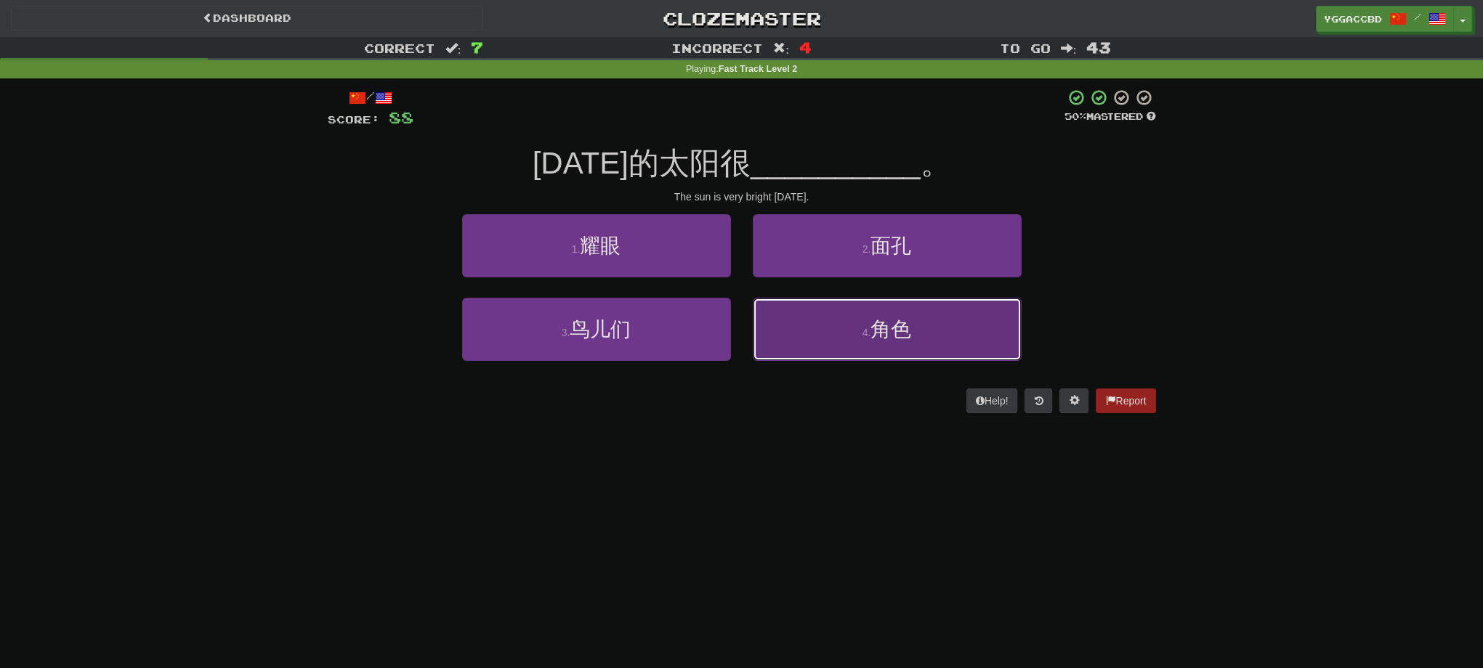
click at [858, 331] on button "4 . 角色" at bounding box center [887, 329] width 269 height 63
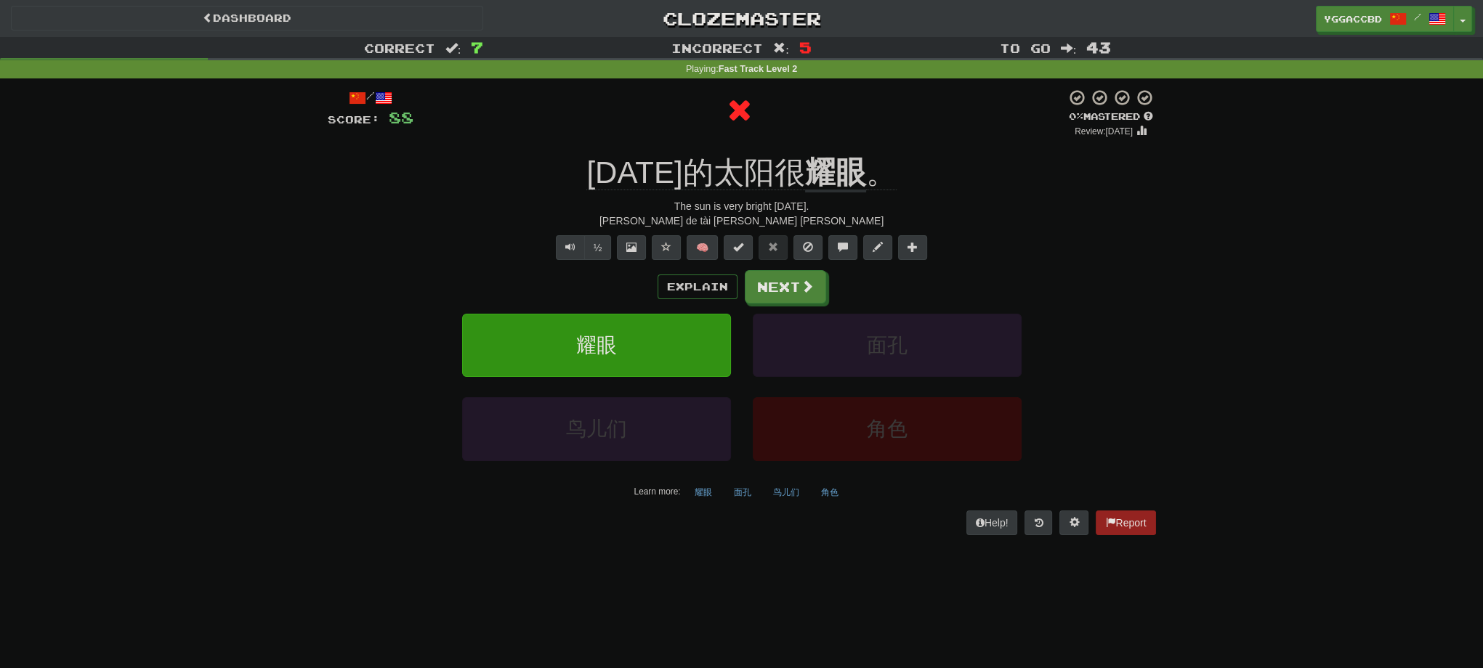
click at [811, 142] on div "/ Score: 88 0 % Mastered Review: [DATE] [DATE]的太阳很 耀眼 。 The sun is very bright …" at bounding box center [742, 312] width 828 height 446
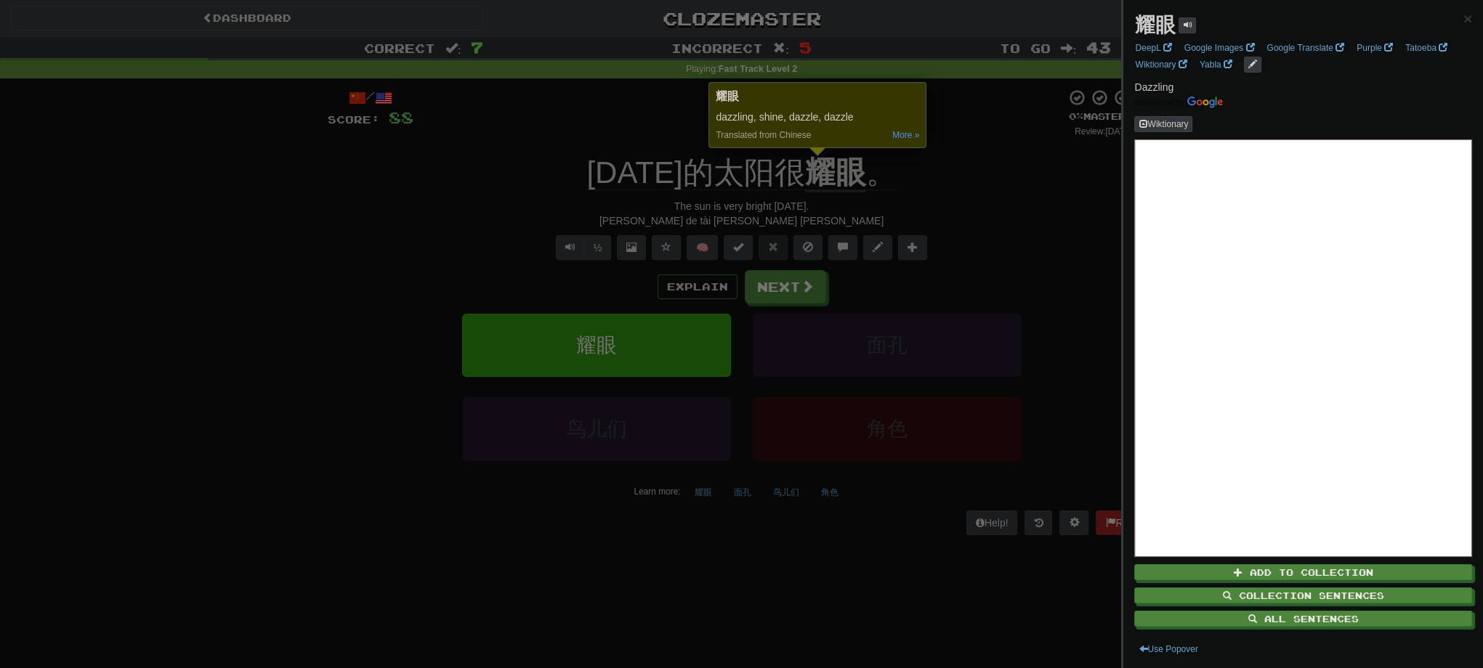
click at [962, 216] on div at bounding box center [741, 334] width 1483 height 668
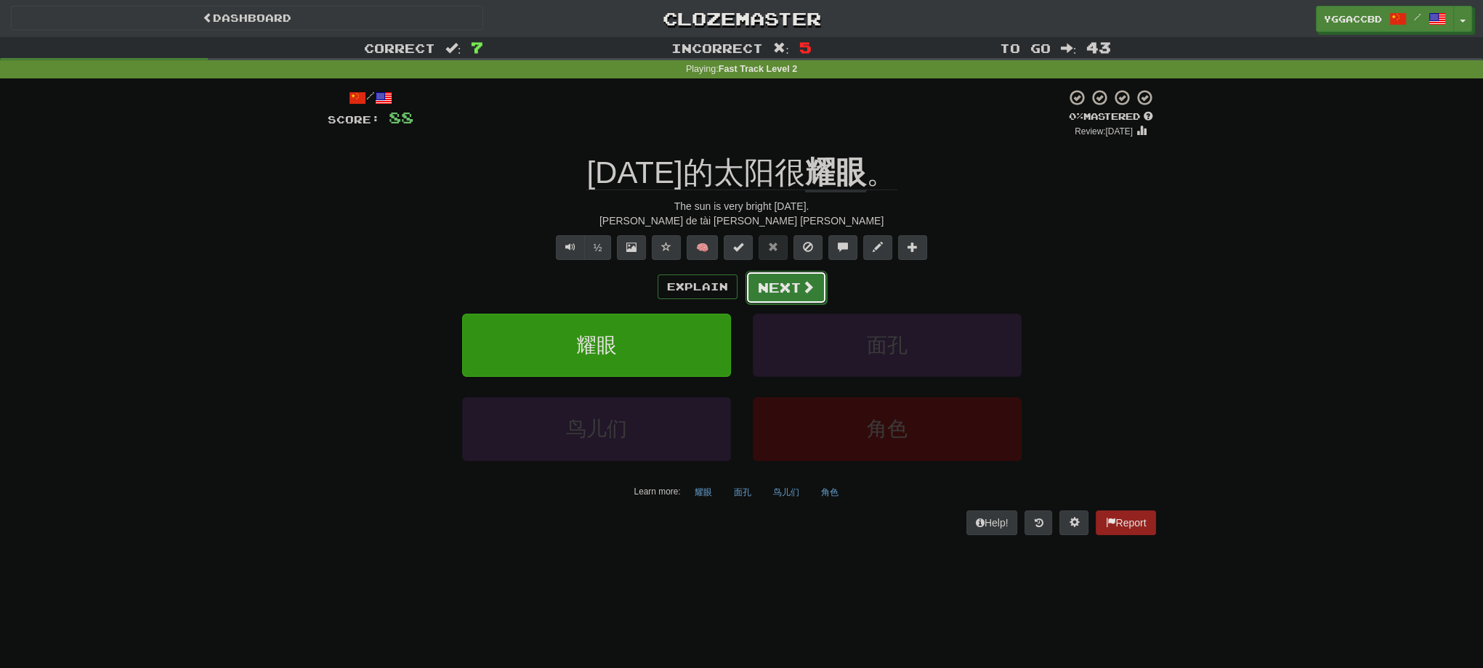
click at [798, 296] on button "Next" at bounding box center [785, 287] width 81 height 33
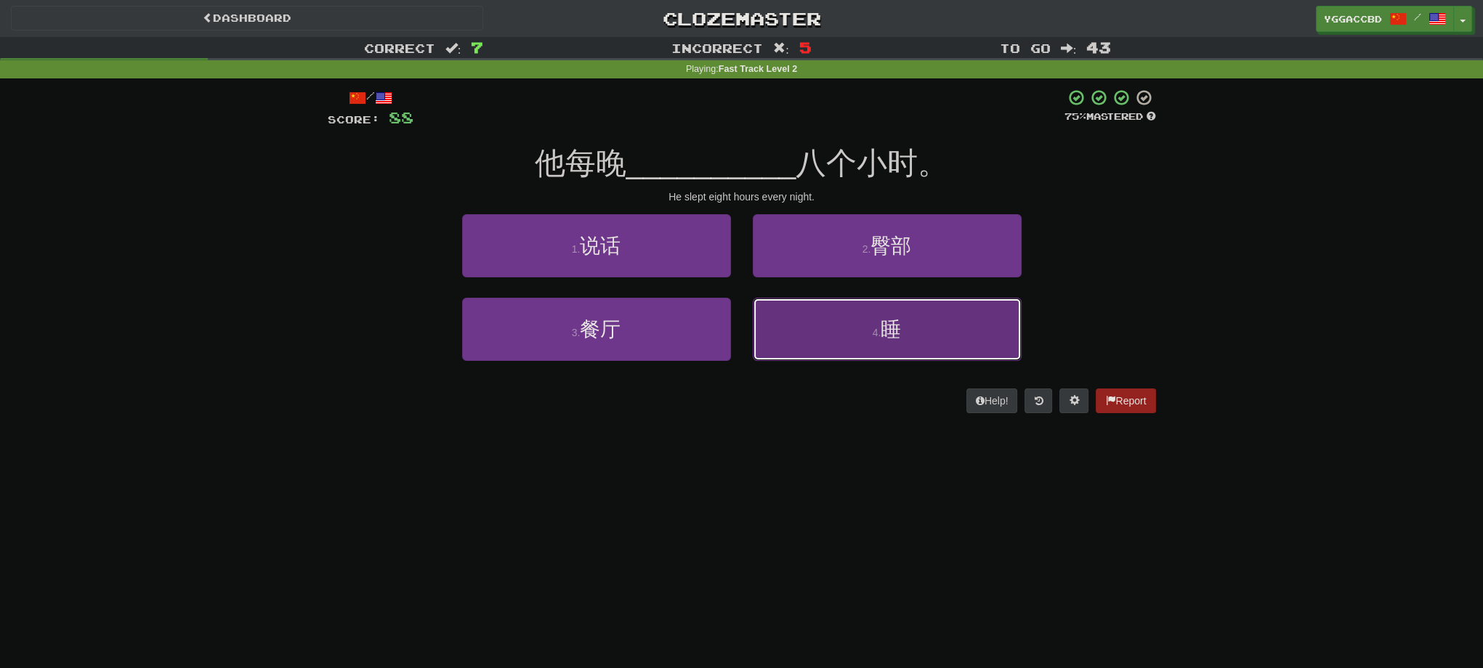
click at [851, 355] on button "4 . 睡" at bounding box center [887, 329] width 269 height 63
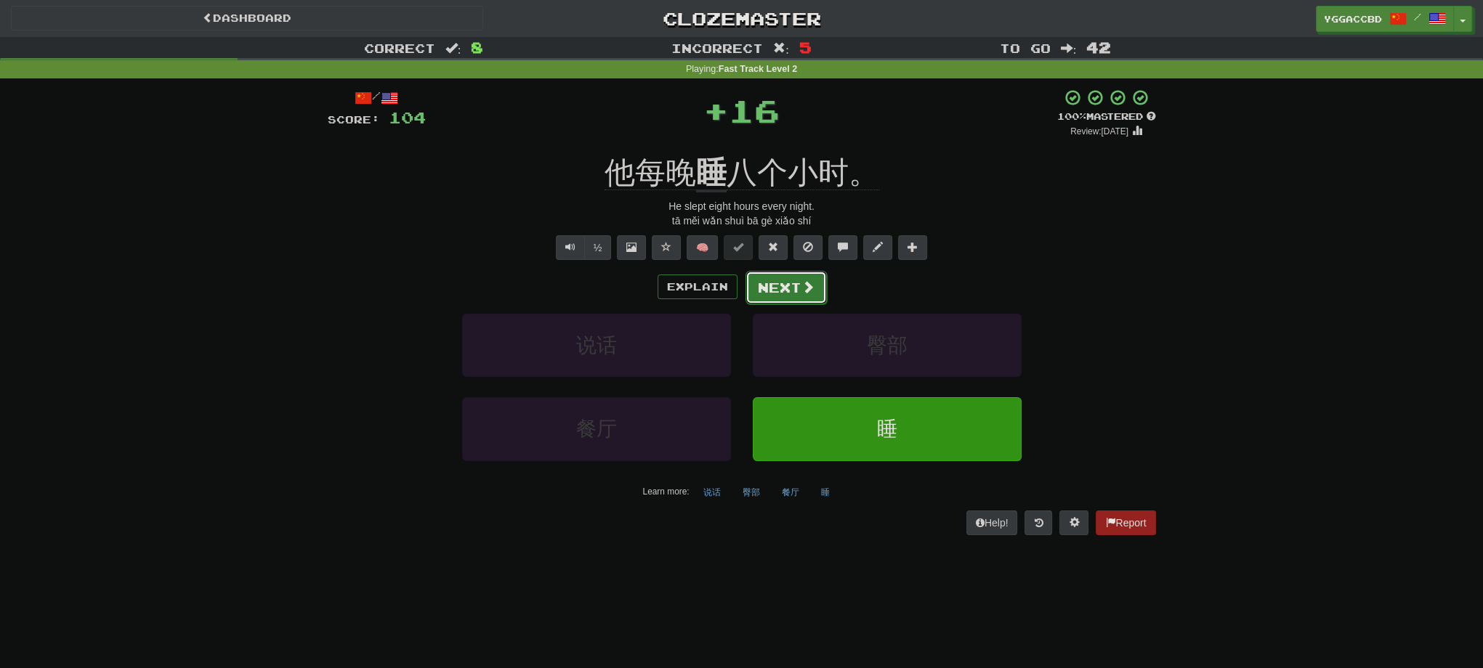
click at [788, 296] on button "Next" at bounding box center [785, 287] width 81 height 33
